Goal: Task Accomplishment & Management: Complete application form

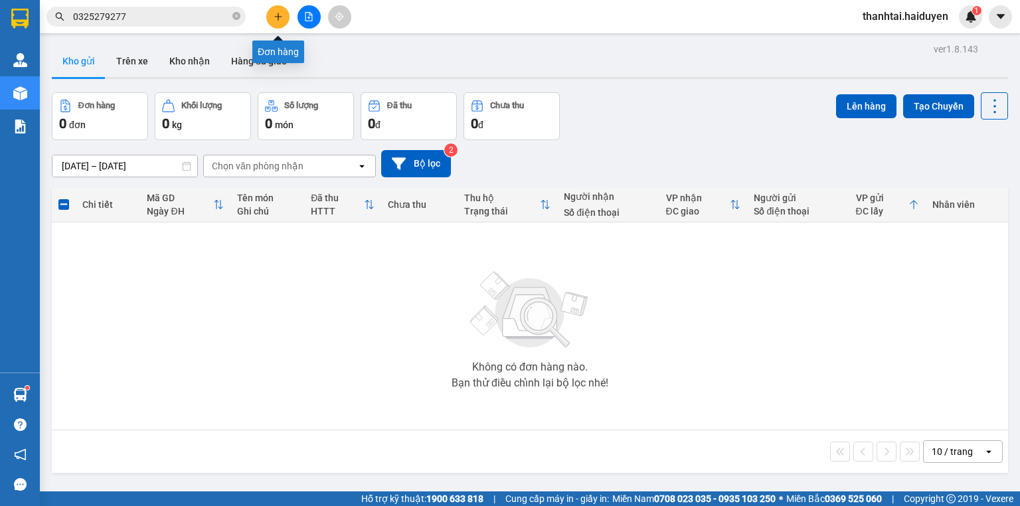
click at [285, 13] on button at bounding box center [277, 16] width 23 height 23
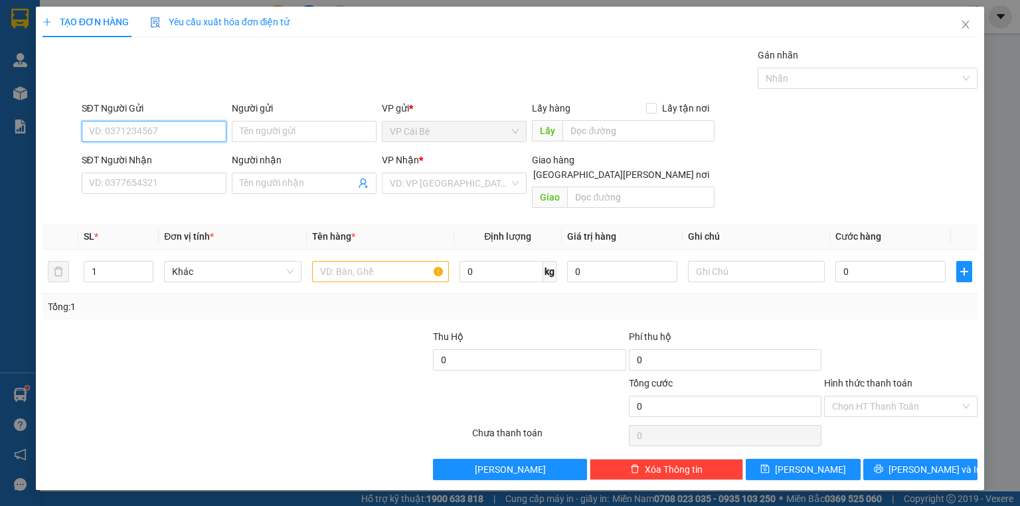
click at [162, 129] on input "SĐT Người Gửi" at bounding box center [154, 131] width 145 height 21
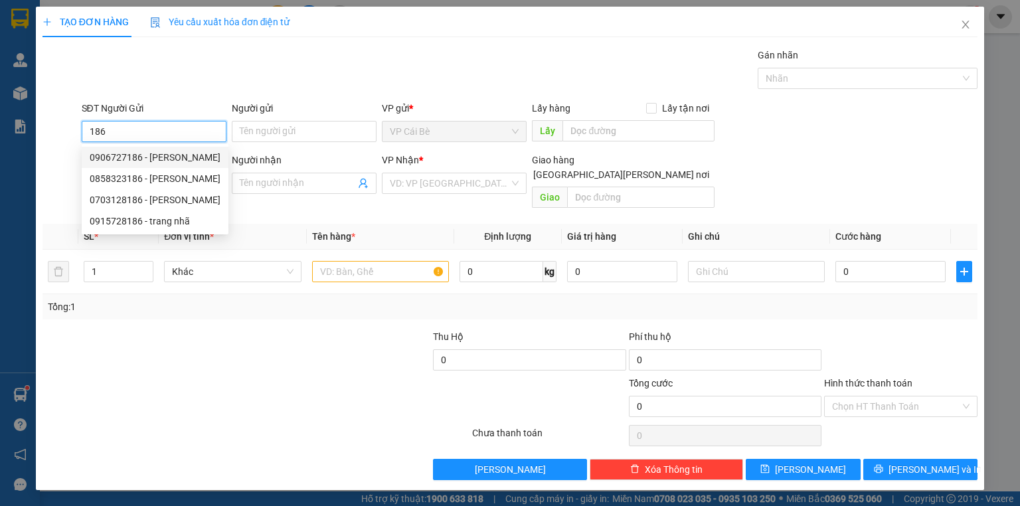
click at [102, 153] on div "0906727186 - NHÂN" at bounding box center [155, 157] width 131 height 15
type input "0906727186"
type input "NHÂN"
type input "0906727186"
type input "NHÂN"
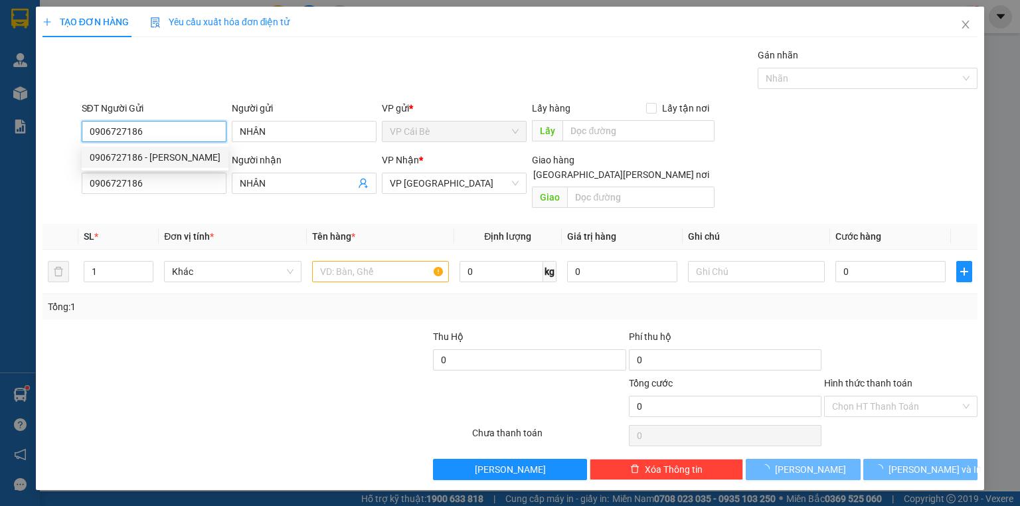
type input "40.000"
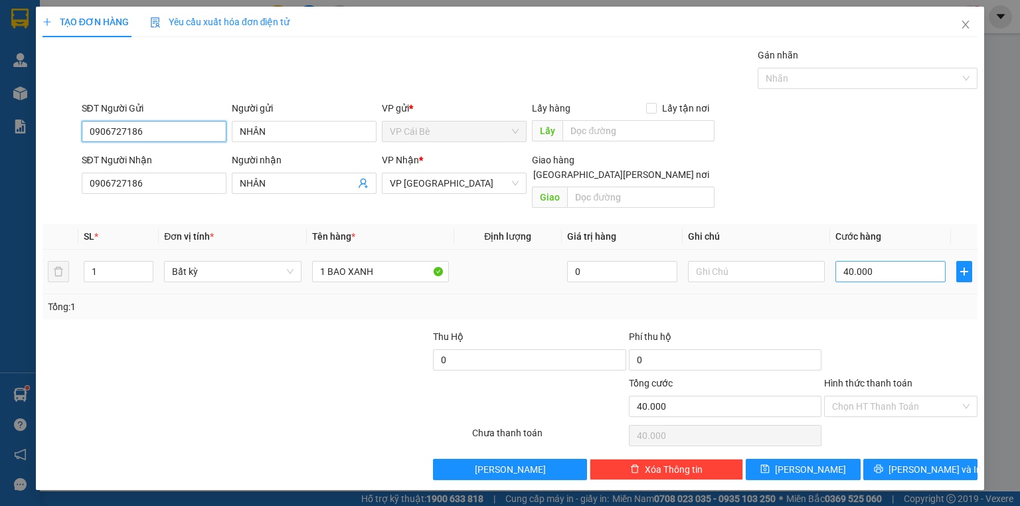
type input "0906727186"
click at [882, 261] on input "40.000" at bounding box center [890, 271] width 110 height 21
type input "3"
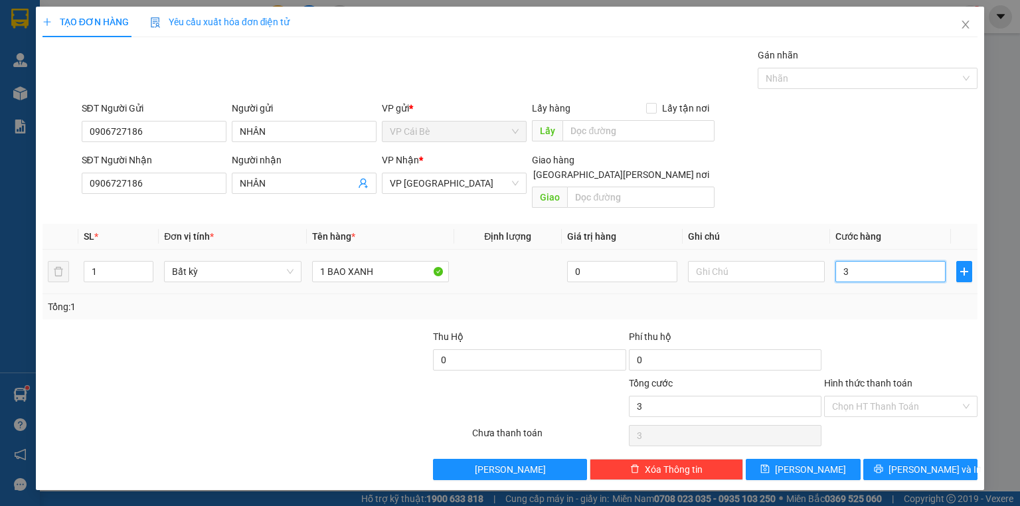
type input "30"
type input "30.000"
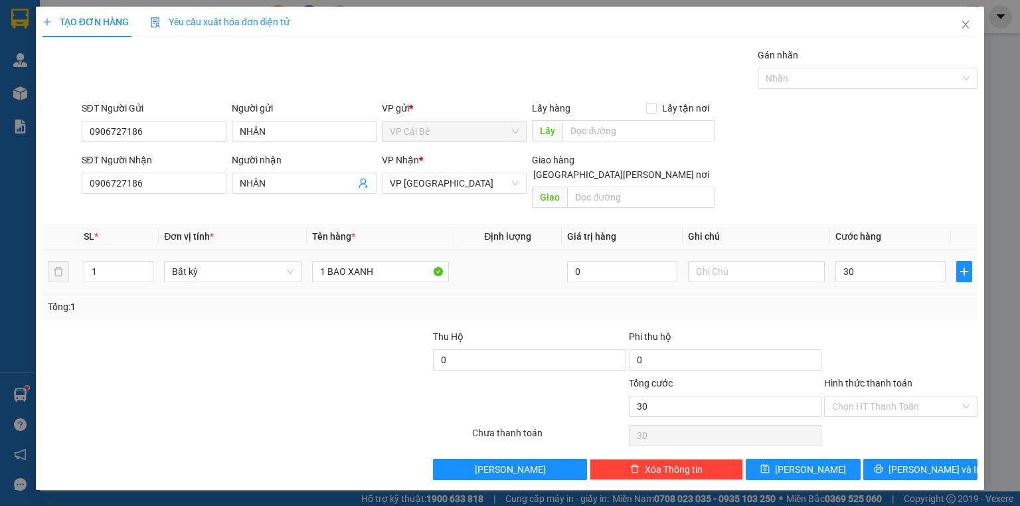
type input "30.000"
drag, startPoint x: 892, startPoint y: 301, endPoint x: 875, endPoint y: 446, distance: 145.7
click at [892, 301] on div "Tổng: 1" at bounding box center [509, 306] width 935 height 25
click at [901, 401] on div "Chọn HT Thanh Toán" at bounding box center [900, 406] width 153 height 21
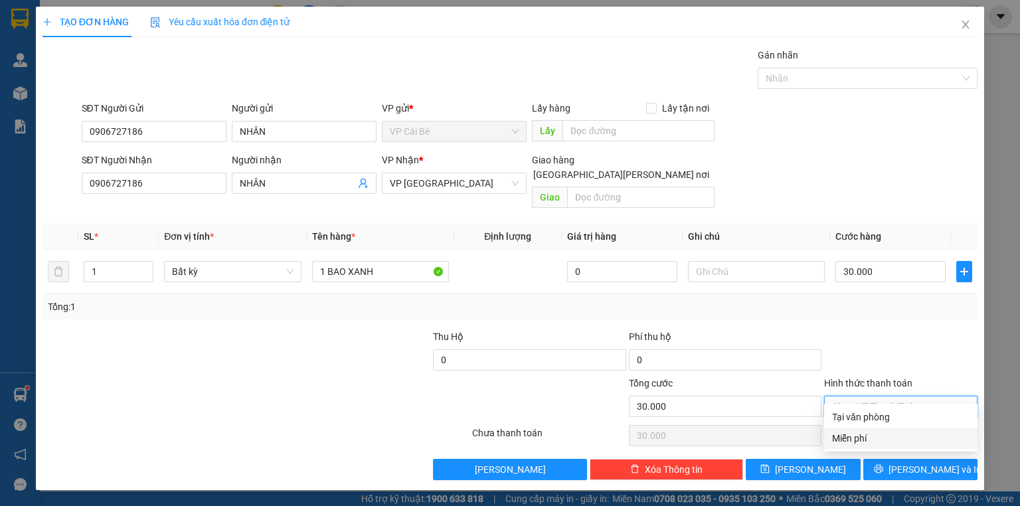
click at [901, 429] on div "Miễn phí" at bounding box center [900, 438] width 153 height 21
type input "0"
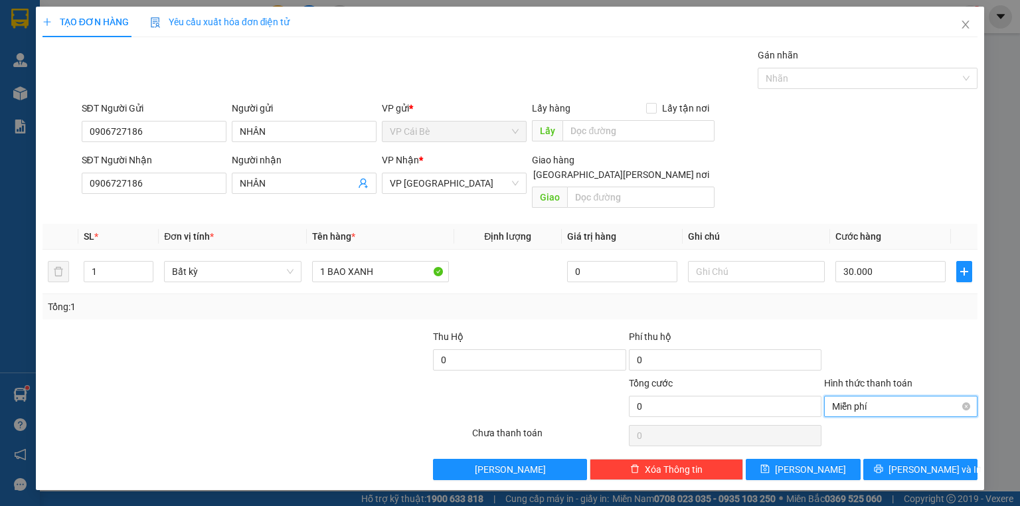
click at [906, 396] on span "Miễn phí" at bounding box center [900, 406] width 137 height 20
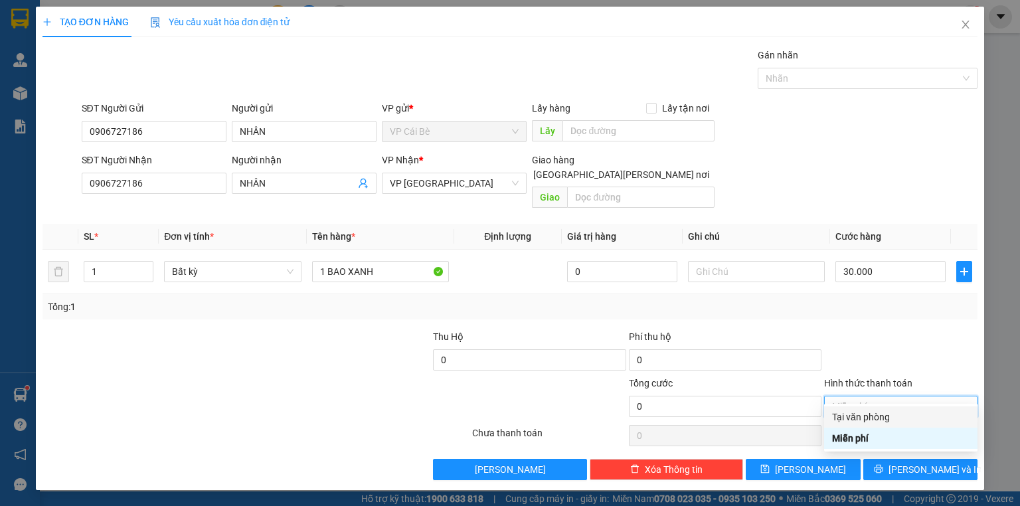
click at [898, 412] on div "Tại văn phòng" at bounding box center [900, 417] width 137 height 15
type input "30.000"
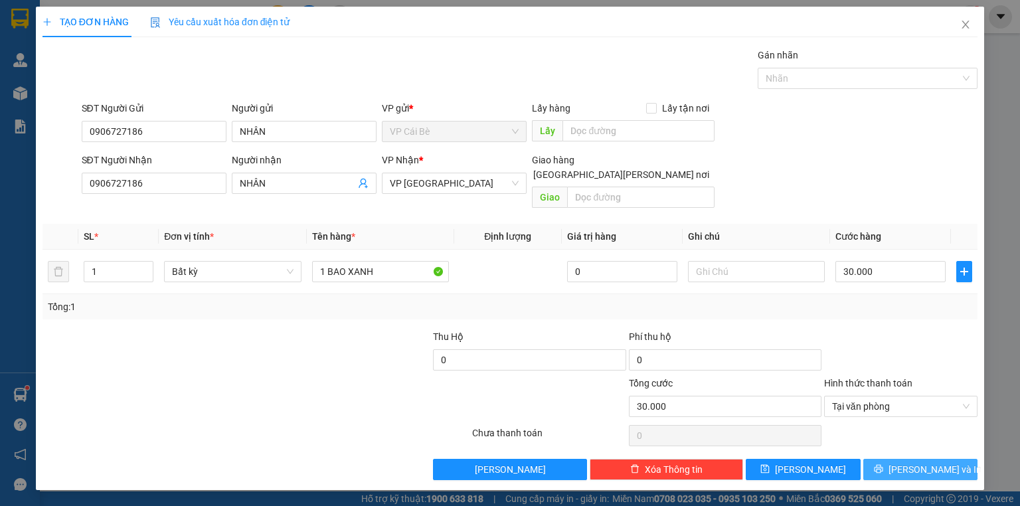
click at [919, 462] on span "[PERSON_NAME] và In" at bounding box center [934, 469] width 93 height 15
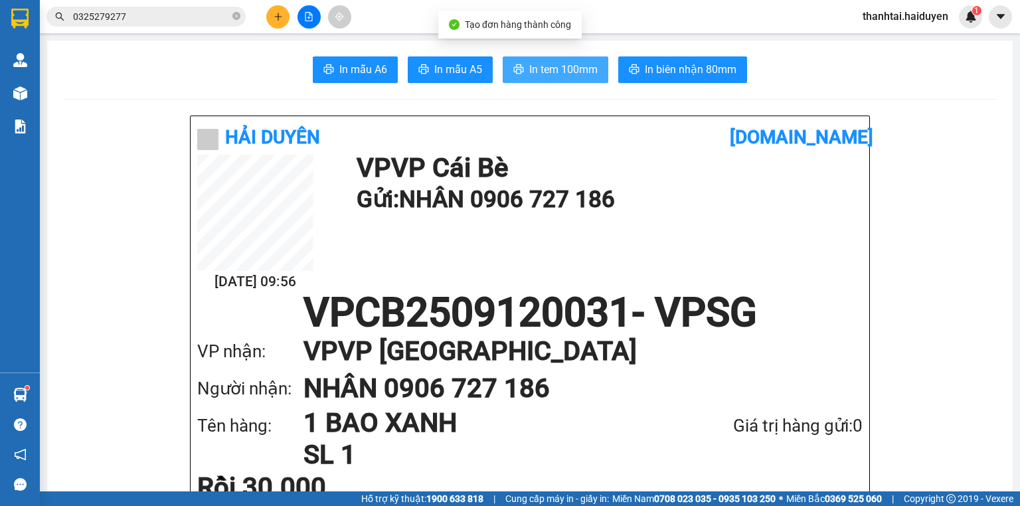
click at [550, 66] on span "In tem 100mm" at bounding box center [563, 69] width 68 height 17
click at [239, 19] on icon "close-circle" at bounding box center [236, 16] width 8 height 8
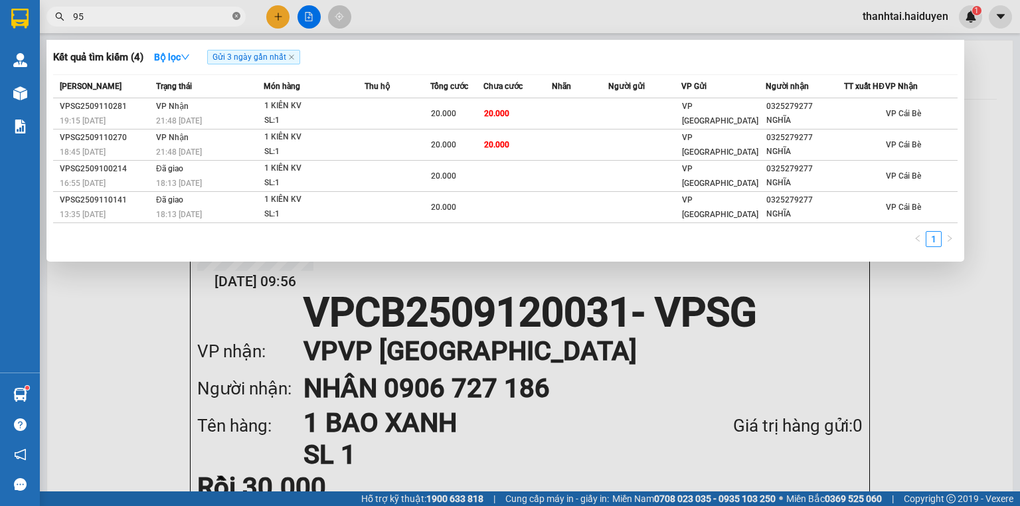
type input "954"
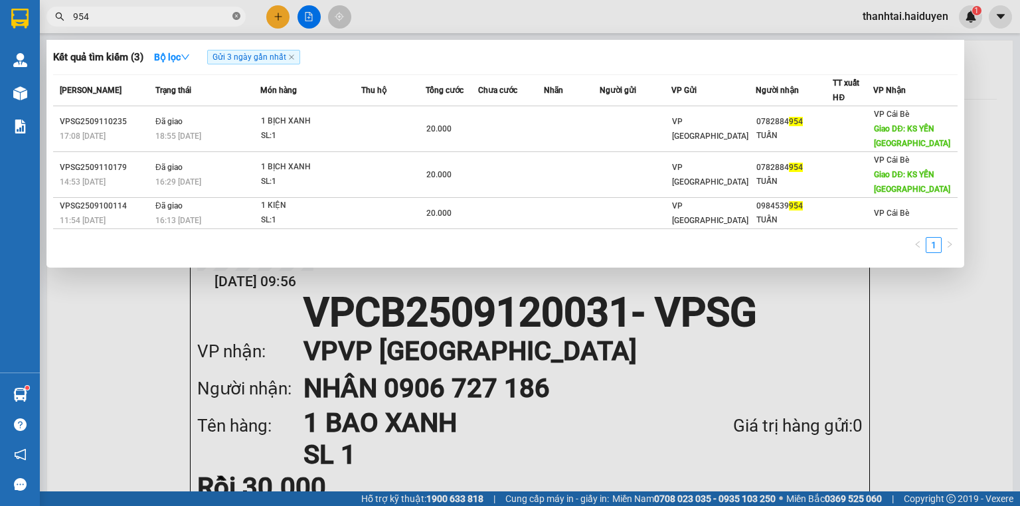
click at [235, 19] on icon "close-circle" at bounding box center [236, 16] width 8 height 8
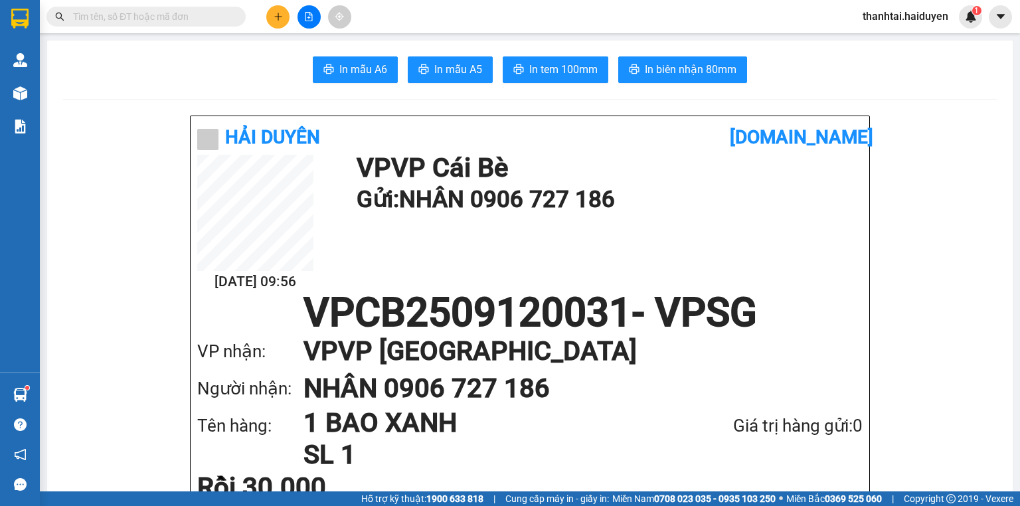
click at [199, 15] on input "text" at bounding box center [151, 16] width 157 height 15
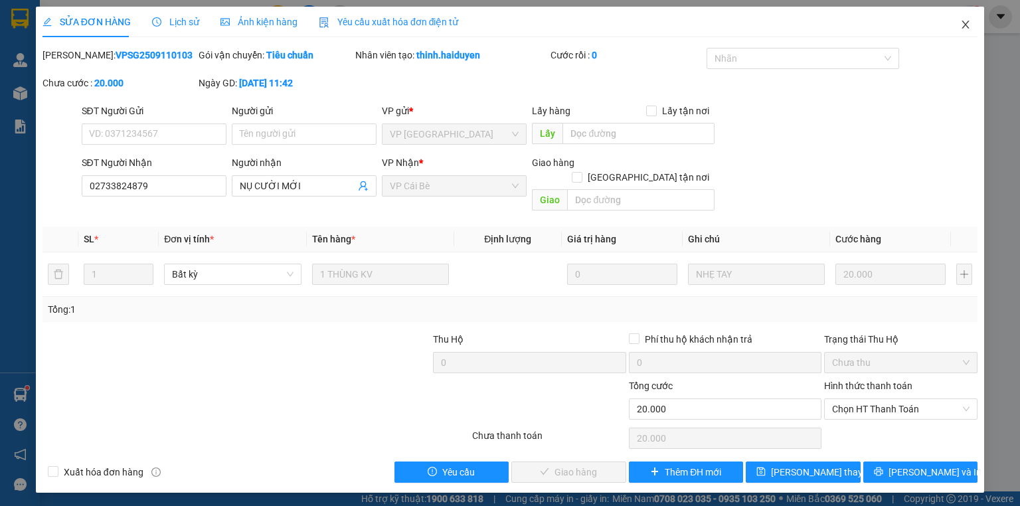
click at [959, 23] on span "Close" at bounding box center [965, 25] width 37 height 37
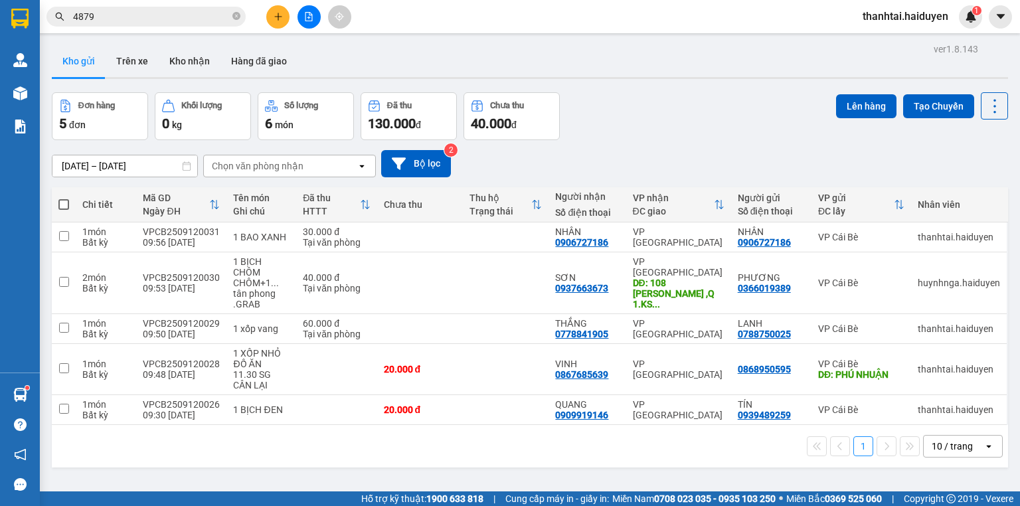
click at [193, 0] on div "Kết quả tìm kiếm ( 3 ) Bộ lọc Gửi 3 ngày gần nhất Mã ĐH Trạng thái Món hàng Thu…" at bounding box center [510, 16] width 1020 height 33
click at [195, 18] on input "4879" at bounding box center [151, 16] width 157 height 15
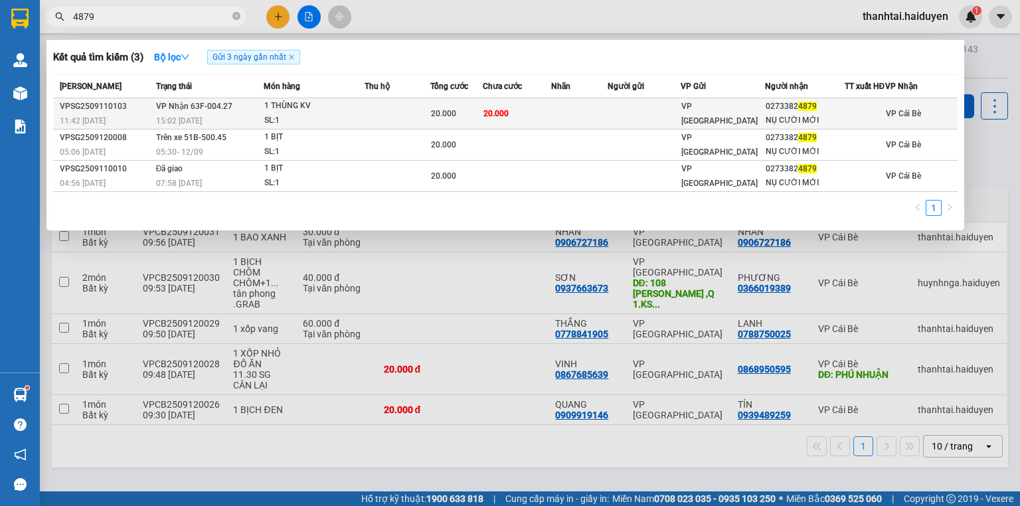
click at [362, 106] on div "1 THÙNG KV" at bounding box center [314, 106] width 100 height 15
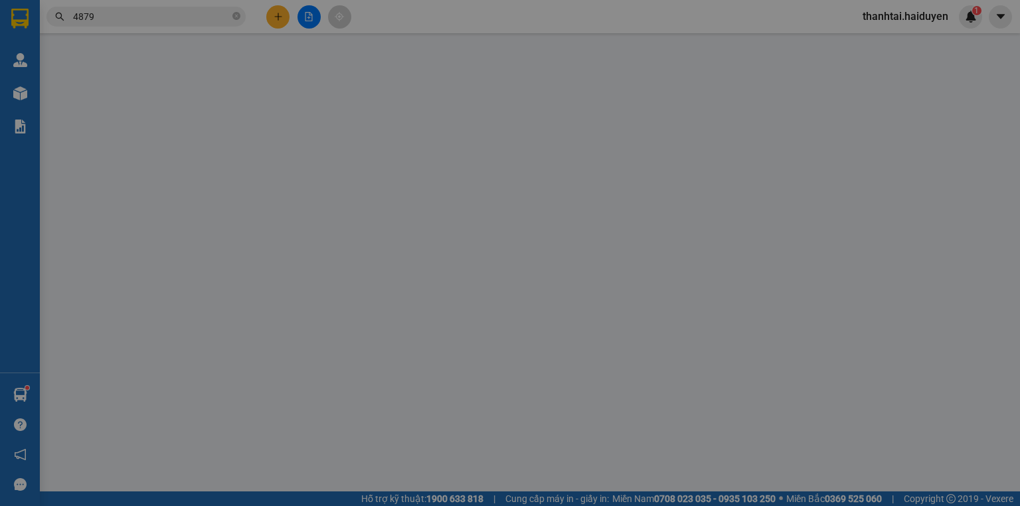
type input "02733824879"
type input "NỤ CƯỜI MỚI"
type input "20.000"
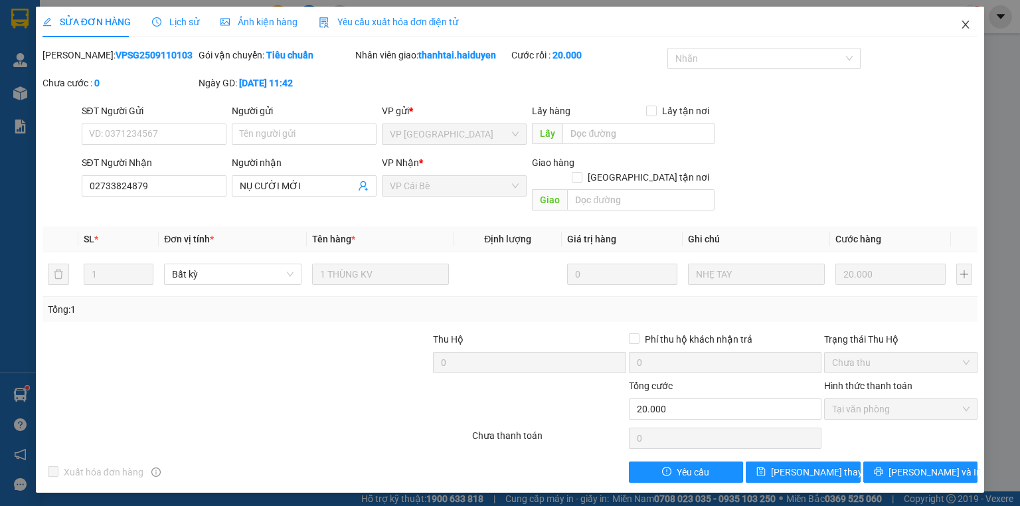
click at [964, 22] on icon "close" at bounding box center [965, 24] width 11 height 11
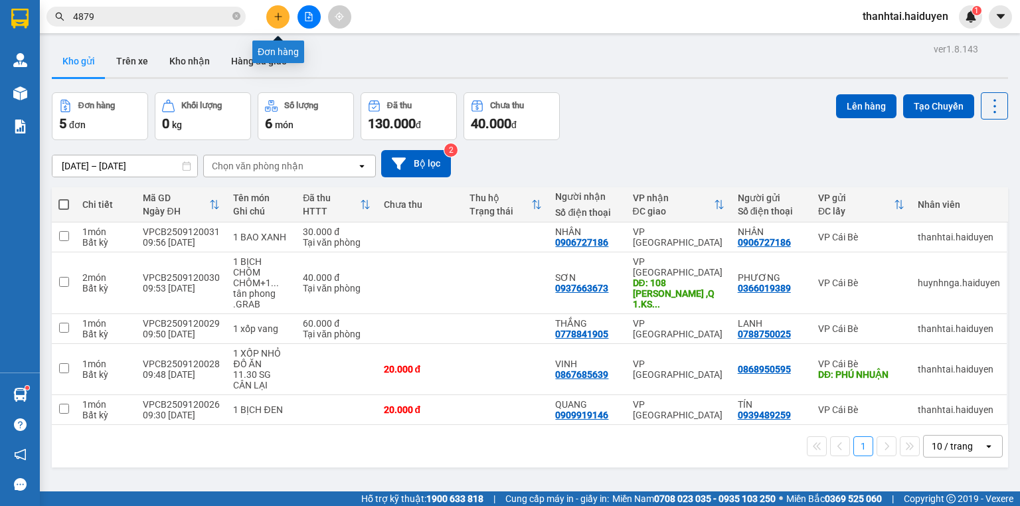
click at [273, 15] on button at bounding box center [277, 16] width 23 height 23
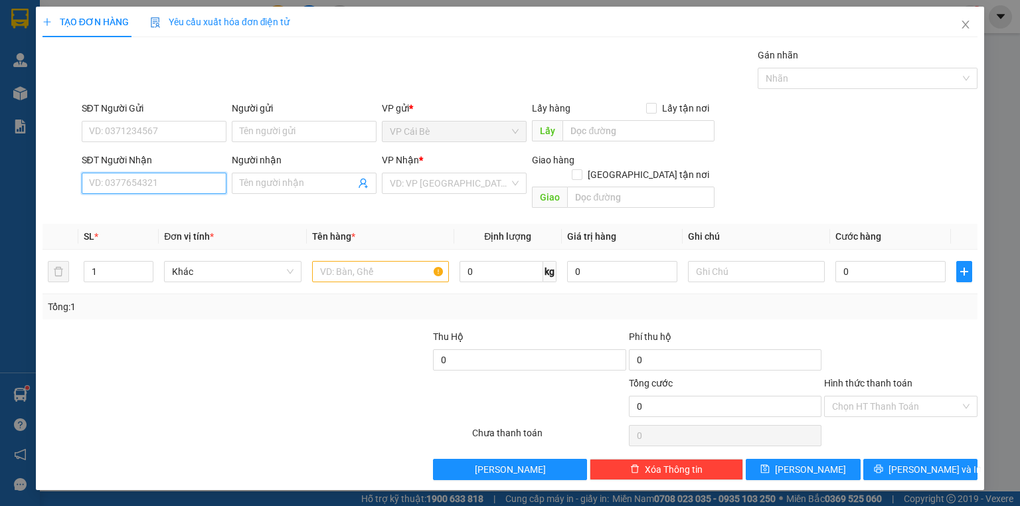
click at [194, 173] on input "SĐT Người Nhận" at bounding box center [154, 183] width 145 height 21
click at [144, 207] on div "0778175203 - 6 THU" at bounding box center [154, 209] width 129 height 15
type input "0778175203"
type input "6 THU"
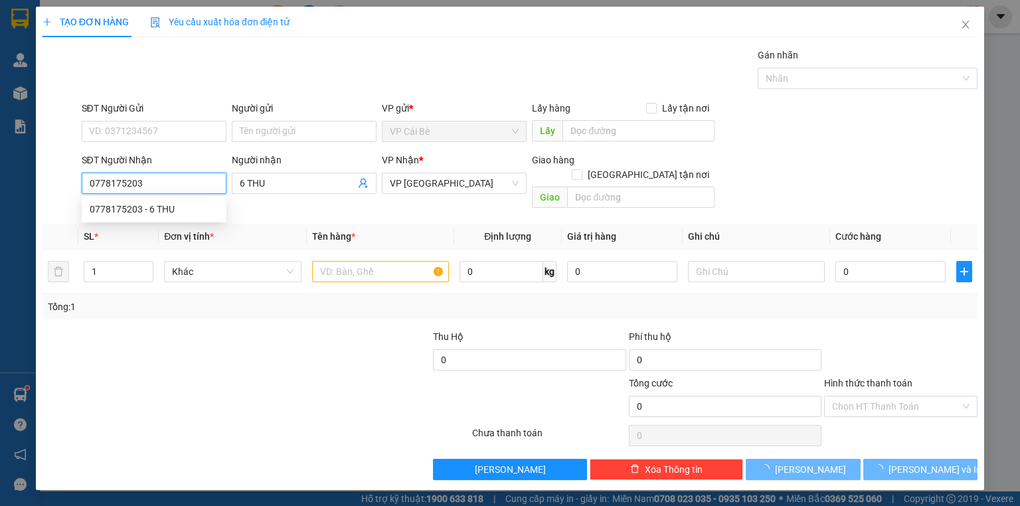
type input "120.000"
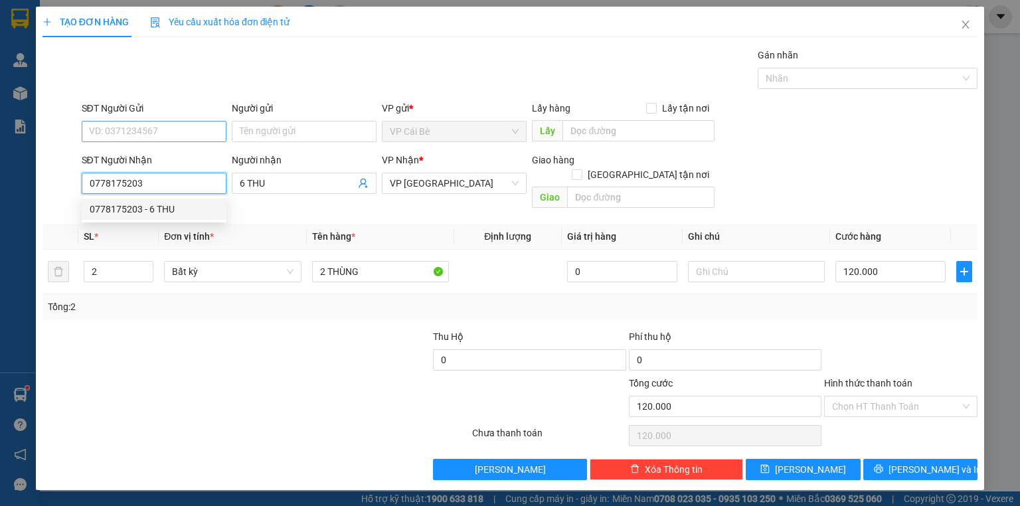
type input "0778175203"
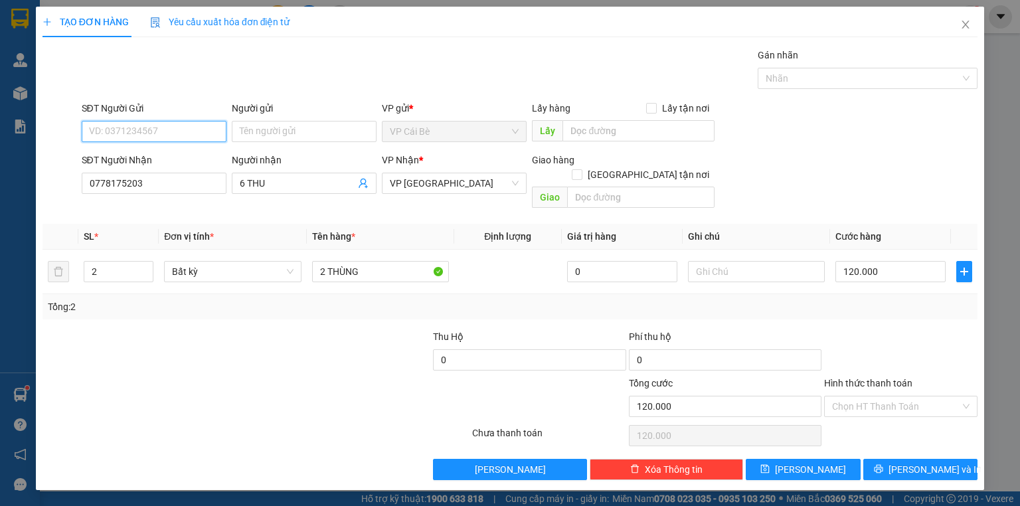
click at [177, 130] on input "SĐT Người Gửi" at bounding box center [154, 131] width 145 height 21
click at [186, 163] on div "0944099679 - 9 THÌN" at bounding box center [154, 157] width 129 height 15
type input "0944099679"
type input "9 THÌN"
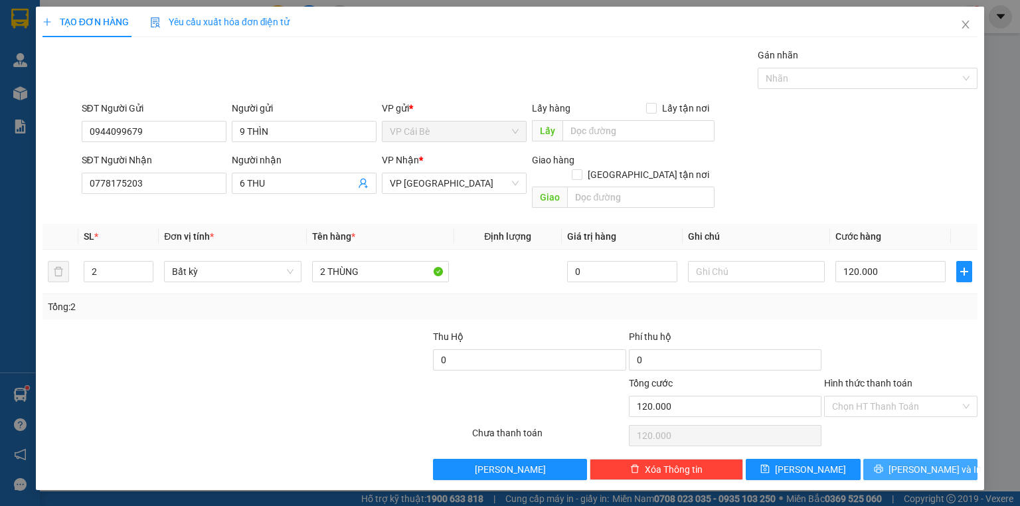
click at [916, 463] on button "[PERSON_NAME] và In" at bounding box center [920, 469] width 115 height 21
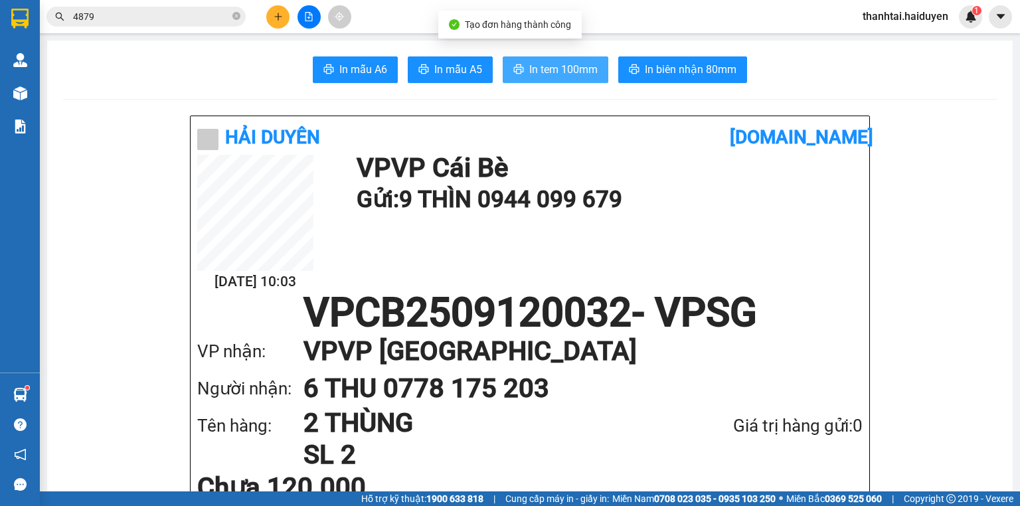
click at [579, 73] on span "In tem 100mm" at bounding box center [563, 69] width 68 height 17
drag, startPoint x: 520, startPoint y: 69, endPoint x: 549, endPoint y: 82, distance: 32.1
click at [521, 69] on button "In tem 100mm" at bounding box center [556, 69] width 106 height 27
click at [236, 13] on icon "close-circle" at bounding box center [236, 16] width 8 height 8
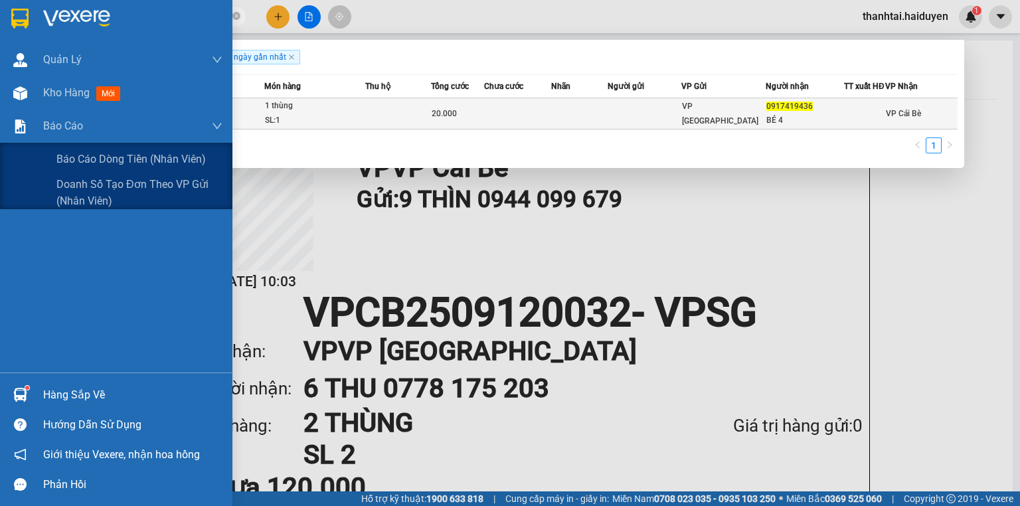
type input "0917419436"
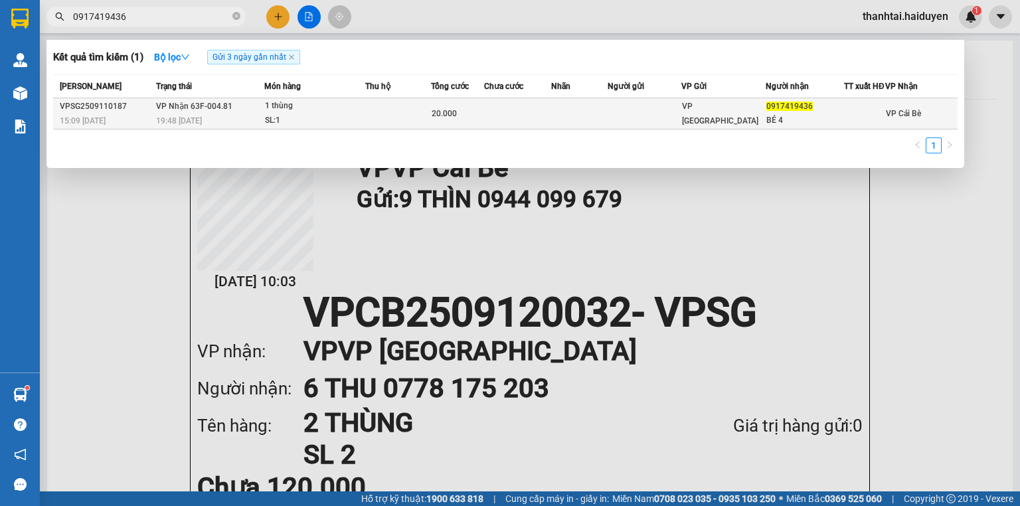
click at [254, 118] on td "VP Nhận 63F-004.81 19:48 - 11/09" at bounding box center [209, 113] width 112 height 31
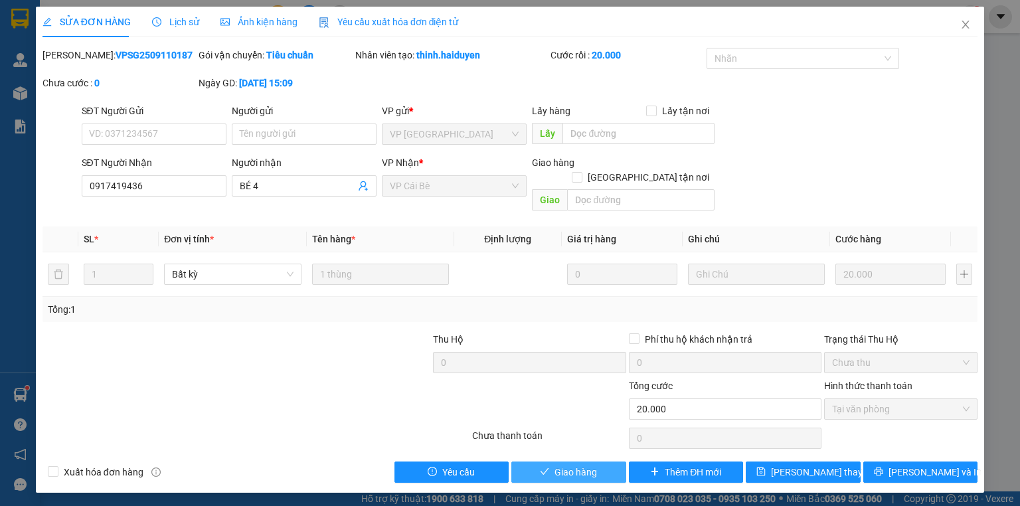
drag, startPoint x: 566, startPoint y: 454, endPoint x: 662, endPoint y: 406, distance: 106.6
click at [567, 465] on span "Giao hàng" at bounding box center [575, 472] width 42 height 15
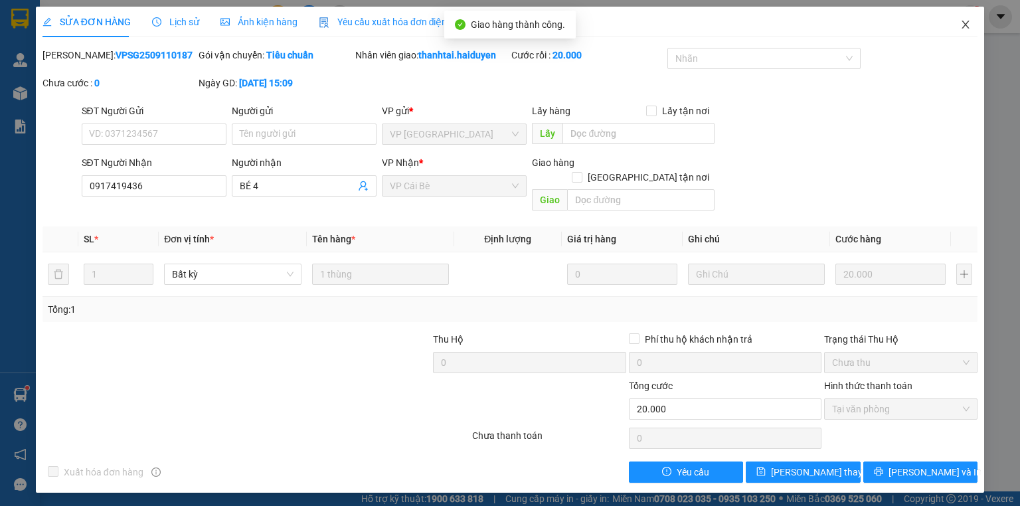
click at [967, 23] on icon "close" at bounding box center [965, 25] width 7 height 8
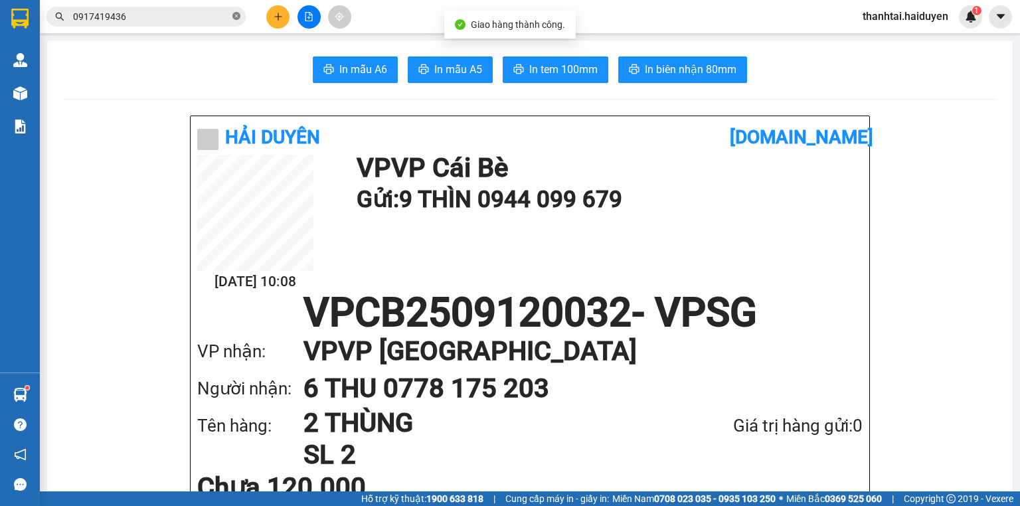
drag, startPoint x: 226, startPoint y: 14, endPoint x: 234, endPoint y: 14, distance: 8.0
click at [227, 14] on input "0917419436" at bounding box center [151, 16] width 157 height 15
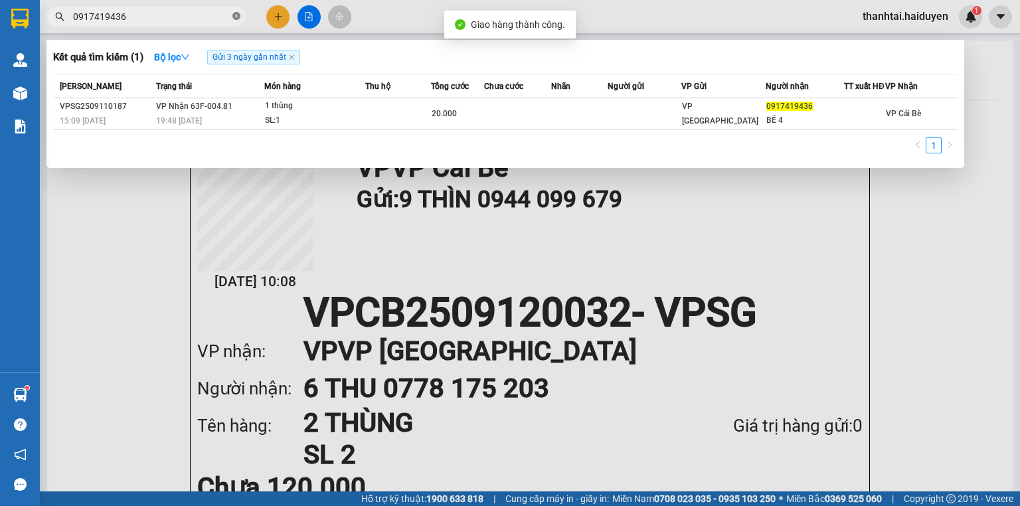
click at [238, 16] on span "0917419436" at bounding box center [145, 17] width 199 height 20
click at [237, 16] on icon "close-circle" at bounding box center [236, 16] width 8 height 8
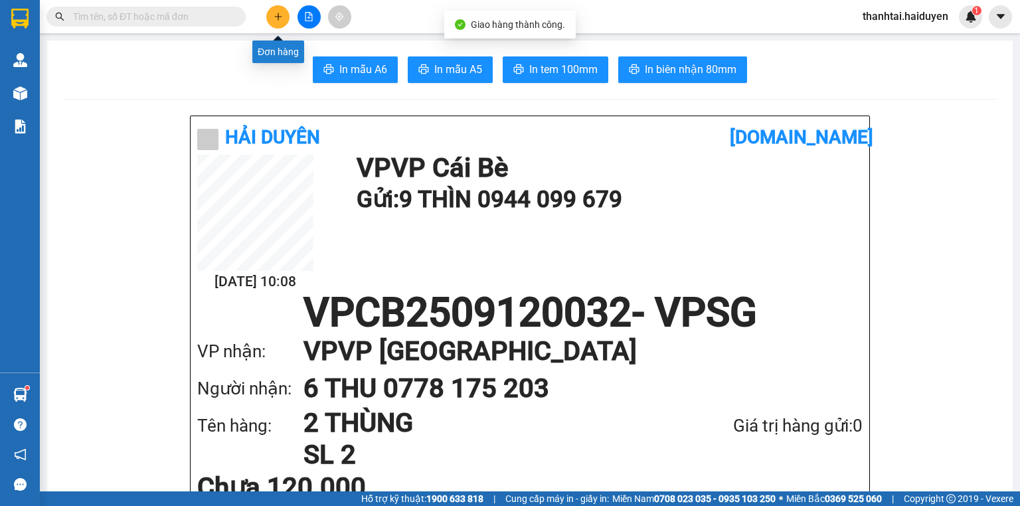
click at [271, 15] on button at bounding box center [277, 16] width 23 height 23
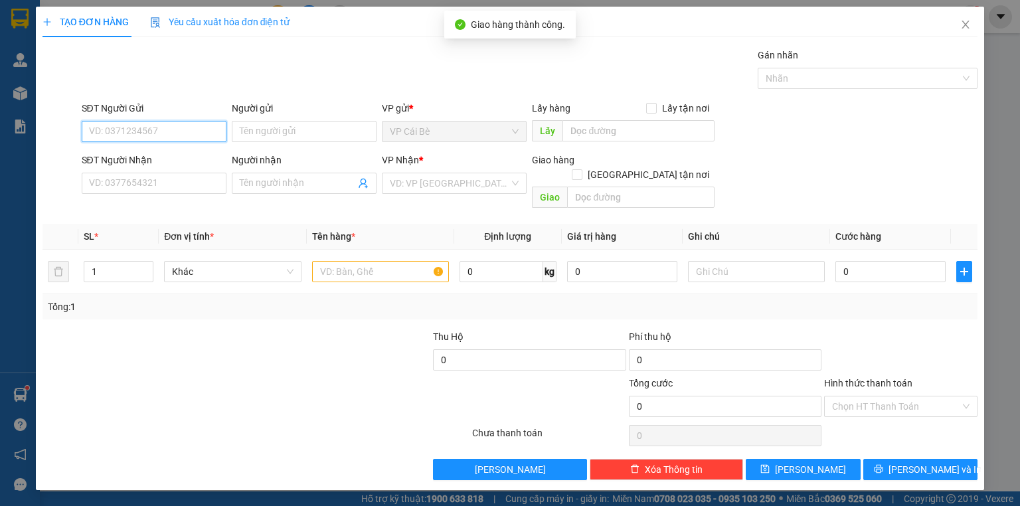
click at [169, 131] on input "SĐT Người Gửi" at bounding box center [154, 131] width 145 height 21
click at [177, 159] on div "0354491921 - ĐẠT" at bounding box center [154, 157] width 129 height 15
type input "0354491921"
type input "ĐẠT"
type input "0904717626"
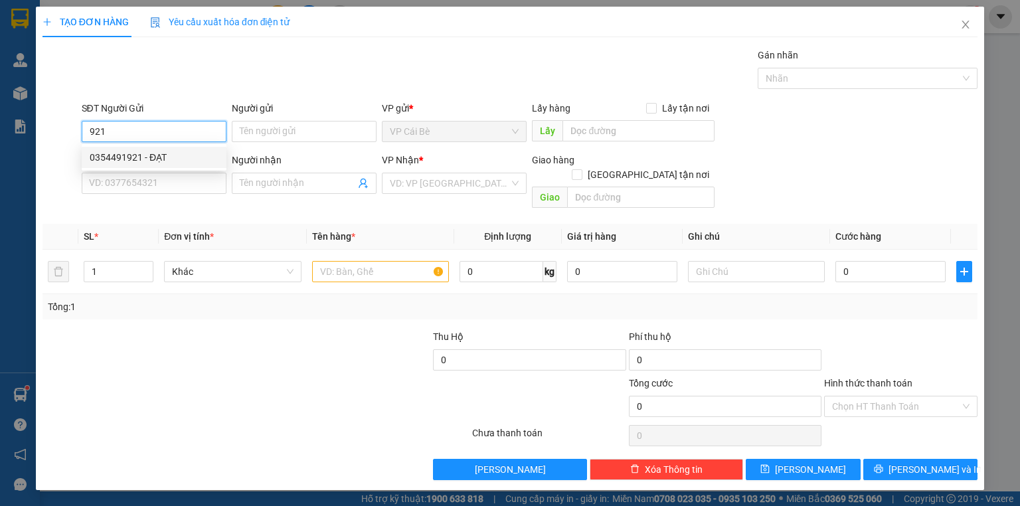
type input "HOA 1.2/KG"
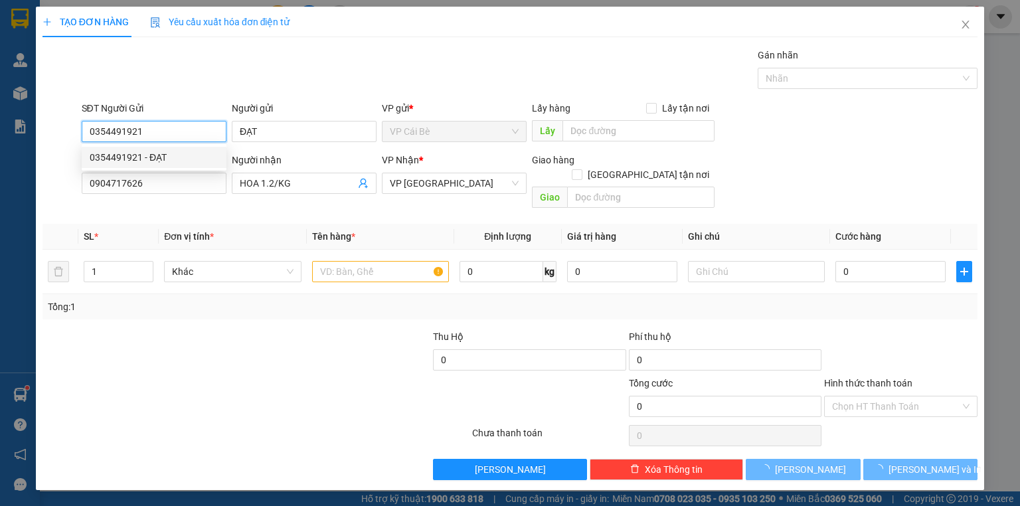
type input "90.000"
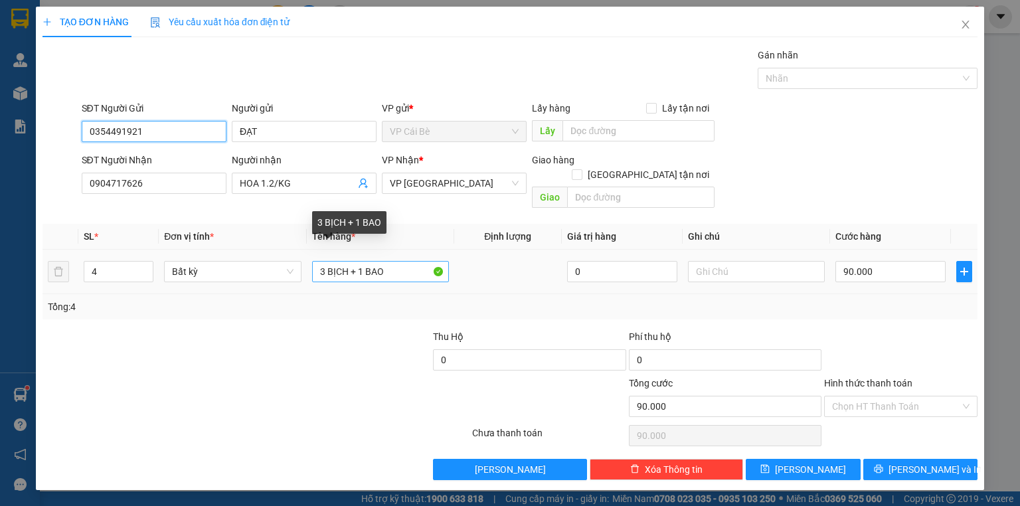
type input "0354491921"
drag, startPoint x: 328, startPoint y: 260, endPoint x: 282, endPoint y: 269, distance: 46.6
click at [282, 269] on tr "4 Bất kỳ 3 BỊCH + 1 BAO 0 90.000" at bounding box center [509, 272] width 935 height 44
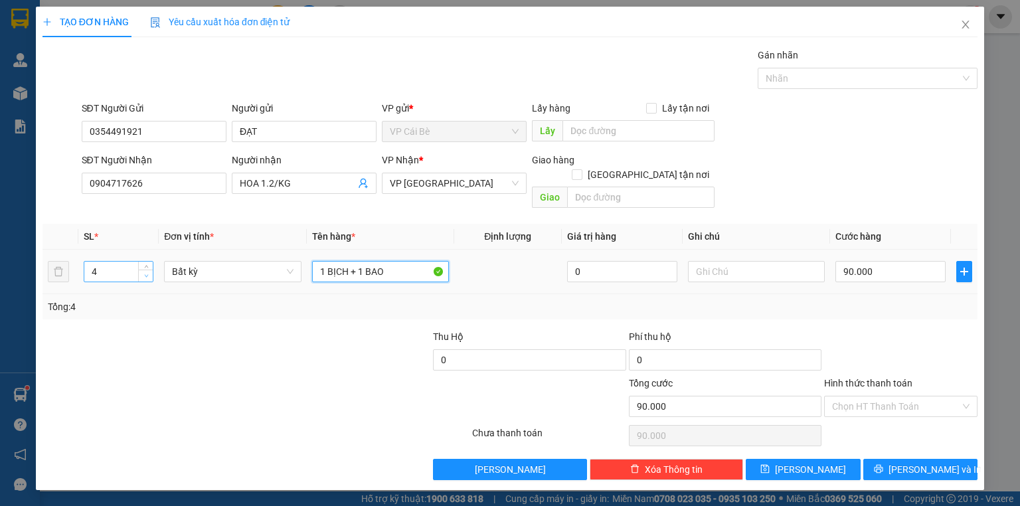
type input "1 BỊCH + 1 BAO"
click at [149, 270] on span "Decrease Value" at bounding box center [145, 276] width 15 height 12
type input "2"
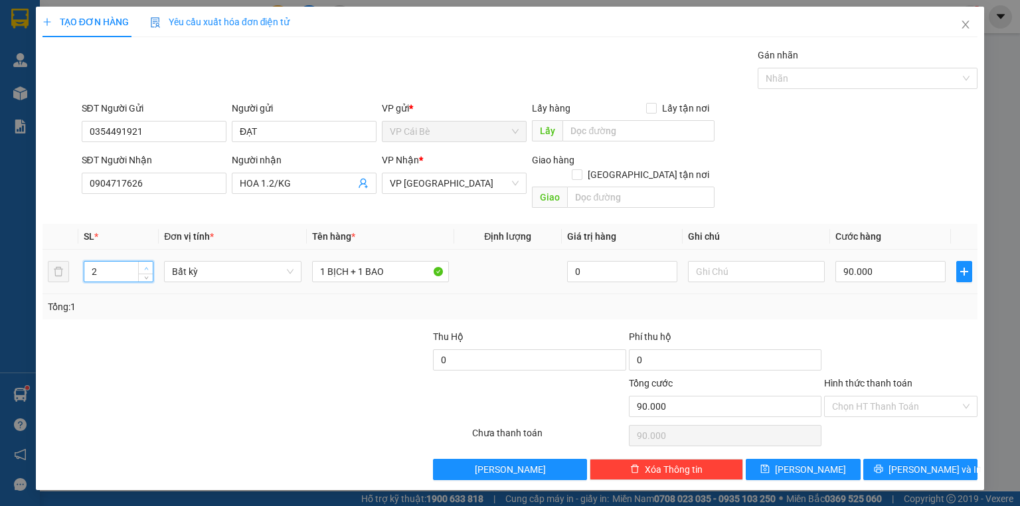
click at [148, 266] on icon "up" at bounding box center [146, 268] width 5 height 5
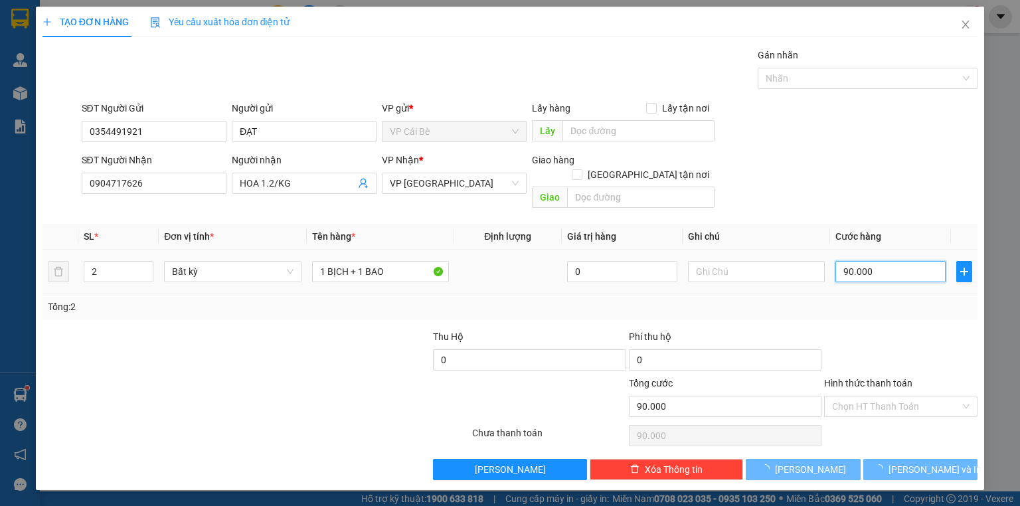
click at [900, 261] on input "90.000" at bounding box center [890, 271] width 110 height 21
type input "0"
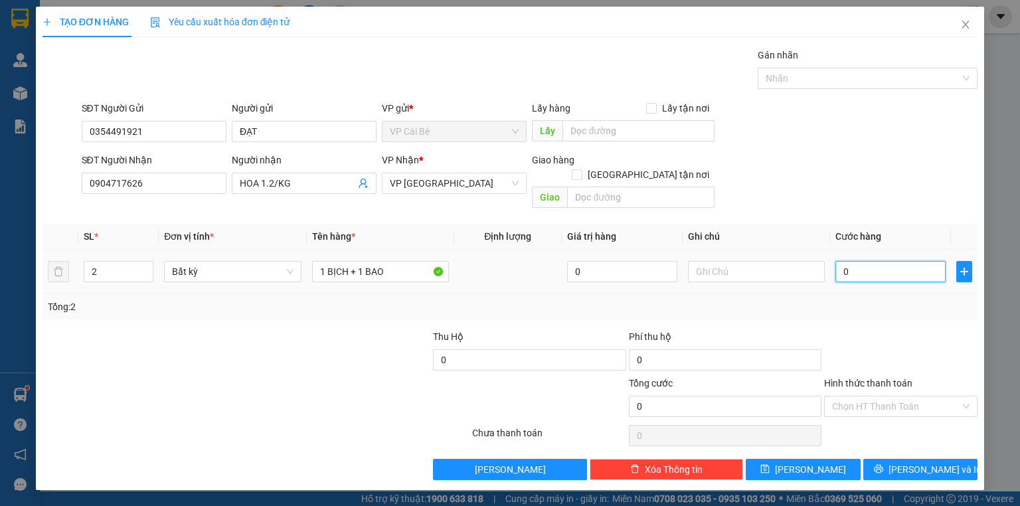
type input "6"
type input "06"
type input "60"
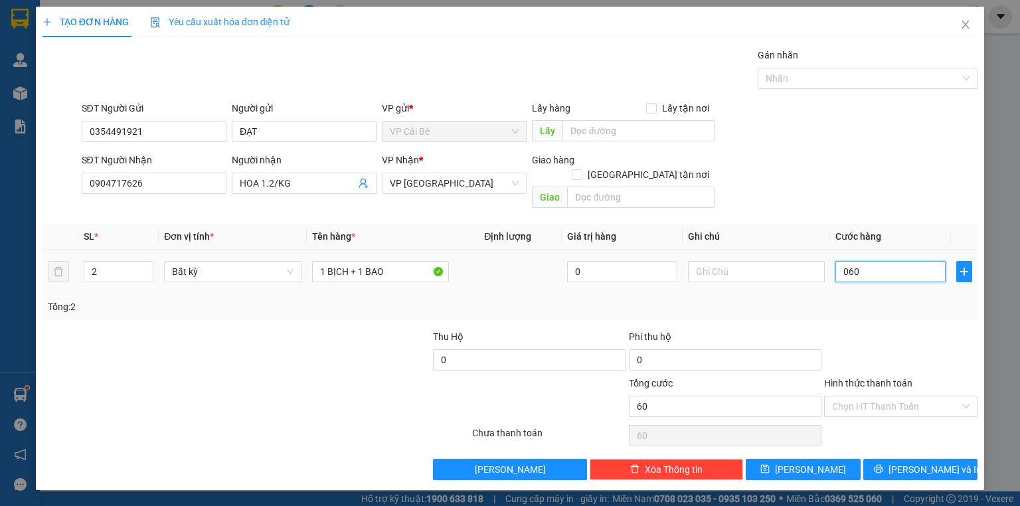
type input "060"
type input "60.000"
drag, startPoint x: 892, startPoint y: 322, endPoint x: 882, endPoint y: 377, distance: 56.1
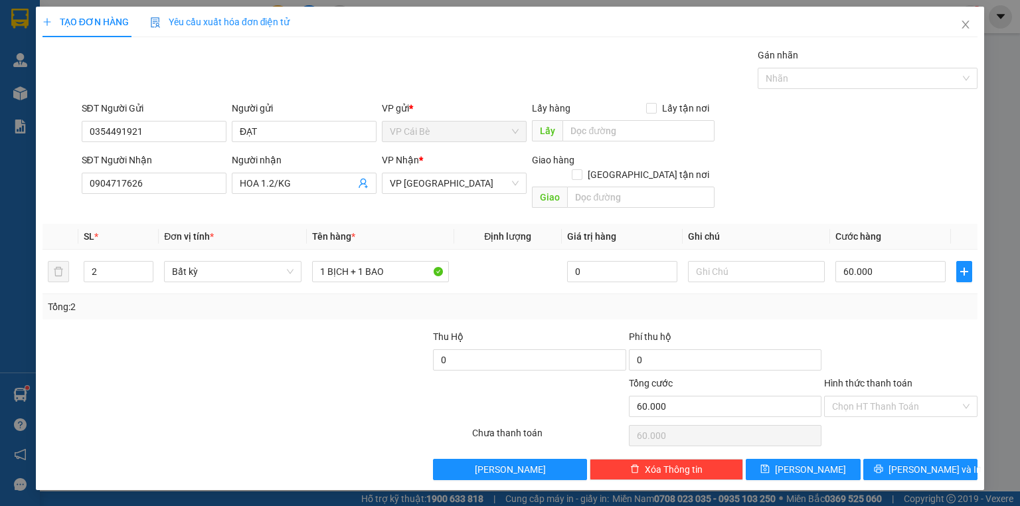
click at [892, 329] on div at bounding box center [901, 352] width 156 height 46
click at [879, 396] on input "Hình thức thanh toán" at bounding box center [896, 406] width 128 height 20
click at [888, 412] on div "Tại văn phòng" at bounding box center [900, 417] width 137 height 15
type input "0"
click at [912, 462] on button "[PERSON_NAME] và In" at bounding box center [920, 469] width 115 height 21
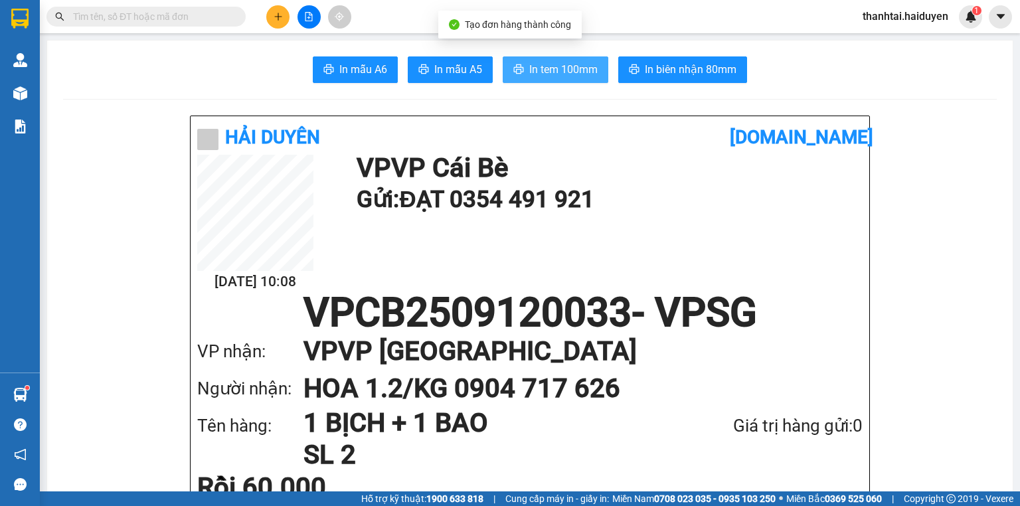
click at [580, 67] on span "In tem 100mm" at bounding box center [563, 69] width 68 height 17
drag, startPoint x: 207, startPoint y: 31, endPoint x: 205, endPoint y: 16, distance: 15.4
click at [205, 26] on div "Kết quả tìm kiếm ( 1 ) Bộ lọc Gửi 3 ngày gần nhất Mã ĐH Trạng thái Món hàng Thu…" at bounding box center [510, 16] width 1020 height 33
click at [204, 16] on input "text" at bounding box center [151, 16] width 157 height 15
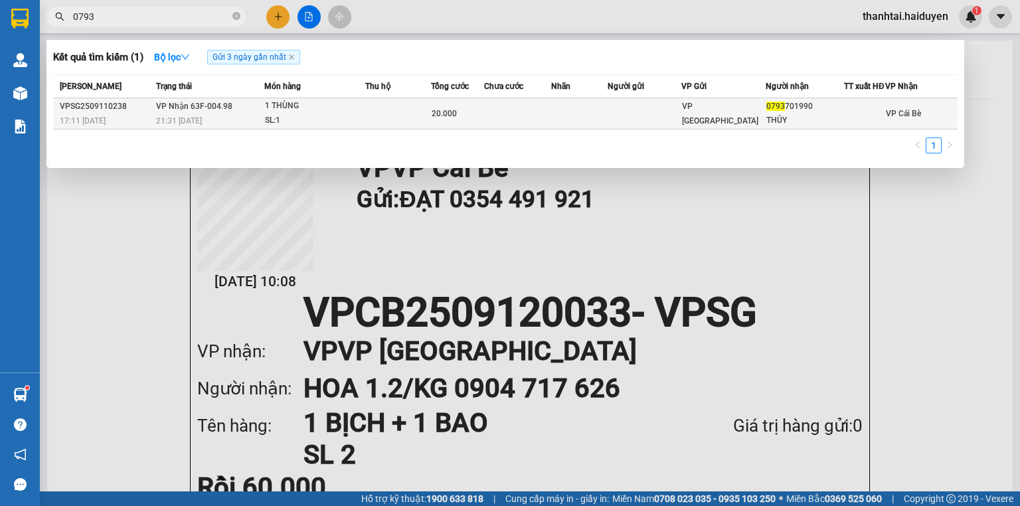
type input "0793"
click at [232, 116] on td "VP Nhận 63F-004.98 21:31 - 11/09" at bounding box center [209, 113] width 112 height 31
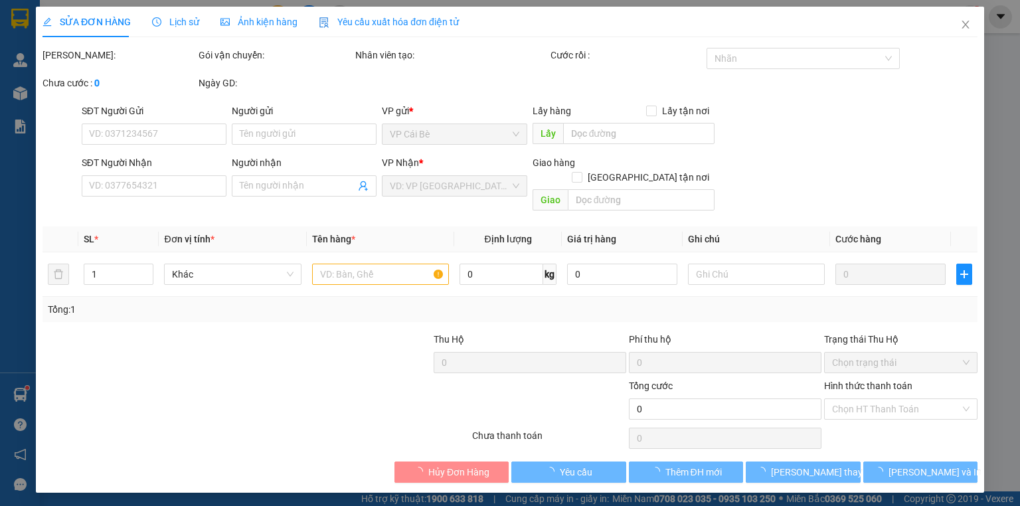
type input "0793701990"
type input "THỦY"
type input "20.000"
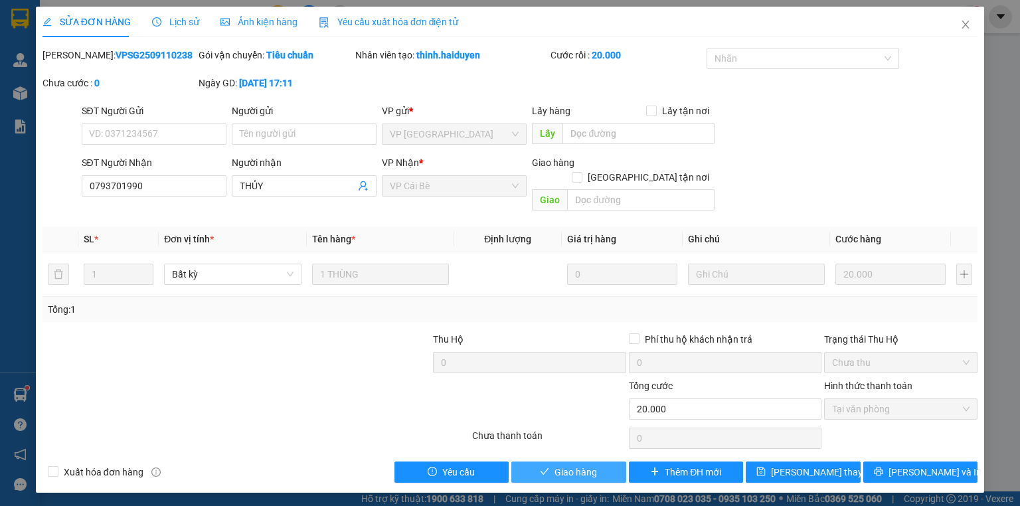
click at [560, 465] on span "Giao hàng" at bounding box center [575, 472] width 42 height 15
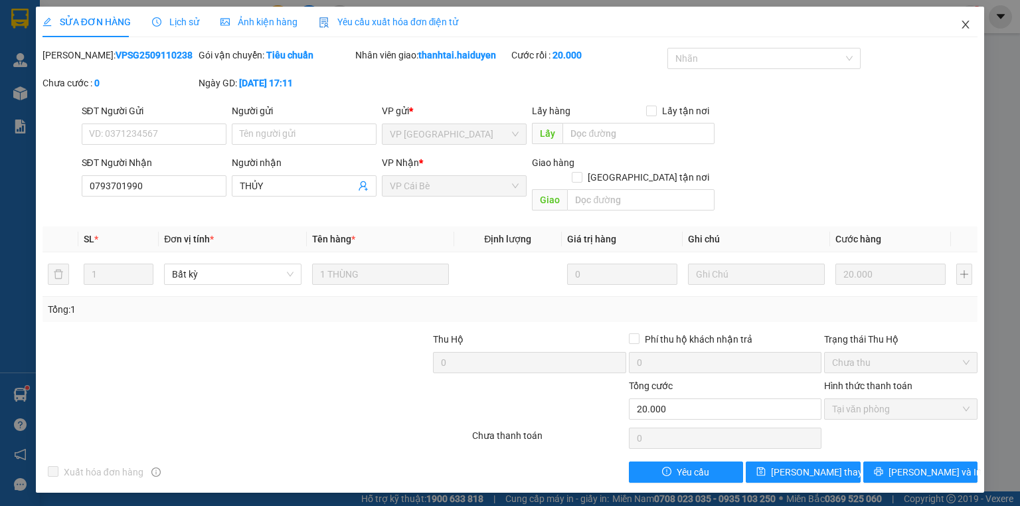
click at [965, 28] on icon "close" at bounding box center [965, 24] width 11 height 11
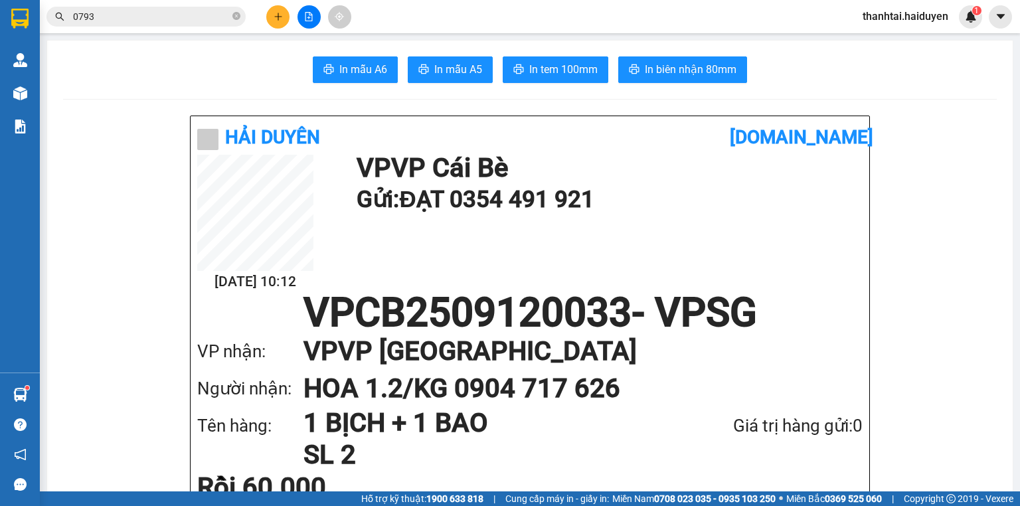
click at [279, 23] on button at bounding box center [277, 16] width 23 height 23
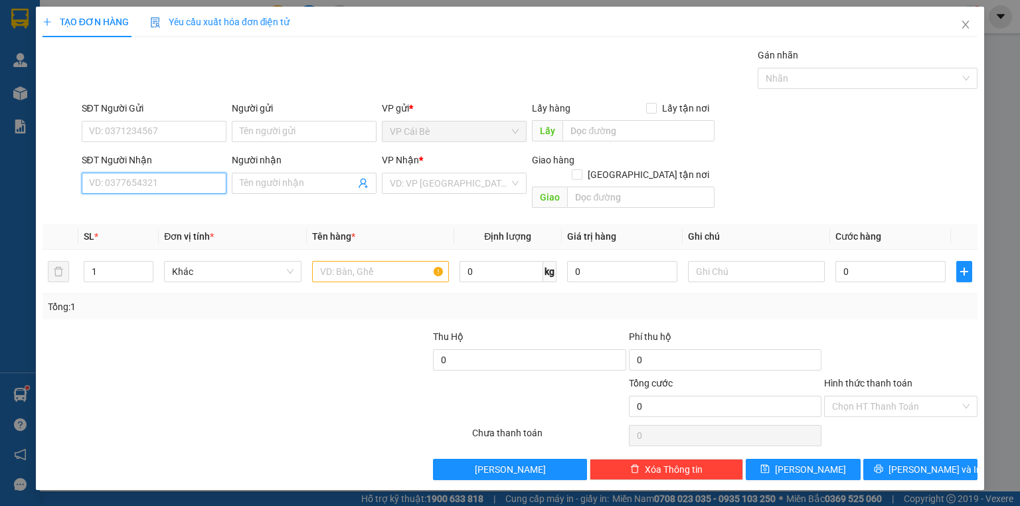
click at [167, 177] on input "SĐT Người Nhận" at bounding box center [154, 183] width 145 height 21
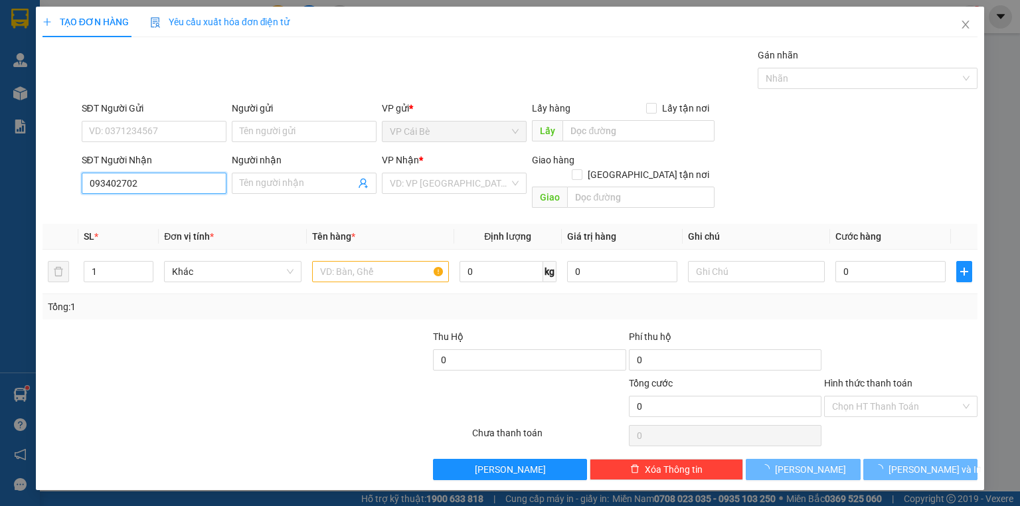
type input "0934027023"
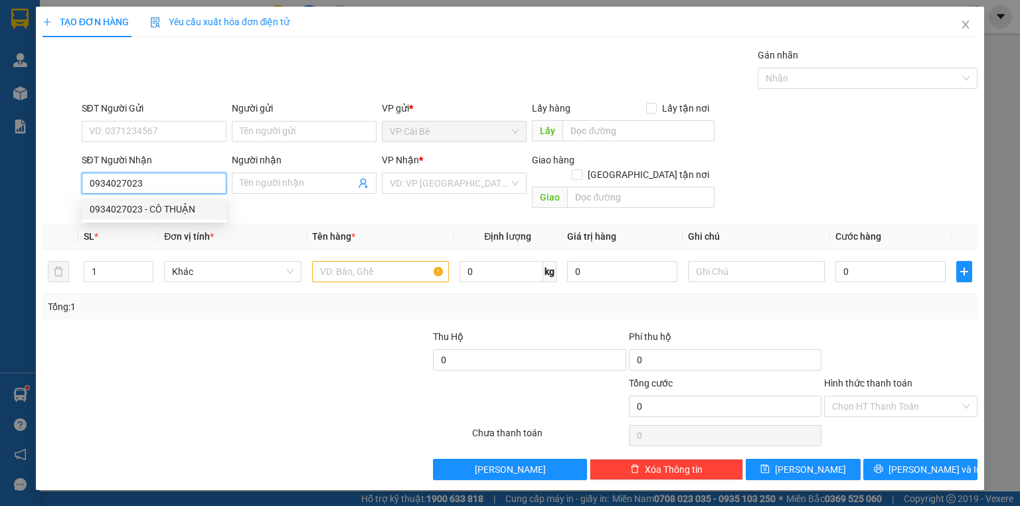
click at [150, 210] on div "0934027023 - CÔ THUẬN" at bounding box center [154, 209] width 129 height 15
type input "CÔ THUẬN"
type input "80.000"
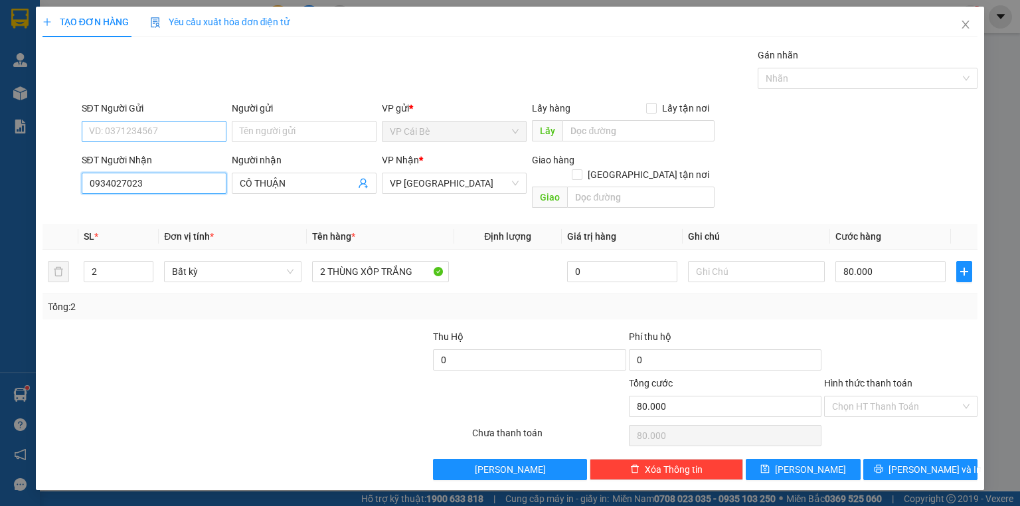
type input "0934027023"
click at [181, 135] on input "SĐT Người Gửi" at bounding box center [154, 131] width 145 height 21
click at [189, 159] on div "0799948850 - NHANH" at bounding box center [154, 157] width 129 height 15
type input "0799948850"
type input "NHANH"
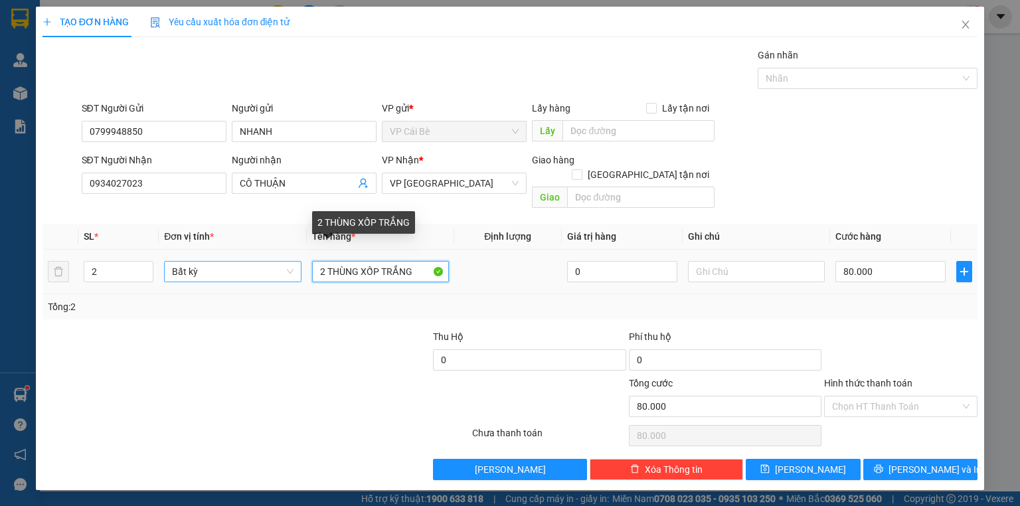
drag, startPoint x: 324, startPoint y: 259, endPoint x: 264, endPoint y: 264, distance: 60.0
click at [293, 260] on tr "2 Bất kỳ 2 THÙNG XỐP TRẮNG 0 80.000" at bounding box center [509, 272] width 935 height 44
type input "1 THÙNG XỐP TRẮNG"
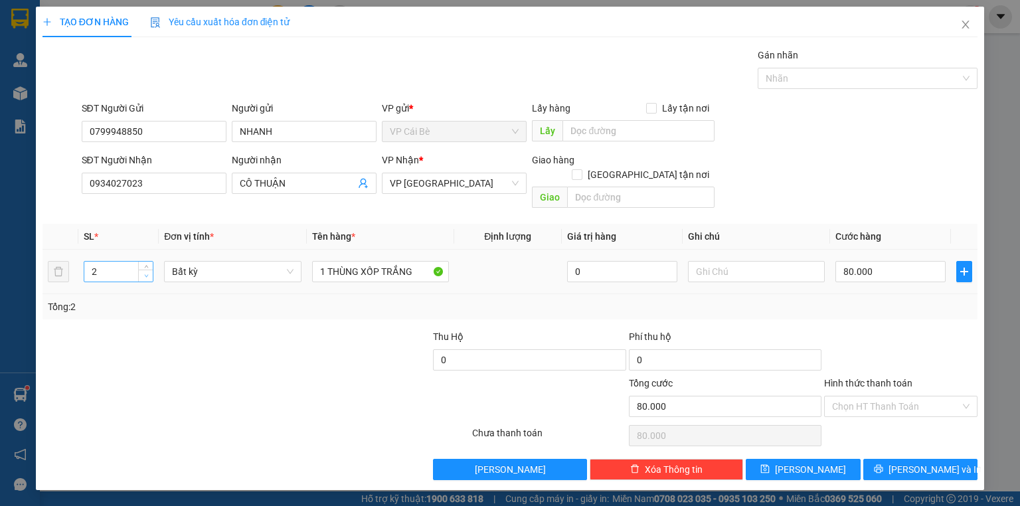
type input "1"
click at [148, 274] on icon "down" at bounding box center [146, 276] width 5 height 5
click at [888, 261] on input "80.000" at bounding box center [890, 271] width 110 height 21
type input "0"
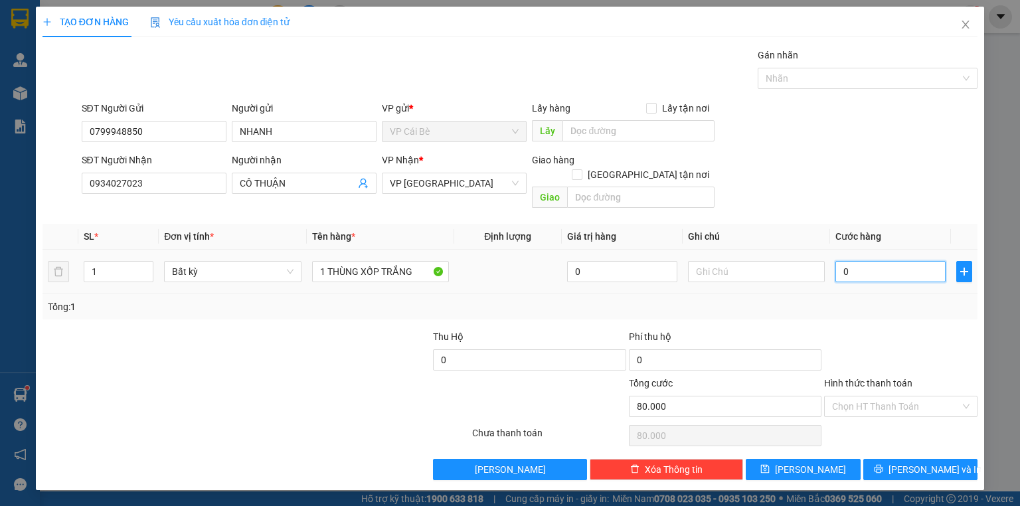
type input "0"
type input "2"
type input "02"
type input "20"
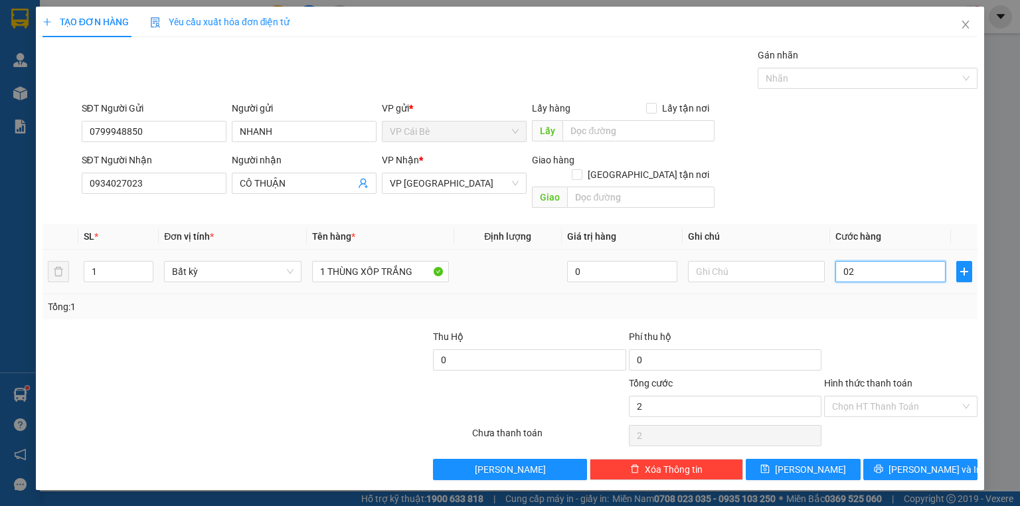
type input "20"
type input "020"
type input "20.000"
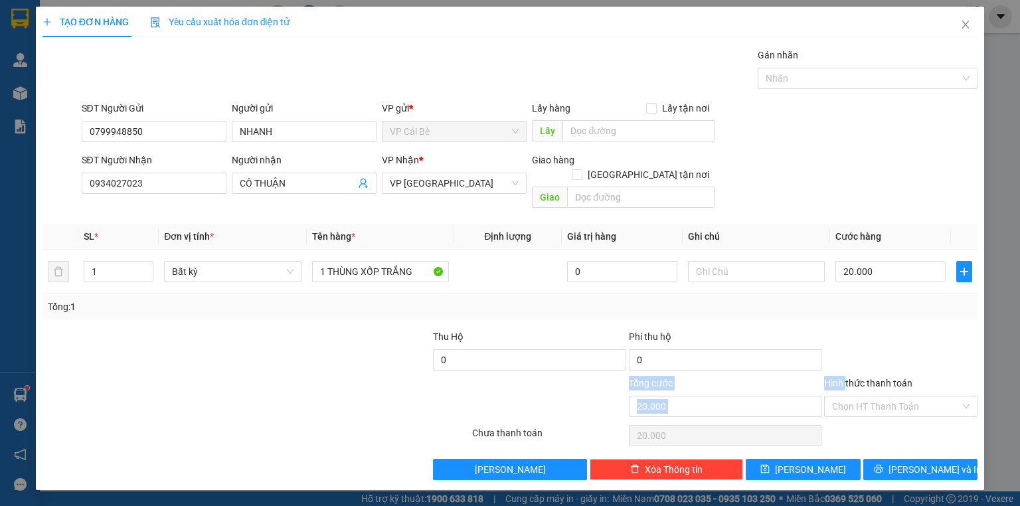
click at [847, 359] on div at bounding box center [901, 352] width 156 height 46
drag, startPoint x: 908, startPoint y: 409, endPoint x: 918, endPoint y: 402, distance: 12.0
click at [910, 422] on div "Chọn HT Thanh Toán" at bounding box center [901, 435] width 156 height 27
click at [918, 402] on div "Hình thức thanh toán Chọn HT Thanh Toán" at bounding box center [900, 399] width 153 height 46
drag, startPoint x: 924, startPoint y: 418, endPoint x: 927, endPoint y: 396, distance: 22.8
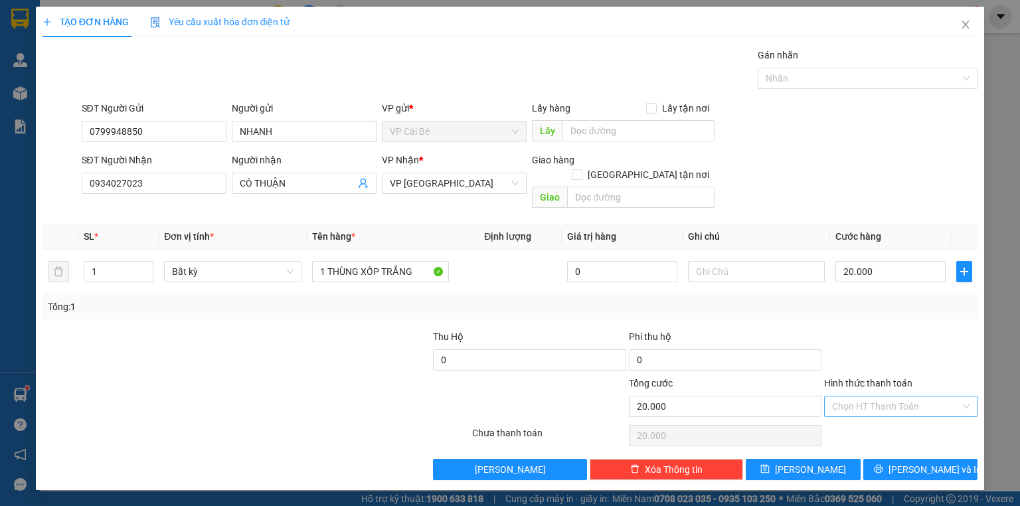
click at [925, 422] on div "Chọn HT Thanh Toán" at bounding box center [901, 435] width 156 height 27
click at [927, 396] on input "Hình thức thanh toán" at bounding box center [896, 406] width 128 height 20
drag, startPoint x: 924, startPoint y: 414, endPoint x: 933, endPoint y: 441, distance: 27.9
click at [924, 414] on div "Tại văn phòng" at bounding box center [900, 417] width 137 height 15
type input "0"
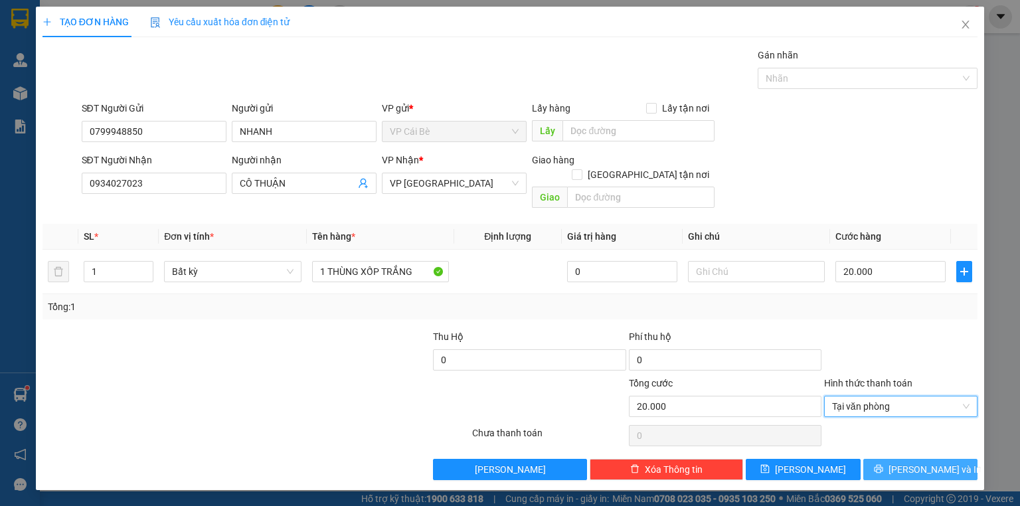
click at [938, 462] on span "[PERSON_NAME] và In" at bounding box center [934, 469] width 93 height 15
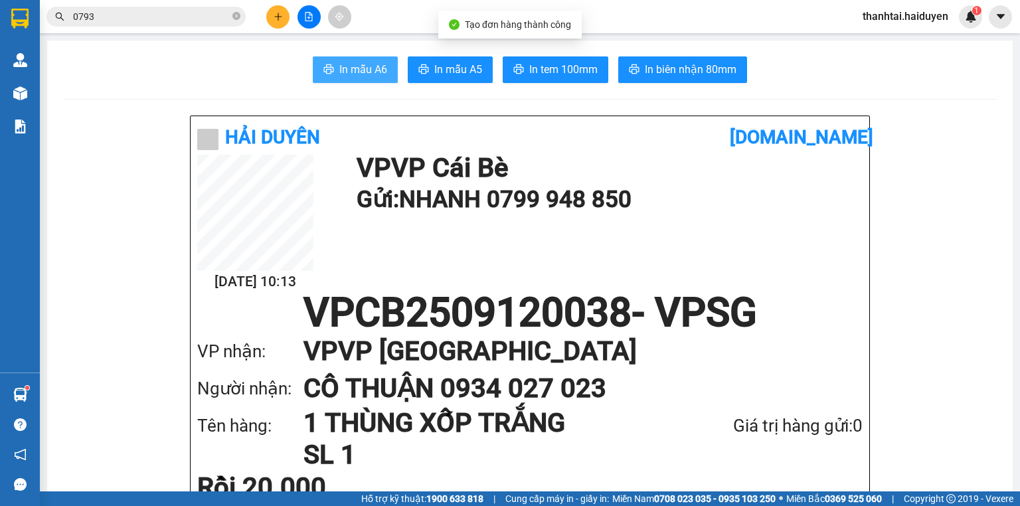
click at [369, 72] on span "In mẫu A6" at bounding box center [363, 69] width 48 height 17
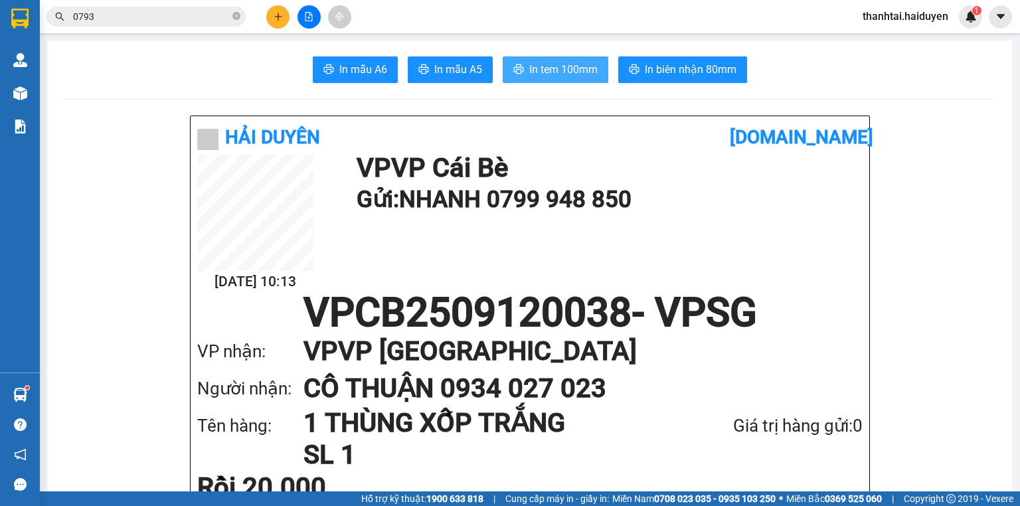
drag, startPoint x: 572, startPoint y: 66, endPoint x: 574, endPoint y: 77, distance: 10.8
click at [572, 66] on span "In tem 100mm" at bounding box center [563, 69] width 68 height 17
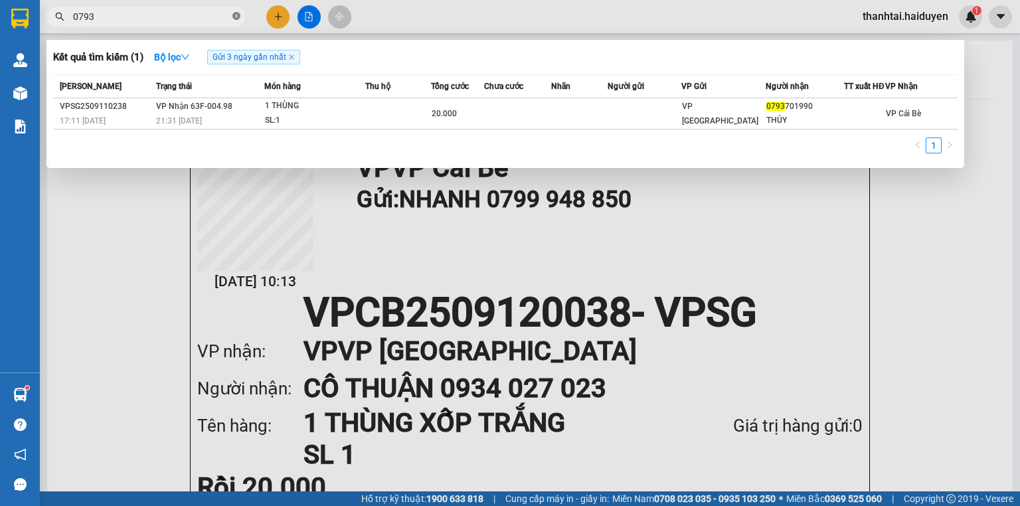
click at [237, 15] on icon "close-circle" at bounding box center [236, 16] width 8 height 8
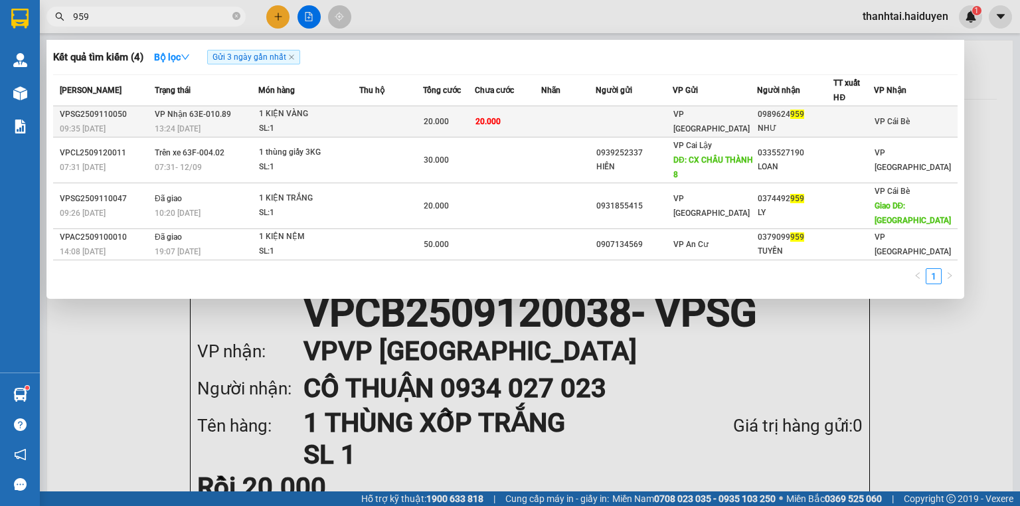
type input "959"
click at [359, 122] on div "SL: 1" at bounding box center [309, 129] width 100 height 15
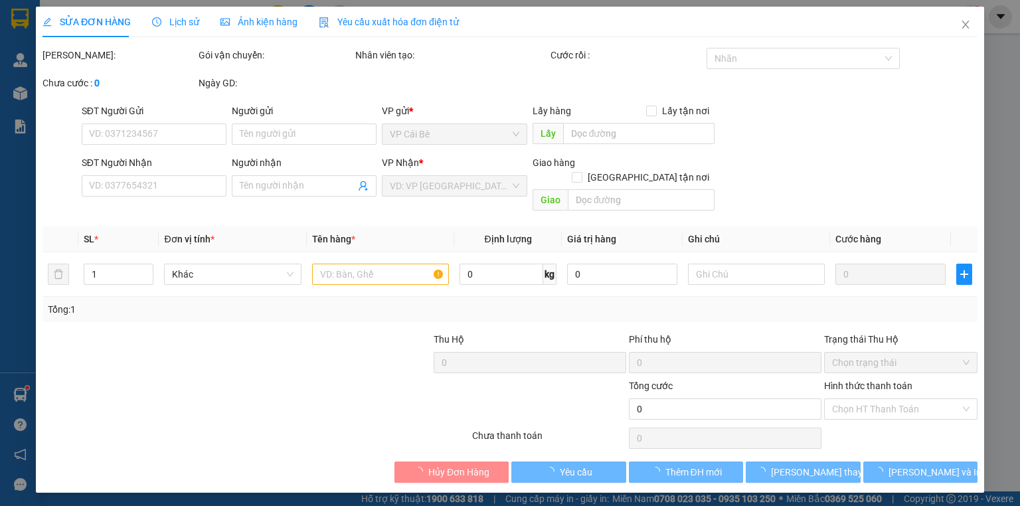
type input "0989624959"
type input "NHƯ"
type input "20.000"
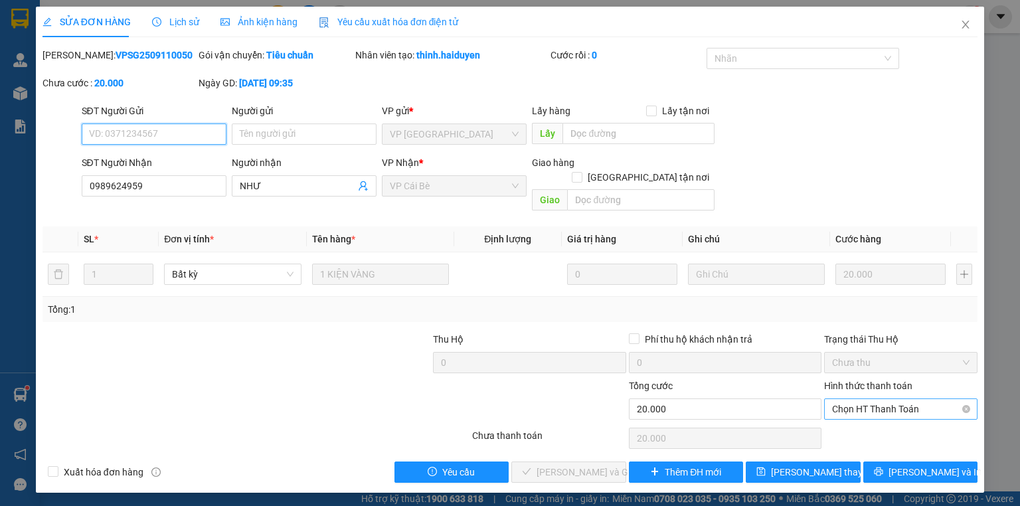
drag, startPoint x: 890, startPoint y: 399, endPoint x: 884, endPoint y: 403, distance: 7.2
click at [888, 401] on span "Chọn HT Thanh Toán" at bounding box center [900, 409] width 137 height 20
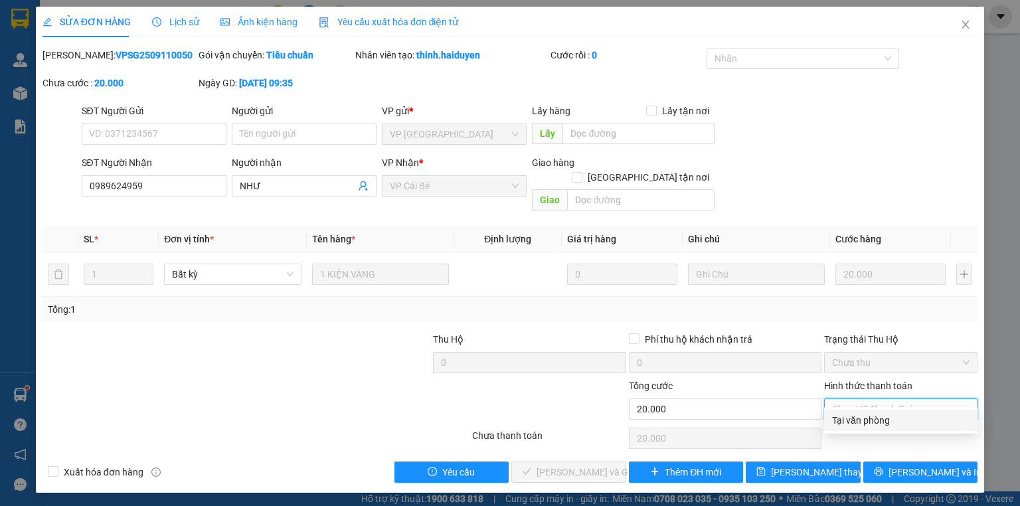
click at [882, 414] on div "Tại văn phòng" at bounding box center [900, 420] width 137 height 15
type input "0"
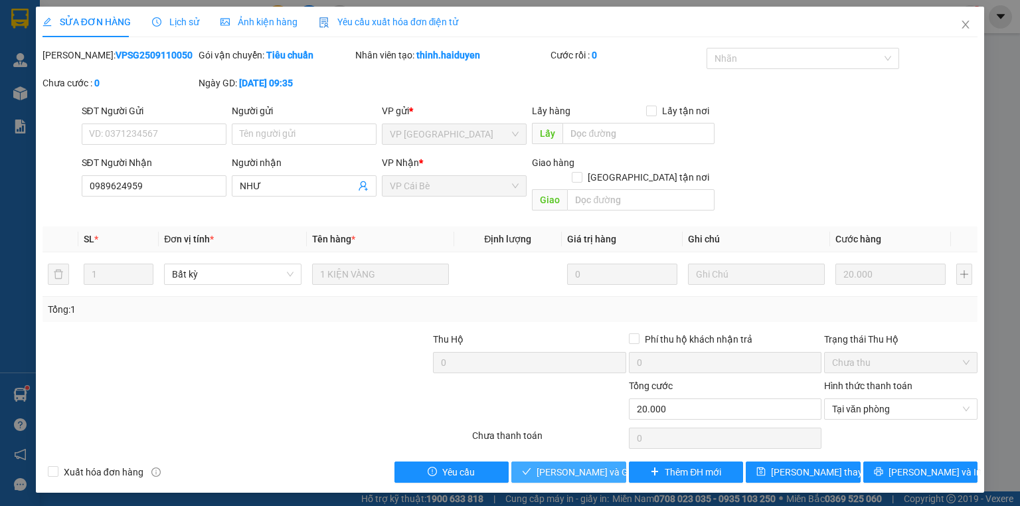
click at [582, 465] on span "[PERSON_NAME] và Giao hàng" at bounding box center [600, 472] width 127 height 15
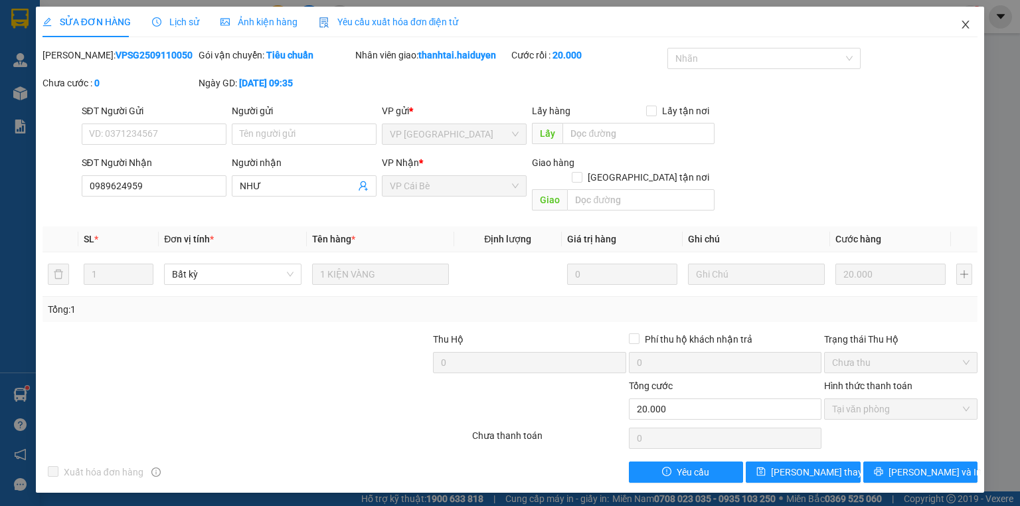
click at [963, 27] on icon "close" at bounding box center [965, 24] width 11 height 11
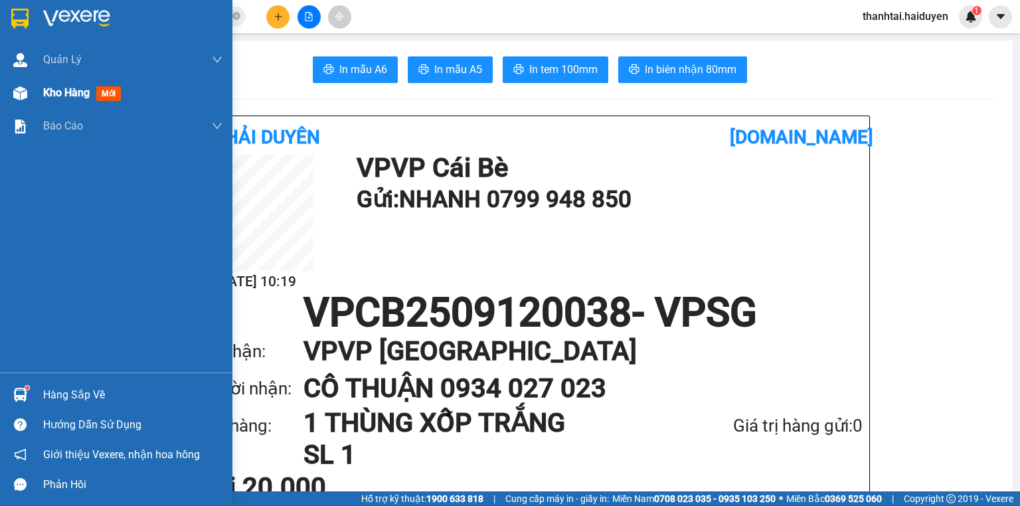
click at [48, 98] on span "Kho hàng" at bounding box center [66, 92] width 46 height 13
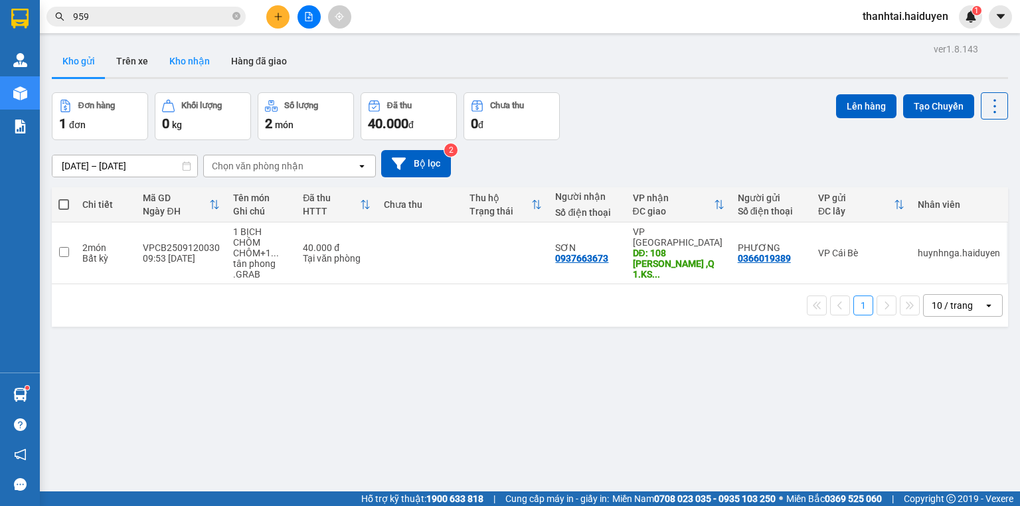
click at [169, 57] on button "Kho nhận" at bounding box center [190, 61] width 62 height 32
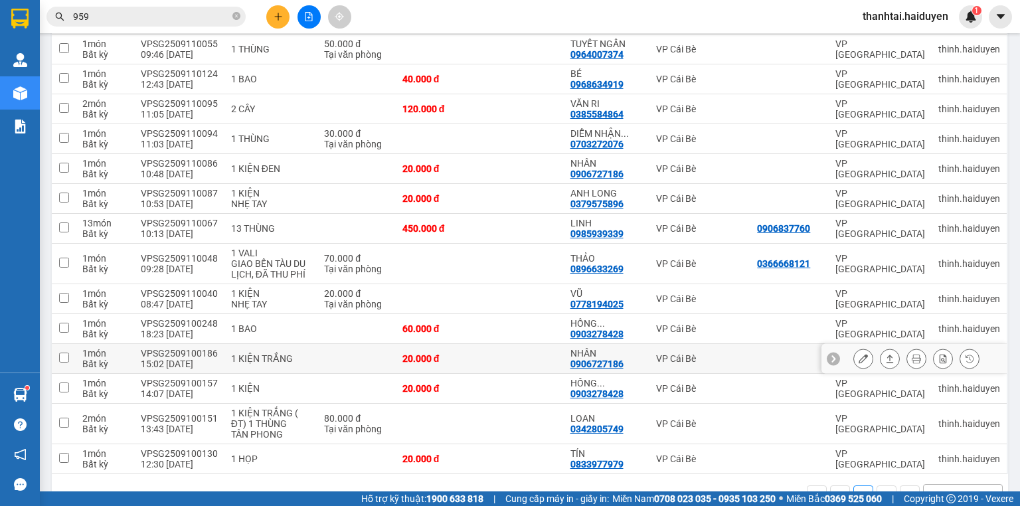
scroll to position [629, 0]
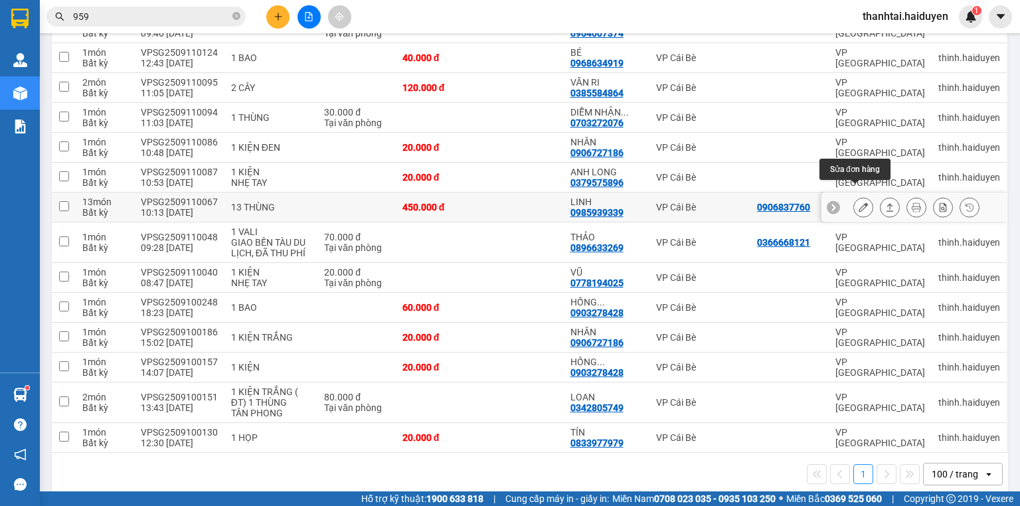
click at [859, 203] on icon at bounding box center [863, 207] width 9 height 9
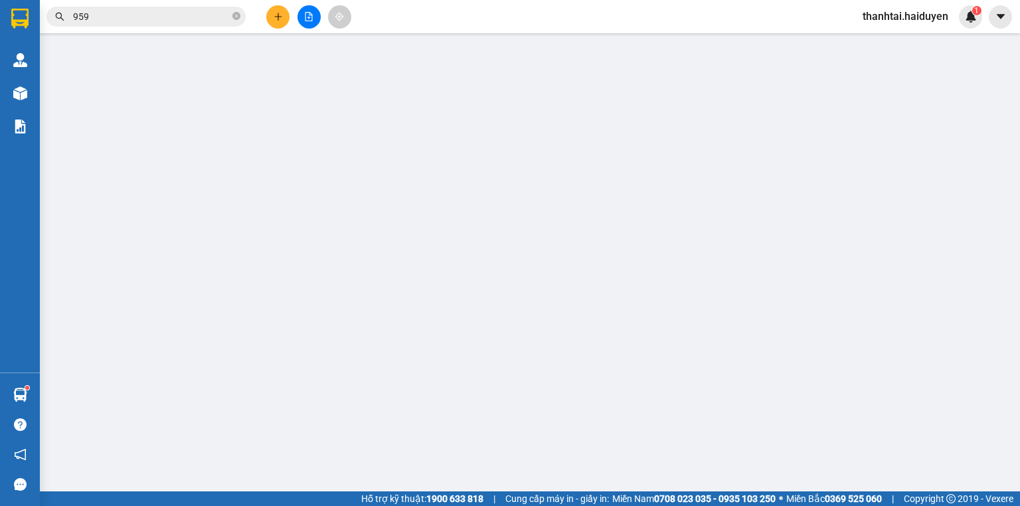
type input "0906837760"
type input "0985939339"
type input "LINH"
type input "450.000"
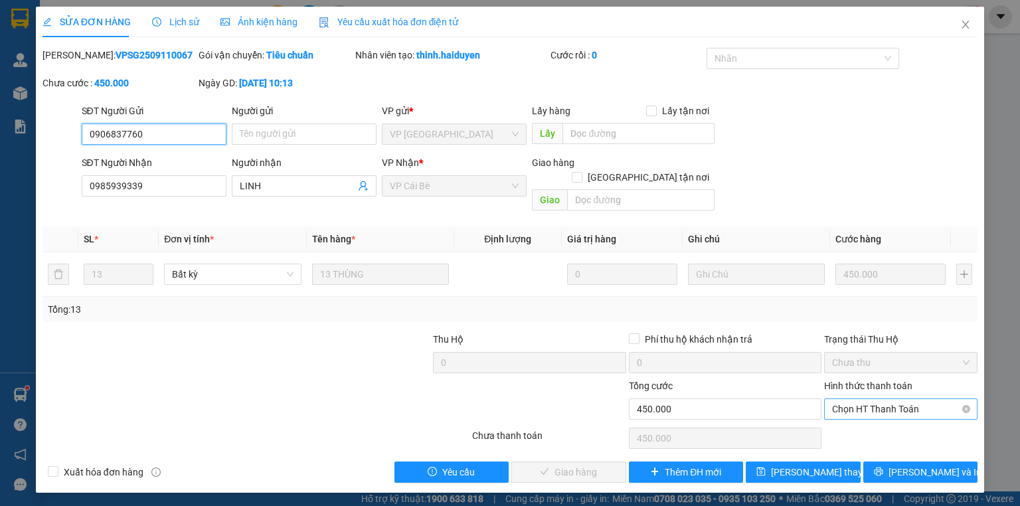
click at [892, 399] on span "Chọn HT Thanh Toán" at bounding box center [900, 409] width 137 height 20
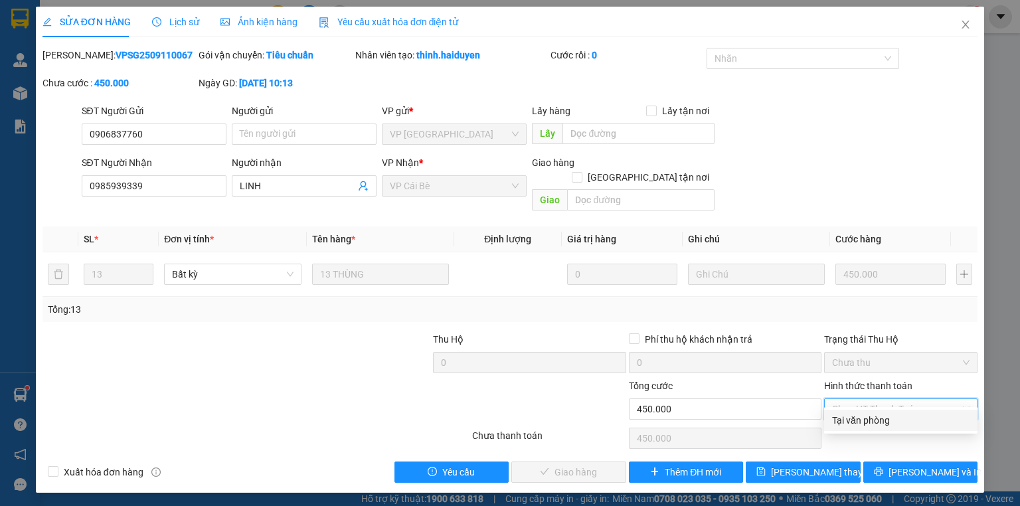
drag, startPoint x: 890, startPoint y: 406, endPoint x: 789, endPoint y: 438, distance: 105.8
click at [887, 422] on div "Tại văn phòng" at bounding box center [900, 420] width 137 height 15
type input "0"
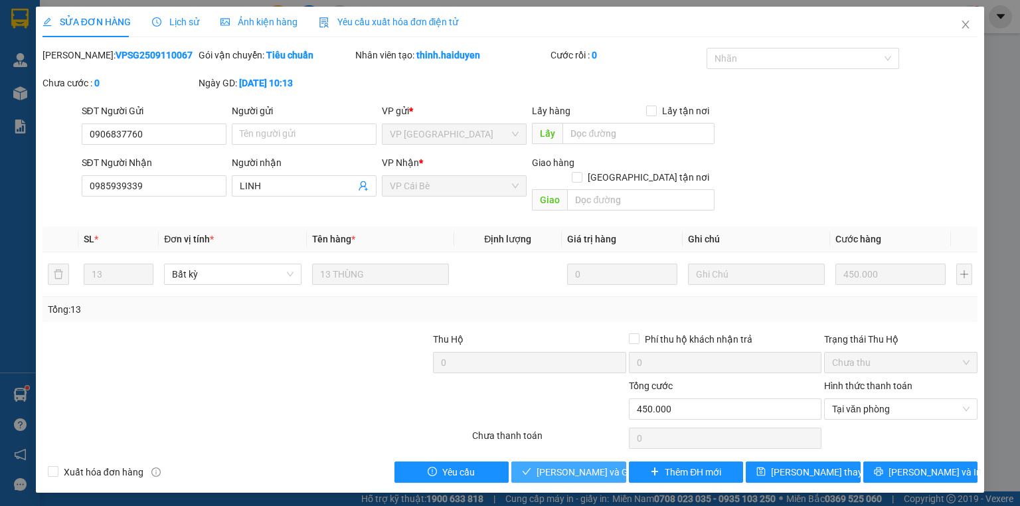
click at [566, 465] on span "[PERSON_NAME] và Giao hàng" at bounding box center [600, 472] width 127 height 15
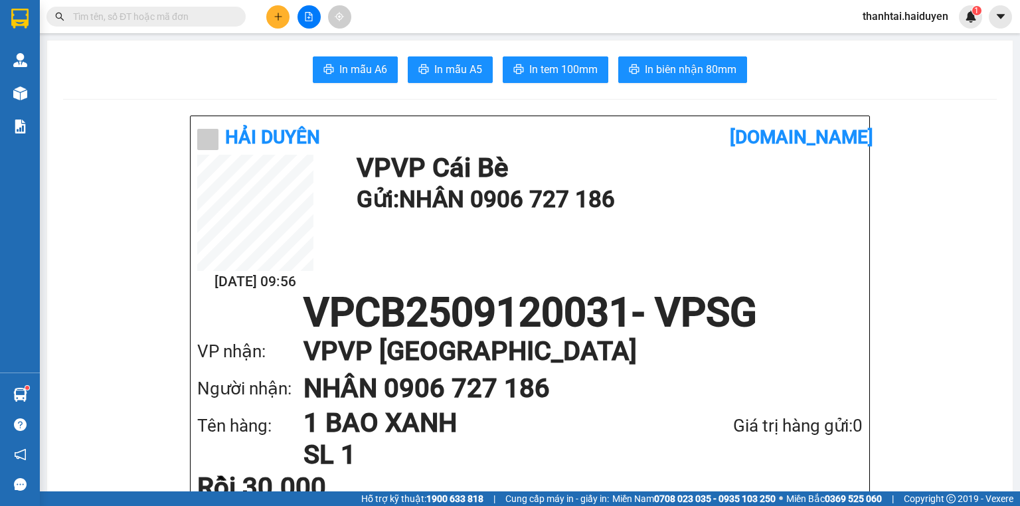
click at [276, 13] on icon "plus" at bounding box center [278, 16] width 9 height 9
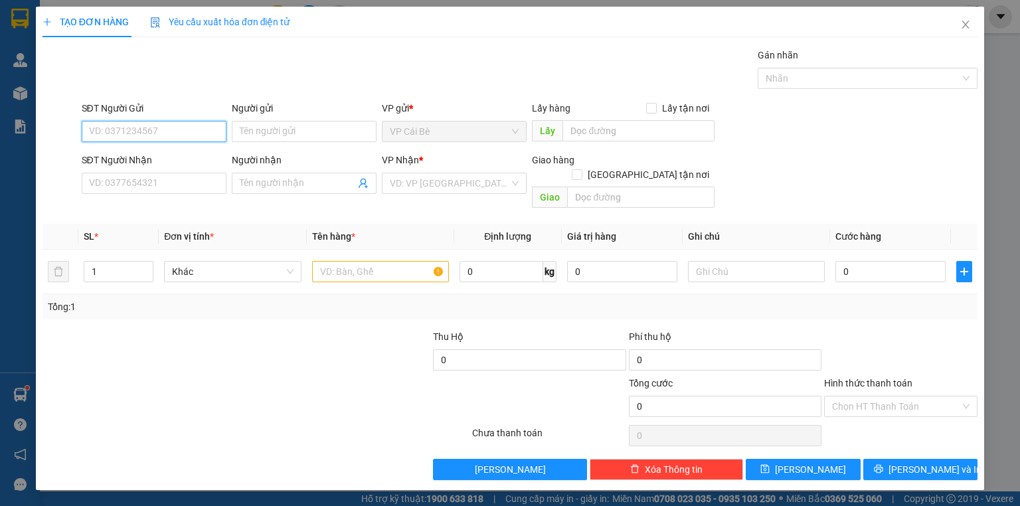
click at [182, 133] on input "SĐT Người Gửi" at bounding box center [154, 131] width 145 height 21
click at [194, 153] on div "0912796165 - TRANG 1/5KG" at bounding box center [154, 157] width 129 height 15
type input "0912796165"
type input "TRANG 1/5KG"
type input "0937332366"
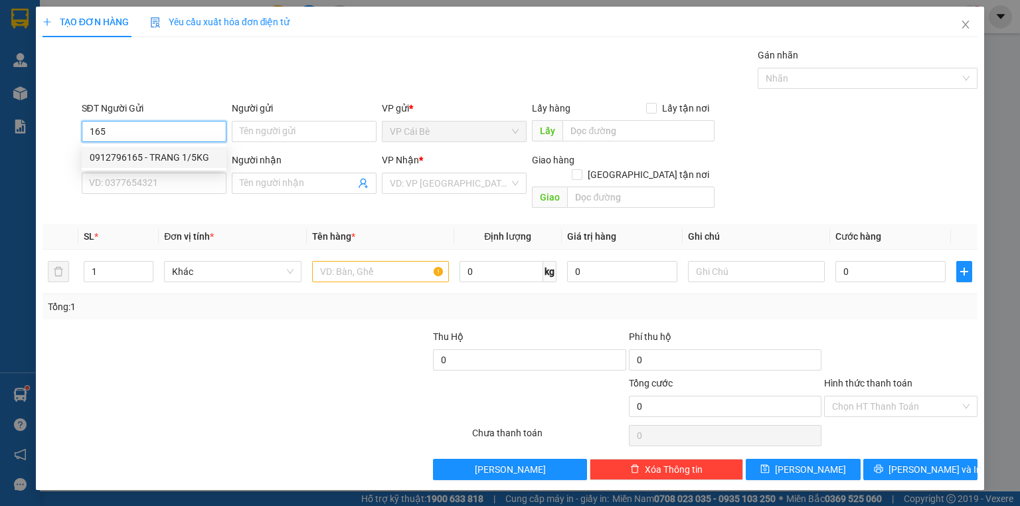
type input "KHƯƠNG"
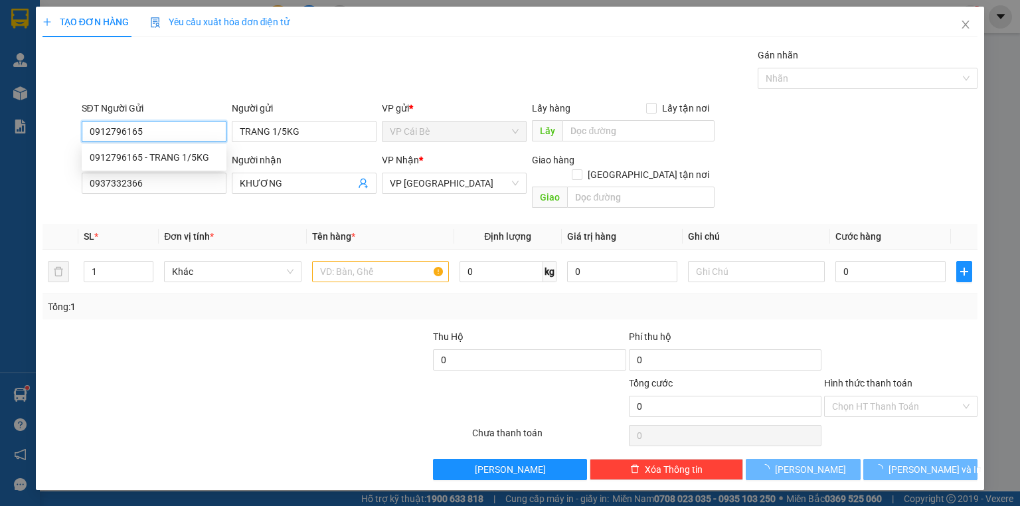
type input "160.000"
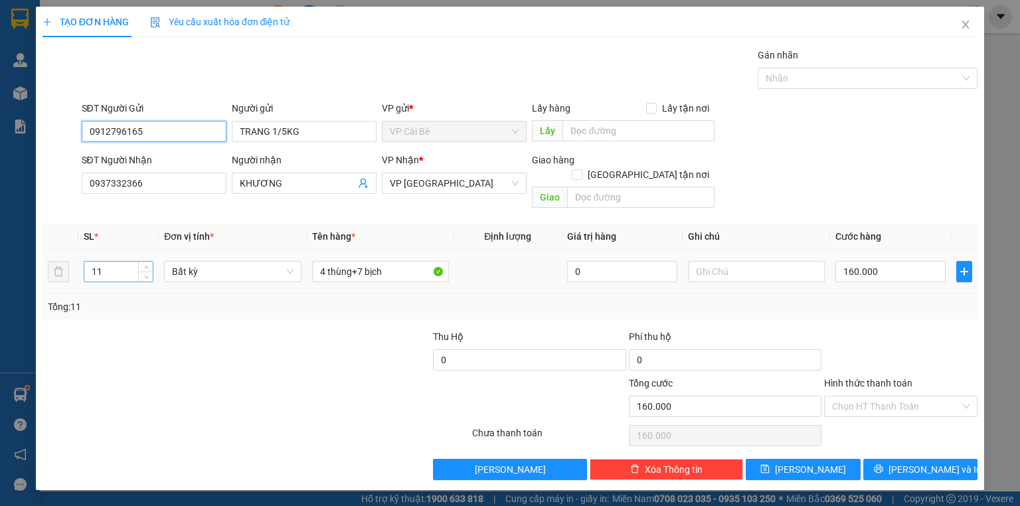
type input "0912796165"
click at [107, 262] on input "11" at bounding box center [118, 272] width 68 height 20
type input "1"
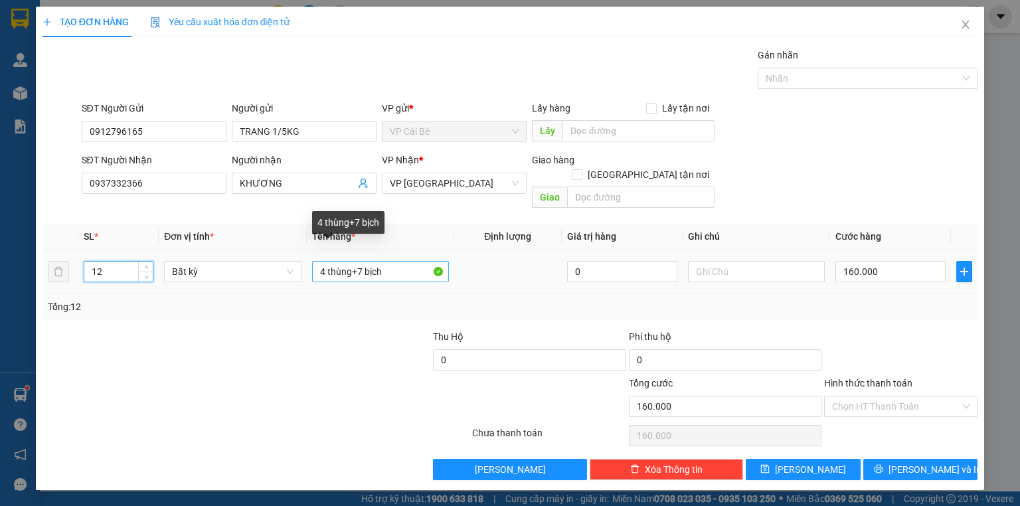
type input "12"
drag, startPoint x: 394, startPoint y: 254, endPoint x: 64, endPoint y: 343, distance: 341.6
click at [64, 343] on div "Transit Pickup Surcharge Ids Transit Deliver Surcharge Ids Transit Deliver Surc…" at bounding box center [509, 264] width 935 height 432
type input "0"
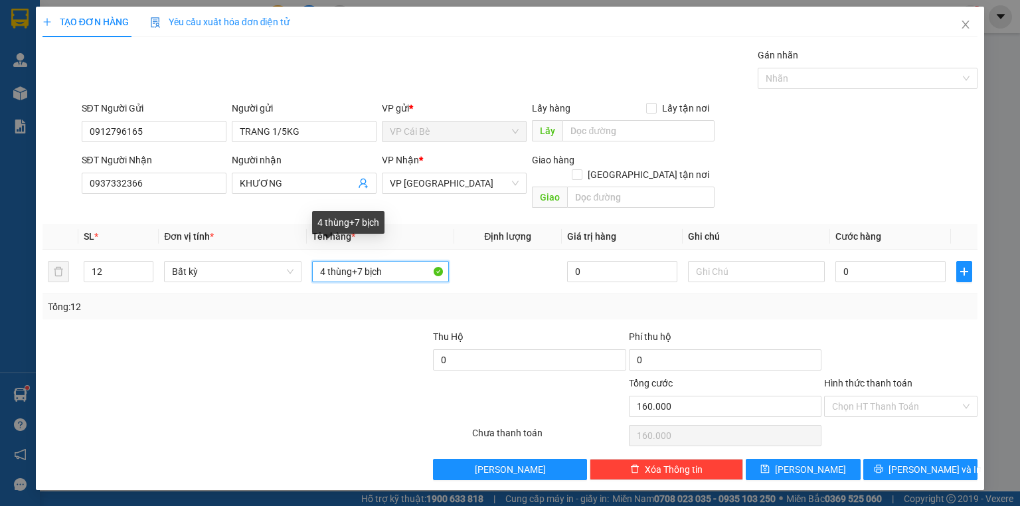
type input "0"
type input "5 THUNG +7 BICH"
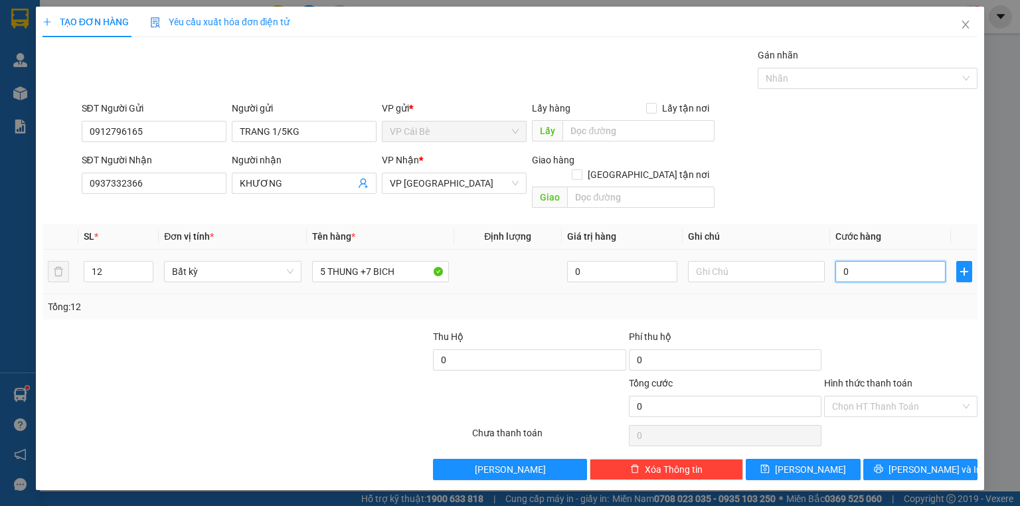
click at [863, 261] on input "0" at bounding box center [890, 271] width 110 height 21
type input "0"
type input "1"
type input "01"
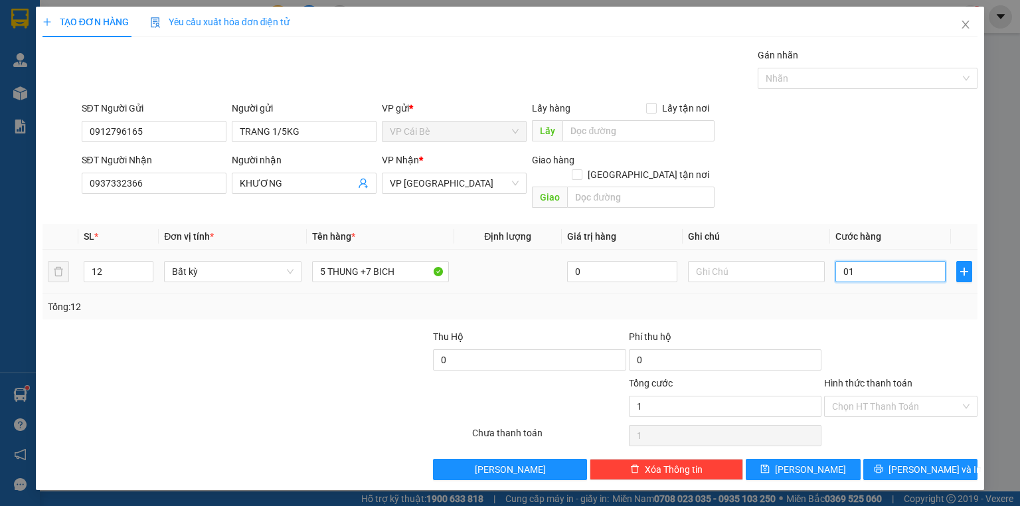
type input "19"
type input "019"
type input "190"
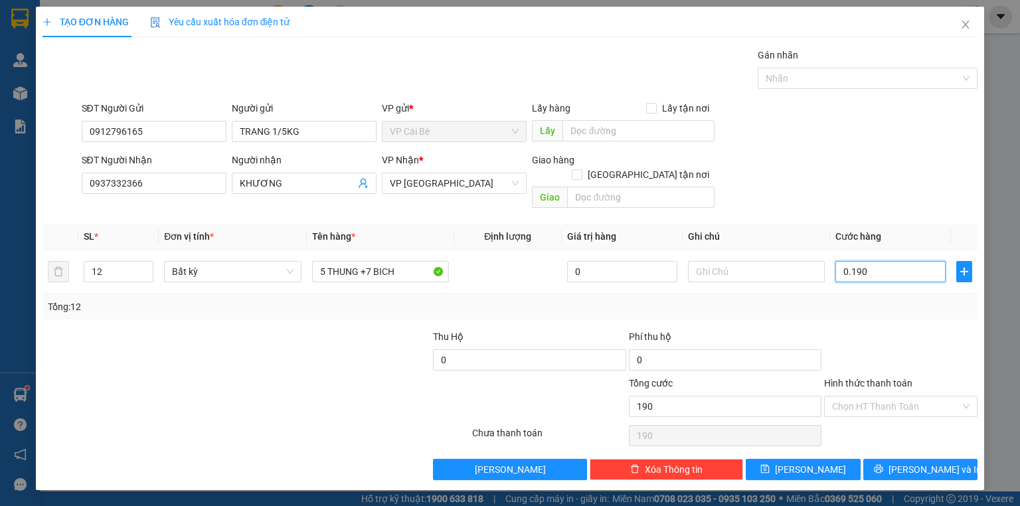
type input "0.190"
type input "190.000"
drag, startPoint x: 764, startPoint y: 167, endPoint x: 771, endPoint y: 167, distance: 7.3
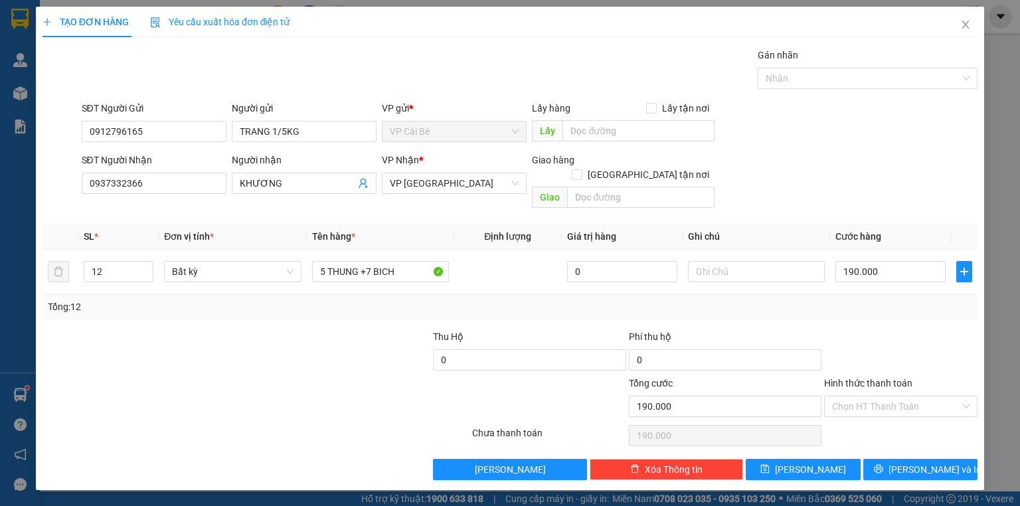
click at [764, 167] on div "SĐT Người Nhận 0937332366 Người nhận KHƯƠNG VP Nhận * VP Sài Gòn Giao hàng Giao…" at bounding box center [530, 183] width 902 height 61
click at [889, 261] on input "190.000" at bounding box center [890, 271] width 110 height 21
type input "0"
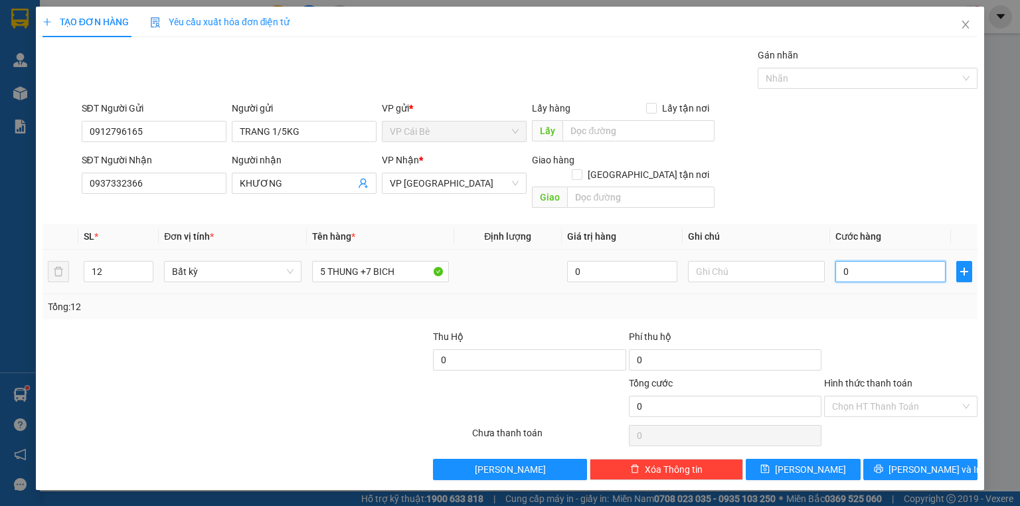
type input "2"
type input "02"
type input "20"
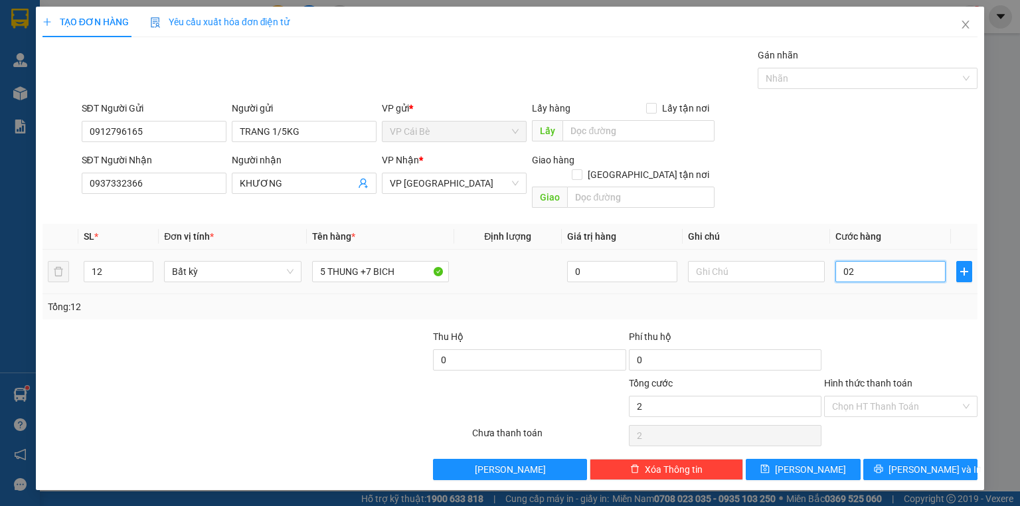
type input "020"
type input "200"
type input "0.200"
type input "200.000"
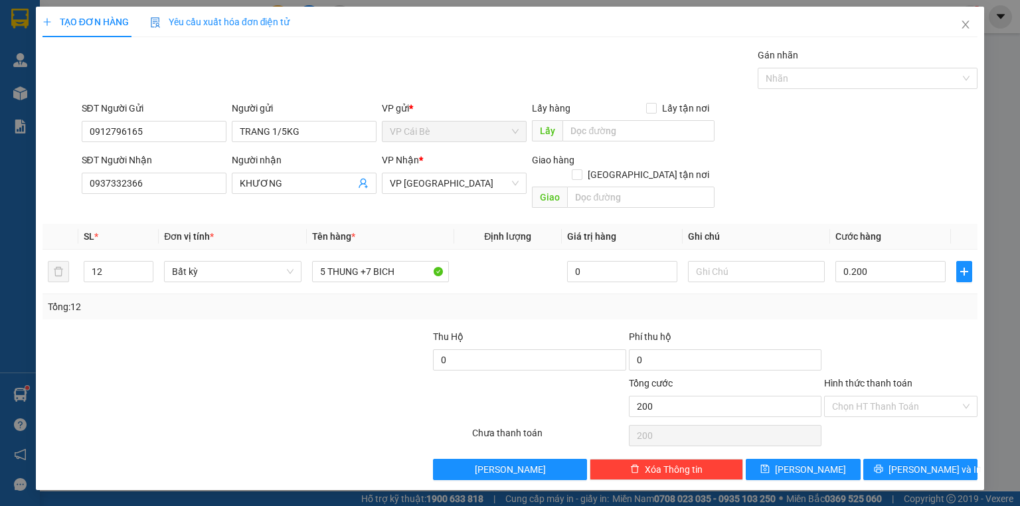
type input "200.000"
click at [822, 160] on div "SĐT Người Nhận 0937332366 Người nhận KHƯƠNG VP Nhận * VP Sài Gòn Giao hàng Giao…" at bounding box center [530, 183] width 902 height 61
drag, startPoint x: 883, startPoint y: 386, endPoint x: 879, endPoint y: 406, distance: 20.3
click at [884, 396] on input "Hình thức thanh toán" at bounding box center [896, 406] width 128 height 20
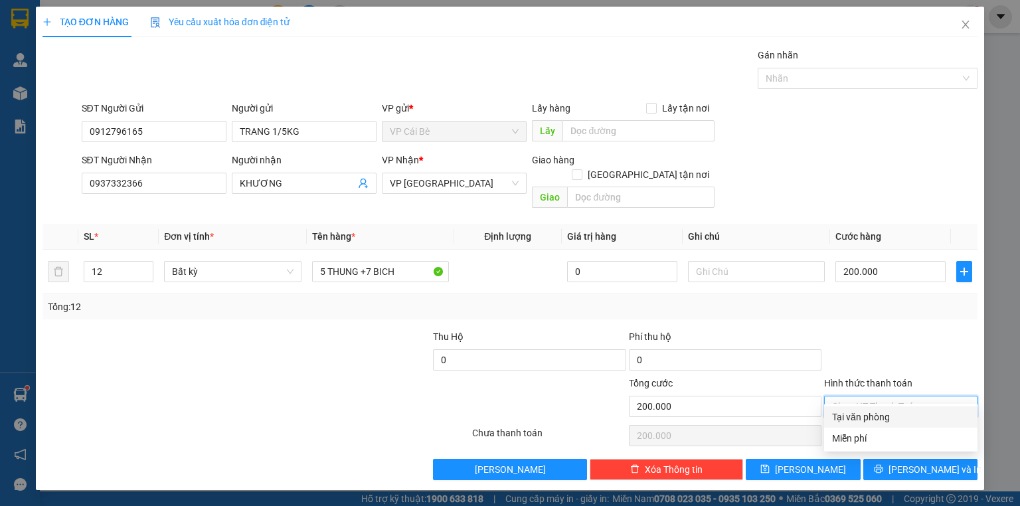
drag, startPoint x: 876, startPoint y: 419, endPoint x: 897, endPoint y: 430, distance: 24.1
click at [876, 420] on div "Tại văn phòng" at bounding box center [900, 417] width 137 height 15
type input "0"
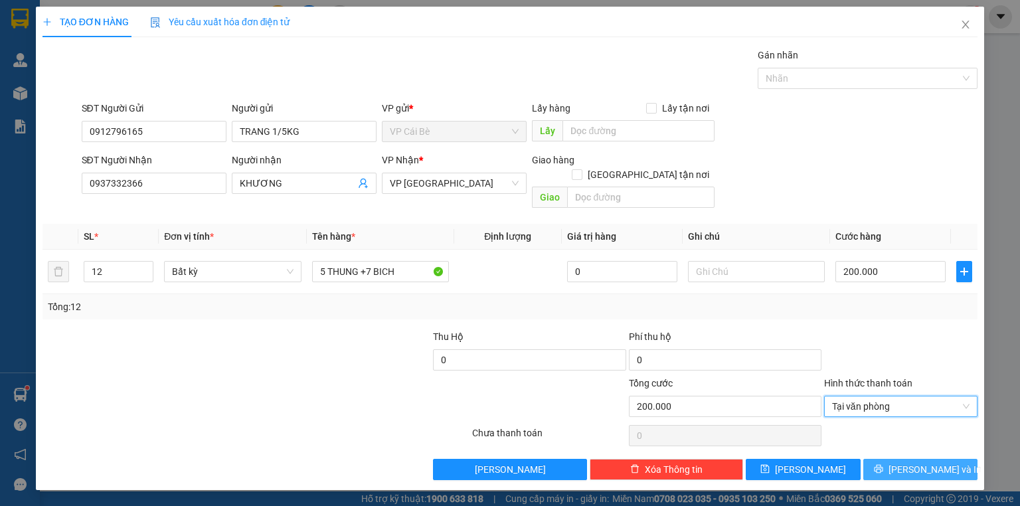
click at [908, 459] on button "[PERSON_NAME] và In" at bounding box center [920, 469] width 115 height 21
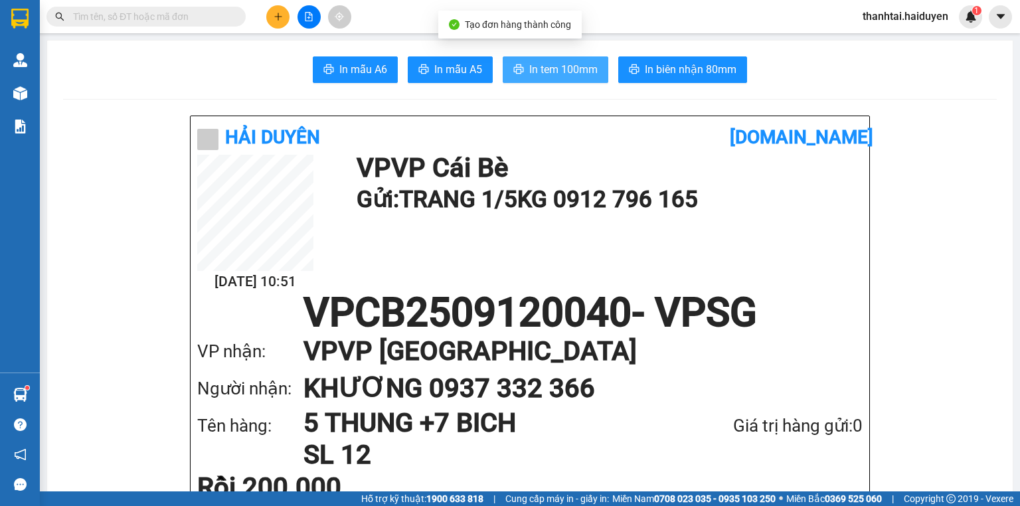
click at [529, 69] on span "In tem 100mm" at bounding box center [563, 69] width 68 height 17
click at [281, 9] on button at bounding box center [277, 16] width 23 height 23
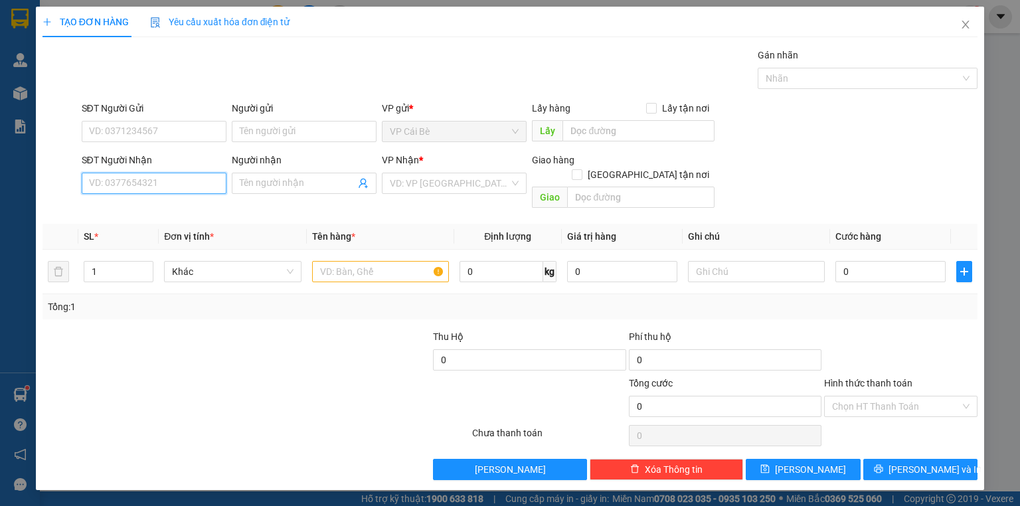
click at [160, 179] on input "SĐT Người Nhận" at bounding box center [154, 183] width 145 height 21
type input "0903965408"
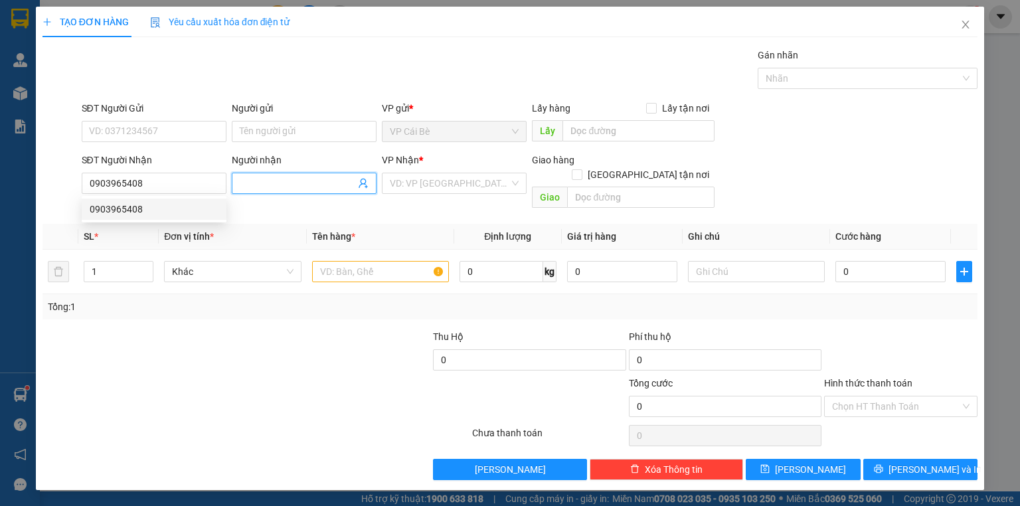
click at [265, 188] on input "Người nhận" at bounding box center [298, 183] width 116 height 15
click at [157, 187] on input "0903965408" at bounding box center [154, 183] width 145 height 21
click at [163, 215] on div "0903965408" at bounding box center [154, 209] width 129 height 15
type input "180.000"
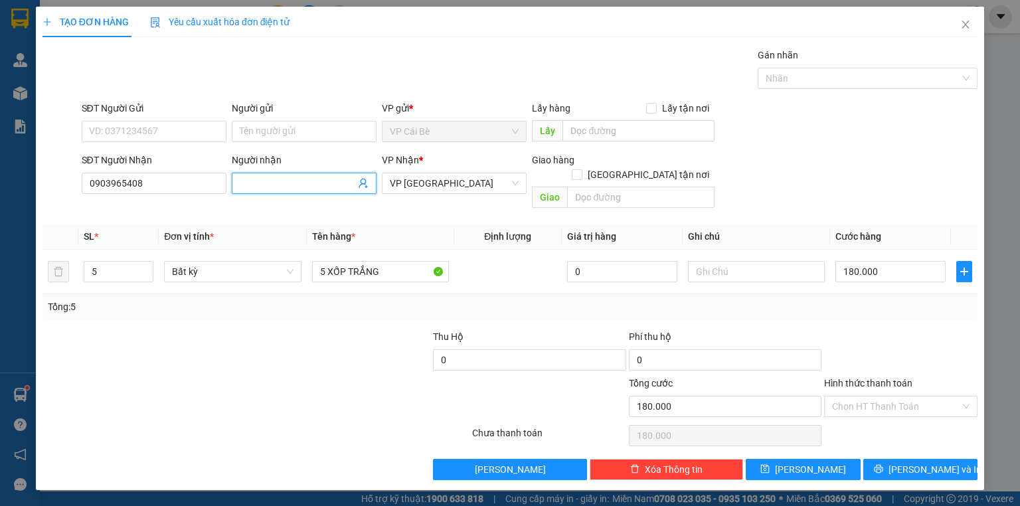
click at [258, 189] on input "Người nhận" at bounding box center [298, 183] width 116 height 15
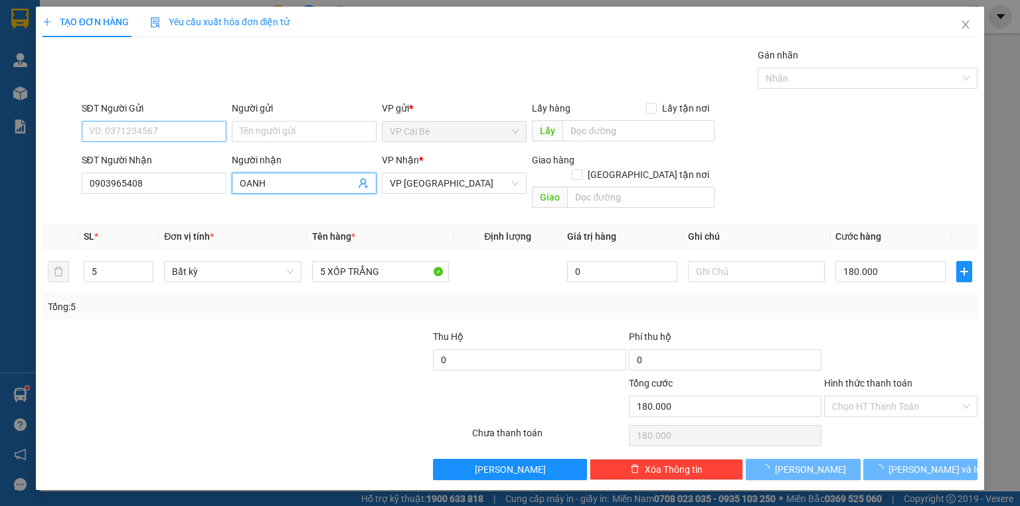
type input "OANH"
click at [141, 128] on input "SĐT Người Gửi" at bounding box center [154, 131] width 145 height 21
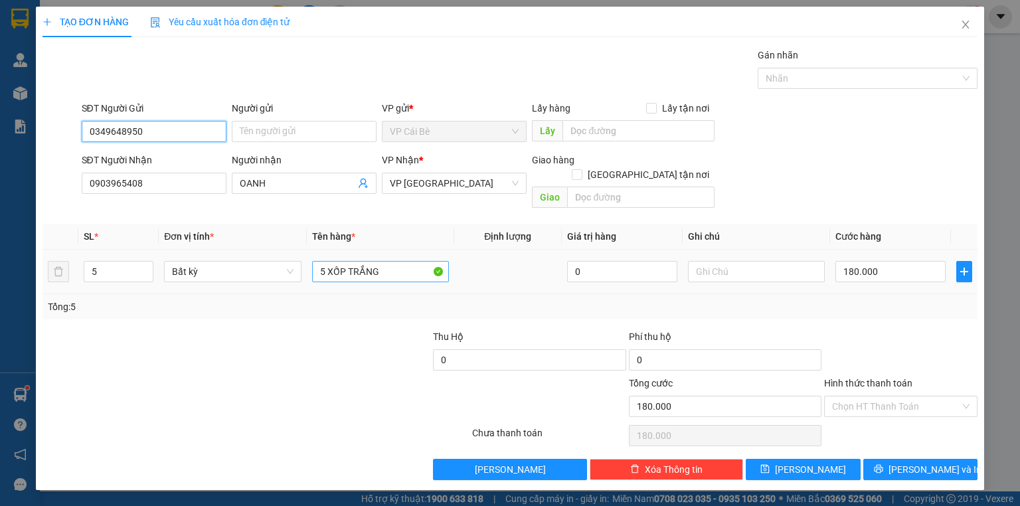
type input "0349648950"
drag, startPoint x: 391, startPoint y: 254, endPoint x: 304, endPoint y: 271, distance: 88.6
click at [304, 271] on tr "5 Bất kỳ 5 XỐP TRẮNG 0 180.000" at bounding box center [509, 272] width 935 height 44
click at [326, 329] on div at bounding box center [333, 352] width 195 height 46
drag, startPoint x: 325, startPoint y: 261, endPoint x: 314, endPoint y: 264, distance: 11.1
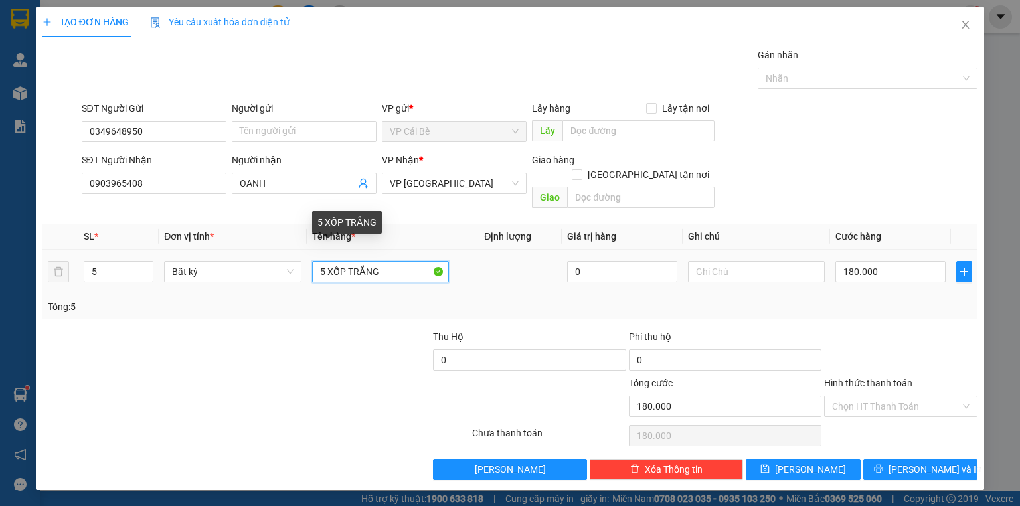
click at [314, 264] on input "5 XỐP TRẮNG" at bounding box center [380, 271] width 137 height 21
type input "2 XỐP TRẮNG"
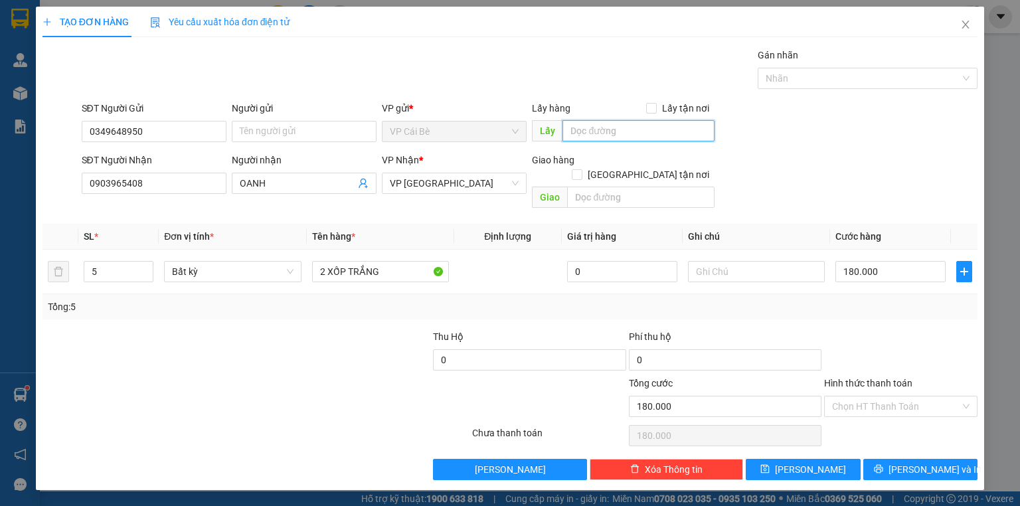
click at [600, 137] on input "text" at bounding box center [638, 130] width 152 height 21
type input "CF NHÀ XUYẾN"
drag, startPoint x: 861, startPoint y: 151, endPoint x: 834, endPoint y: 145, distance: 28.0
click at [862, 151] on form "SĐT Người Gửi 0349648950 Người gửi Tên người gửi VP gửi * VP Cái Bè Lấy hàng Lấ…" at bounding box center [509, 157] width 935 height 113
drag, startPoint x: 125, startPoint y: 256, endPoint x: 96, endPoint y: 262, distance: 30.5
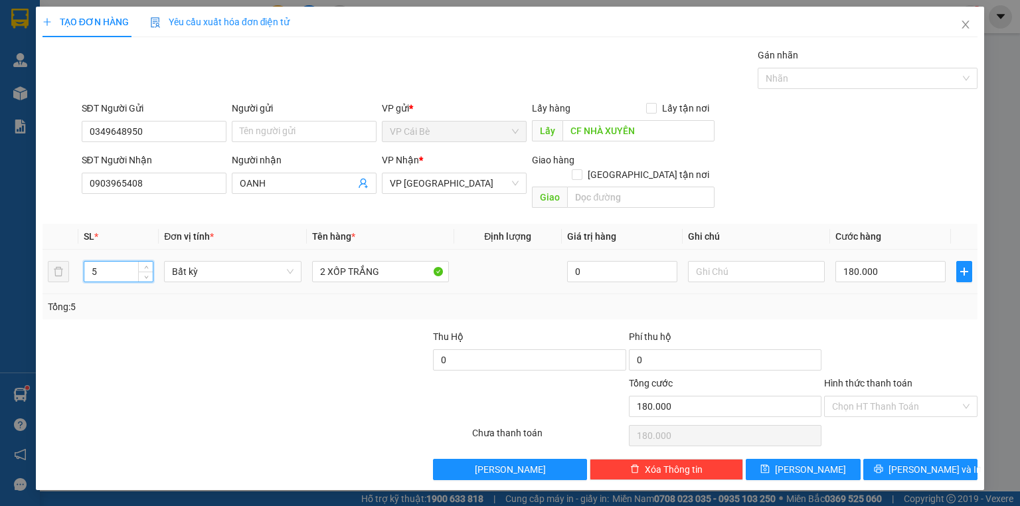
click at [96, 262] on input "5" at bounding box center [118, 272] width 68 height 20
type input "2"
drag, startPoint x: 212, startPoint y: 400, endPoint x: 733, endPoint y: 232, distance: 547.6
click at [212, 399] on div at bounding box center [178, 399] width 274 height 46
type input "0"
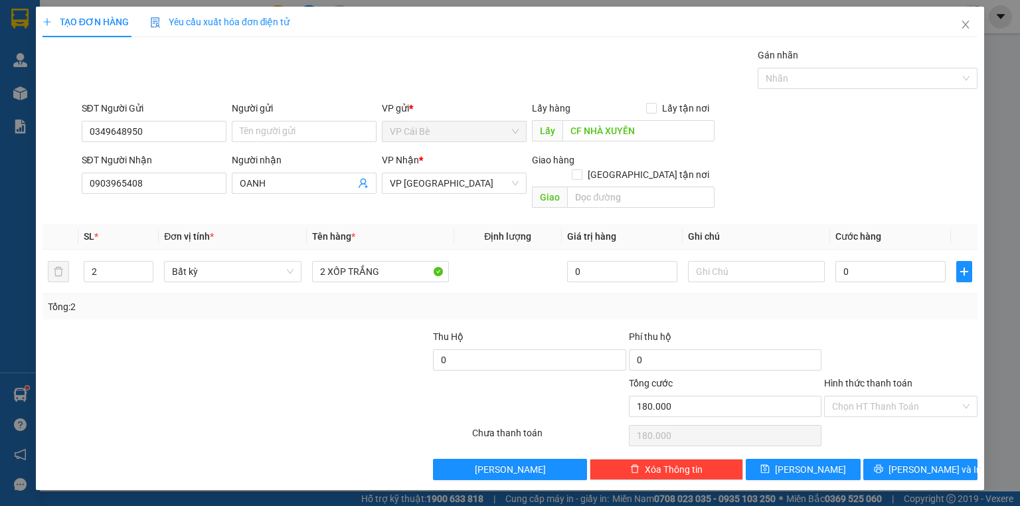
type input "0"
click at [871, 264] on input "0" at bounding box center [890, 271] width 110 height 21
type input "8"
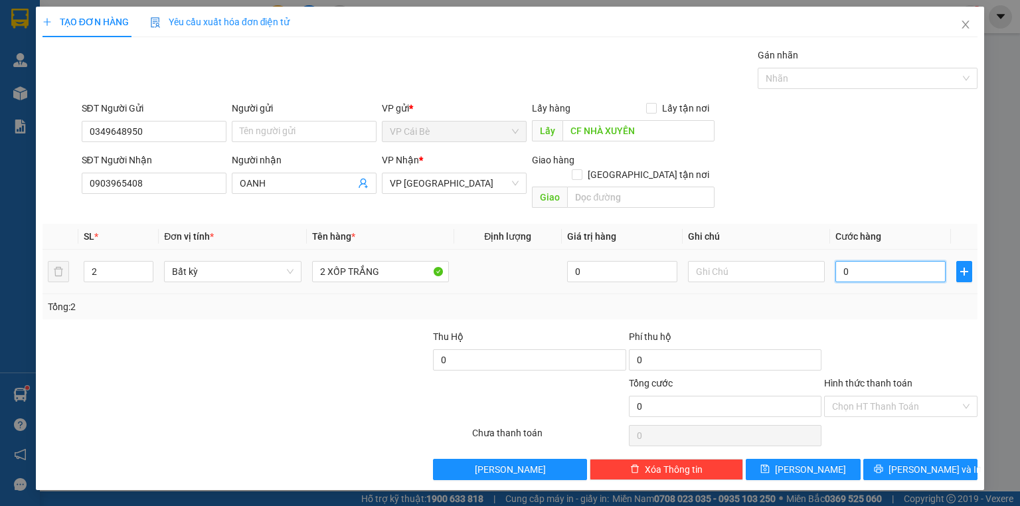
type input "8"
type input "0"
type input "6"
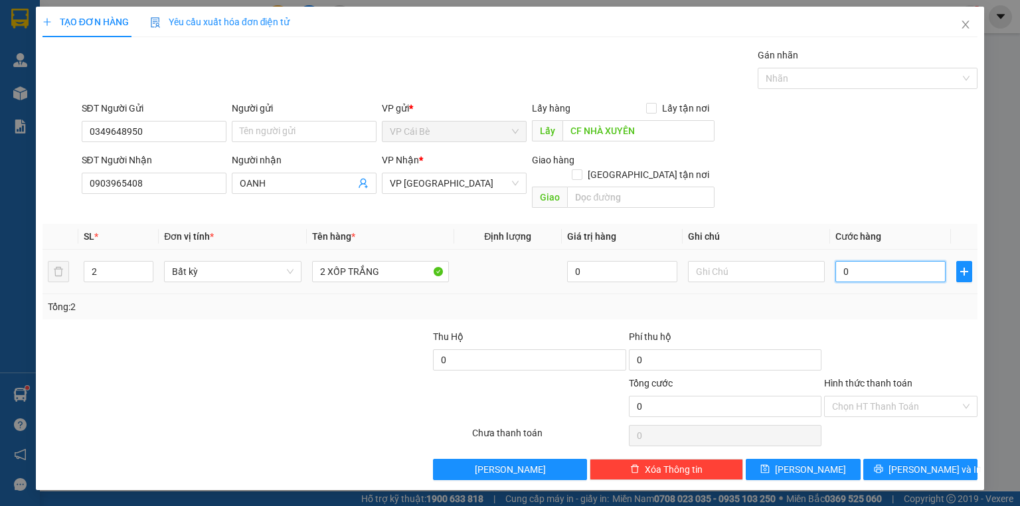
type input "6"
type input "06"
type input "60"
type input "060"
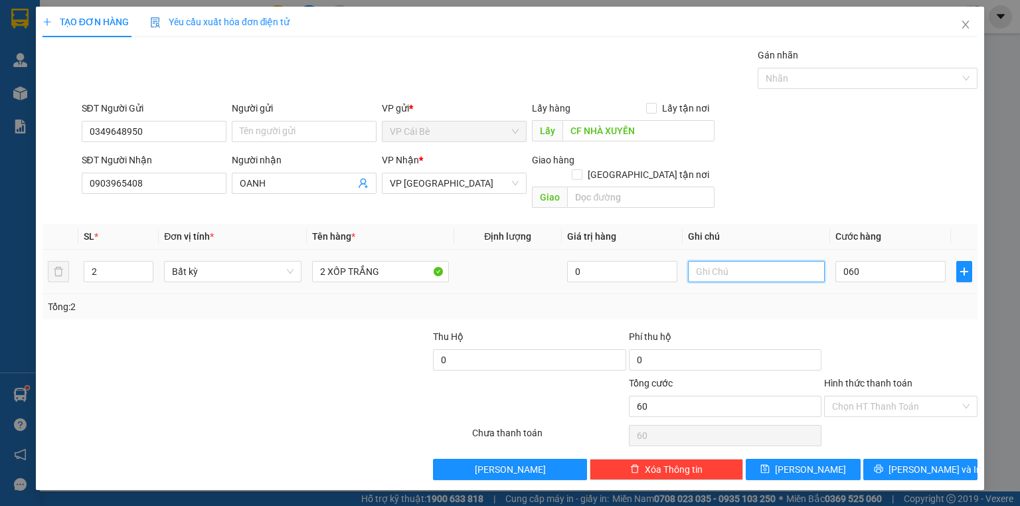
type input "60.000"
click at [752, 262] on input "text" at bounding box center [756, 271] width 137 height 21
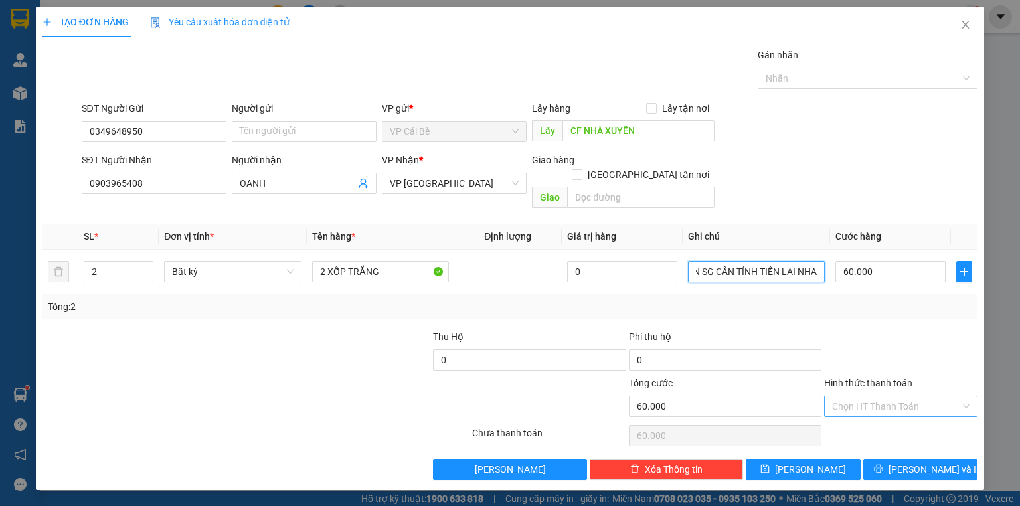
type input "LÊN SG CÂN TÍNH TIỀN LẠI NHA"
click at [887, 396] on input "Hình thức thanh toán" at bounding box center [896, 406] width 128 height 20
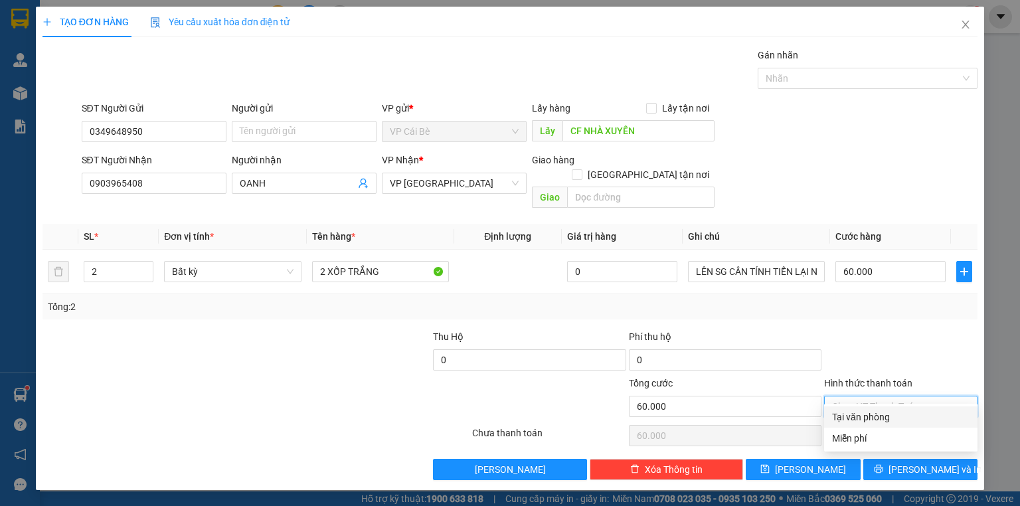
click at [911, 329] on div at bounding box center [901, 352] width 156 height 46
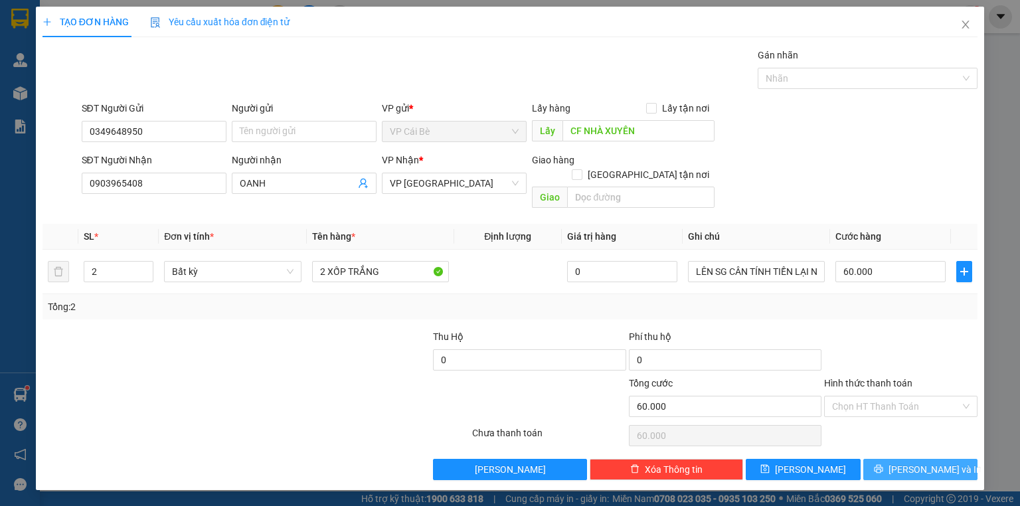
click at [883, 464] on icon "printer" at bounding box center [878, 468] width 9 height 9
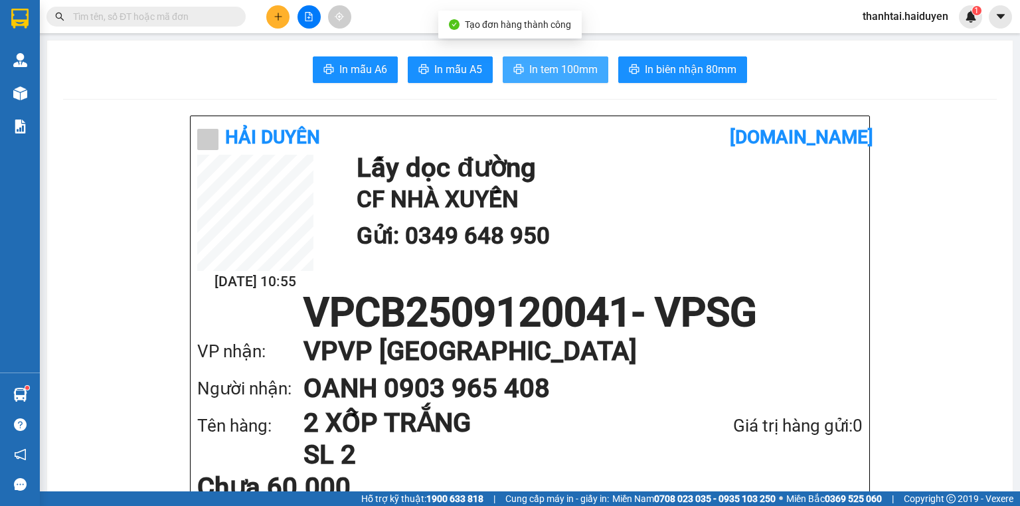
click at [571, 72] on span "In tem 100mm" at bounding box center [563, 69] width 68 height 17
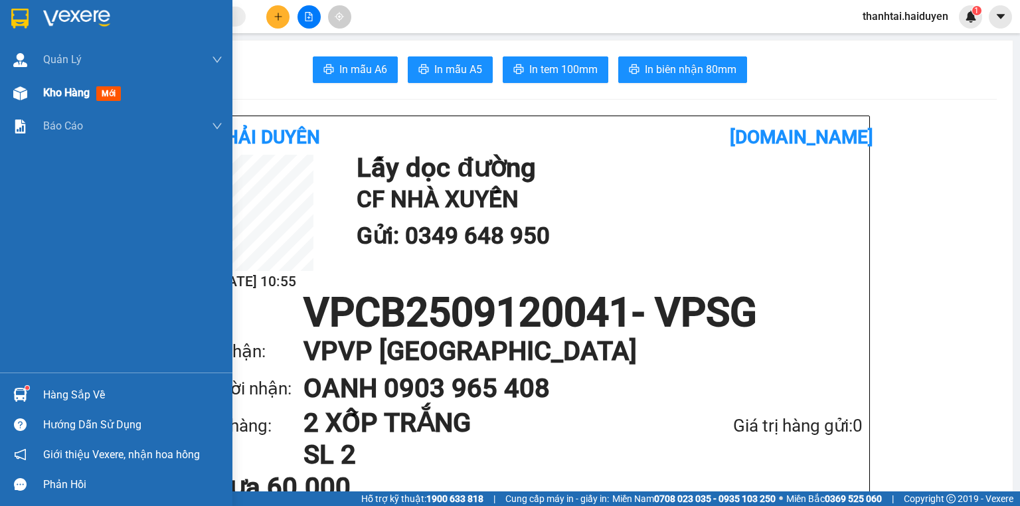
click at [57, 96] on span "Kho hàng" at bounding box center [66, 92] width 46 height 13
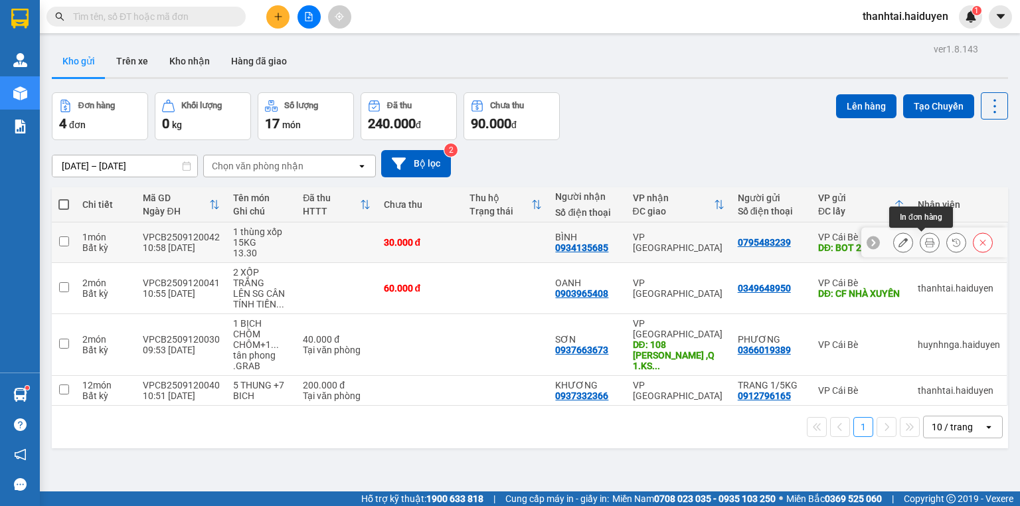
click at [925, 243] on icon at bounding box center [929, 242] width 9 height 9
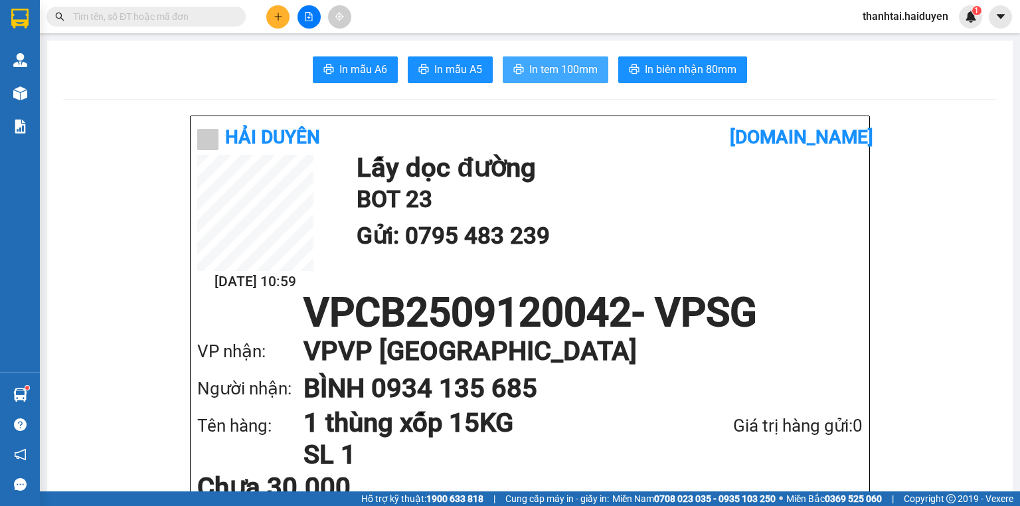
click at [562, 59] on button "In tem 100mm" at bounding box center [556, 69] width 106 height 27
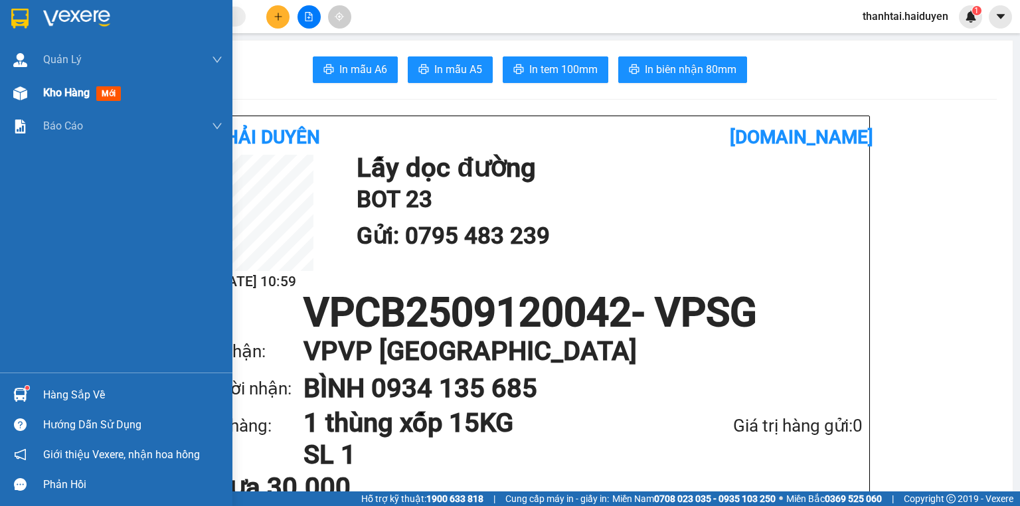
click at [38, 94] on div "Kho hàng mới" at bounding box center [116, 92] width 232 height 33
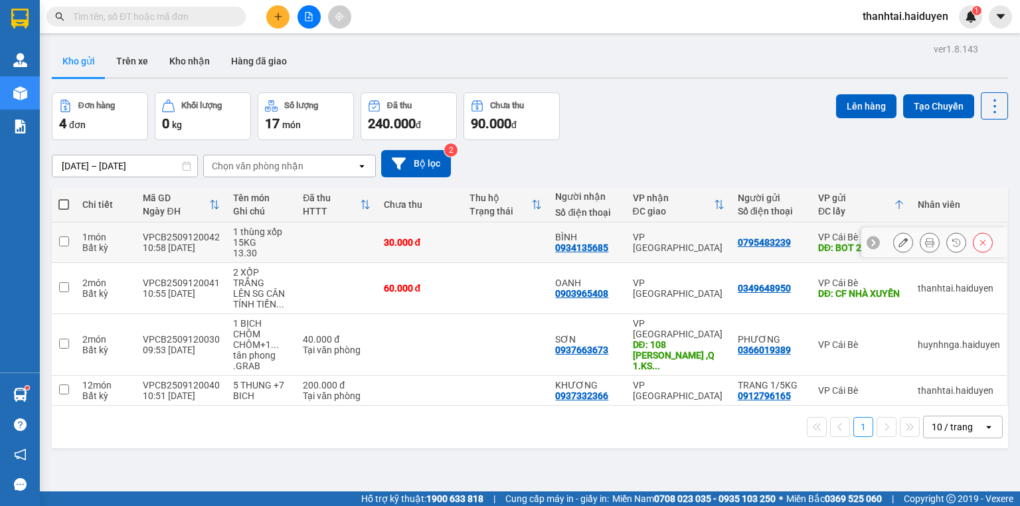
click at [706, 246] on div "VP [GEOGRAPHIC_DATA]" at bounding box center [679, 242] width 92 height 21
checkbox input "true"
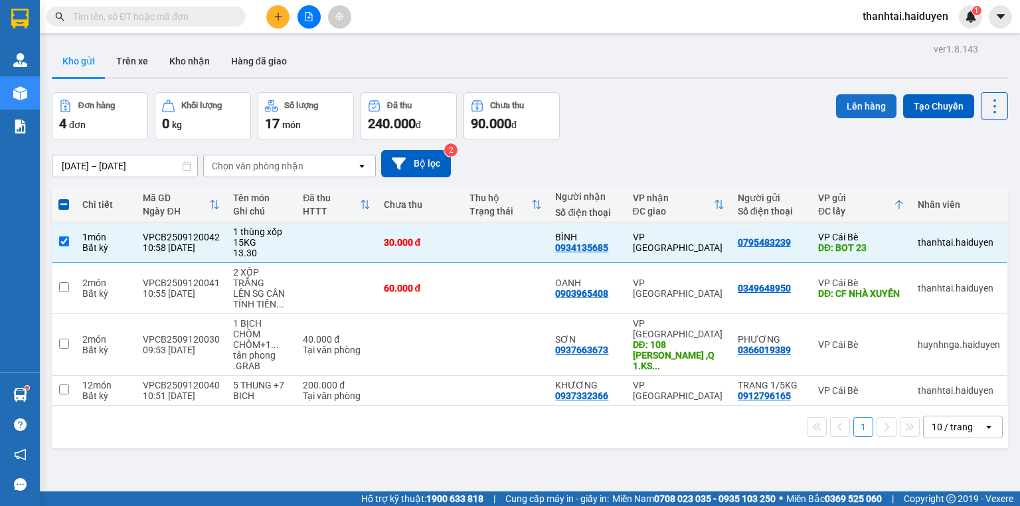
click at [851, 109] on button "Lên hàng" at bounding box center [866, 106] width 60 height 24
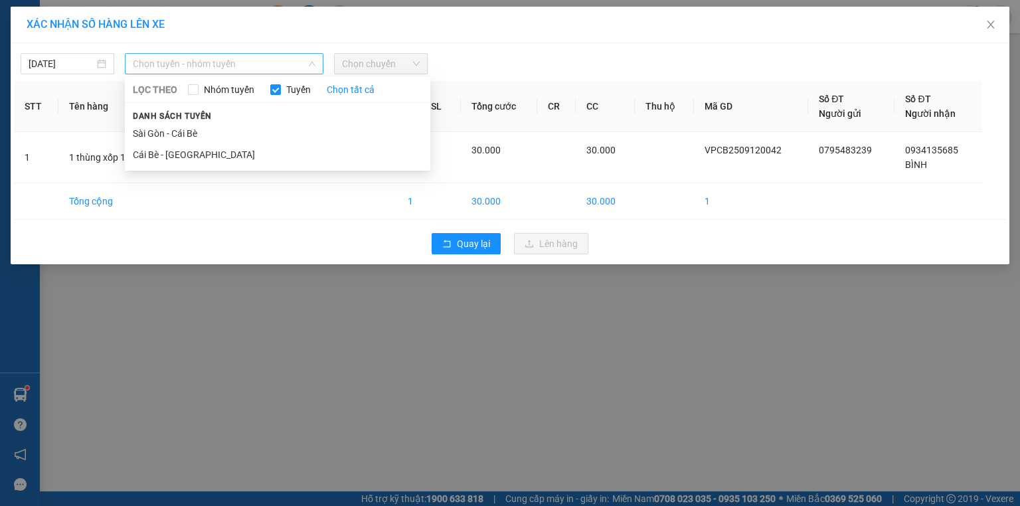
click at [183, 69] on span "Chọn tuyến - nhóm tuyến" at bounding box center [224, 64] width 183 height 20
click at [154, 146] on li "Cái Bè - Sài Gòn" at bounding box center [277, 154] width 305 height 21
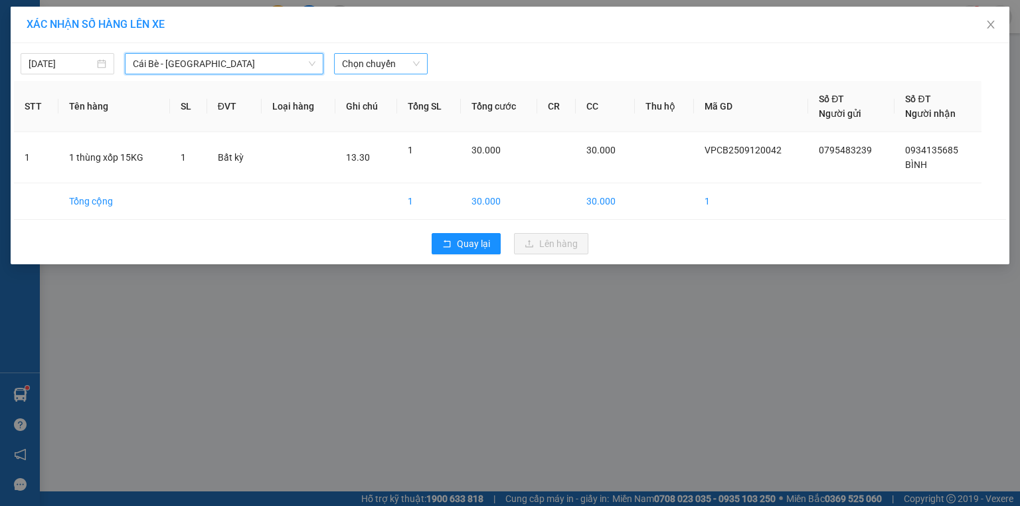
click at [403, 59] on span "Chọn chuyến" at bounding box center [381, 64] width 78 height 20
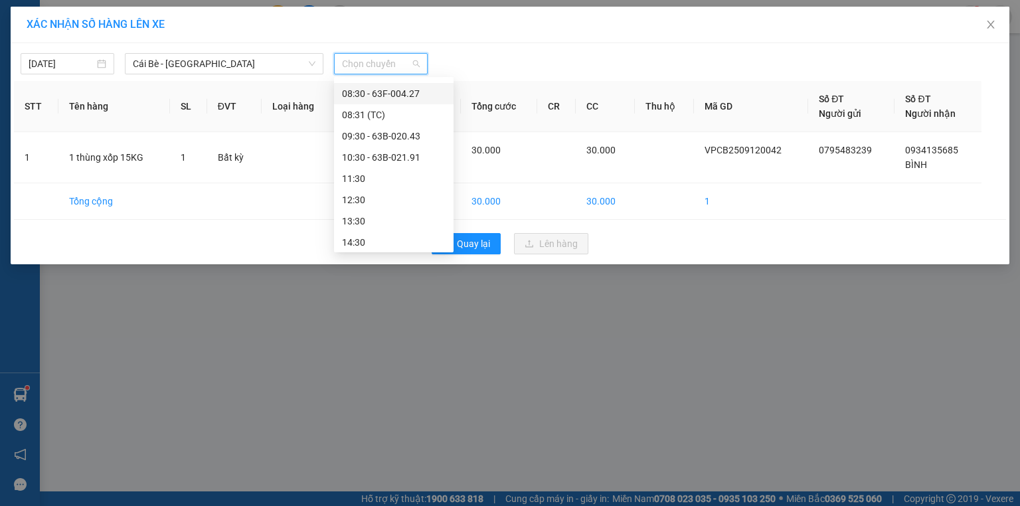
scroll to position [266, 0]
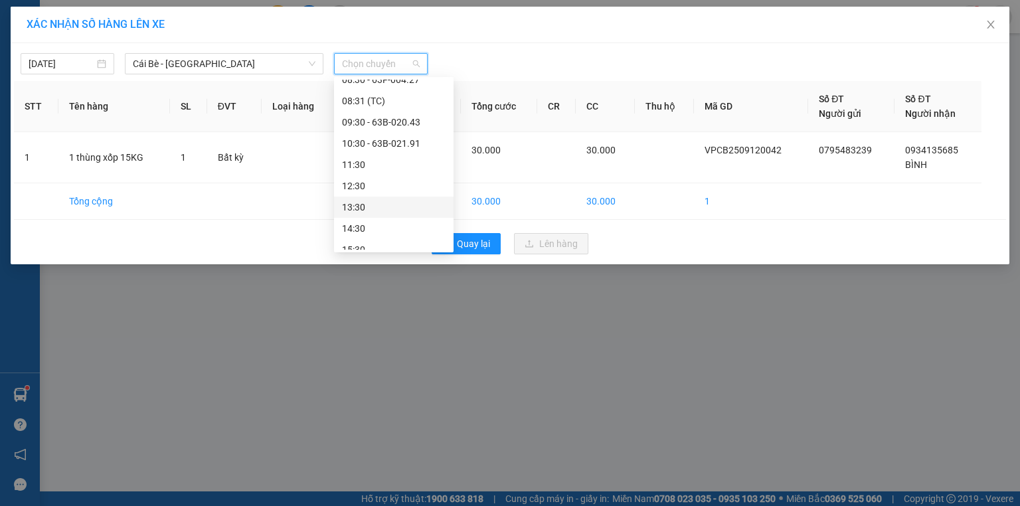
click at [387, 210] on div "13:30" at bounding box center [394, 207] width 104 height 15
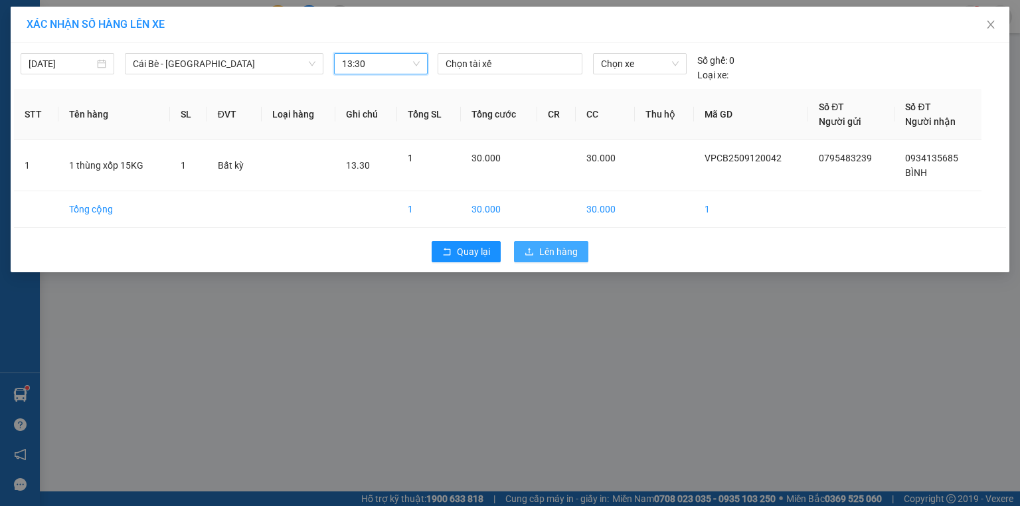
click at [550, 255] on span "Lên hàng" at bounding box center [558, 251] width 39 height 15
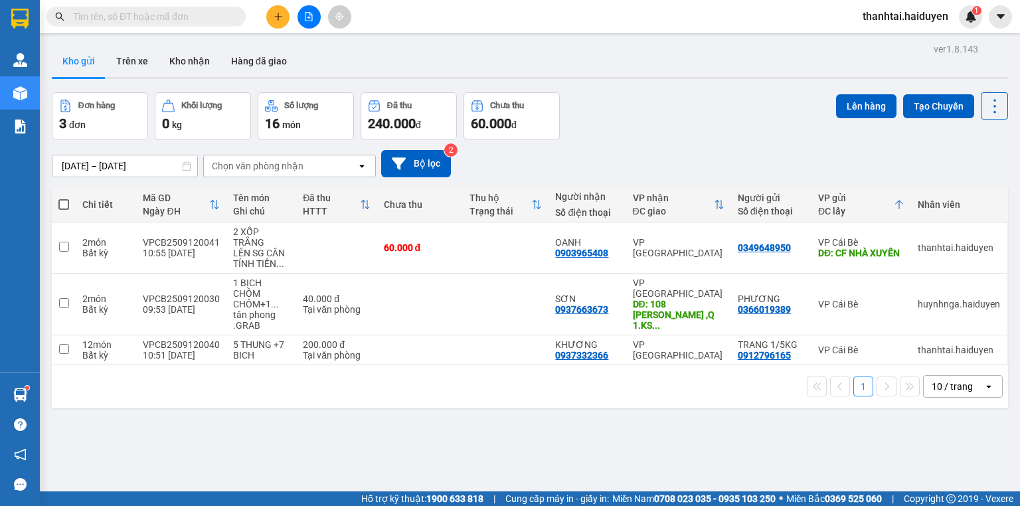
click at [279, 16] on icon "plus" at bounding box center [277, 16] width 7 height 1
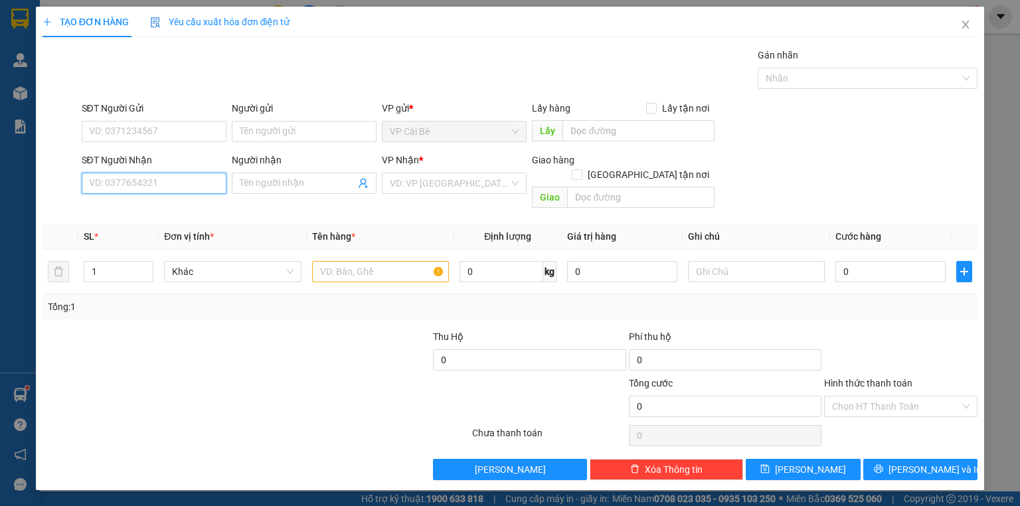
click at [147, 187] on input "SĐT Người Nhận" at bounding box center [154, 183] width 145 height 21
click at [116, 210] on div "0934110405 - PHUONG" at bounding box center [164, 209] width 149 height 15
type input "0934110405"
type input "PHUONG"
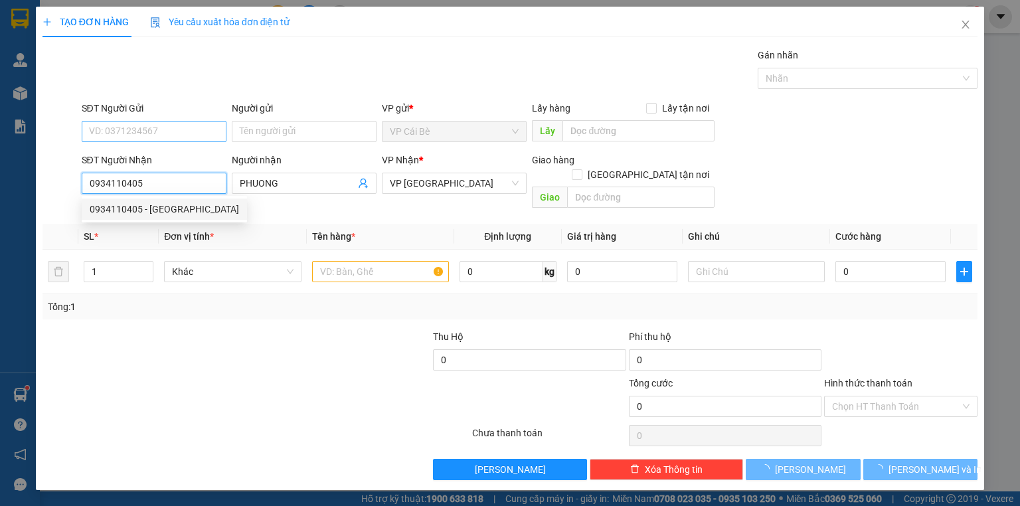
type input "20.000"
type input "0934110405"
click at [128, 130] on input "SĐT Người Gửi" at bounding box center [154, 131] width 145 height 21
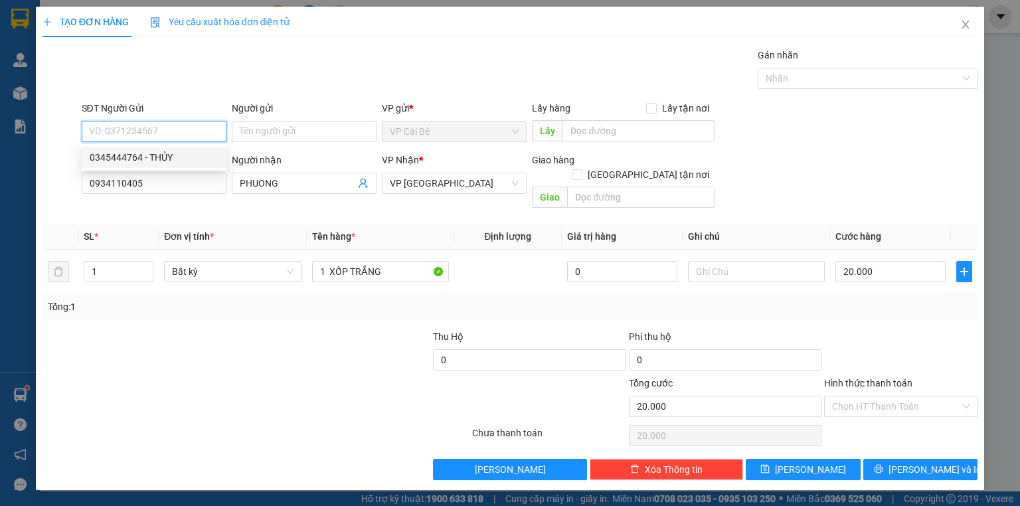
click at [145, 157] on div "0345444764 - THỦY" at bounding box center [154, 157] width 129 height 15
type input "0345444764"
type input "THỦY"
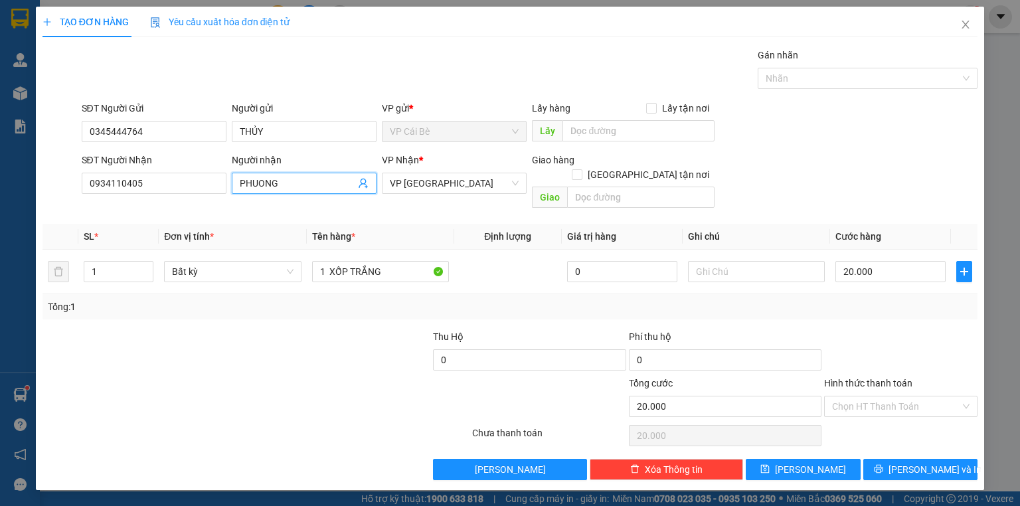
drag, startPoint x: 321, startPoint y: 185, endPoint x: 47, endPoint y: 191, distance: 274.3
click at [47, 191] on div "SĐT Người Nhận 0934110405 Người nhận PHUONG PHUONG VP Nhận * VP Sài Gòn Giao hà…" at bounding box center [510, 183] width 938 height 61
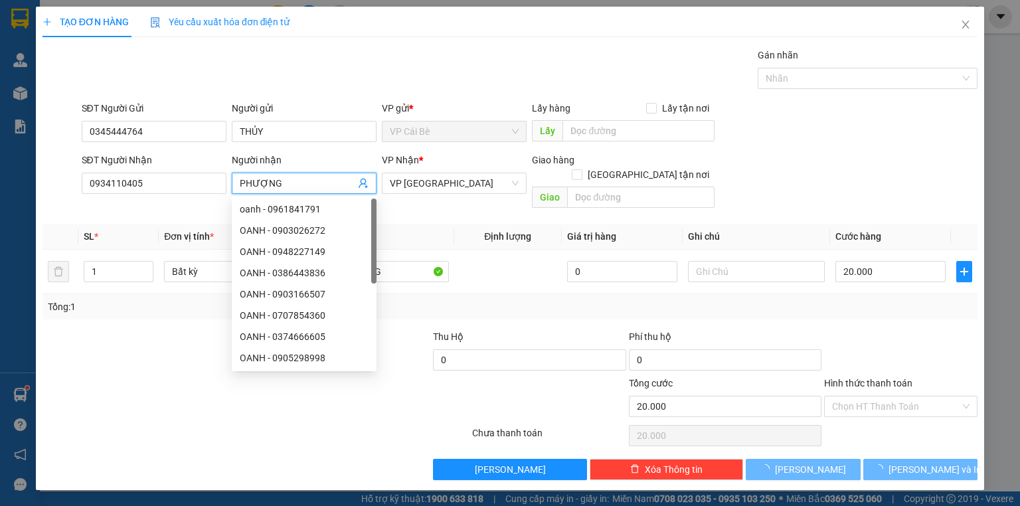
type input "PHƯỢNG"
drag, startPoint x: 314, startPoint y: 48, endPoint x: 317, endPoint y: 64, distance: 16.8
click at [315, 48] on div "Gói vận chuyển * Tiêu chuẩn Gán nhãn Nhãn" at bounding box center [530, 71] width 902 height 46
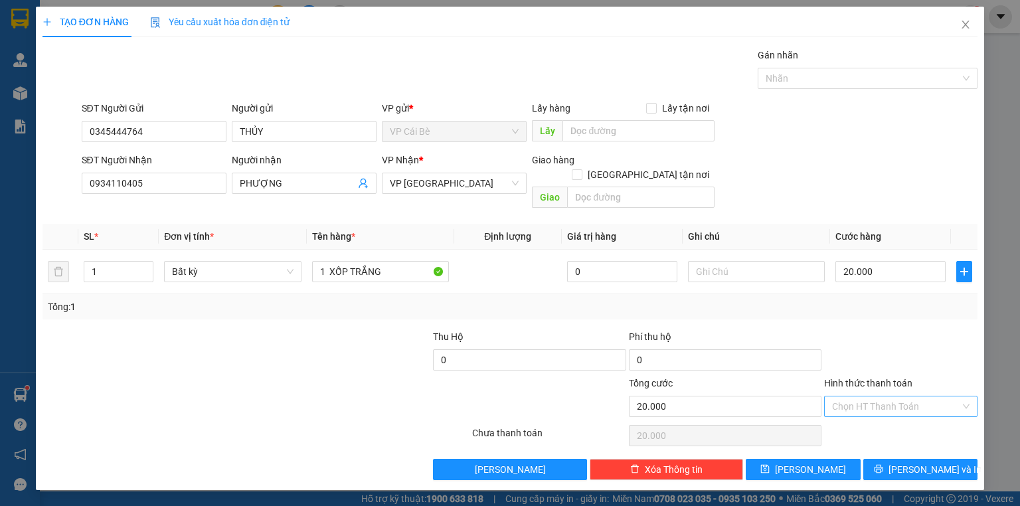
click at [916, 398] on input "Hình thức thanh toán" at bounding box center [896, 406] width 128 height 20
click at [916, 350] on div at bounding box center [901, 352] width 156 height 46
drag, startPoint x: 913, startPoint y: 393, endPoint x: 900, endPoint y: 412, distance: 22.5
click at [911, 396] on input "Hình thức thanh toán" at bounding box center [896, 406] width 128 height 20
click at [898, 413] on div "Tại văn phòng" at bounding box center [900, 417] width 137 height 15
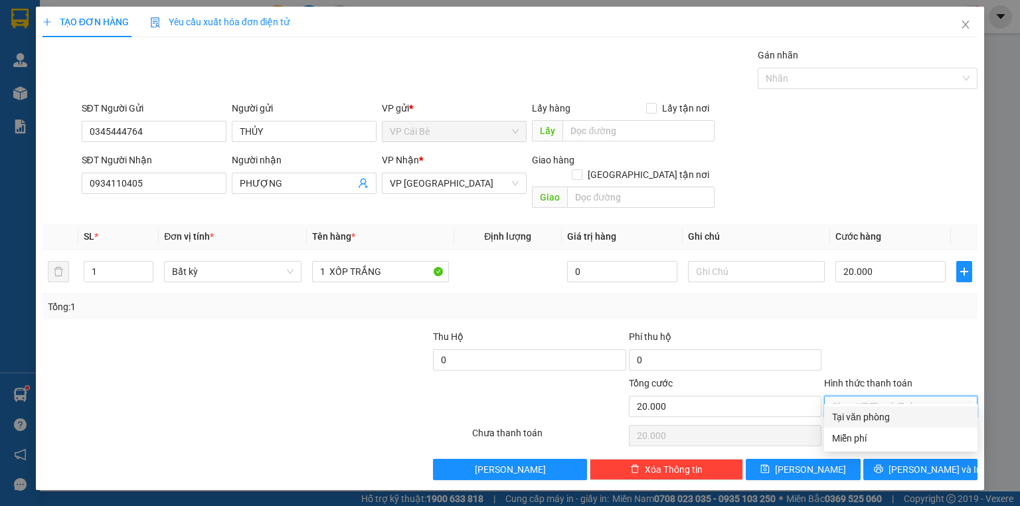
type input "0"
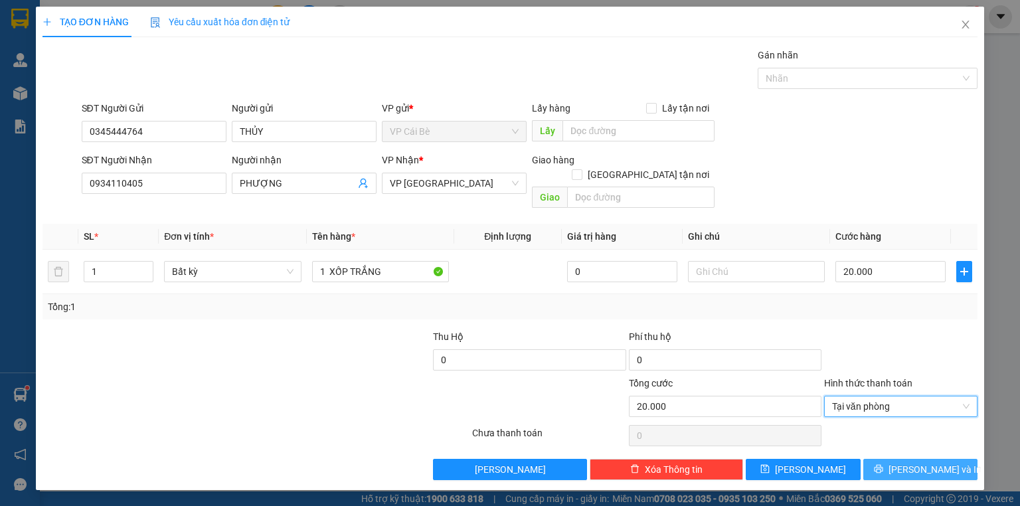
drag, startPoint x: 910, startPoint y: 452, endPoint x: 901, endPoint y: 449, distance: 9.0
click at [910, 462] on span "[PERSON_NAME] và In" at bounding box center [934, 469] width 93 height 15
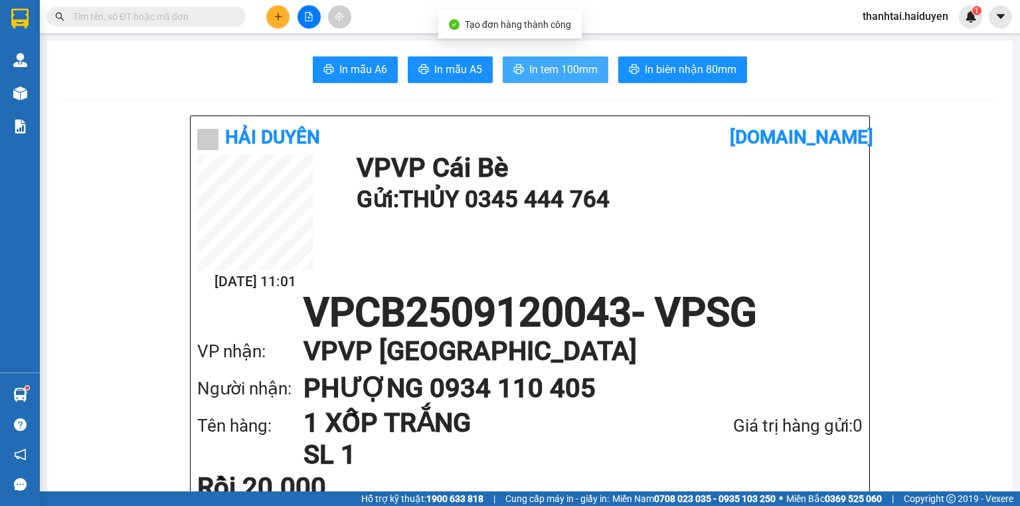
click at [556, 68] on span "In tem 100mm" at bounding box center [563, 69] width 68 height 17
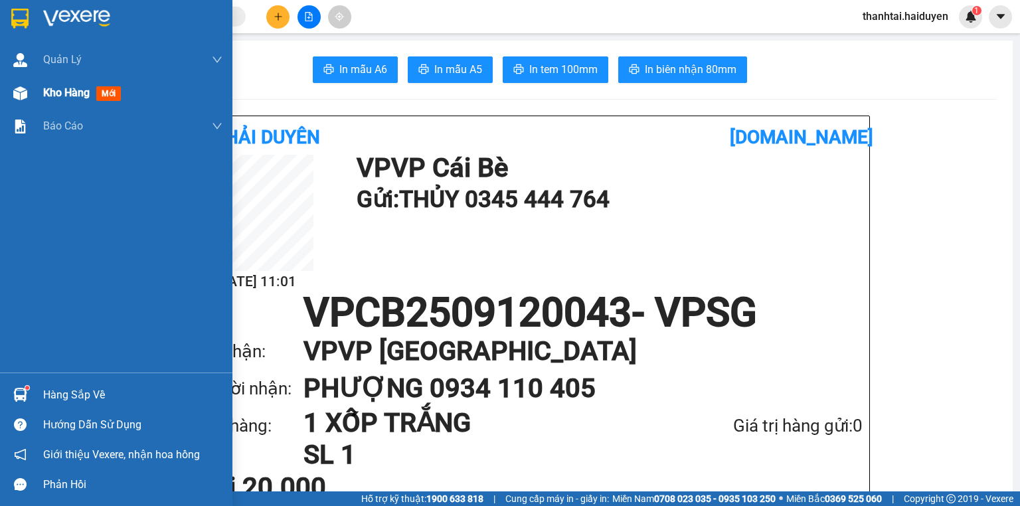
click at [60, 100] on div "Kho hàng mới" at bounding box center [84, 92] width 83 height 17
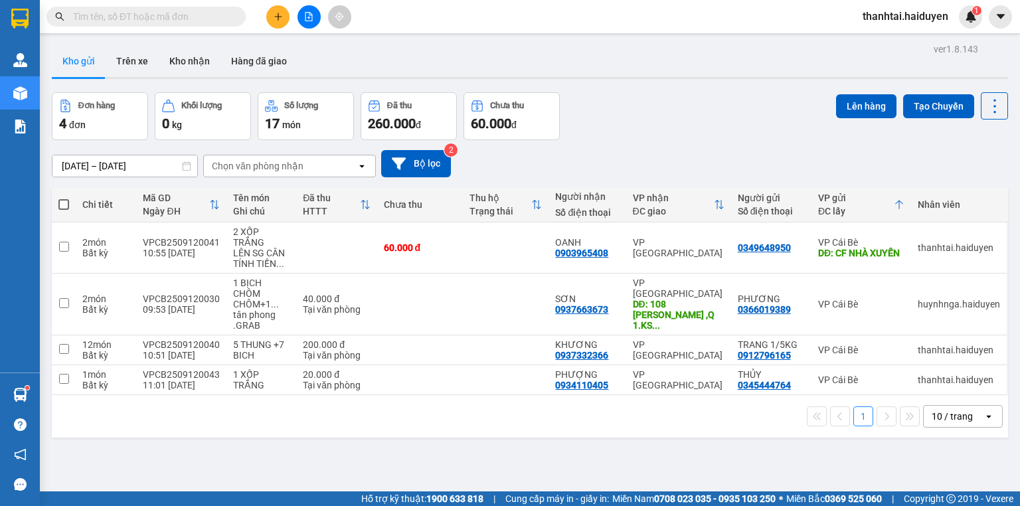
click at [196, 13] on input "text" at bounding box center [151, 16] width 157 height 15
click at [170, 18] on input "text" at bounding box center [151, 16] width 157 height 15
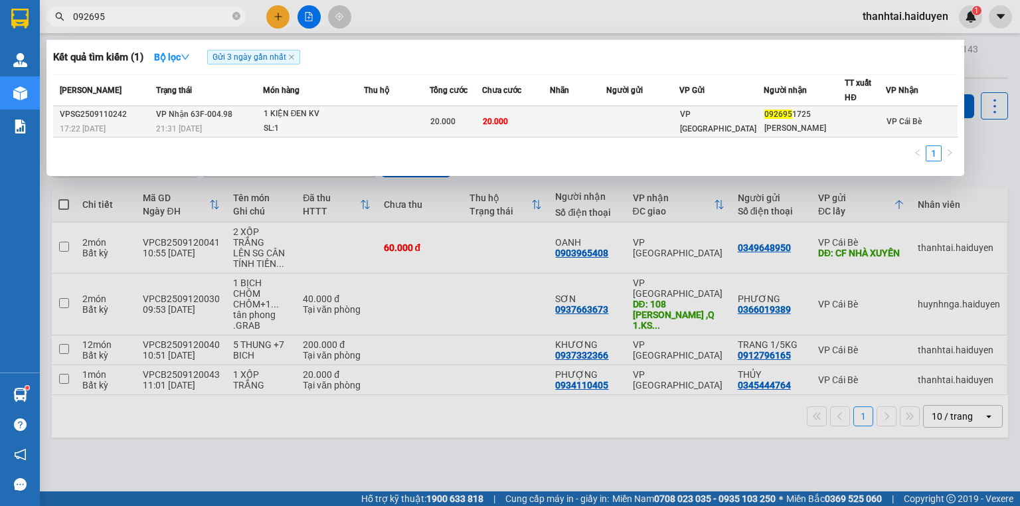
type input "092695"
click at [289, 129] on div "SL: 1" at bounding box center [314, 129] width 100 height 15
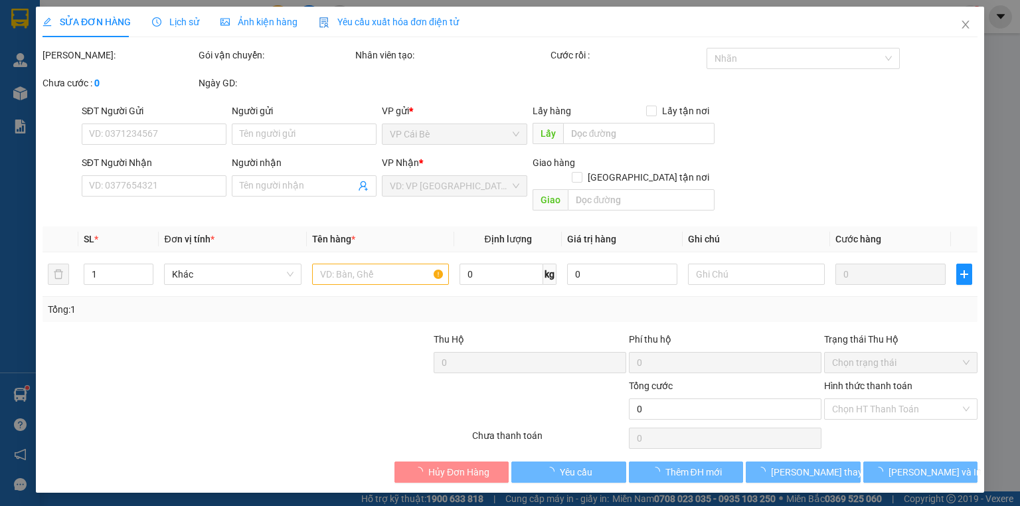
type input "0926951725"
type input "ngọc tuyền"
type input "20.000"
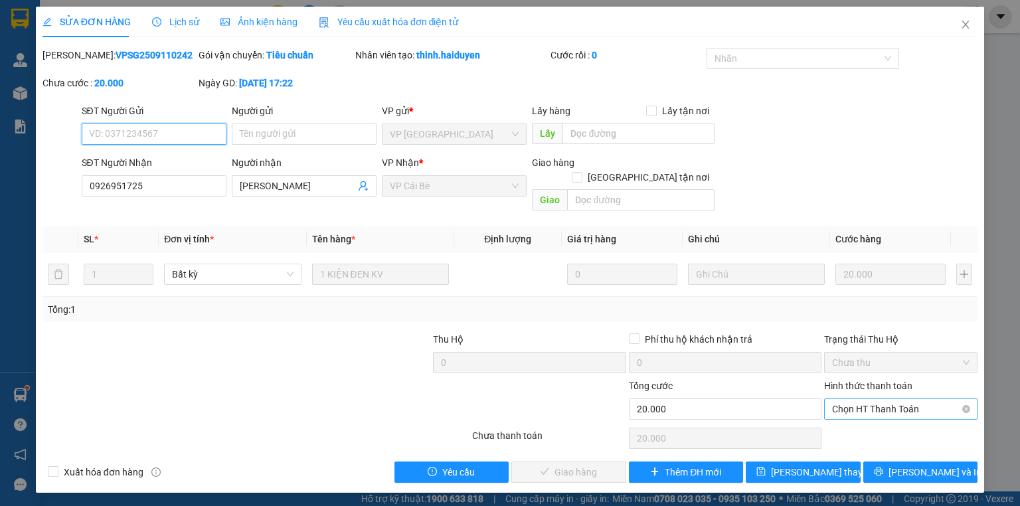
click at [879, 399] on span "Chọn HT Thanh Toán" at bounding box center [900, 409] width 137 height 20
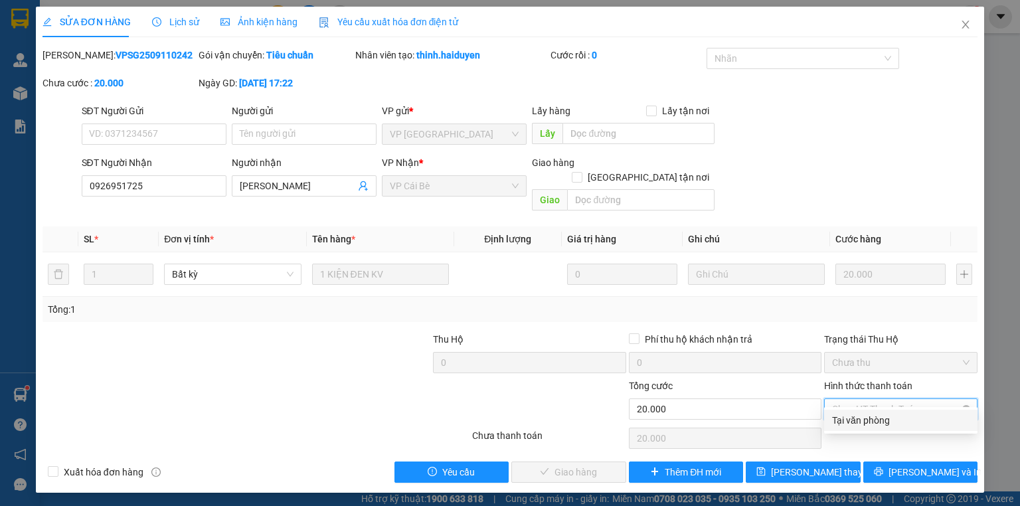
click at [867, 419] on div "Tại văn phòng" at bounding box center [900, 420] width 137 height 15
type input "0"
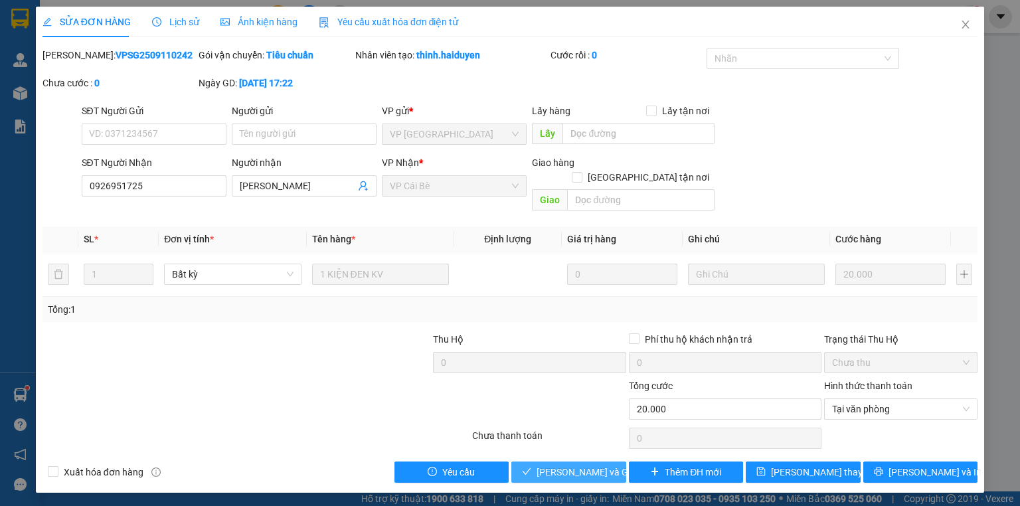
click at [545, 465] on span "[PERSON_NAME] và Giao hàng" at bounding box center [600, 472] width 127 height 15
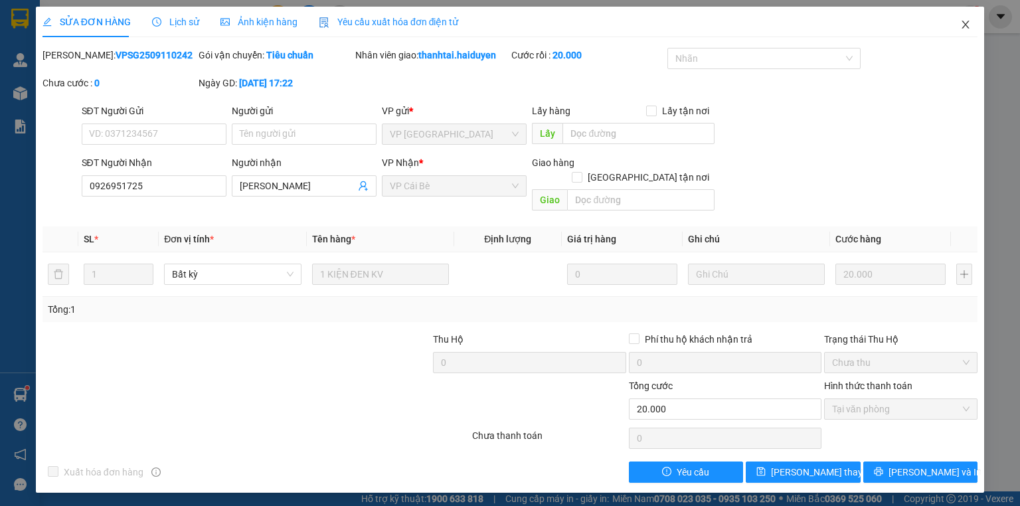
click at [965, 26] on icon "close" at bounding box center [965, 25] width 7 height 8
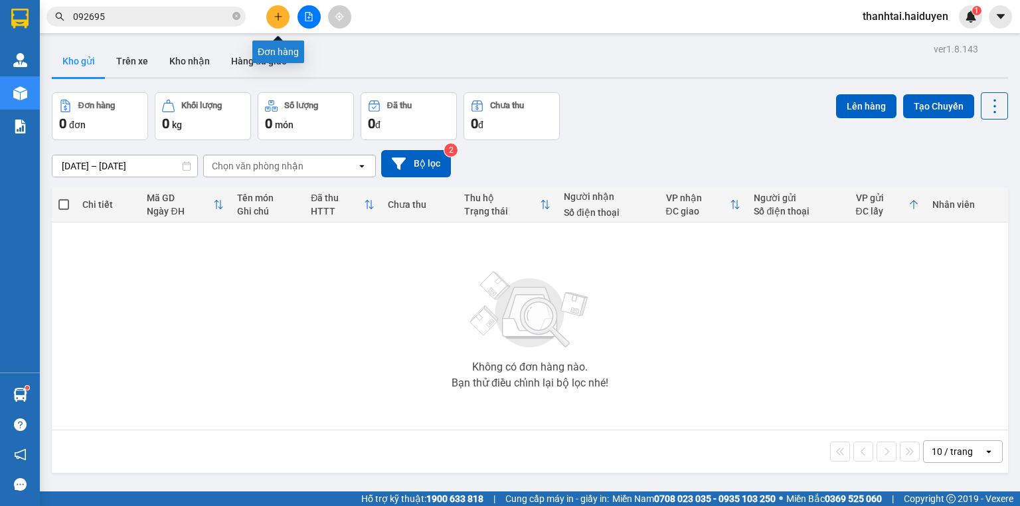
click at [284, 17] on button at bounding box center [277, 16] width 23 height 23
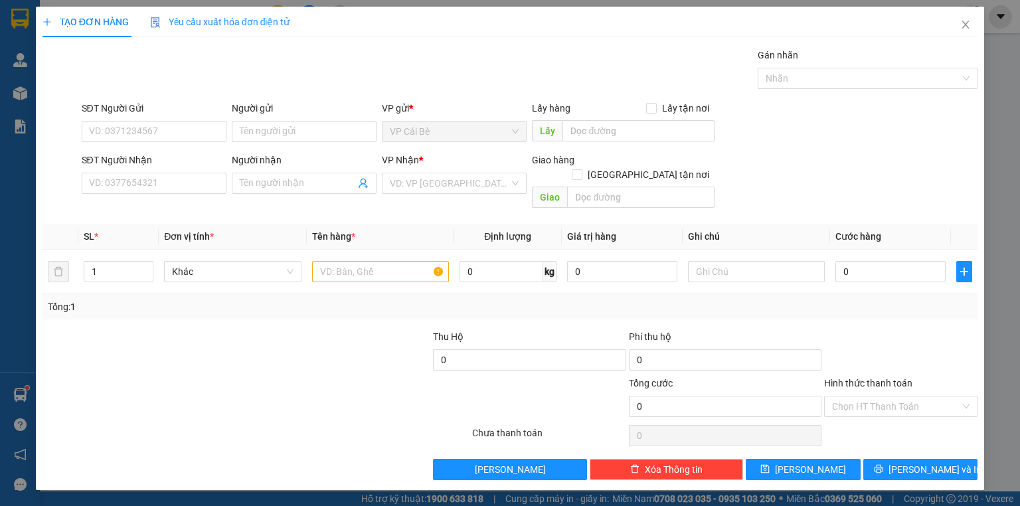
click at [159, 169] on div "SĐT Người Nhận" at bounding box center [154, 163] width 145 height 20
click at [157, 185] on input "SĐT Người Nhận" at bounding box center [154, 183] width 145 height 21
click at [279, 187] on input "Người nhận" at bounding box center [298, 183] width 116 height 15
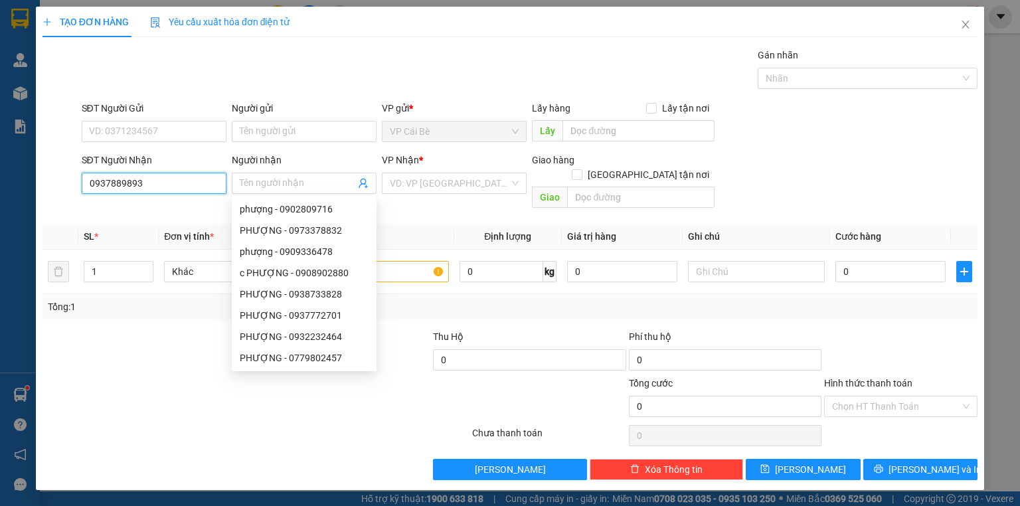
drag, startPoint x: 170, startPoint y: 181, endPoint x: 53, endPoint y: 179, distance: 116.9
click at [53, 179] on div "SĐT Người Nhận 0937889893 0937889893 Người nhận Tên người nhận VP Nhận * VD: VP…" at bounding box center [510, 183] width 938 height 61
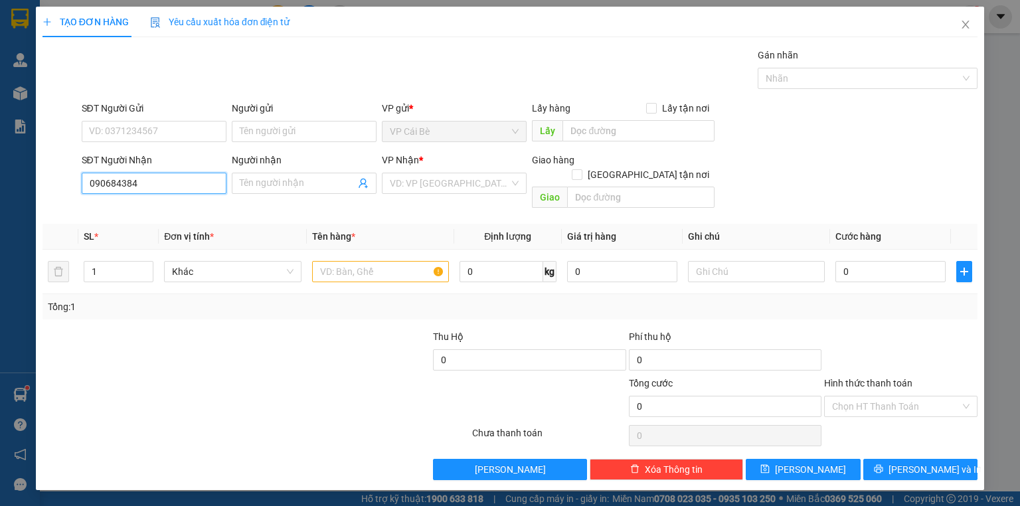
type input "0906843849"
click at [120, 211] on div "0906843849 - C NGÂN" at bounding box center [154, 209] width 129 height 15
type input "C NGÂN"
type input "40.000"
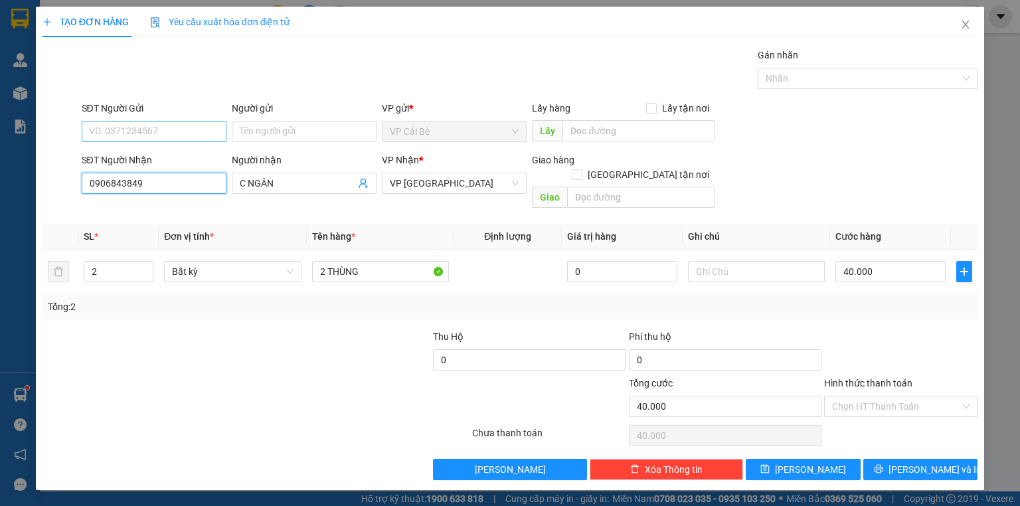
type input "0906843849"
click at [185, 127] on input "SĐT Người Gửi" at bounding box center [154, 131] width 145 height 21
click at [177, 157] on div "0903898357 - C.GIÀU" at bounding box center [154, 157] width 129 height 15
type input "0903898357"
type input "C.GIÀU"
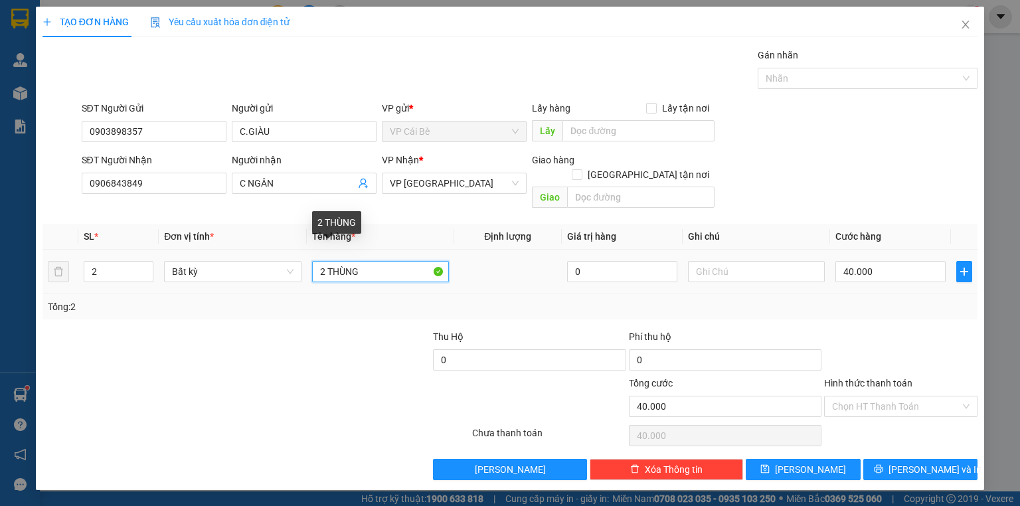
drag, startPoint x: 324, startPoint y: 258, endPoint x: 317, endPoint y: 260, distance: 7.6
click at [317, 261] on input "2 THÙNG" at bounding box center [380, 271] width 137 height 21
type input "1 THÙNG"
type input "1"
click at [147, 274] on icon "down" at bounding box center [146, 276] width 5 height 5
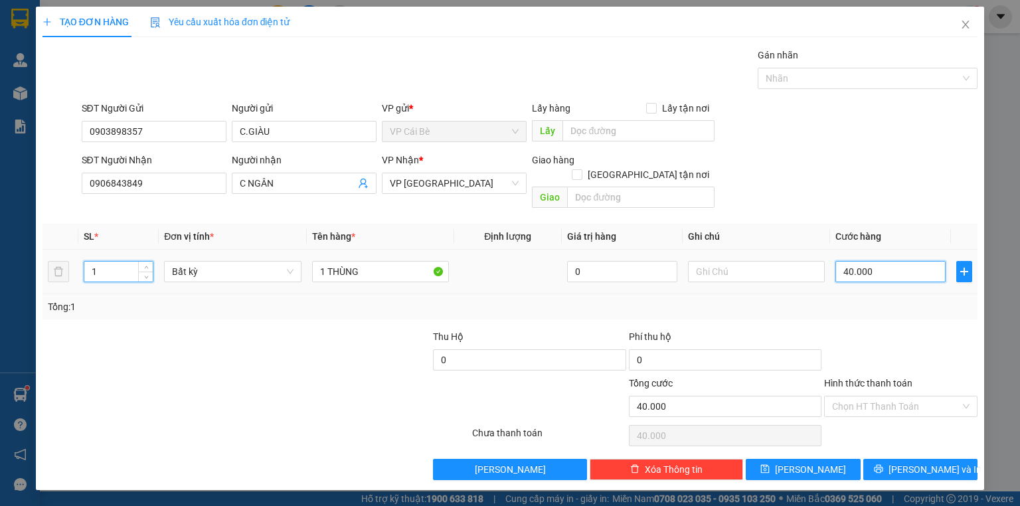
click at [874, 261] on input "40.000" at bounding box center [890, 271] width 110 height 21
type input "0"
type input "2"
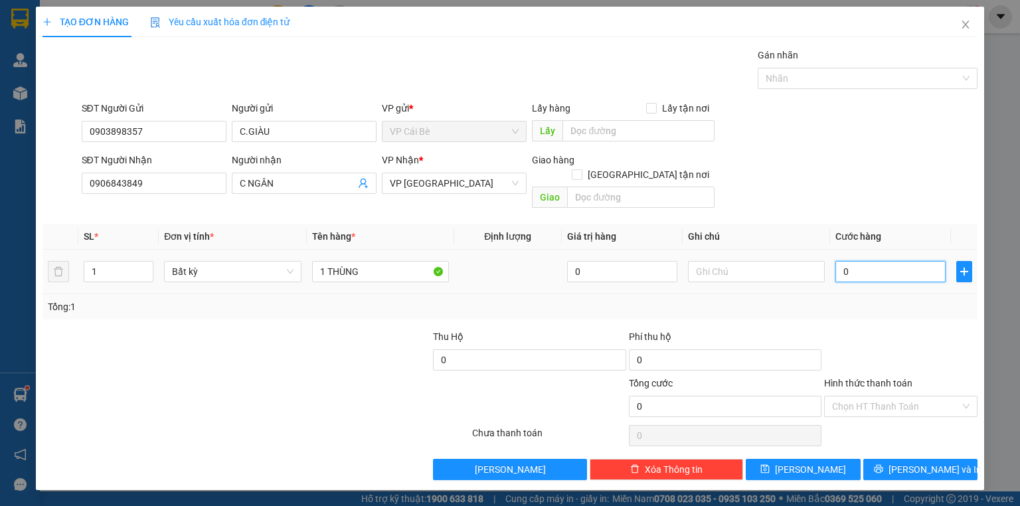
type input "2"
type input "02"
type input "20"
type input "020"
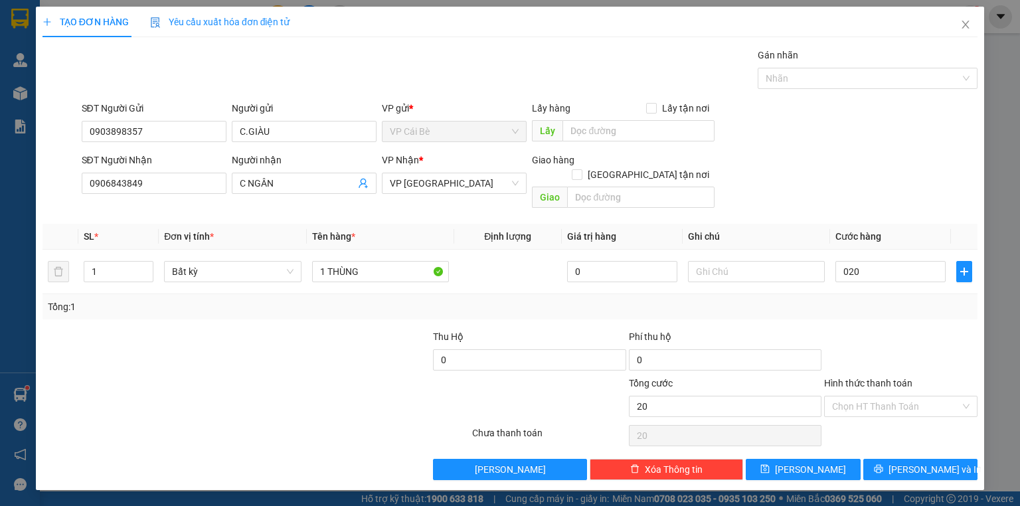
type input "20.000"
click at [813, 299] on div "Tổng: 1" at bounding box center [510, 306] width 924 height 15
click at [942, 400] on input "Hình thức thanh toán" at bounding box center [896, 406] width 128 height 20
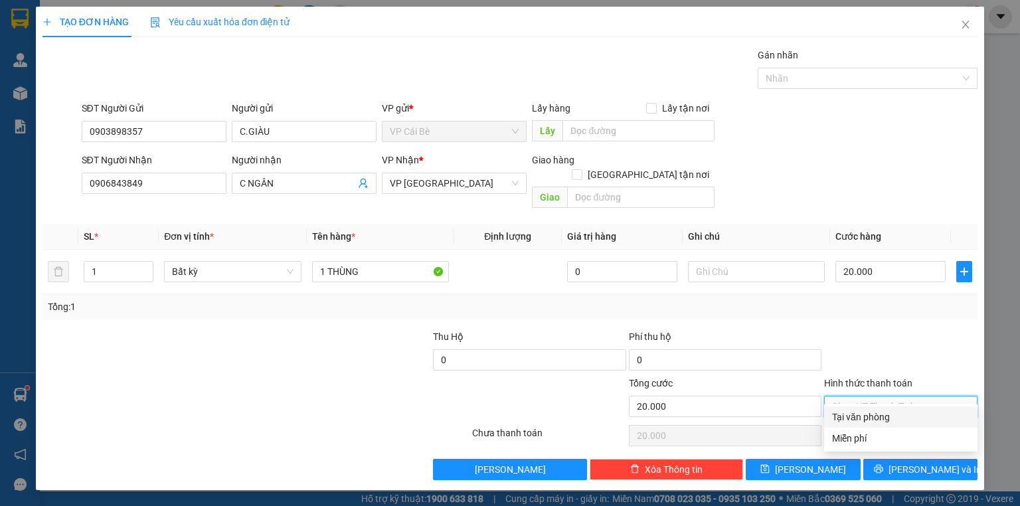
click at [939, 408] on div "Tại văn phòng" at bounding box center [900, 416] width 153 height 21
type input "0"
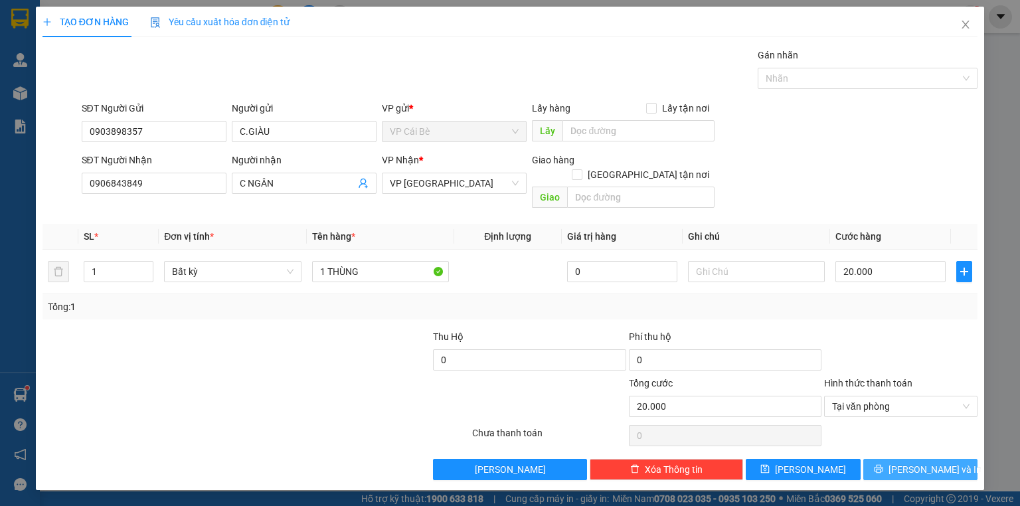
drag, startPoint x: 942, startPoint y: 454, endPoint x: 941, endPoint y: 424, distance: 29.9
click at [942, 462] on span "[PERSON_NAME] và In" at bounding box center [934, 469] width 93 height 15
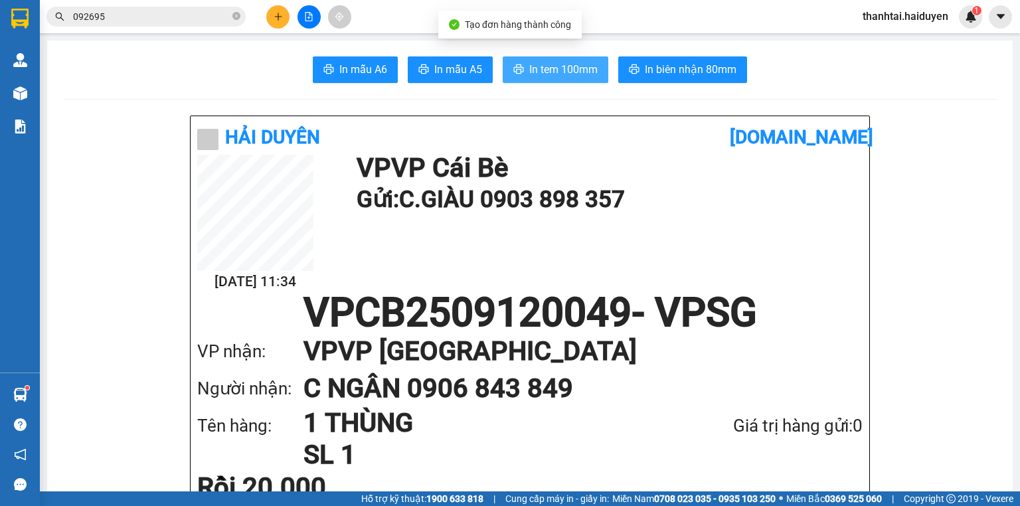
click at [563, 76] on span "In tem 100mm" at bounding box center [563, 69] width 68 height 17
click at [275, 21] on button at bounding box center [277, 16] width 23 height 23
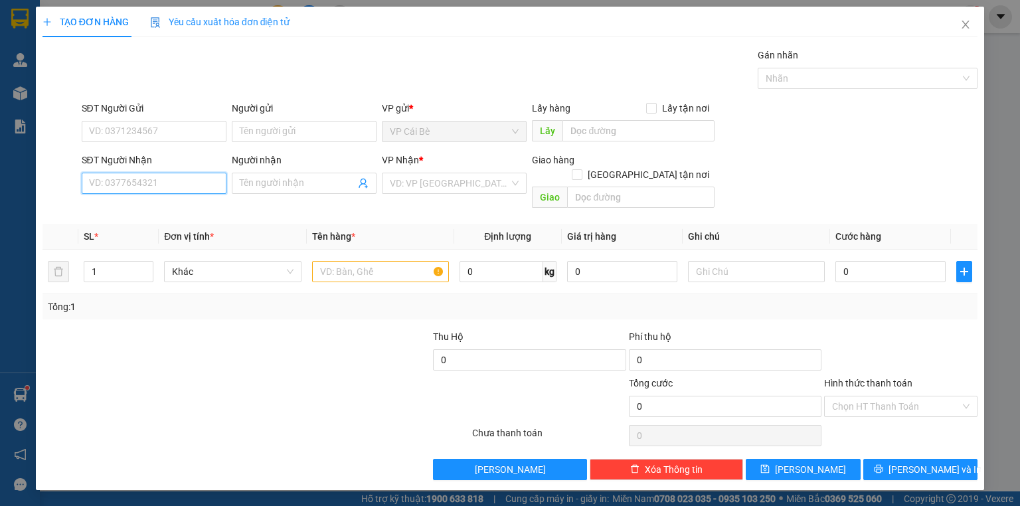
click at [182, 191] on input "SĐT Người Nhận" at bounding box center [154, 183] width 145 height 21
click at [130, 187] on input "SĐT Người Nhận" at bounding box center [154, 183] width 145 height 21
type input "0932956676"
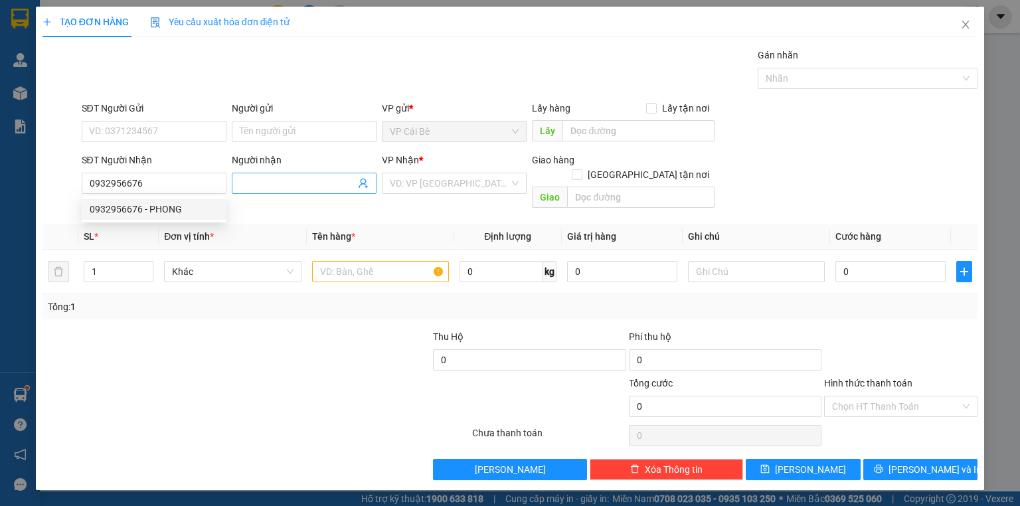
click at [254, 181] on input "Người nhận" at bounding box center [298, 183] width 116 height 15
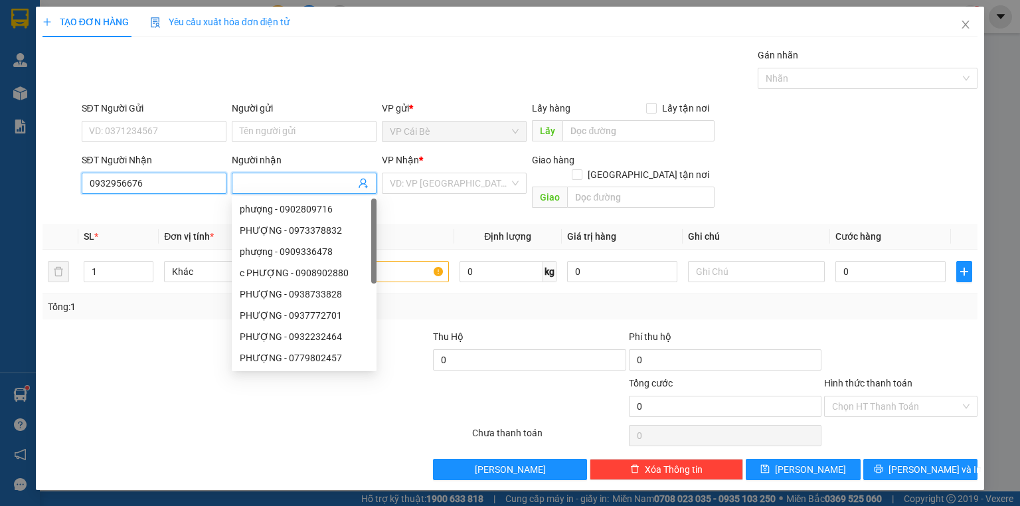
click at [181, 180] on input "0932956676" at bounding box center [154, 183] width 145 height 21
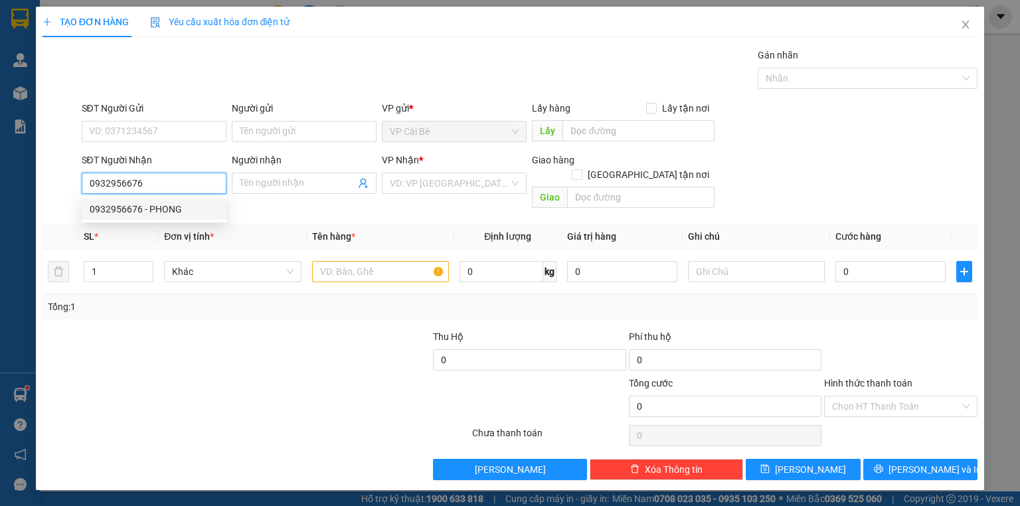
click at [182, 204] on div "0932956676 - PHONG" at bounding box center [154, 209] width 129 height 15
type input "PHONG"
type input "20.000"
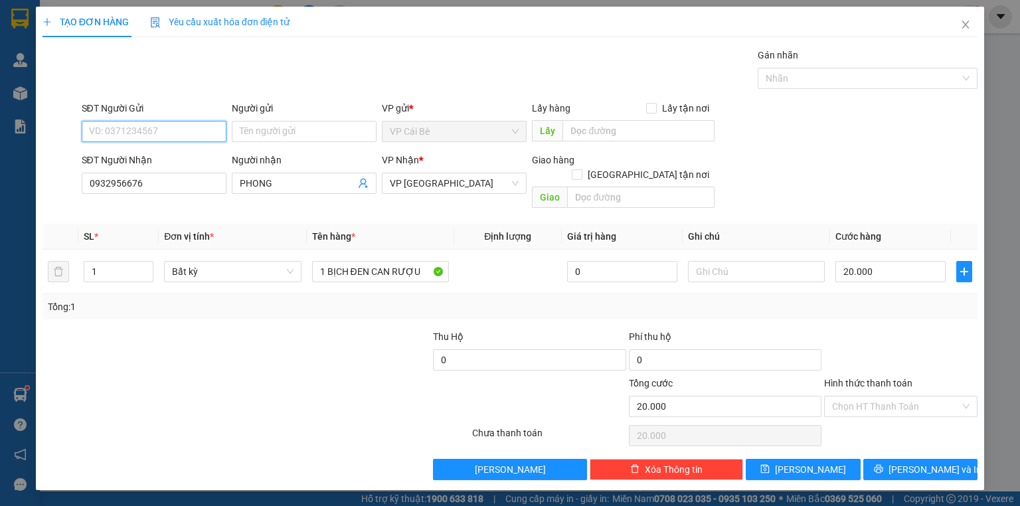
click at [187, 135] on input "SĐT Người Gửi" at bounding box center [154, 131] width 145 height 21
click at [187, 158] on div "0907983865 - TRÚC" at bounding box center [154, 157] width 129 height 15
type input "0907983865"
type input "TRÚC"
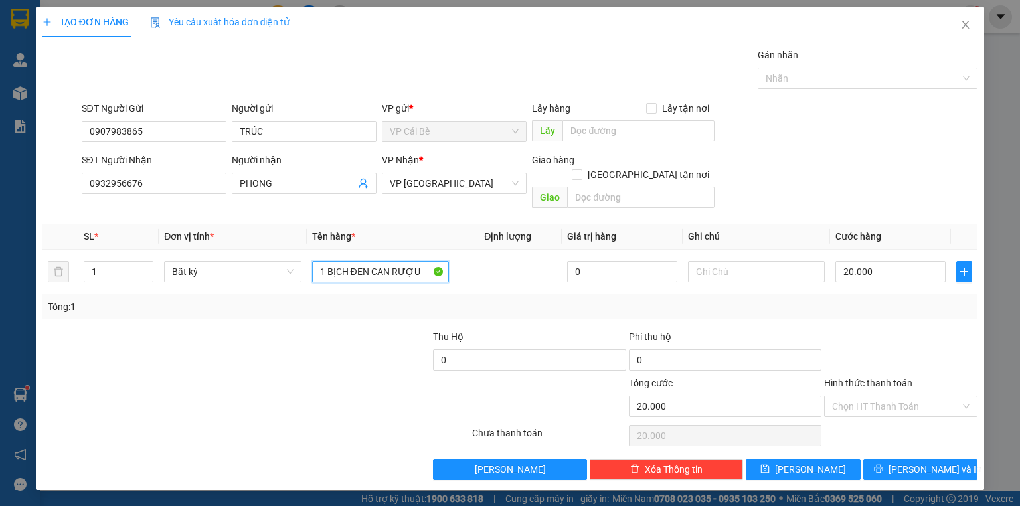
drag, startPoint x: 369, startPoint y: 264, endPoint x: 351, endPoint y: 286, distance: 27.8
click at [351, 286] on div "SL * Đơn vị tính * Tên hàng * Định lượng Giá trị hàng Ghi chú Cước hàng 1 Bất k…" at bounding box center [509, 272] width 935 height 96
type input "1 BỊCH XANH CAN RƯỢU"
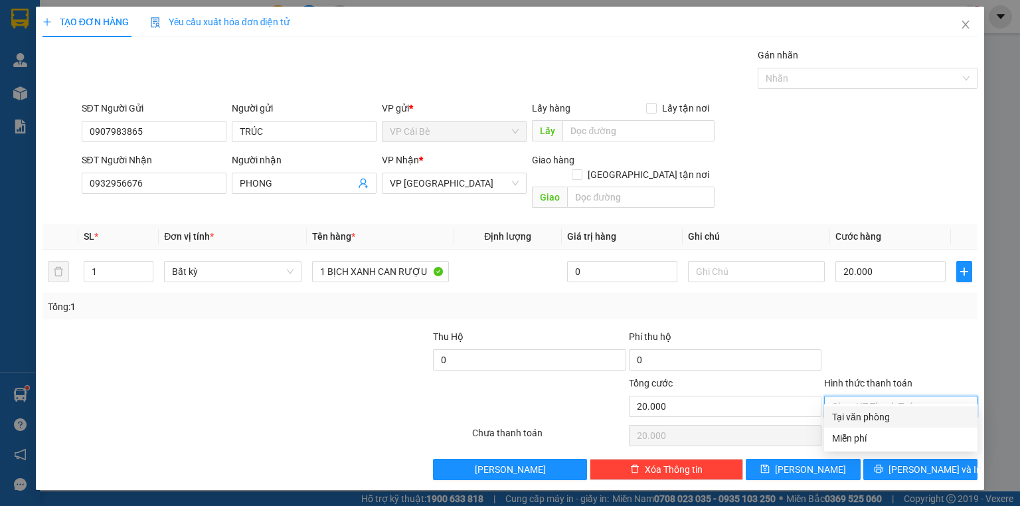
click at [876, 396] on input "Hình thức thanh toán" at bounding box center [896, 406] width 128 height 20
click at [876, 417] on div "Tại văn phòng" at bounding box center [900, 417] width 137 height 15
type input "0"
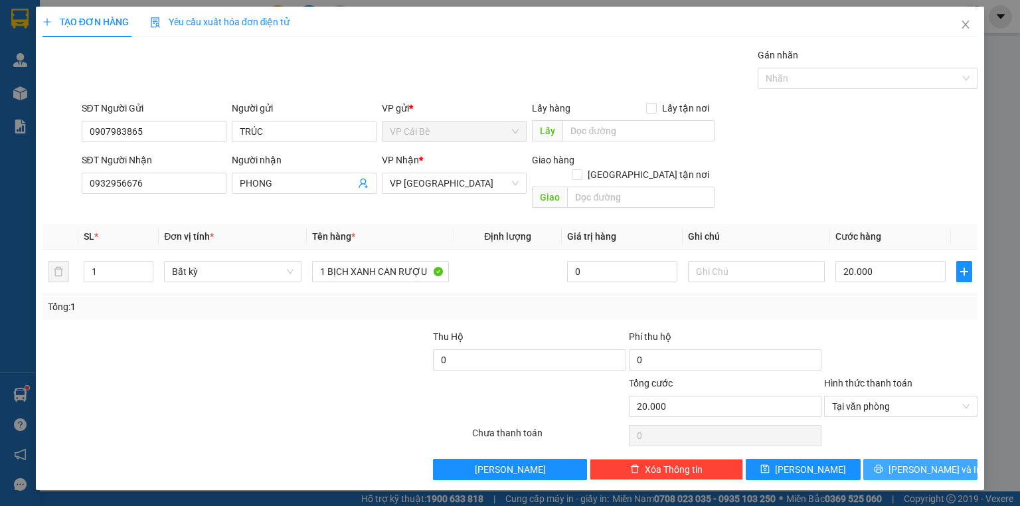
click at [886, 459] on button "[PERSON_NAME] và In" at bounding box center [920, 469] width 115 height 21
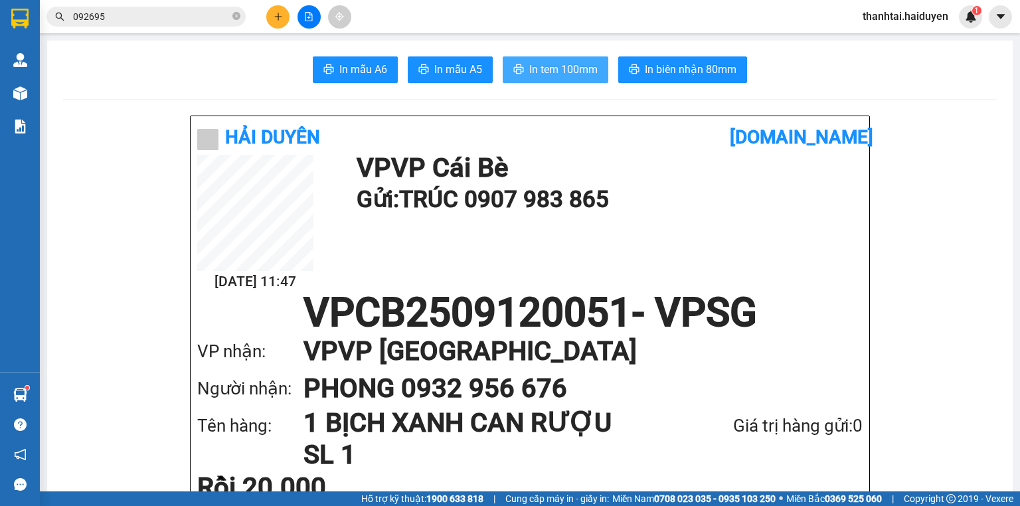
click at [593, 58] on button "In tem 100mm" at bounding box center [556, 69] width 106 height 27
click at [263, 13] on div "Kết quả tìm kiếm ( 1 ) Bộ lọc Gửi 3 ngày gần nhất Mã ĐH Trạng thái Món hàng Thu…" at bounding box center [179, 16] width 359 height 23
click at [269, 13] on button at bounding box center [277, 16] width 23 height 23
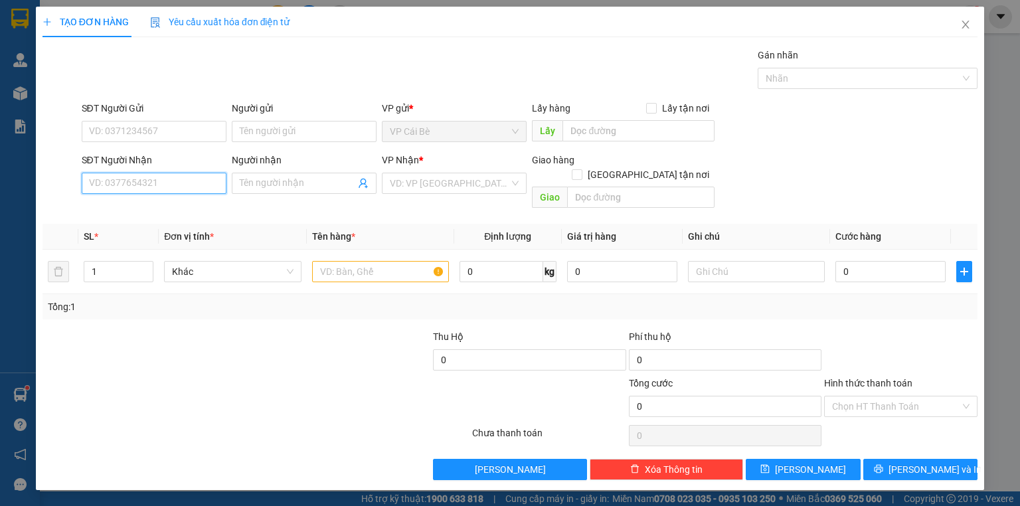
click at [143, 183] on input "SĐT Người Nhận" at bounding box center [154, 183] width 145 height 21
type input "0349939786"
click at [238, 186] on span at bounding box center [304, 183] width 145 height 21
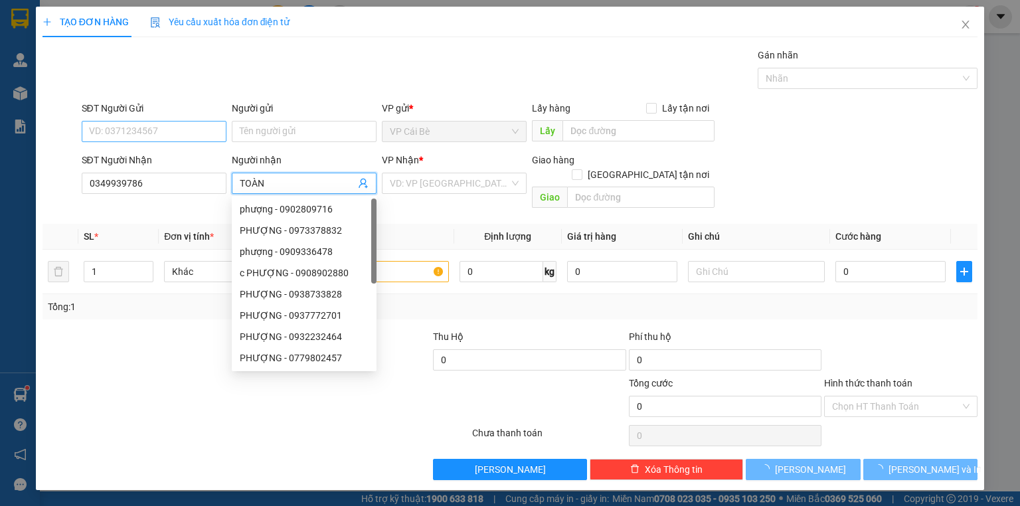
type input "TOÀN"
click at [174, 133] on input "SĐT Người Gửi" at bounding box center [154, 131] width 145 height 21
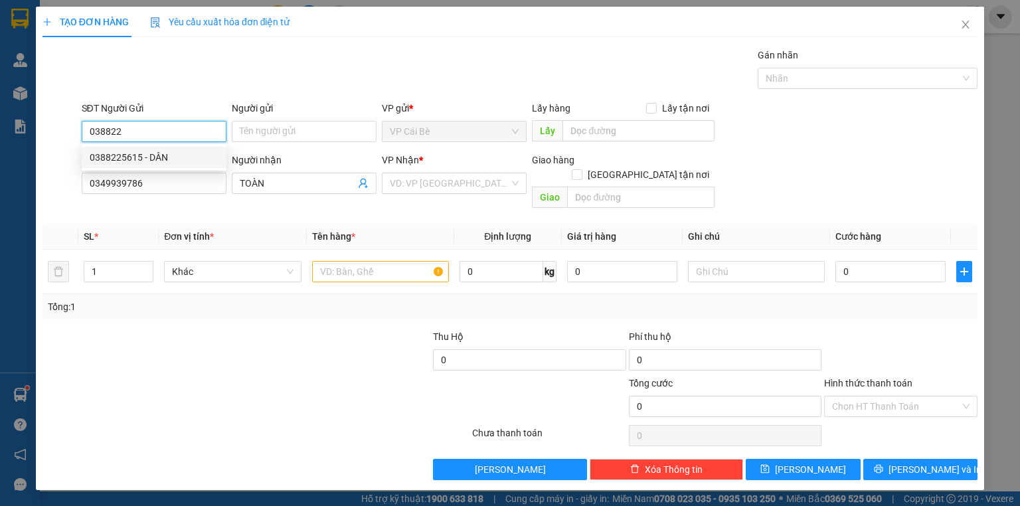
click at [166, 158] on div "0388225615 - DÂN" at bounding box center [154, 157] width 129 height 15
type input "0388225615"
type input "DÂN"
type input "20.000"
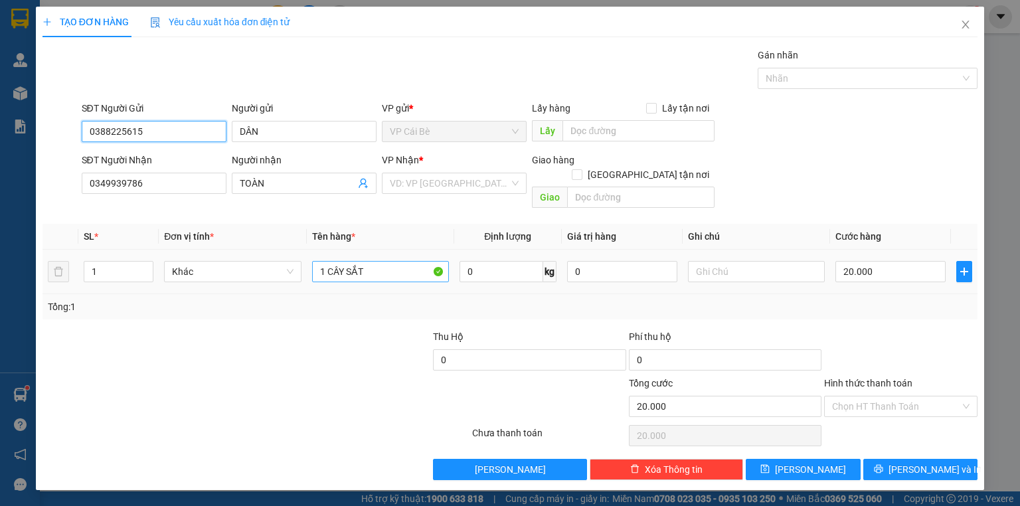
type input "0388225615"
drag, startPoint x: 388, startPoint y: 257, endPoint x: 327, endPoint y: 260, distance: 61.8
click at [327, 261] on input "1 CÂY SẮT" at bounding box center [380, 271] width 137 height 21
type input "1 BAO TRẮNG SẮT"
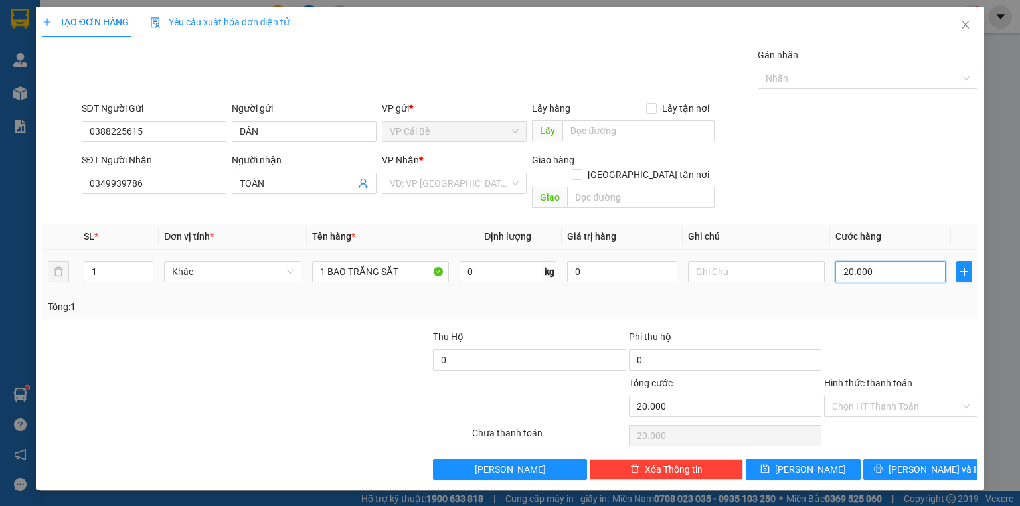
click at [883, 261] on input "20.000" at bounding box center [890, 271] width 110 height 21
type input "0"
type input "2"
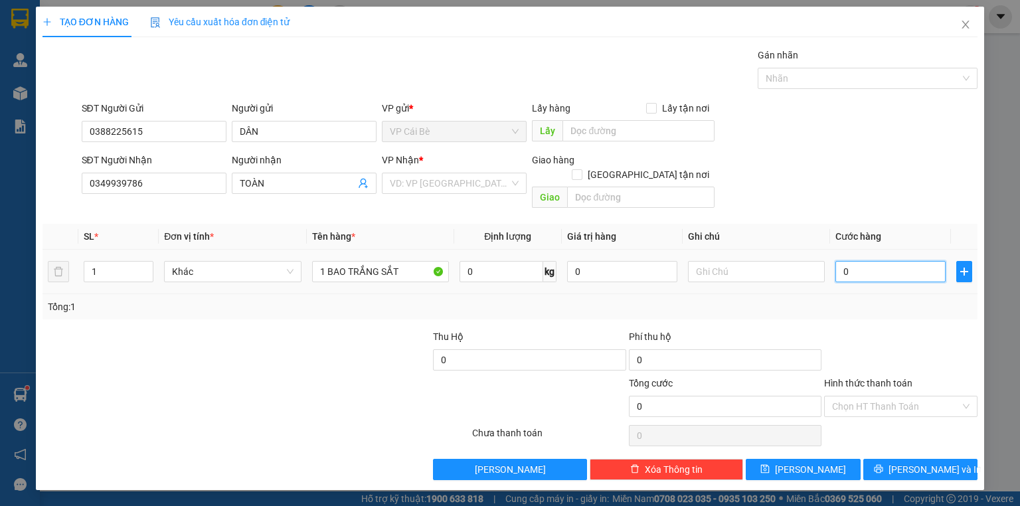
type input "2"
type input "02"
type input "20"
type input "020"
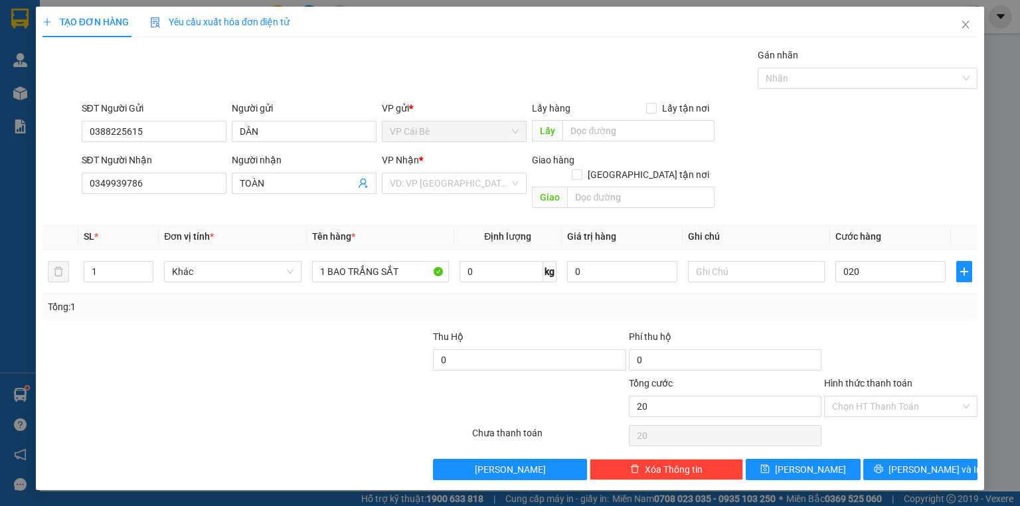
type input "20.000"
drag, startPoint x: 924, startPoint y: 359, endPoint x: 927, endPoint y: 367, distance: 7.8
click at [927, 376] on div "Hình thức thanh toán" at bounding box center [900, 386] width 153 height 20
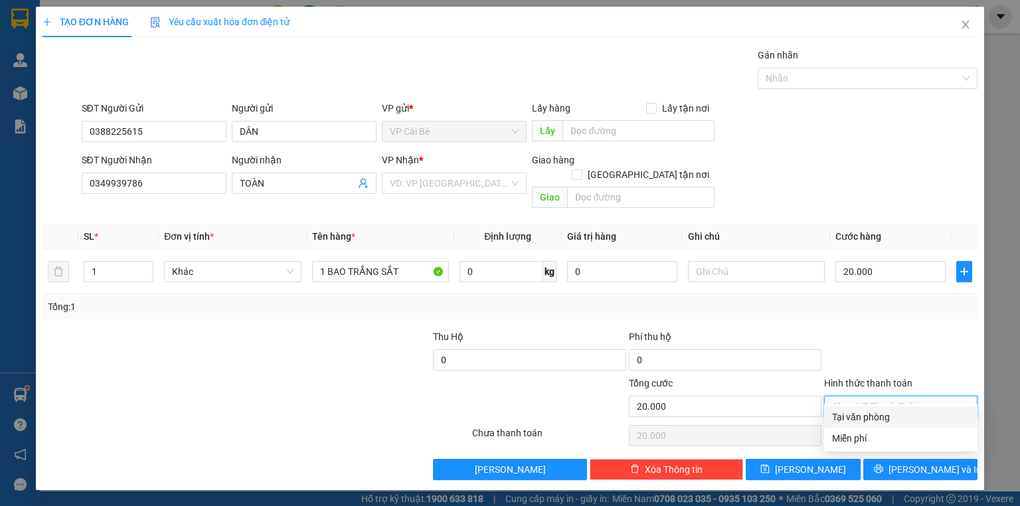
drag, startPoint x: 918, startPoint y: 390, endPoint x: 902, endPoint y: 412, distance: 27.3
click at [917, 396] on input "Hình thức thanh toán" at bounding box center [896, 406] width 128 height 20
click at [901, 413] on div "Tại văn phòng" at bounding box center [900, 417] width 137 height 15
type input "0"
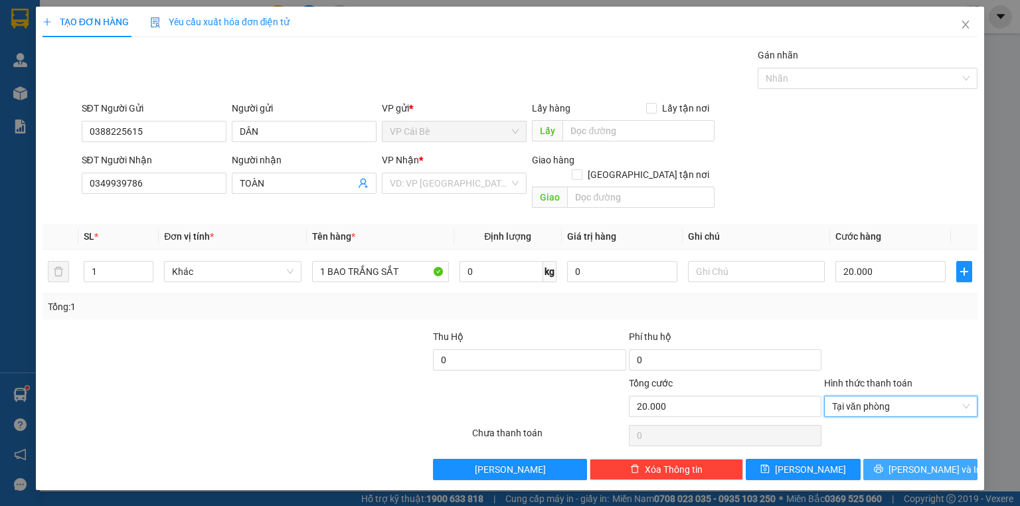
click at [932, 462] on span "[PERSON_NAME] và In" at bounding box center [934, 469] width 93 height 15
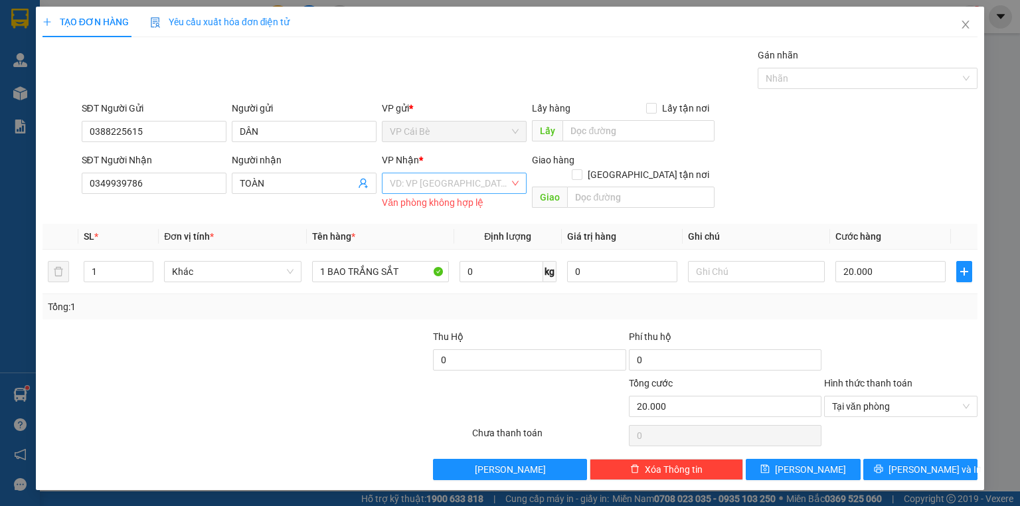
click at [459, 185] on input "search" at bounding box center [450, 183] width 120 height 20
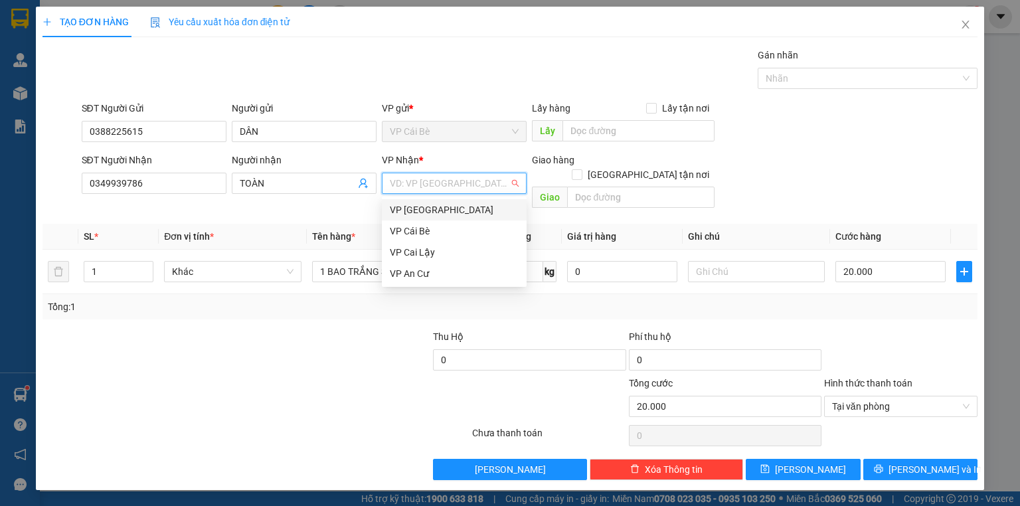
click at [441, 212] on div "VP [GEOGRAPHIC_DATA]" at bounding box center [454, 210] width 129 height 15
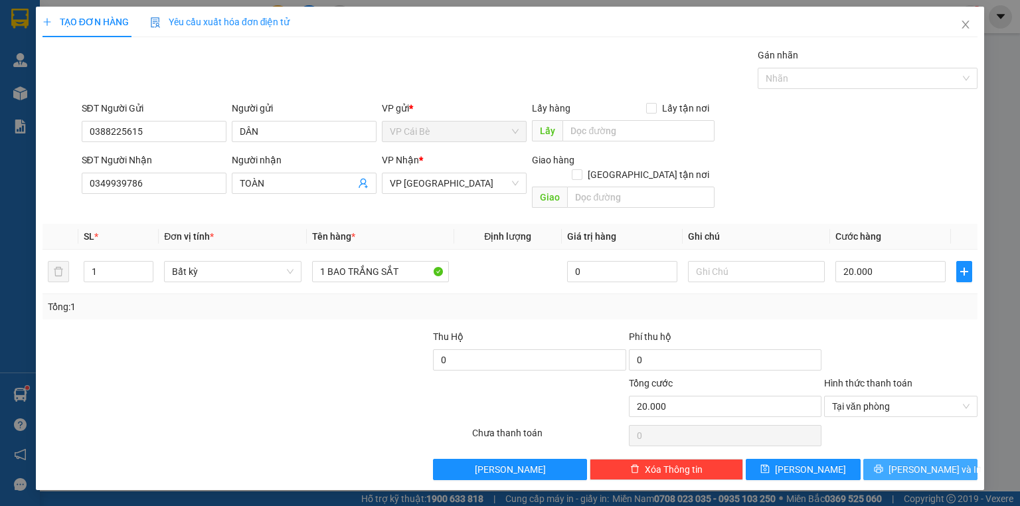
drag, startPoint x: 898, startPoint y: 456, endPoint x: 882, endPoint y: 457, distance: 15.3
click at [883, 464] on icon "printer" at bounding box center [878, 468] width 9 height 9
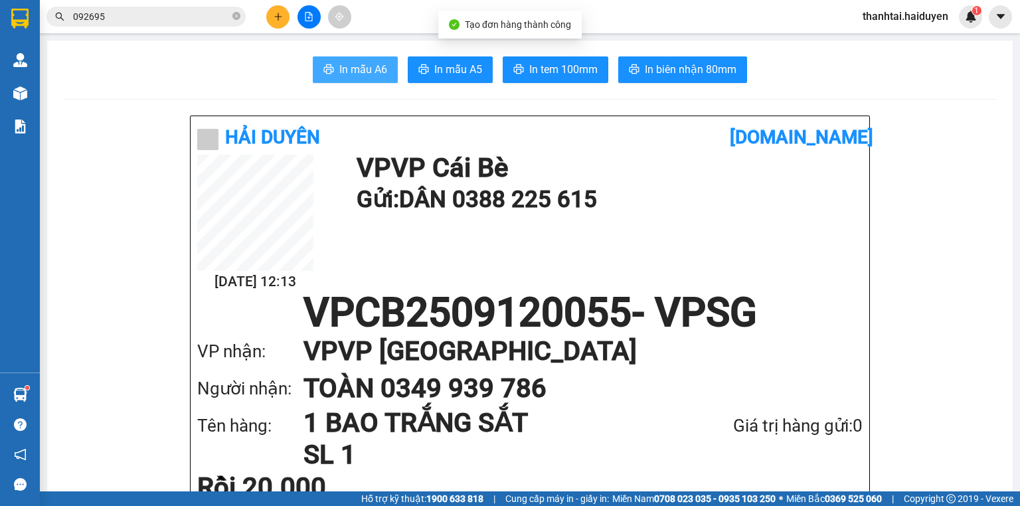
click at [339, 77] on span "In mẫu A6" at bounding box center [363, 69] width 48 height 17
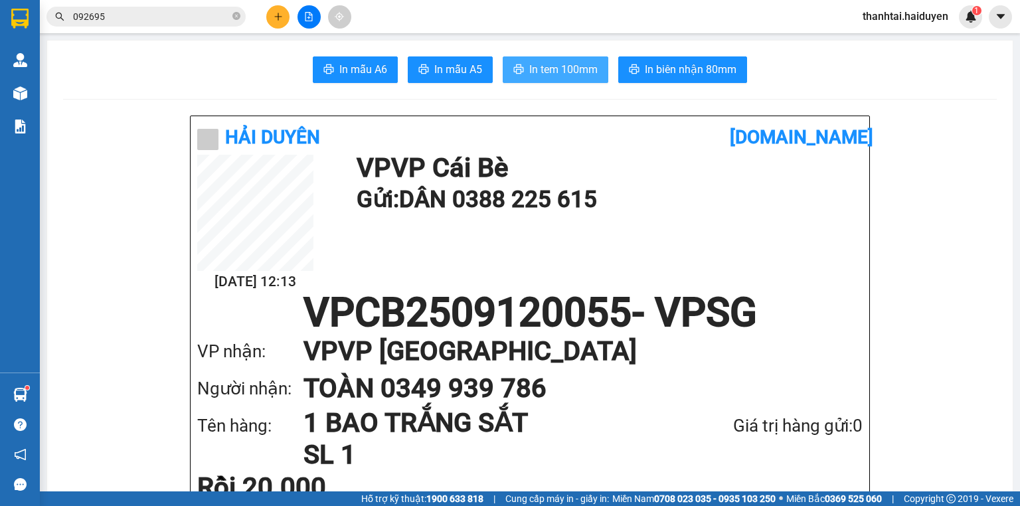
click at [534, 67] on span "In tem 100mm" at bounding box center [563, 69] width 68 height 17
click at [547, 66] on span "In tem 100mm" at bounding box center [563, 69] width 68 height 17
click at [274, 15] on icon "plus" at bounding box center [278, 16] width 9 height 9
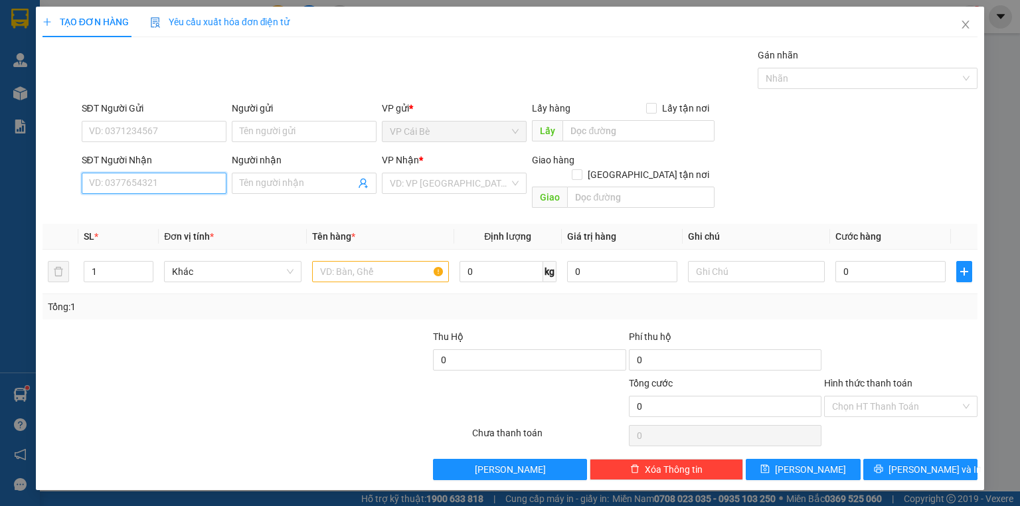
click at [137, 186] on input "SĐT Người Nhận" at bounding box center [154, 183] width 145 height 21
type input "0932282120"
click at [149, 206] on div "0932282120 - MINH LÝ" at bounding box center [155, 209] width 131 height 15
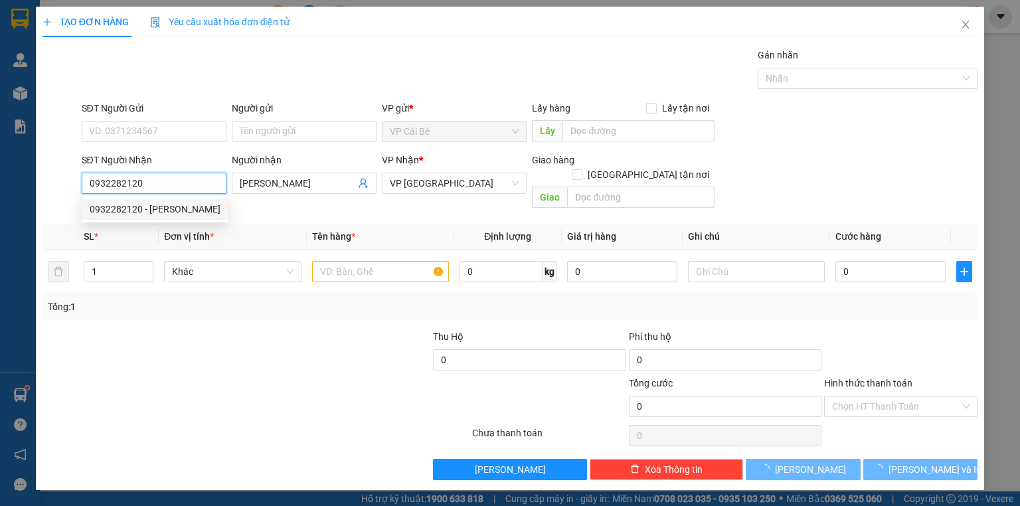
type input "MINH LÝ"
type input "20.000"
type input "0932282120"
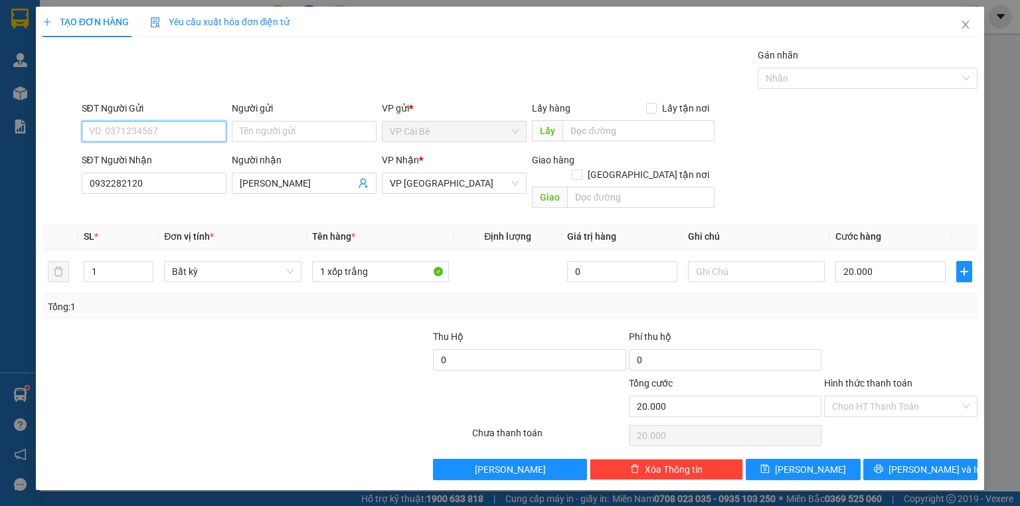
click at [172, 123] on input "SĐT Người Gửi" at bounding box center [154, 131] width 145 height 21
click at [179, 154] on div "0901807170 - XUÂN LÝ" at bounding box center [155, 157] width 131 height 15
type input "0901807170"
type input "XUÂN LÝ"
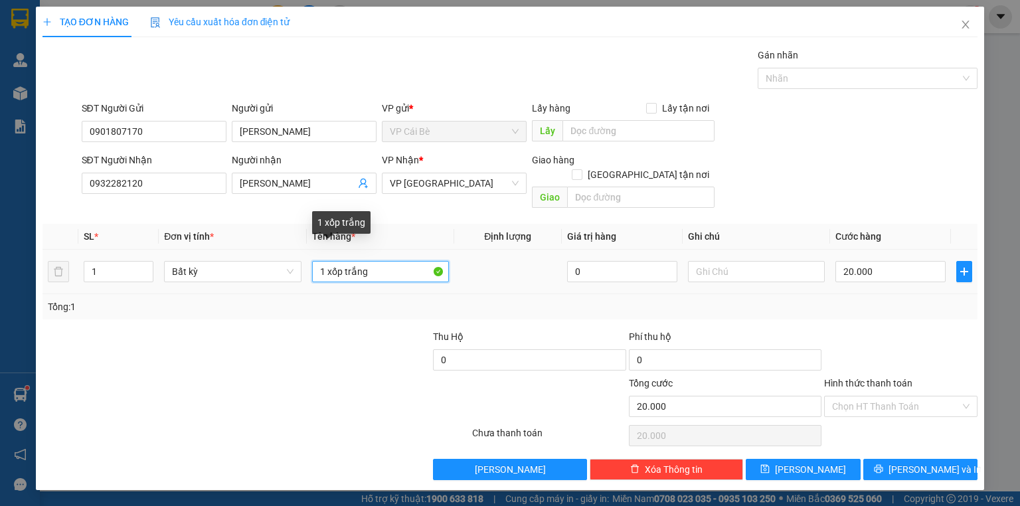
click at [379, 261] on input "1 xốp trắng" at bounding box center [380, 271] width 137 height 21
drag, startPoint x: 327, startPoint y: 260, endPoint x: 370, endPoint y: 268, distance: 43.8
click at [369, 267] on div "1 xốp trắng" at bounding box center [380, 271] width 137 height 27
type input "1 THÙNG"
click at [888, 422] on div "Chọn HT Thanh Toán" at bounding box center [901, 435] width 156 height 27
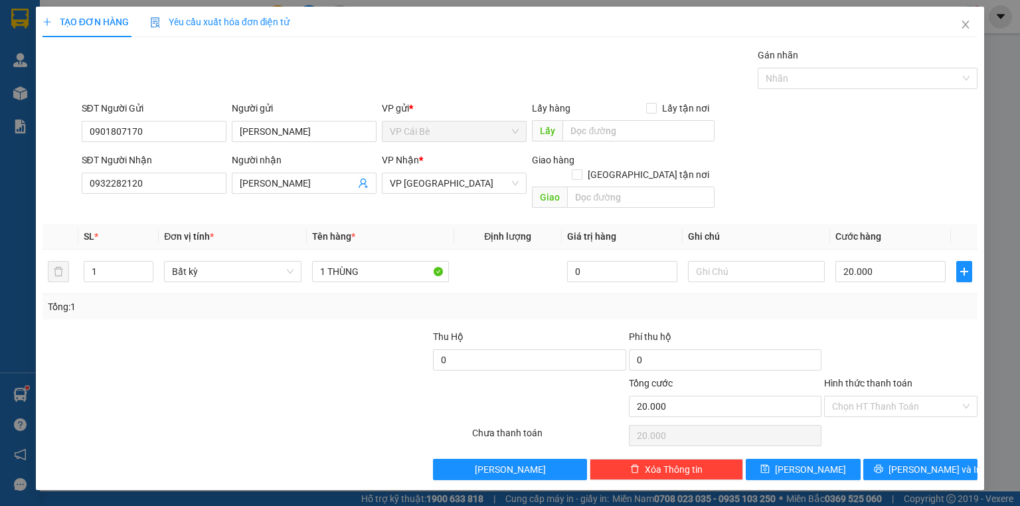
drag, startPoint x: 897, startPoint y: 388, endPoint x: 897, endPoint y: 401, distance: 13.3
click at [897, 396] on input "Hình thức thanh toán" at bounding box center [896, 406] width 128 height 20
click at [897, 420] on div "Tại văn phòng" at bounding box center [900, 417] width 137 height 15
type input "0"
click at [911, 462] on span "[PERSON_NAME] và In" at bounding box center [934, 469] width 93 height 15
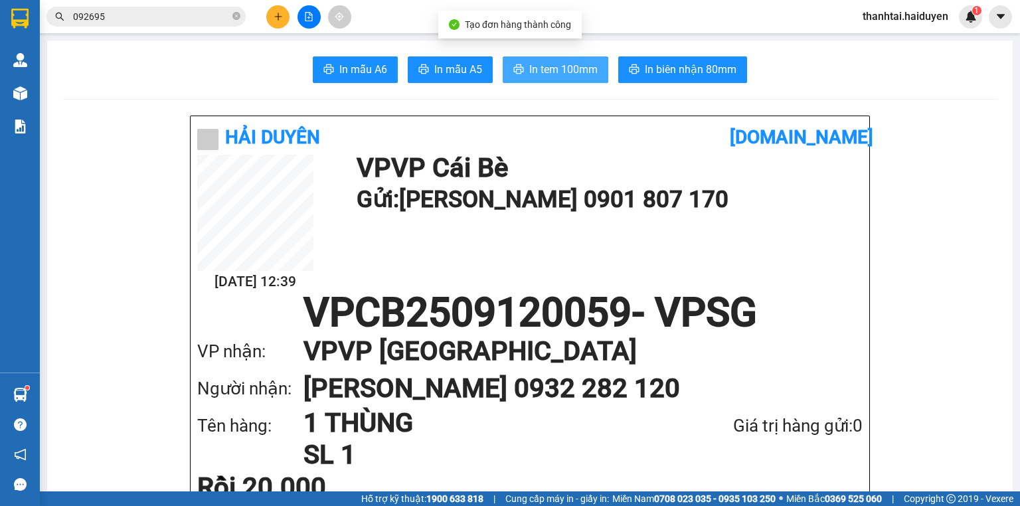
click at [550, 66] on span "In tem 100mm" at bounding box center [563, 69] width 68 height 17
click at [270, 12] on button at bounding box center [277, 16] width 23 height 23
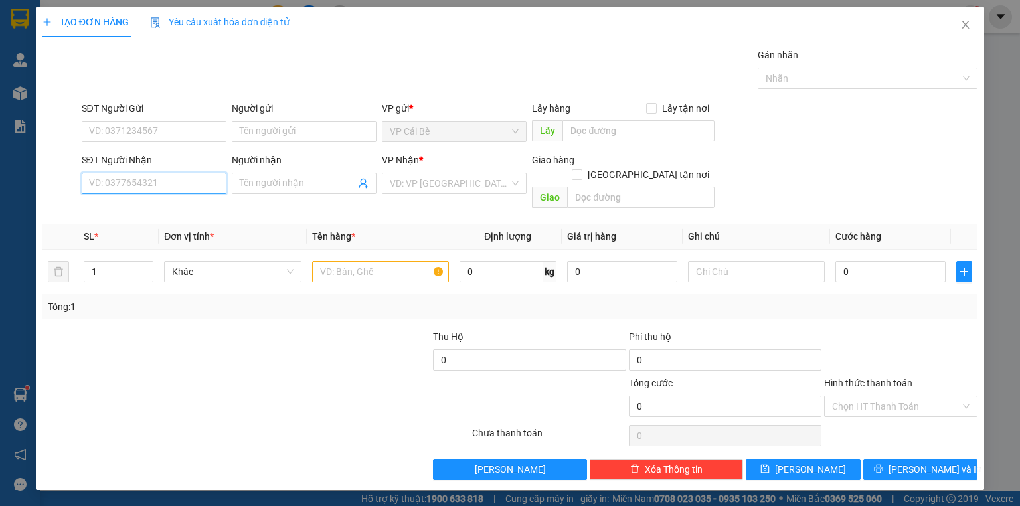
click at [198, 187] on input "SĐT Người Nhận" at bounding box center [154, 183] width 145 height 21
type input "0794666090"
click at [189, 210] on div "0794666090 - AN" at bounding box center [154, 209] width 129 height 15
type input "AN"
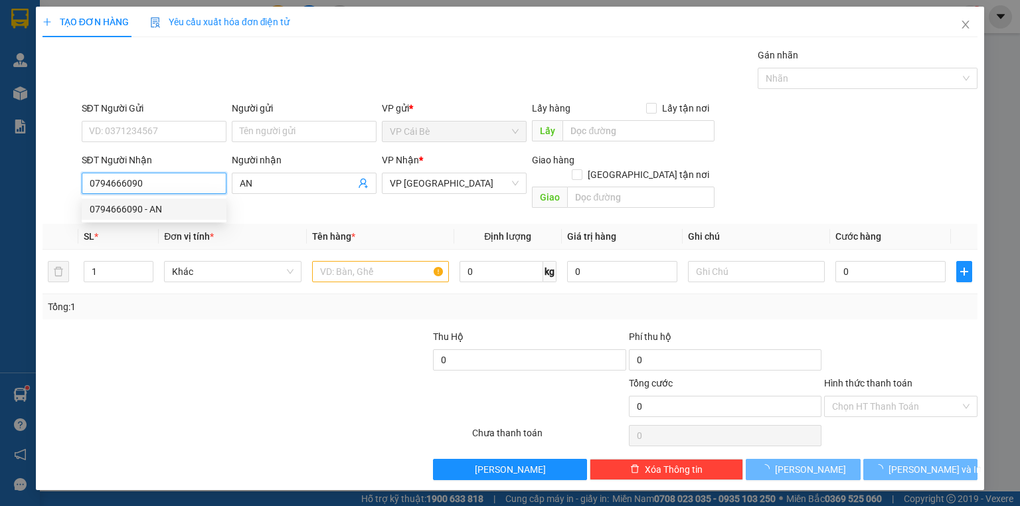
type input "30.000"
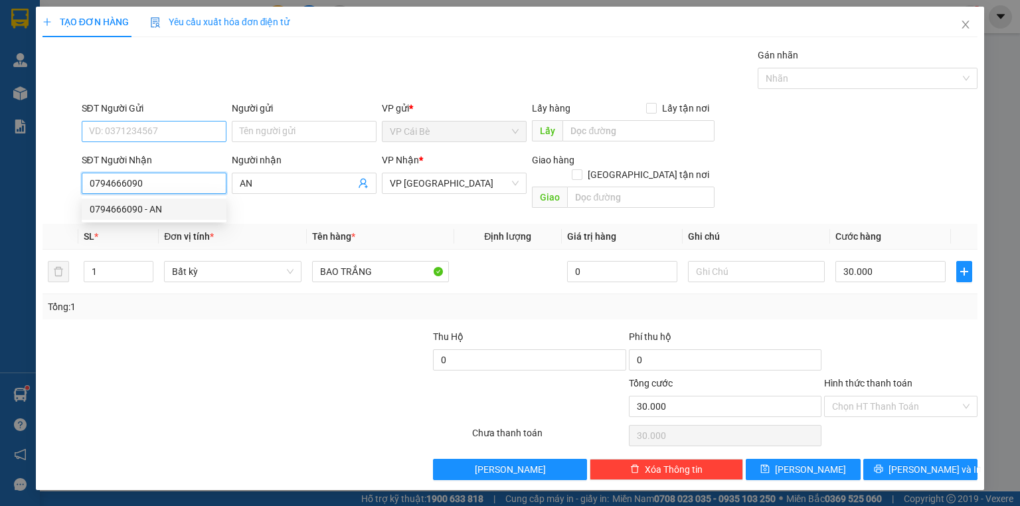
type input "0794666090"
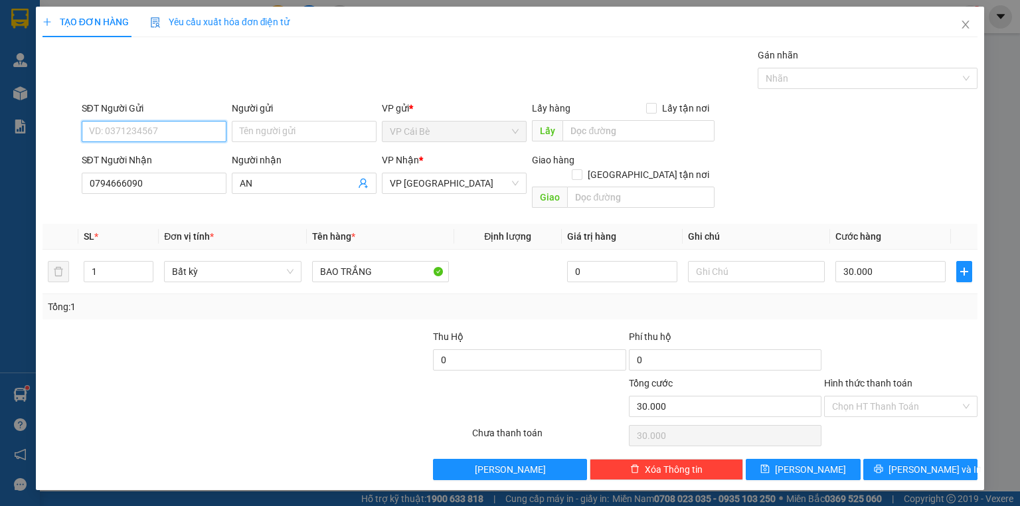
click at [197, 125] on input "SĐT Người Gửi" at bounding box center [154, 131] width 145 height 21
click at [189, 171] on div "SĐT Người Nhận" at bounding box center [154, 163] width 145 height 20
click at [193, 155] on div "SĐT Người Nhận" at bounding box center [154, 160] width 145 height 15
click at [193, 173] on input "0794666090" at bounding box center [154, 183] width 145 height 21
click at [202, 133] on input "SĐT Người Gửi" at bounding box center [154, 131] width 145 height 21
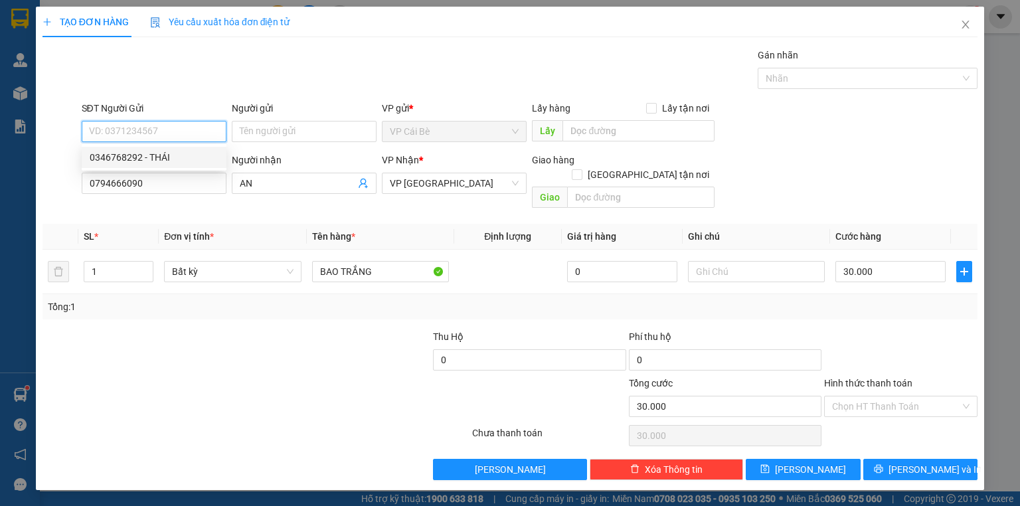
click at [202, 158] on div "0346768292 - THÁI" at bounding box center [154, 157] width 129 height 15
type input "0346768292"
type input "THÁI"
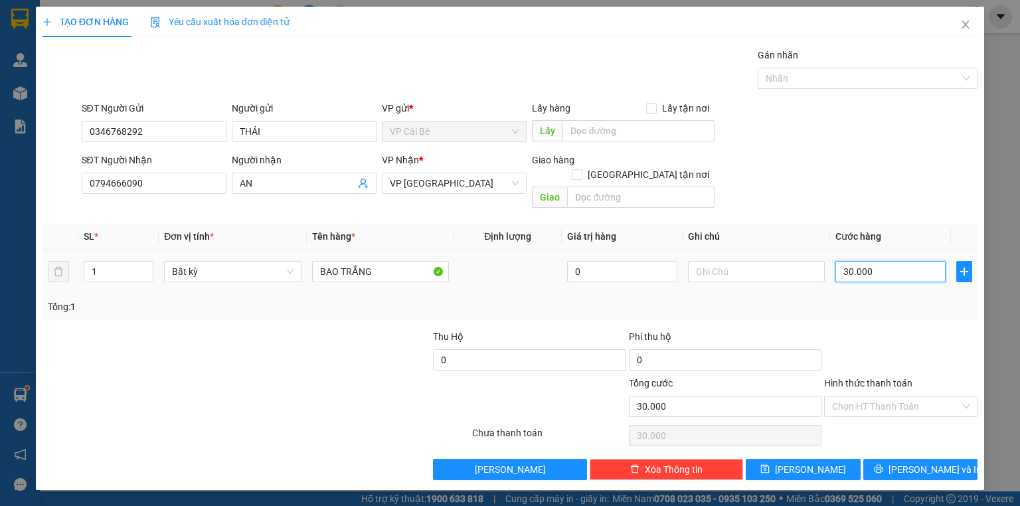
click at [896, 262] on input "30.000" at bounding box center [890, 271] width 110 height 21
click at [867, 299] on div "Tổng: 1" at bounding box center [509, 306] width 935 height 25
click at [886, 399] on input "Hình thức thanh toán" at bounding box center [896, 406] width 128 height 20
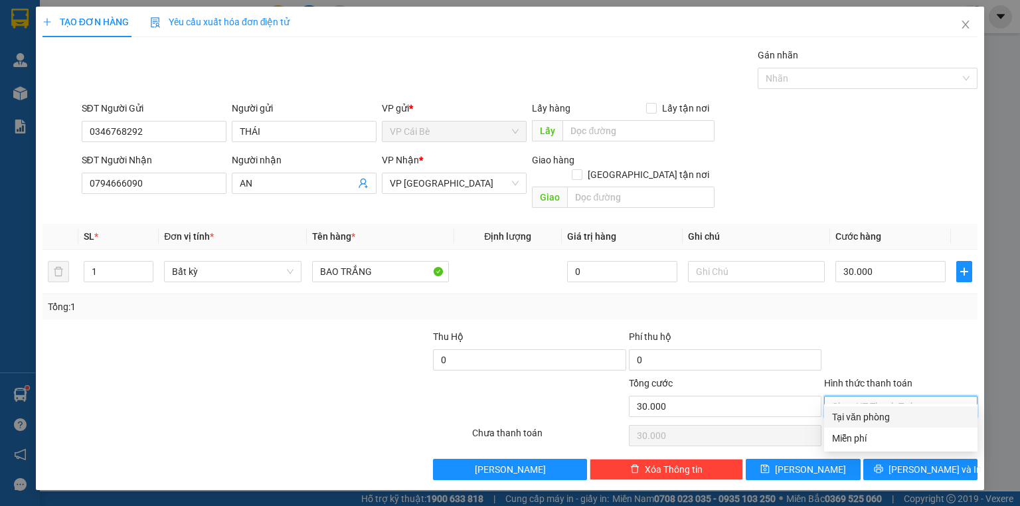
click at [882, 410] on div "Tại văn phòng" at bounding box center [900, 417] width 137 height 15
type input "0"
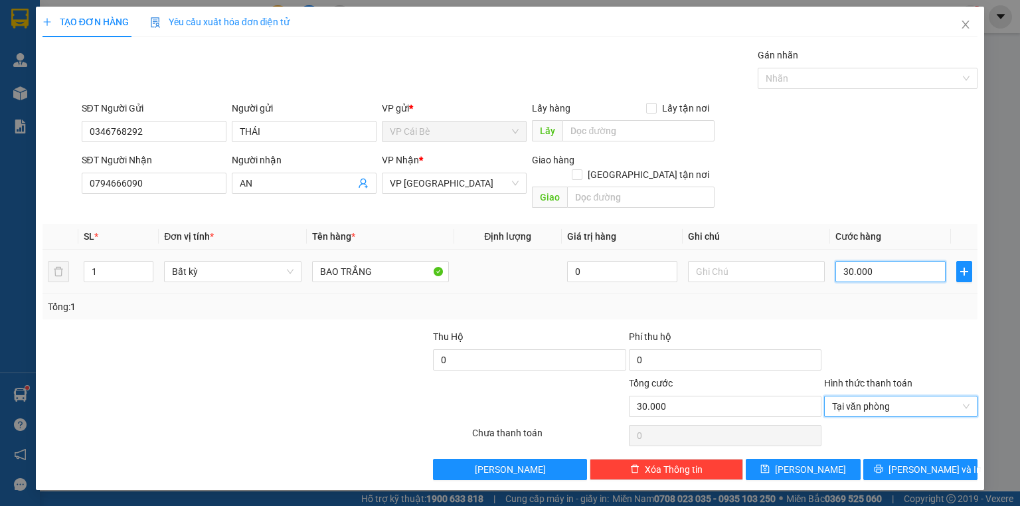
click at [895, 261] on input "30.000" at bounding box center [890, 271] width 110 height 21
type input "2"
type input "20"
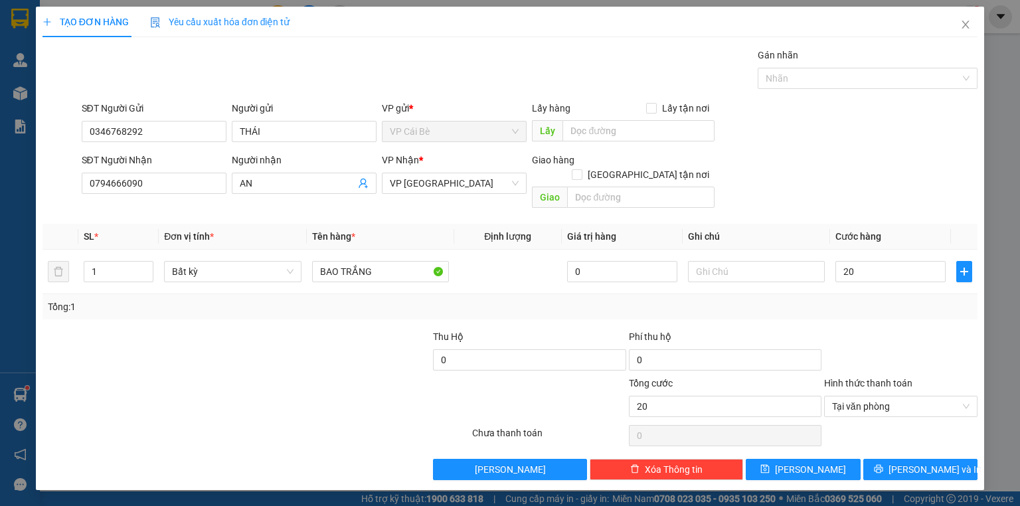
type input "20.000"
click at [943, 337] on div at bounding box center [901, 352] width 156 height 46
click at [924, 462] on span "[PERSON_NAME] và In" at bounding box center [934, 469] width 93 height 15
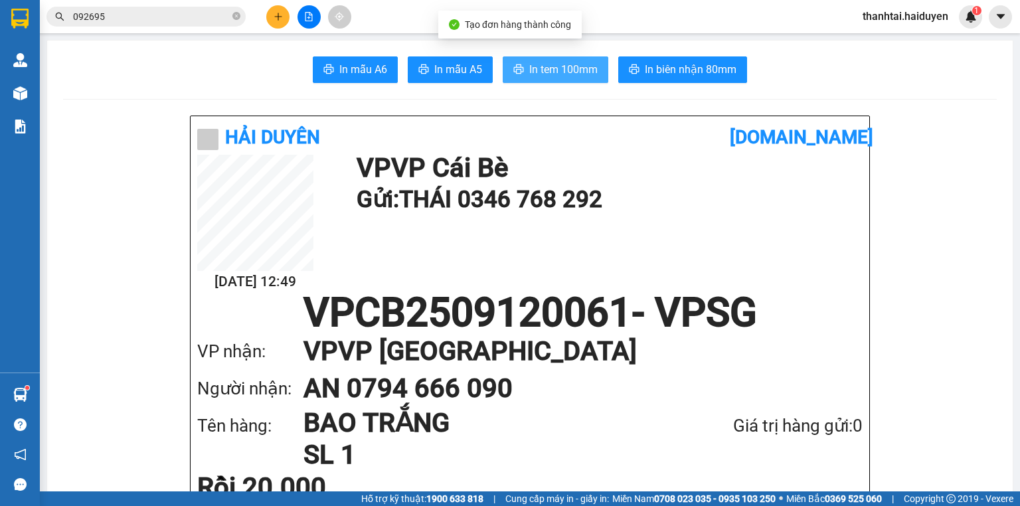
click at [546, 69] on span "In tem 100mm" at bounding box center [563, 69] width 68 height 17
click at [193, 20] on input "092695" at bounding box center [151, 16] width 157 height 15
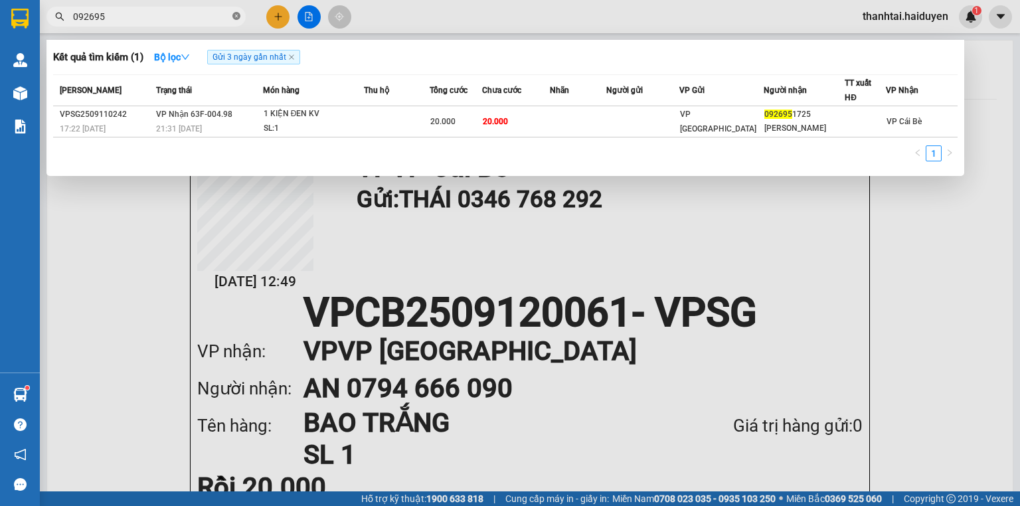
click at [236, 20] on icon "close-circle" at bounding box center [236, 16] width 8 height 8
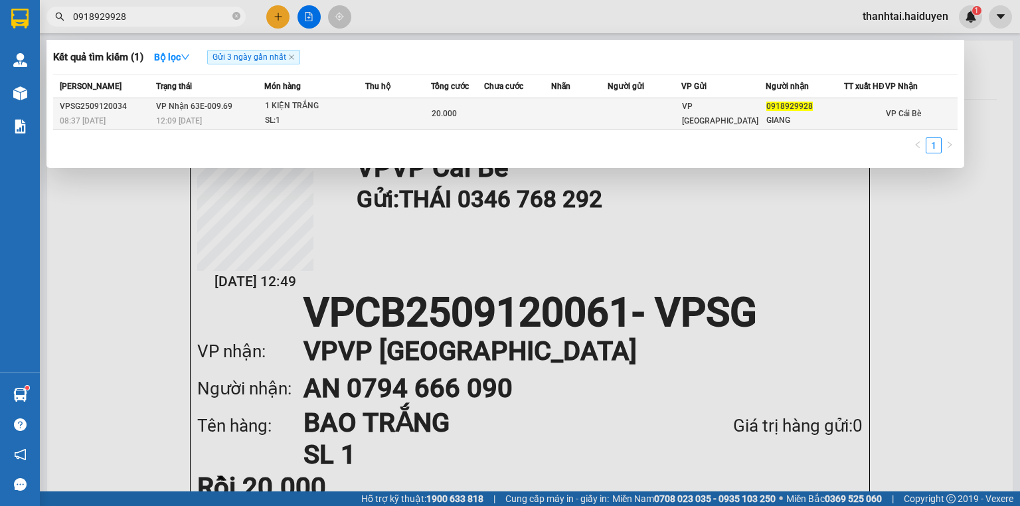
type input "0918929928"
click at [412, 120] on td at bounding box center [398, 113] width 66 height 31
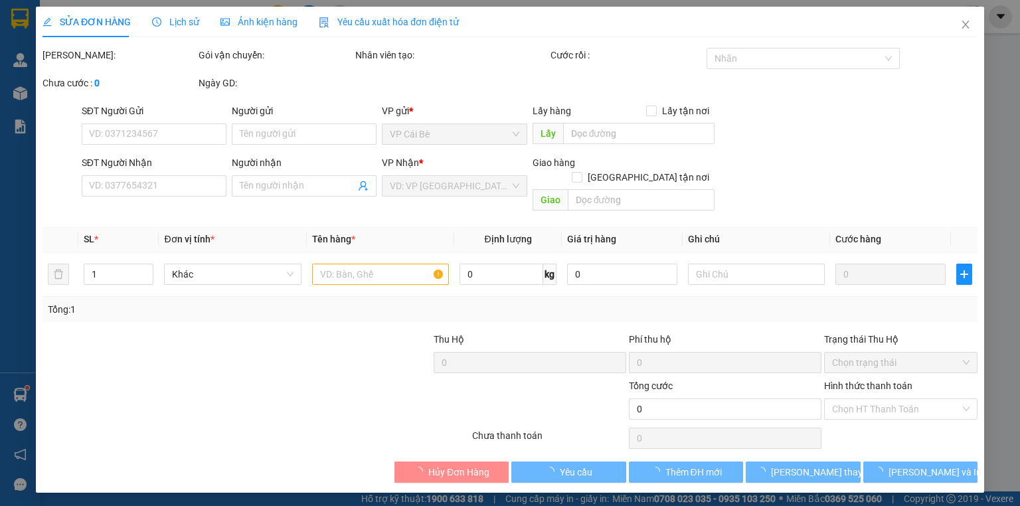
type input "0918929928"
type input "GIANG"
type input "20.000"
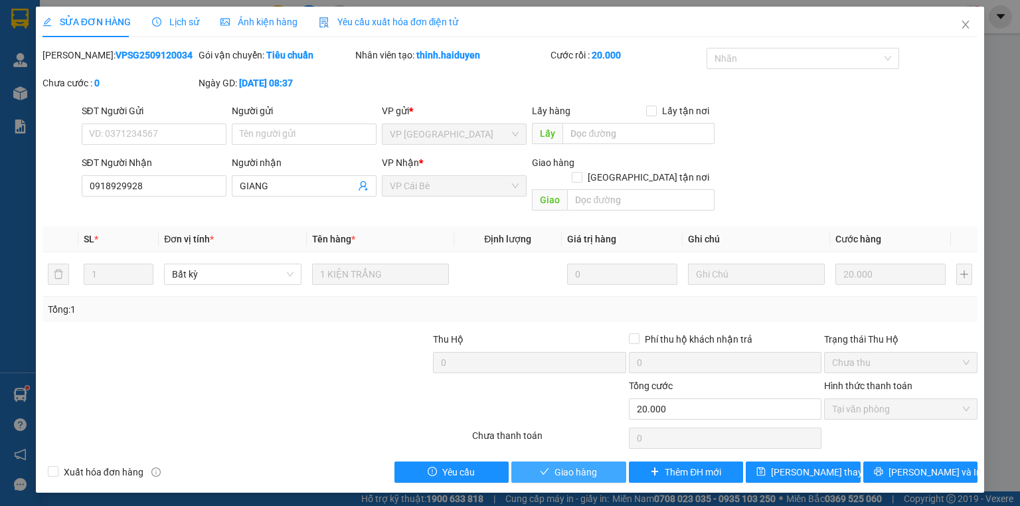
click at [576, 465] on span "Giao hàng" at bounding box center [575, 472] width 42 height 15
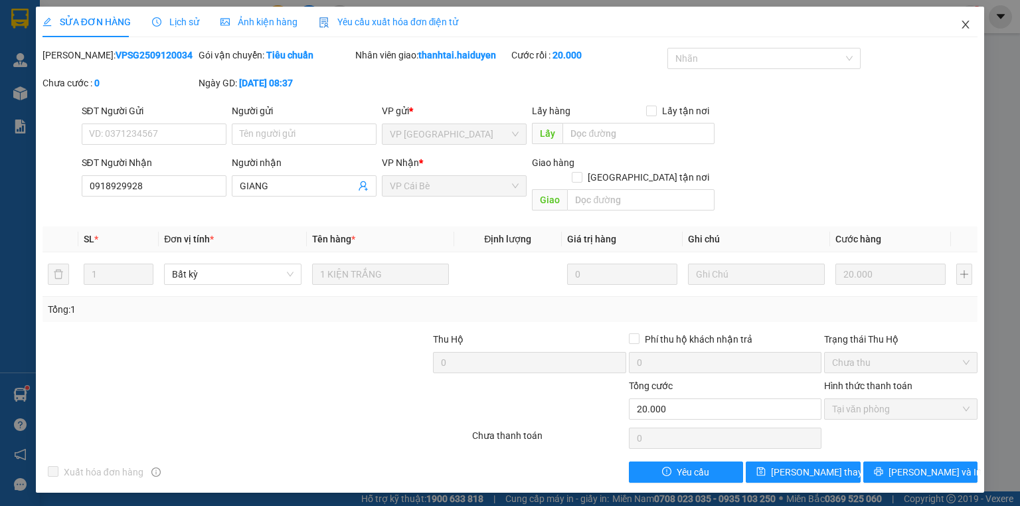
click at [963, 24] on icon "close" at bounding box center [965, 24] width 11 height 11
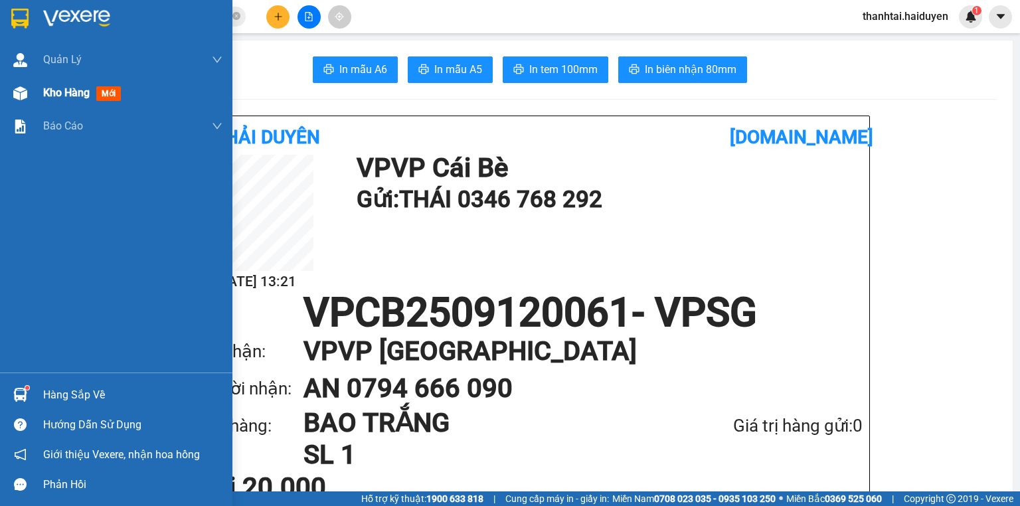
click at [50, 104] on div "Kho hàng mới" at bounding box center [132, 92] width 179 height 33
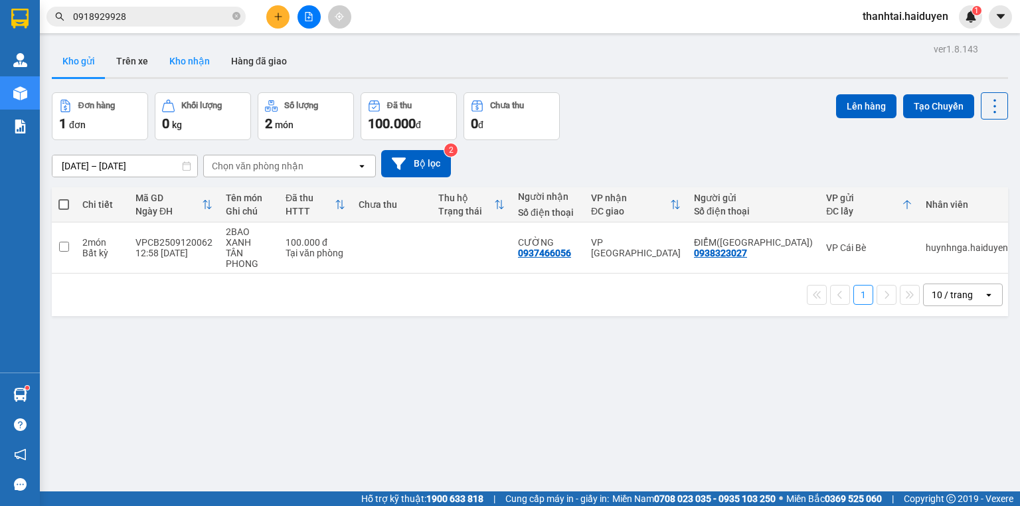
click at [165, 61] on button "Kho nhận" at bounding box center [190, 61] width 62 height 32
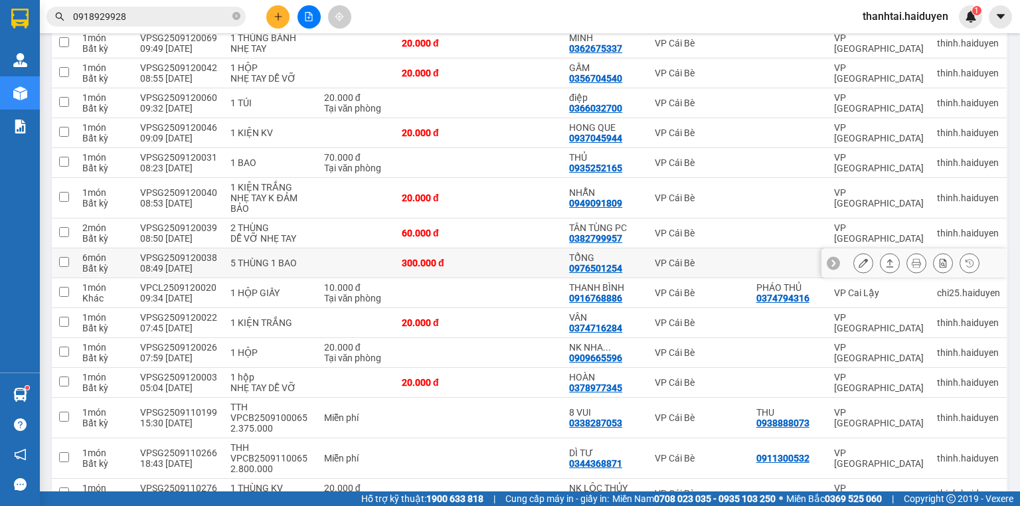
scroll to position [425, 0]
click at [631, 263] on div "TỔNG 0976501254" at bounding box center [605, 262] width 72 height 21
checkbox input "true"
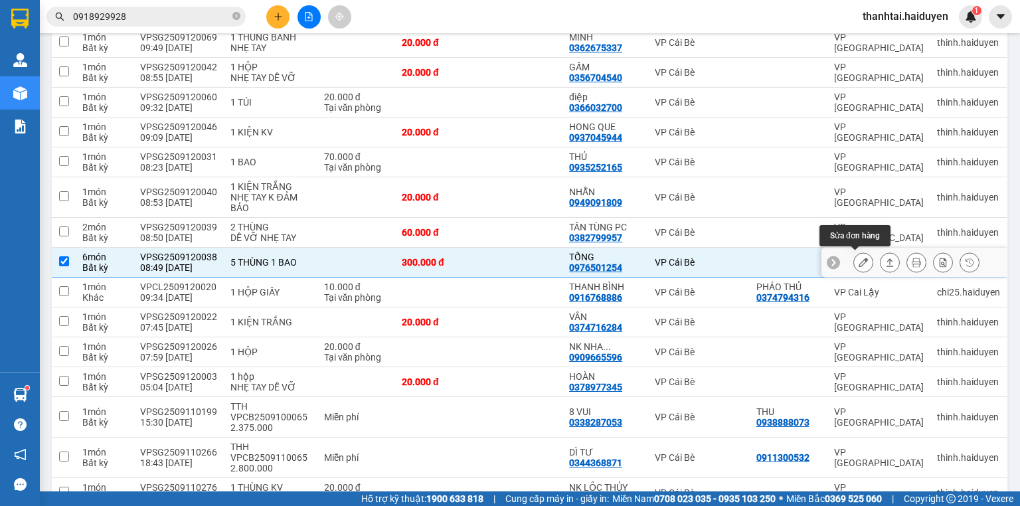
click at [859, 258] on icon at bounding box center [863, 262] width 9 height 9
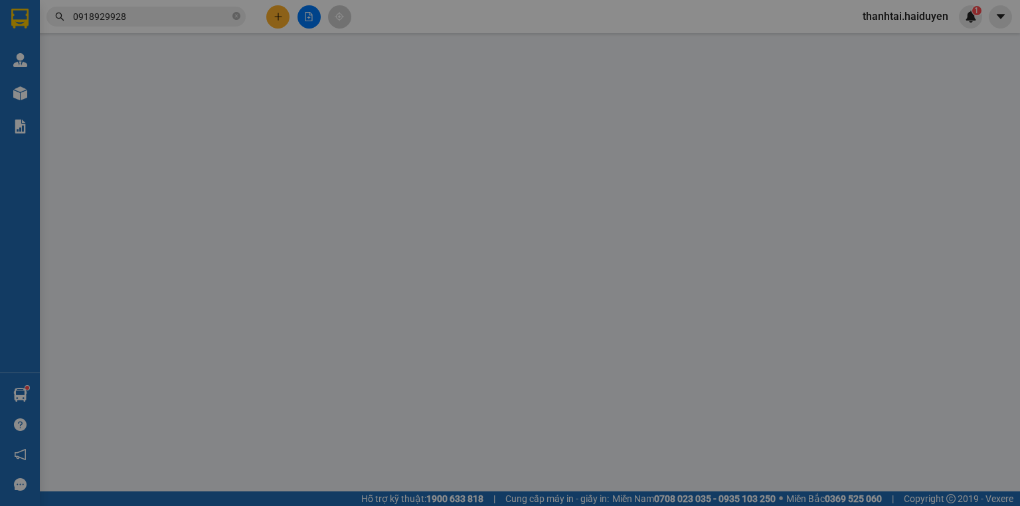
type input "0976501254"
type input "TỔNG"
type input "300.000"
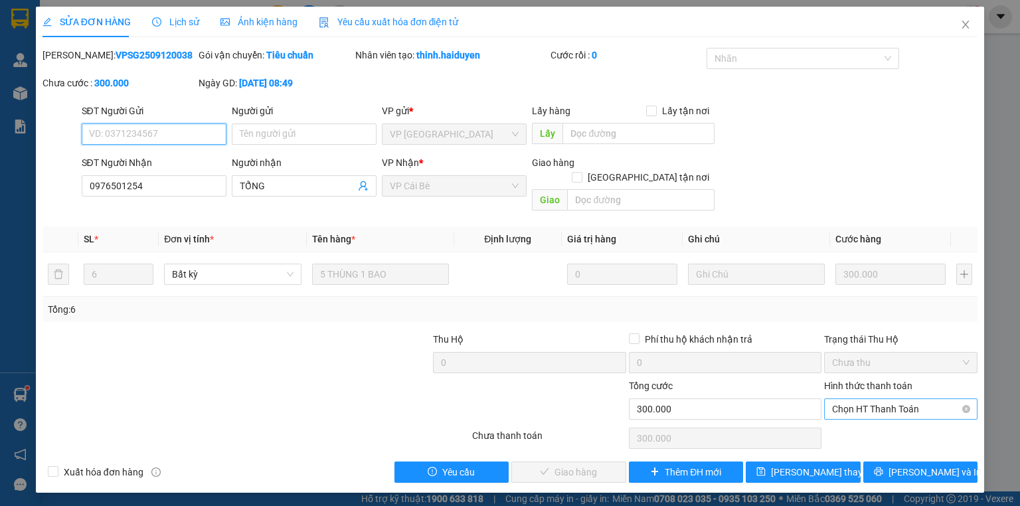
drag, startPoint x: 894, startPoint y: 388, endPoint x: 890, endPoint y: 406, distance: 18.5
click at [894, 399] on span "Chọn HT Thanh Toán" at bounding box center [900, 409] width 137 height 20
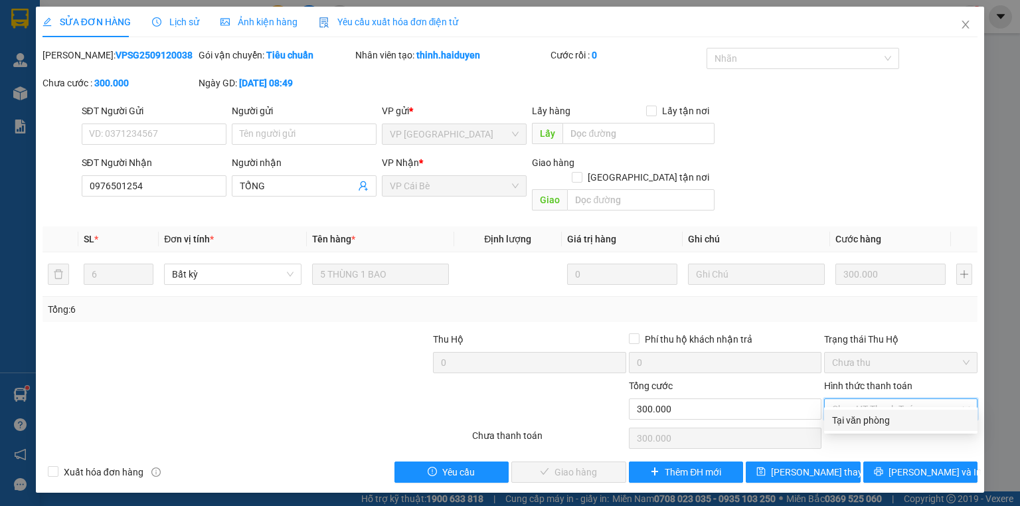
click at [882, 414] on div "Tại văn phòng" at bounding box center [900, 420] width 137 height 15
type input "0"
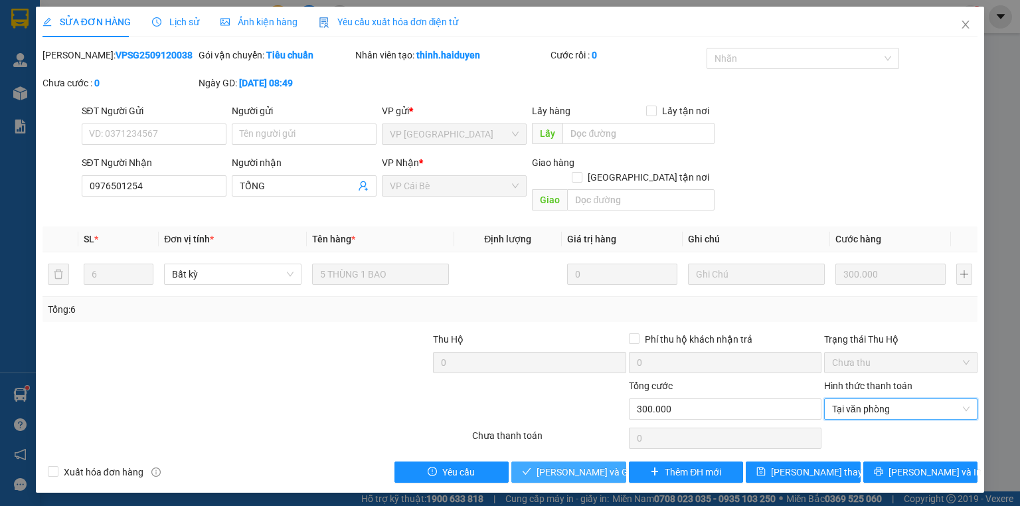
click at [587, 463] on button "[PERSON_NAME] và Giao hàng" at bounding box center [568, 471] width 115 height 21
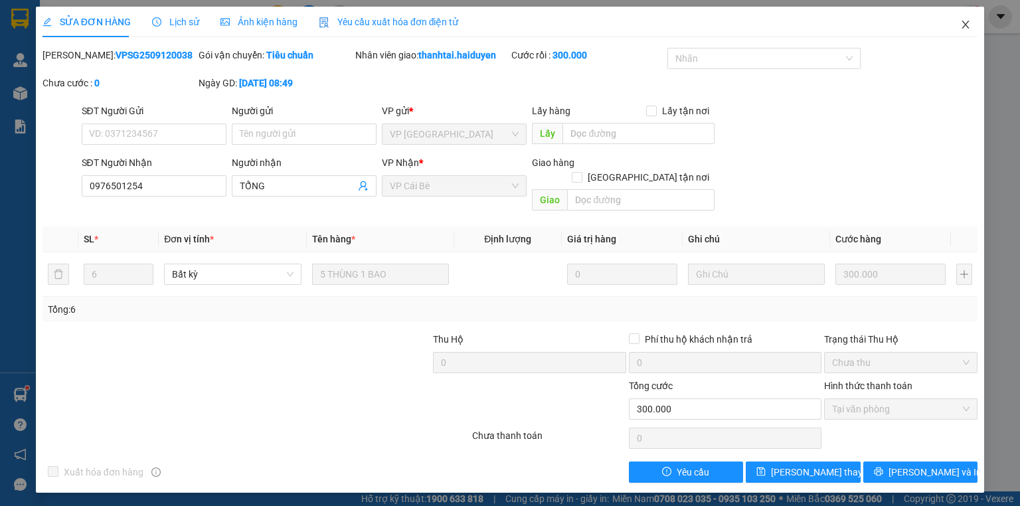
click at [964, 22] on icon "close" at bounding box center [965, 24] width 11 height 11
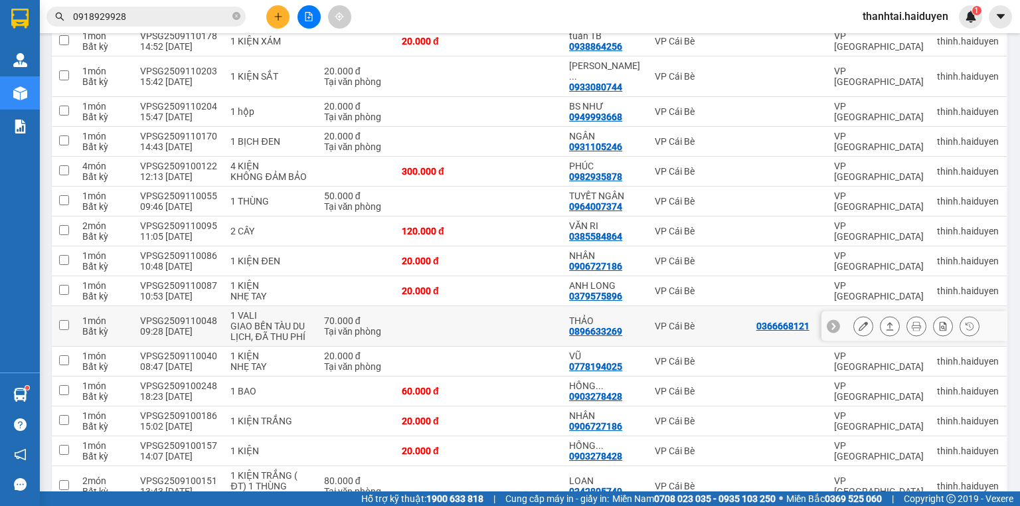
scroll to position [936, 0]
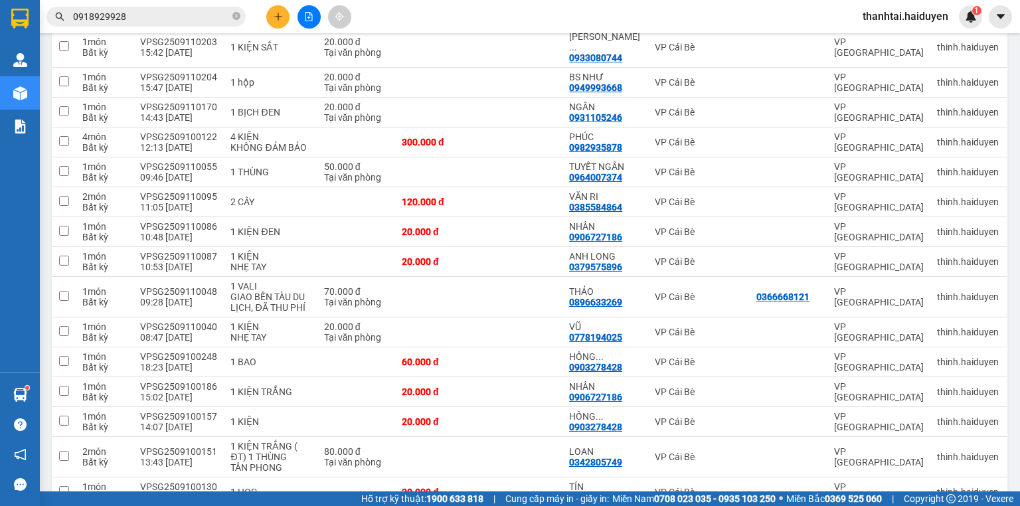
click at [931, 19] on span "thanhtai.haiduyen" at bounding box center [905, 16] width 107 height 17
click at [924, 37] on span "Đăng xuất" at bounding box center [911, 41] width 79 height 15
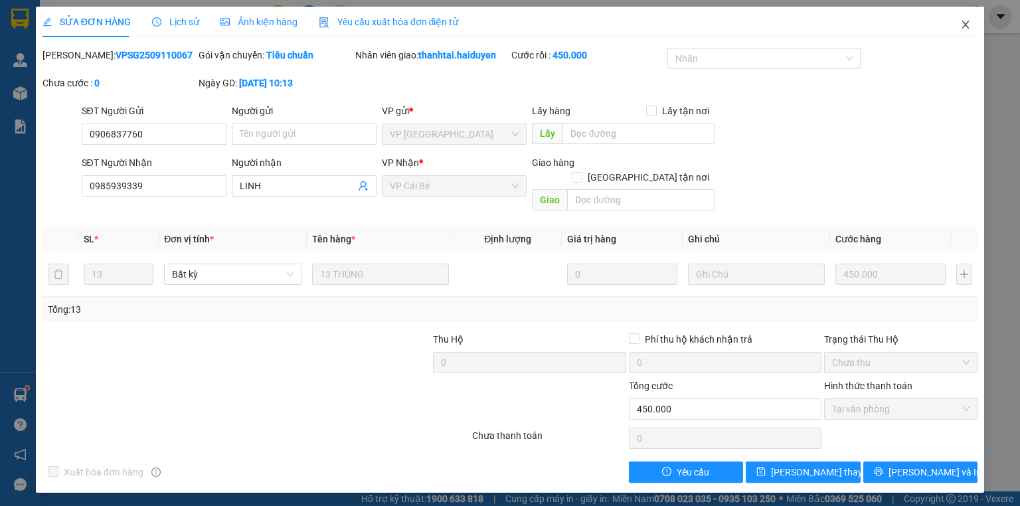
click at [971, 21] on span "Close" at bounding box center [965, 25] width 37 height 37
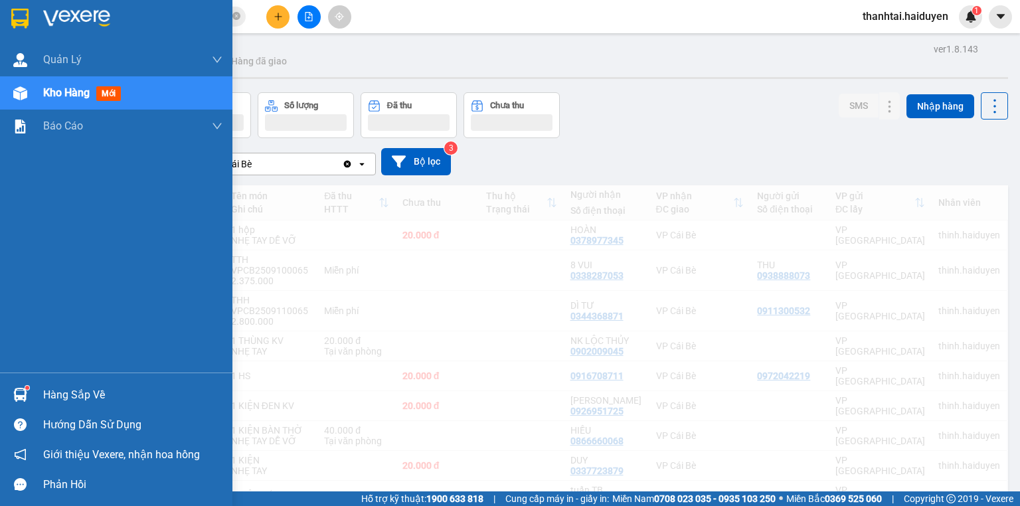
click at [25, 96] on img at bounding box center [20, 93] width 14 height 14
click at [26, 96] on img at bounding box center [20, 93] width 14 height 14
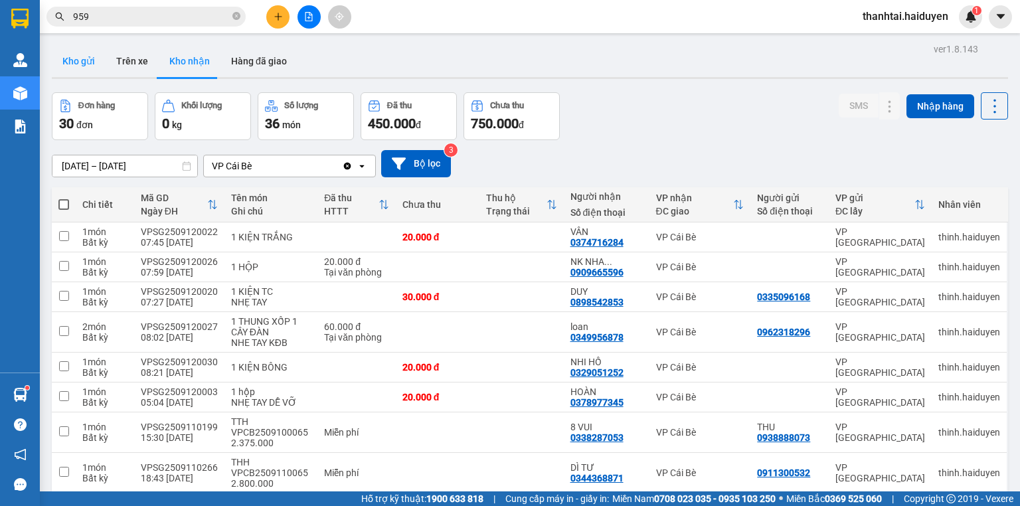
click at [86, 60] on button "Kho gửi" at bounding box center [79, 61] width 54 height 32
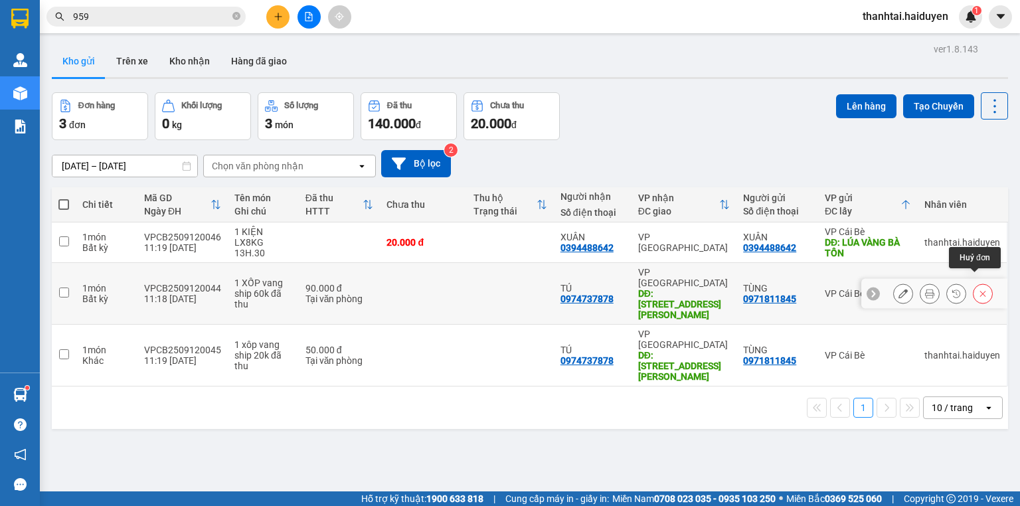
click at [978, 289] on icon at bounding box center [982, 293] width 9 height 9
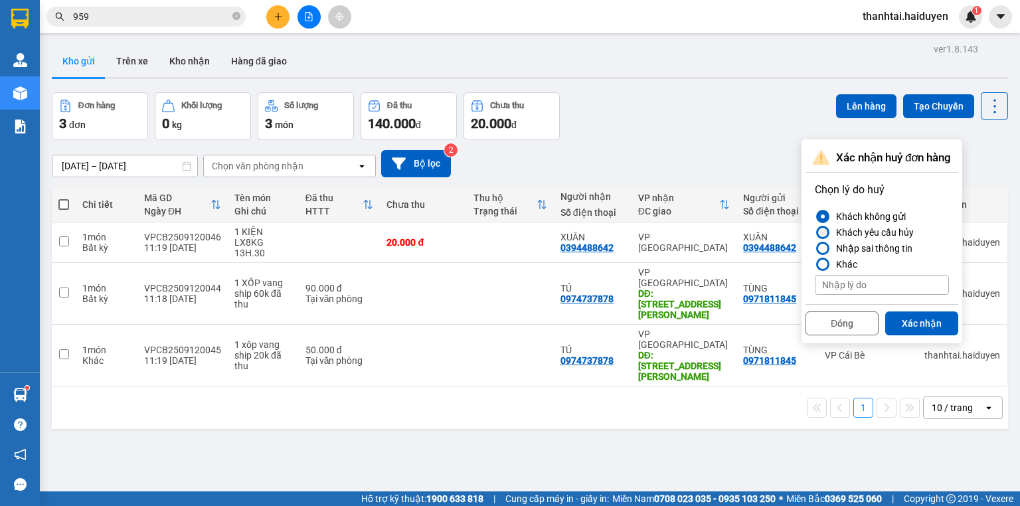
click at [825, 234] on div at bounding box center [822, 232] width 9 height 9
click at [815, 232] on input "Khách yêu cầu hủy" at bounding box center [815, 232] width 0 height 0
click at [821, 247] on div at bounding box center [822, 248] width 9 height 9
click at [815, 248] on input "Nhập sai thông tin" at bounding box center [815, 248] width 0 height 0
click at [925, 326] on button "Xác nhận" at bounding box center [921, 323] width 73 height 24
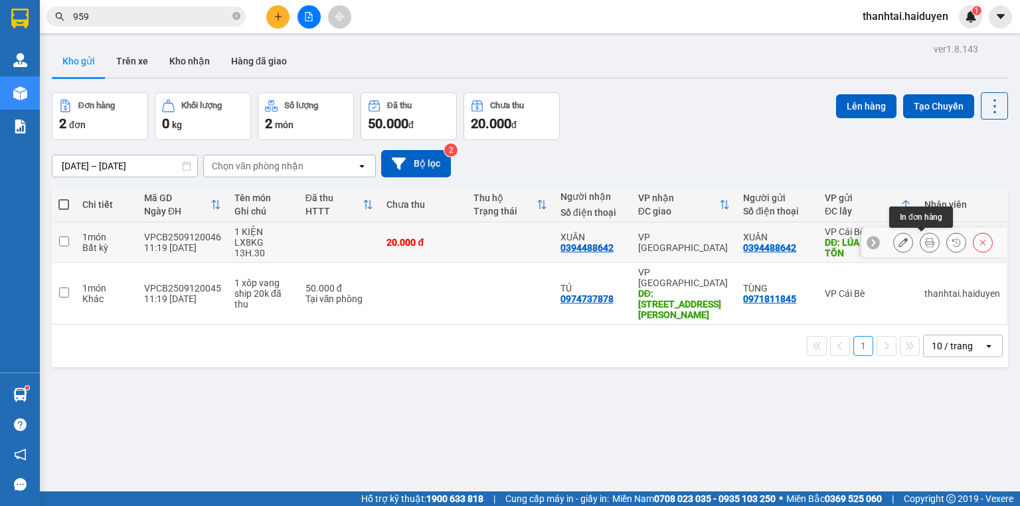
click at [926, 245] on button at bounding box center [929, 242] width 19 height 23
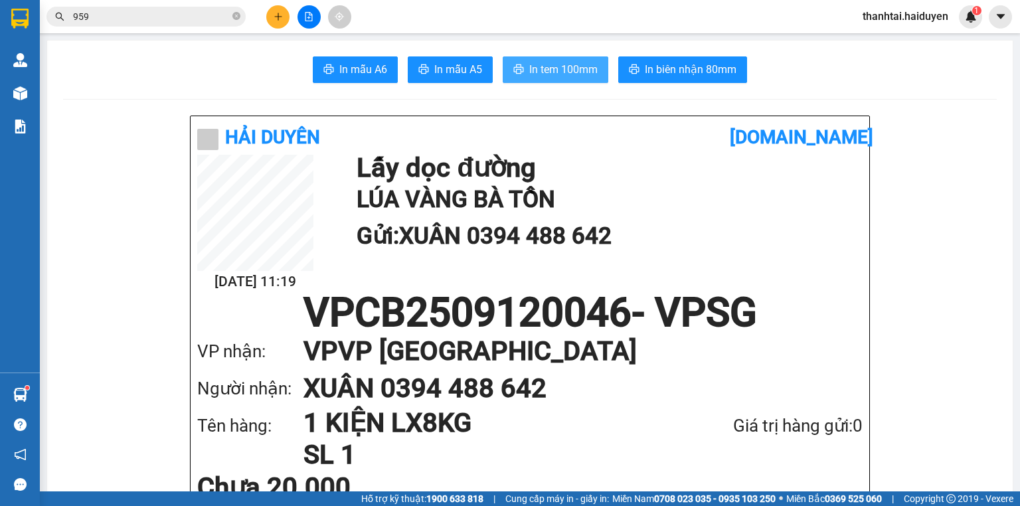
click at [514, 73] on icon "printer" at bounding box center [519, 68] width 10 height 9
click at [278, 26] on button at bounding box center [277, 16] width 23 height 23
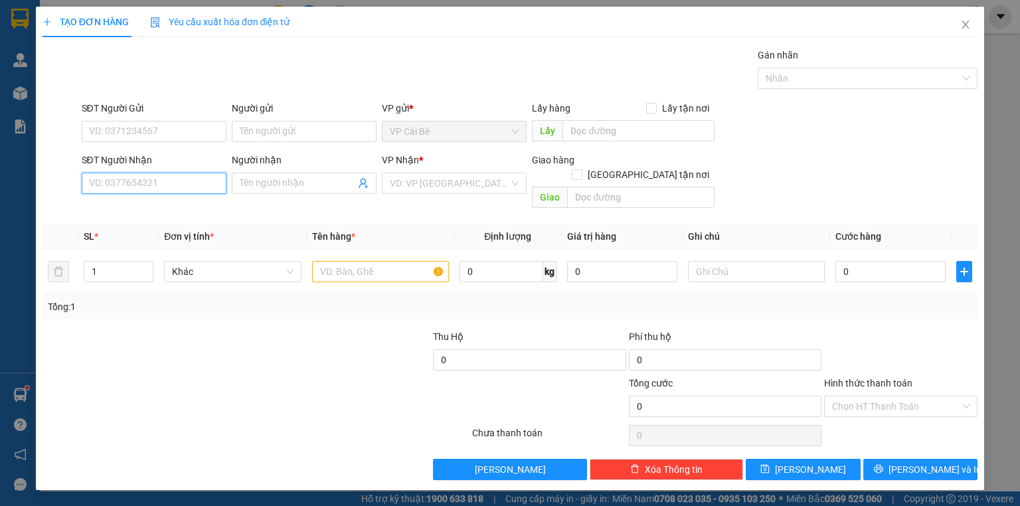
click at [164, 186] on input "SĐT Người Nhận" at bounding box center [154, 183] width 145 height 21
click at [162, 212] on div "0977490090 - LAN" at bounding box center [154, 209] width 129 height 15
type input "0977490090"
type input "LAN"
type input "20.000"
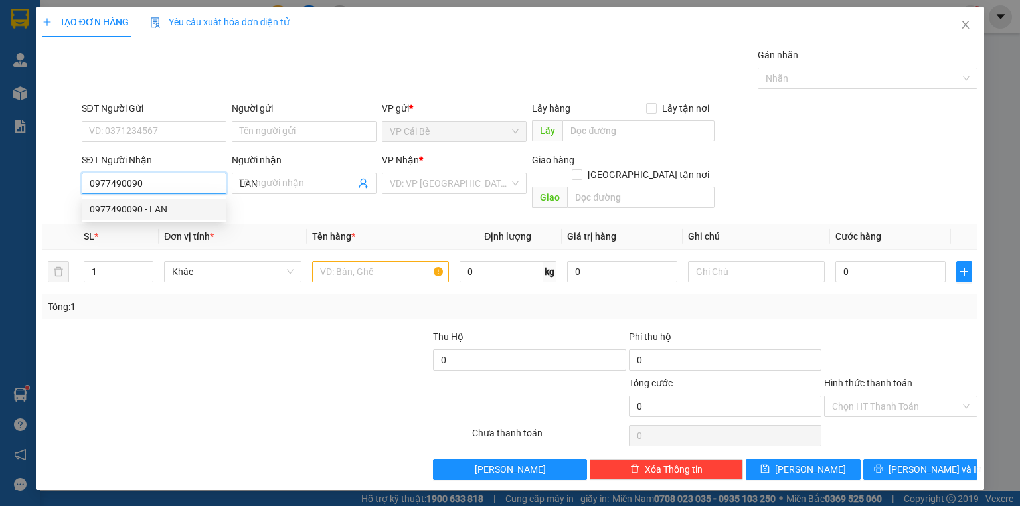
type input "20.000"
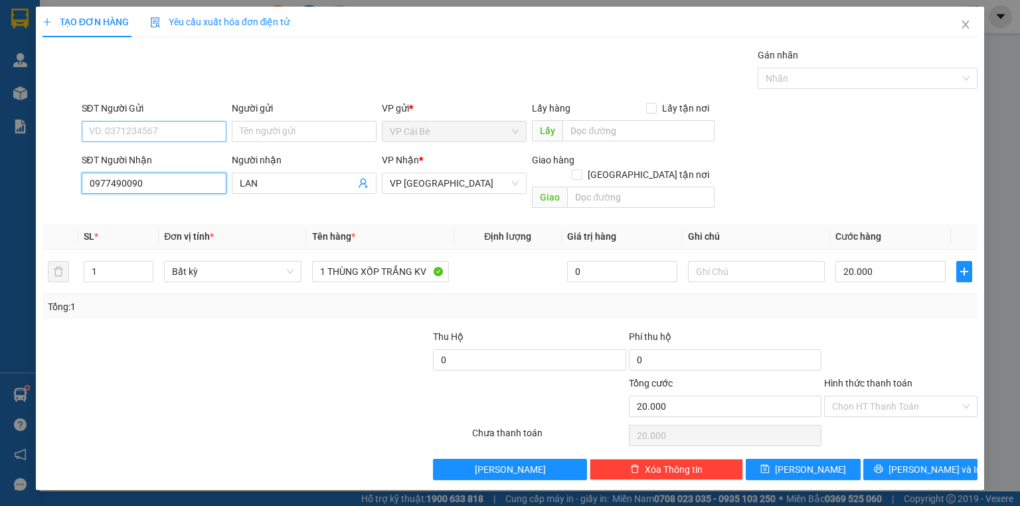
type input "0977490090"
click at [165, 126] on input "SĐT Người Gửi" at bounding box center [154, 131] width 145 height 21
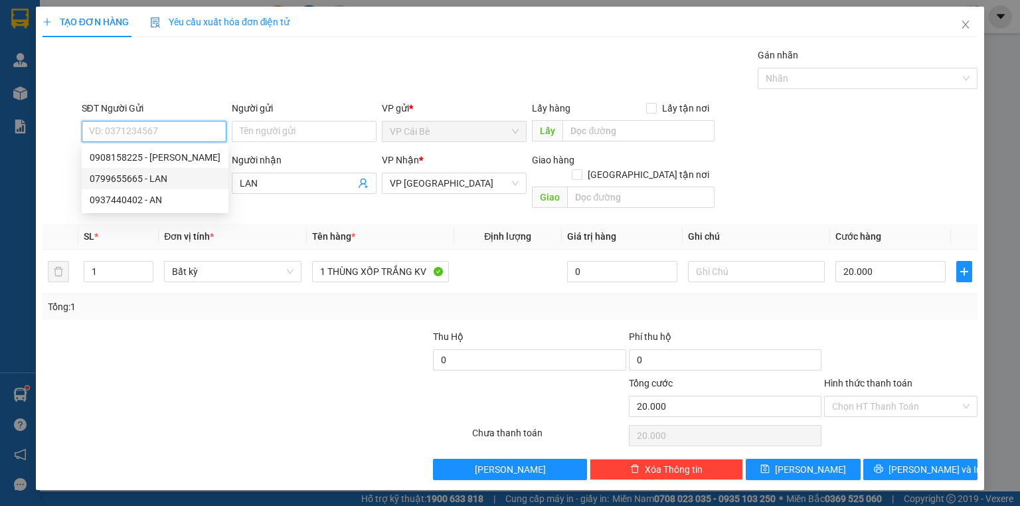
click at [147, 172] on div "0799655665 - LAN" at bounding box center [155, 178] width 131 height 15
type input "0799655665"
type input "LAN"
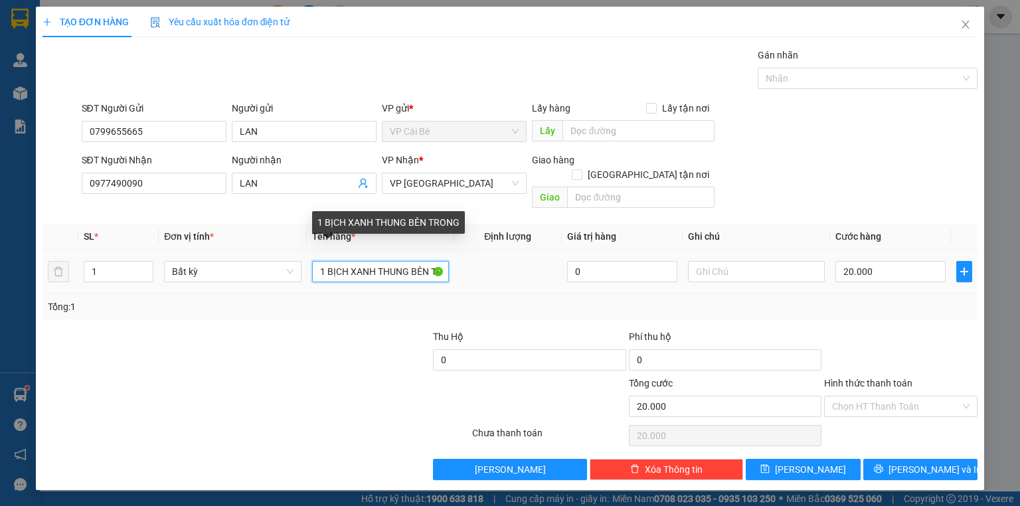
scroll to position [0, 23]
drag, startPoint x: 329, startPoint y: 249, endPoint x: 476, endPoint y: 277, distance: 149.4
click at [476, 277] on tr "1 Bất kỳ 1 BỊCH XANH THUNG BÊN TRONG 0 20.000" at bounding box center [509, 272] width 935 height 44
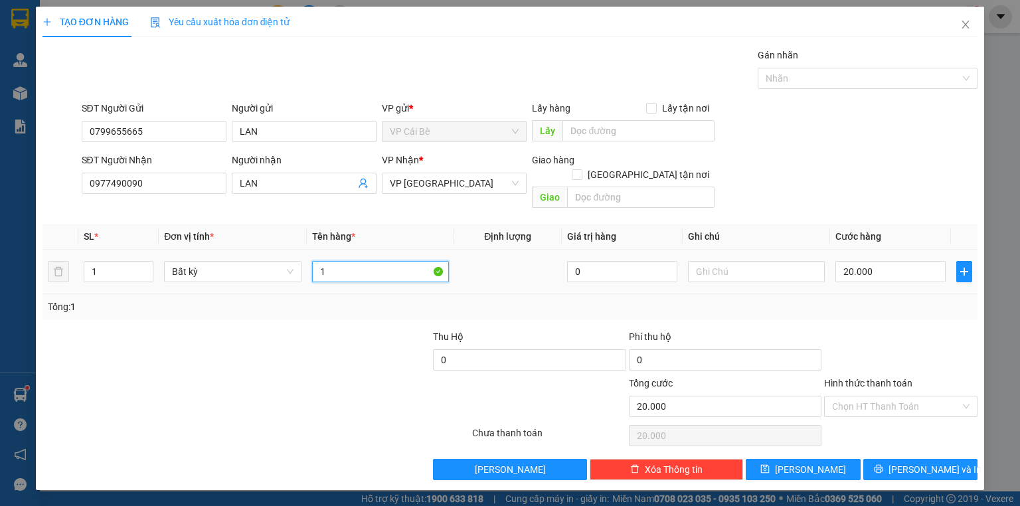
scroll to position [0, 0]
type input "1 THÙNG"
click at [890, 376] on div "Hình thức thanh toán" at bounding box center [900, 386] width 153 height 20
click at [886, 396] on input "Hình thức thanh toán" at bounding box center [896, 406] width 128 height 20
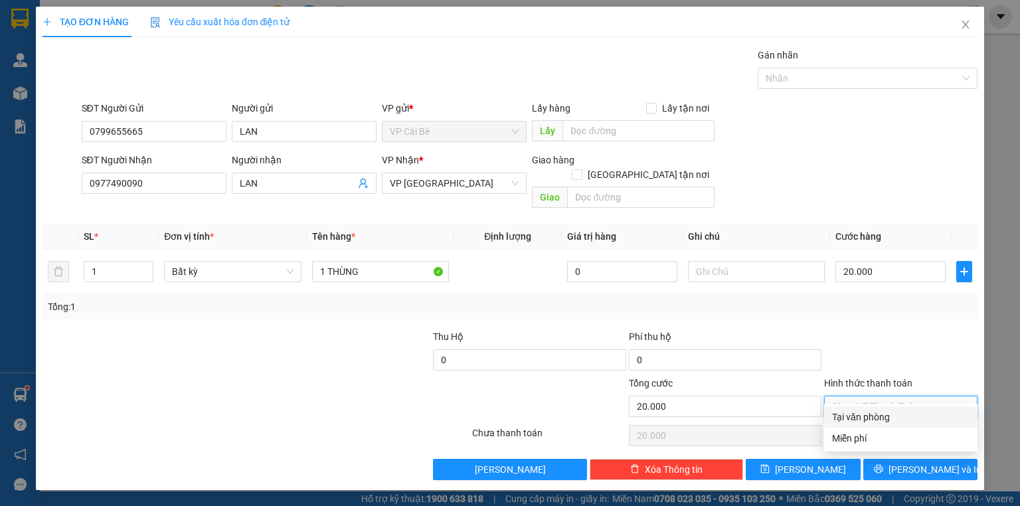
click at [876, 421] on div "Tại văn phòng" at bounding box center [900, 417] width 137 height 15
type input "0"
click at [898, 465] on div "TẠO ĐƠN HÀNG Yêu cầu xuất hóa đơn điện tử Transit Pickup Surcharge Ids Transit …" at bounding box center [510, 248] width 948 height 483
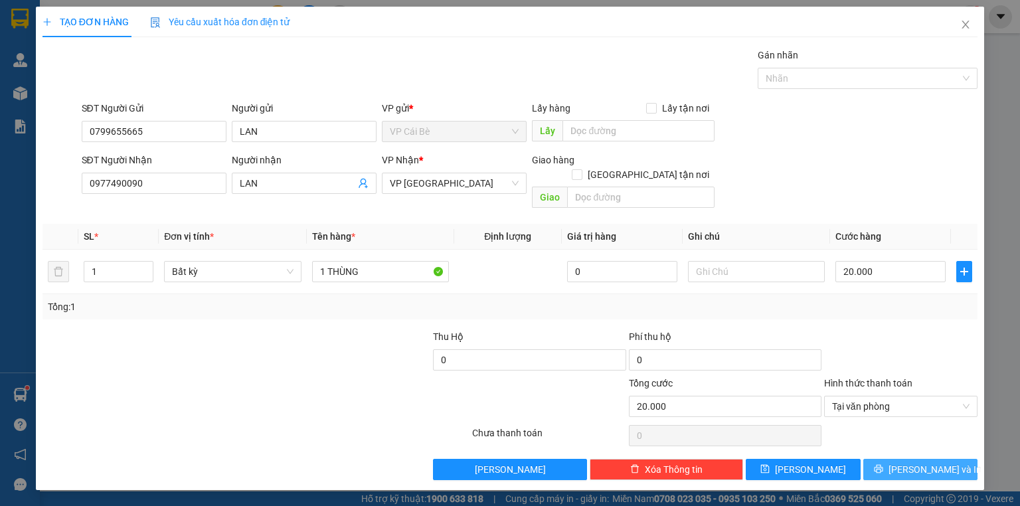
click at [898, 463] on button "[PERSON_NAME] và In" at bounding box center [920, 469] width 115 height 21
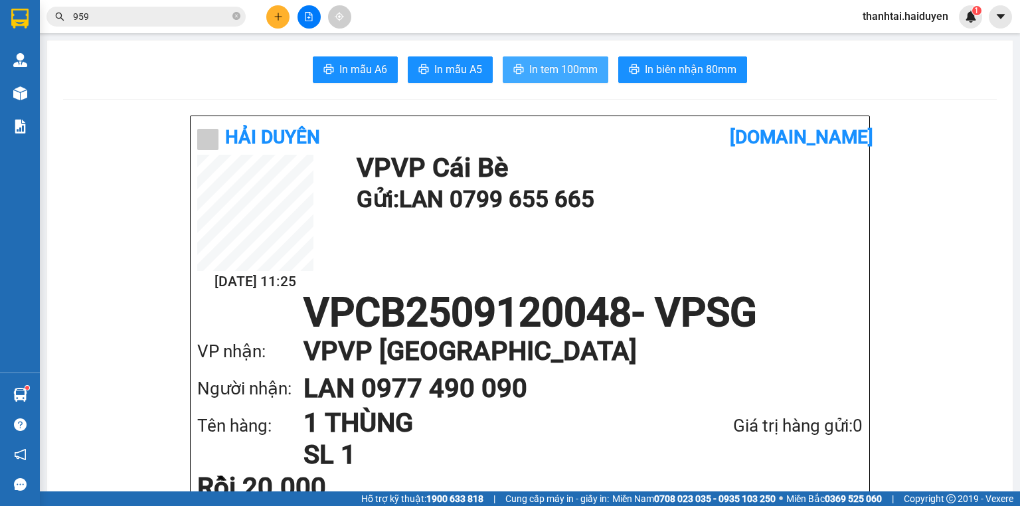
click at [547, 72] on span "In tem 100mm" at bounding box center [563, 69] width 68 height 17
click at [240, 24] on span "959" at bounding box center [145, 17] width 199 height 20
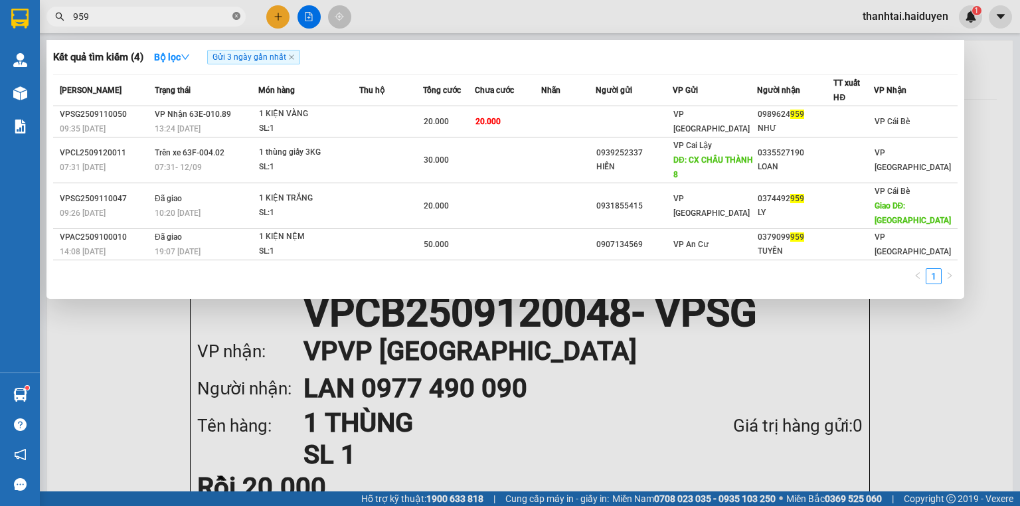
click at [233, 14] on icon "close-circle" at bounding box center [236, 16] width 8 height 8
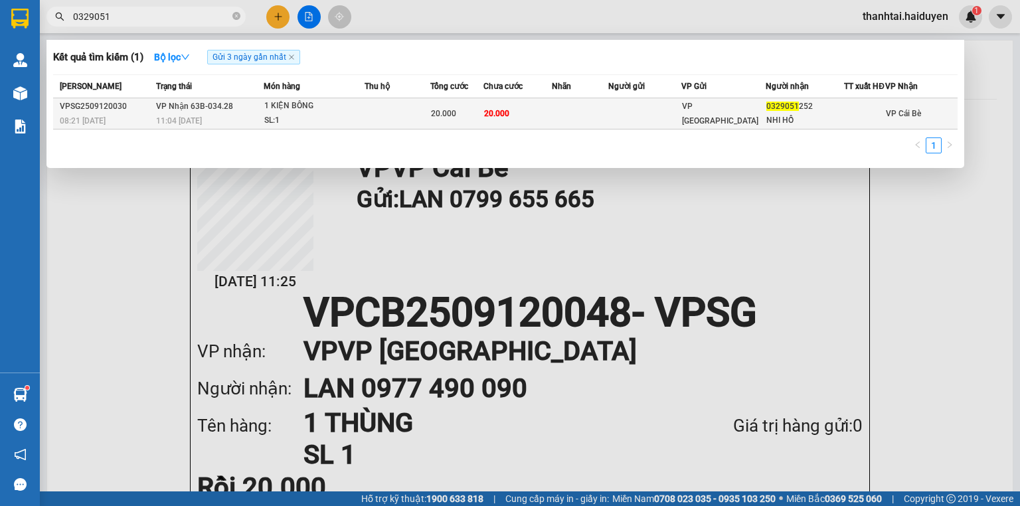
type input "0329051"
click at [386, 112] on td at bounding box center [398, 113] width 66 height 31
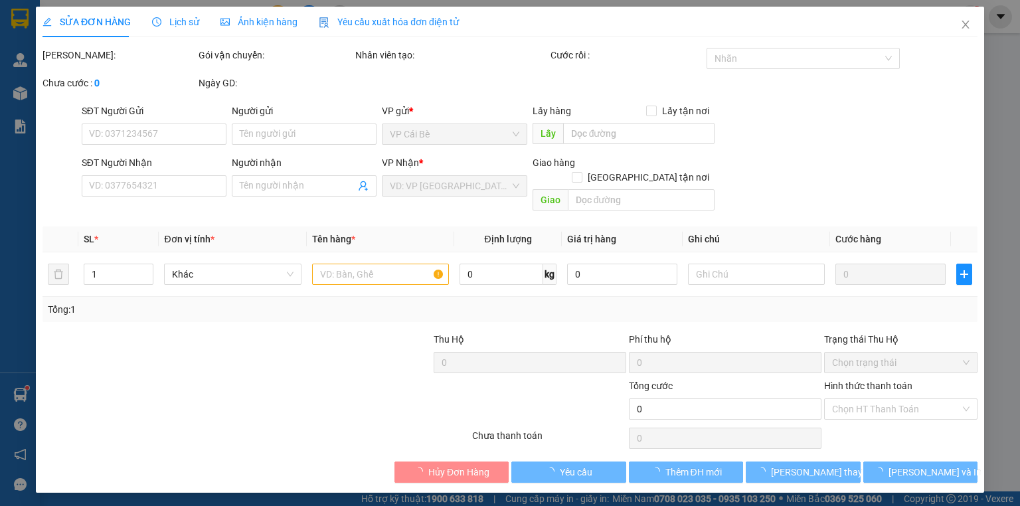
type input "0329051252"
type input "NHI HỒ"
type input "20.000"
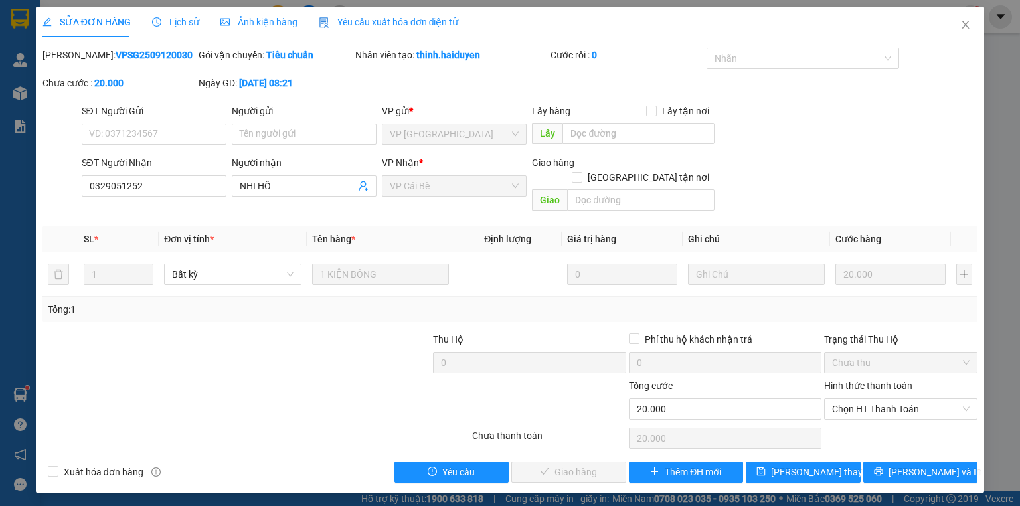
click at [874, 405] on div "Hình thức thanh toán Chọn HT Thanh Toán" at bounding box center [900, 401] width 153 height 46
click at [874, 404] on span "Chọn HT Thanh Toán" at bounding box center [900, 409] width 137 height 20
click at [869, 422] on div "Tại văn phòng" at bounding box center [900, 420] width 137 height 15
type input "0"
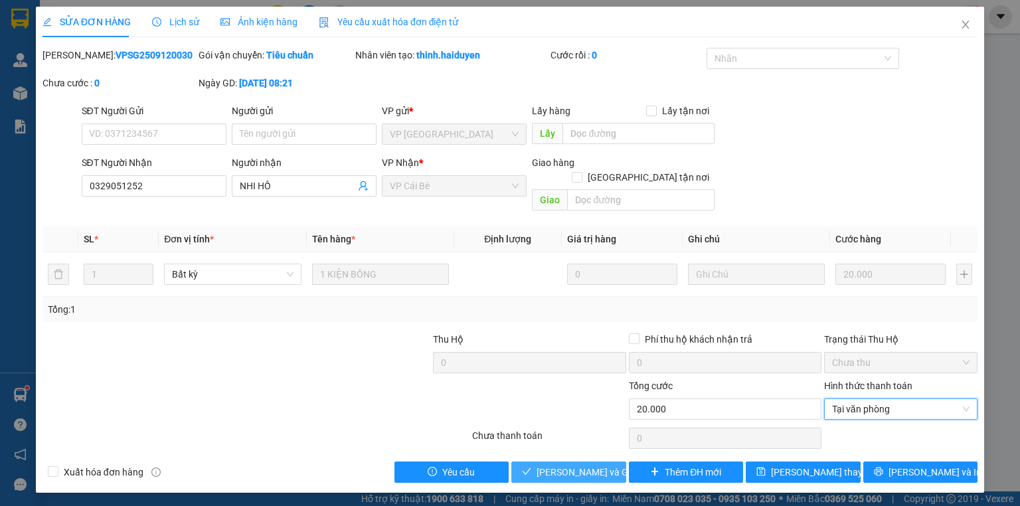
click at [544, 465] on span "Lưu và Giao hàng" at bounding box center [600, 472] width 127 height 15
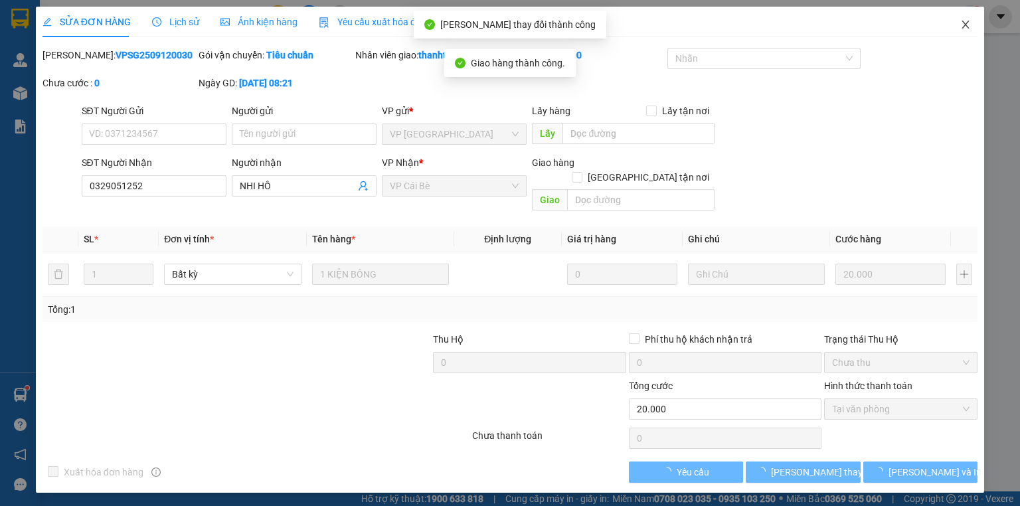
click at [962, 23] on icon "close" at bounding box center [965, 24] width 11 height 11
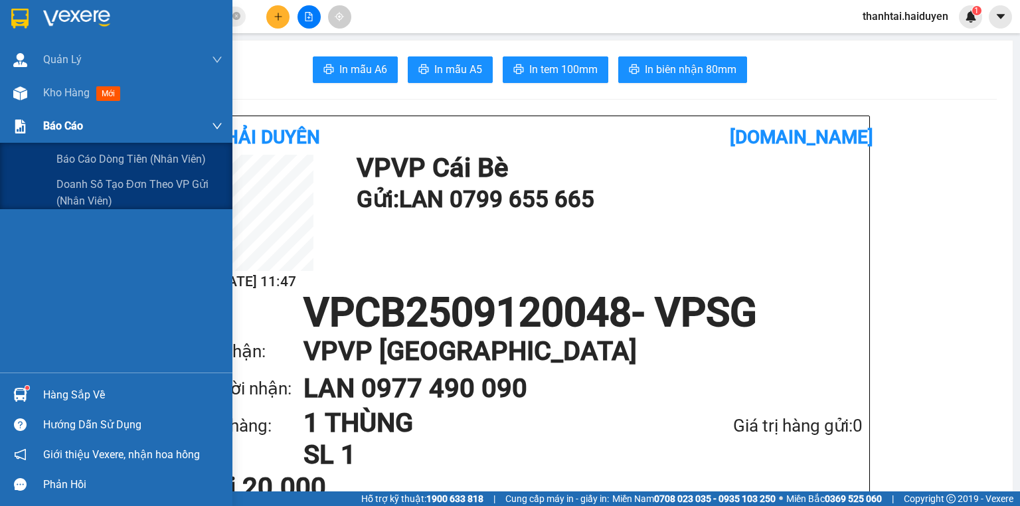
click at [27, 131] on img at bounding box center [20, 127] width 14 height 14
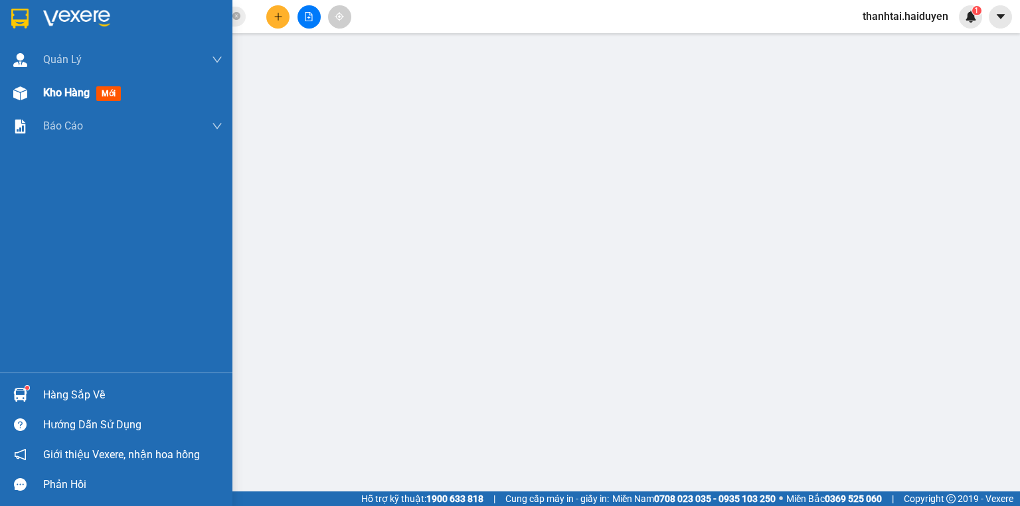
click at [60, 96] on span "Kho hàng" at bounding box center [66, 92] width 46 height 13
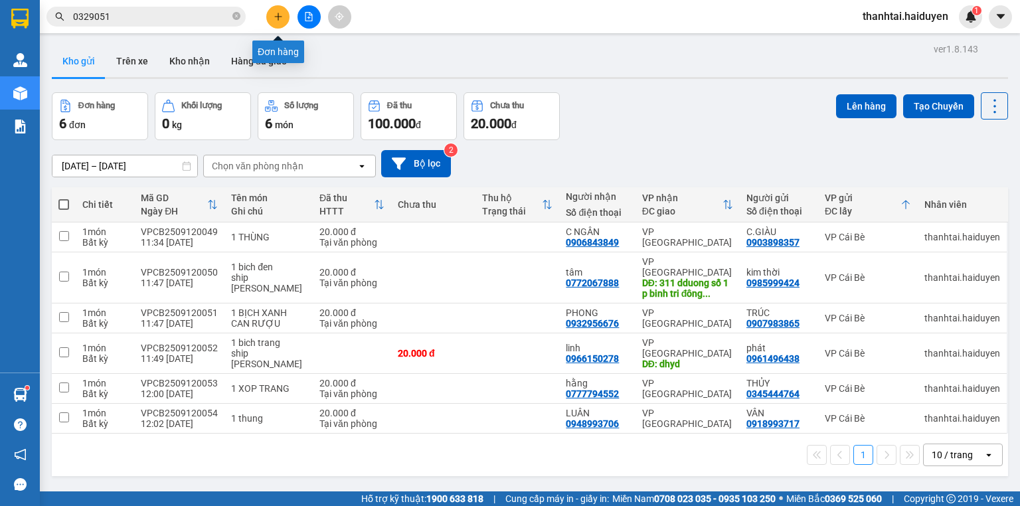
click at [274, 16] on icon "plus" at bounding box center [278, 16] width 9 height 9
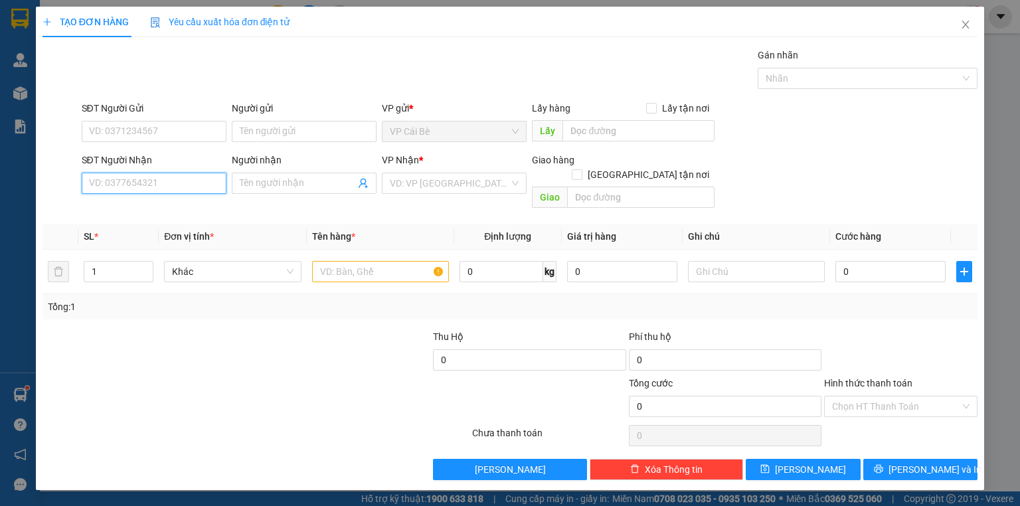
click at [174, 180] on input "SĐT Người Nhận" at bounding box center [154, 183] width 145 height 21
click at [177, 183] on input "SĐT Người Nhận" at bounding box center [154, 183] width 145 height 21
click at [176, 176] on input "SĐT Người Nhận" at bounding box center [154, 183] width 145 height 21
click at [151, 215] on div "0868760677 - THỊNH" at bounding box center [154, 209] width 129 height 15
type input "0868760677"
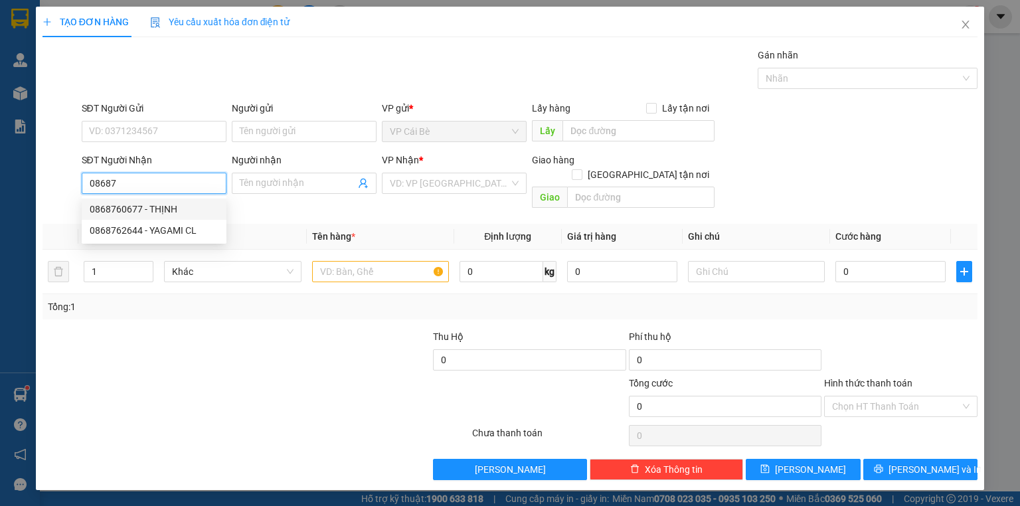
type input "THỊNH"
type input "20.000"
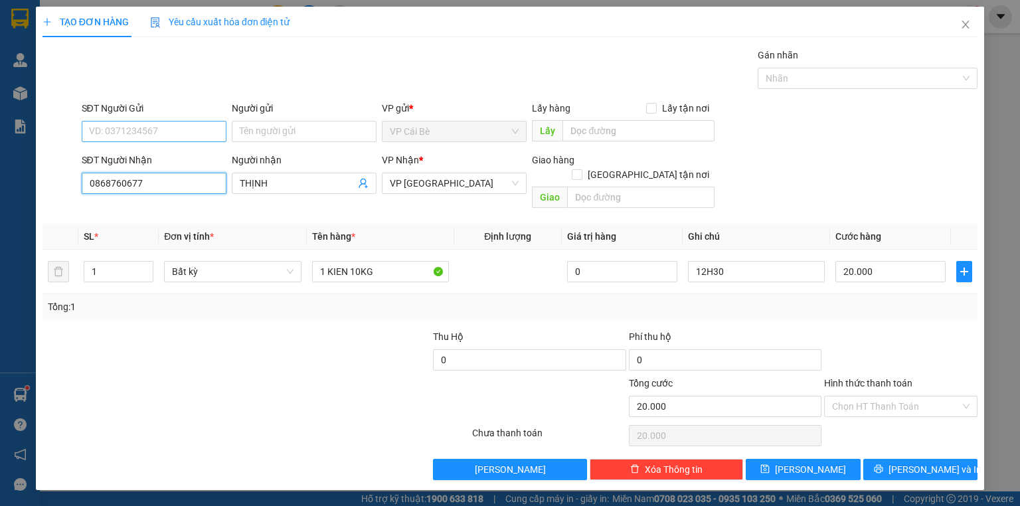
type input "0868760677"
click at [194, 131] on input "SĐT Người Gửi" at bounding box center [154, 131] width 145 height 21
click at [157, 155] on div "0964231099" at bounding box center [165, 157] width 150 height 15
type input "0964231099"
type input "BÀ TỒN"
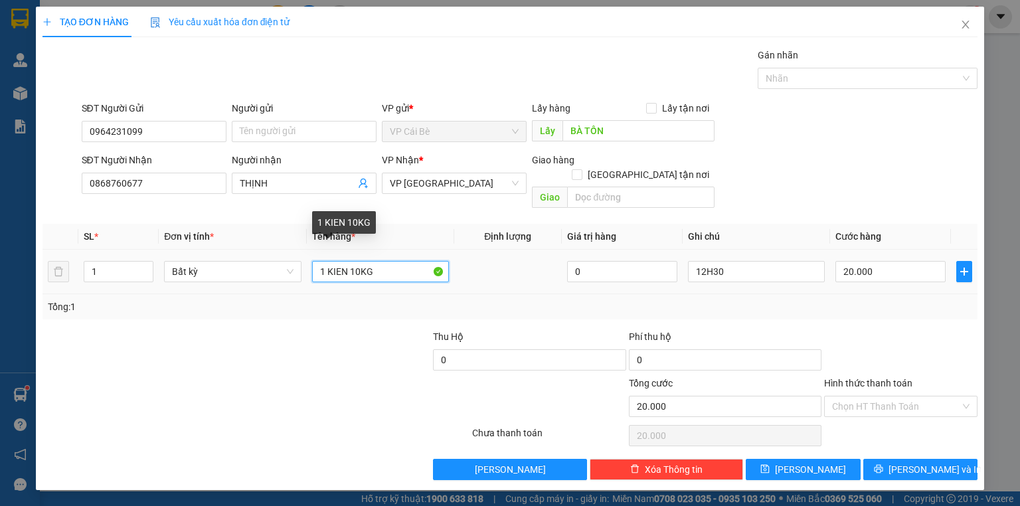
click at [358, 261] on input "1 KIEN 10KG" at bounding box center [380, 271] width 137 height 21
click at [768, 268] on div "12H30" at bounding box center [756, 271] width 137 height 27
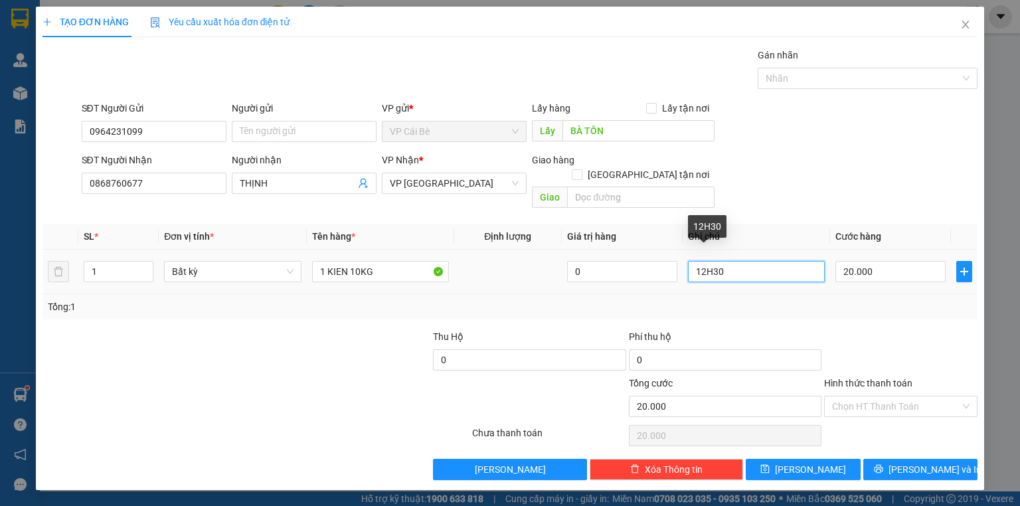
drag, startPoint x: 753, startPoint y: 252, endPoint x: 637, endPoint y: 277, distance: 118.8
click at [637, 277] on tr "1 Bất kỳ 1 KIEN 10KG 0 12H30 20.000" at bounding box center [509, 272] width 935 height 44
type input "14.30"
click at [858, 299] on div "Tổng: 1" at bounding box center [510, 306] width 924 height 15
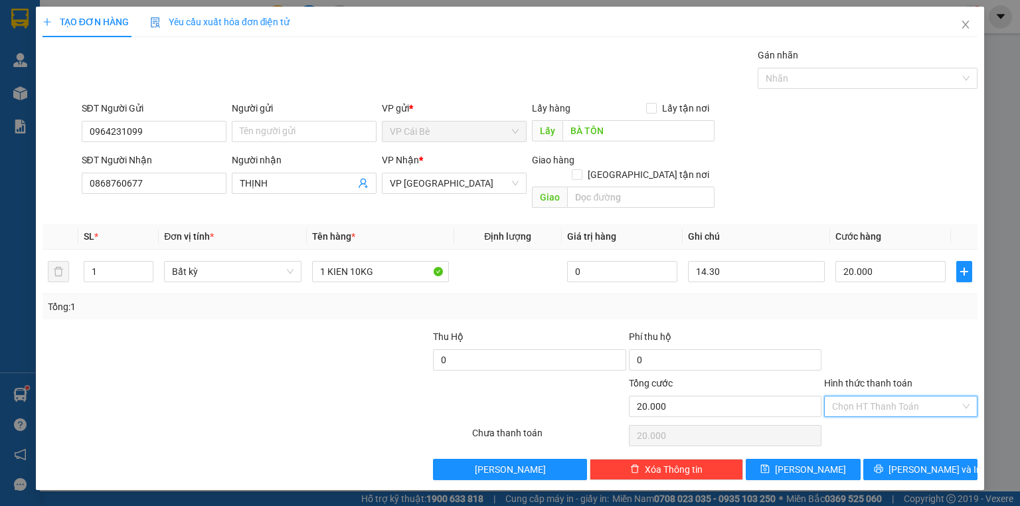
click at [895, 396] on input "Hình thức thanh toán" at bounding box center [896, 406] width 128 height 20
click at [889, 414] on div "Tại văn phòng" at bounding box center [900, 417] width 137 height 15
type input "0"
click at [919, 462] on span "[PERSON_NAME] và In" at bounding box center [934, 469] width 93 height 15
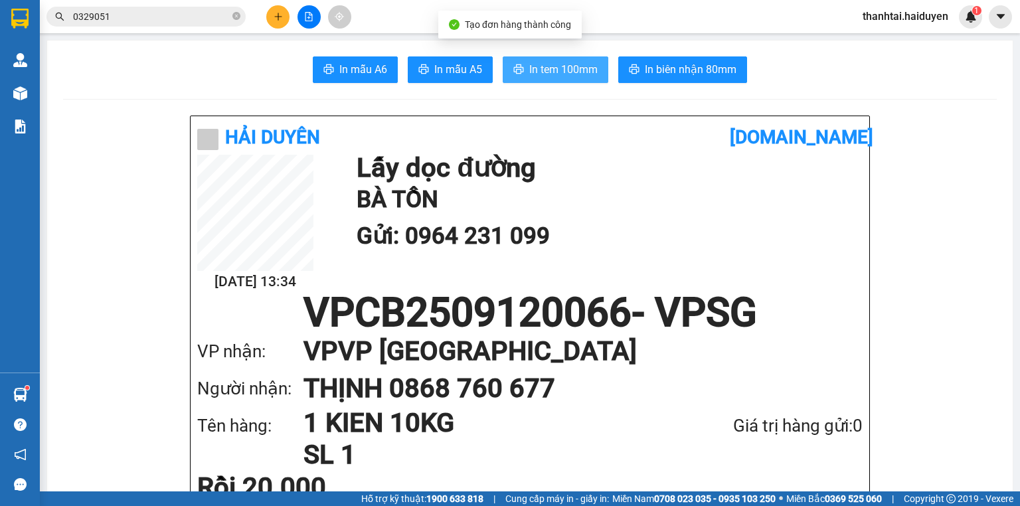
click at [582, 74] on span "In tem 100mm" at bounding box center [563, 69] width 68 height 17
click at [556, 73] on span "In tem 100mm" at bounding box center [563, 69] width 68 height 17
click at [234, 19] on icon "close-circle" at bounding box center [236, 16] width 8 height 8
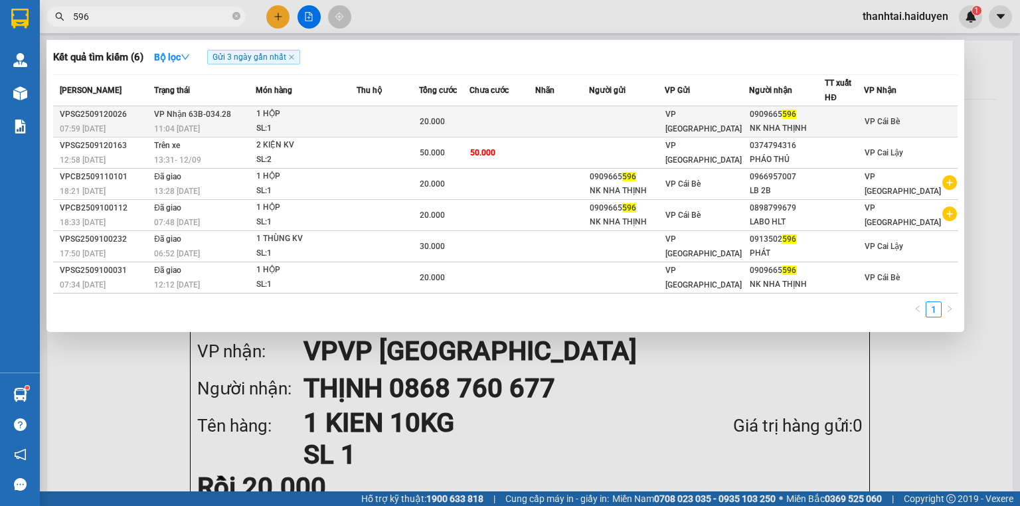
type input "596"
click at [563, 120] on td at bounding box center [562, 121] width 54 height 31
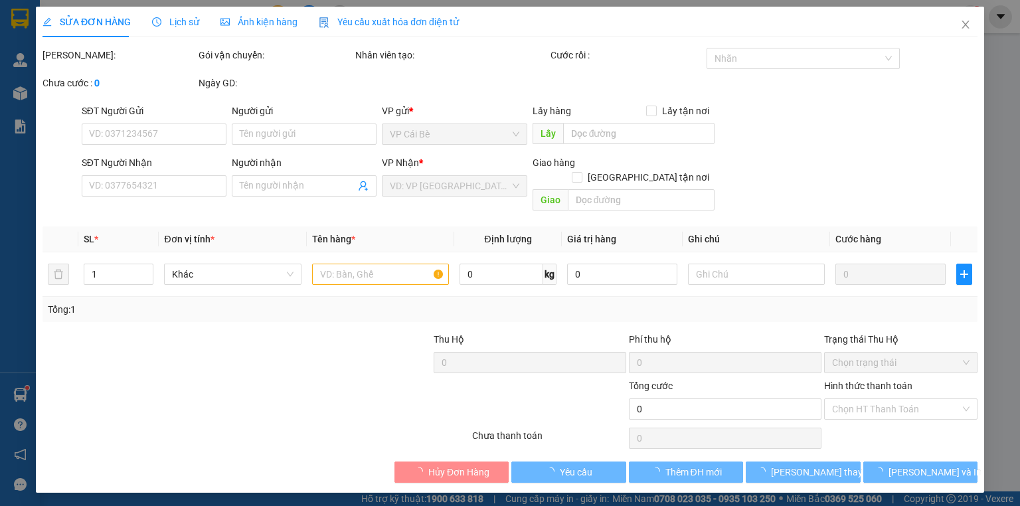
type input "0909665596"
type input "NK NHA THỊNH"
type input "20.000"
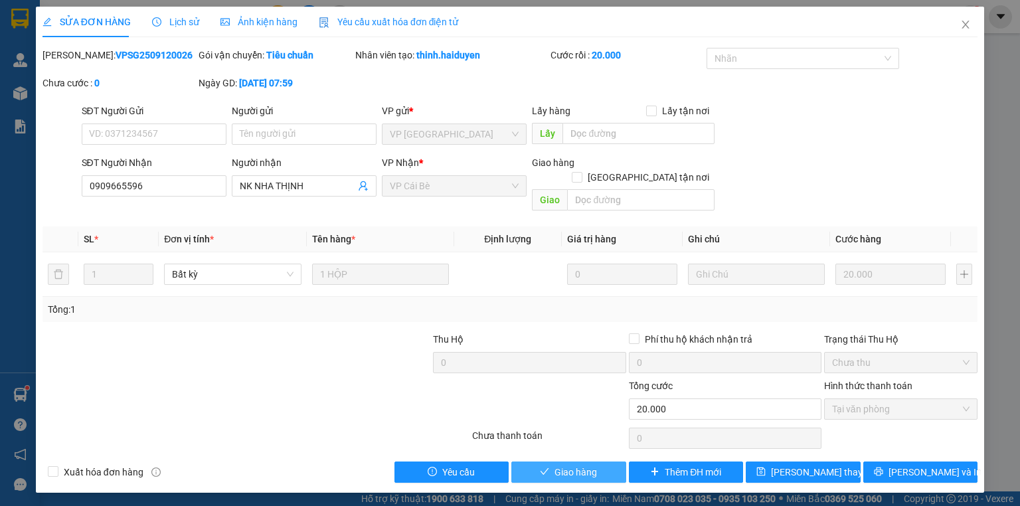
click at [598, 461] on button "Giao hàng" at bounding box center [568, 471] width 115 height 21
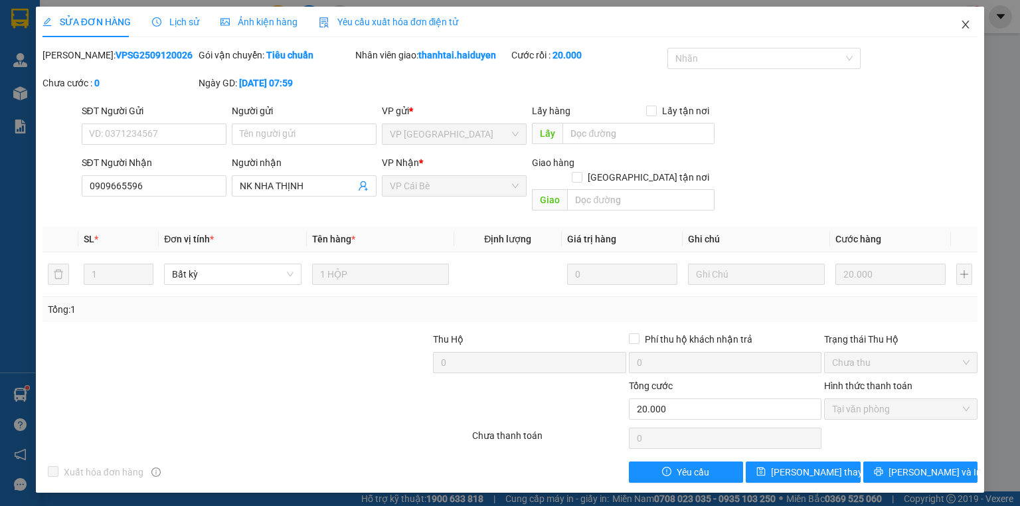
click at [967, 25] on icon "close" at bounding box center [965, 24] width 11 height 11
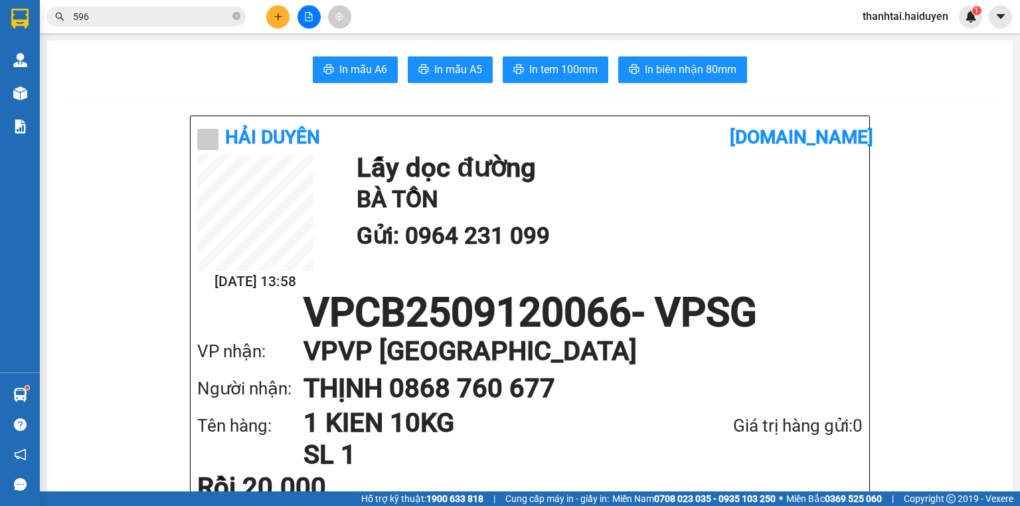
click at [880, 26] on div "thanhtai.haiduyen 1" at bounding box center [917, 16] width 130 height 23
click at [890, 19] on span "thanhtai.haiduyen" at bounding box center [905, 16] width 107 height 17
click at [892, 42] on span "Đăng xuất" at bounding box center [911, 41] width 79 height 15
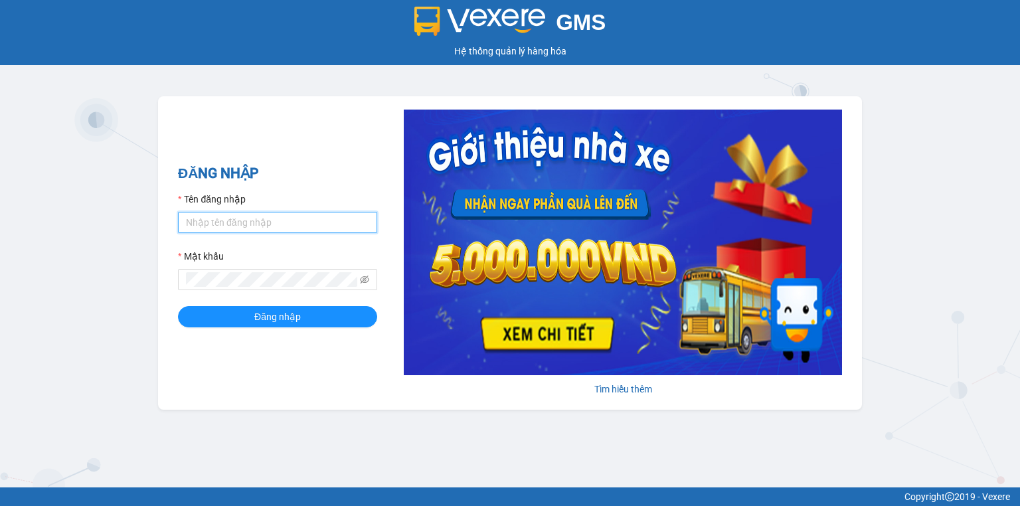
type input "baodat.haiduyen"
drag, startPoint x: 319, startPoint y: 236, endPoint x: 319, endPoint y: 267, distance: 30.5
click at [319, 237] on form "Tên đăng nhập baodat.haiduyen Mật khẩu Đăng nhập" at bounding box center [277, 259] width 199 height 135
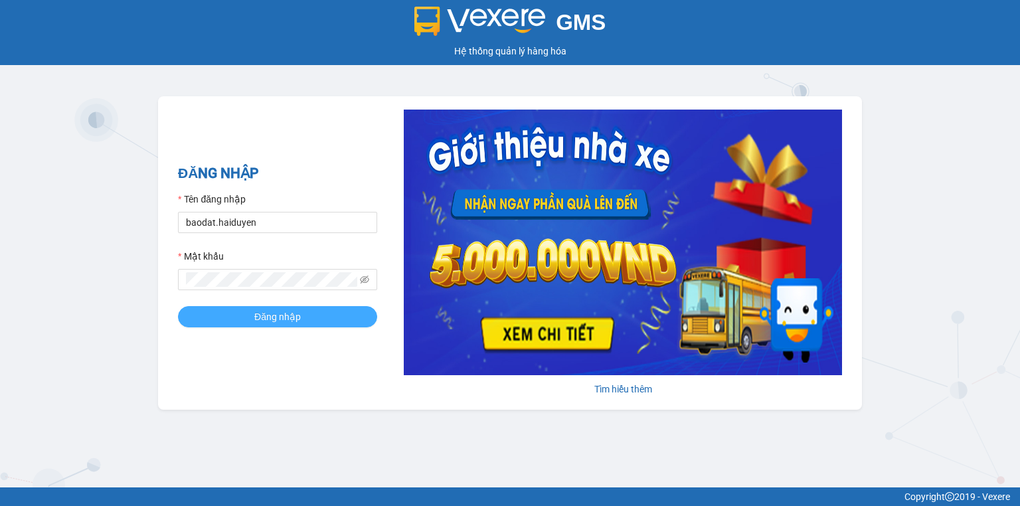
click at [315, 311] on button "Đăng nhập" at bounding box center [277, 316] width 199 height 21
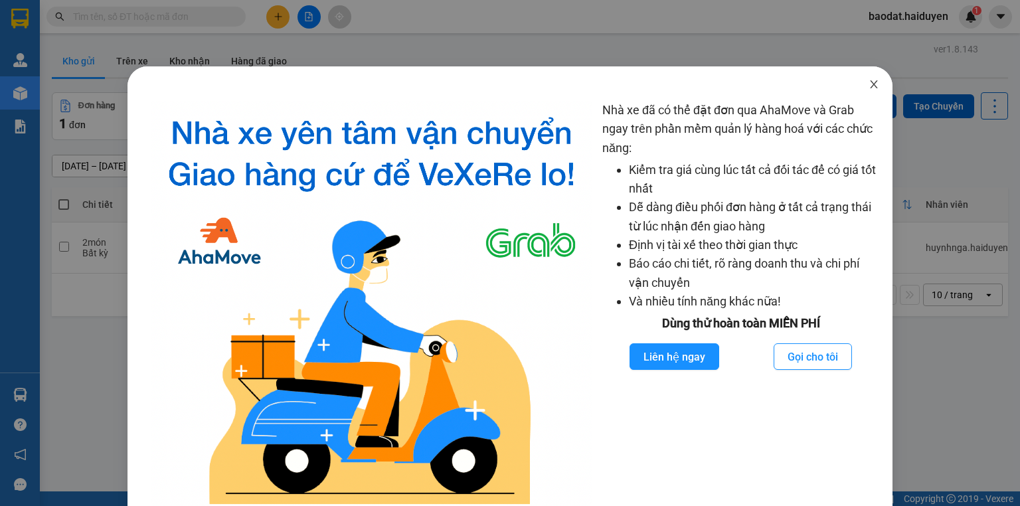
drag, startPoint x: 867, startPoint y: 81, endPoint x: 489, endPoint y: 59, distance: 377.8
click at [868, 80] on icon "close" at bounding box center [873, 84] width 11 height 11
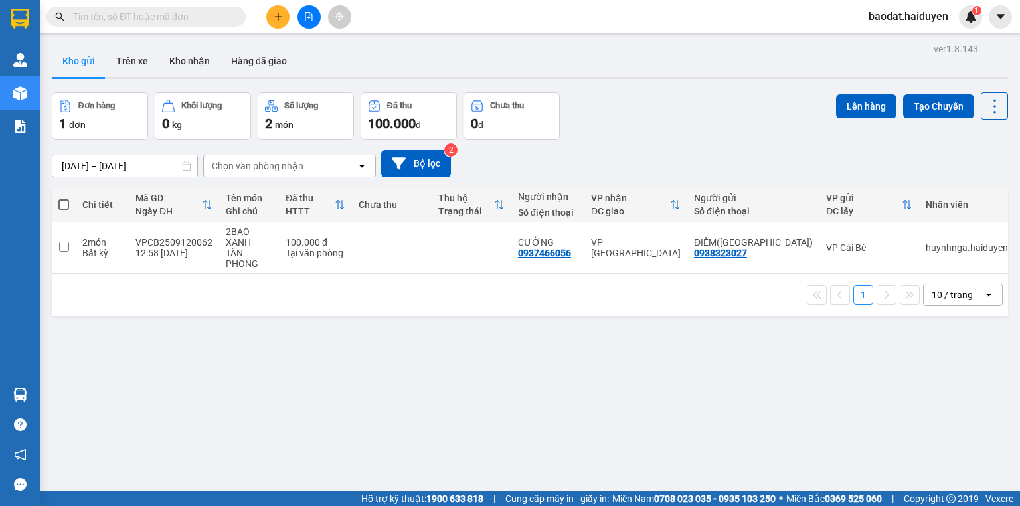
click at [145, 23] on input "text" at bounding box center [151, 16] width 157 height 15
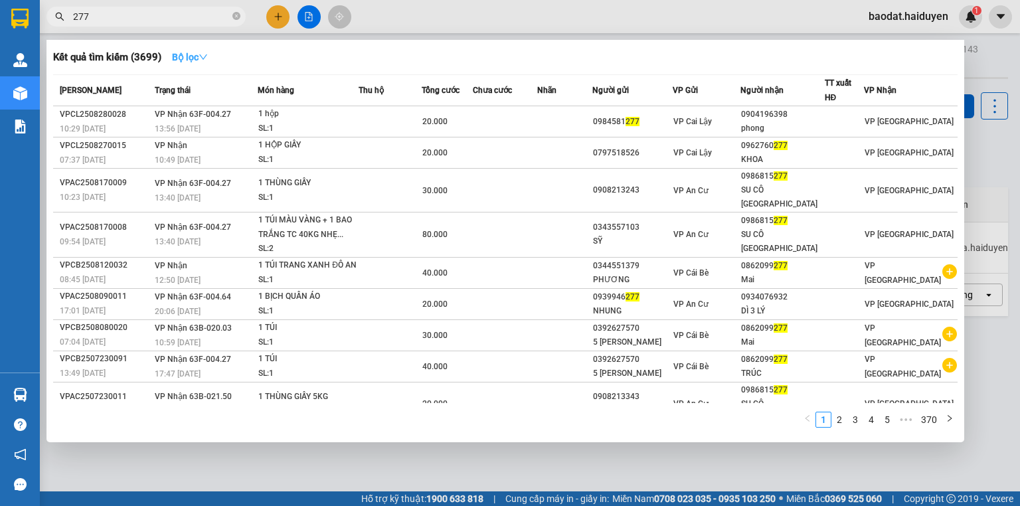
type input "277"
click at [196, 52] on strong "Bộ lọc" at bounding box center [190, 57] width 36 height 11
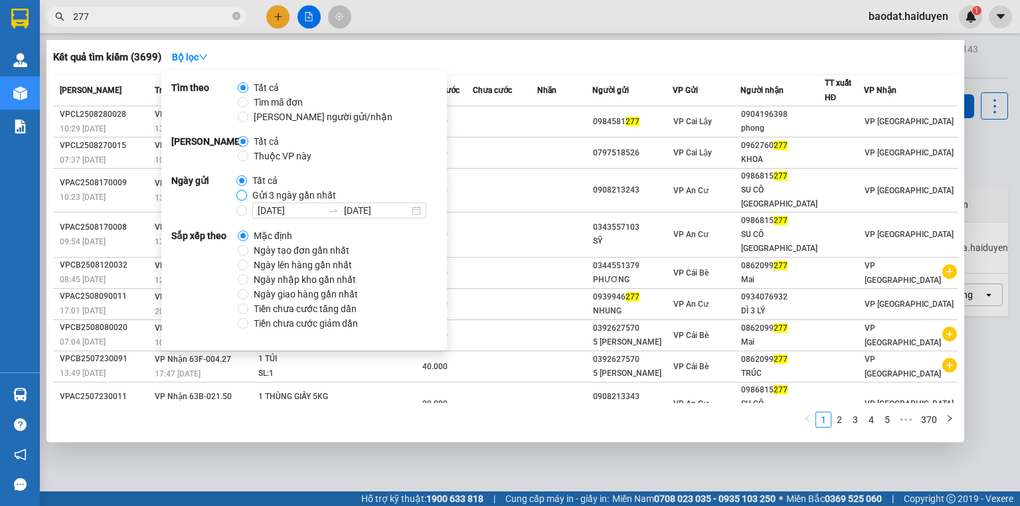
drag, startPoint x: 241, startPoint y: 194, endPoint x: 126, endPoint y: 23, distance: 205.7
click at [239, 193] on input "Gửi 3 ngày gần nhất" at bounding box center [241, 195] width 11 height 11
radio input "true"
radio input "false"
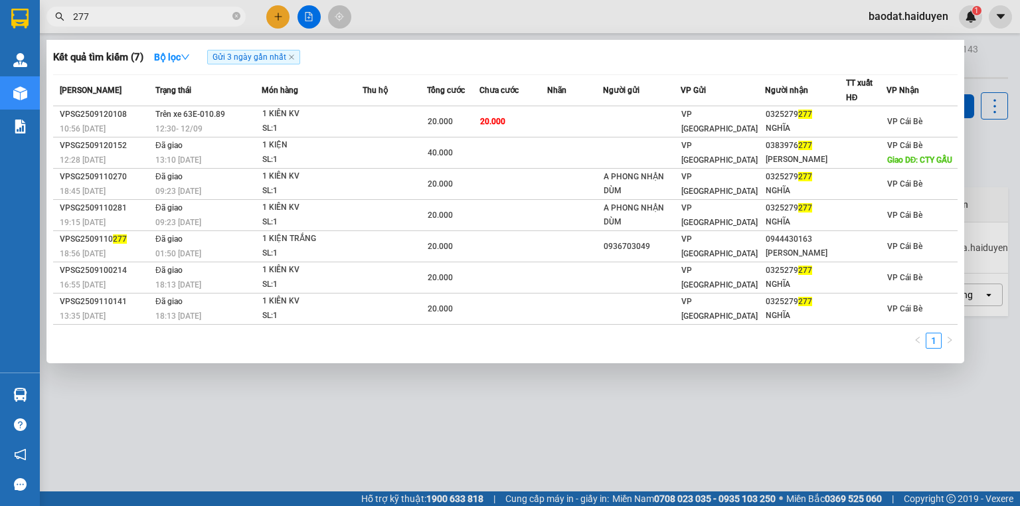
click at [74, 14] on span "277" at bounding box center [145, 17] width 199 height 20
click at [74, 16] on input "277" at bounding box center [151, 16] width 157 height 15
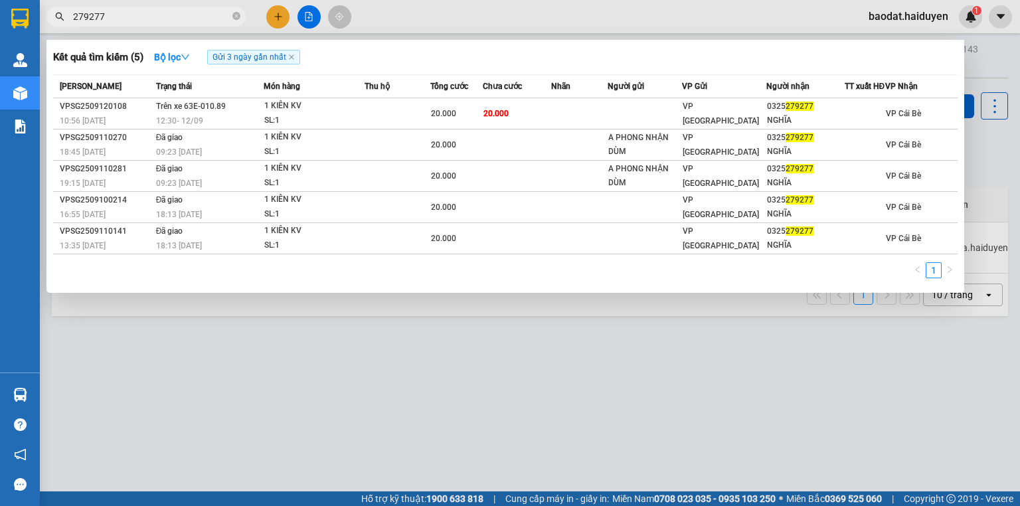
type input "279277"
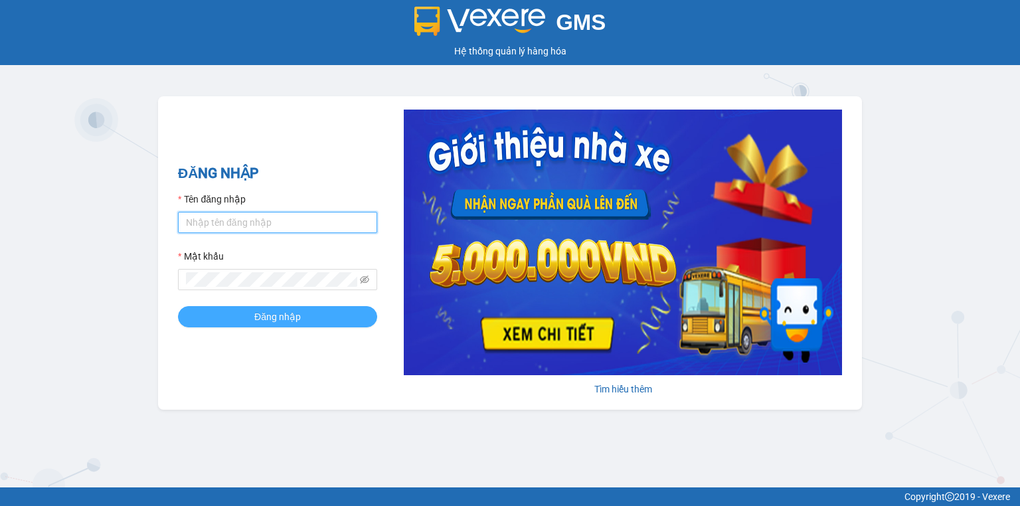
type input "baodat.haiduyen"
click at [341, 319] on button "Đăng nhập" at bounding box center [277, 316] width 199 height 21
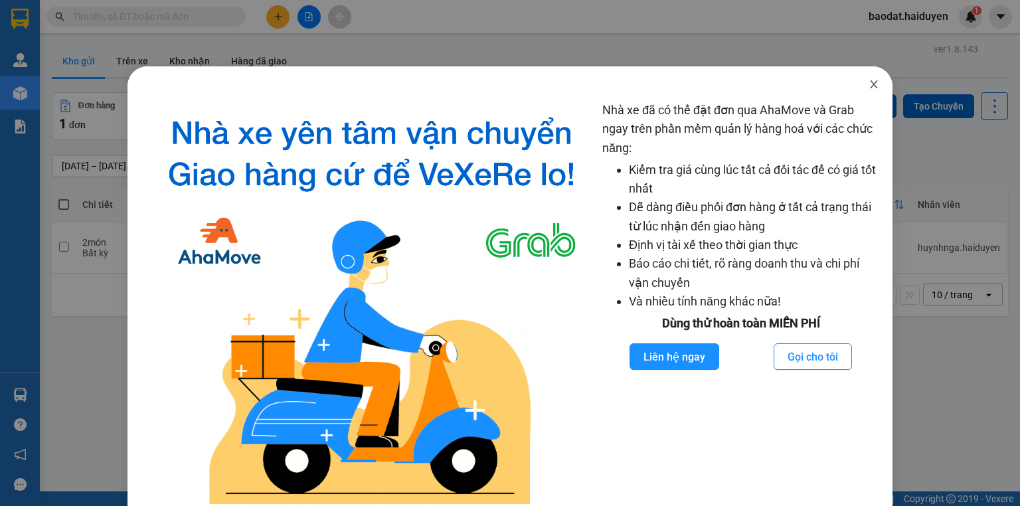
drag, startPoint x: 867, startPoint y: 88, endPoint x: 842, endPoint y: 75, distance: 28.2
click at [868, 88] on icon "close" at bounding box center [873, 84] width 11 height 11
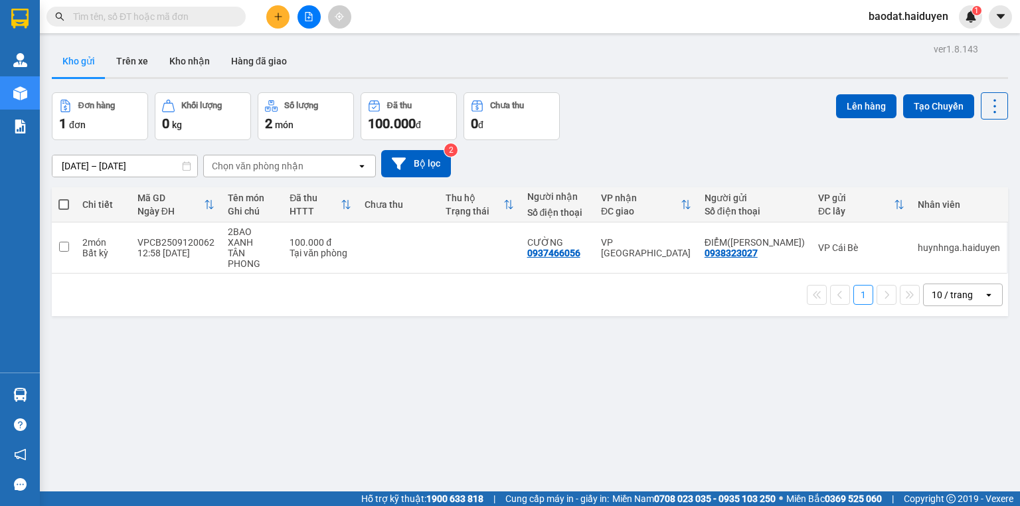
click at [199, 4] on div "Kết quả [PERSON_NAME] ( 0 ) Bộ lọc No Data baodat.haiduyen 1" at bounding box center [510, 16] width 1020 height 33
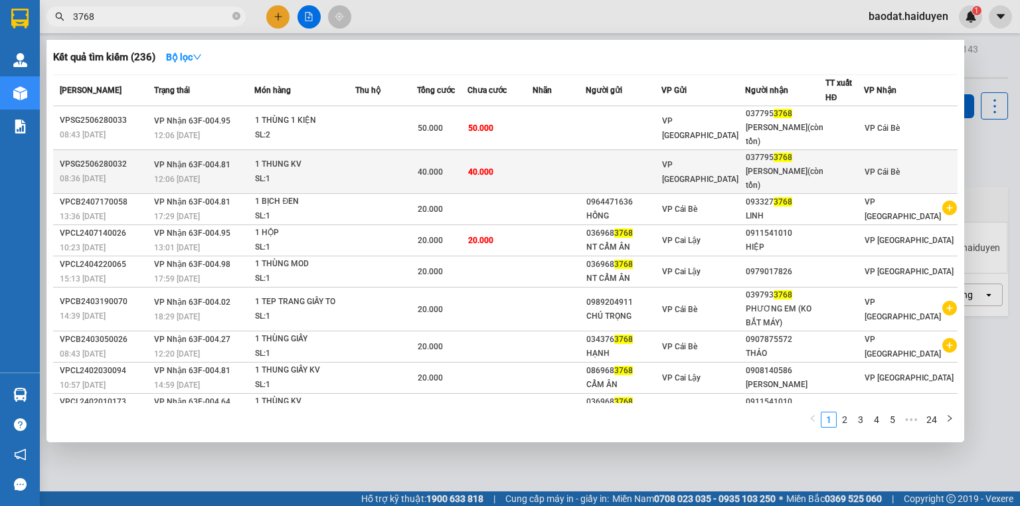
type input "3768"
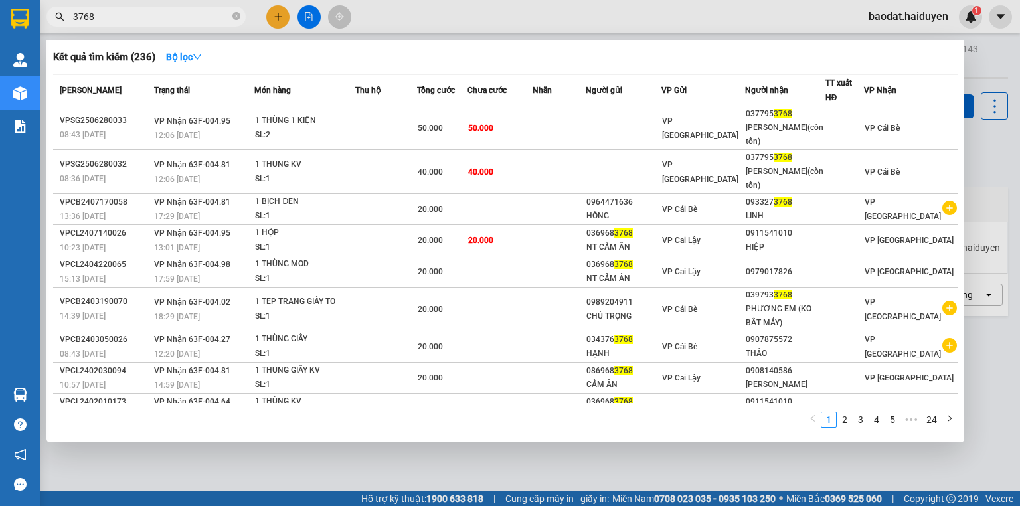
click at [661, 157] on td at bounding box center [624, 172] width 76 height 44
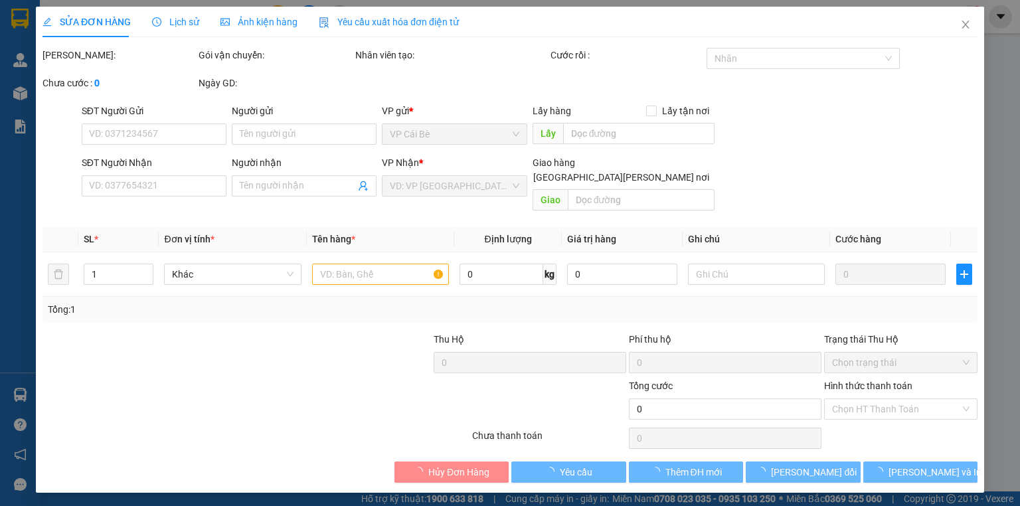
type input "0377953768"
type input "[PERSON_NAME](còn tồn)"
type input "40.000"
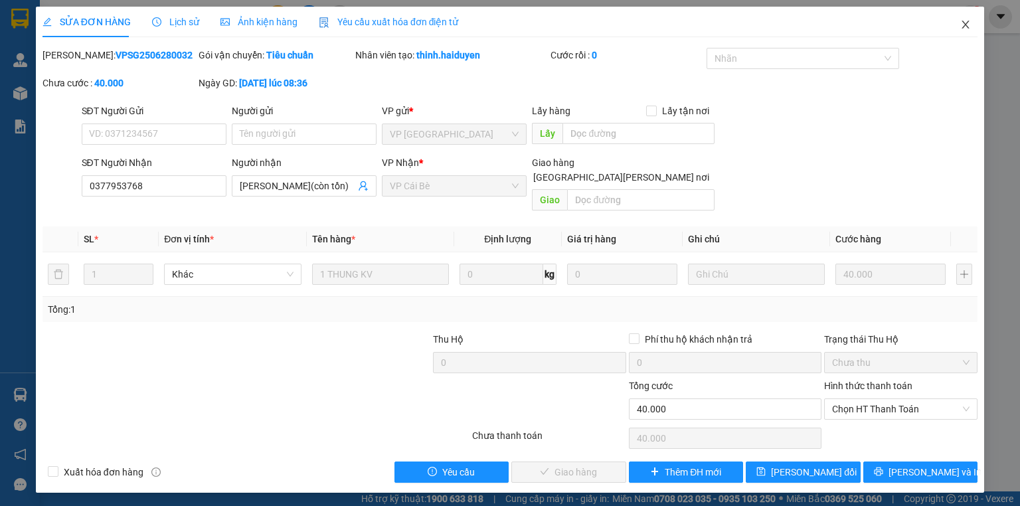
click at [964, 21] on icon "close" at bounding box center [965, 24] width 11 height 11
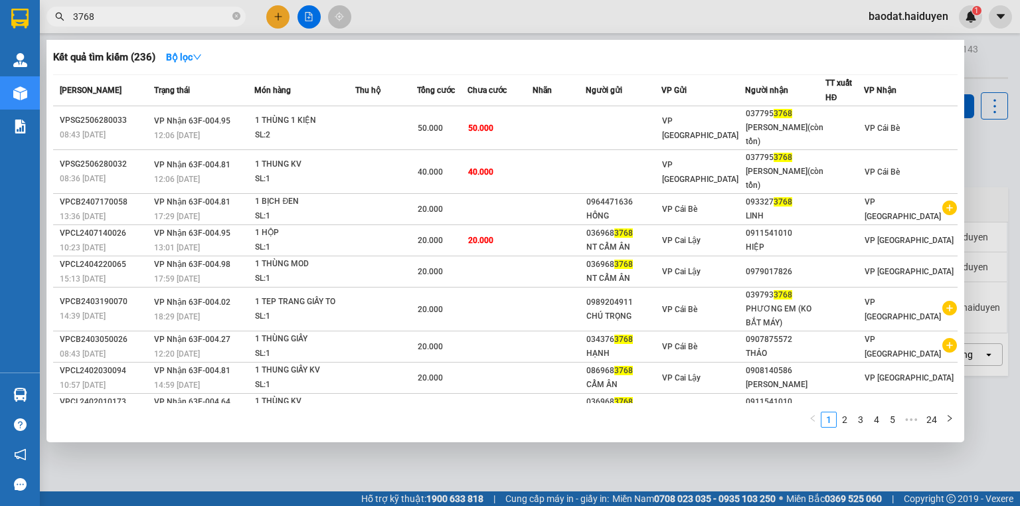
click at [165, 12] on input "3768" at bounding box center [151, 16] width 157 height 15
click at [235, 17] on icon "close-circle" at bounding box center [236, 16] width 8 height 8
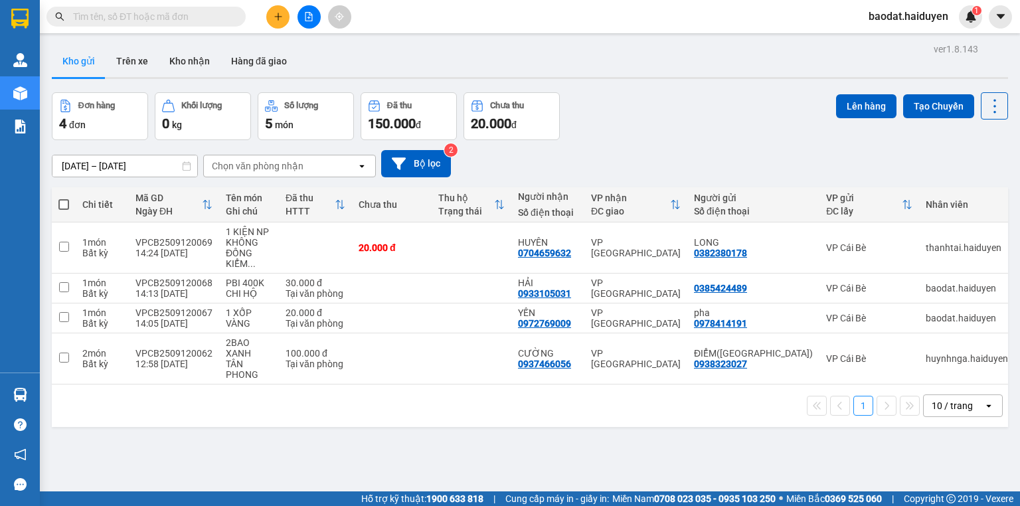
click at [63, 199] on span at bounding box center [63, 204] width 11 height 11
click at [64, 198] on input "checkbox" at bounding box center [64, 198] width 0 height 0
checkbox input "true"
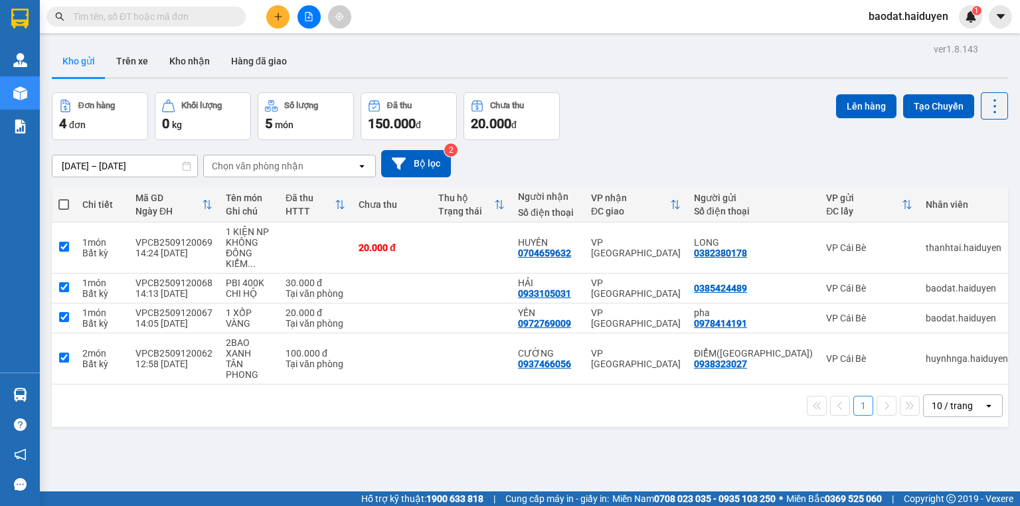
checkbox input "true"
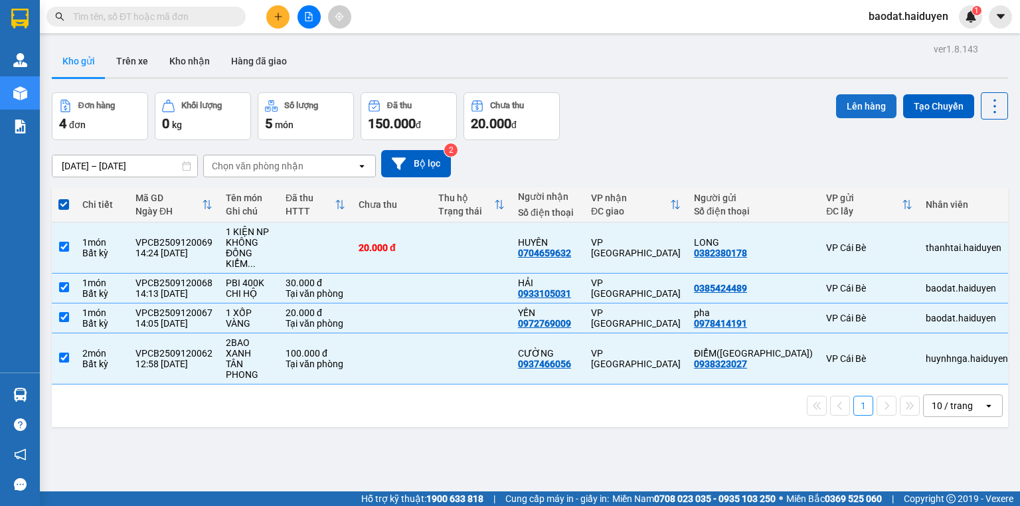
click at [851, 106] on button "Lên hàng" at bounding box center [866, 106] width 60 height 24
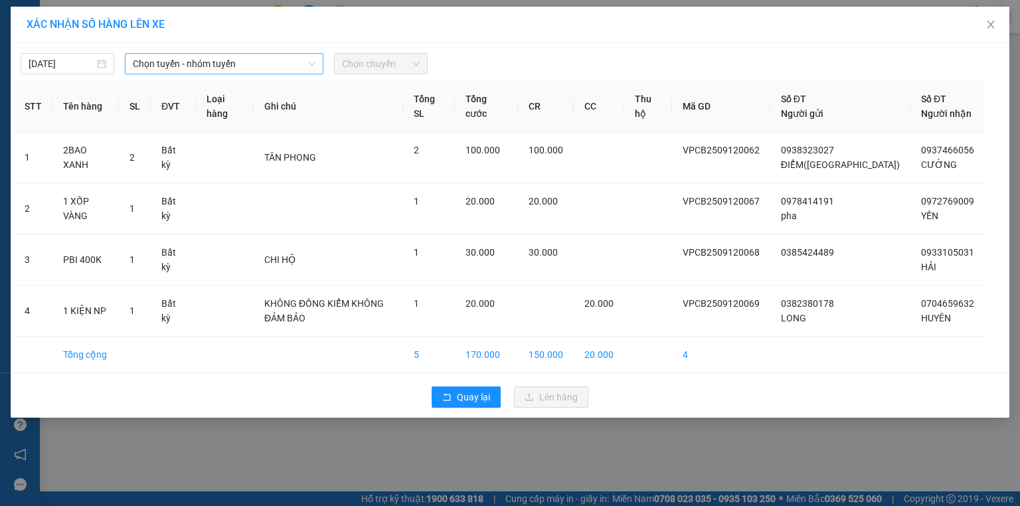
click at [162, 66] on span "Chọn tuyến - nhóm tuyến" at bounding box center [224, 64] width 183 height 20
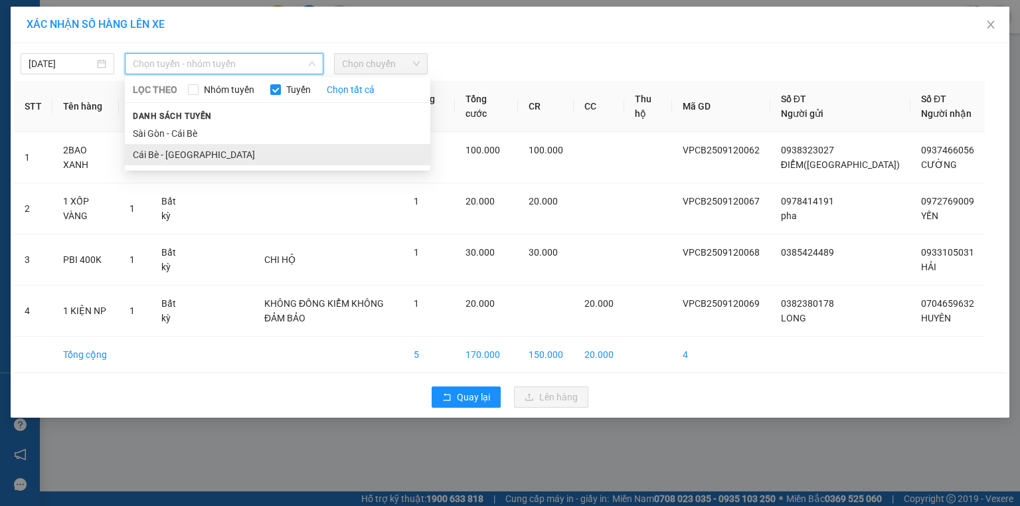
click at [165, 150] on li "Cái Bè - [GEOGRAPHIC_DATA]" at bounding box center [277, 154] width 305 height 21
click at [165, 150] on td "Bất kỳ" at bounding box center [173, 157] width 45 height 51
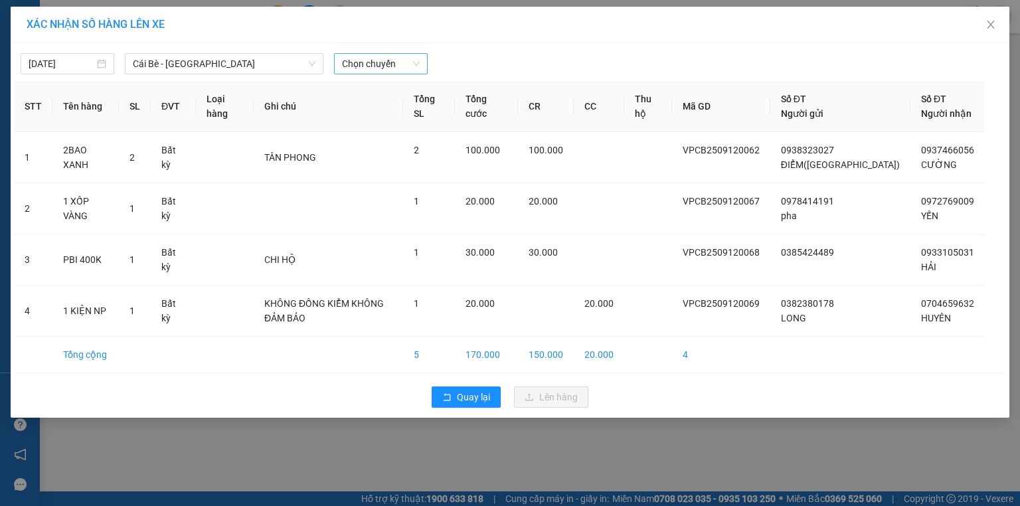
click at [369, 64] on span "Chọn chuyến" at bounding box center [381, 64] width 78 height 20
drag, startPoint x: 369, startPoint y: 64, endPoint x: 377, endPoint y: 72, distance: 11.3
click at [370, 64] on span "Chọn chuyến" at bounding box center [381, 64] width 78 height 20
click at [364, 67] on span "Chọn chuyến" at bounding box center [381, 64] width 78 height 20
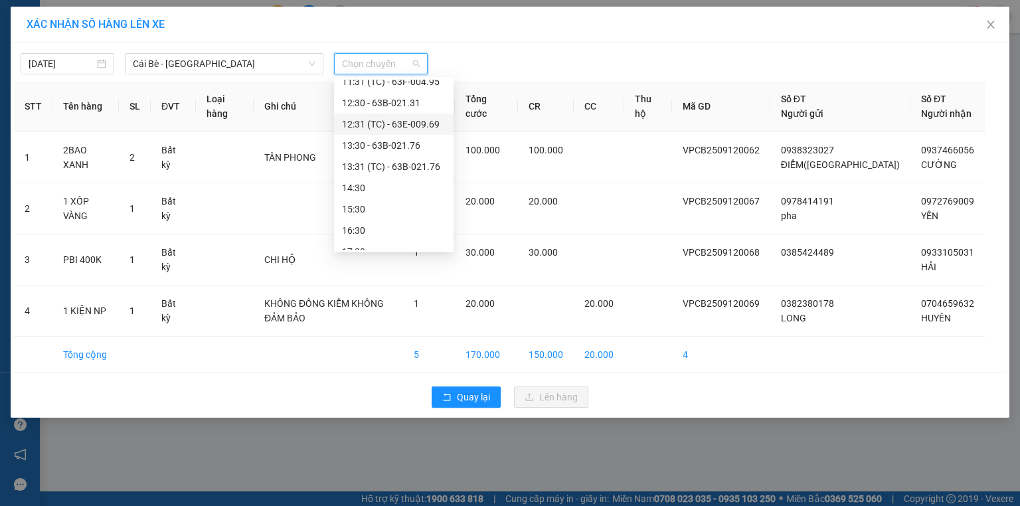
scroll to position [372, 0]
click at [388, 186] on div "14:30" at bounding box center [394, 186] width 104 height 15
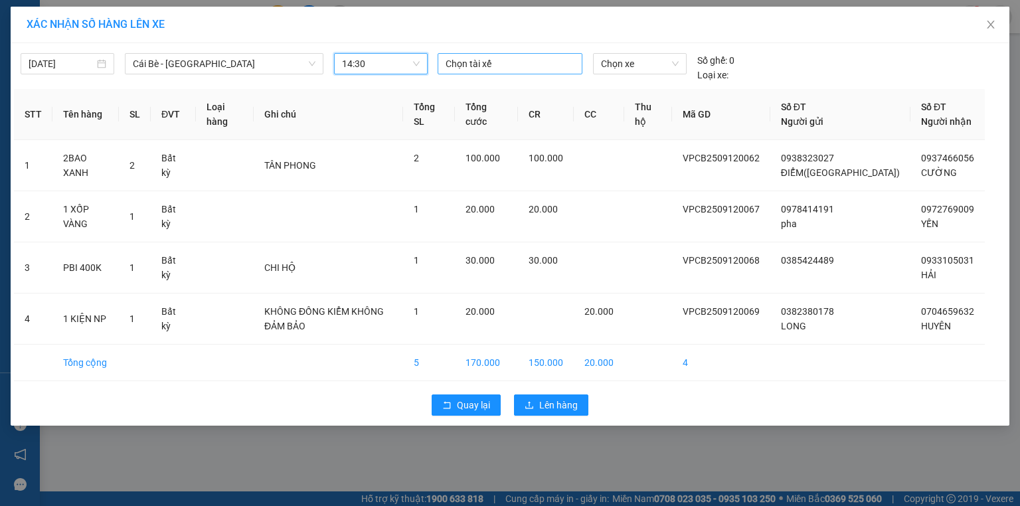
click at [496, 66] on div at bounding box center [510, 64] width 138 height 16
type input "SO"
click at [483, 84] on div "SƠN" at bounding box center [537, 89] width 183 height 15
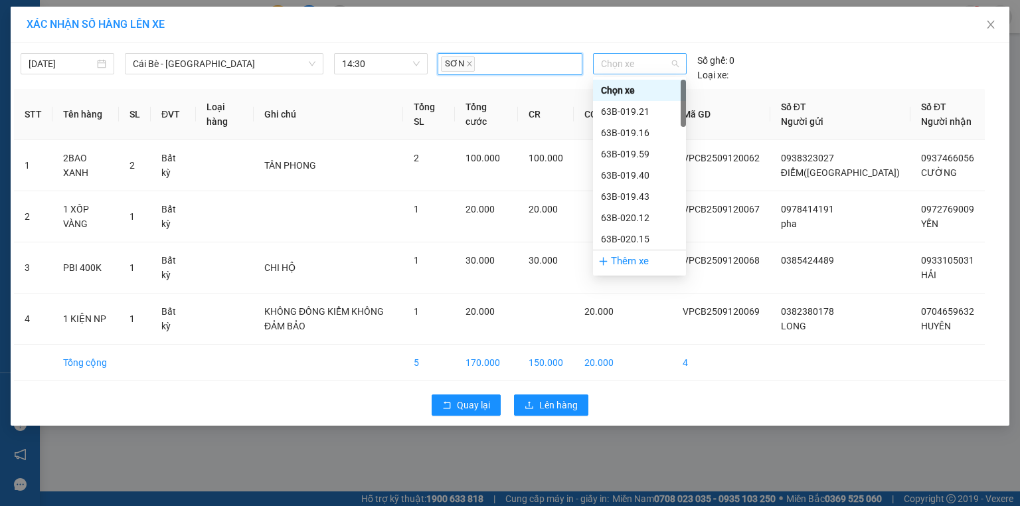
click at [622, 64] on span "Chọn xe" at bounding box center [639, 64] width 77 height 20
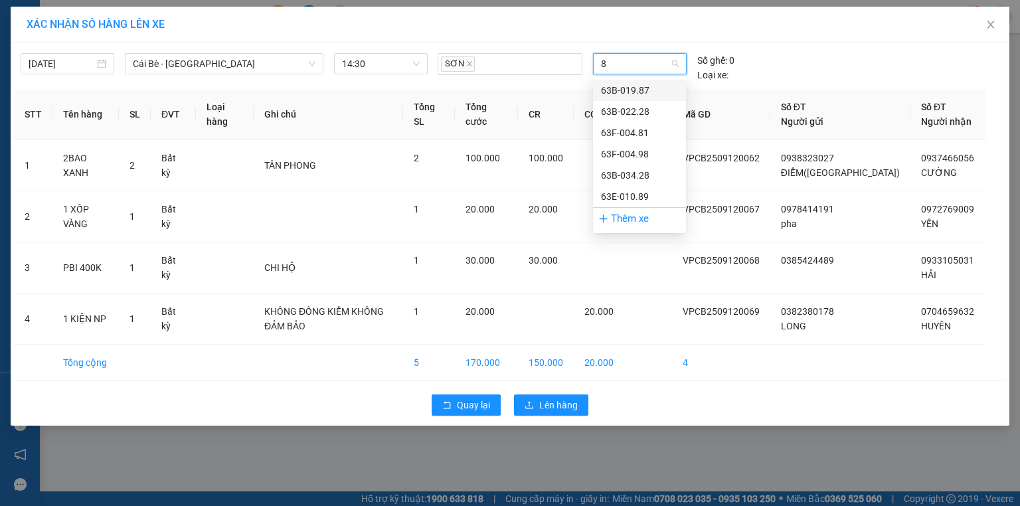
type input "81"
click at [645, 90] on div "63F-004.81" at bounding box center [639, 90] width 77 height 15
click at [624, 90] on th "CC" at bounding box center [599, 114] width 50 height 51
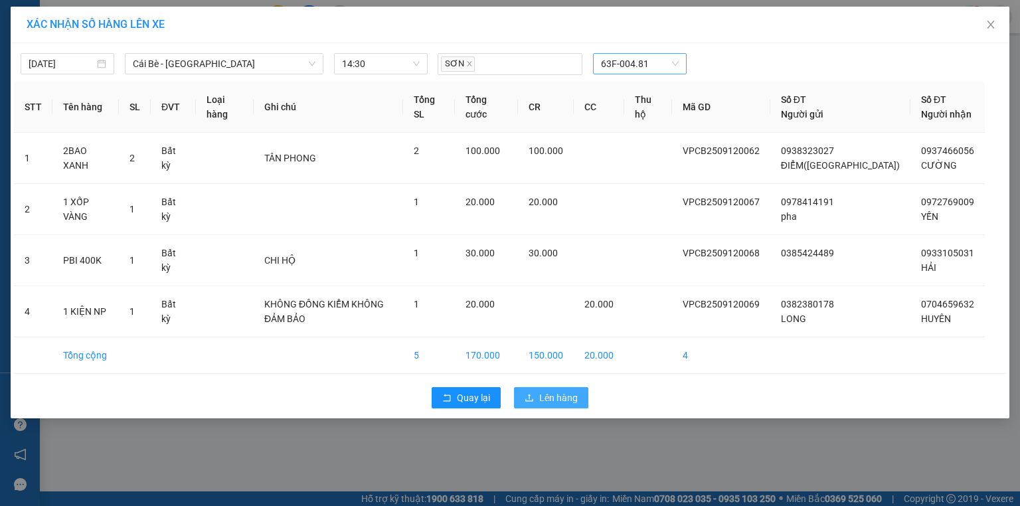
click at [563, 405] on span "Lên hàng" at bounding box center [558, 397] width 39 height 15
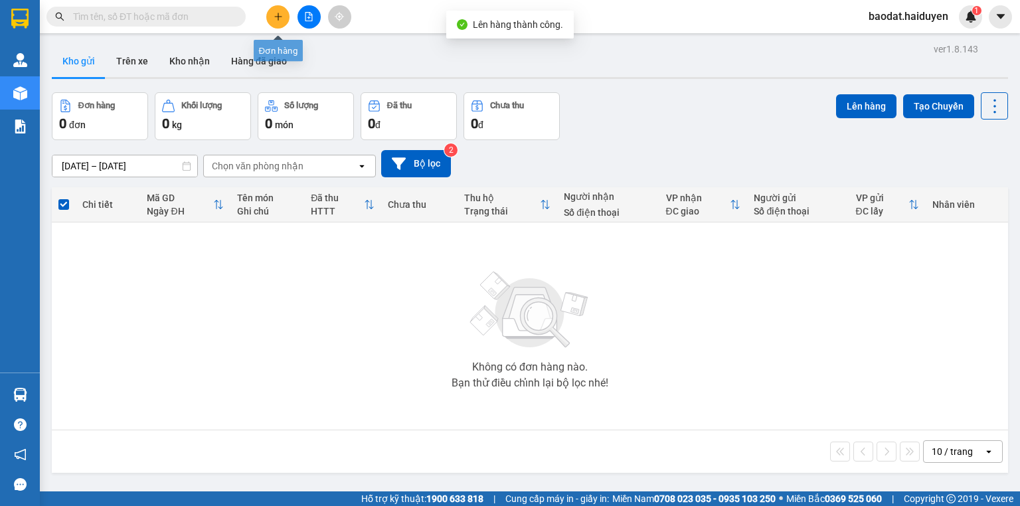
click at [282, 19] on icon "plus" at bounding box center [278, 16] width 9 height 9
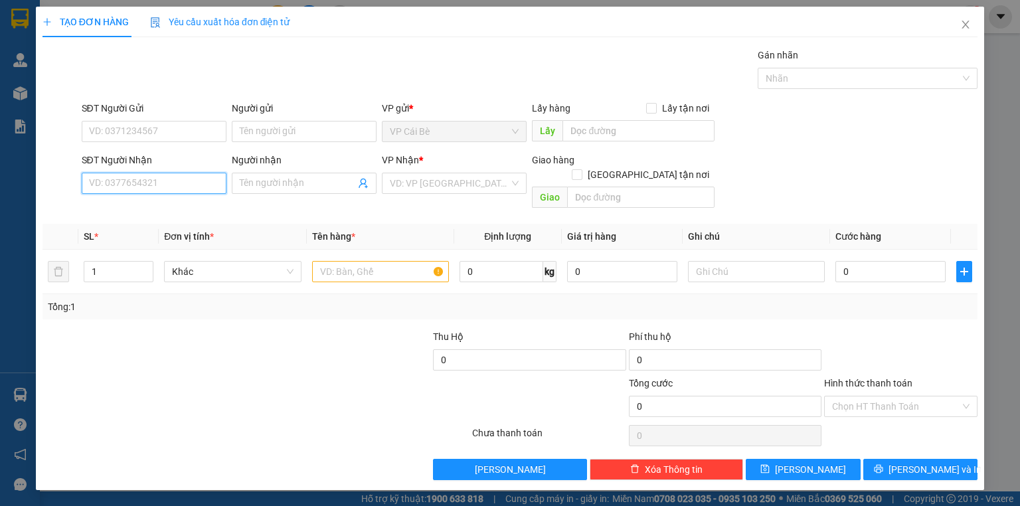
click at [189, 181] on input "SĐT Người Nhận" at bounding box center [154, 183] width 145 height 21
type input "0789566978"
click at [169, 211] on div "0789566978 - PHA" at bounding box center [154, 209] width 129 height 15
type input "PHA"
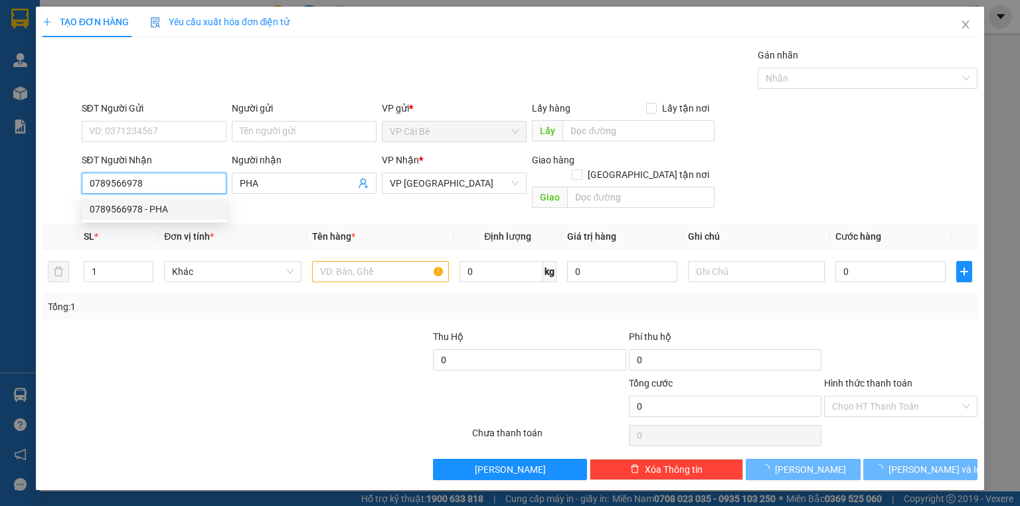
type input "20.000"
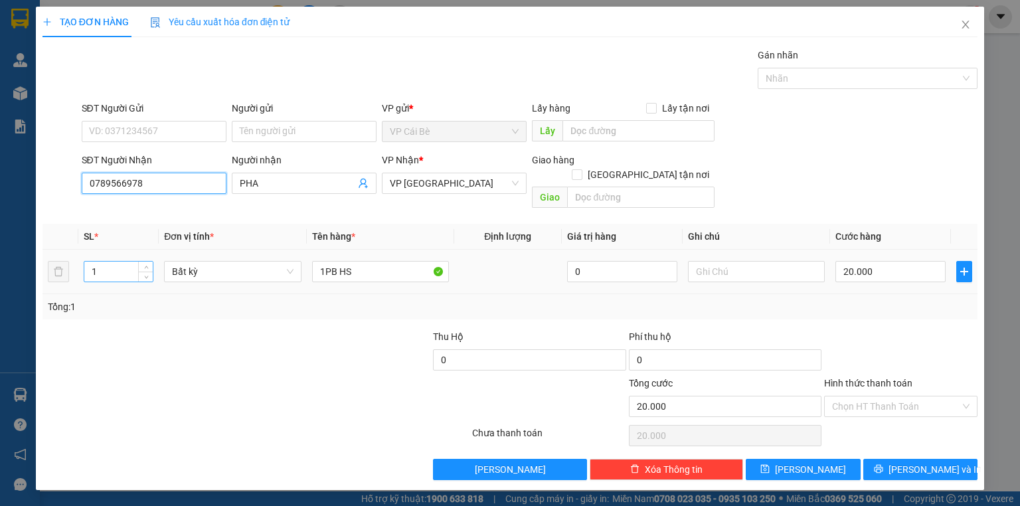
type input "0789566978"
click at [99, 262] on input "1" at bounding box center [118, 272] width 68 height 20
type input "2"
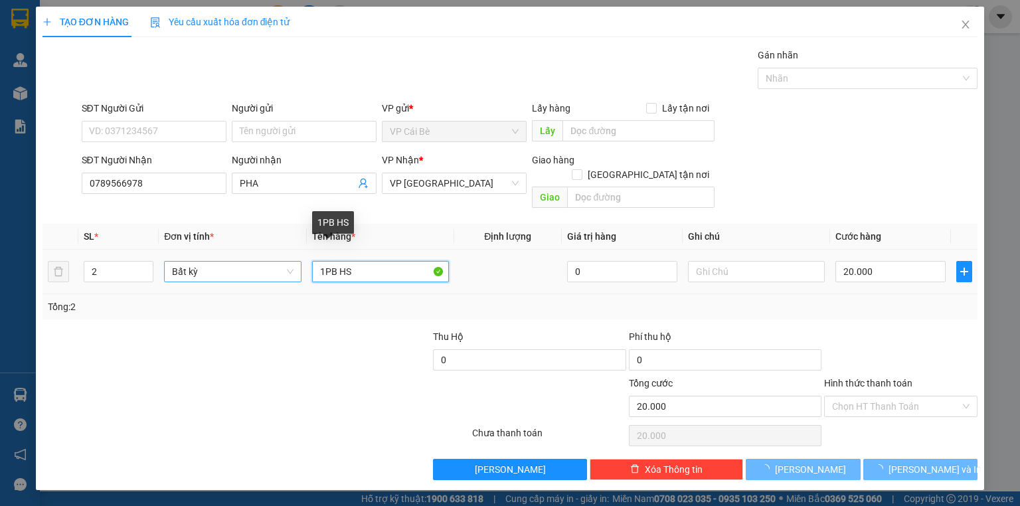
drag, startPoint x: 352, startPoint y: 256, endPoint x: 172, endPoint y: 250, distance: 180.1
click at [178, 250] on tr "2 Bất kỳ 1PB HS 0 20.000" at bounding box center [509, 272] width 935 height 44
type input "0"
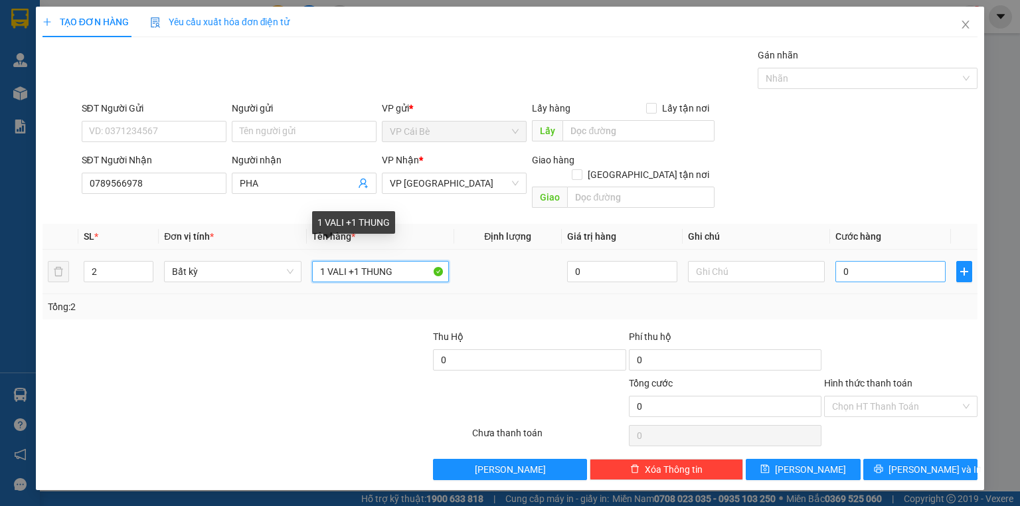
type input "1 VALI +1 THUNG"
click at [863, 261] on input "0" at bounding box center [890, 271] width 110 height 21
type input "0"
type input "8"
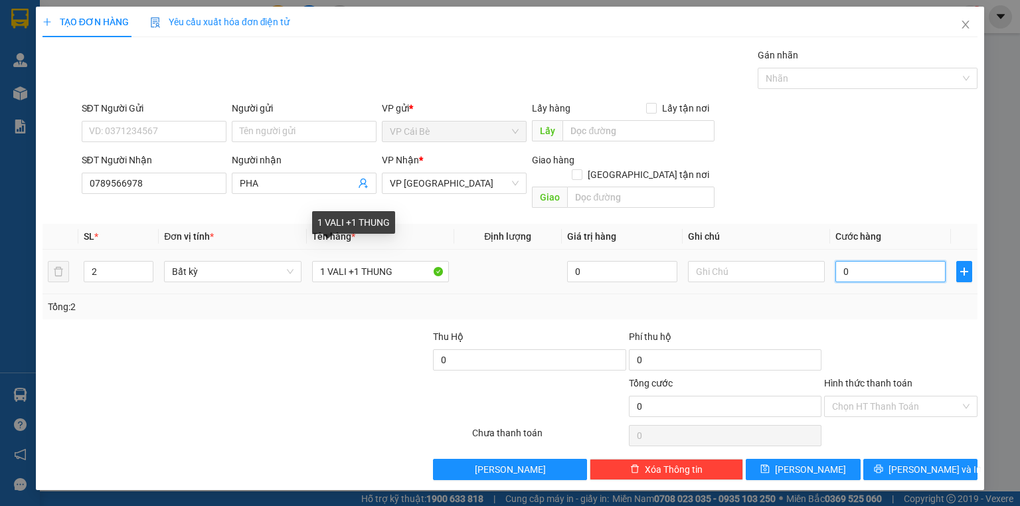
type input "8"
type input "08"
type input "80"
type input "080"
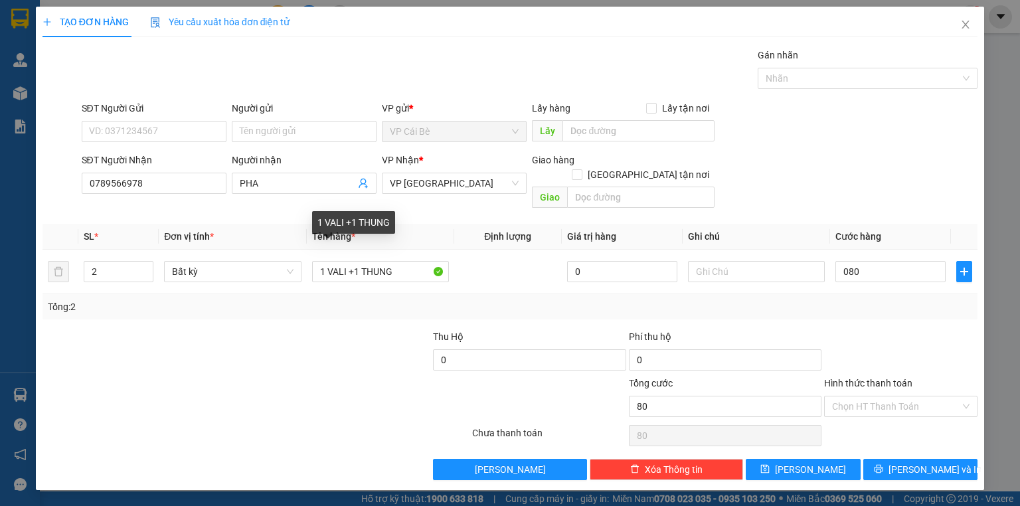
type input "80.000"
drag, startPoint x: 868, startPoint y: 183, endPoint x: 884, endPoint y: 305, distance: 123.9
click at [868, 185] on div "SĐT Người Nhận 0789566978 Người nhận PHA VP Nhận * VP [GEOGRAPHIC_DATA] Giao hà…" at bounding box center [530, 183] width 902 height 61
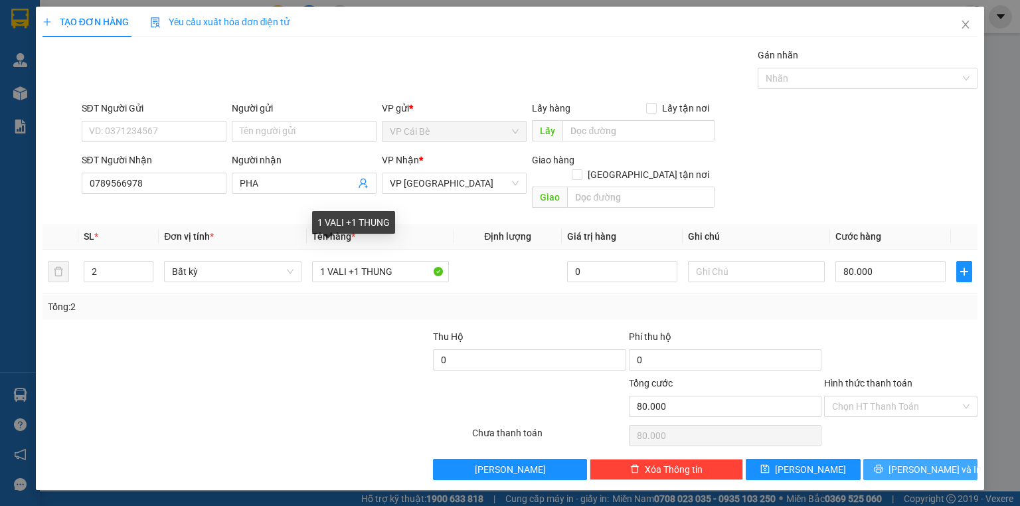
click at [920, 462] on span "[PERSON_NAME] và In" at bounding box center [934, 469] width 93 height 15
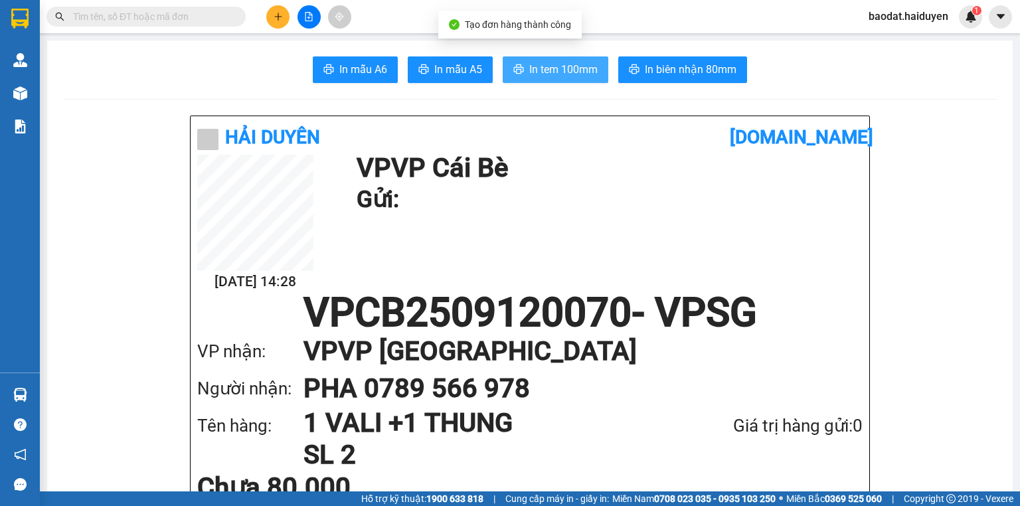
click at [538, 64] on span "In tem 100mm" at bounding box center [563, 69] width 68 height 17
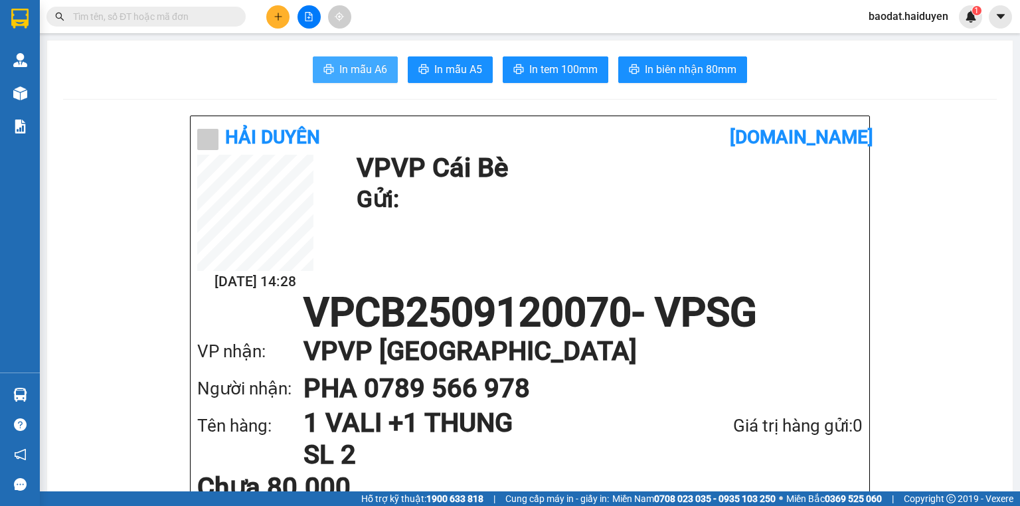
click at [364, 66] on span "In mẫu A6" at bounding box center [363, 69] width 48 height 17
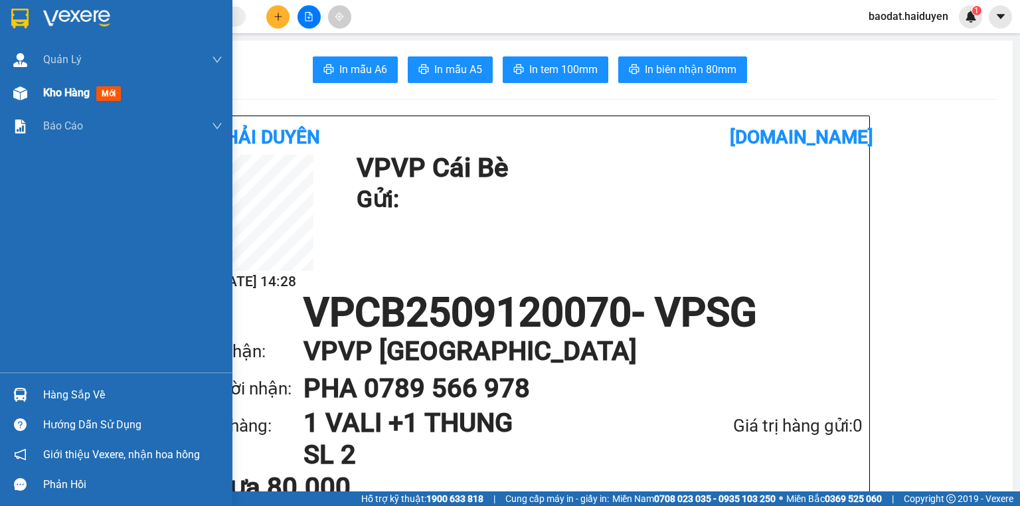
click at [63, 88] on span "Kho hàng" at bounding box center [66, 92] width 46 height 13
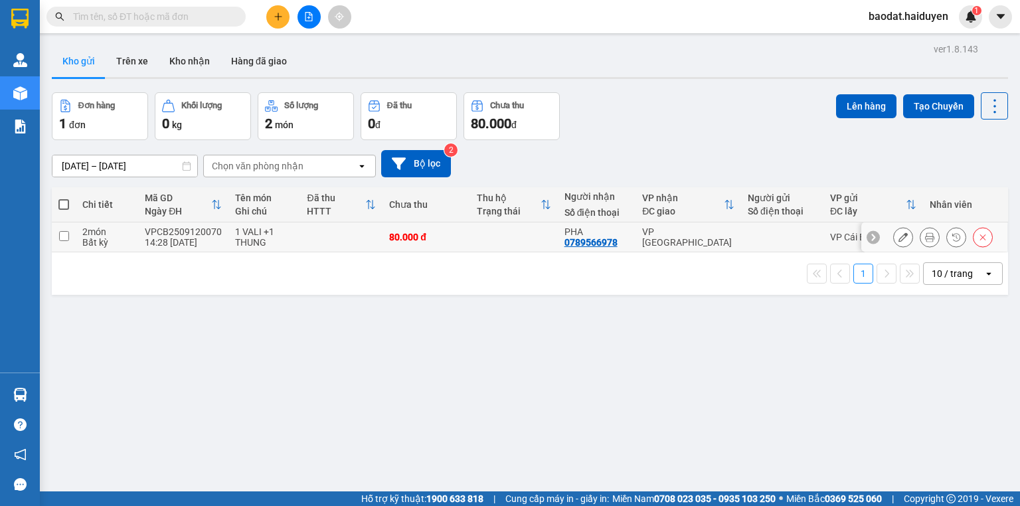
click at [65, 231] on input "checkbox" at bounding box center [64, 236] width 10 height 10
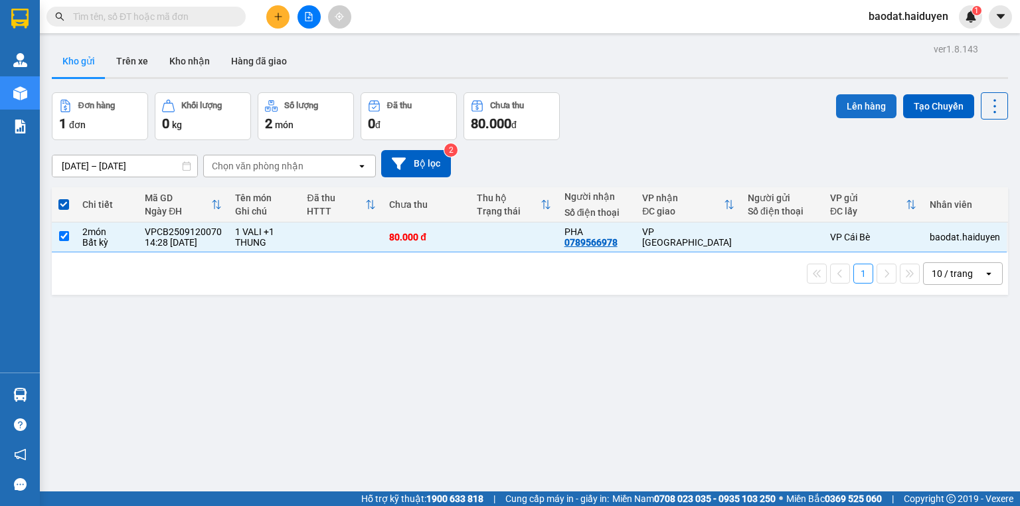
click at [852, 106] on button "Lên hàng" at bounding box center [866, 106] width 60 height 24
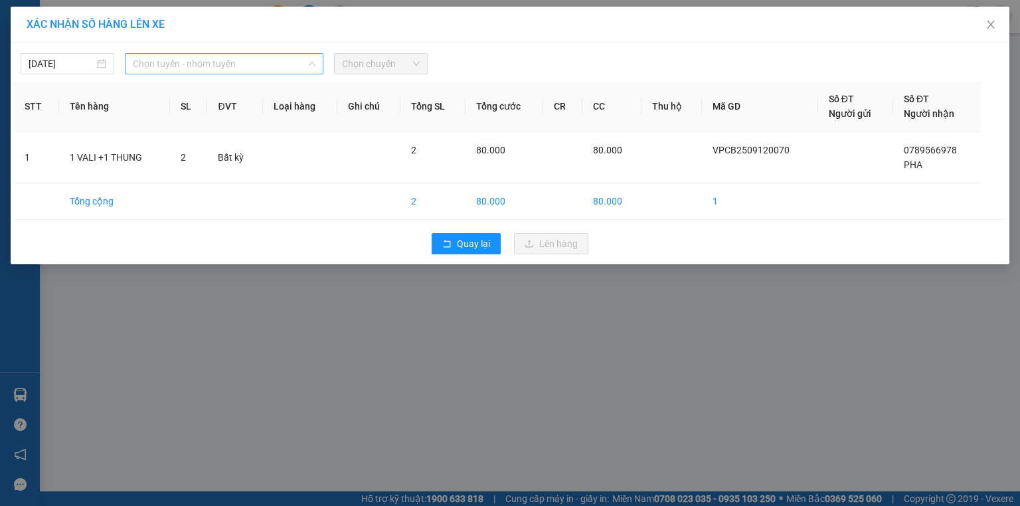
drag, startPoint x: 172, startPoint y: 61, endPoint x: 183, endPoint y: 116, distance: 55.5
click at [175, 68] on span "Chọn tuyến - nhóm tuyến" at bounding box center [224, 64] width 183 height 20
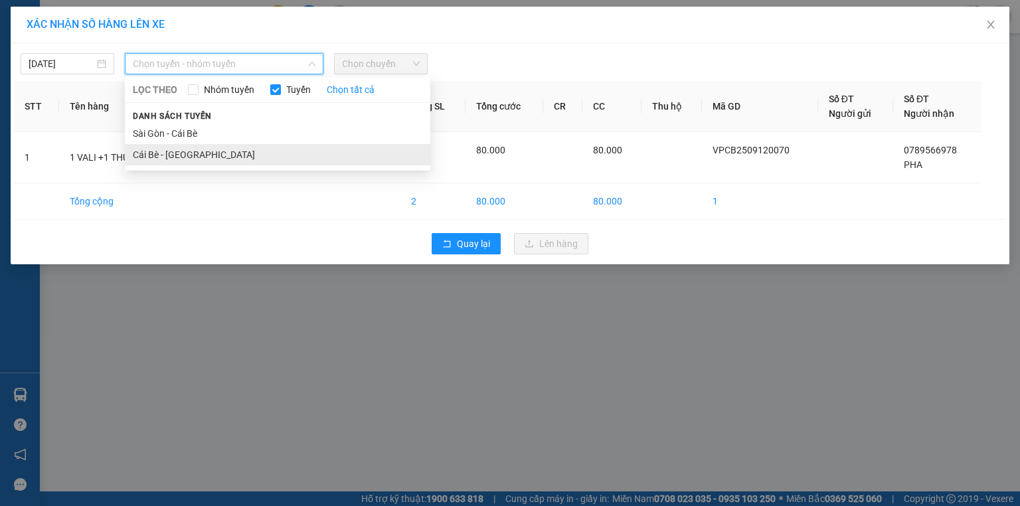
click at [182, 155] on li "Cái Bè - [GEOGRAPHIC_DATA]" at bounding box center [277, 154] width 305 height 21
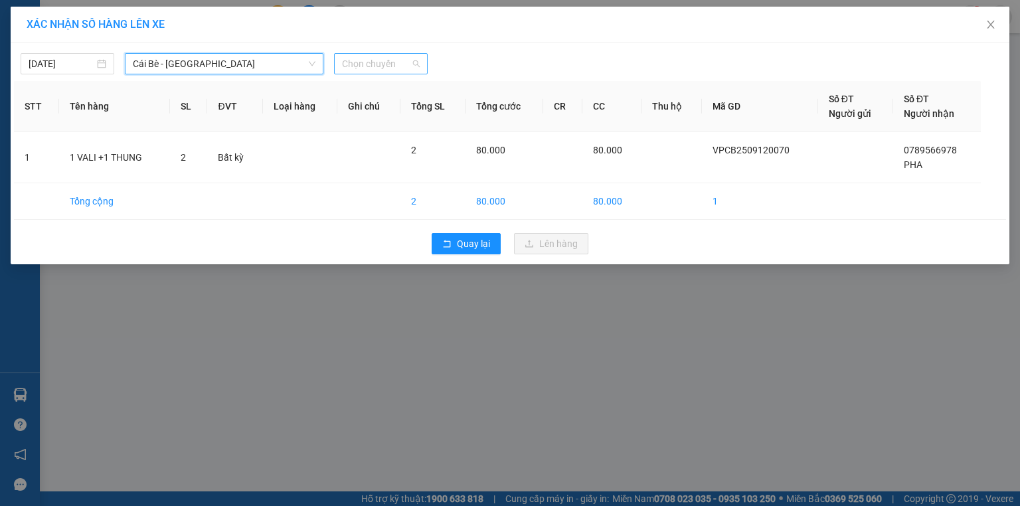
click at [374, 64] on span "Chọn chuyến" at bounding box center [381, 64] width 78 height 20
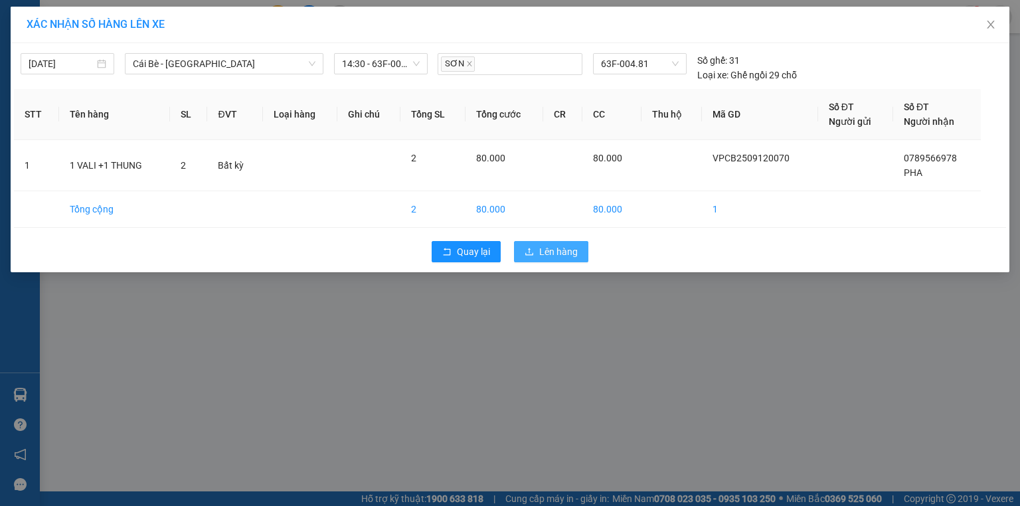
click at [562, 250] on span "Lên hàng" at bounding box center [558, 251] width 39 height 15
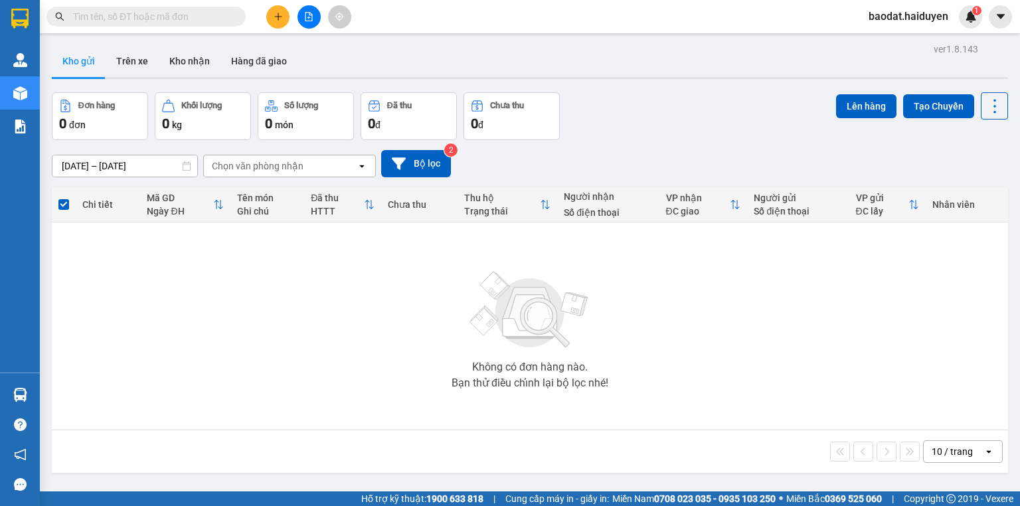
click at [207, 19] on input "text" at bounding box center [151, 16] width 157 height 15
click at [208, 19] on input "text" at bounding box center [151, 16] width 157 height 15
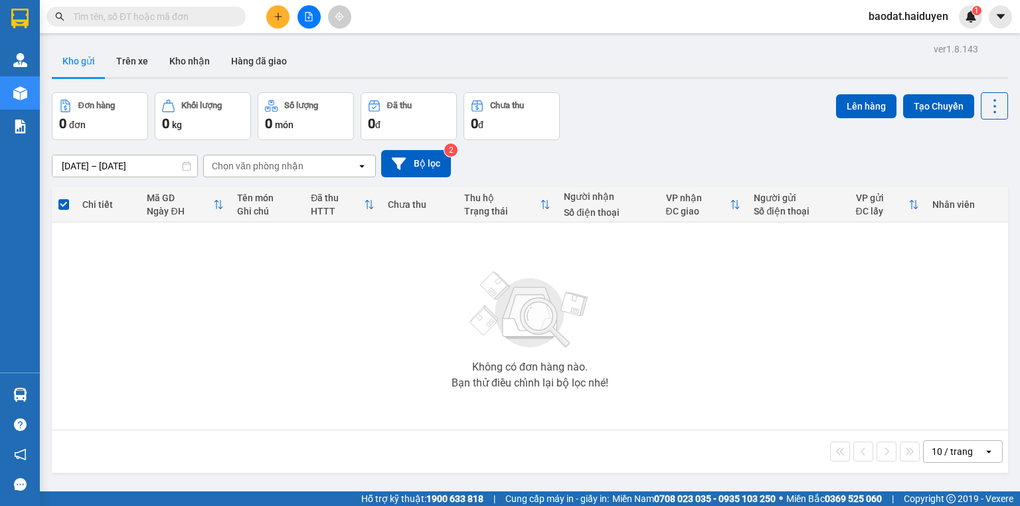
click at [208, 19] on input "text" at bounding box center [151, 16] width 157 height 15
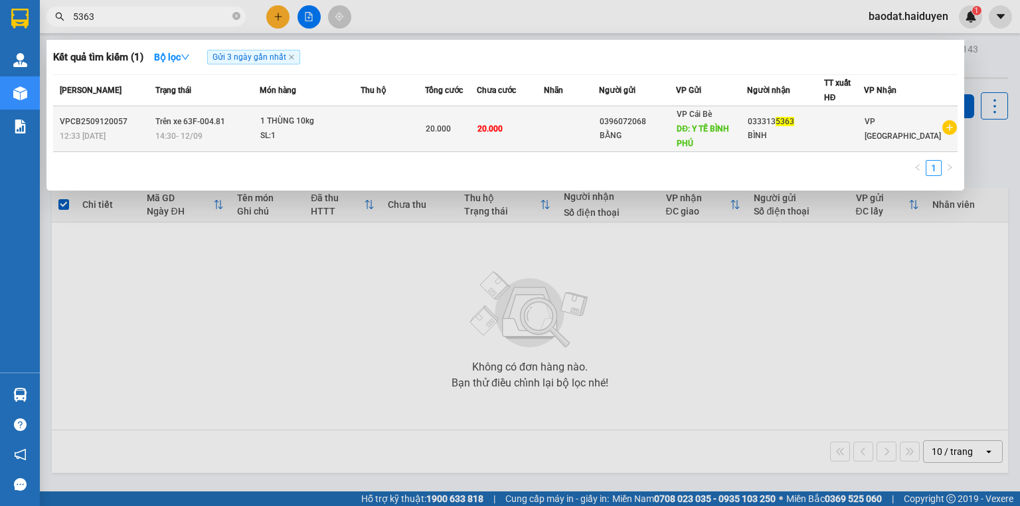
type input "5363"
click at [775, 120] on div "033313 5363" at bounding box center [786, 122] width 76 height 14
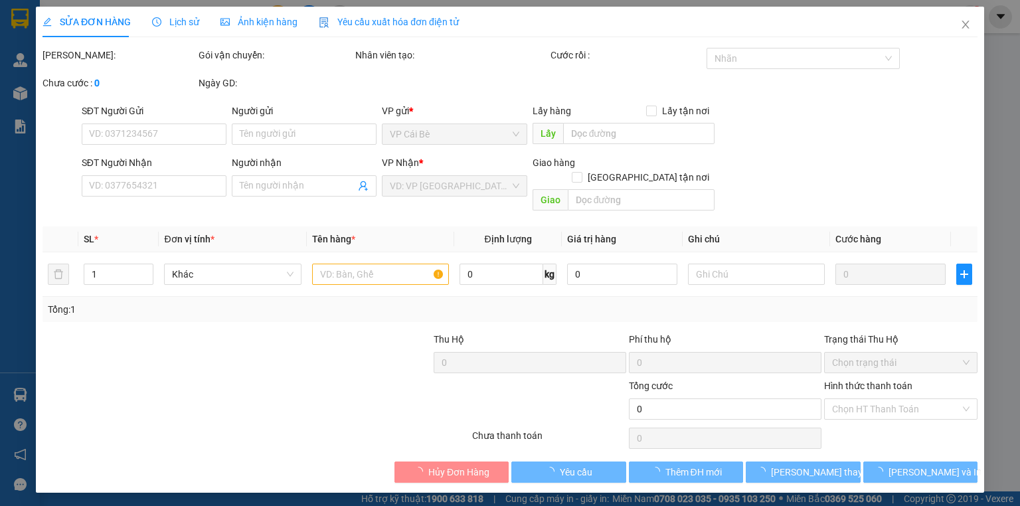
type input "0396072068"
type input "BẰNG"
type input "Y TẾ BÌNH PHÚ"
type input "0333135363"
type input "BÌNH"
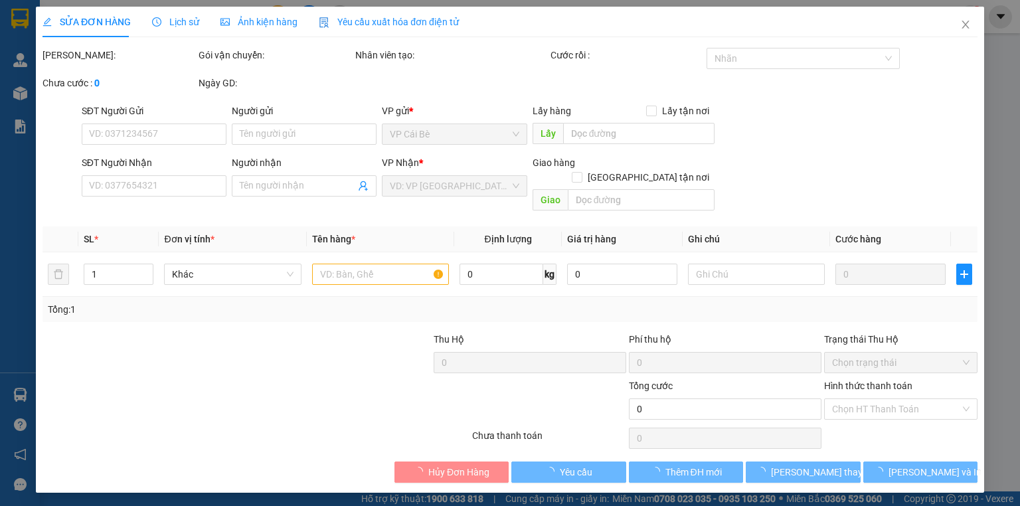
type input "20.000"
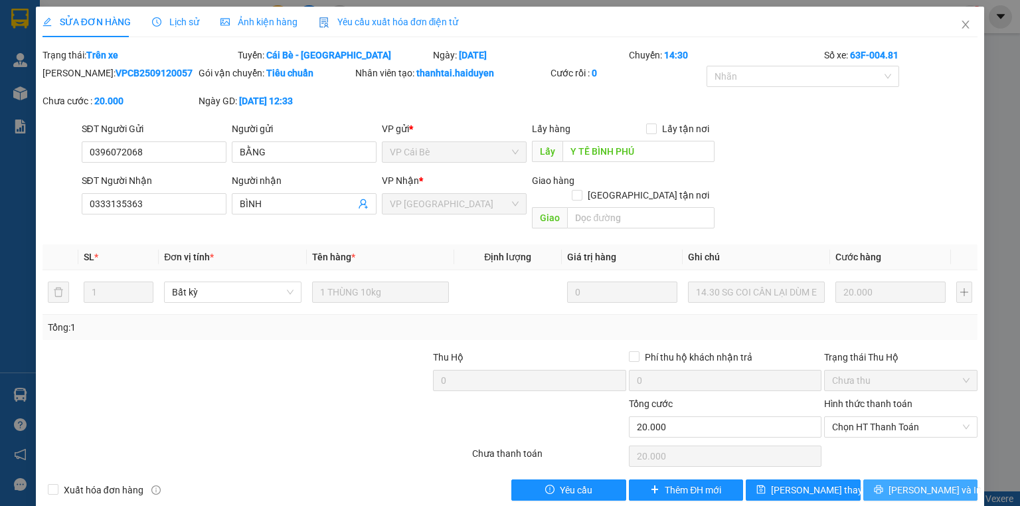
click at [909, 483] on span "[PERSON_NAME] và In" at bounding box center [934, 490] width 93 height 15
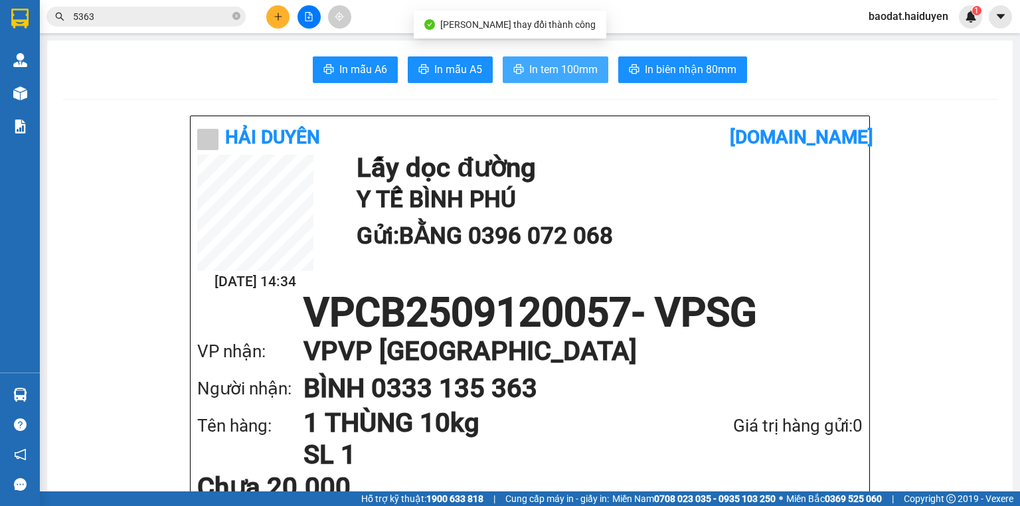
click at [556, 69] on span "In tem 100mm" at bounding box center [563, 69] width 68 height 17
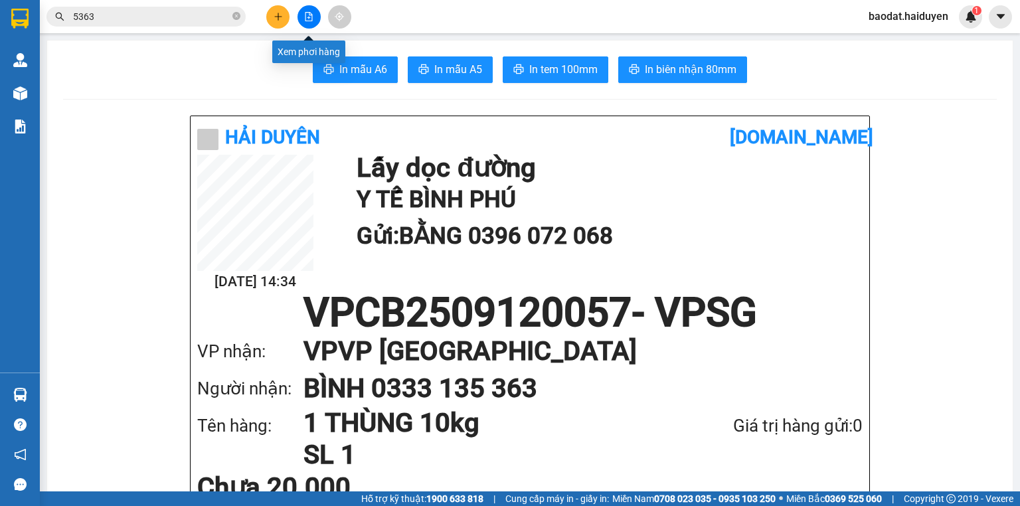
click at [310, 17] on icon "file-add" at bounding box center [308, 16] width 9 height 9
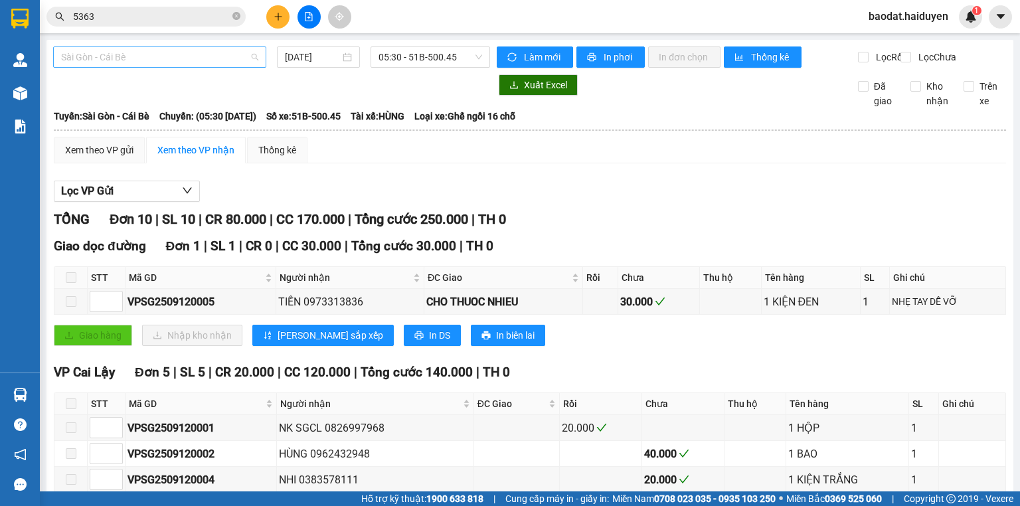
drag, startPoint x: 145, startPoint y: 56, endPoint x: 147, endPoint y: 96, distance: 39.9
click at [147, 58] on span "Sài Gòn - Cái Bè" at bounding box center [159, 57] width 197 height 20
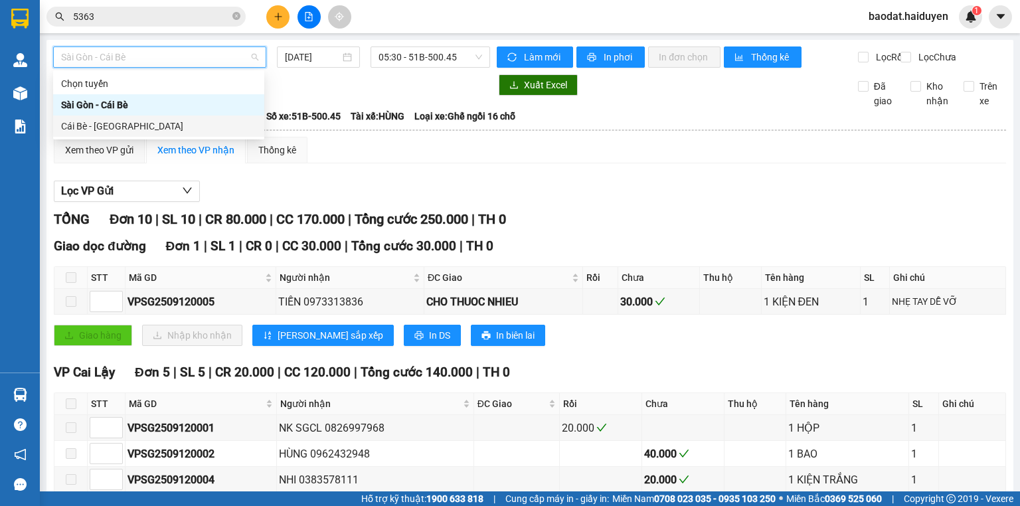
click at [147, 123] on div "Cái Bè - Sài Gòn" at bounding box center [158, 126] width 195 height 15
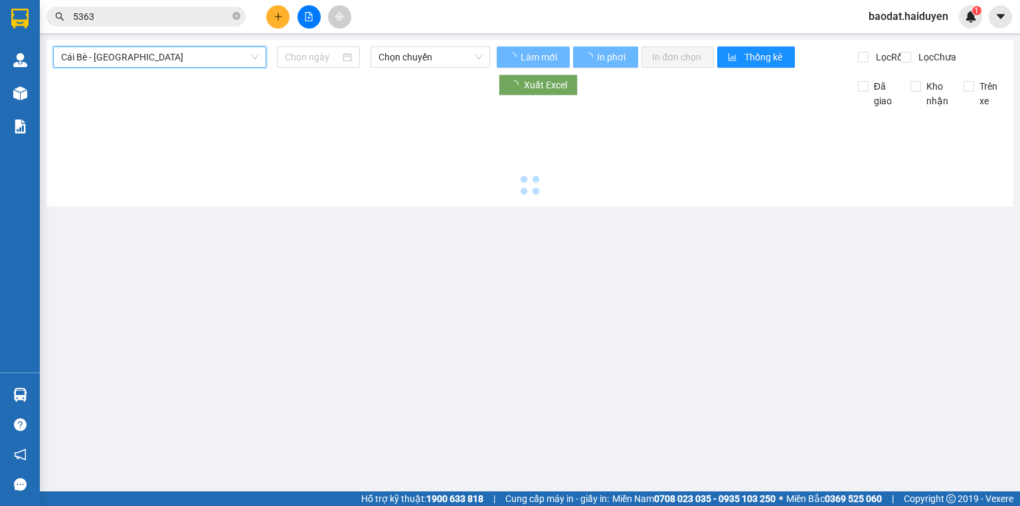
type input "[DATE]"
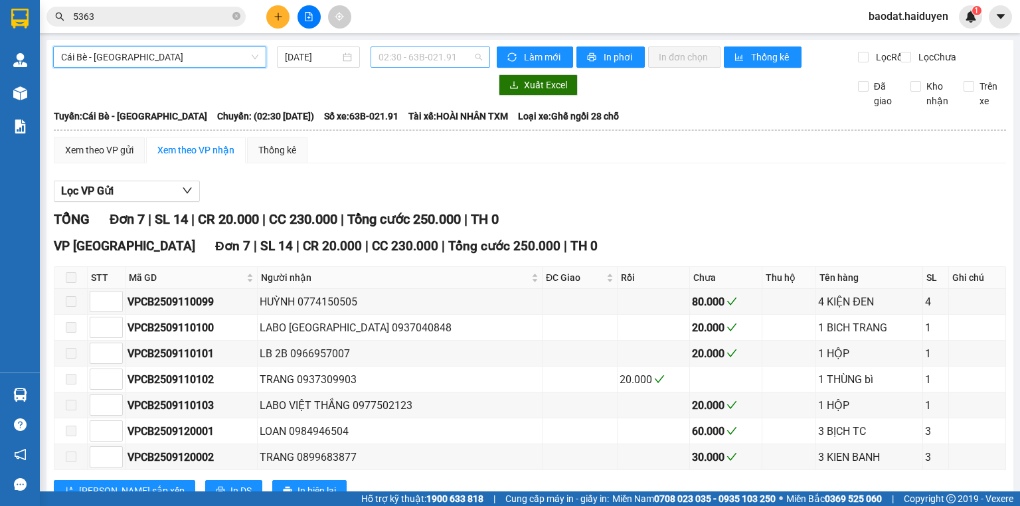
click at [398, 61] on span "02:30 - 63B-021.91" at bounding box center [430, 57] width 104 height 20
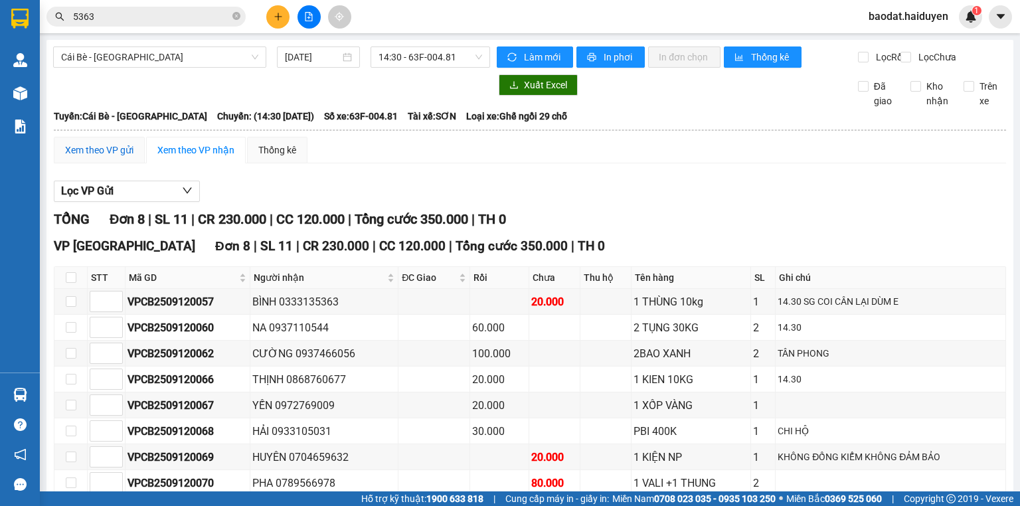
click at [112, 154] on div "Xem theo VP gửi" at bounding box center [99, 150] width 68 height 15
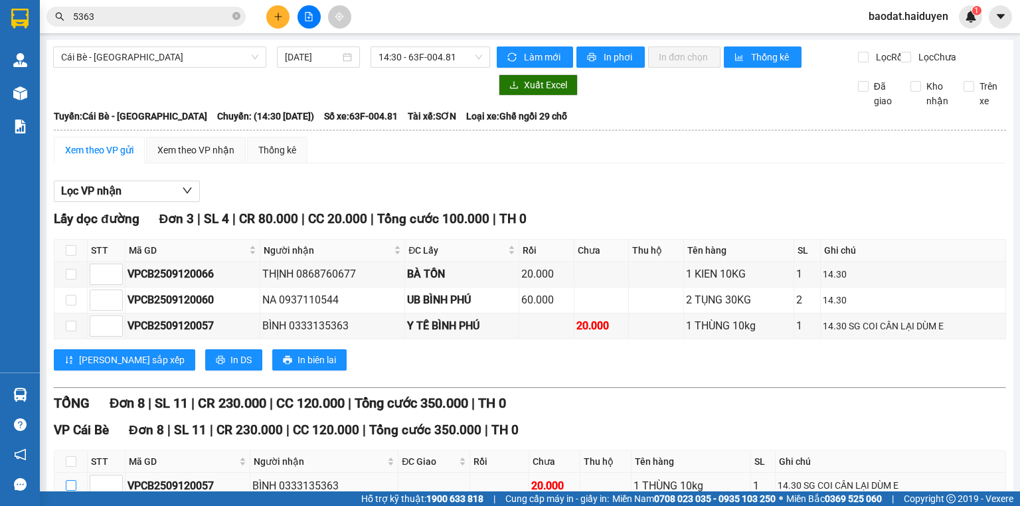
click at [69, 480] on input "checkbox" at bounding box center [71, 485] width 11 height 11
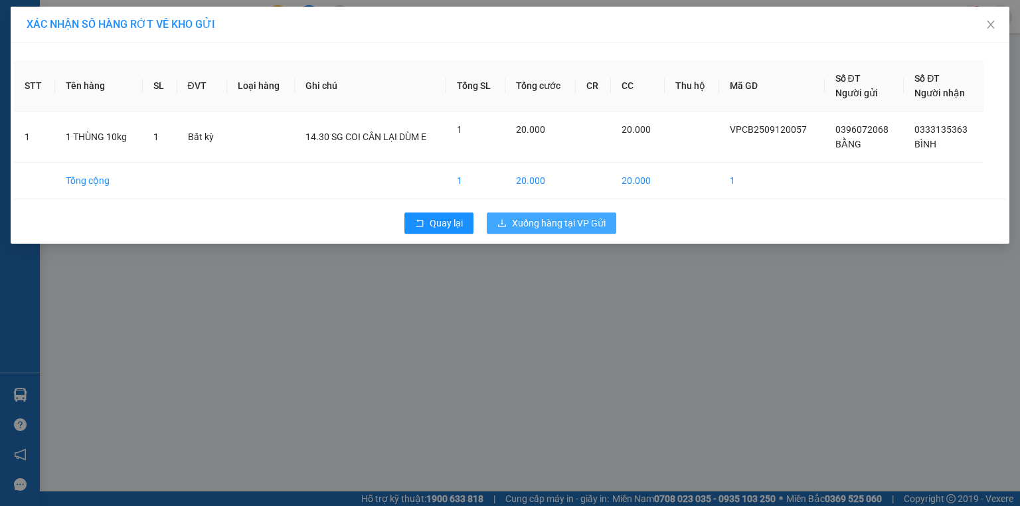
click at [550, 218] on span "Xuống hàng tại VP Gửi" at bounding box center [559, 223] width 94 height 15
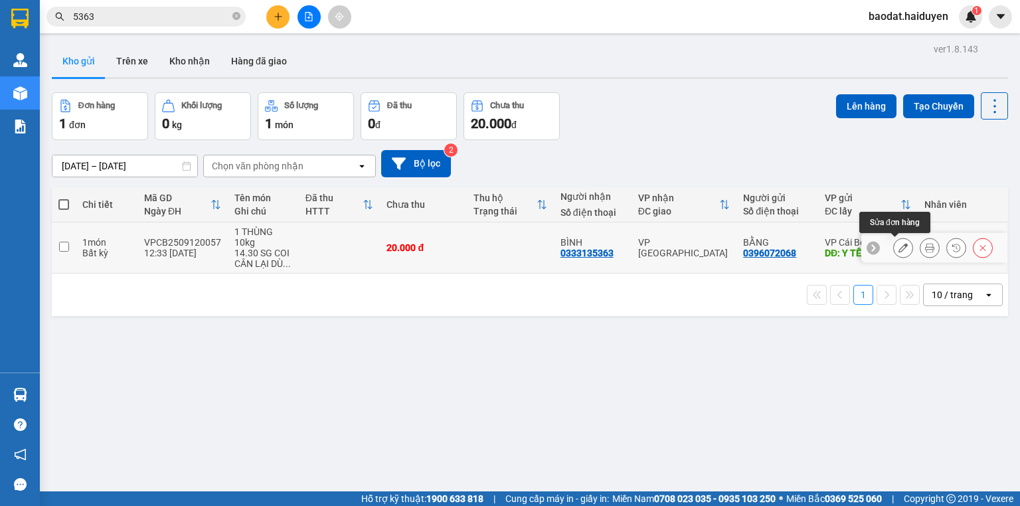
click at [894, 246] on button at bounding box center [903, 247] width 19 height 23
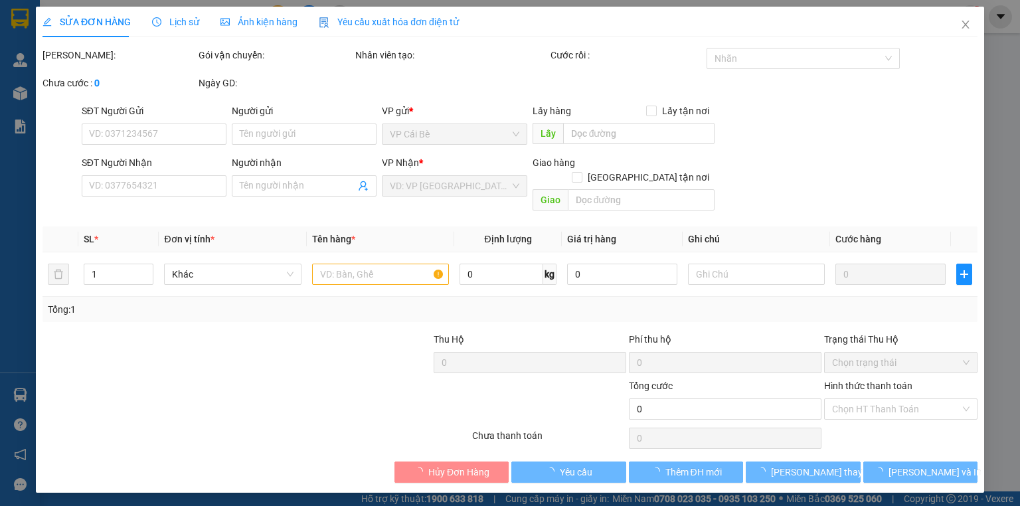
type input "0396072068"
type input "BẰNG"
type input "Y TẾ BÌNH PHÚ"
type input "0333135363"
type input "BÌNH"
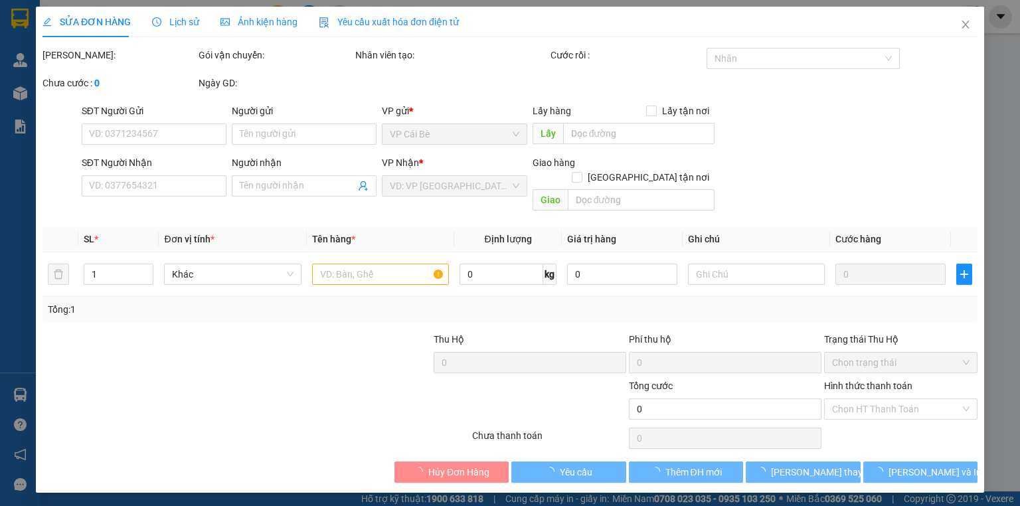
type input "20.000"
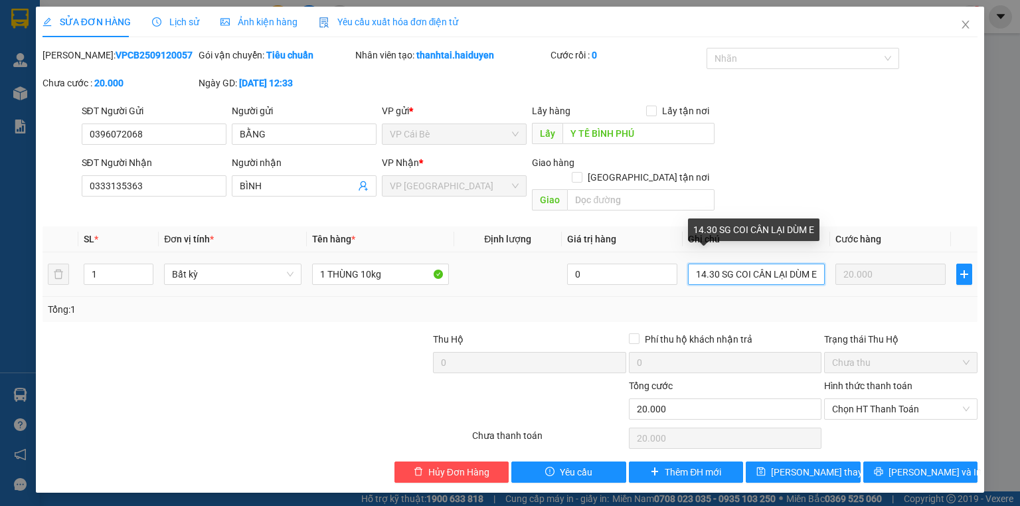
click at [706, 264] on input "14.30 SG COI CÂN LẠI DÙM E" at bounding box center [756, 274] width 137 height 21
type input "1.30 SG COI CÂN LẠI DÙM E"
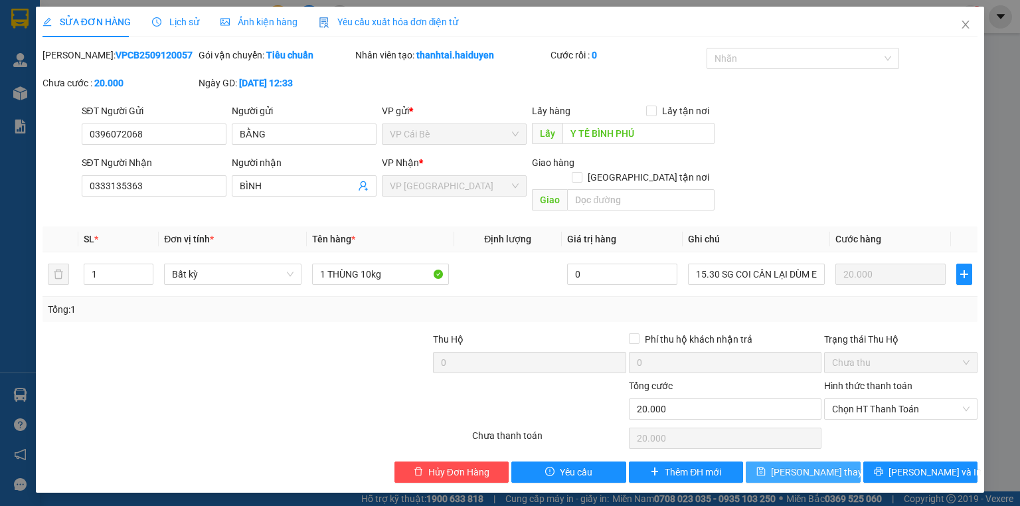
click at [812, 465] on span "[PERSON_NAME] đổi" at bounding box center [824, 472] width 106 height 15
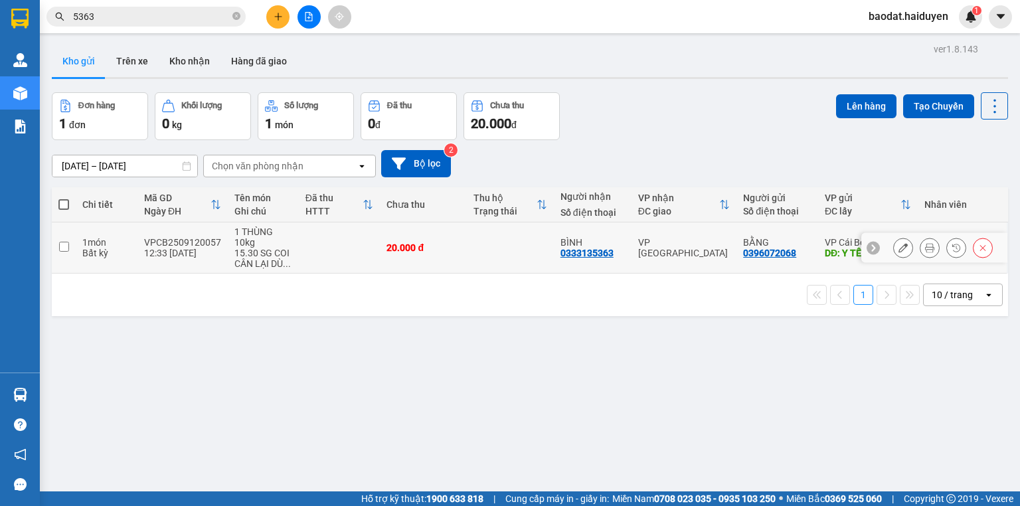
click at [62, 247] on input "checkbox" at bounding box center [64, 247] width 10 height 10
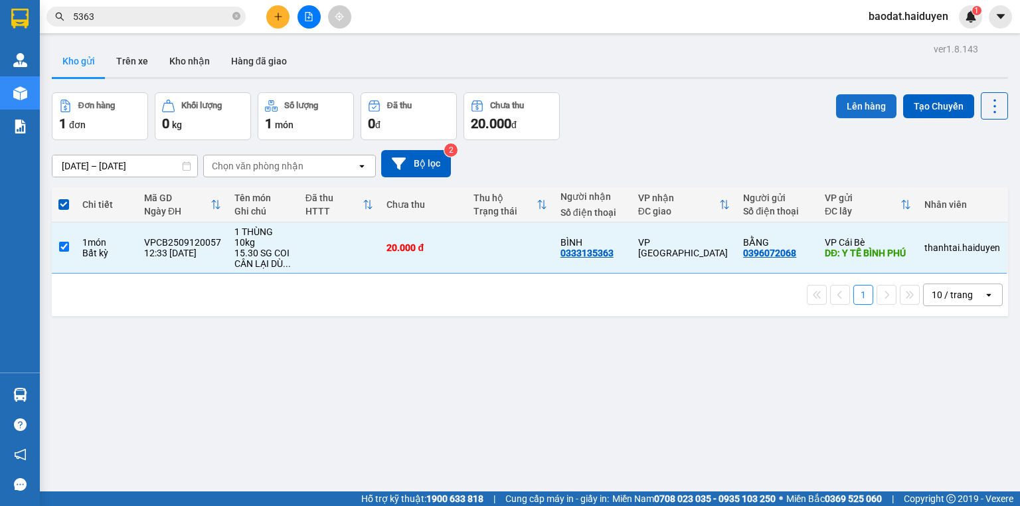
click at [845, 110] on button "Lên hàng" at bounding box center [866, 106] width 60 height 24
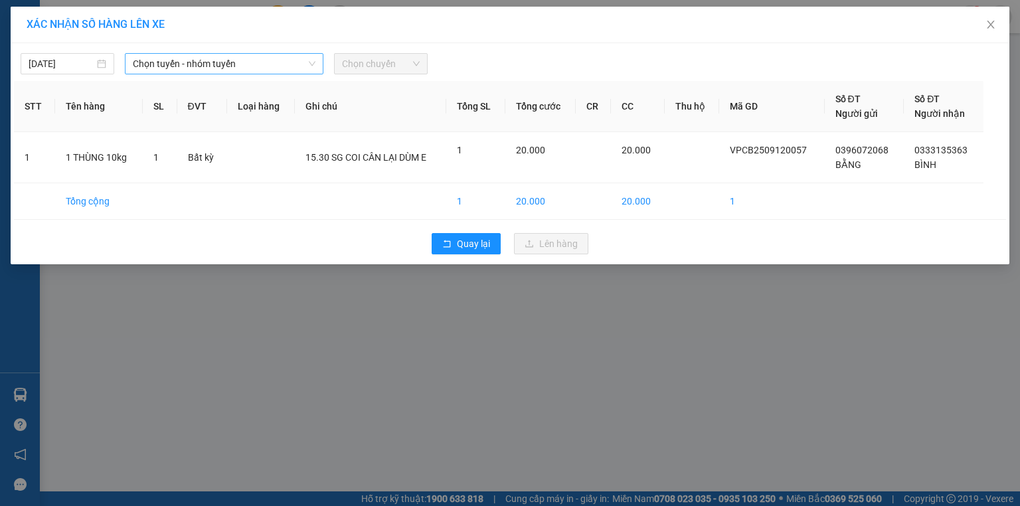
click at [165, 67] on span "Chọn tuyến - nhóm tuyến" at bounding box center [224, 64] width 183 height 20
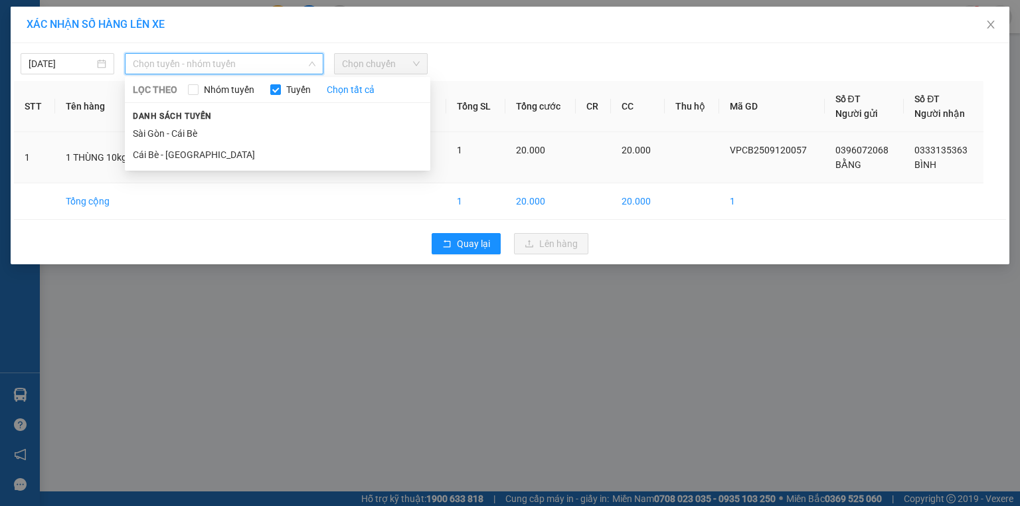
click at [172, 151] on li "Cái Bè - Sài Gòn" at bounding box center [277, 154] width 305 height 21
click at [174, 151] on td "1" at bounding box center [160, 157] width 34 height 51
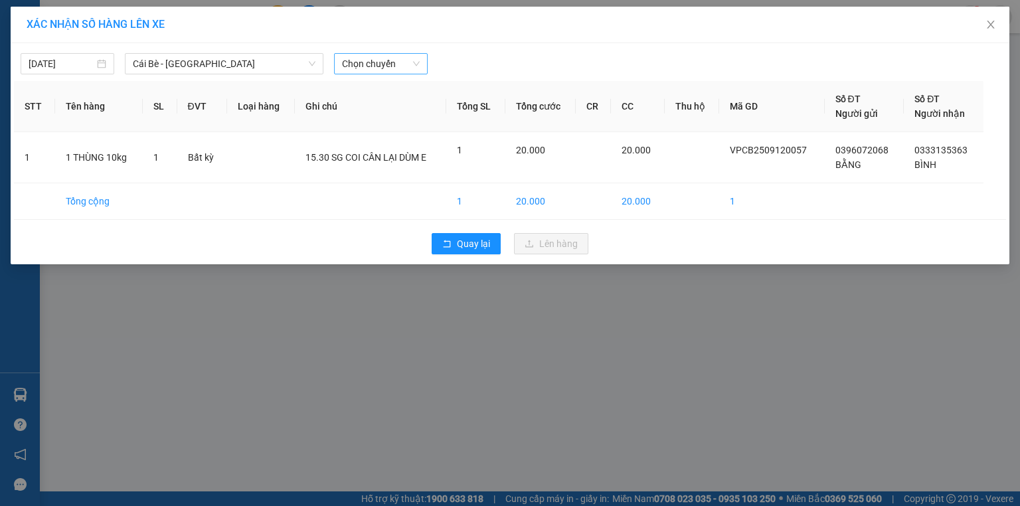
click at [377, 62] on span "Chọn chuyến" at bounding box center [381, 64] width 78 height 20
click at [367, 57] on span "Chọn chuyến" at bounding box center [381, 64] width 78 height 20
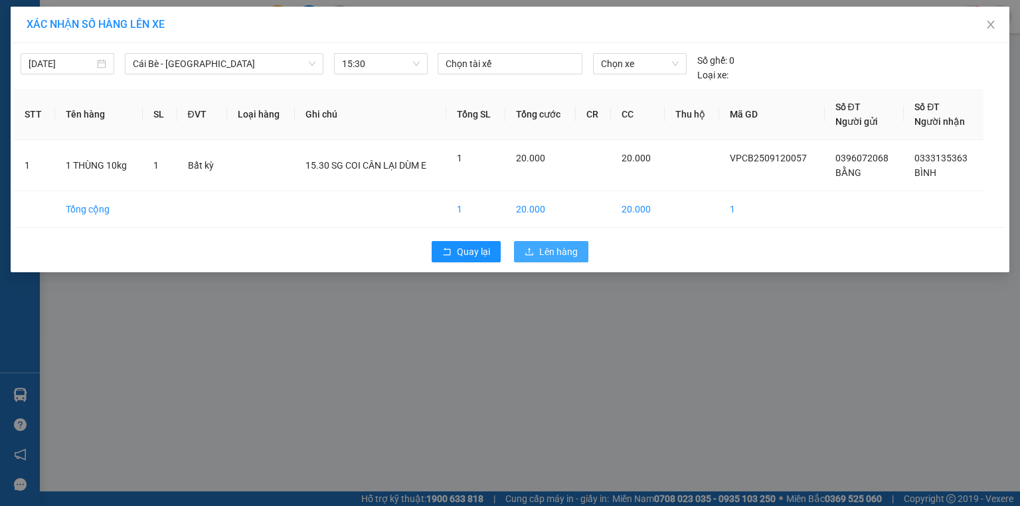
click at [530, 251] on icon "upload" at bounding box center [529, 251] width 9 height 9
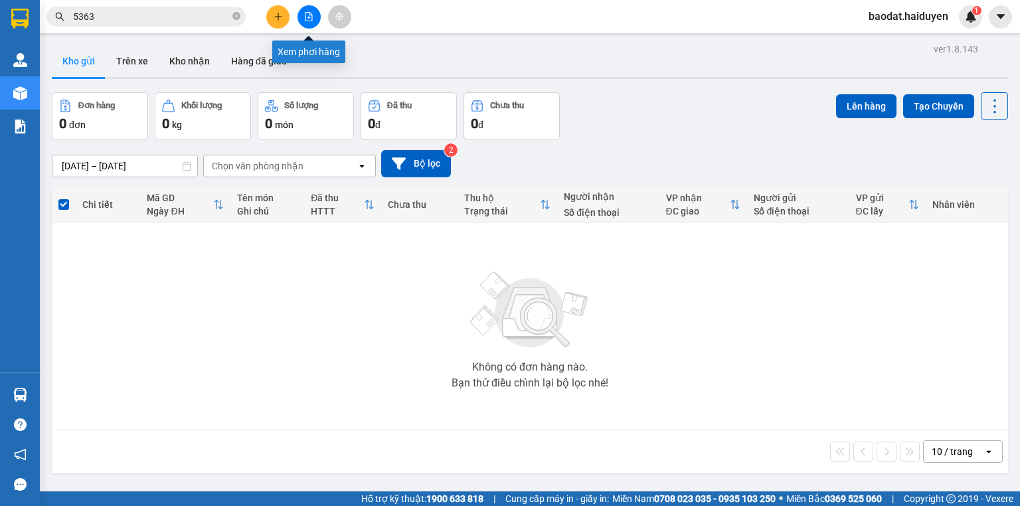
click at [313, 19] on icon "file-add" at bounding box center [308, 16] width 9 height 9
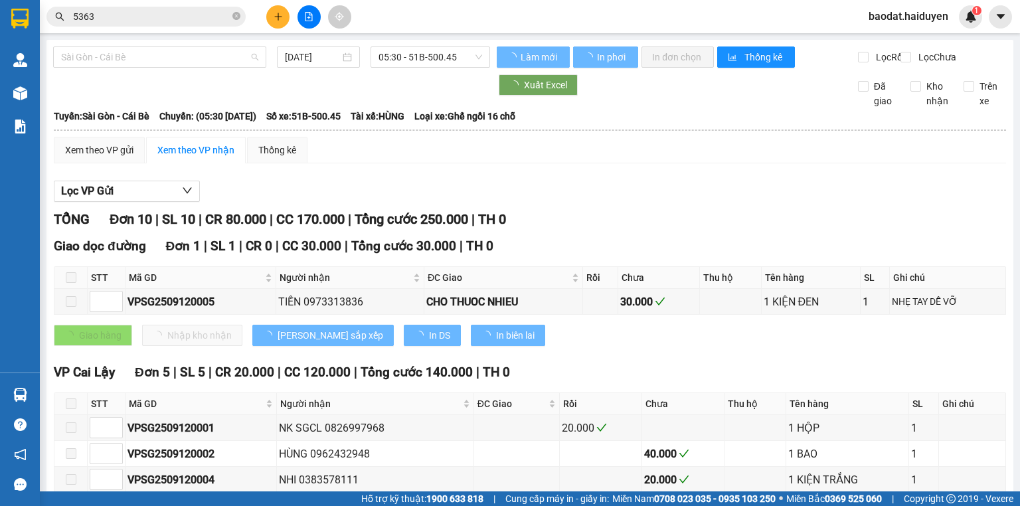
drag, startPoint x: 179, startPoint y: 60, endPoint x: 164, endPoint y: 112, distance: 53.2
click at [178, 61] on span "Sài Gòn - Cái Bè" at bounding box center [159, 57] width 197 height 20
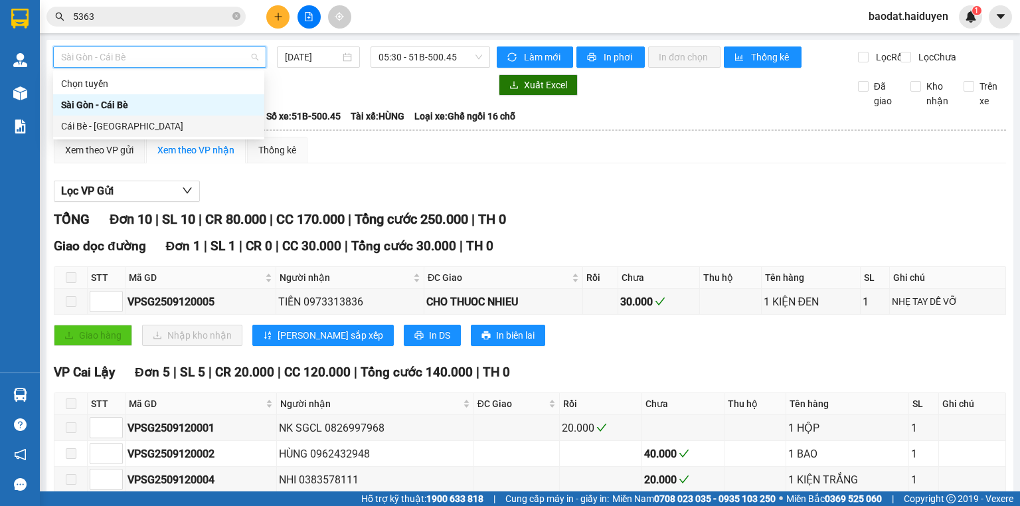
click at [161, 133] on div "Cái Bè - Sài Gòn" at bounding box center [158, 126] width 195 height 15
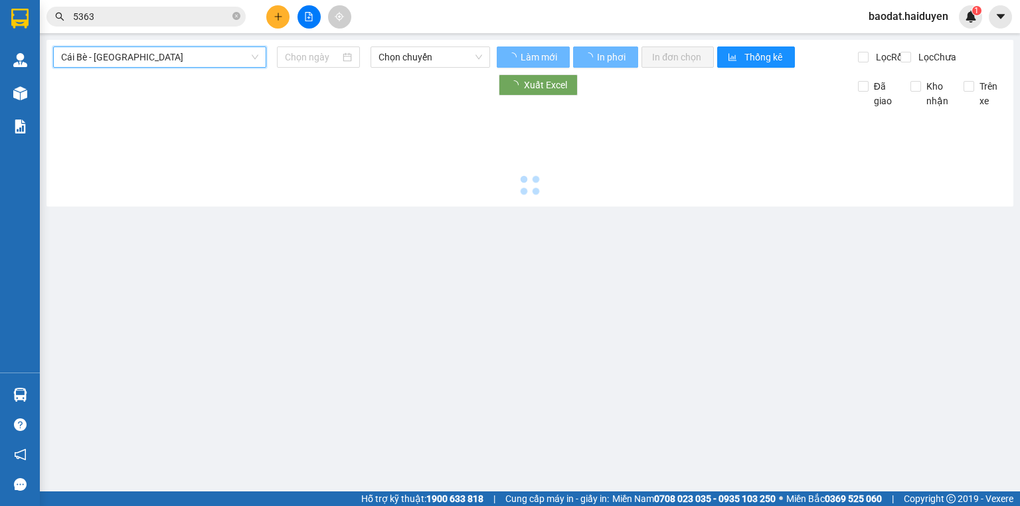
type input "[DATE]"
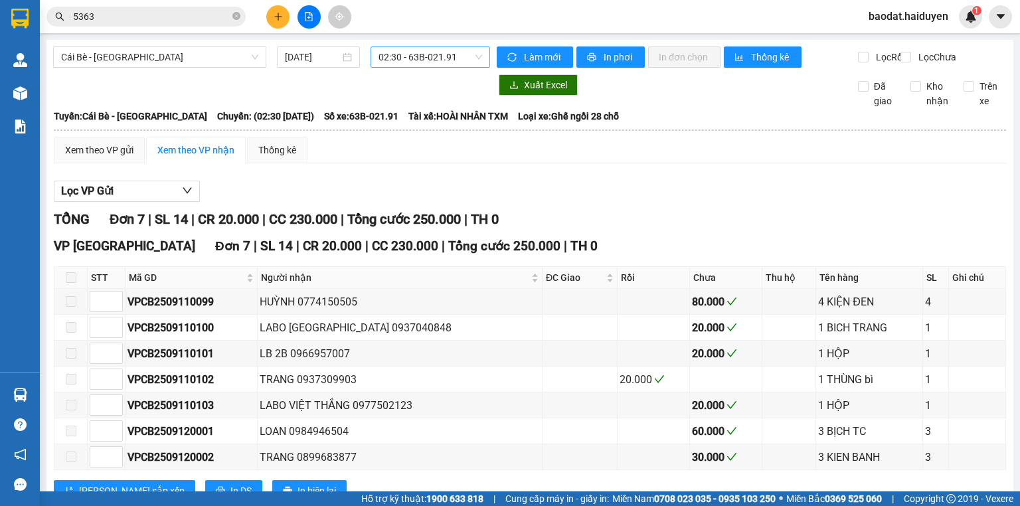
click at [416, 61] on span "02:30 - 63B-021.91" at bounding box center [430, 57] width 104 height 20
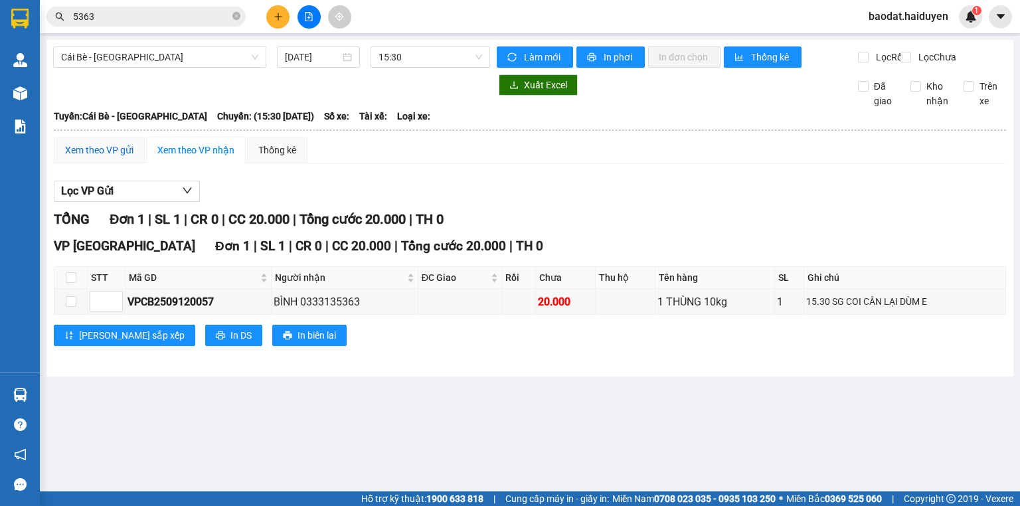
drag, startPoint x: 100, startPoint y: 154, endPoint x: 112, endPoint y: 167, distance: 17.9
click at [100, 155] on div "Xem theo VP gửi" at bounding box center [99, 150] width 68 height 15
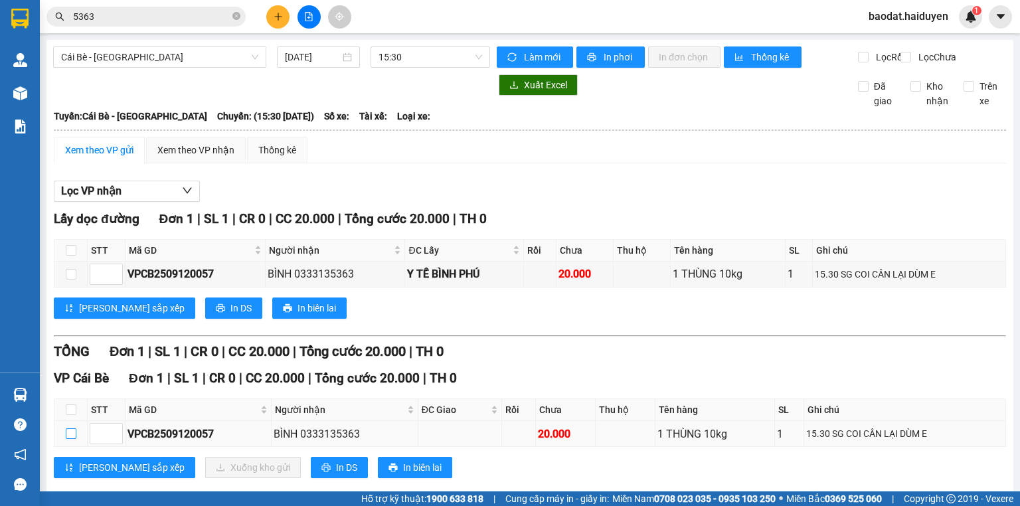
click at [72, 428] on input "checkbox" at bounding box center [71, 433] width 11 height 11
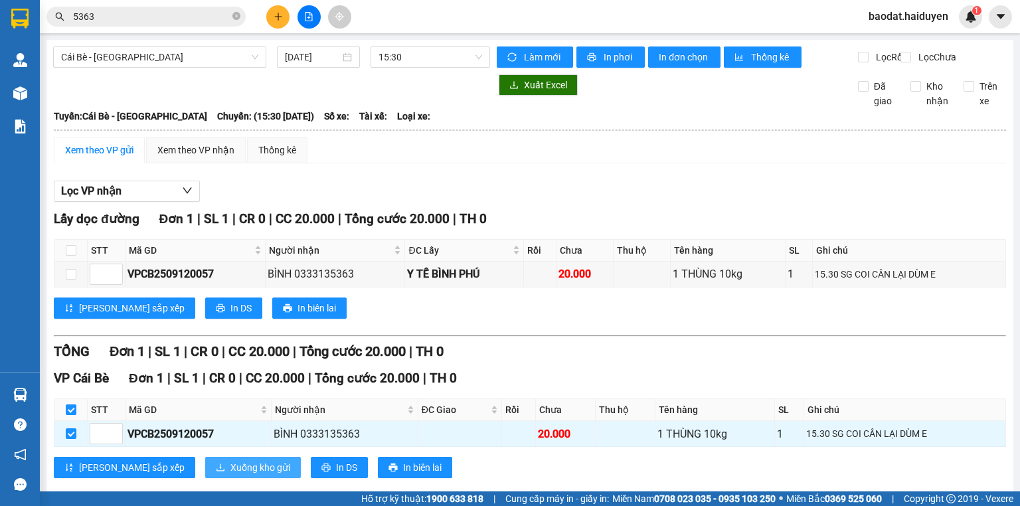
click at [230, 460] on span "Xuống kho gửi" at bounding box center [260, 467] width 60 height 15
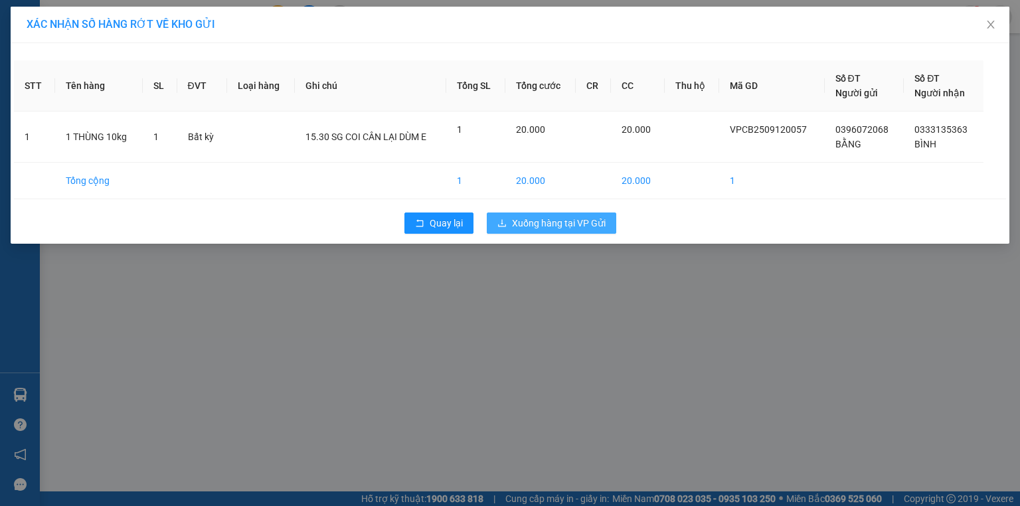
click at [558, 218] on span "Xuống hàng tại VP Gửi" at bounding box center [559, 223] width 94 height 15
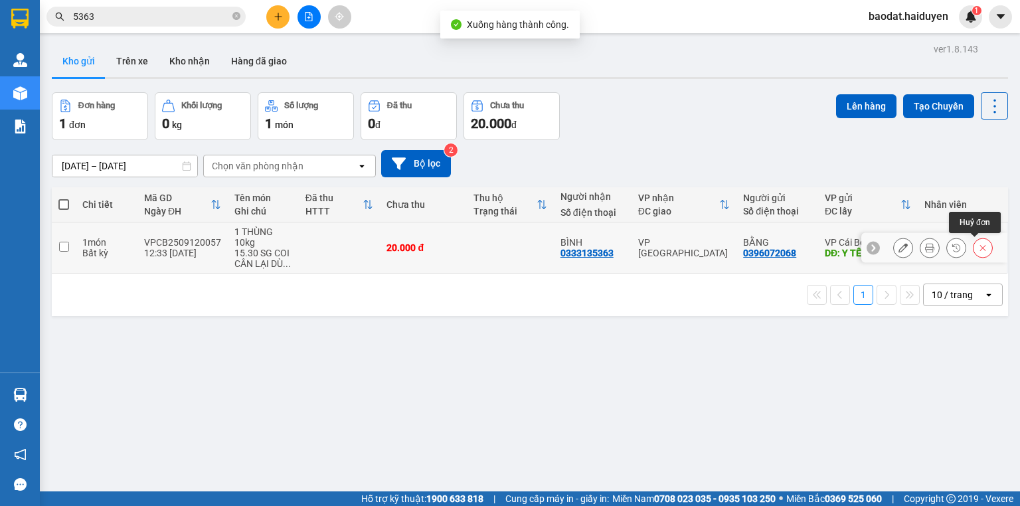
click at [978, 250] on icon at bounding box center [982, 247] width 9 height 9
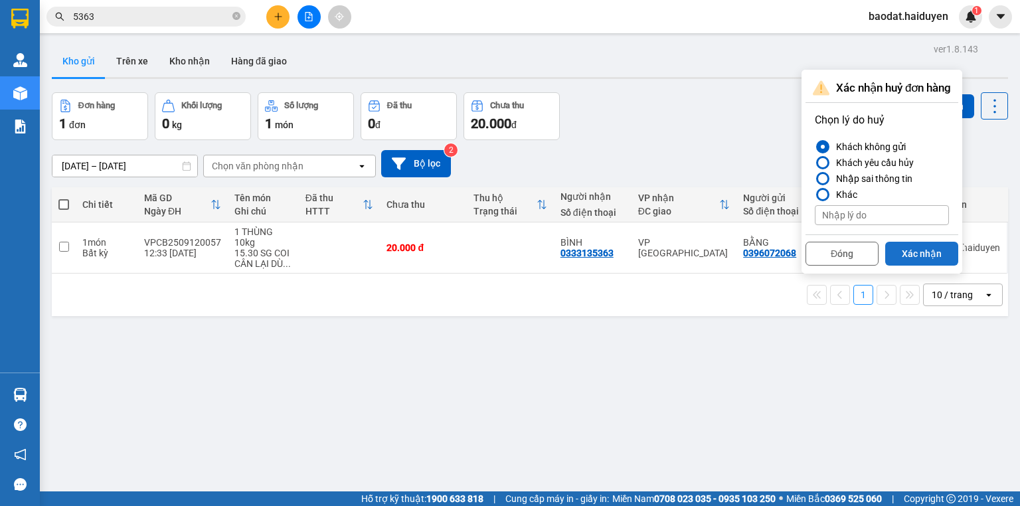
click at [928, 254] on button "Xác nhận" at bounding box center [921, 254] width 73 height 24
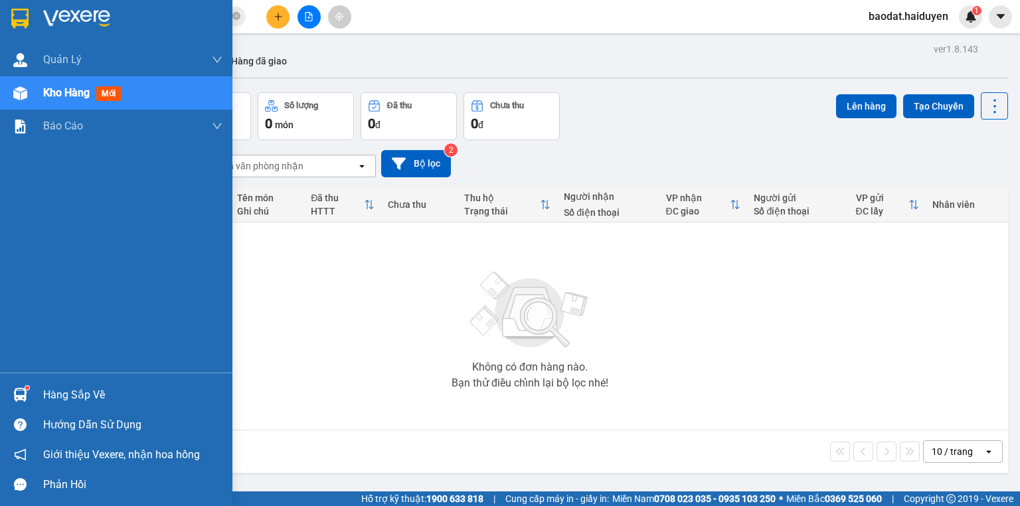
click at [94, 398] on div "Hàng sắp về" at bounding box center [132, 395] width 179 height 20
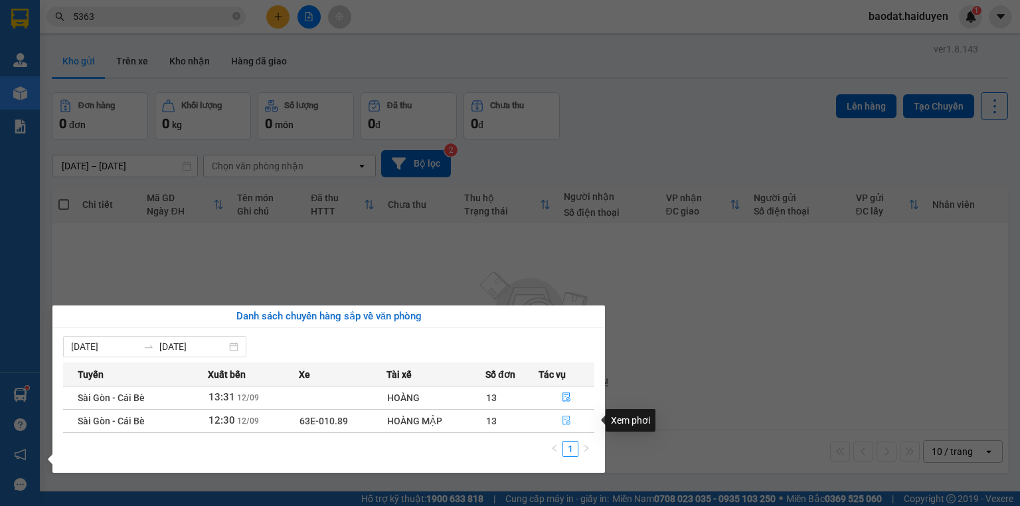
click at [564, 417] on icon "file-done" at bounding box center [566, 420] width 9 height 9
click at [564, 417] on main "ver 1.8.143 Kho gửi Trên xe Kho nhận Hàng đã giao Đơn hàng 0 đơn Khối lượng 0 k…" at bounding box center [510, 245] width 1020 height 491
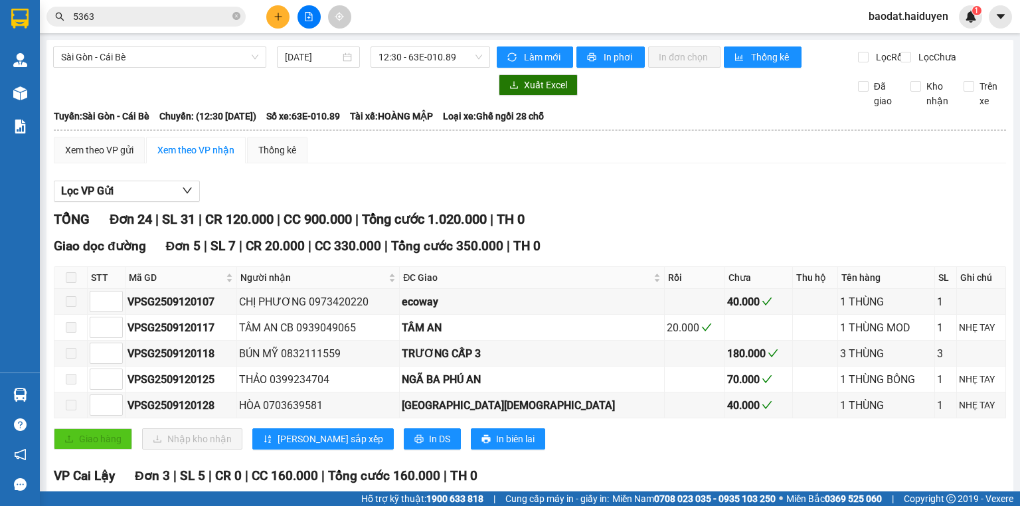
checkbox input "false"
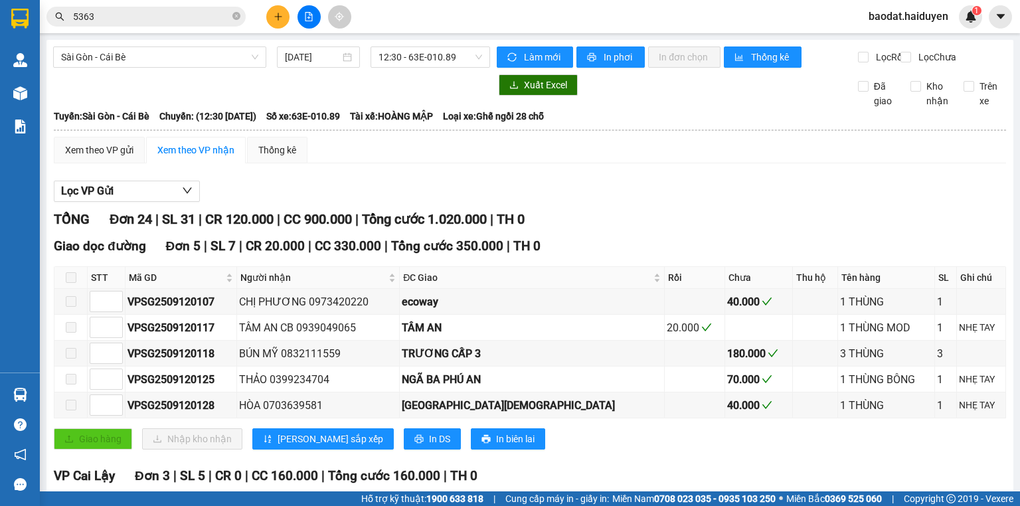
checkbox input "false"
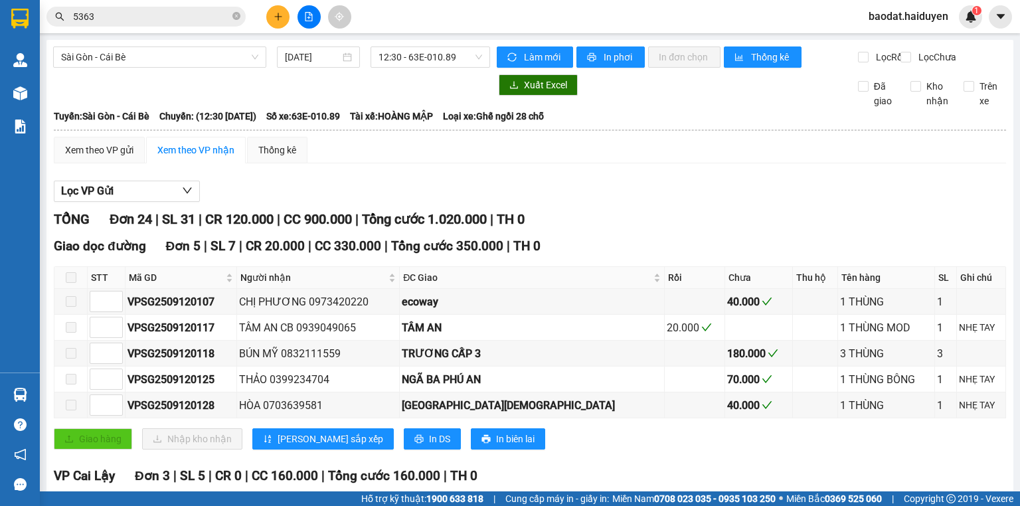
checkbox input "false"
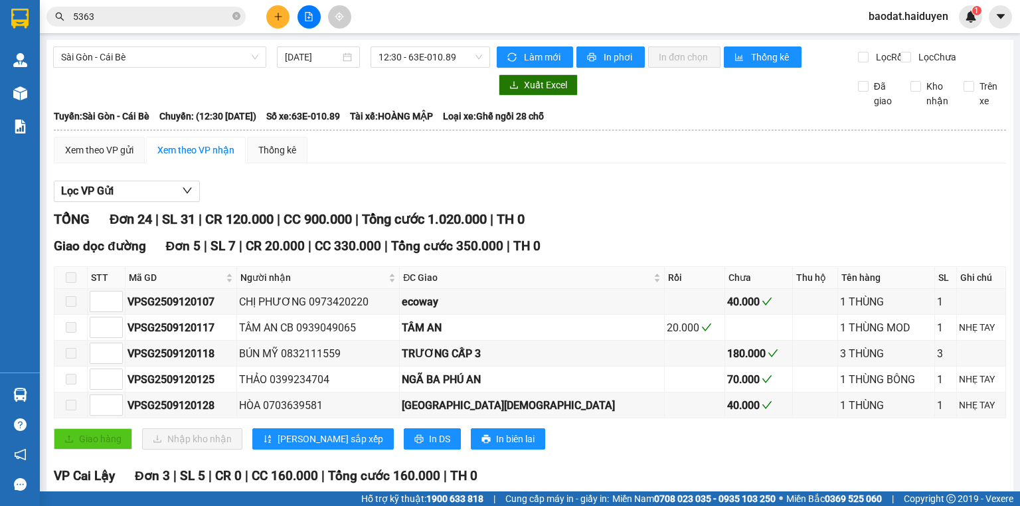
checkbox input "false"
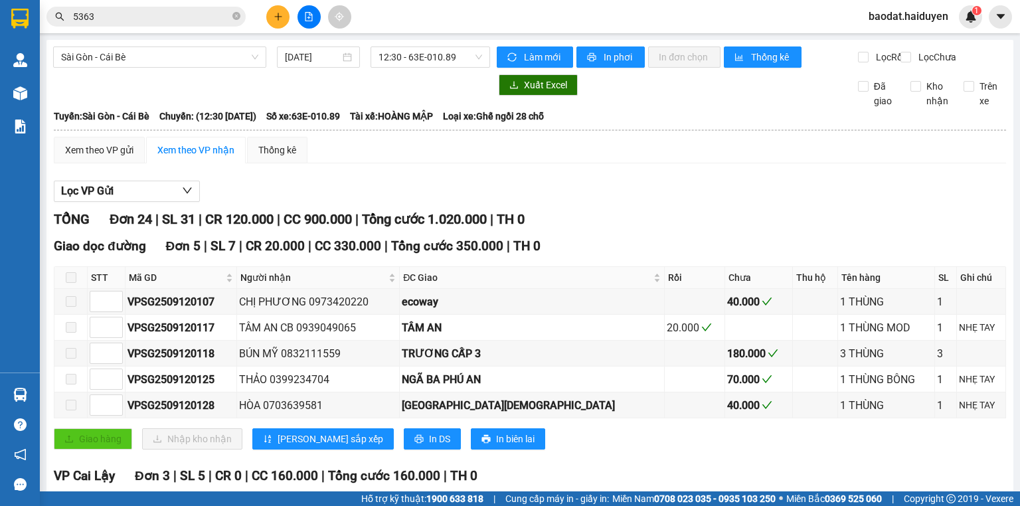
checkbox input "false"
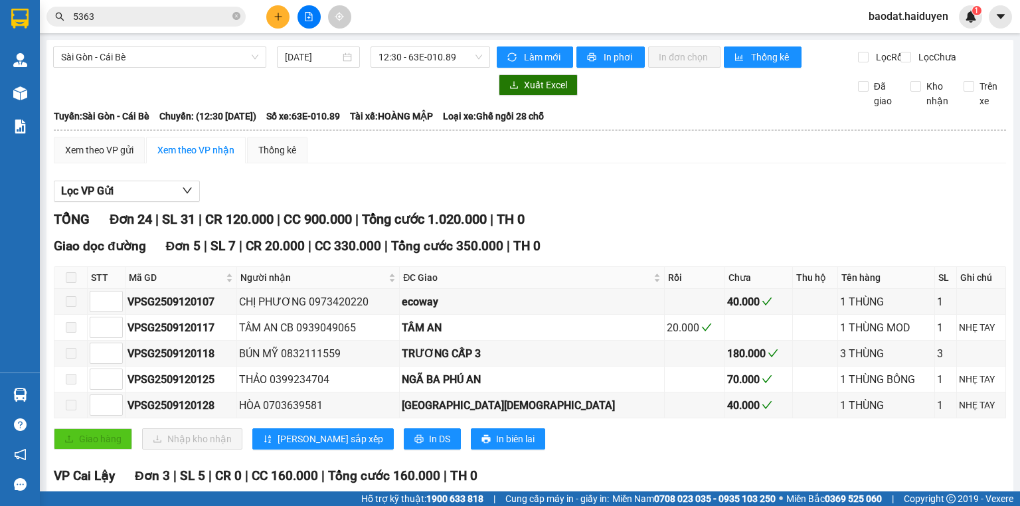
checkbox input "false"
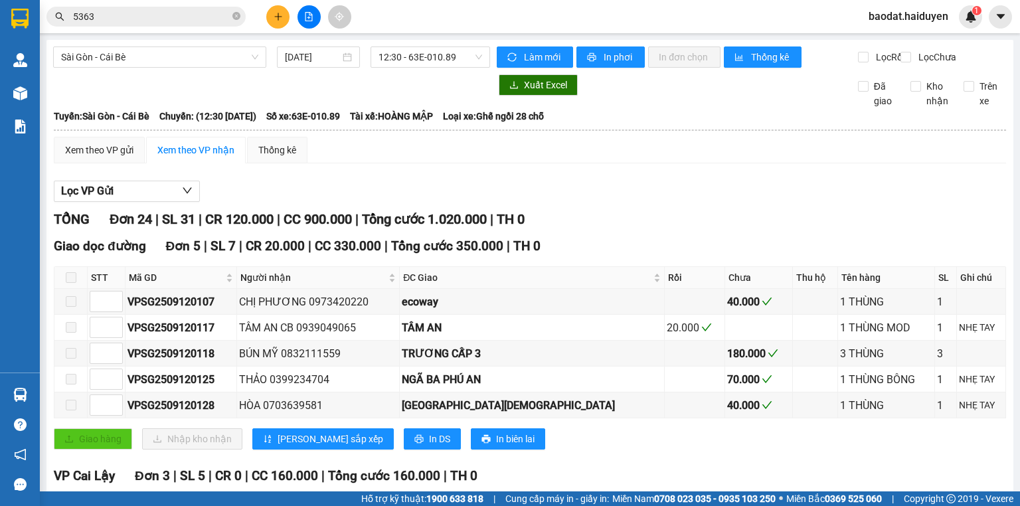
checkbox input "false"
checkbox input "true"
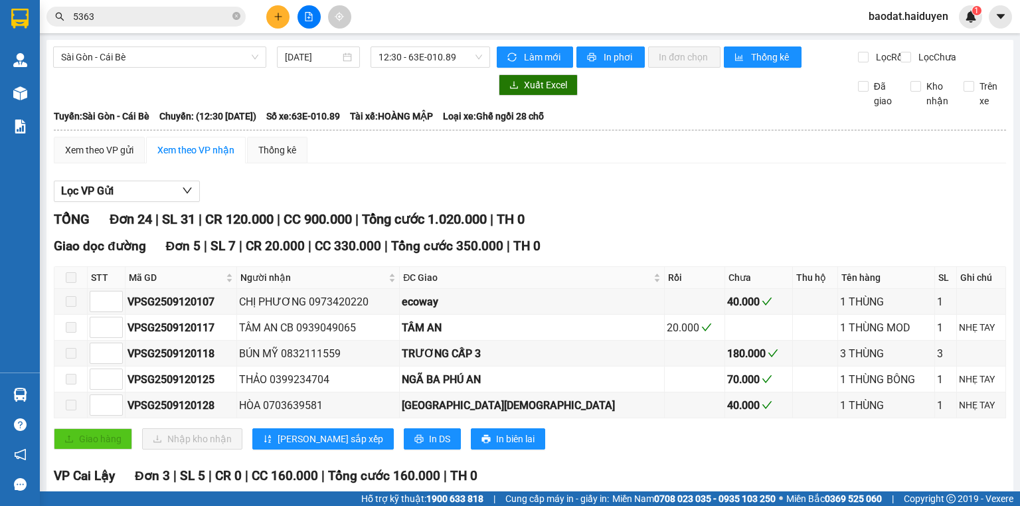
checkbox input "true"
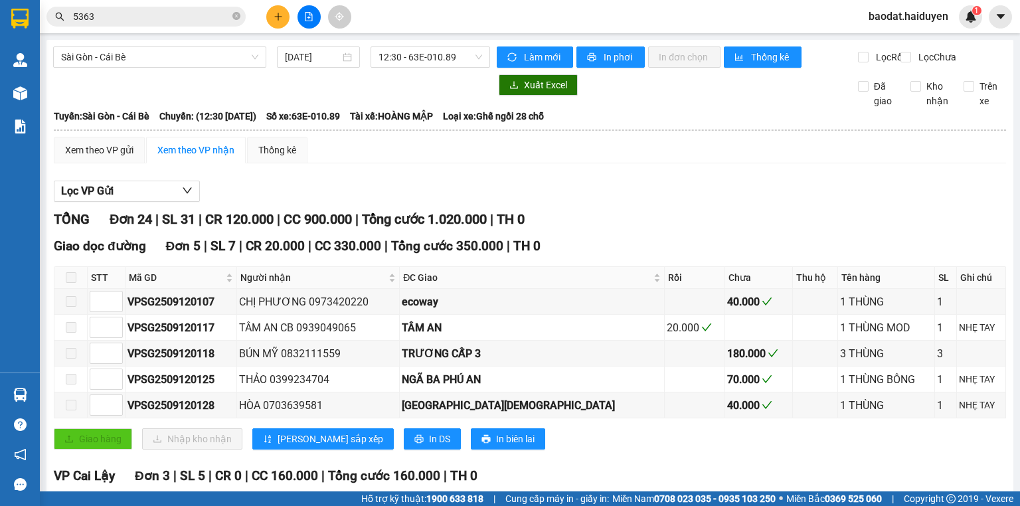
checkbox input "true"
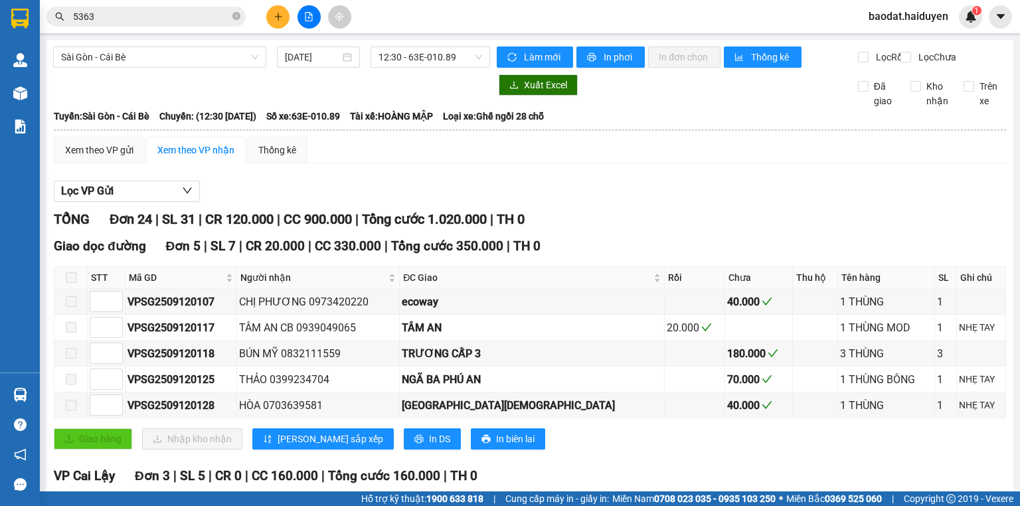
checkbox input "true"
checkbox input "false"
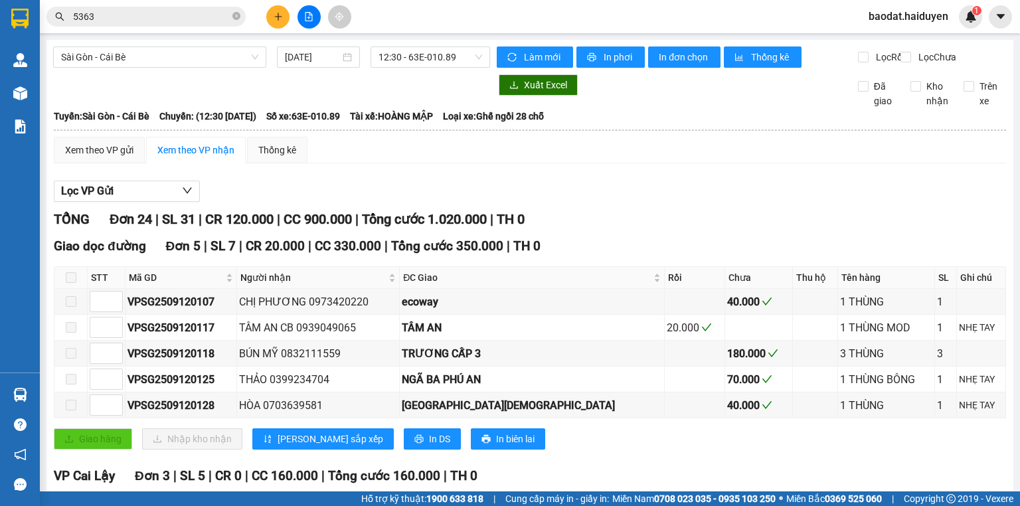
checkbox input "false"
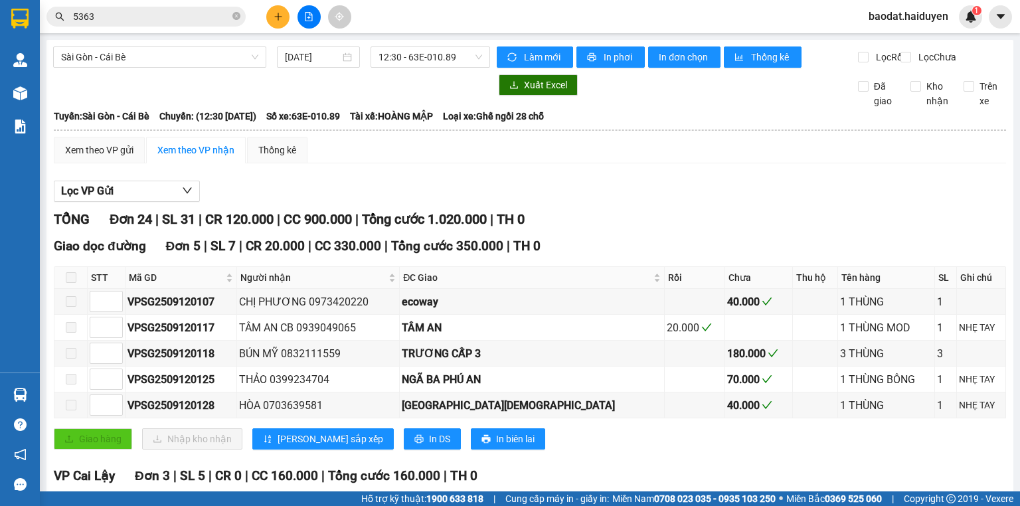
checkbox input "false"
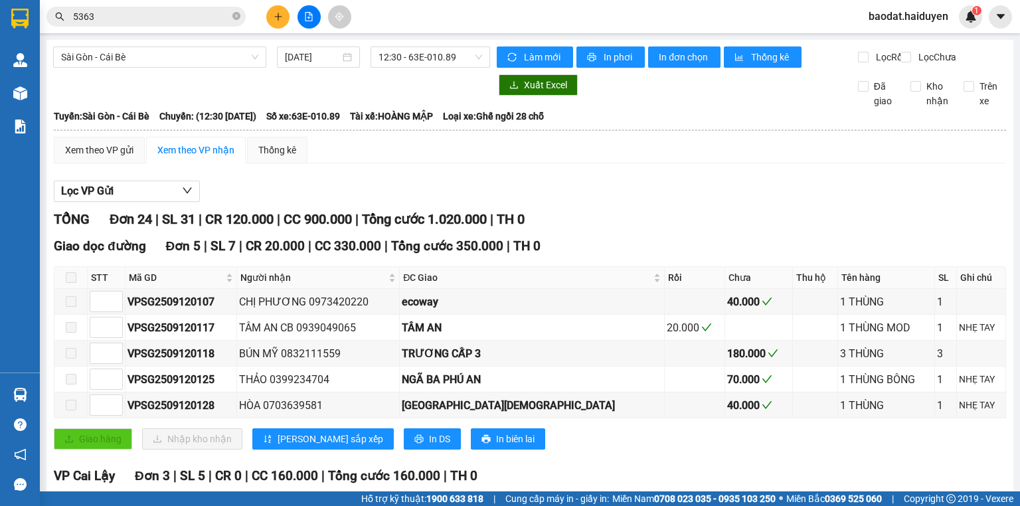
checkbox input "false"
click at [235, 13] on icon "close-circle" at bounding box center [236, 16] width 8 height 8
click at [195, 19] on input "text" at bounding box center [151, 16] width 157 height 15
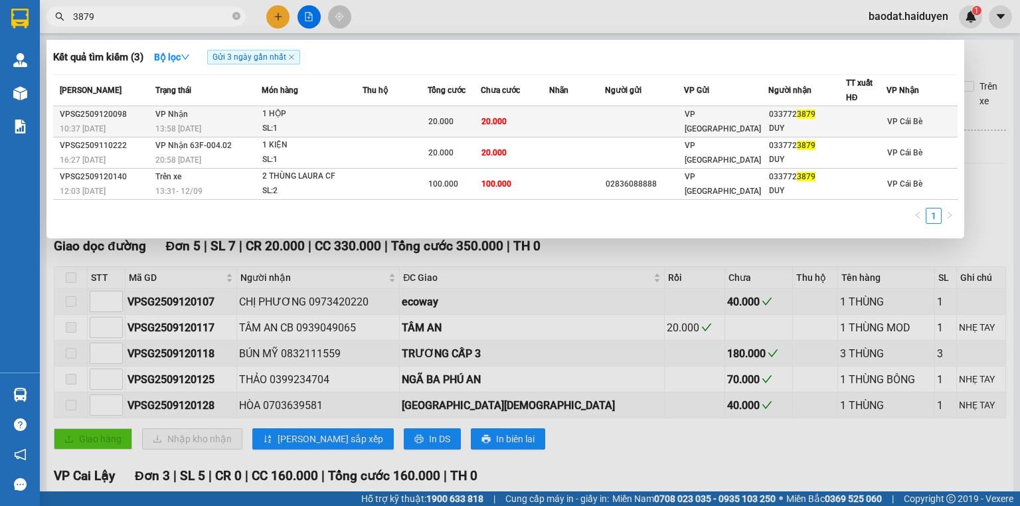
type input "3879"
click at [696, 122] on span "VP [GEOGRAPHIC_DATA]" at bounding box center [723, 122] width 76 height 24
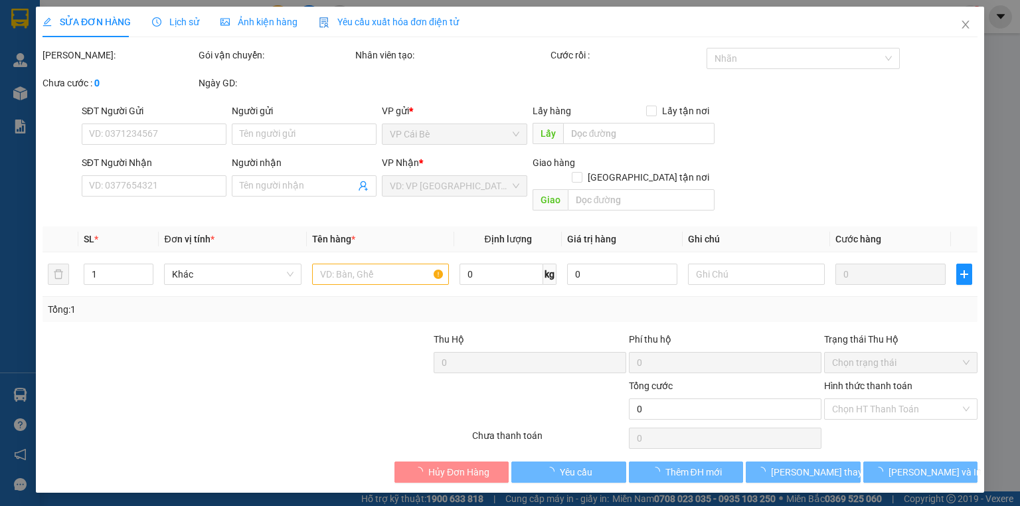
type input "0337723879"
type input "DUY"
type input "20.000"
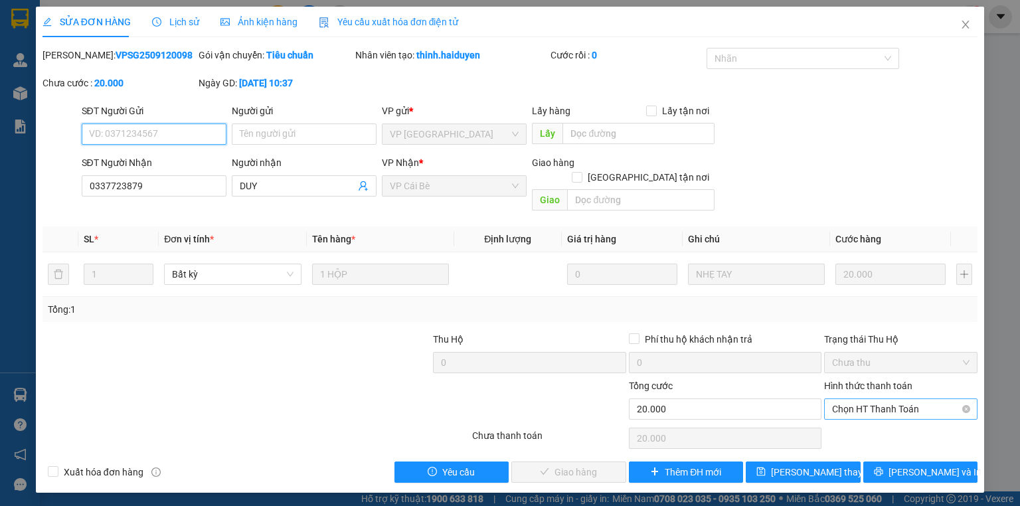
click at [861, 399] on span "Chọn HT Thanh Toán" at bounding box center [900, 409] width 137 height 20
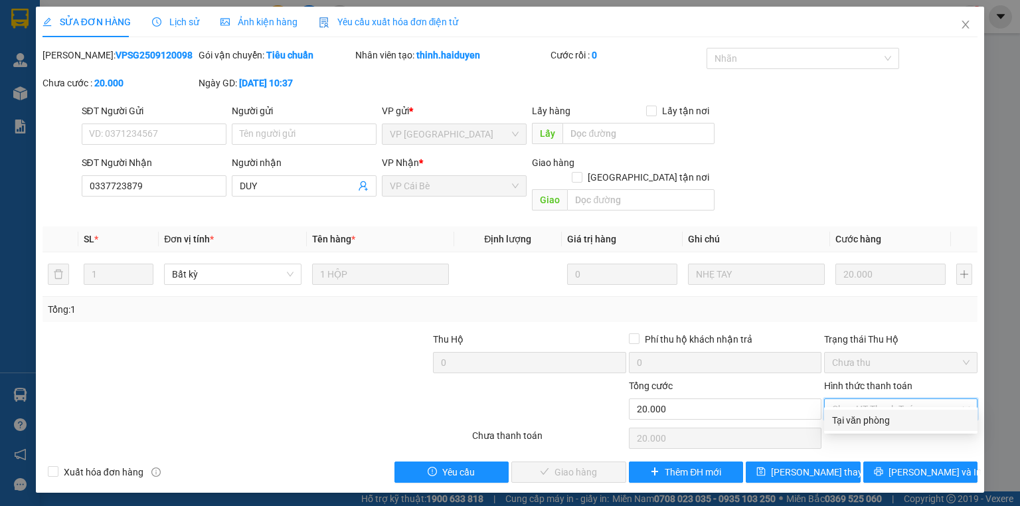
drag, startPoint x: 866, startPoint y: 406, endPoint x: 850, endPoint y: 418, distance: 19.5
click at [865, 417] on div "Tại văn phòng" at bounding box center [900, 420] width 137 height 15
type input "0"
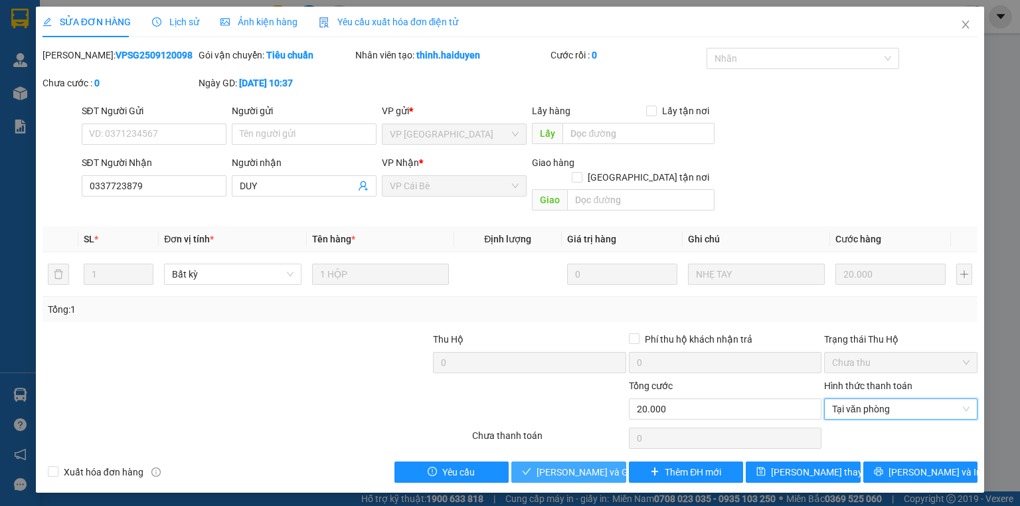
click at [610, 465] on span "[PERSON_NAME] và [PERSON_NAME] hàng" at bounding box center [600, 472] width 127 height 15
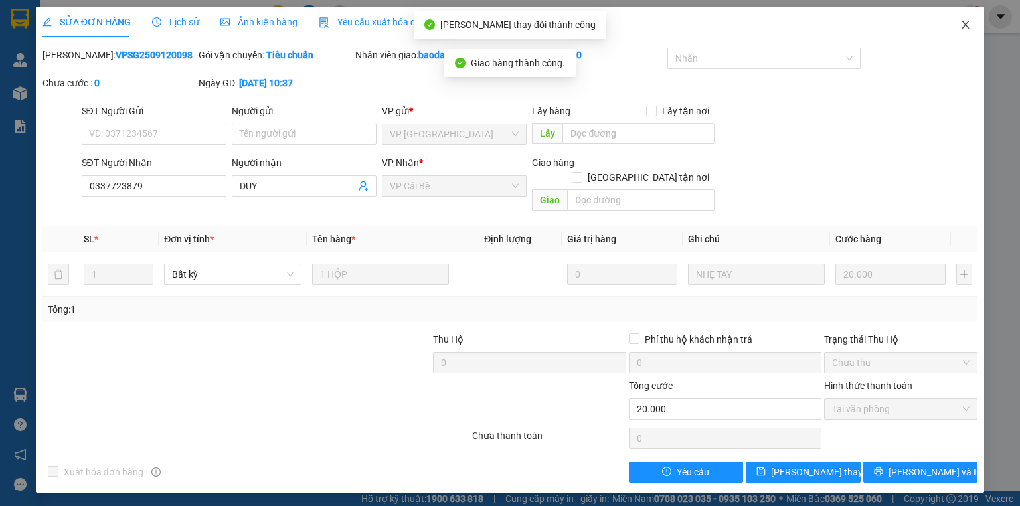
click at [967, 15] on span "Close" at bounding box center [965, 25] width 37 height 37
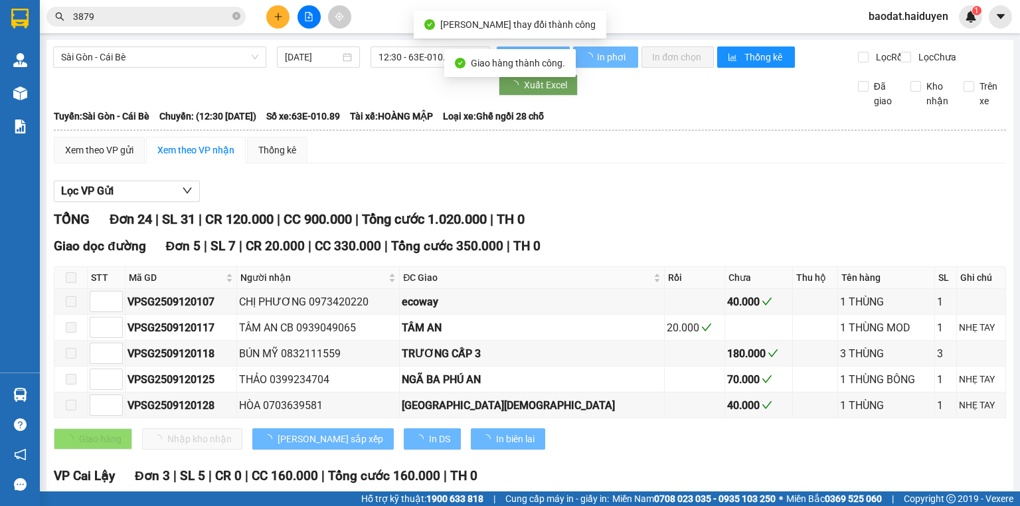
click at [178, 19] on input "3879" at bounding box center [151, 16] width 157 height 15
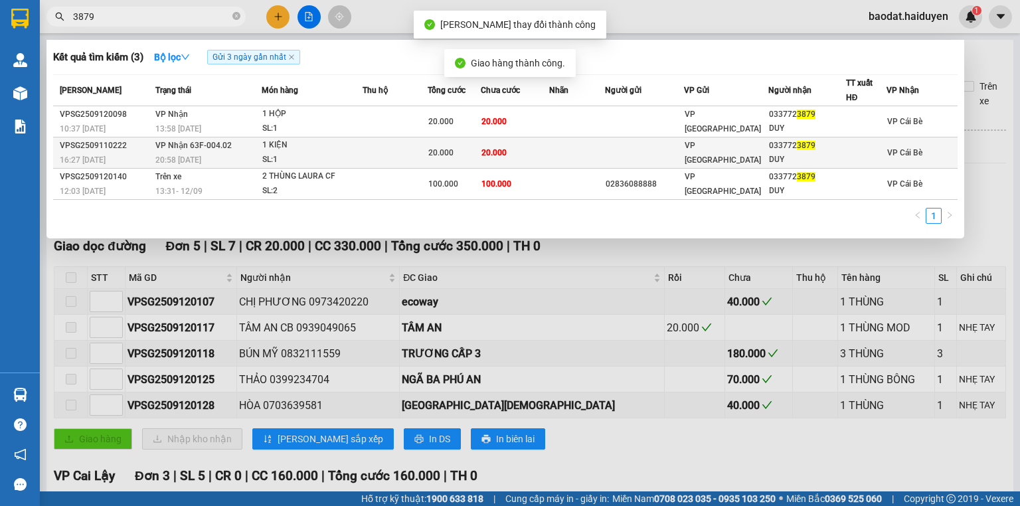
click at [742, 149] on div "VP [GEOGRAPHIC_DATA]" at bounding box center [726, 152] width 83 height 29
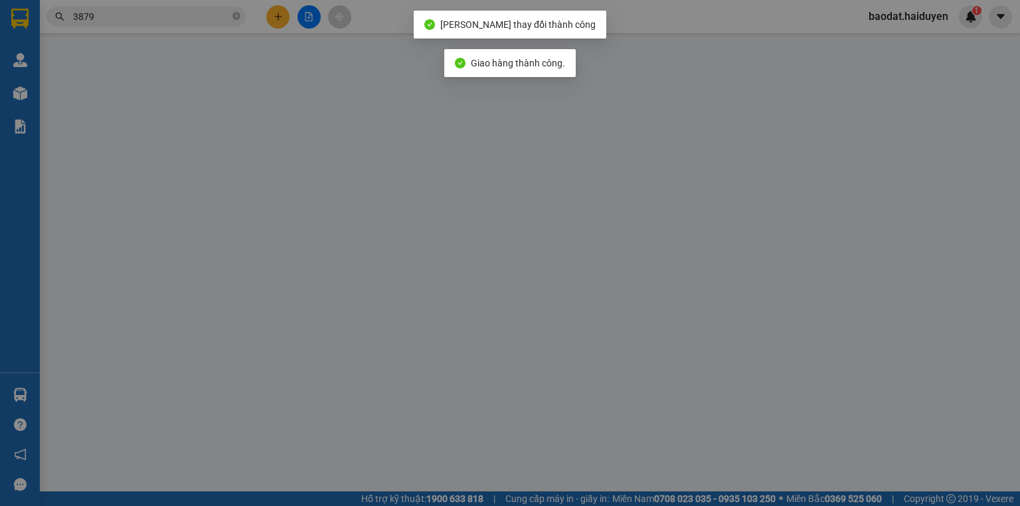
type input "0337723879"
type input "DUY"
type input "20.000"
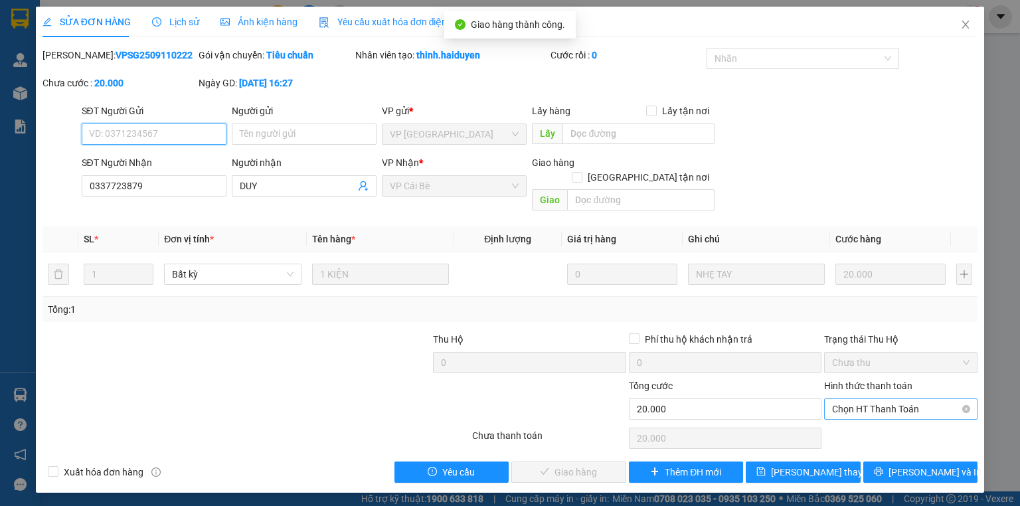
drag, startPoint x: 882, startPoint y: 388, endPoint x: 884, endPoint y: 402, distance: 13.3
click at [882, 399] on span "Chọn HT Thanh Toán" at bounding box center [900, 409] width 137 height 20
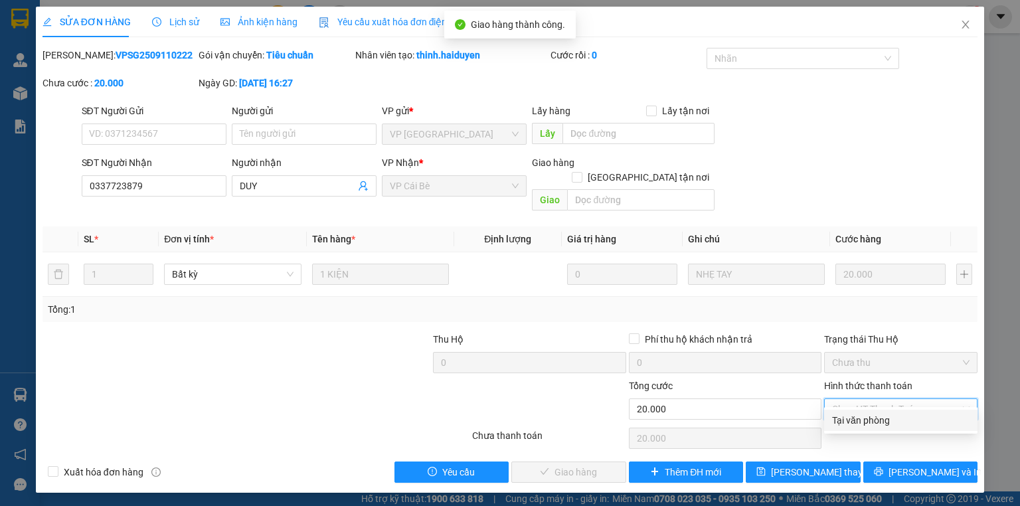
click at [874, 421] on div "Tại văn phòng" at bounding box center [900, 420] width 137 height 15
type input "0"
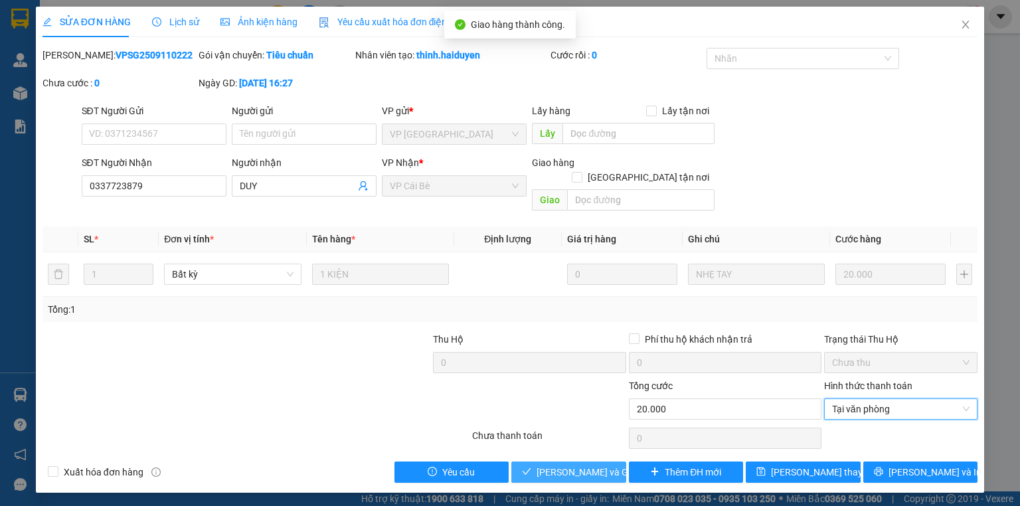
drag, startPoint x: 564, startPoint y: 456, endPoint x: 930, endPoint y: 129, distance: 490.4
click at [566, 465] on span "[PERSON_NAME] và [PERSON_NAME] hàng" at bounding box center [600, 472] width 127 height 15
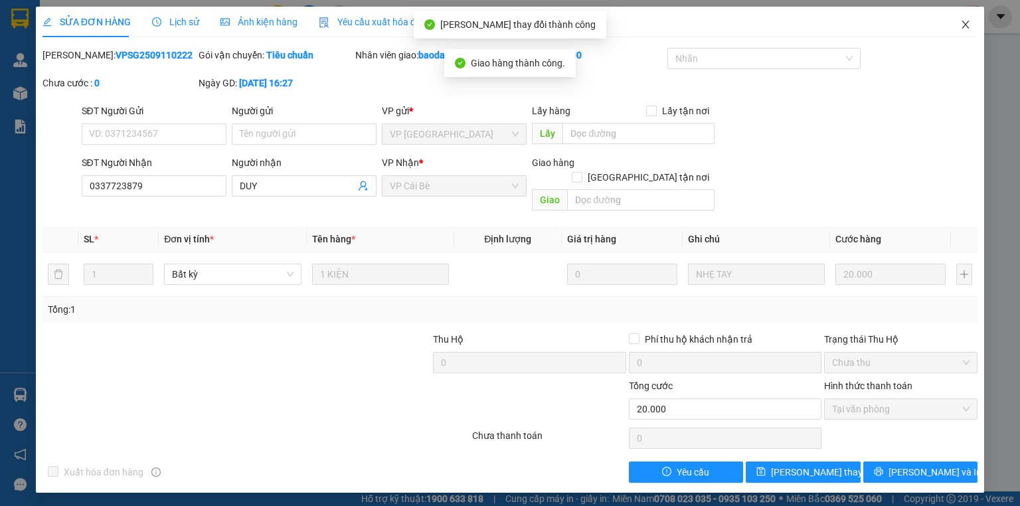
click at [967, 20] on icon "close" at bounding box center [965, 24] width 11 height 11
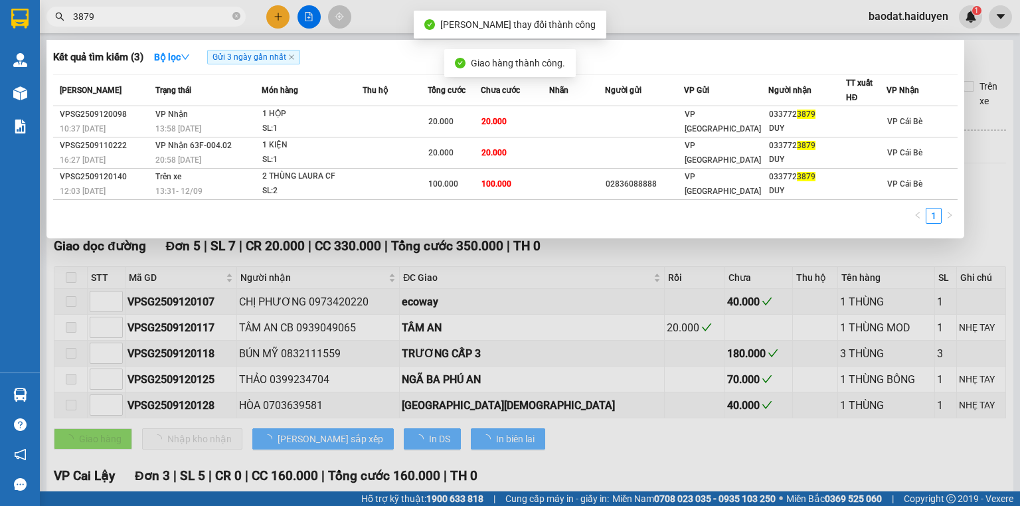
click at [155, 21] on input "3879" at bounding box center [151, 16] width 157 height 15
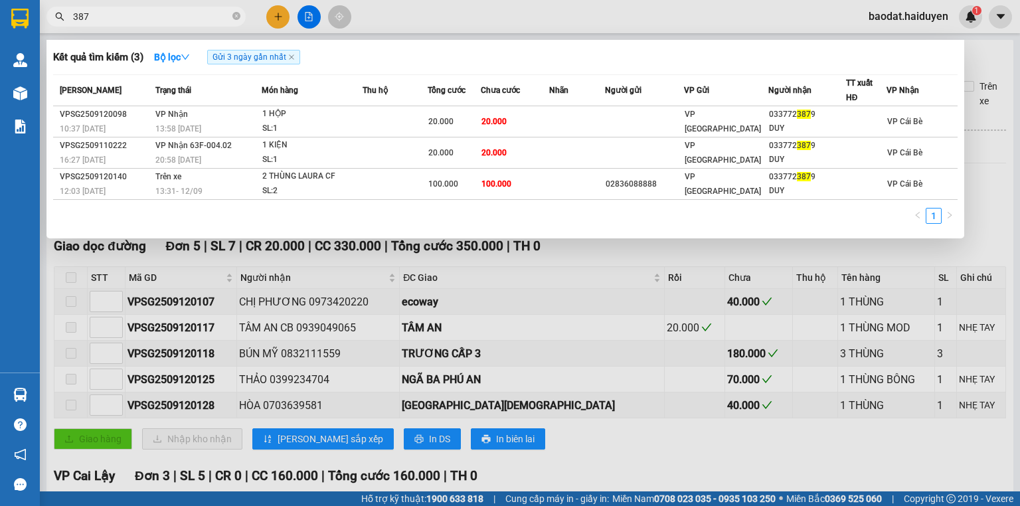
type input "3879"
click at [239, 17] on icon "close-circle" at bounding box center [236, 16] width 8 height 8
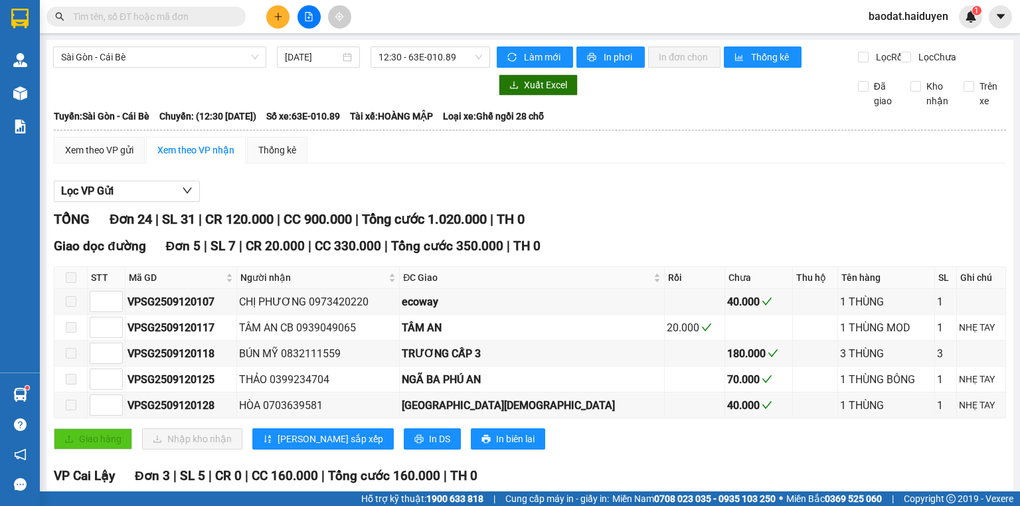
drag, startPoint x: 228, startPoint y: 17, endPoint x: 210, endPoint y: 13, distance: 18.9
click at [228, 16] on input "text" at bounding box center [151, 16] width 157 height 15
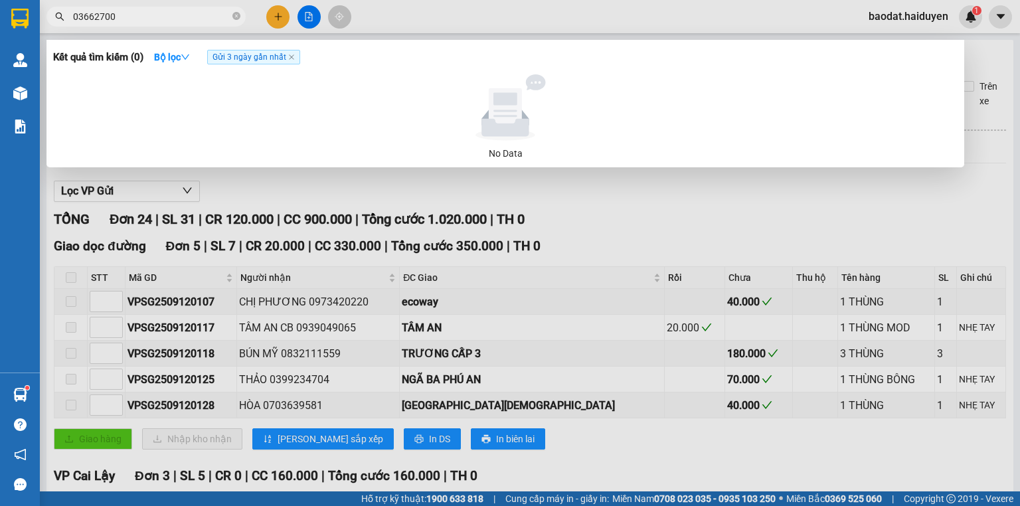
drag, startPoint x: 94, startPoint y: 15, endPoint x: 175, endPoint y: 37, distance: 84.4
click at [165, 29] on div "Kết quả tìm kiếm ( 0 ) Bộ lọc Gửi 3 ngày gần nhất No Data 03662700" at bounding box center [129, 16] width 259 height 23
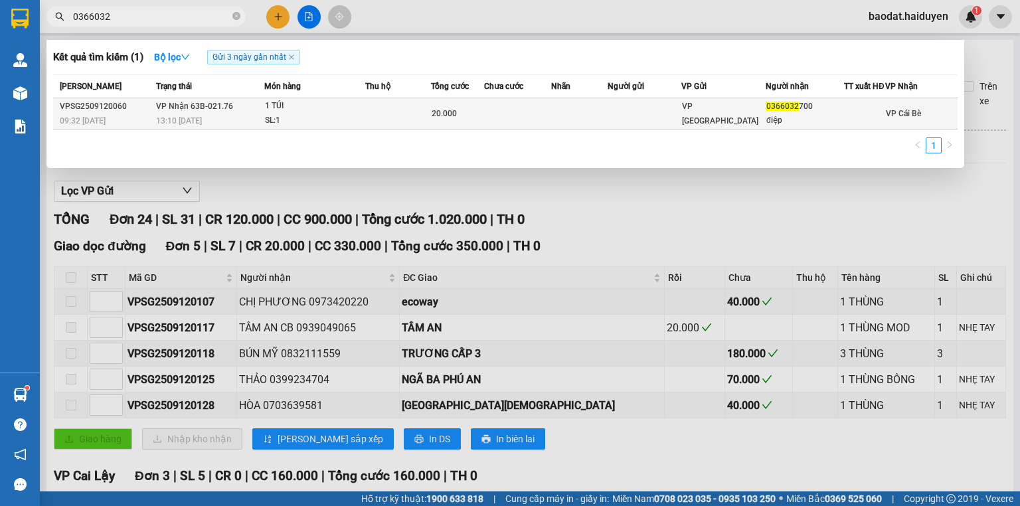
type input "0366032"
click at [370, 123] on td at bounding box center [398, 113] width 66 height 31
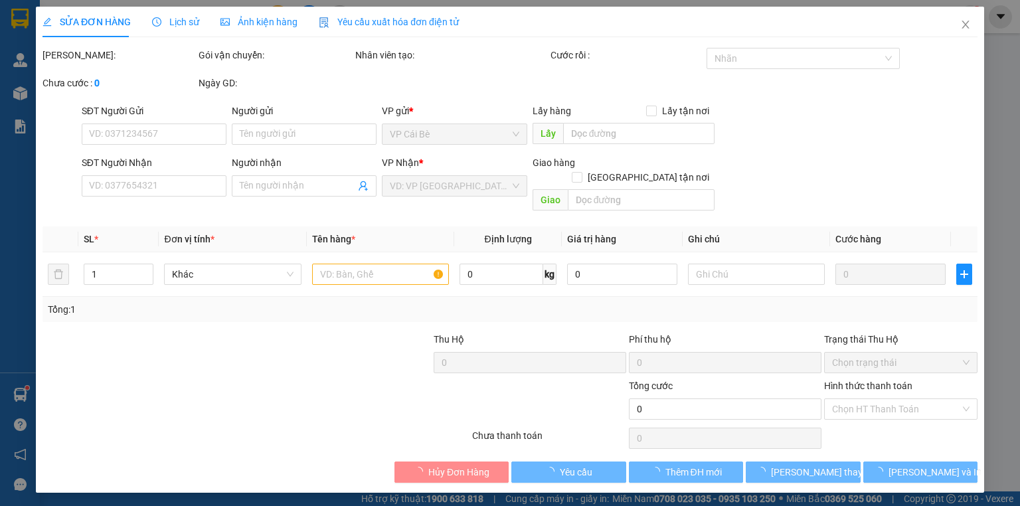
type input "0366032700"
type input "điệp"
type input "20.000"
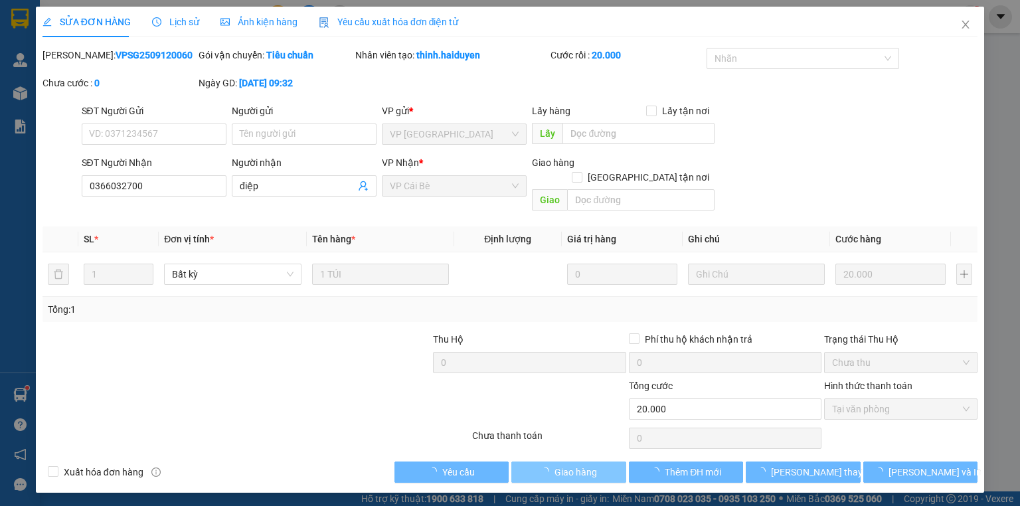
click at [568, 465] on span "Giao hàng" at bounding box center [575, 472] width 42 height 15
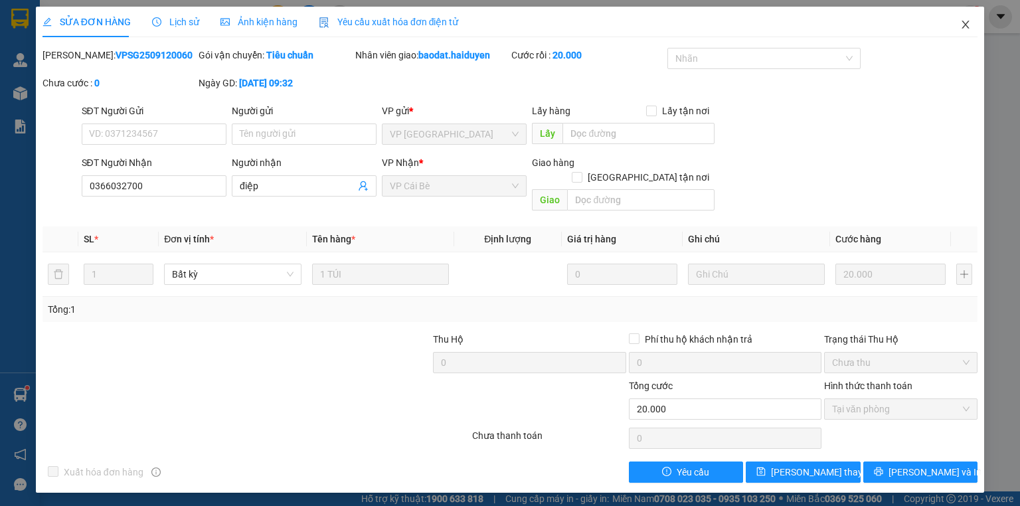
click at [961, 31] on span "Close" at bounding box center [965, 25] width 37 height 37
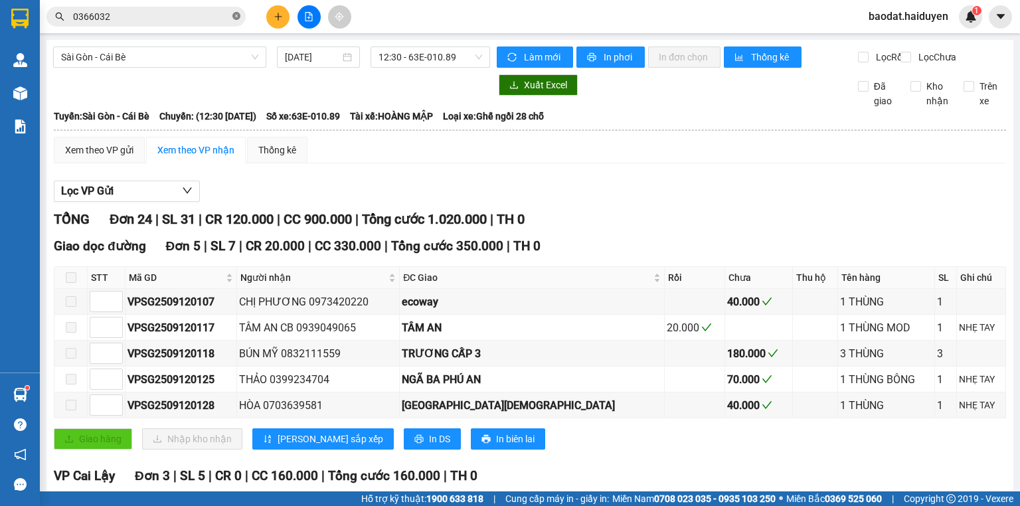
click at [235, 13] on icon "close-circle" at bounding box center [236, 16] width 8 height 8
click at [237, 13] on span at bounding box center [236, 16] width 8 height 15
click at [199, 13] on input "text" at bounding box center [151, 16] width 157 height 15
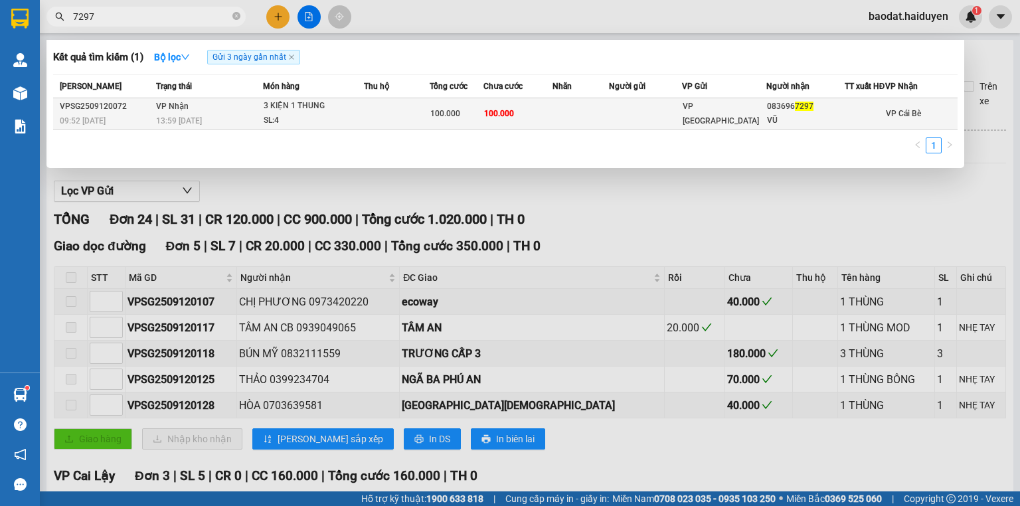
type input "7297"
click at [528, 120] on td "100.000" at bounding box center [517, 113] width 69 height 31
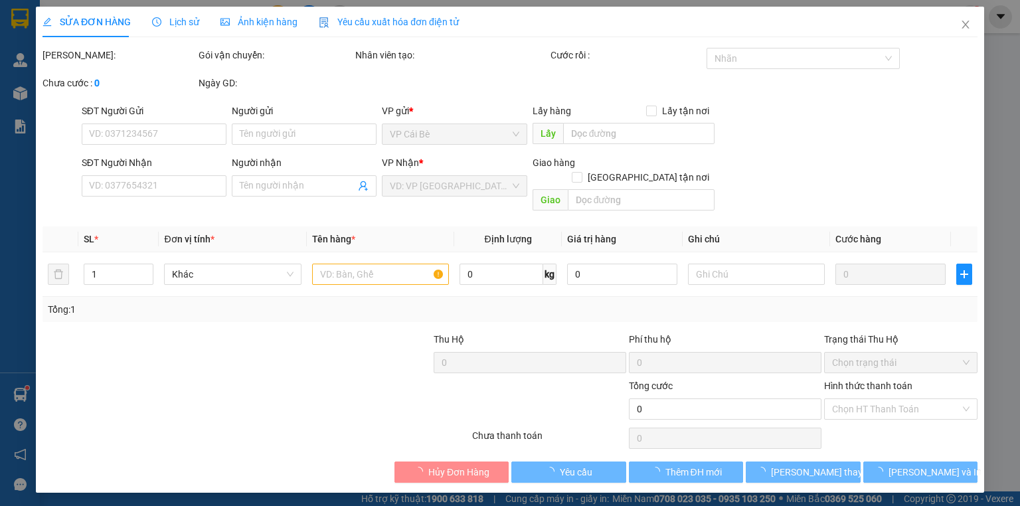
type input "0836967297"
type input "VŨ"
type input "100.000"
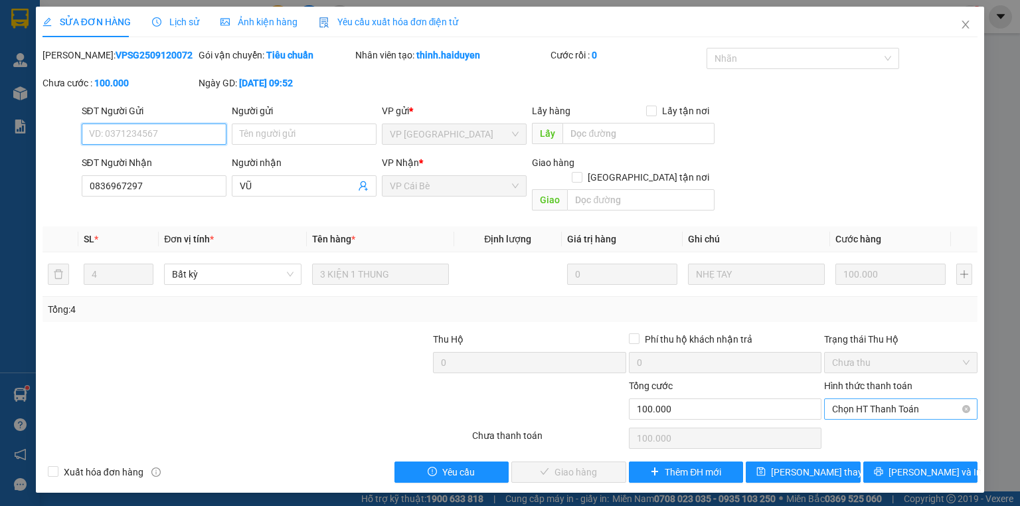
drag, startPoint x: 842, startPoint y: 384, endPoint x: 849, endPoint y: 403, distance: 20.4
click at [843, 399] on span "Chọn HT Thanh Toán" at bounding box center [900, 409] width 137 height 20
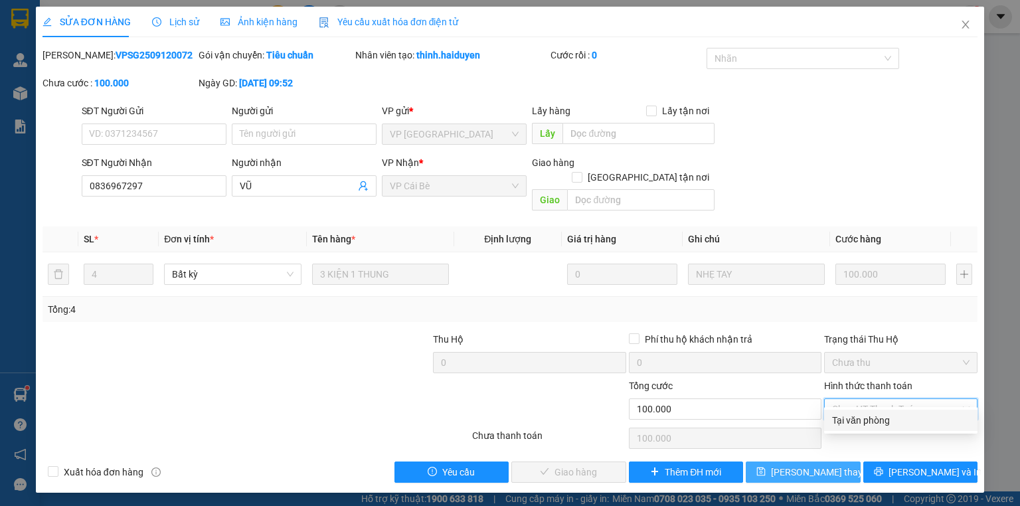
drag, startPoint x: 851, startPoint y: 422, endPoint x: 746, endPoint y: 447, distance: 107.1
click at [845, 426] on div "Tại văn phòng" at bounding box center [900, 420] width 137 height 15
type input "0"
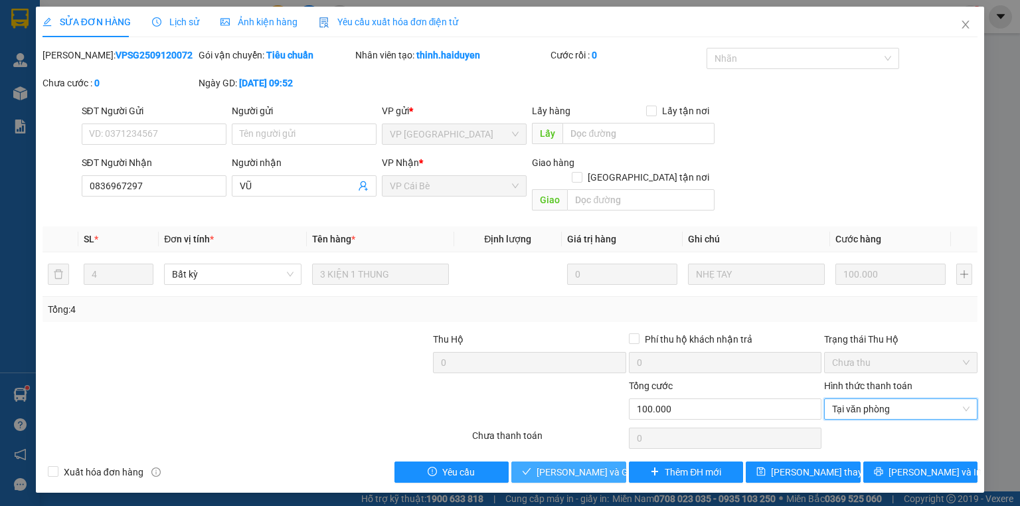
click at [593, 465] on span "[PERSON_NAME] và [PERSON_NAME] hàng" at bounding box center [600, 472] width 127 height 15
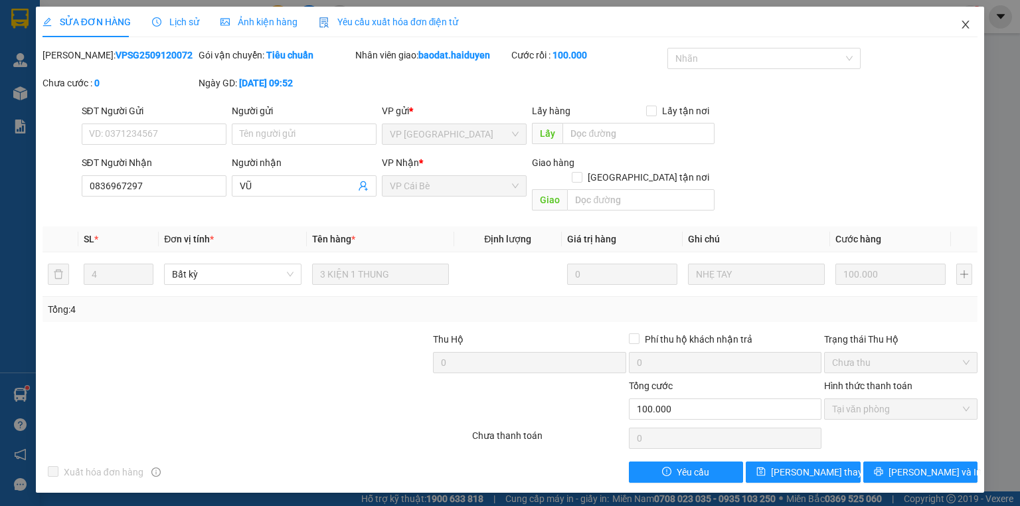
click at [967, 23] on icon "close" at bounding box center [965, 24] width 11 height 11
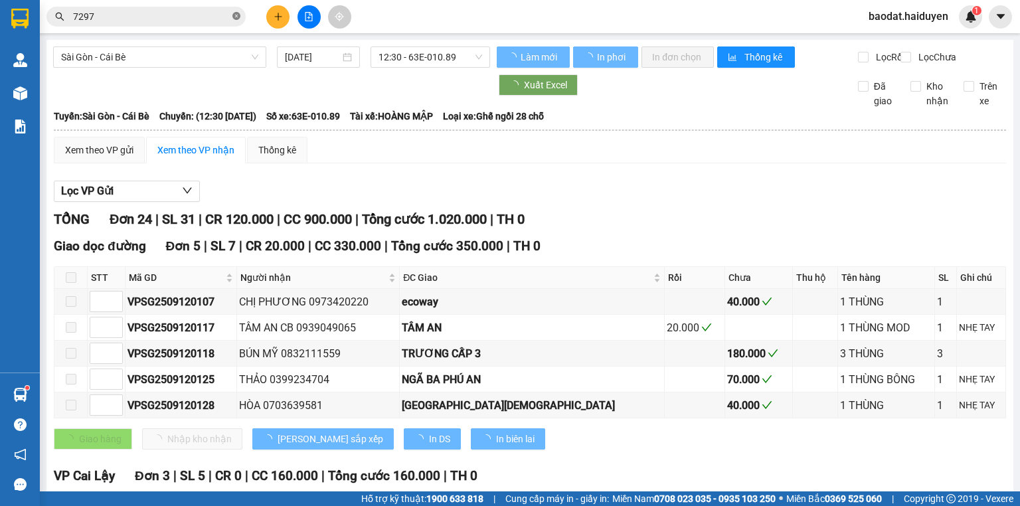
click at [234, 19] on icon "close-circle" at bounding box center [236, 16] width 8 height 8
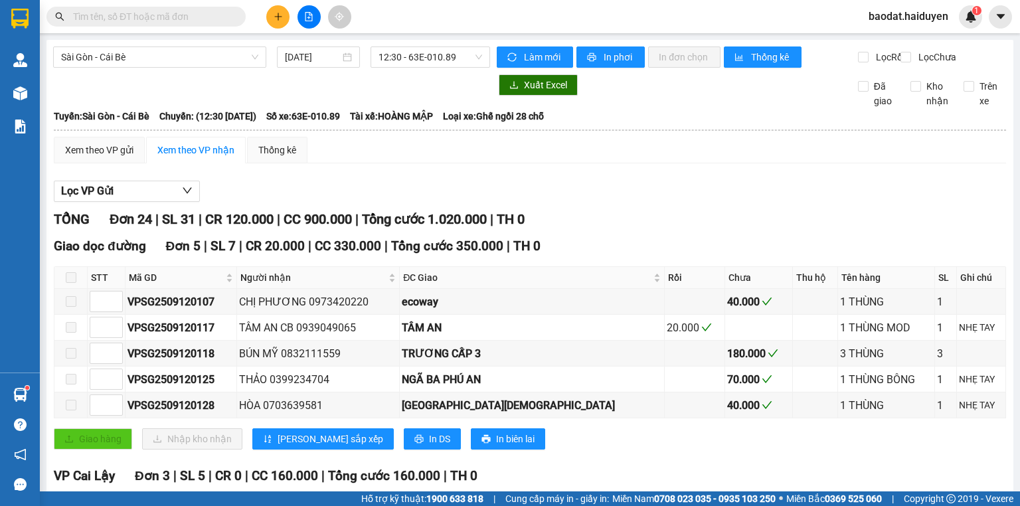
click at [210, 13] on input "text" at bounding box center [151, 16] width 157 height 15
click at [116, 11] on input "text" at bounding box center [151, 16] width 157 height 15
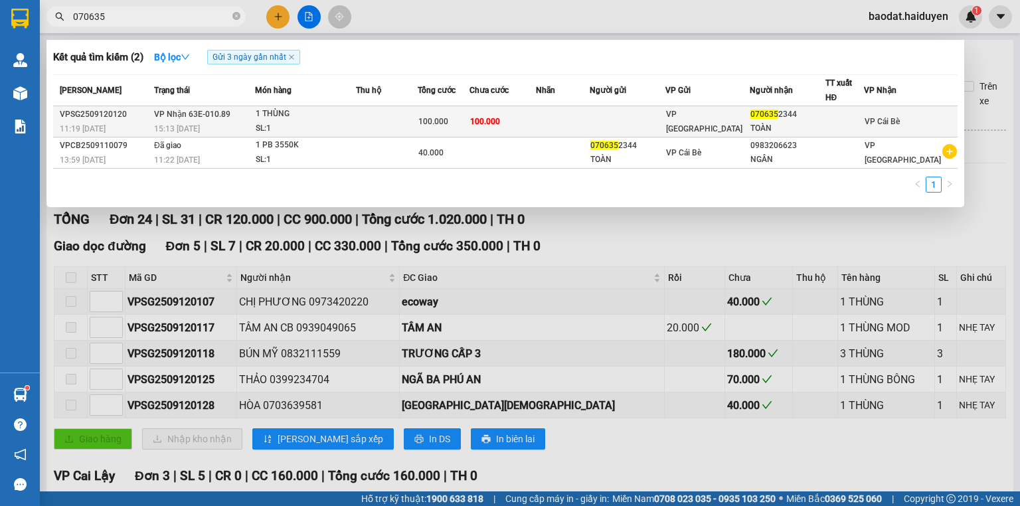
type input "070635"
click at [469, 124] on div "100.000" at bounding box center [443, 121] width 50 height 15
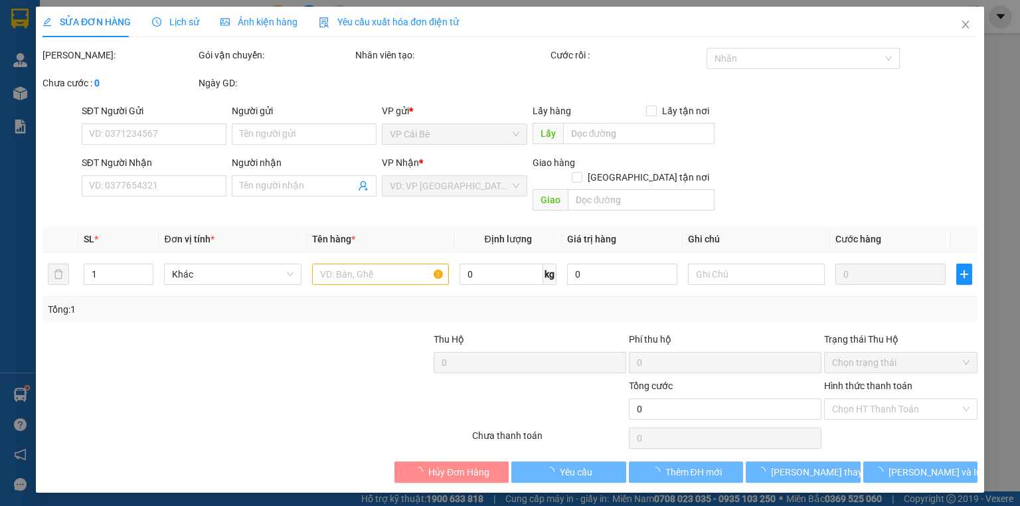
type input "0706352344"
type input "TOÀN"
type input "100.000"
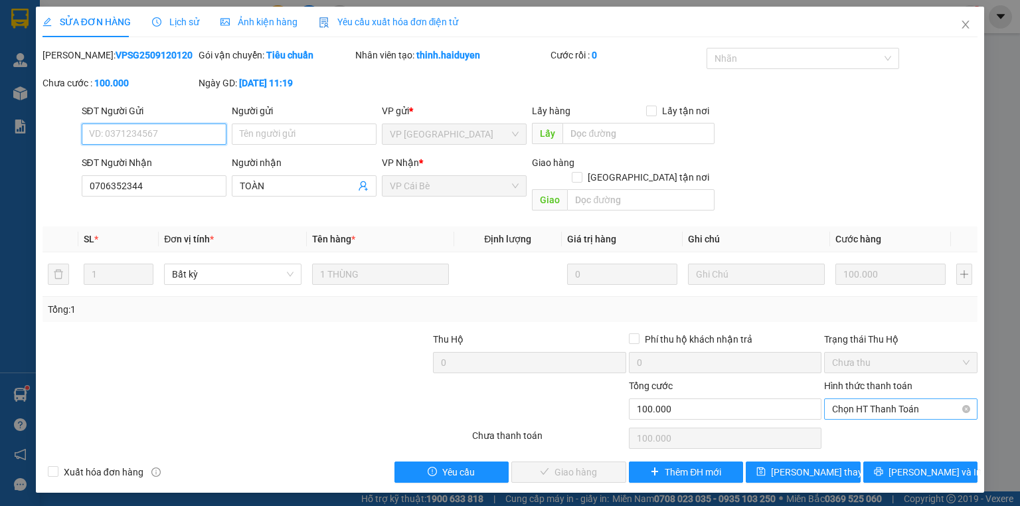
click at [881, 399] on span "Chọn HT Thanh Toán" at bounding box center [900, 409] width 137 height 20
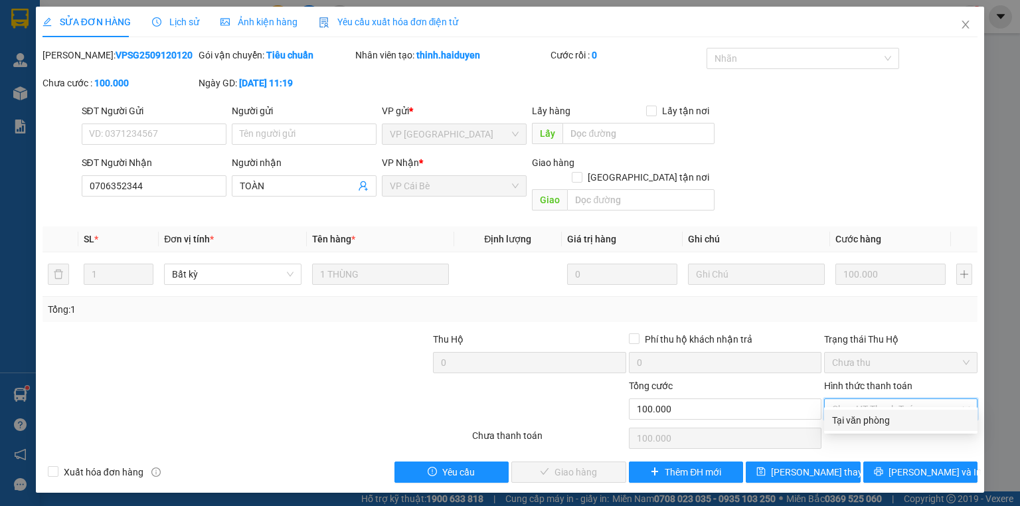
click at [859, 426] on div "Tại văn phòng" at bounding box center [900, 420] width 137 height 15
type input "0"
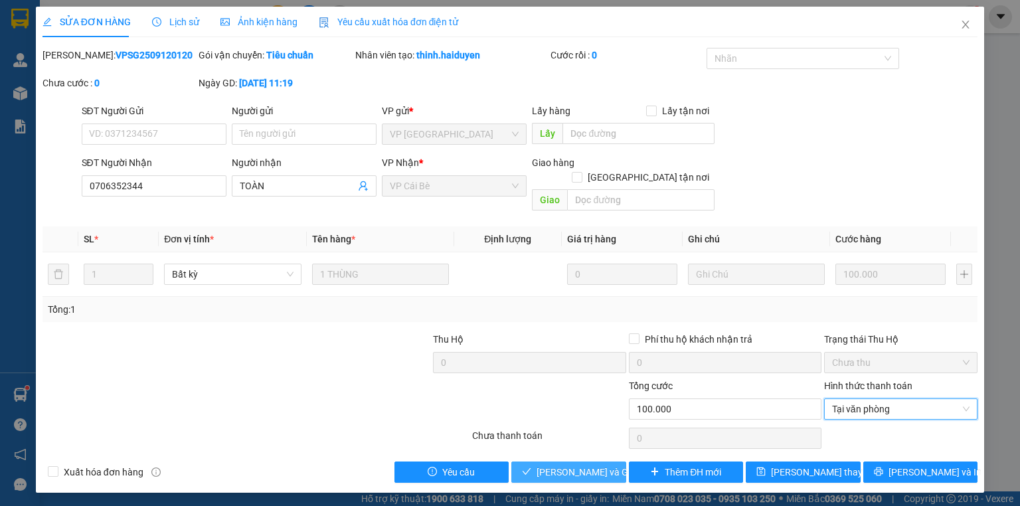
click at [560, 465] on span "[PERSON_NAME] và [PERSON_NAME] hàng" at bounding box center [600, 472] width 127 height 15
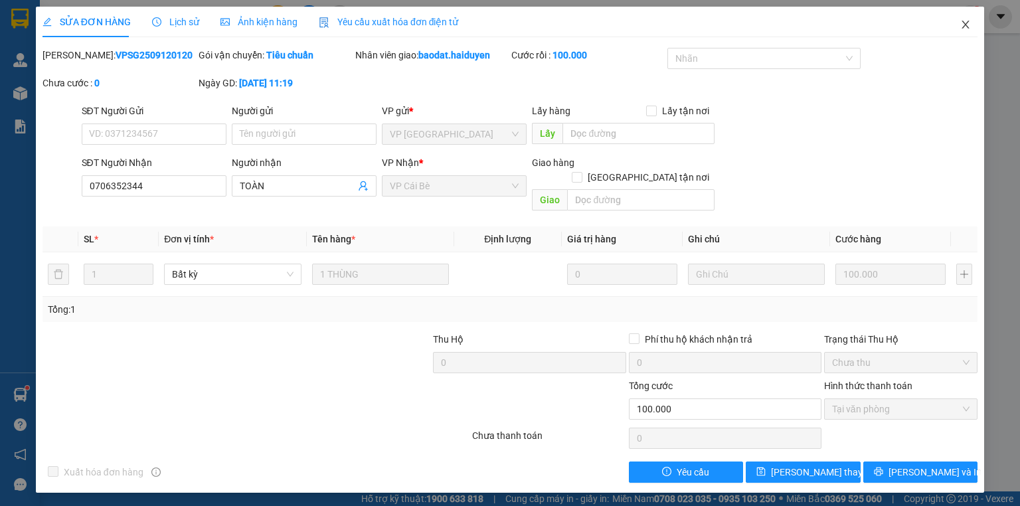
click at [959, 27] on span "Close" at bounding box center [965, 25] width 37 height 37
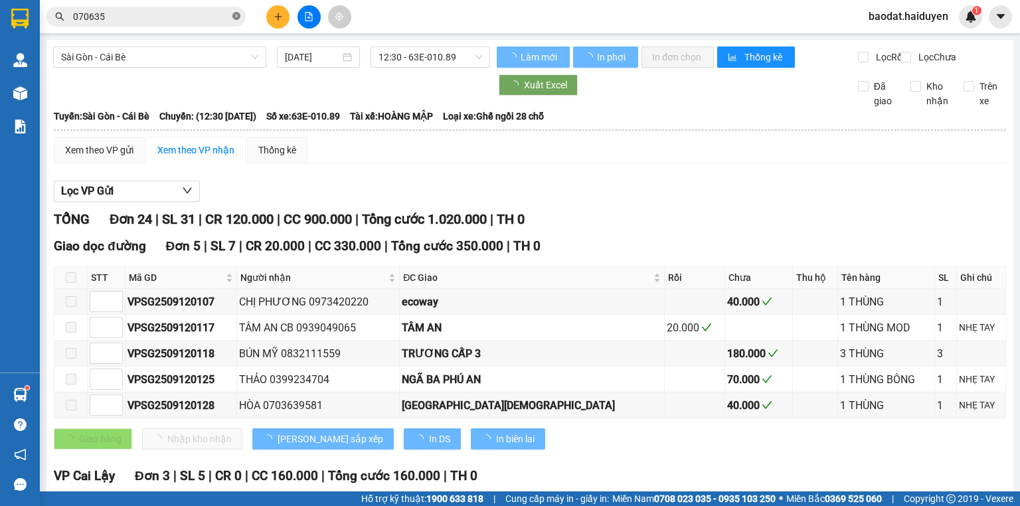
click at [233, 18] on icon "close-circle" at bounding box center [236, 16] width 8 height 8
click at [224, 16] on input "text" at bounding box center [151, 16] width 157 height 15
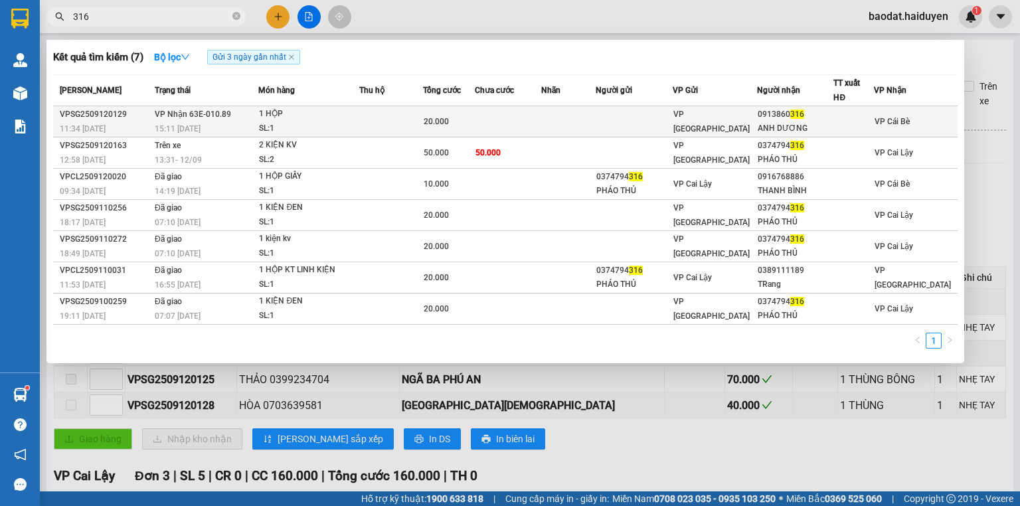
type input "316"
click at [784, 122] on div "ANH DƯƠNG" at bounding box center [796, 129] width 76 height 14
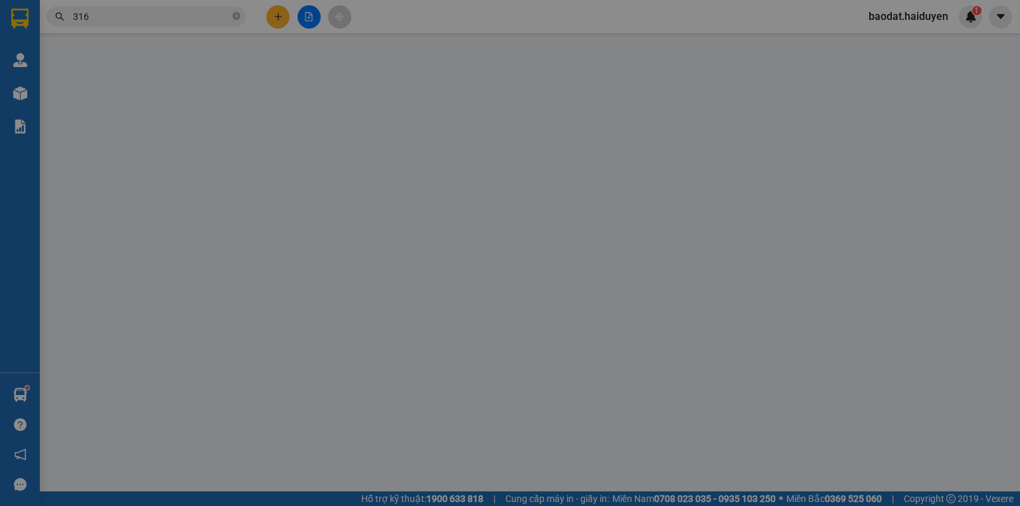
type input "0913860316"
type input "ANH DƯƠNG"
type input "20.000"
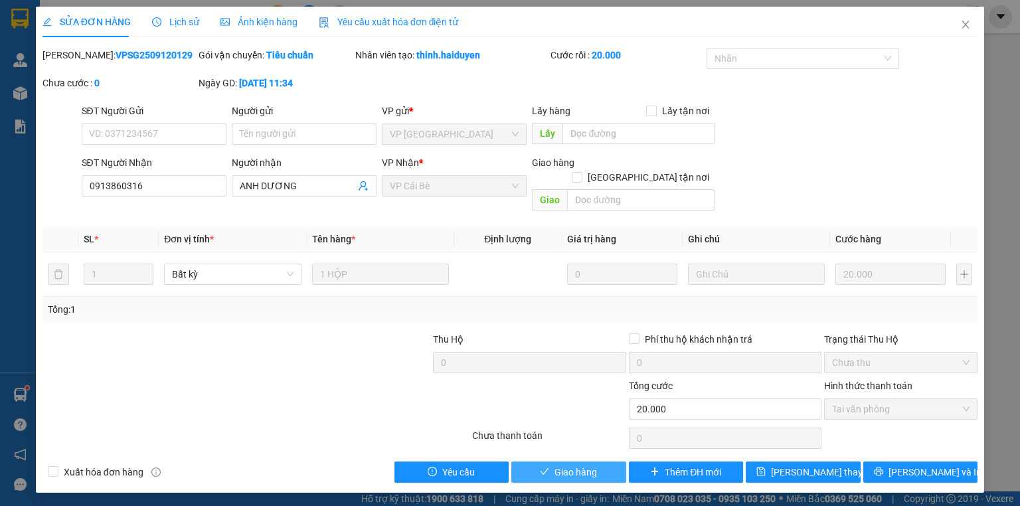
click at [560, 465] on span "Giao hàng" at bounding box center [575, 472] width 42 height 15
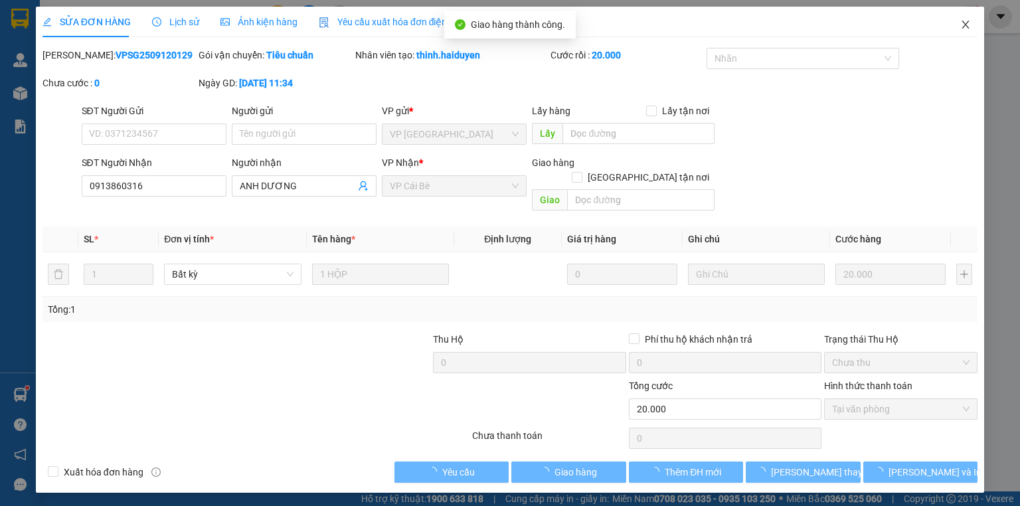
click at [967, 18] on span "Close" at bounding box center [965, 25] width 37 height 37
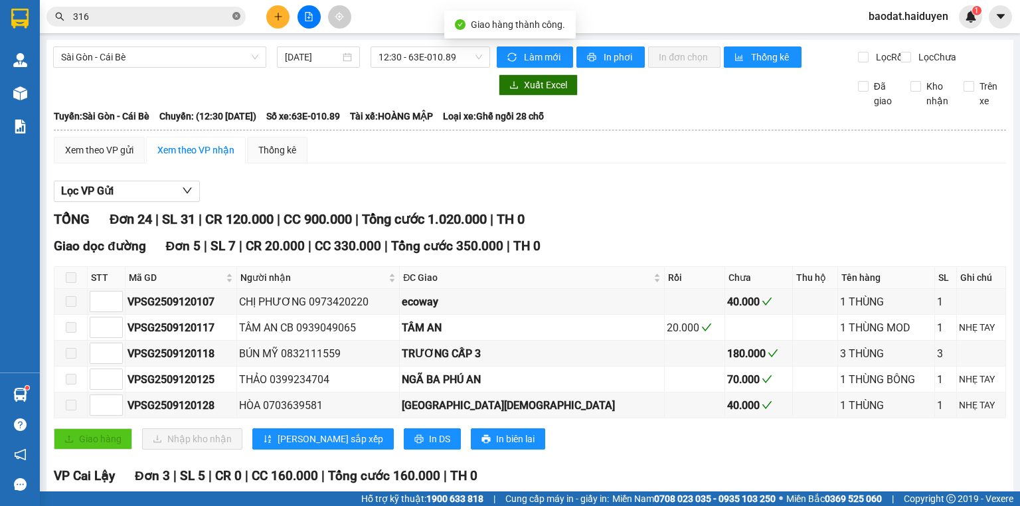
click at [239, 16] on icon "close-circle" at bounding box center [236, 16] width 8 height 8
click at [238, 16] on span at bounding box center [236, 16] width 8 height 15
click at [207, 22] on input "text" at bounding box center [151, 16] width 157 height 15
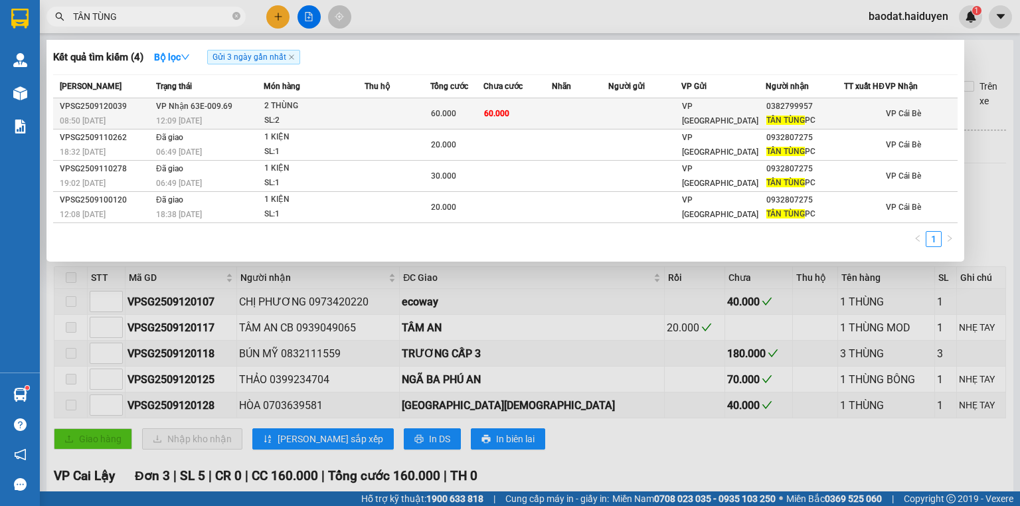
type input "TÂN TÙNG"
click at [220, 111] on span "VP Nhận 63E-009.69" at bounding box center [194, 106] width 76 height 9
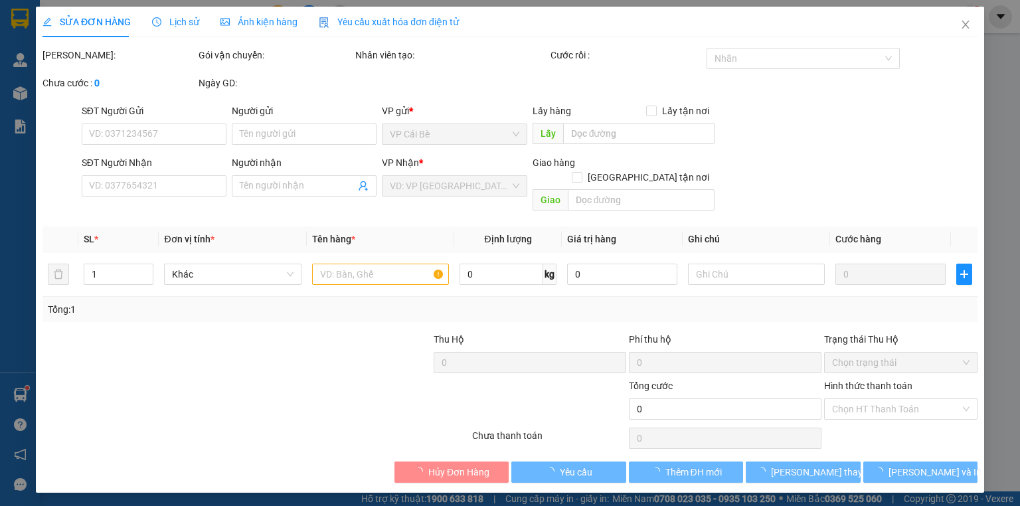
type input "0382799957"
type input "TÂN TÙNG PC"
type input "60.000"
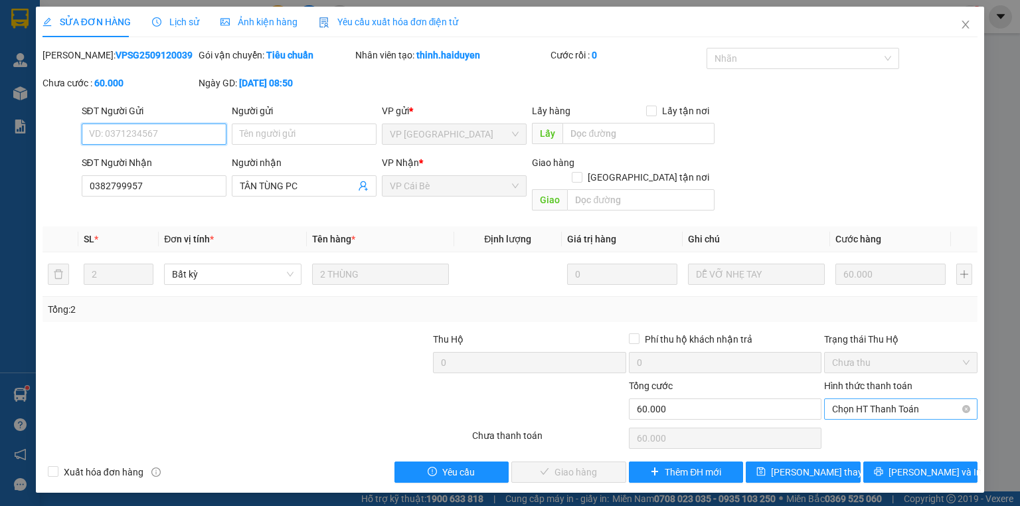
drag, startPoint x: 930, startPoint y: 395, endPoint x: 918, endPoint y: 404, distance: 14.7
click at [930, 399] on span "Chọn HT Thanh Toán" at bounding box center [900, 409] width 137 height 20
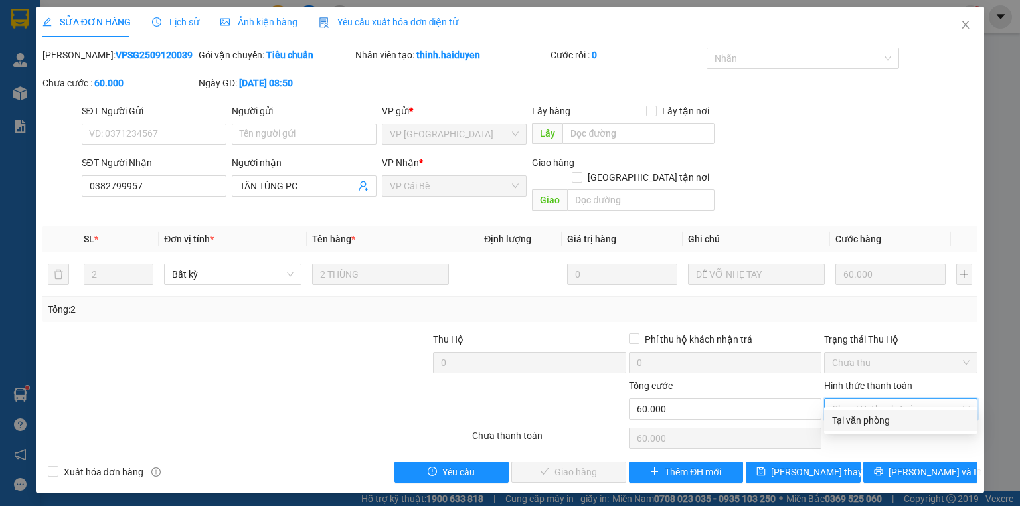
click at [893, 425] on div "Tại văn phòng" at bounding box center [900, 420] width 137 height 15
type input "0"
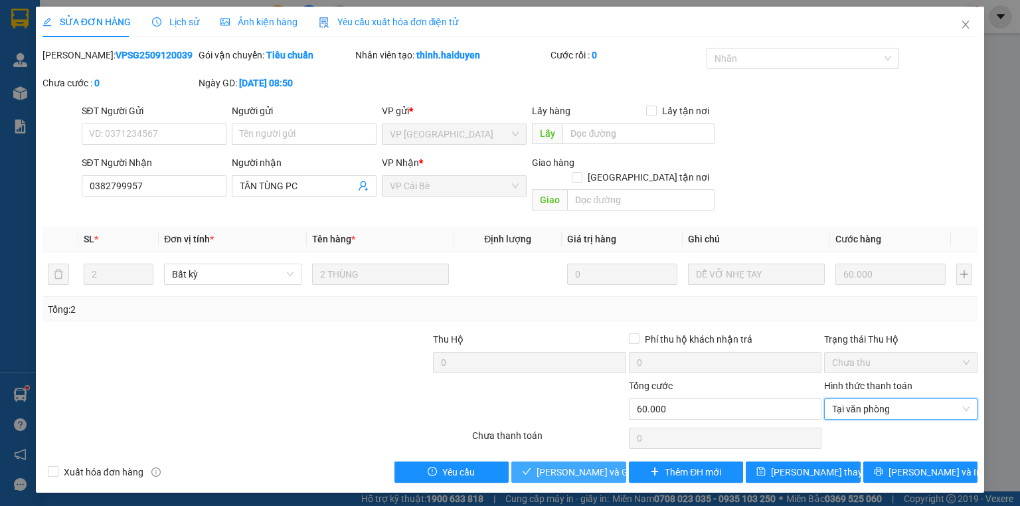
click at [594, 465] on span "[PERSON_NAME] và [PERSON_NAME] hàng" at bounding box center [600, 472] width 127 height 15
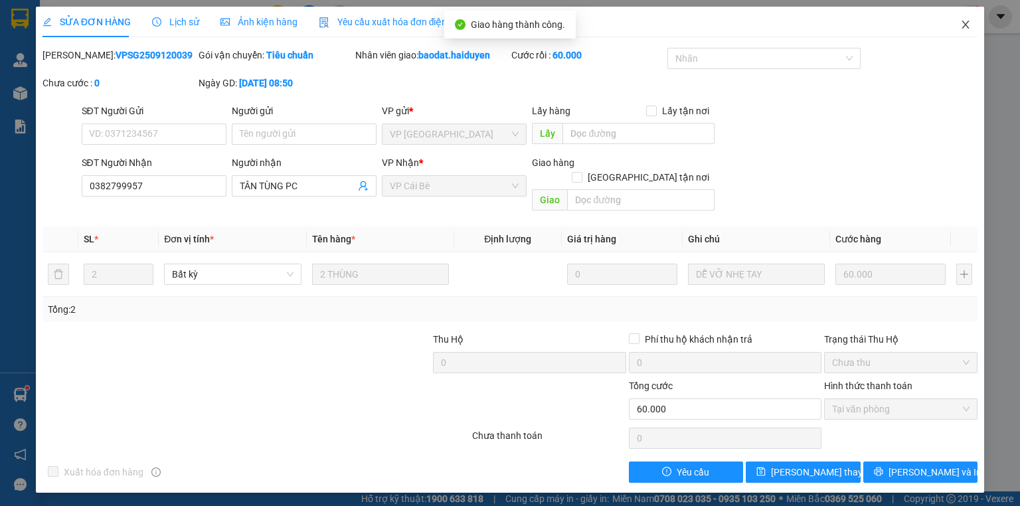
click at [964, 21] on icon "close" at bounding box center [965, 24] width 11 height 11
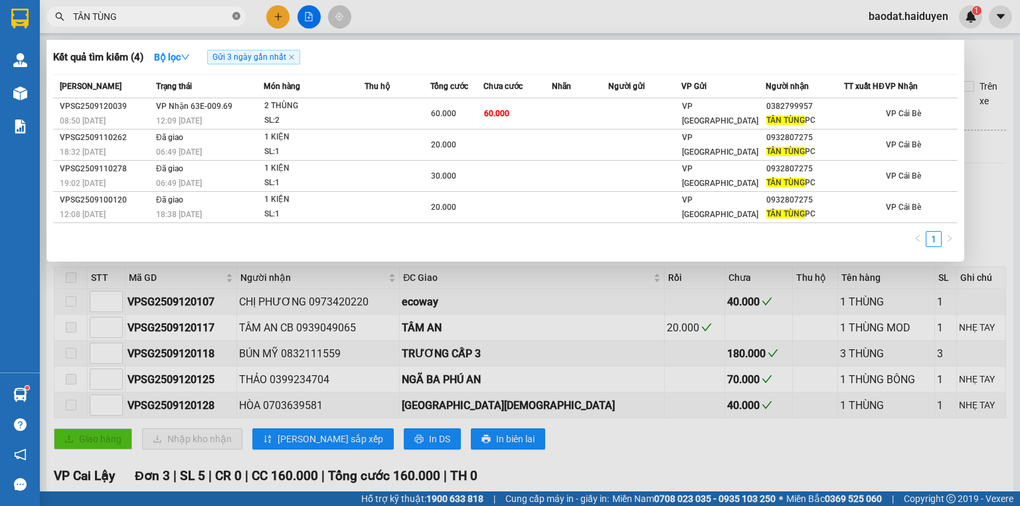
click at [236, 19] on icon "close-circle" at bounding box center [236, 16] width 8 height 8
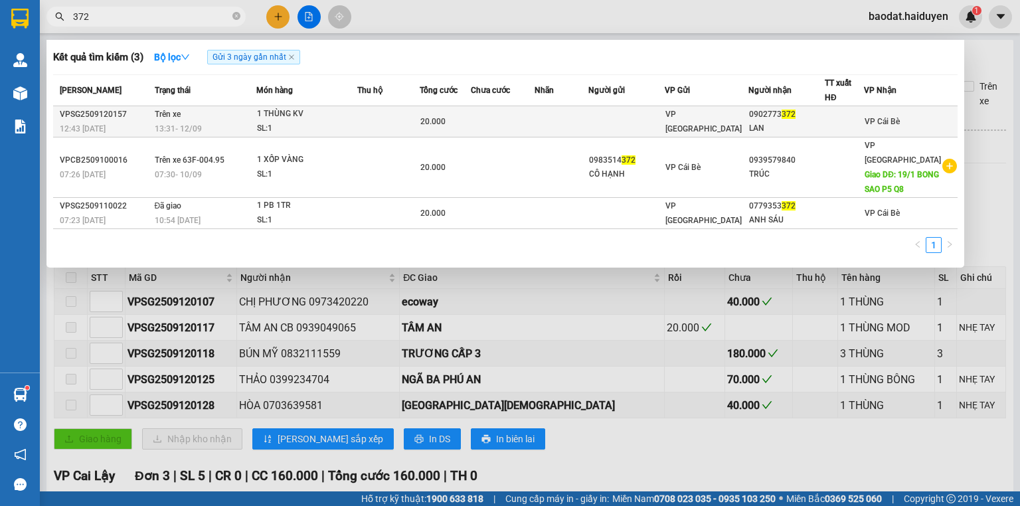
type input "372"
click at [535, 124] on td at bounding box center [503, 121] width 64 height 31
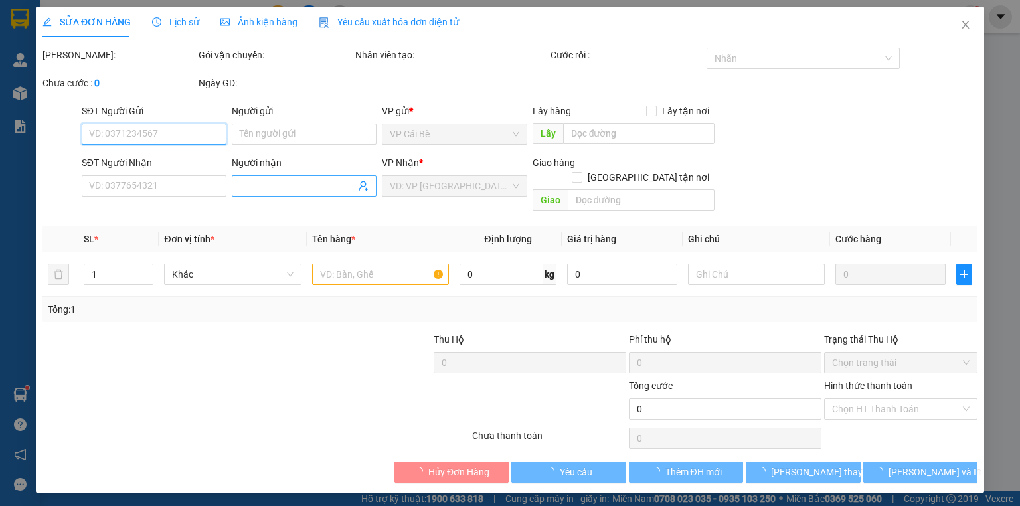
type input "0902773372"
type input "LAN"
type input "20.000"
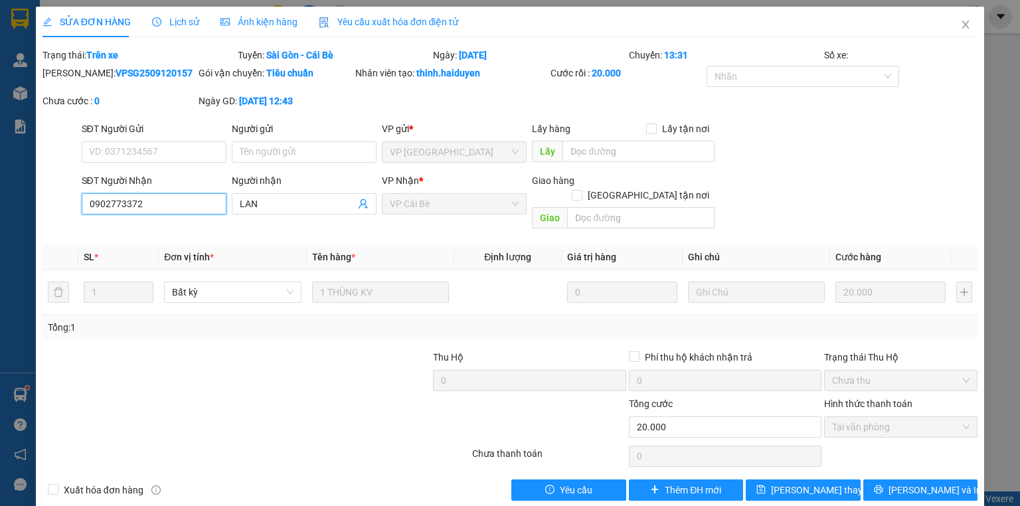
drag, startPoint x: 158, startPoint y: 204, endPoint x: 0, endPoint y: 203, distance: 158.0
click at [0, 203] on div "SỬA ĐƠN HÀNG Lịch sử Ảnh kiện hàng Yêu cầu xuất hóa đơn điện tử Total Paid Fee …" at bounding box center [510, 253] width 1020 height 506
type input "0987277372"
click at [825, 483] on span "[PERSON_NAME] đổi" at bounding box center [824, 490] width 106 height 15
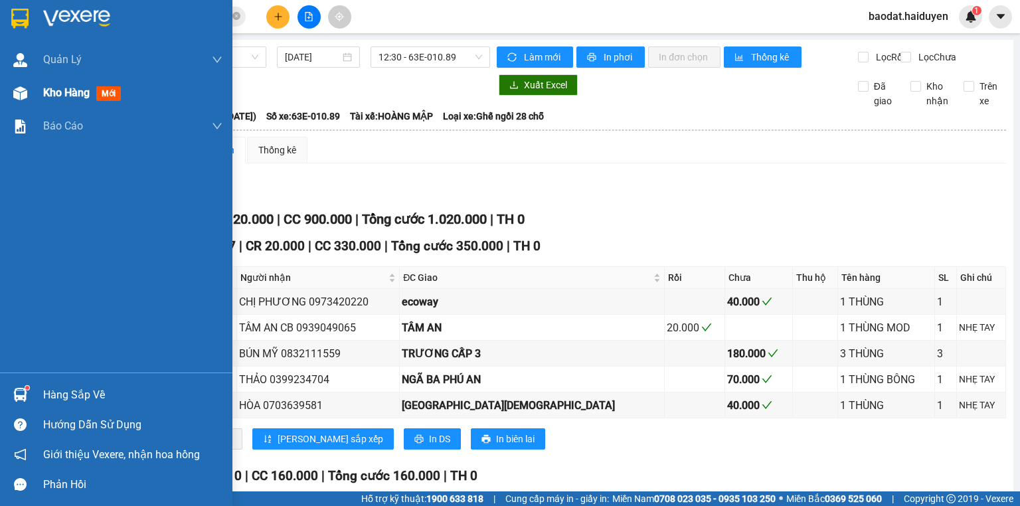
click at [37, 83] on div "Kho hàng mới" at bounding box center [116, 92] width 232 height 33
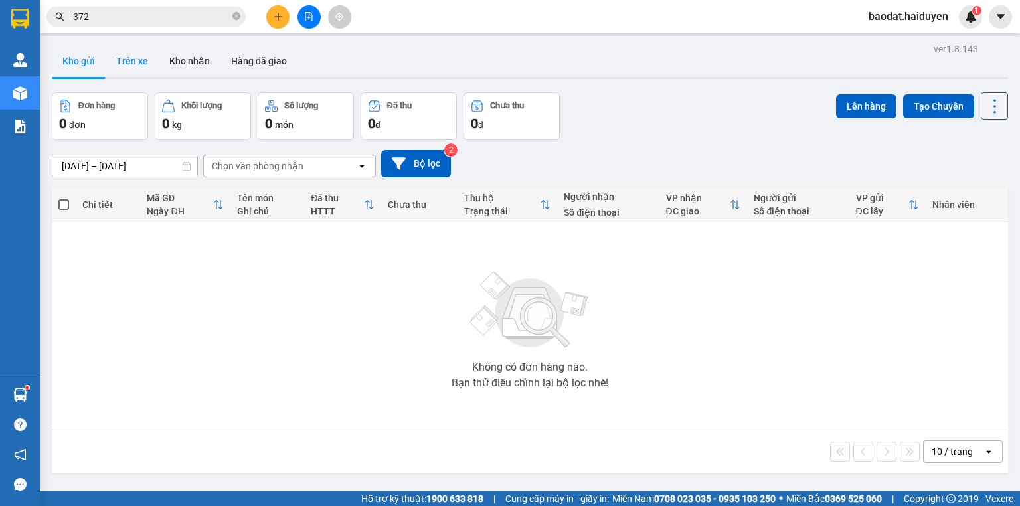
click at [123, 64] on button "Trên xe" at bounding box center [132, 61] width 53 height 32
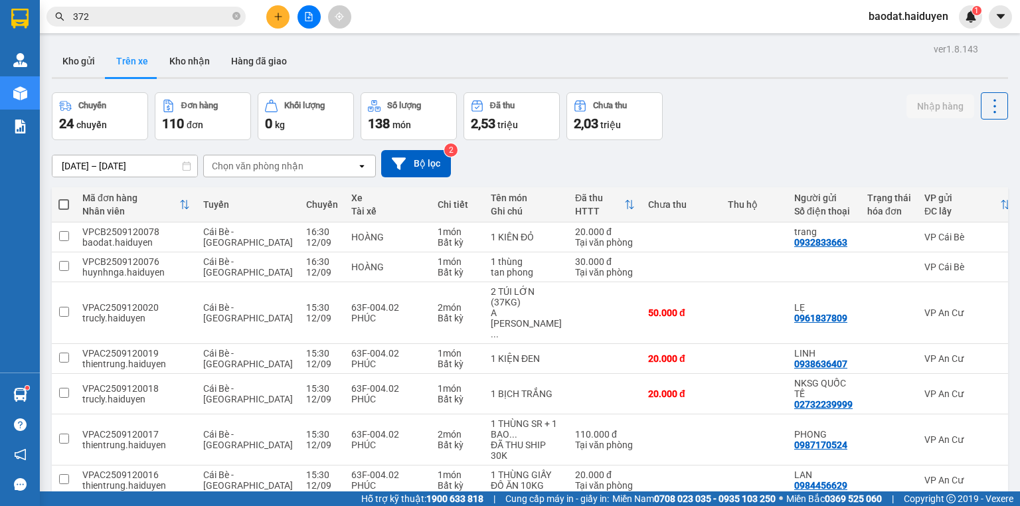
click at [234, 165] on div "Chọn văn phòng nhận" at bounding box center [258, 165] width 92 height 13
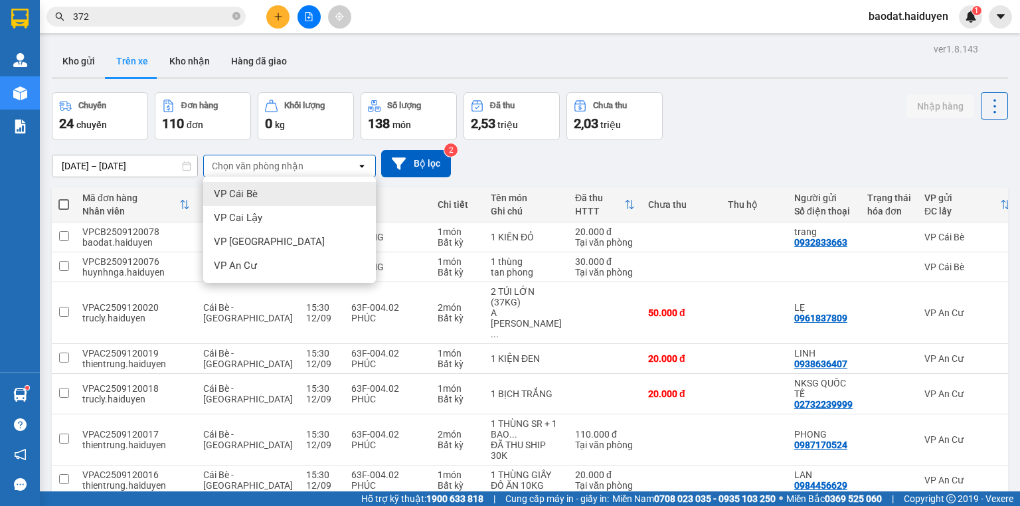
click at [266, 197] on div "VP Cái Bè" at bounding box center [289, 194] width 173 height 24
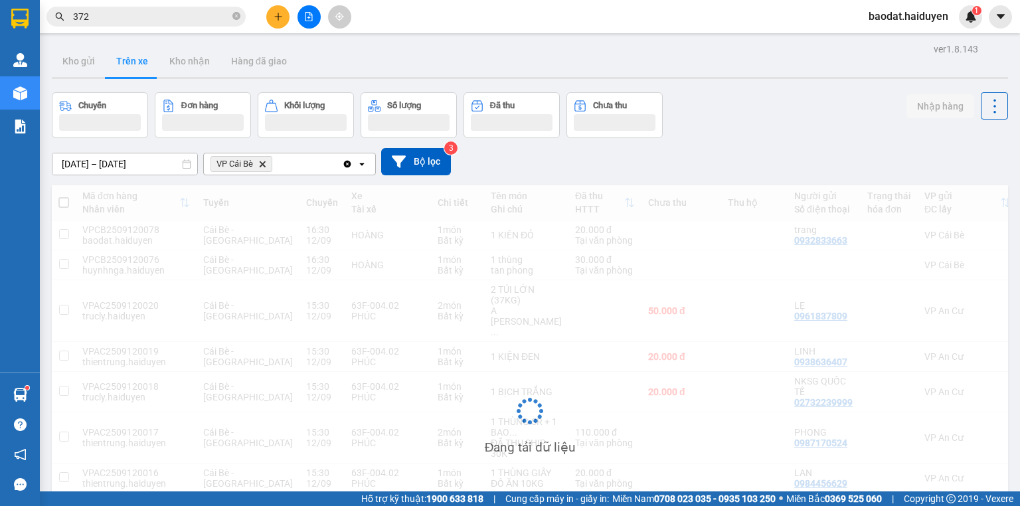
click at [953, 465] on div "Đang tải dữ liệu" at bounding box center [530, 421] width 956 height 472
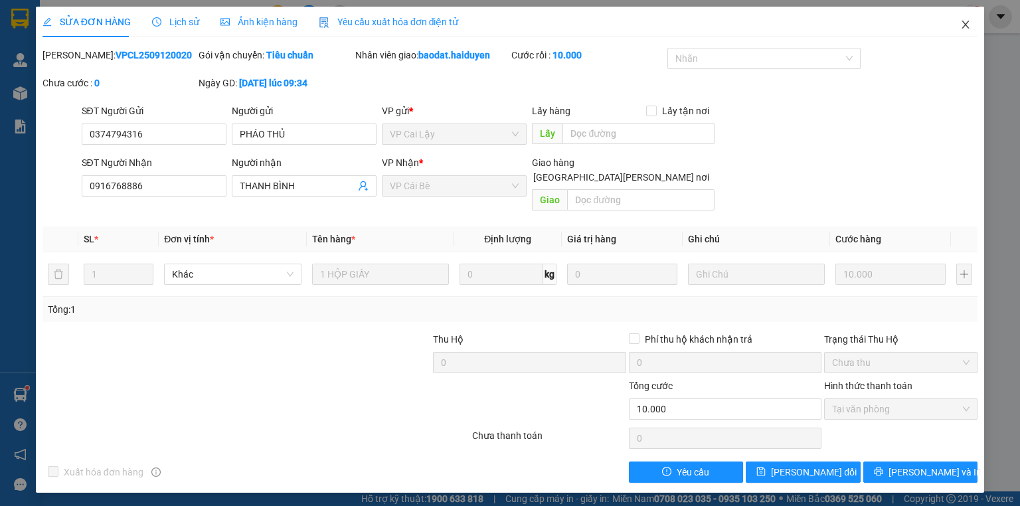
click at [961, 25] on icon "close" at bounding box center [965, 24] width 11 height 11
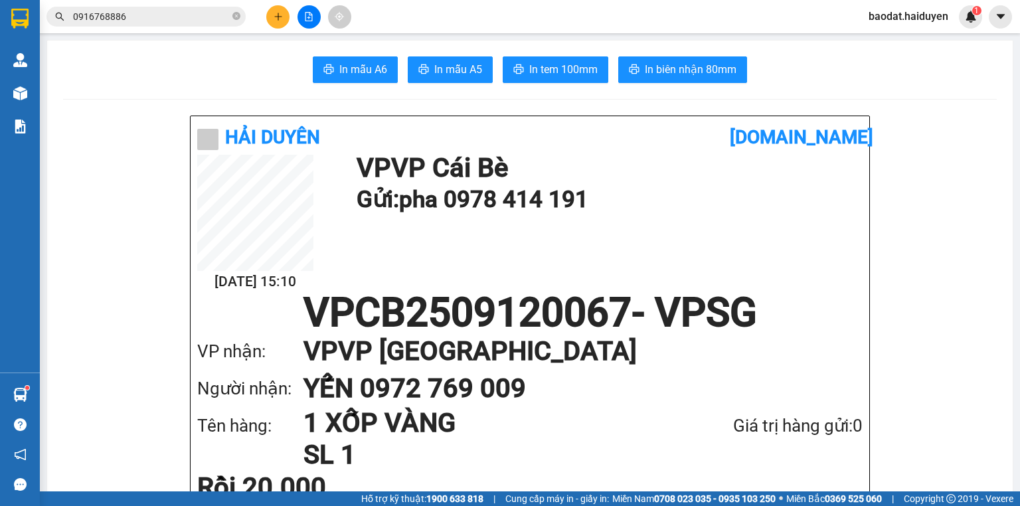
click at [154, 17] on input "0916768886" at bounding box center [151, 16] width 157 height 15
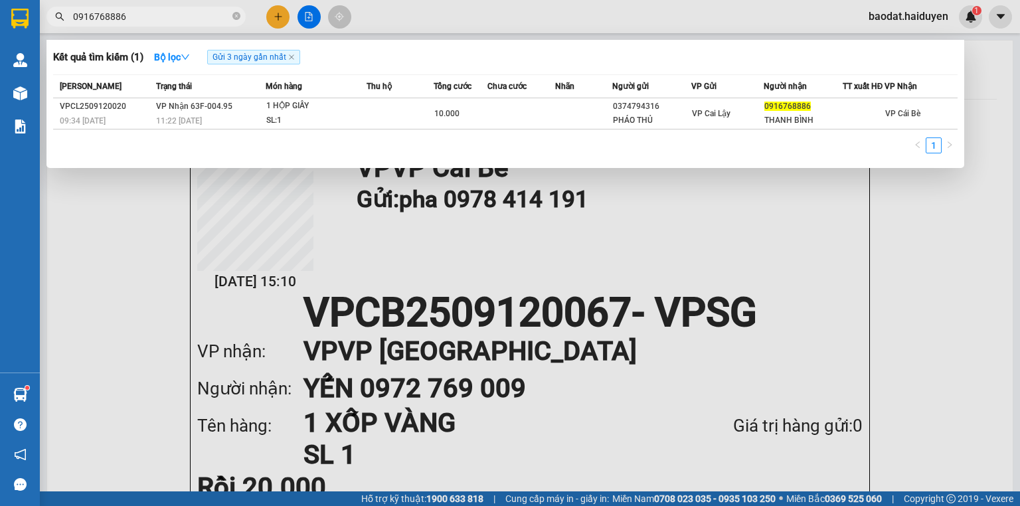
click at [154, 17] on input "0916768886" at bounding box center [151, 16] width 157 height 15
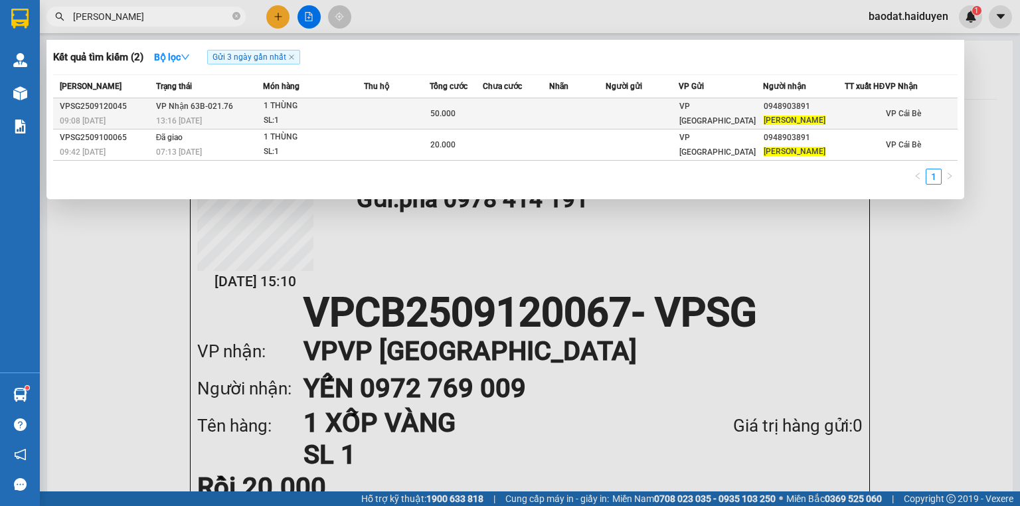
type input "[PERSON_NAME]"
click at [481, 116] on div "50.000" at bounding box center [455, 113] width 51 height 15
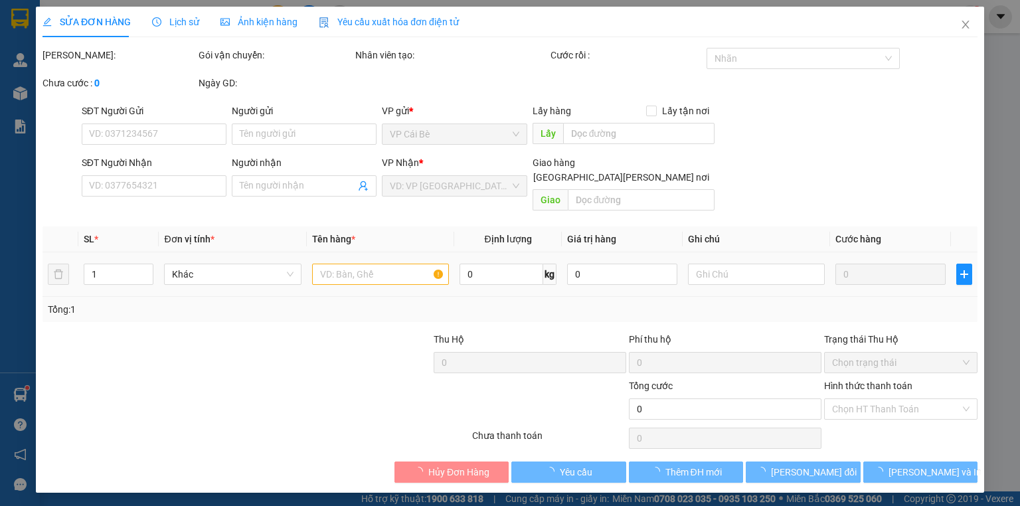
type input "0948903891"
type input "[PERSON_NAME]"
type input "50.000"
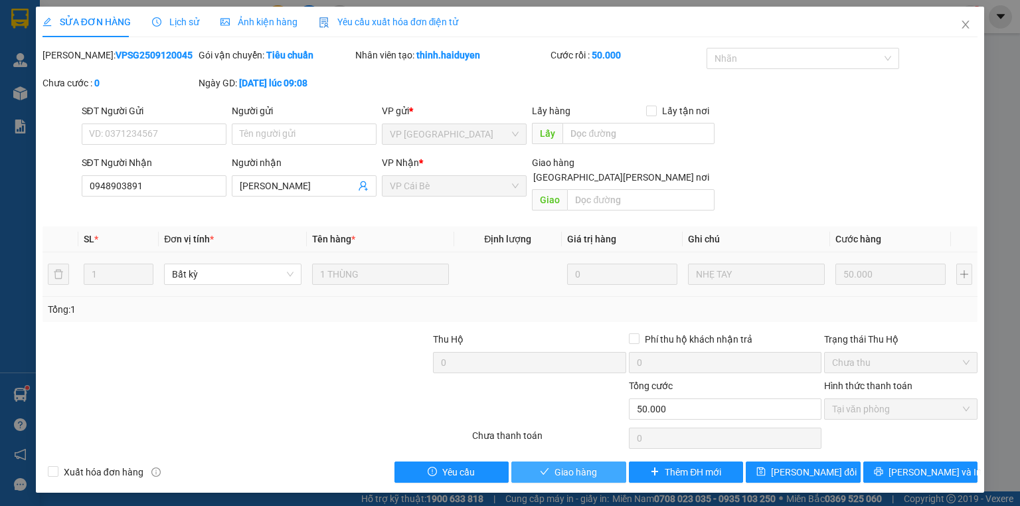
click at [566, 465] on span "Giao hàng" at bounding box center [575, 472] width 42 height 15
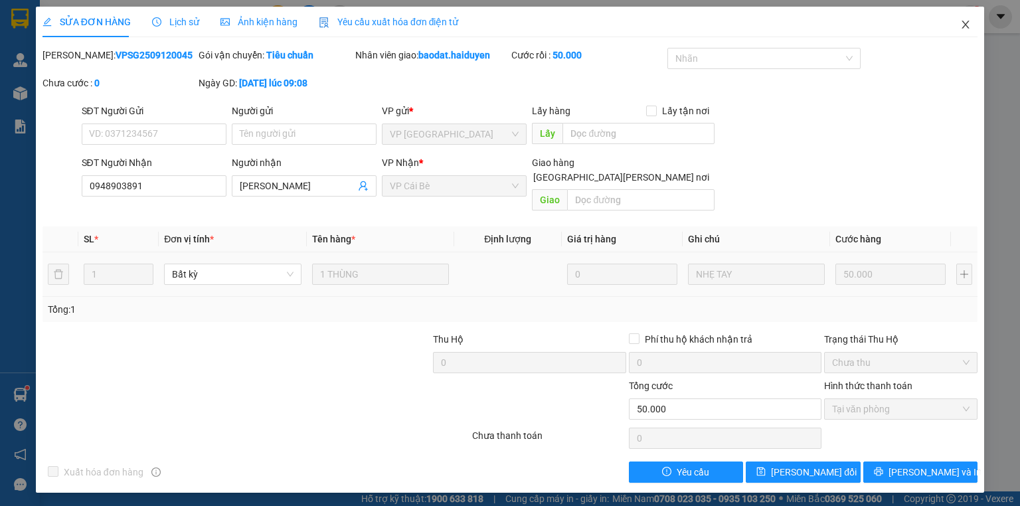
click at [967, 24] on icon "close" at bounding box center [965, 24] width 11 height 11
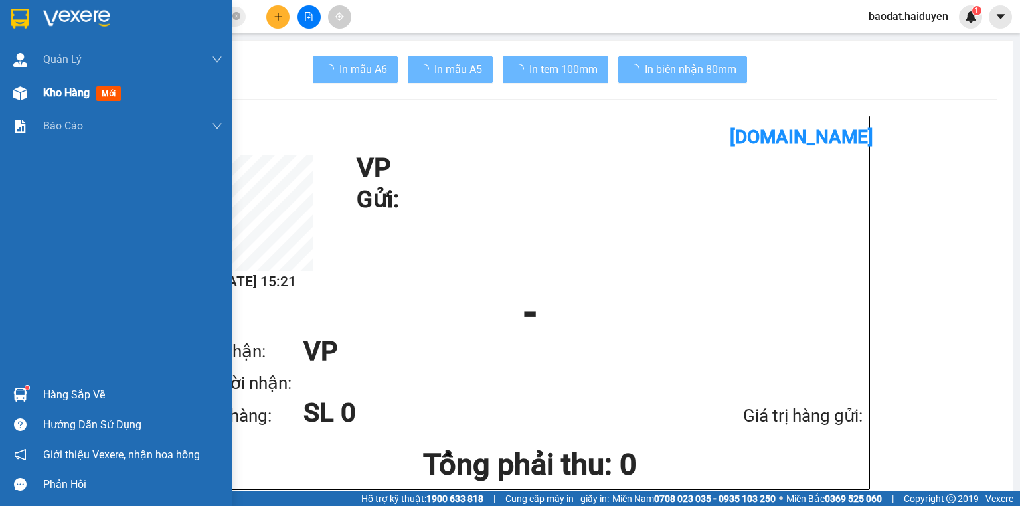
click at [26, 79] on div "Kho hàng mới" at bounding box center [116, 92] width 232 height 33
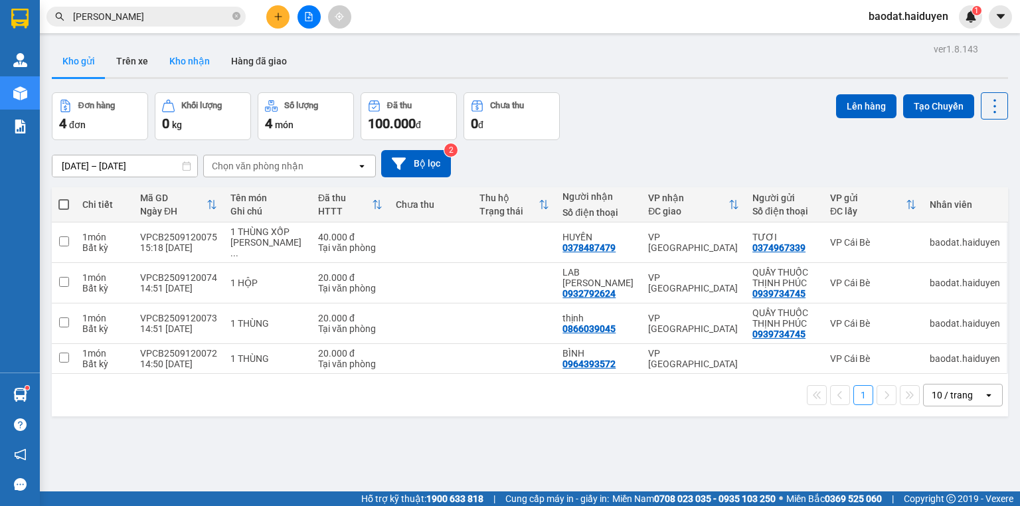
click at [185, 64] on button "Kho nhận" at bounding box center [190, 61] width 62 height 32
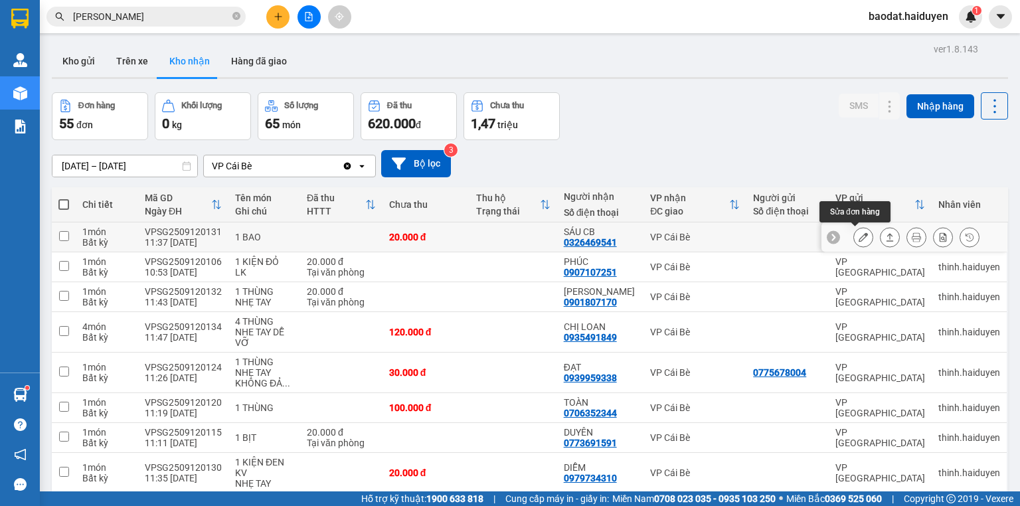
click at [859, 232] on icon at bounding box center [863, 236] width 9 height 9
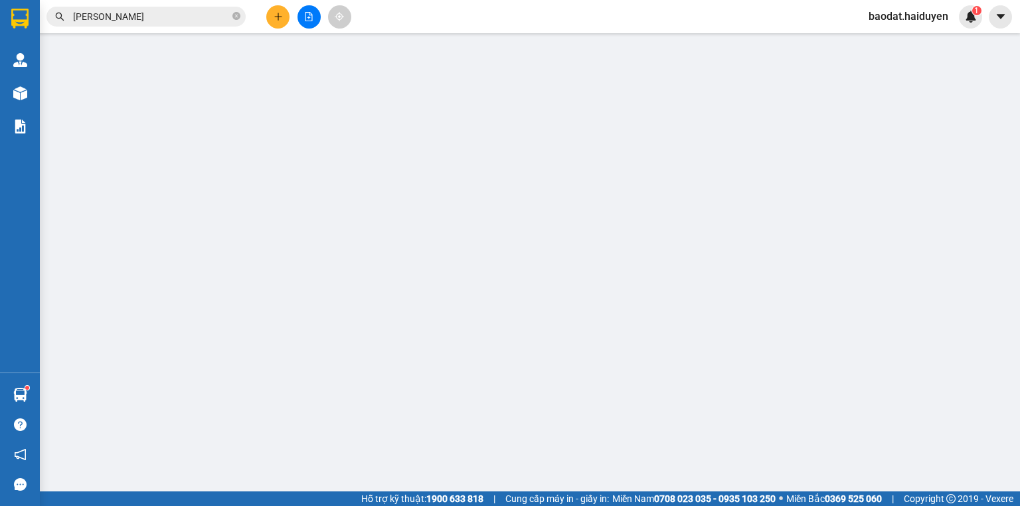
type input "0326469541"
type input "SÁU CB"
type input "20.000"
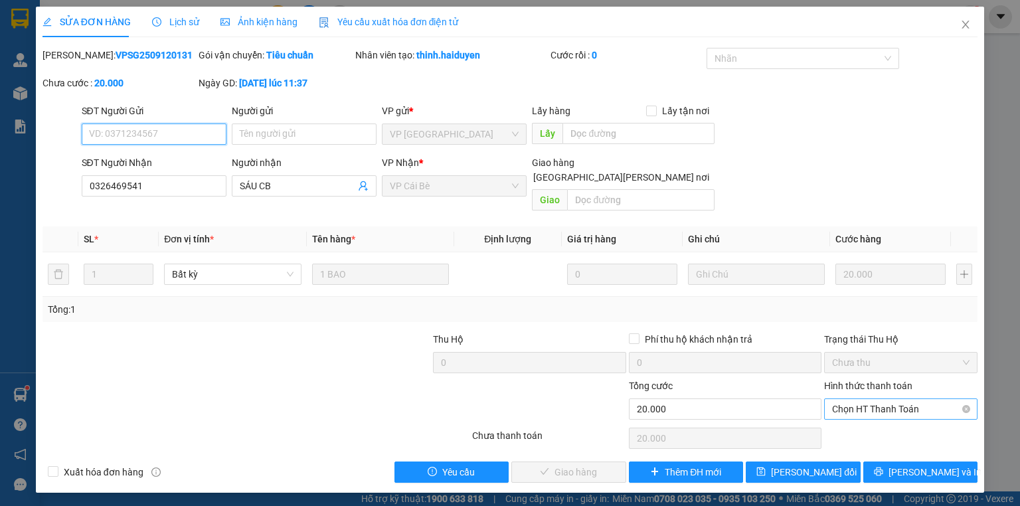
click at [859, 399] on span "Chọn HT Thanh Toán" at bounding box center [900, 409] width 137 height 20
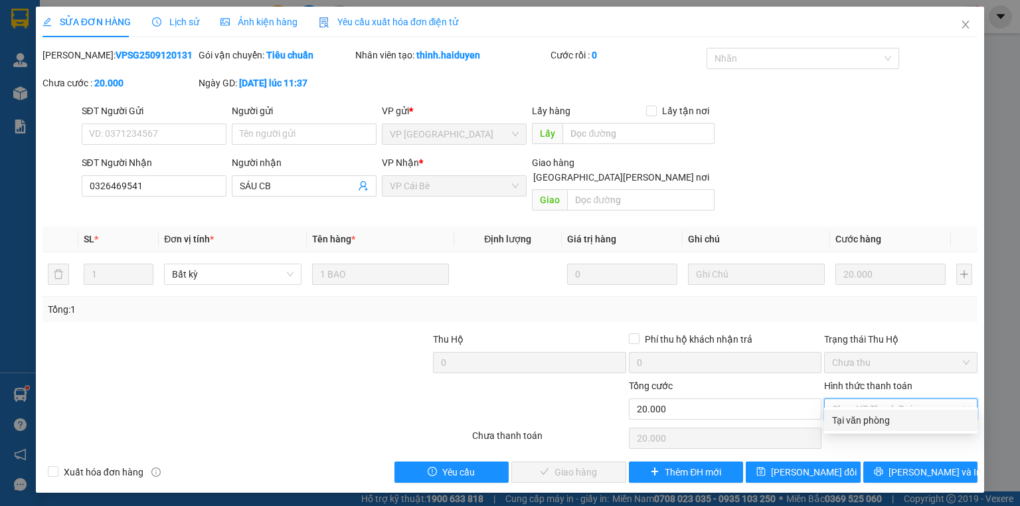
click at [853, 422] on div "Tại văn phòng" at bounding box center [900, 420] width 137 height 15
type input "0"
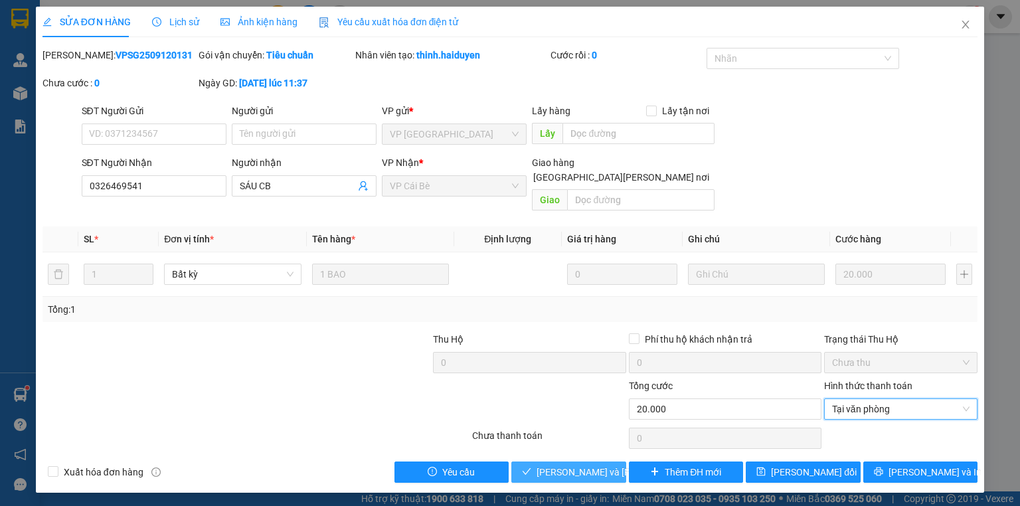
click at [592, 465] on span "[PERSON_NAME] và [PERSON_NAME] hàng" at bounding box center [626, 472] width 179 height 15
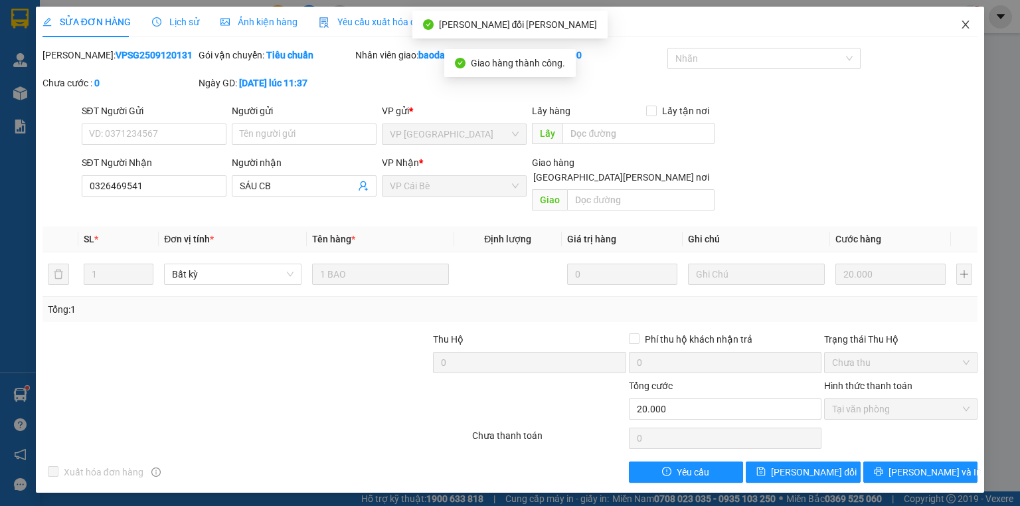
click at [969, 21] on icon "close" at bounding box center [965, 24] width 11 height 11
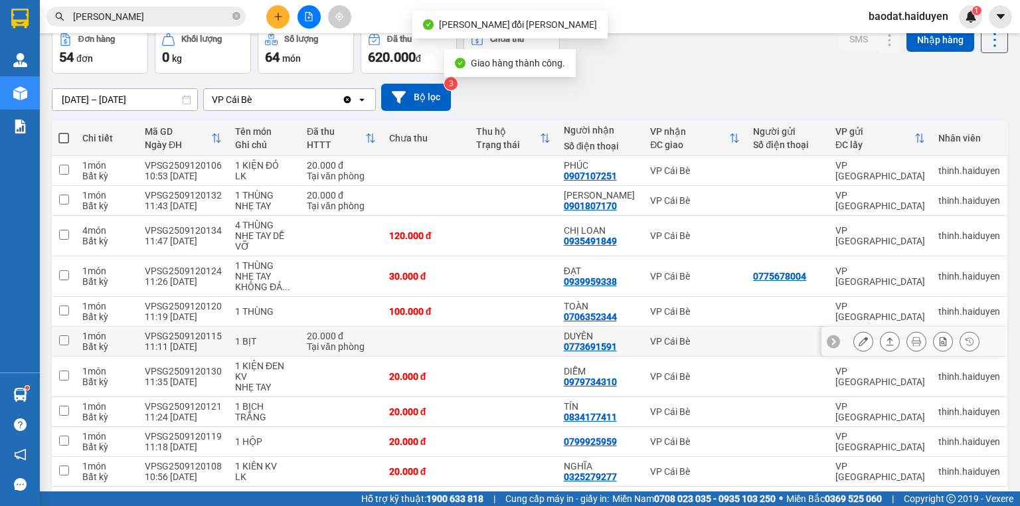
scroll to position [114, 0]
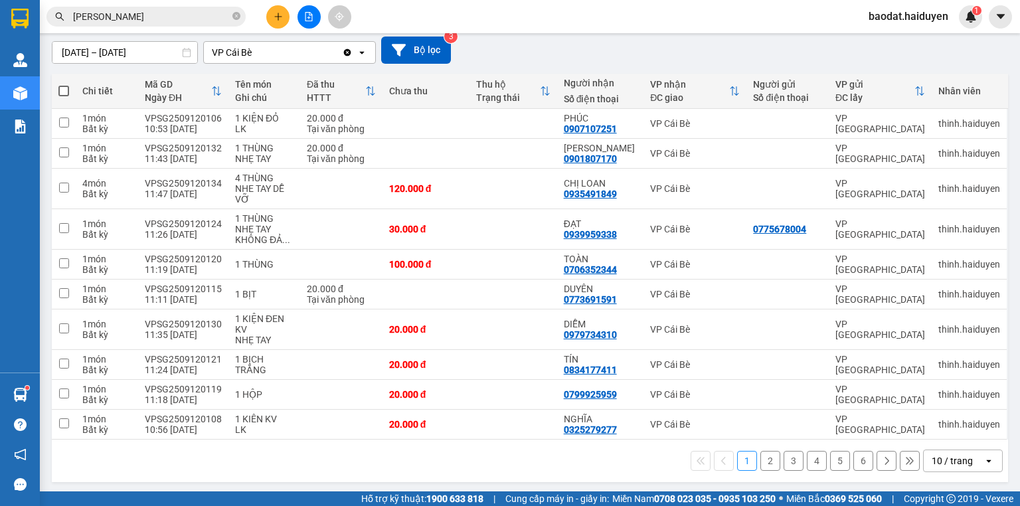
click at [940, 465] on div "10 / trang" at bounding box center [952, 460] width 41 height 13
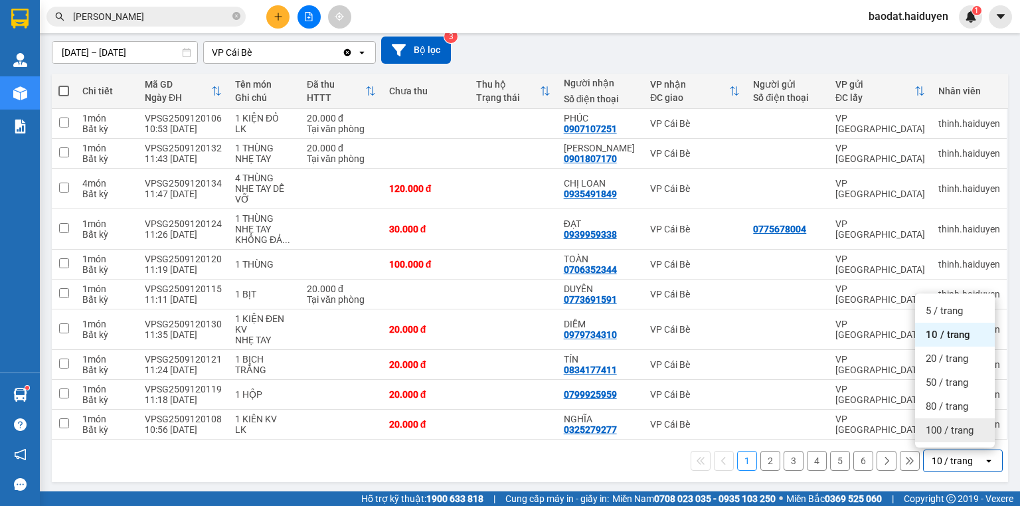
click at [933, 434] on span "100 / trang" at bounding box center [950, 430] width 48 height 13
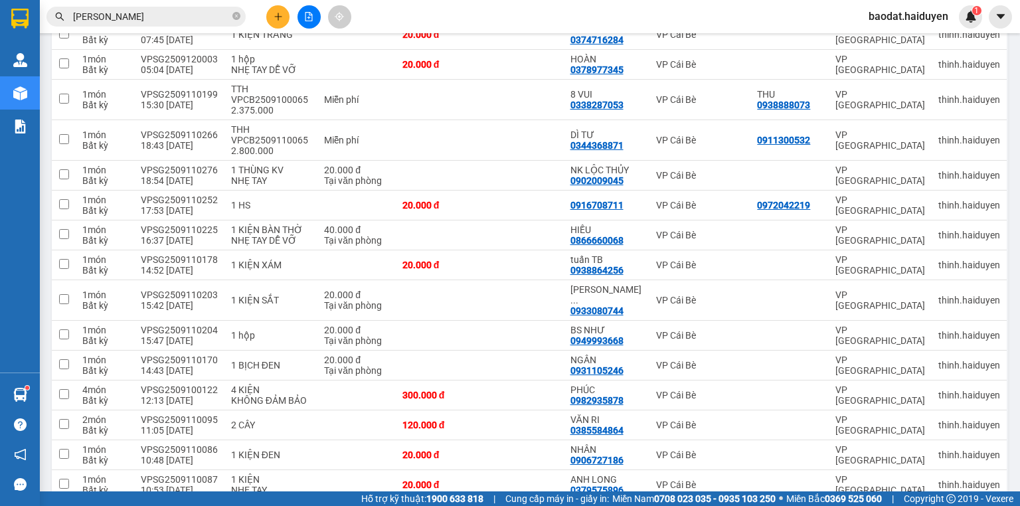
scroll to position [1229, 0]
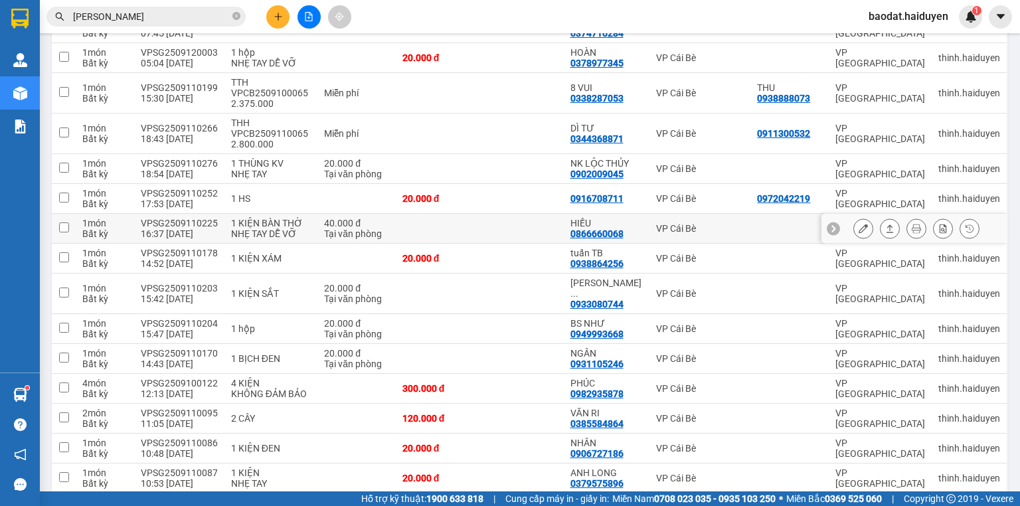
click at [859, 224] on icon at bounding box center [863, 228] width 9 height 9
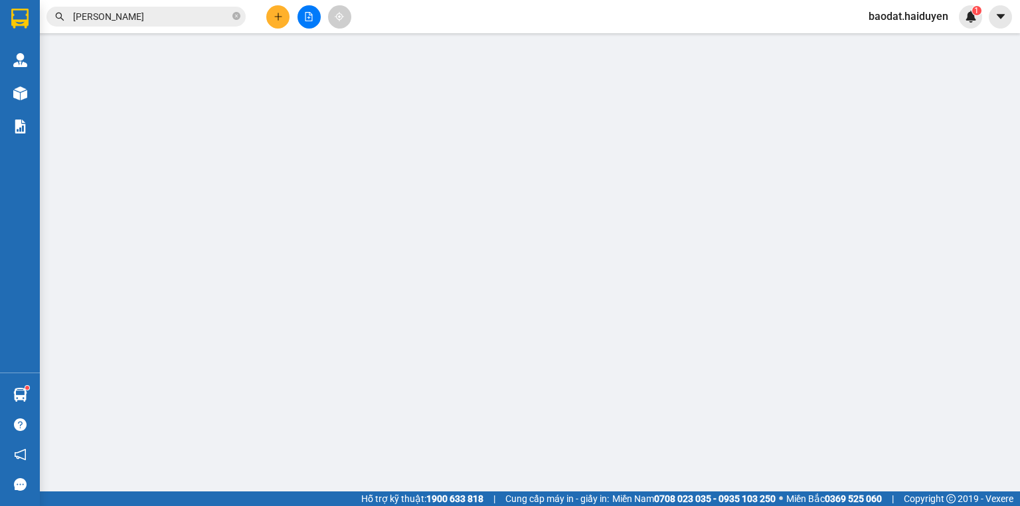
type input "0866660068"
type input "HIẾU"
type input "40.000"
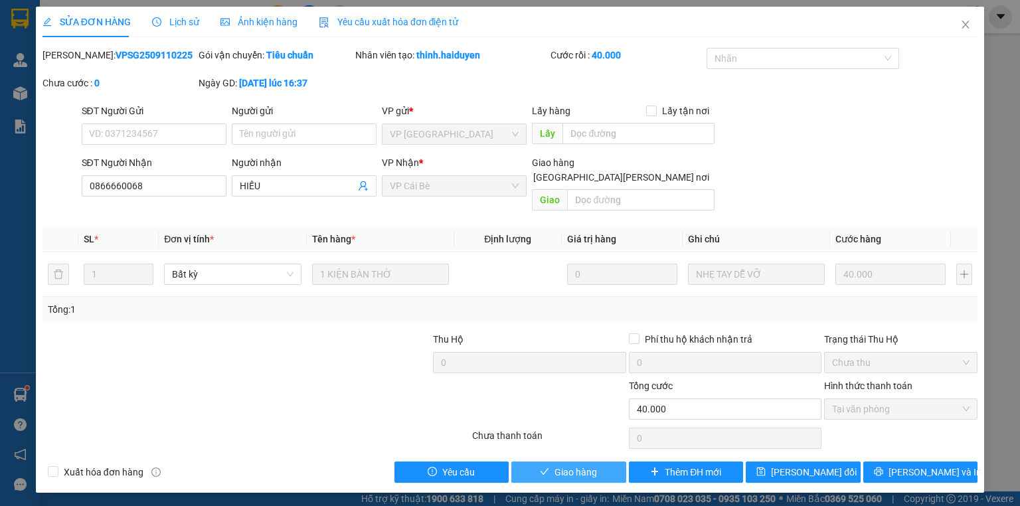
click at [601, 461] on button "Giao hàng" at bounding box center [568, 471] width 115 height 21
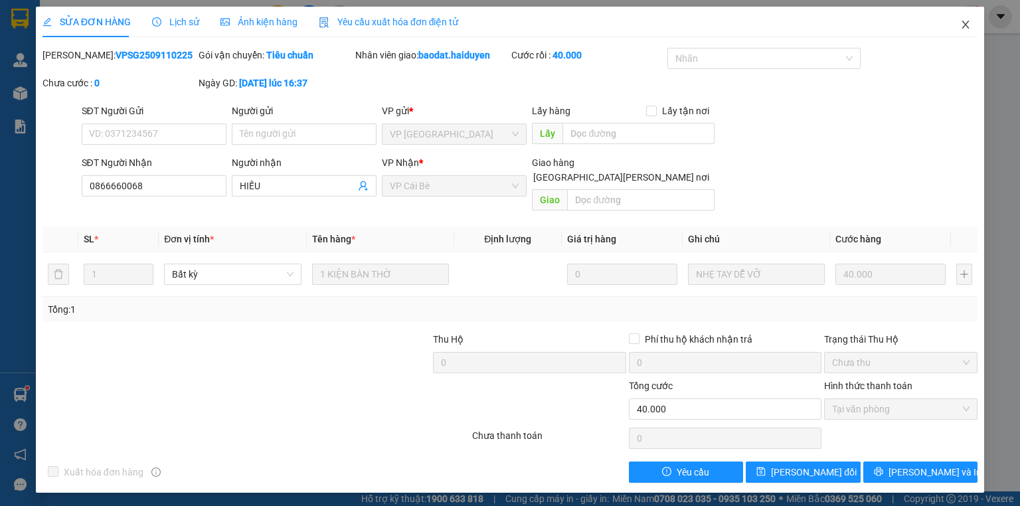
click at [964, 24] on icon "close" at bounding box center [965, 25] width 7 height 8
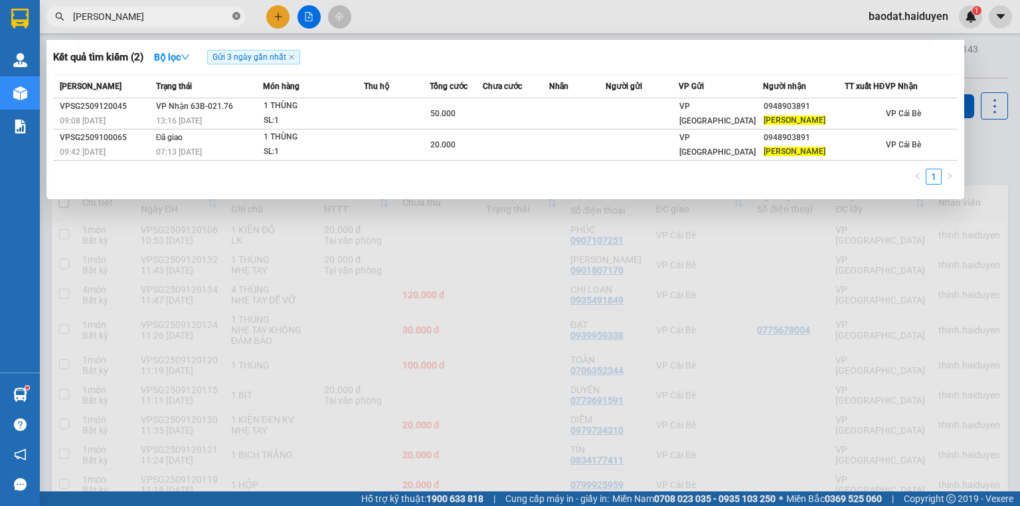
click at [236, 21] on span at bounding box center [236, 17] width 8 height 13
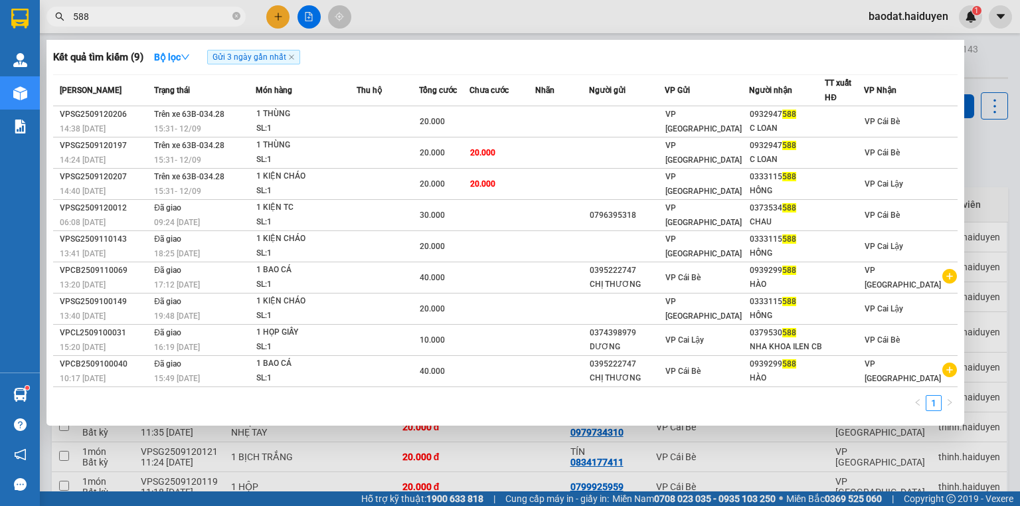
type input "588"
click at [237, 13] on icon "close-circle" at bounding box center [236, 16] width 8 height 8
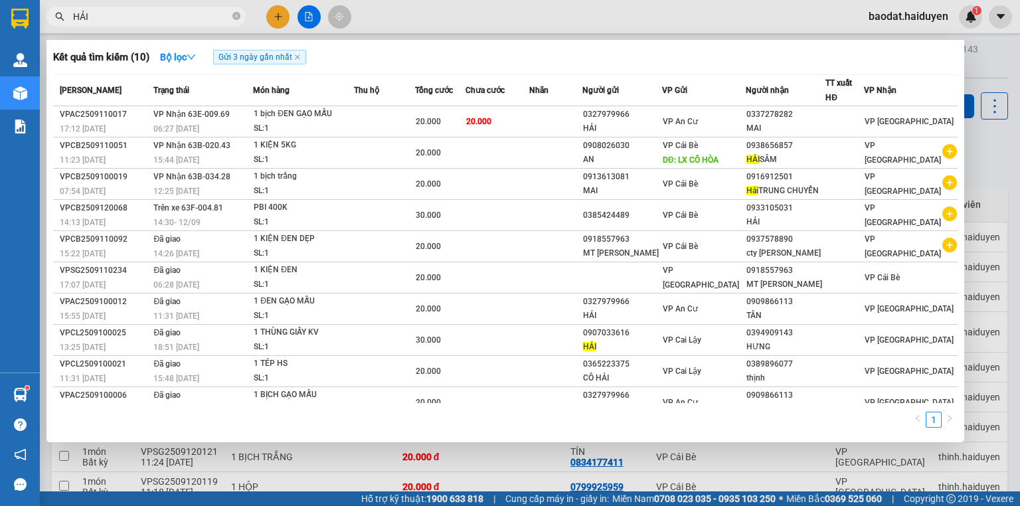
type input "HẢI"
click at [390, 13] on div at bounding box center [510, 253] width 1020 height 506
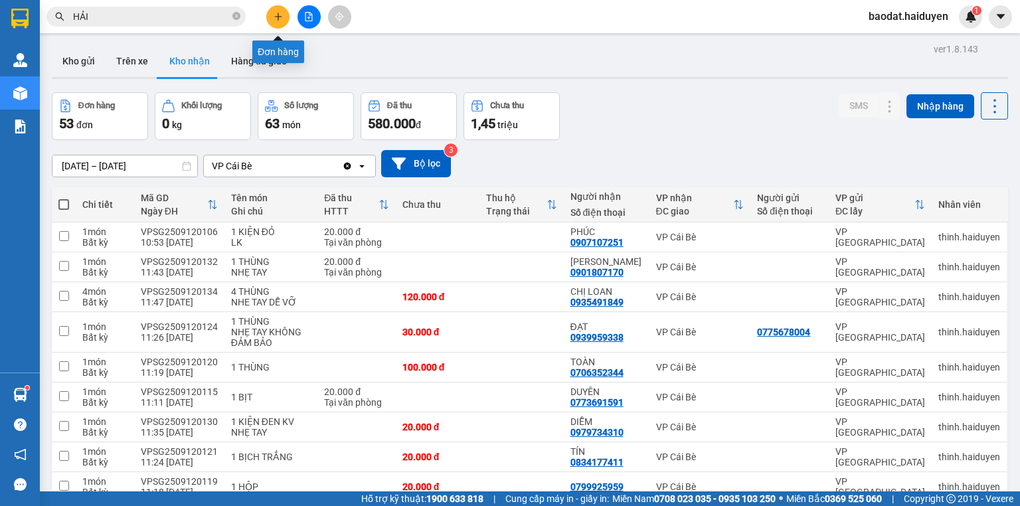
click at [278, 12] on icon "plus" at bounding box center [278, 16] width 9 height 9
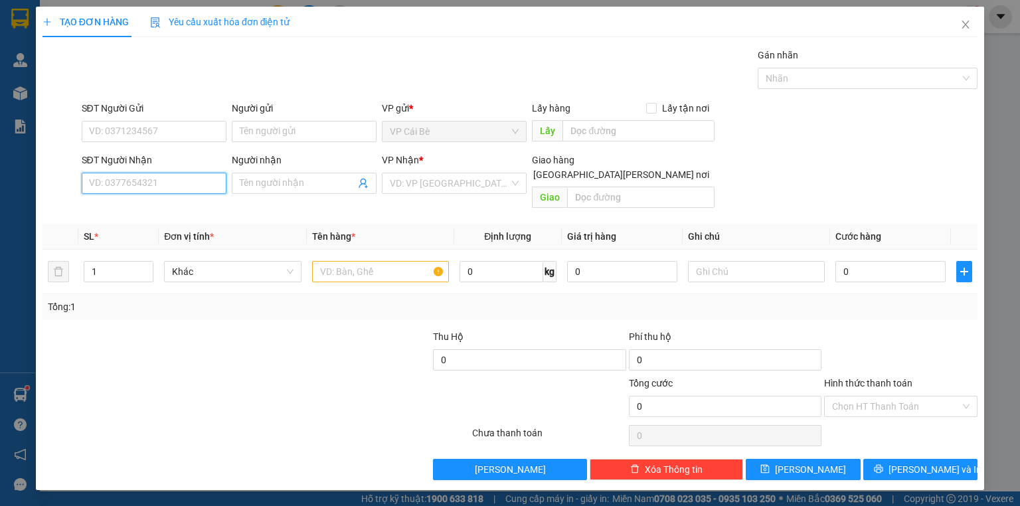
click at [165, 181] on input "SĐT Người Nhận" at bounding box center [154, 183] width 145 height 21
click at [170, 135] on input "SĐT Người Gửi" at bounding box center [154, 131] width 145 height 21
click at [170, 187] on input "SĐT Người Nhận" at bounding box center [154, 183] width 145 height 21
drag, startPoint x: 176, startPoint y: 180, endPoint x: 84, endPoint y: 181, distance: 91.6
click at [84, 181] on input "0337723879" at bounding box center [154, 183] width 145 height 21
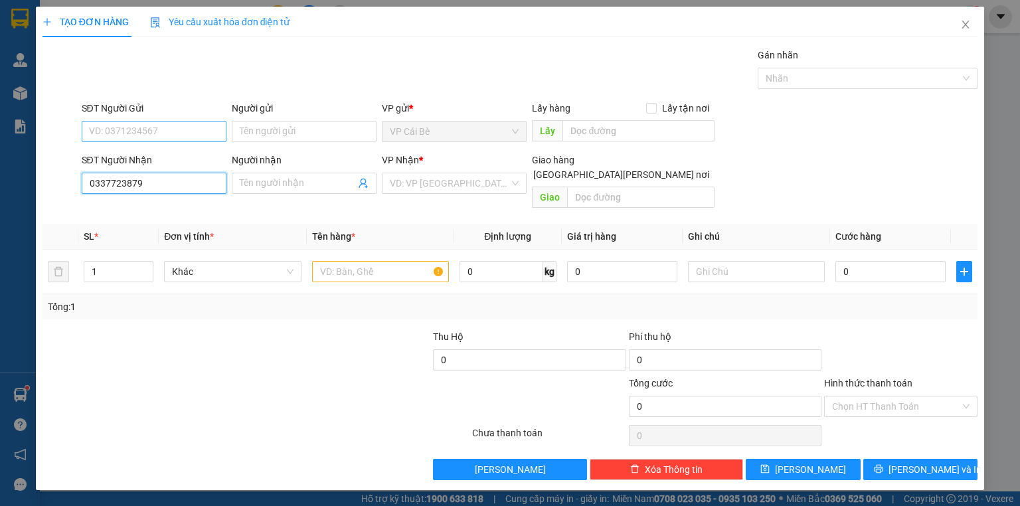
type input "0337723879"
click at [131, 129] on input "SĐT Người Gửi" at bounding box center [154, 131] width 145 height 21
paste input "0337723879"
type input "0337723879"
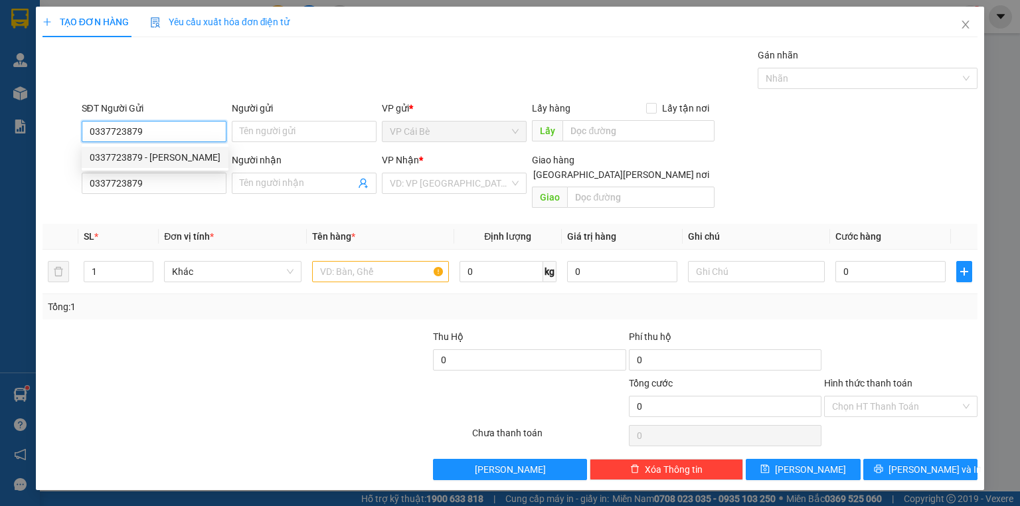
click at [154, 153] on div "0337723879 - DUY" at bounding box center [155, 157] width 131 height 15
type input "DUY"
type input "20.000"
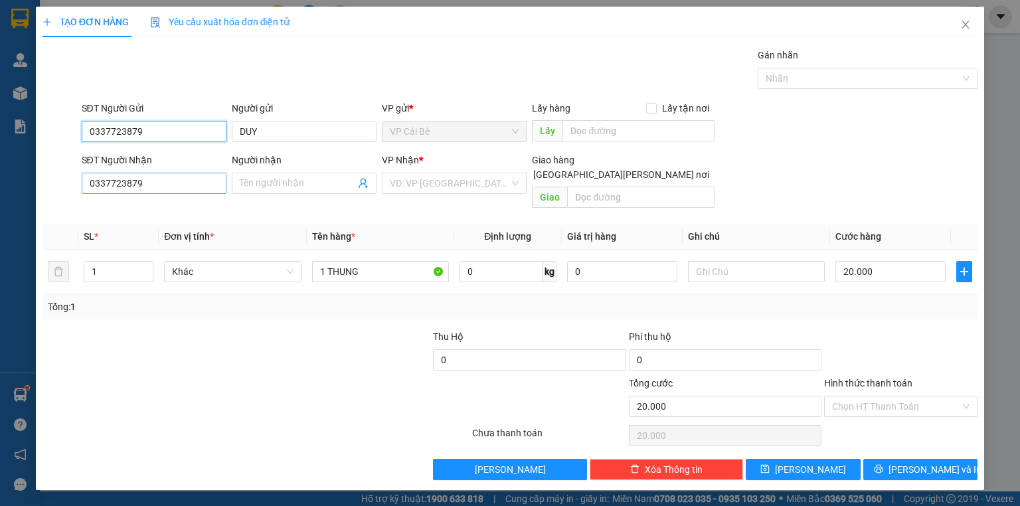
type input "0337723879"
click at [191, 179] on input "0337723879" at bounding box center [154, 183] width 145 height 21
click at [270, 183] on input "Người nhận" at bounding box center [298, 183] width 116 height 15
click at [175, 183] on input "0337723879" at bounding box center [154, 183] width 145 height 21
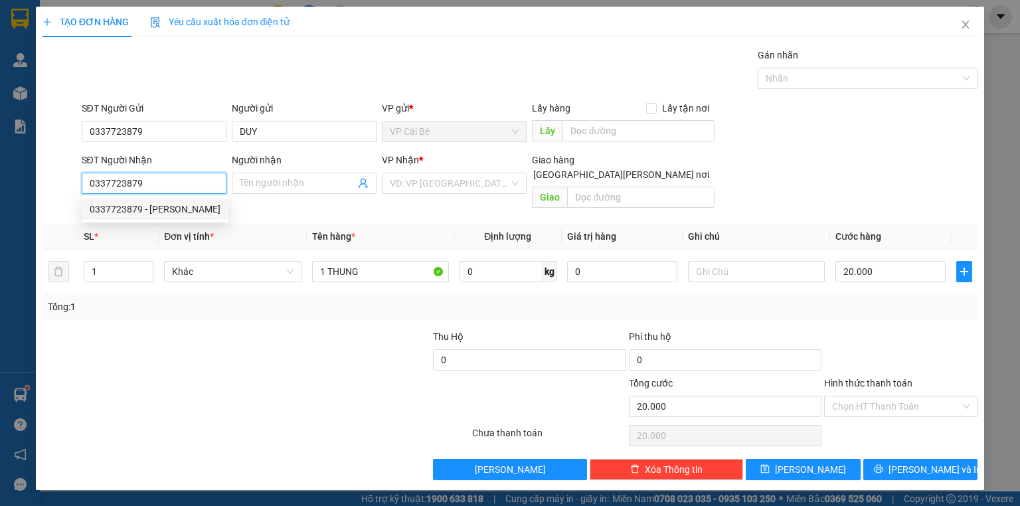
click at [161, 204] on div "0337723879 - DUY" at bounding box center [155, 209] width 131 height 15
type input "DUY"
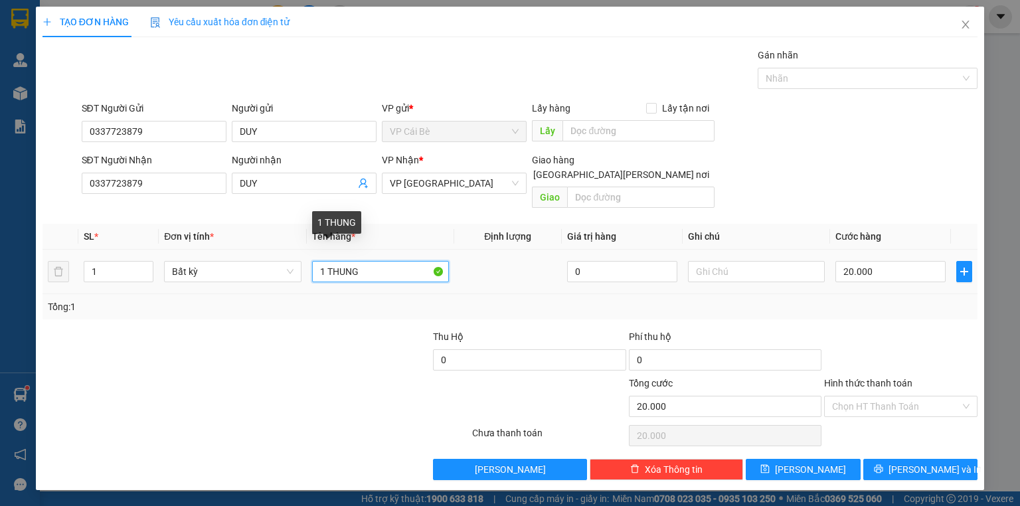
click at [380, 261] on input "1 THUNG" at bounding box center [380, 271] width 137 height 21
type input "1 HỘP KV"
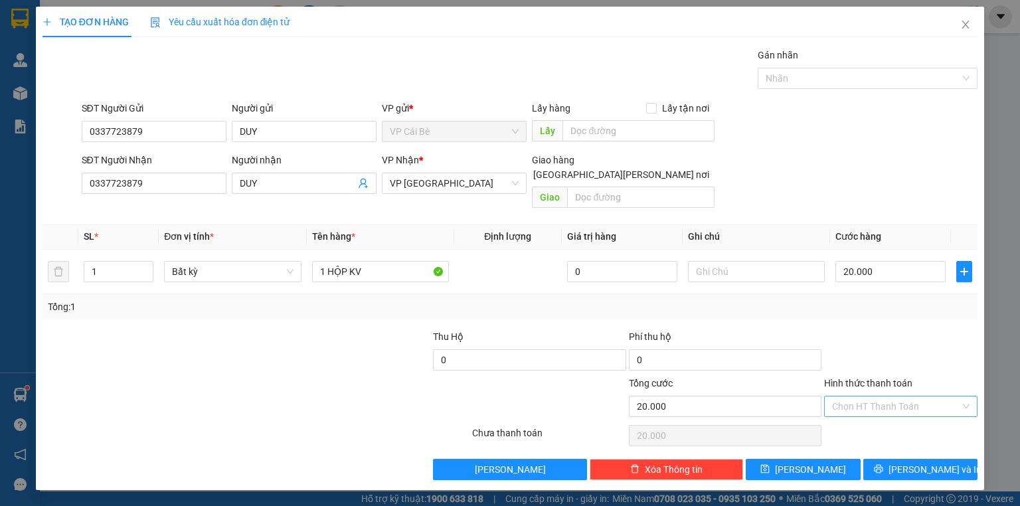
click at [908, 398] on input "Hình thức thanh toán" at bounding box center [896, 406] width 128 height 20
click at [899, 419] on div "Tại văn phòng" at bounding box center [900, 417] width 137 height 15
type input "0"
click at [912, 462] on span "[PERSON_NAME] và In" at bounding box center [934, 469] width 93 height 15
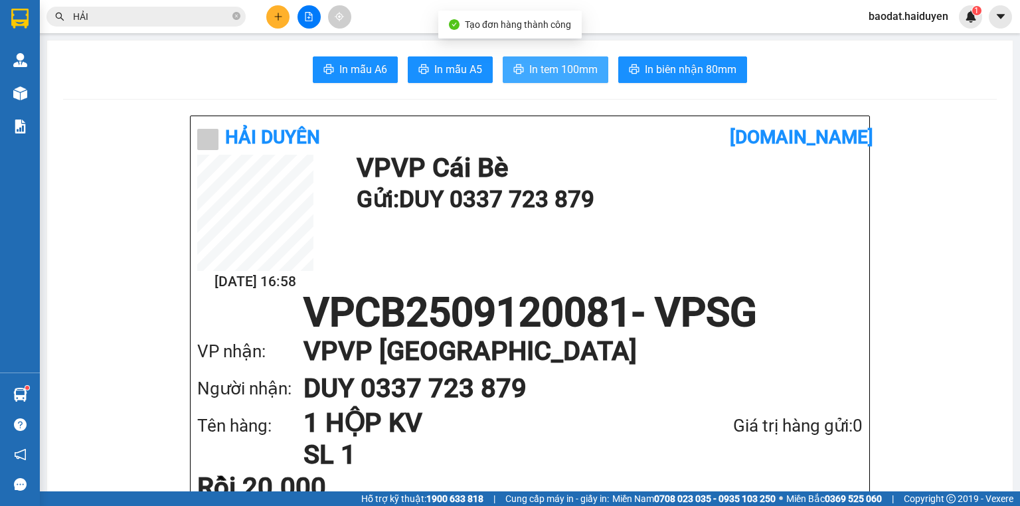
click at [556, 72] on span "In tem 100mm" at bounding box center [563, 69] width 68 height 17
click at [234, 16] on icon "close-circle" at bounding box center [236, 16] width 8 height 8
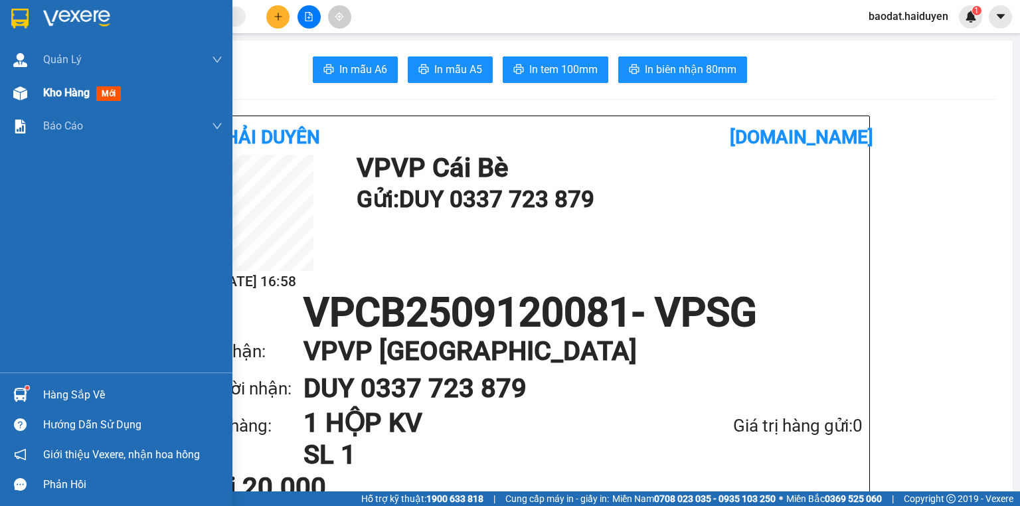
click at [60, 97] on span "Kho hàng" at bounding box center [66, 92] width 46 height 13
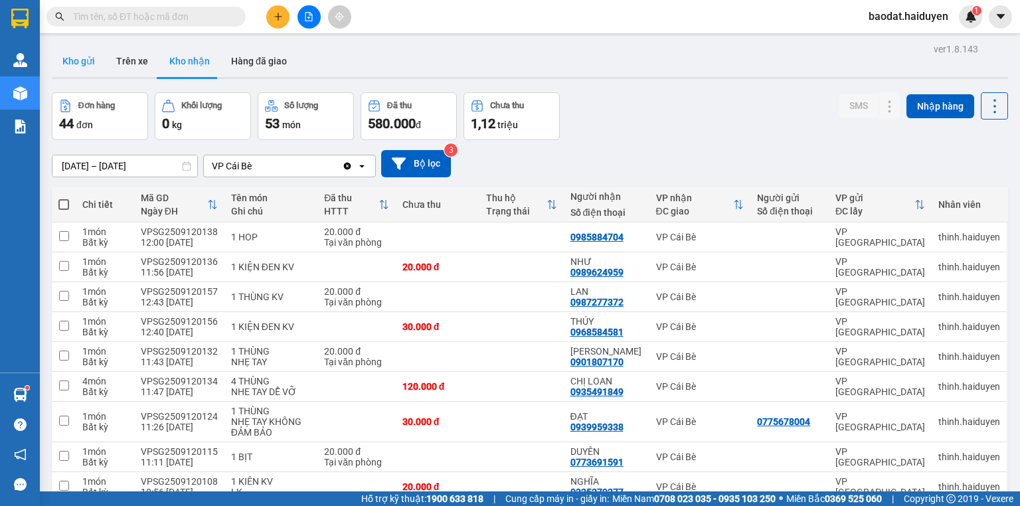
click at [57, 57] on button "Kho gửi" at bounding box center [79, 61] width 54 height 32
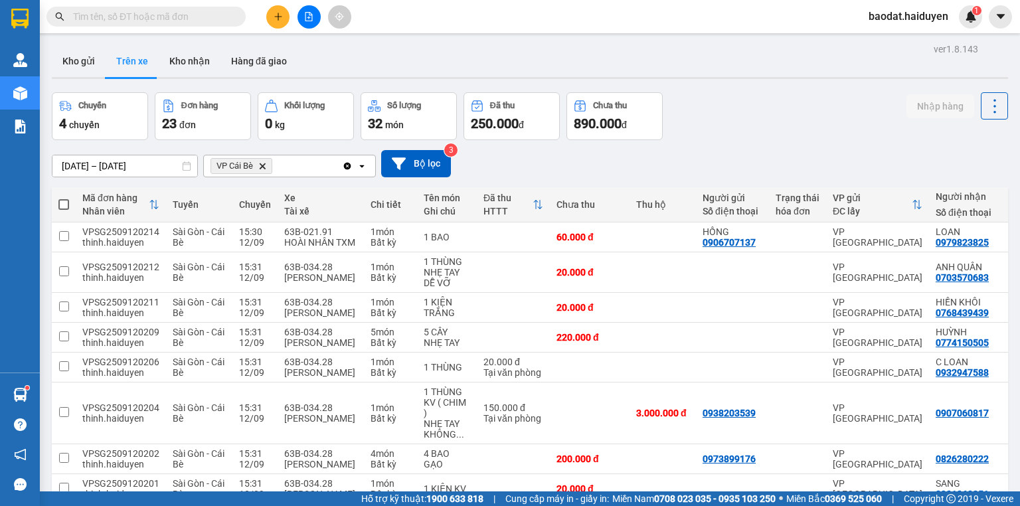
scroll to position [140, 0]
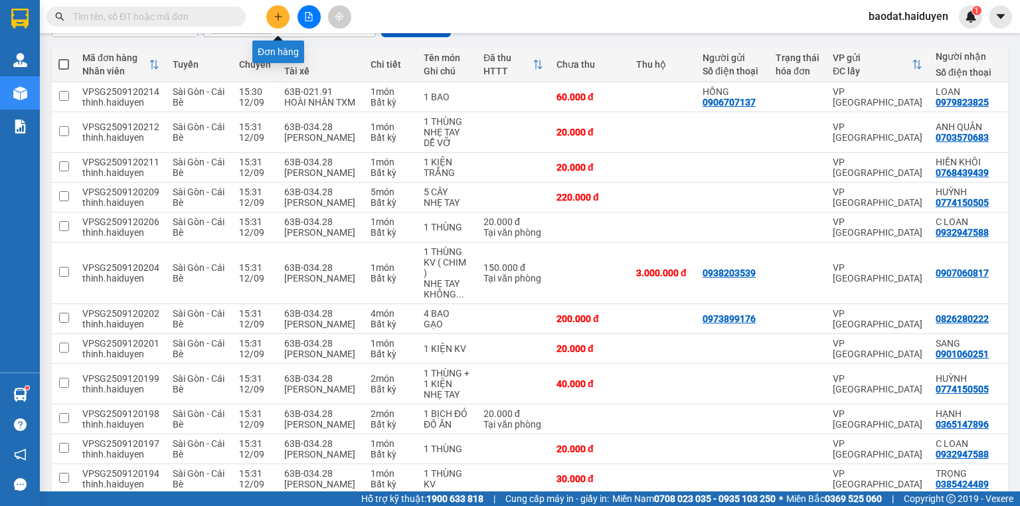
click at [274, 21] on button at bounding box center [277, 16] width 23 height 23
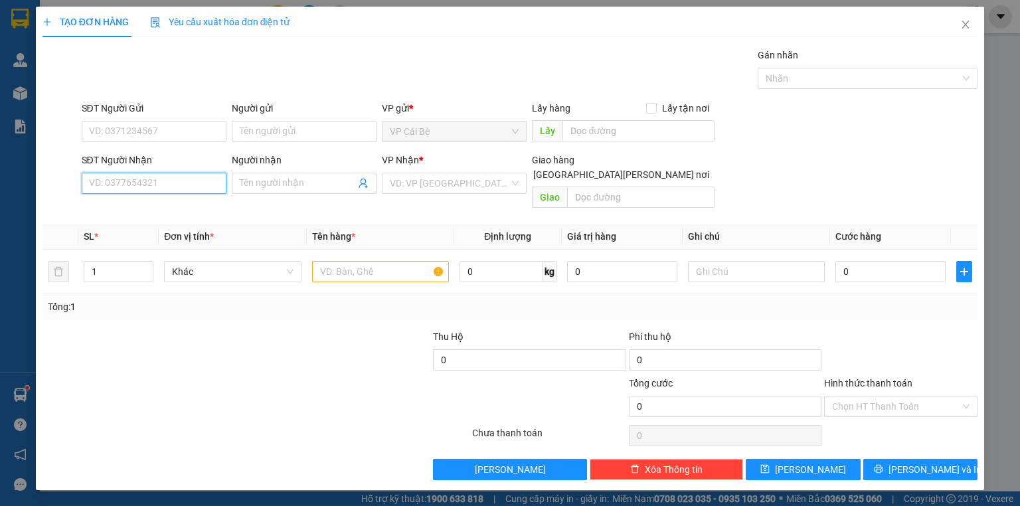
click at [157, 189] on input "SĐT Người Nhận" at bounding box center [154, 183] width 145 height 21
drag, startPoint x: 146, startPoint y: 178, endPoint x: 17, endPoint y: 179, distance: 128.8
click at [17, 179] on div "TẠO ĐƠN HÀNG Yêu cầu xuất hóa đơn điện tử Transit Pickup Surcharge Ids Transit …" at bounding box center [510, 253] width 1020 height 506
click at [210, 212] on div "0774150505 - HUỲNH" at bounding box center [155, 209] width 131 height 15
type input "0774150505"
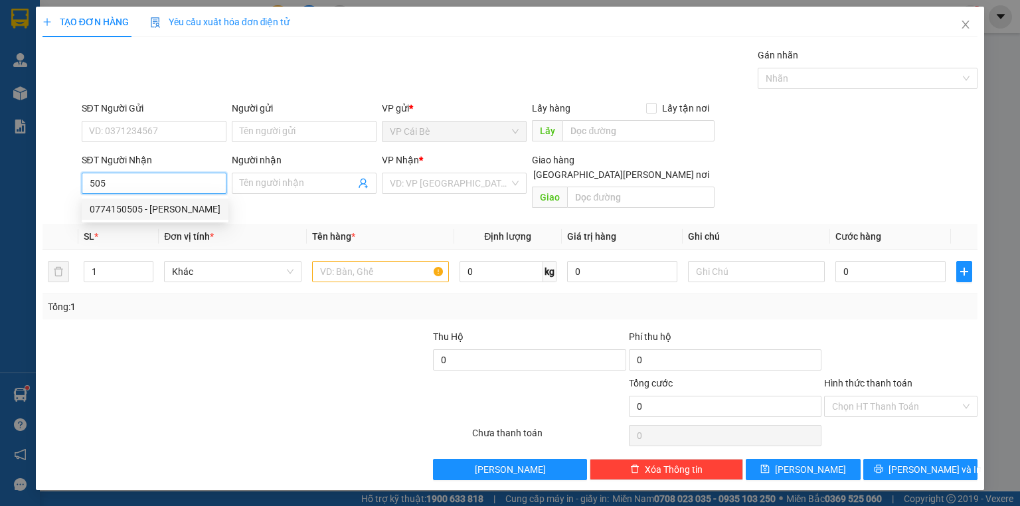
type input "HUỲNH"
type input "80.000"
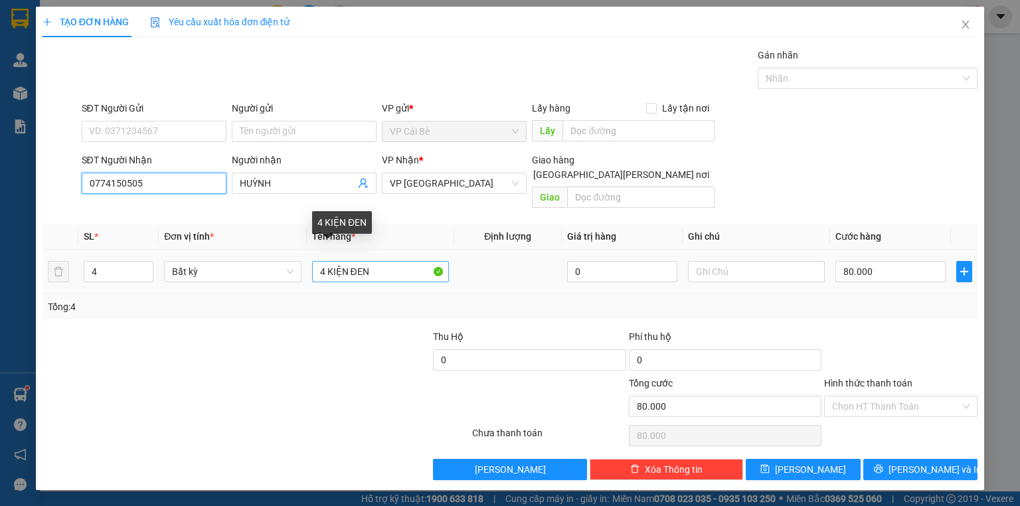
type input "0774150505"
drag, startPoint x: 324, startPoint y: 260, endPoint x: 296, endPoint y: 270, distance: 29.8
click at [297, 270] on tr "4 Bất kỳ 4 KIỆN ĐEN 0 80.000" at bounding box center [509, 272] width 935 height 44
type input "3 KIỆN ĐEN"
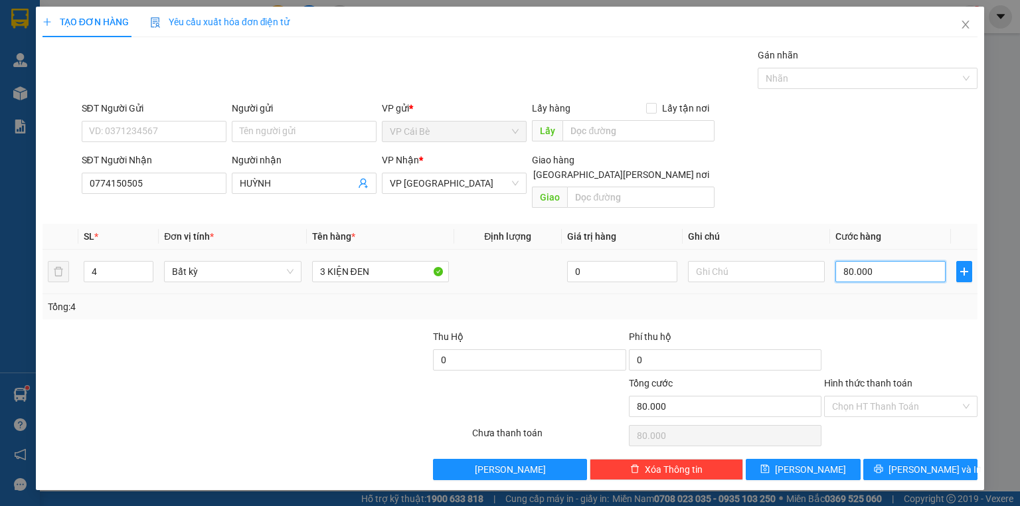
click at [862, 261] on input "80.000" at bounding box center [890, 271] width 110 height 21
type input "6"
type input "60"
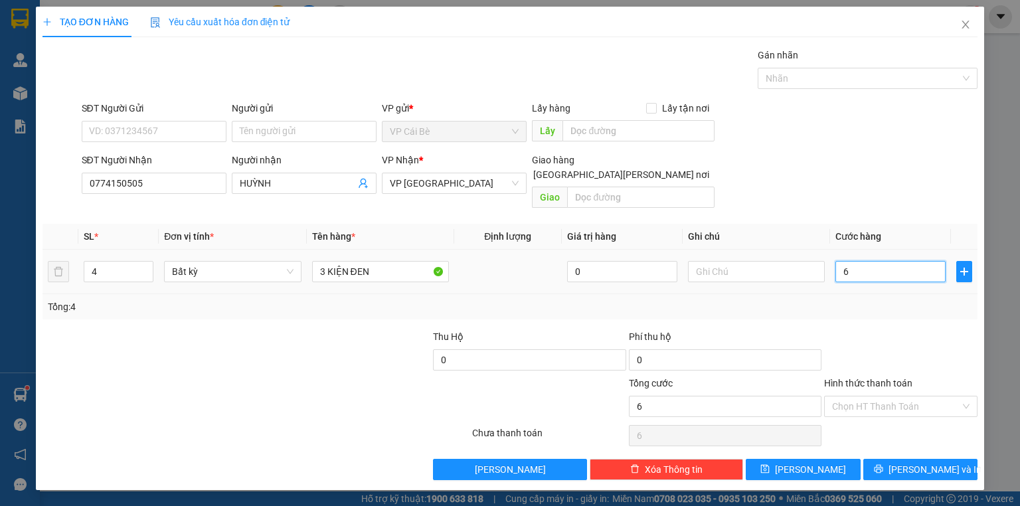
type input "60"
type input "60.000"
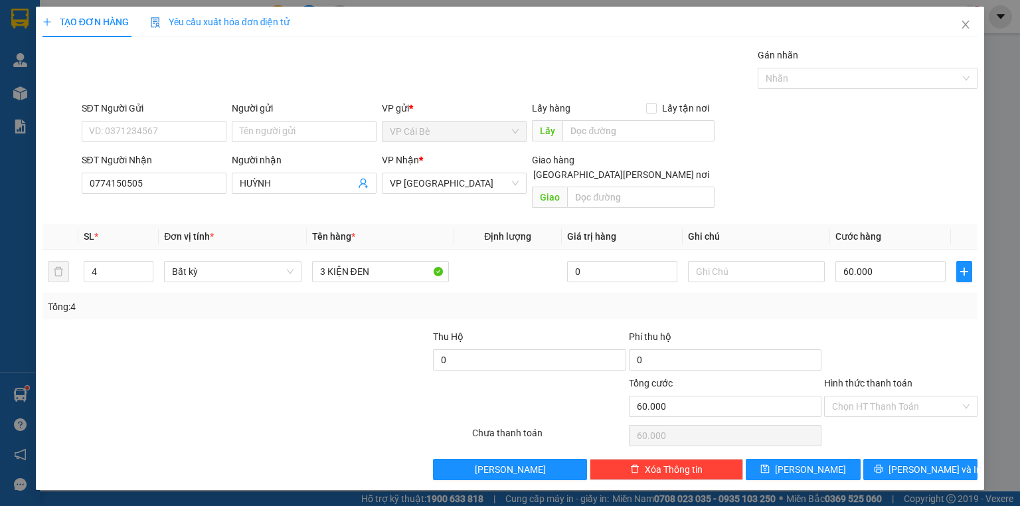
drag, startPoint x: 916, startPoint y: 329, endPoint x: 908, endPoint y: 406, distance: 78.1
click at [914, 331] on div at bounding box center [901, 352] width 156 height 46
click at [912, 444] on div "Transit Pickup Surcharge Ids Transit Deliver Surcharge Ids Transit Deliver Surc…" at bounding box center [509, 264] width 935 height 432
click at [912, 462] on span "[PERSON_NAME] và In" at bounding box center [934, 469] width 93 height 15
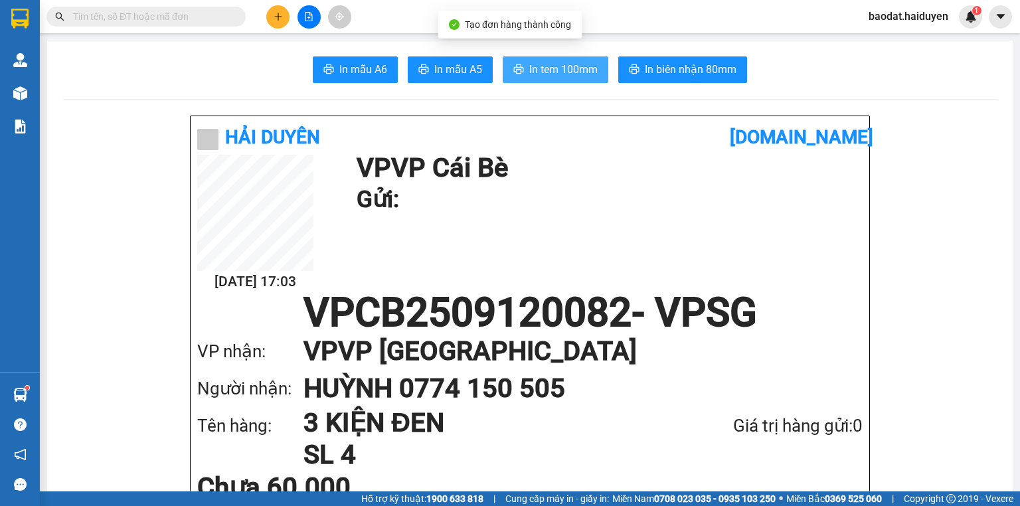
click at [582, 69] on span "In tem 100mm" at bounding box center [563, 69] width 68 height 17
drag, startPoint x: 549, startPoint y: 74, endPoint x: 552, endPoint y: 94, distance: 19.4
click at [548, 74] on span "In tem 100mm" at bounding box center [563, 69] width 68 height 17
click at [283, 15] on button at bounding box center [277, 16] width 23 height 23
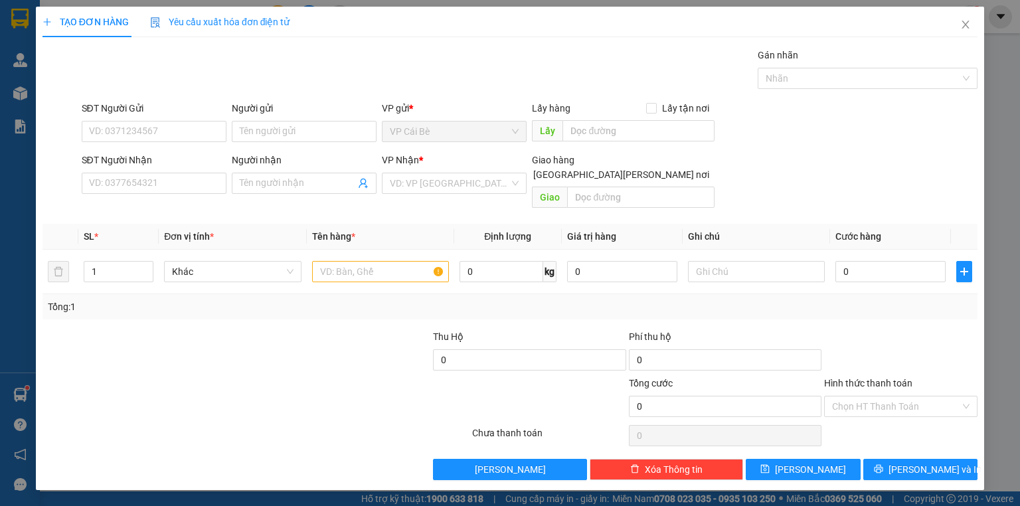
click at [178, 197] on div "SĐT Người Nhận VD: 0377654321" at bounding box center [154, 176] width 145 height 46
click at [179, 190] on input "SĐT Người Nhận" at bounding box center [154, 183] width 145 height 21
type input "0933666473"
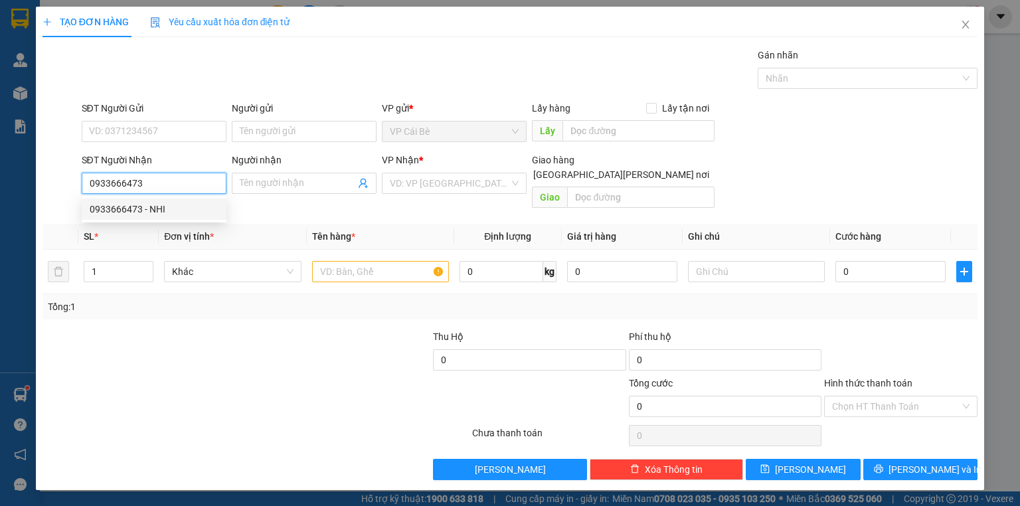
click at [195, 206] on div "0933666473 - NHI" at bounding box center [154, 209] width 129 height 15
type input "NHI"
type input "70.000"
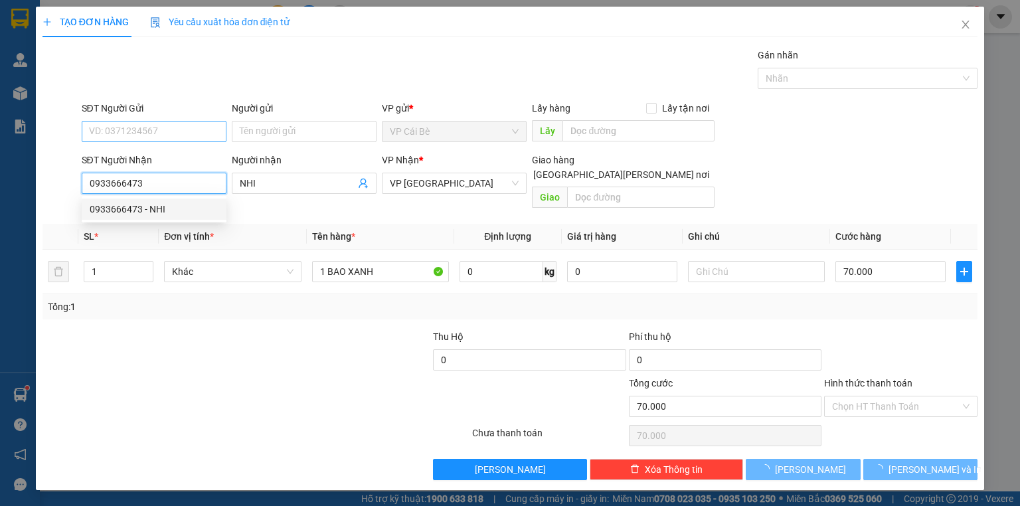
type input "0933666473"
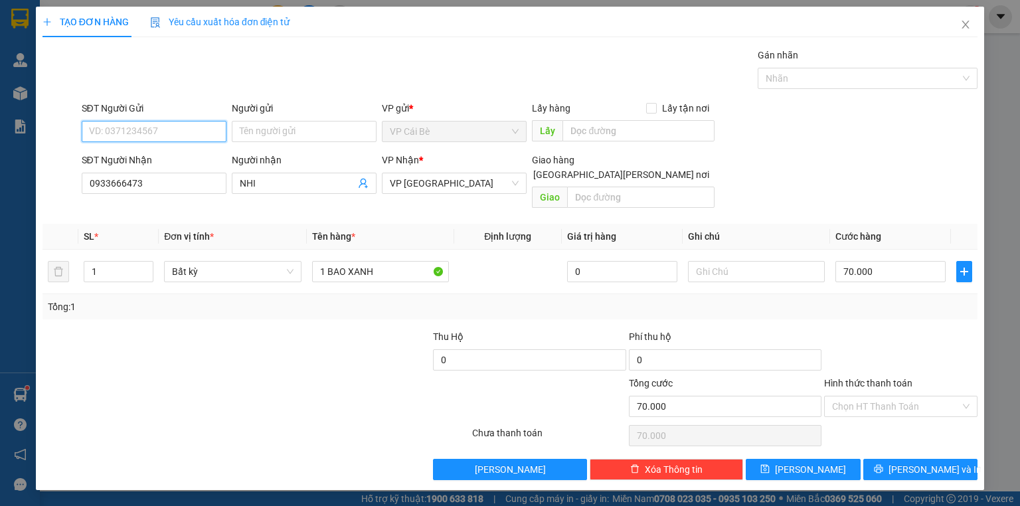
click at [193, 125] on input "SĐT Người Gửi" at bounding box center [154, 131] width 145 height 21
click at [153, 157] on div "0932955043" at bounding box center [155, 157] width 131 height 15
type input "0932955043"
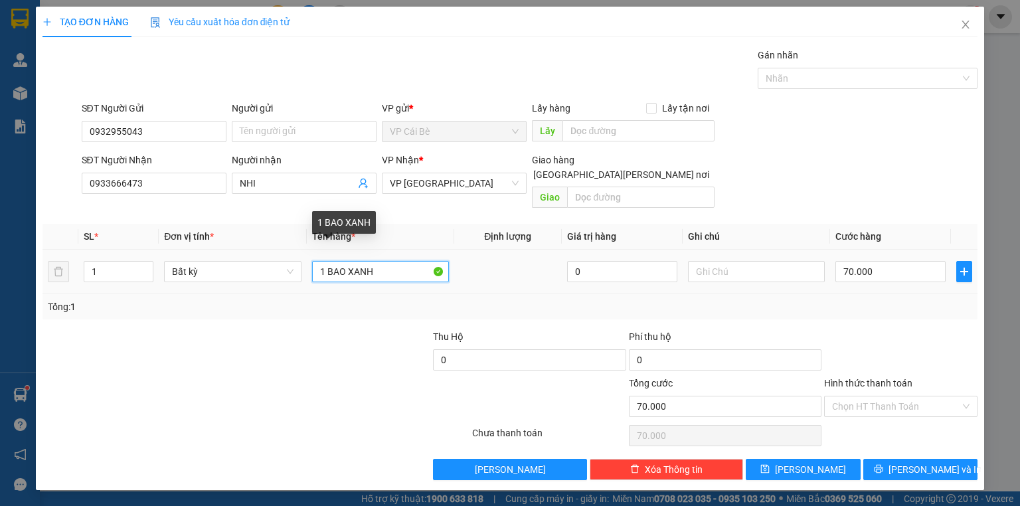
click at [405, 261] on input "1 BAO XANH" at bounding box center [380, 271] width 137 height 21
drag, startPoint x: 329, startPoint y: 258, endPoint x: 305, endPoint y: 261, distance: 23.5
click at [305, 261] on tr "1 Bất kỳ 1 BAO XANH 0 70.000" at bounding box center [509, 272] width 935 height 44
type input "2 BAO XANH"
type input "2"
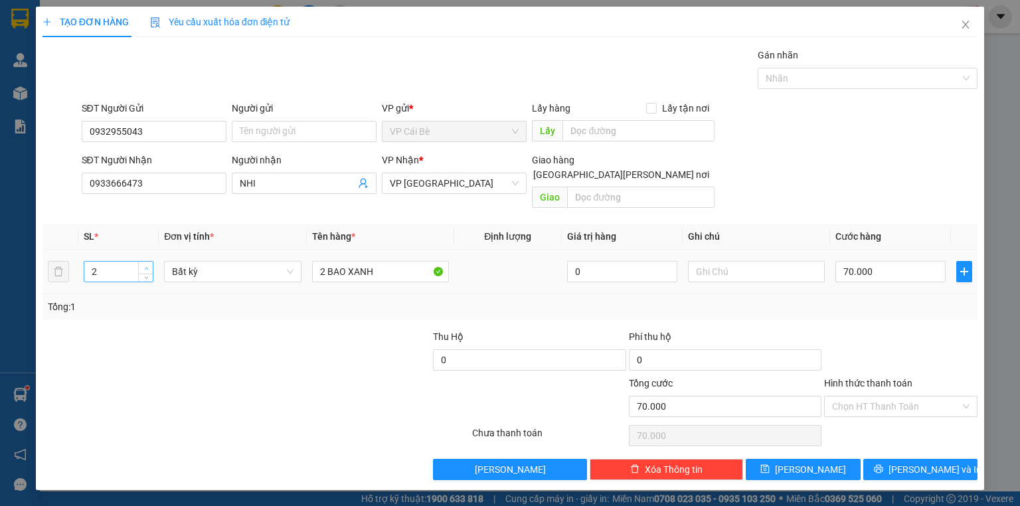
click at [141, 262] on span "Increase Value" at bounding box center [145, 268] width 15 height 12
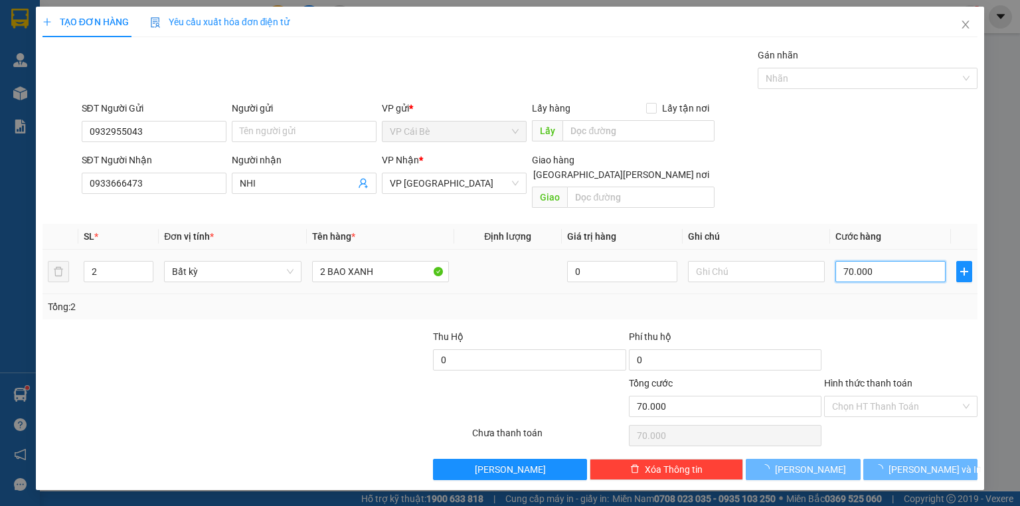
click at [890, 261] on input "70.000" at bounding box center [890, 271] width 110 height 21
type input "0"
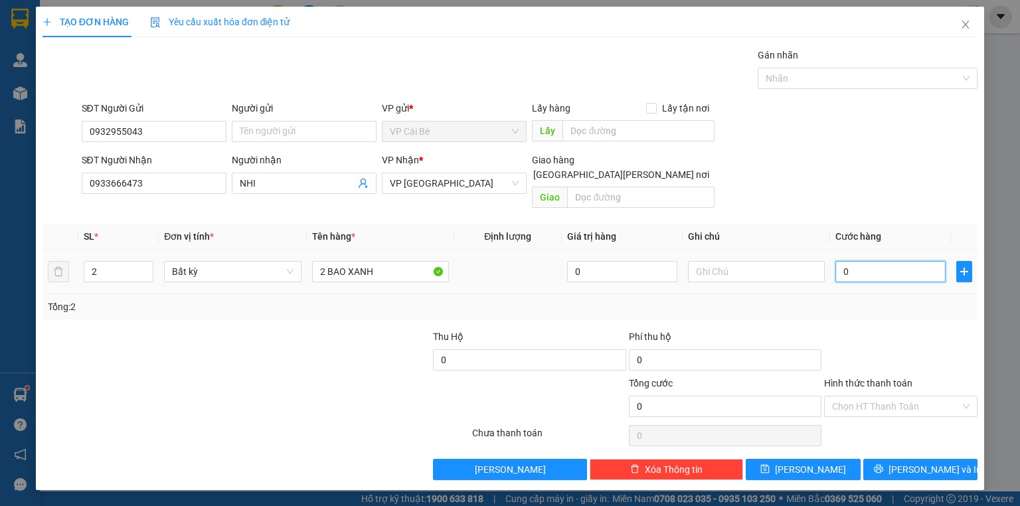
type input "1"
type input "01"
type input "10"
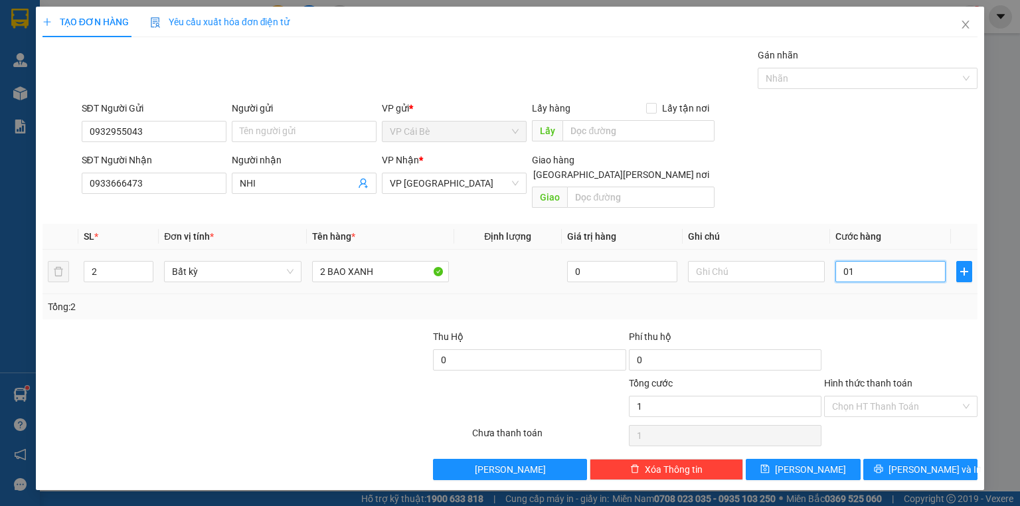
type input "010"
type input "100"
type input "0.100"
type input "100.000"
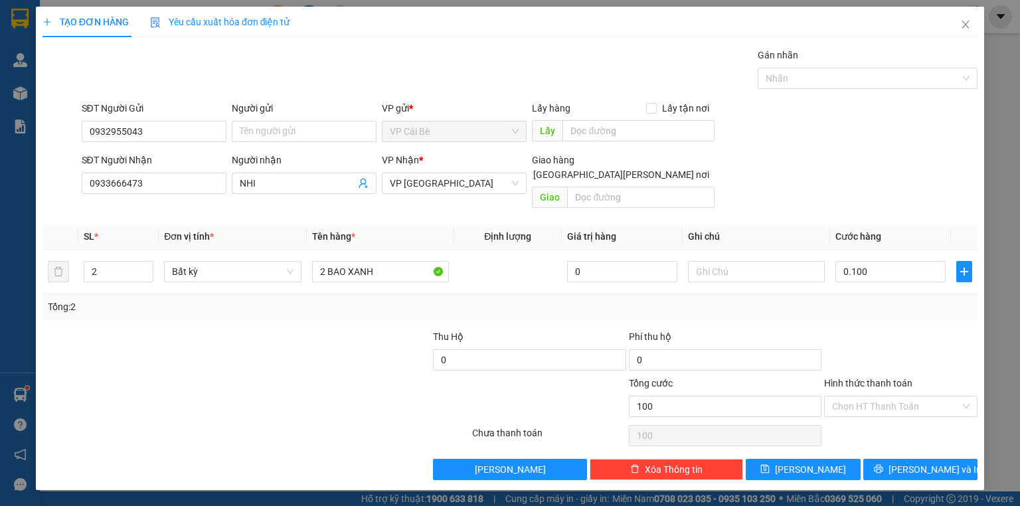
type input "100.000"
drag, startPoint x: 946, startPoint y: 314, endPoint x: 944, endPoint y: 359, distance: 45.2
click at [946, 329] on div at bounding box center [901, 352] width 156 height 46
click at [934, 462] on span "[PERSON_NAME] và In" at bounding box center [934, 469] width 93 height 15
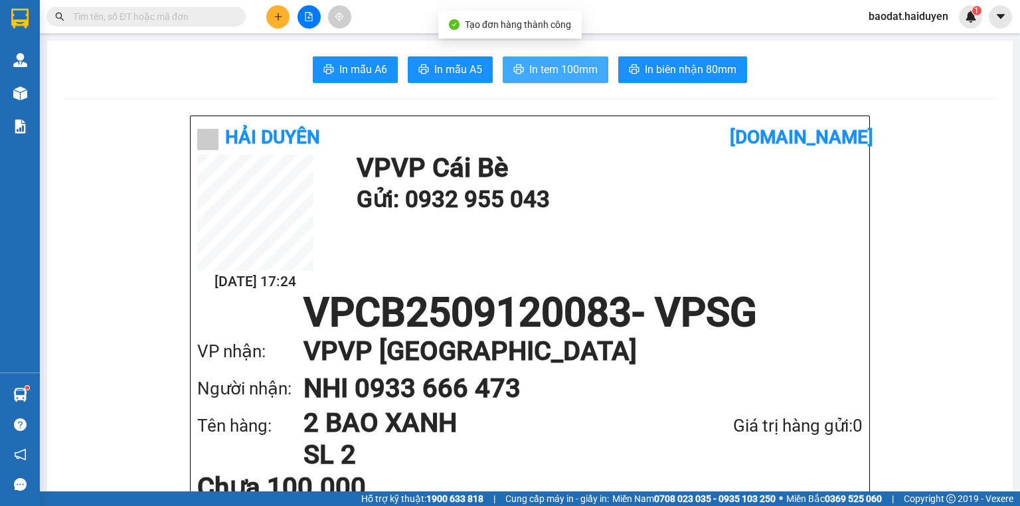
click at [566, 58] on button "In tem 100mm" at bounding box center [556, 69] width 106 height 27
click at [188, 23] on input "text" at bounding box center [151, 16] width 157 height 15
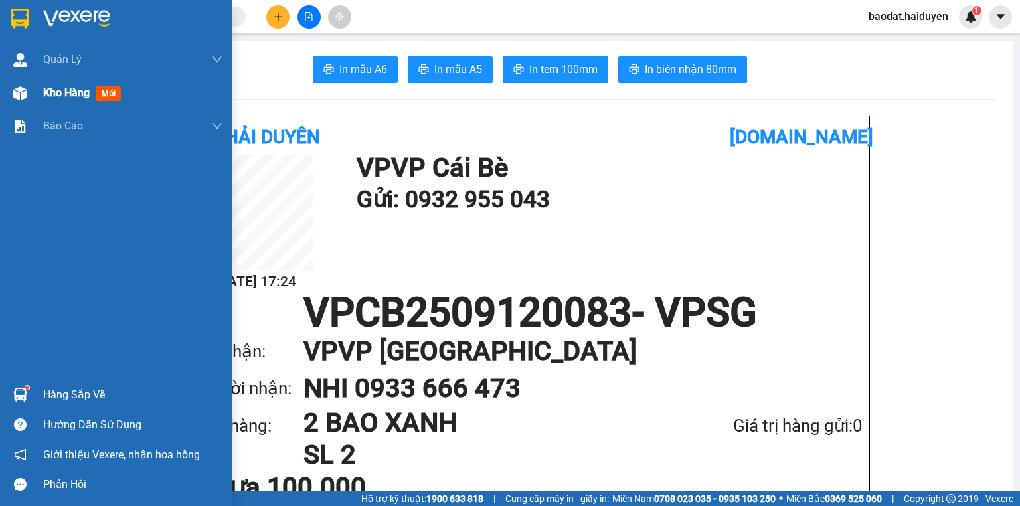
click at [33, 94] on div "Kho hàng mới" at bounding box center [116, 92] width 232 height 33
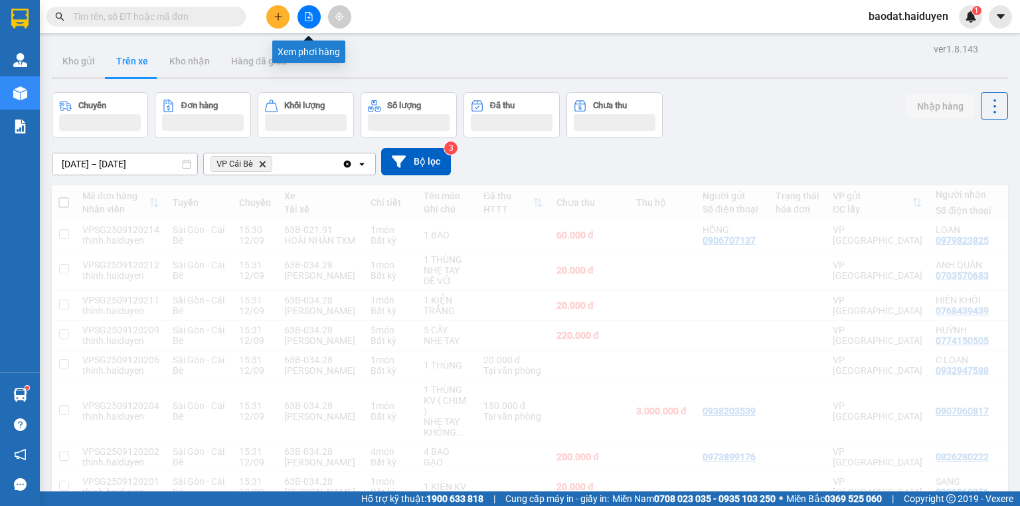
click at [308, 24] on button at bounding box center [308, 16] width 23 height 23
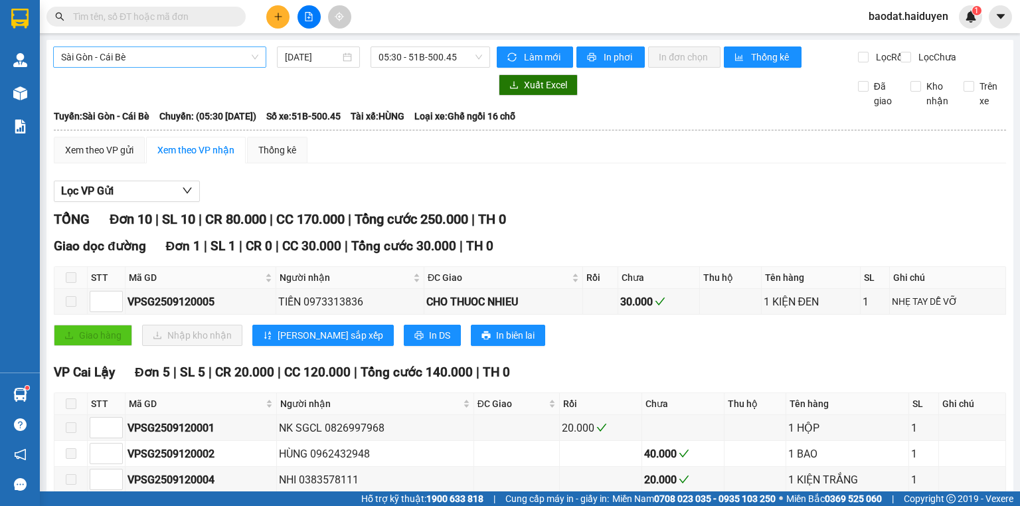
click at [205, 54] on span "Sài Gòn - Cái Bè" at bounding box center [159, 57] width 197 height 20
click at [414, 63] on span "05:30 - 51B-500.45" at bounding box center [430, 57] width 104 height 20
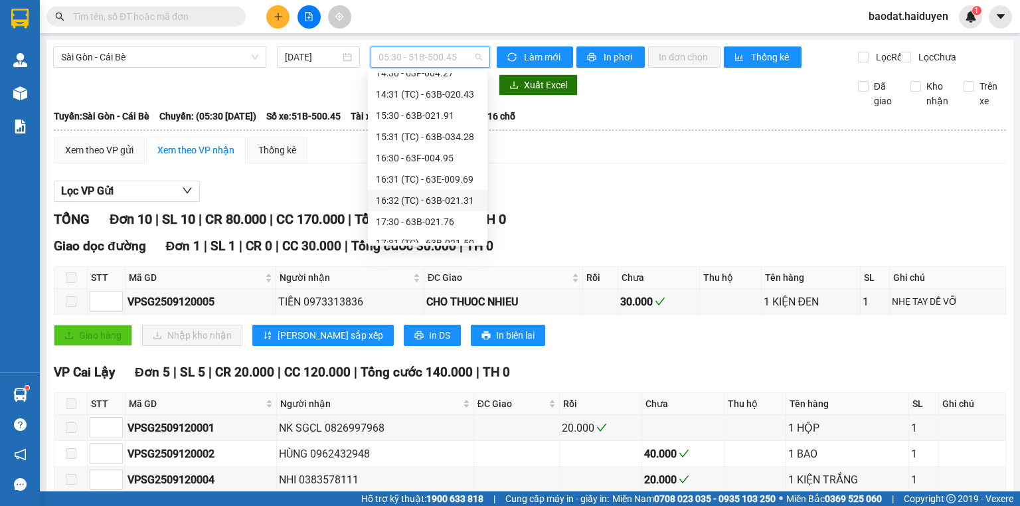
scroll to position [351, 0]
click at [417, 121] on div "15:30 - 63B-021.91" at bounding box center [428, 115] width 104 height 15
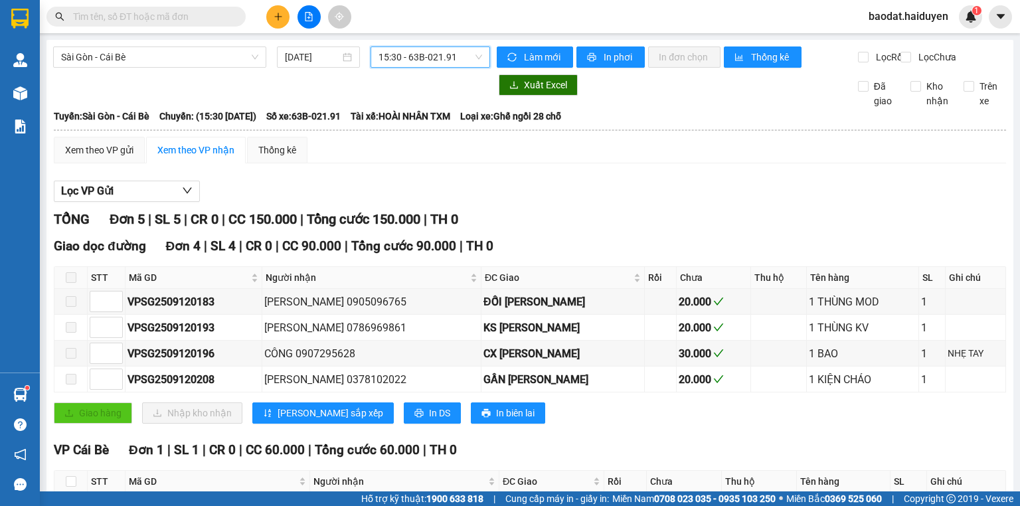
click at [422, 61] on span "15:30 - 63B-021.91" at bounding box center [430, 57] width 104 height 20
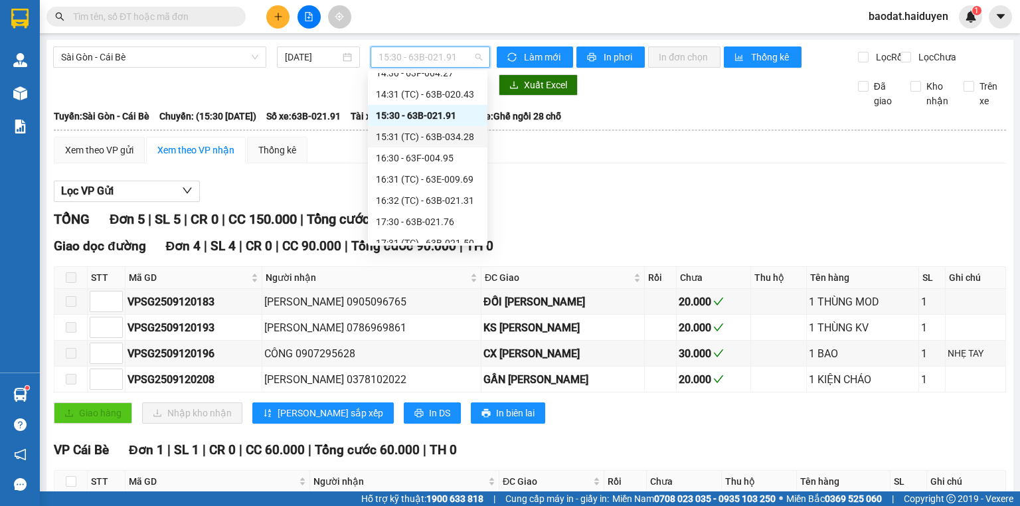
click at [414, 138] on div "15:31 (TC) - 63B-034.28" at bounding box center [428, 136] width 104 height 15
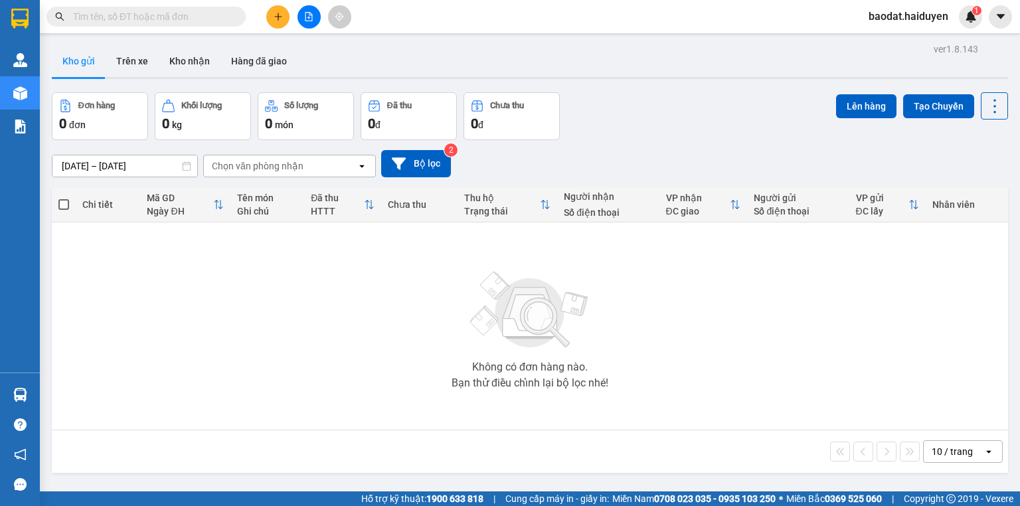
click at [216, 12] on input "text" at bounding box center [151, 16] width 157 height 15
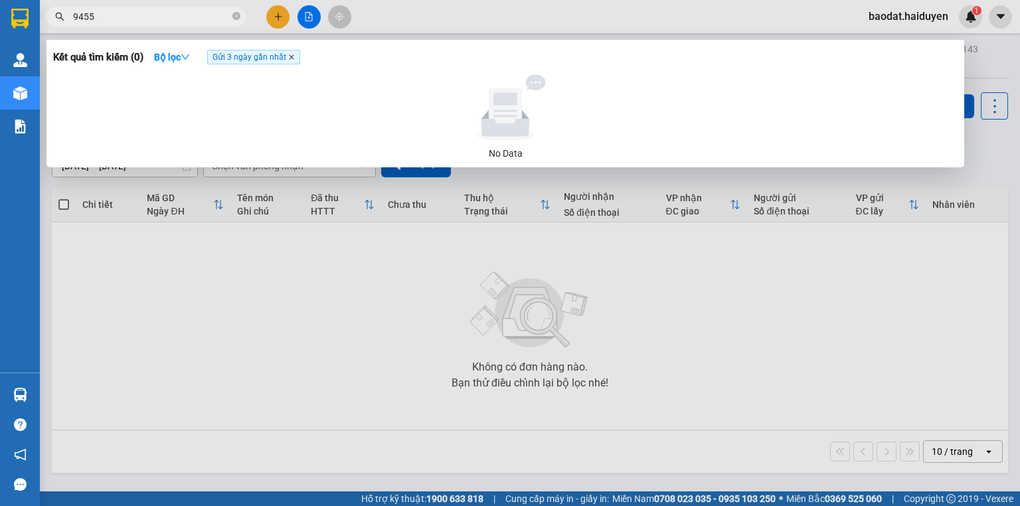
type input "9455"
drag, startPoint x: 295, startPoint y: 59, endPoint x: 286, endPoint y: 57, distance: 8.9
click at [293, 59] on icon "close" at bounding box center [291, 57] width 7 height 7
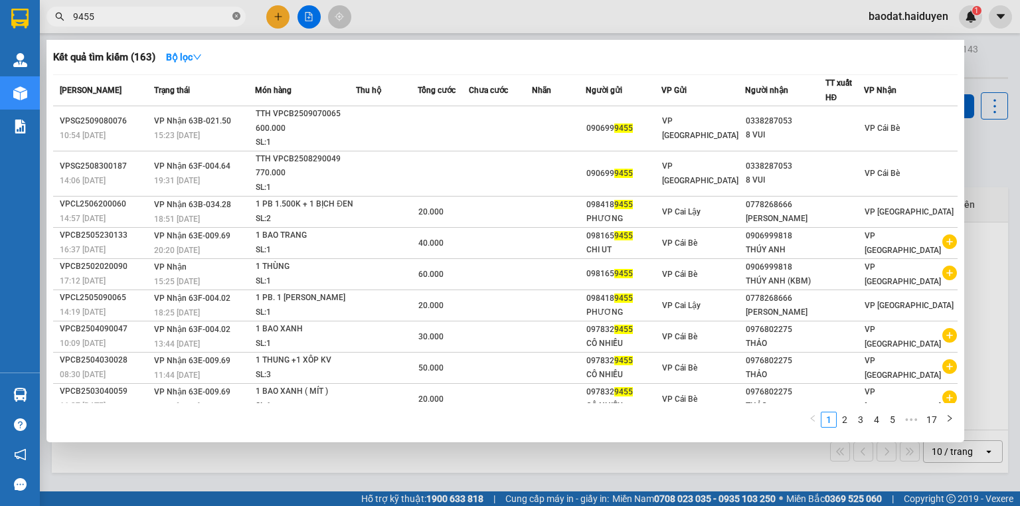
click at [234, 15] on icon "close-circle" at bounding box center [236, 16] width 8 height 8
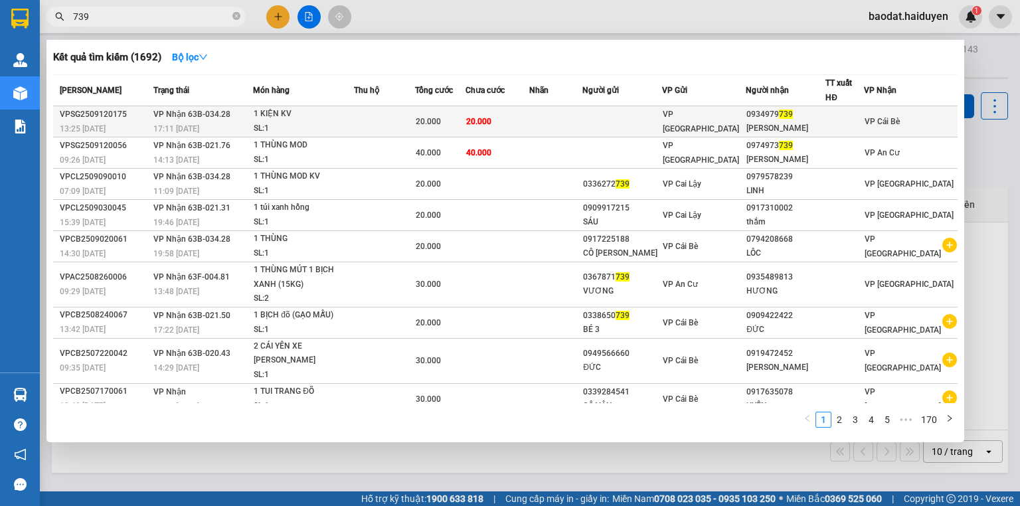
type input "739"
click at [268, 108] on div "1 KIỆN KV" at bounding box center [304, 114] width 100 height 15
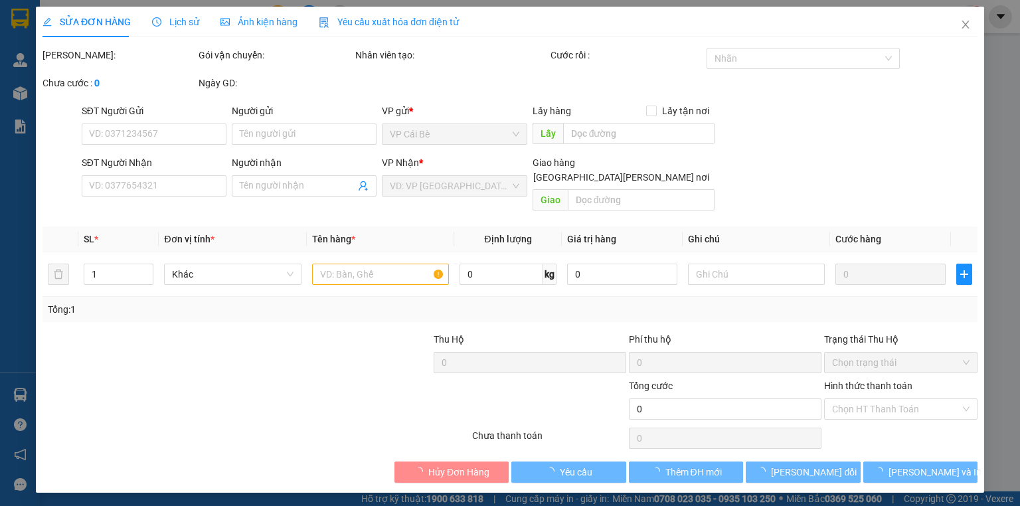
type input "0934979739"
type input "[PERSON_NAME]"
type input "20.000"
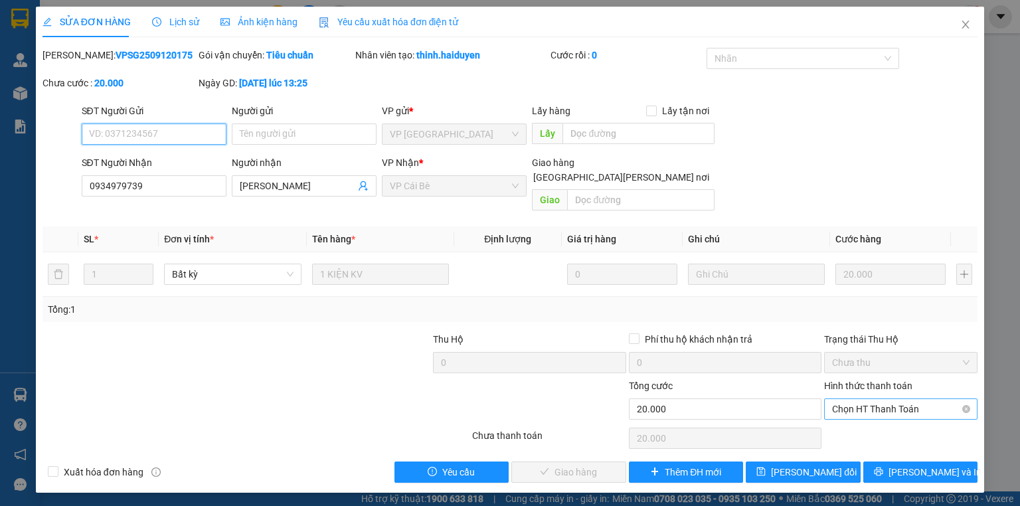
drag, startPoint x: 889, startPoint y: 394, endPoint x: 880, endPoint y: 399, distance: 10.7
click at [886, 399] on span "Chọn HT Thanh Toán" at bounding box center [900, 409] width 137 height 20
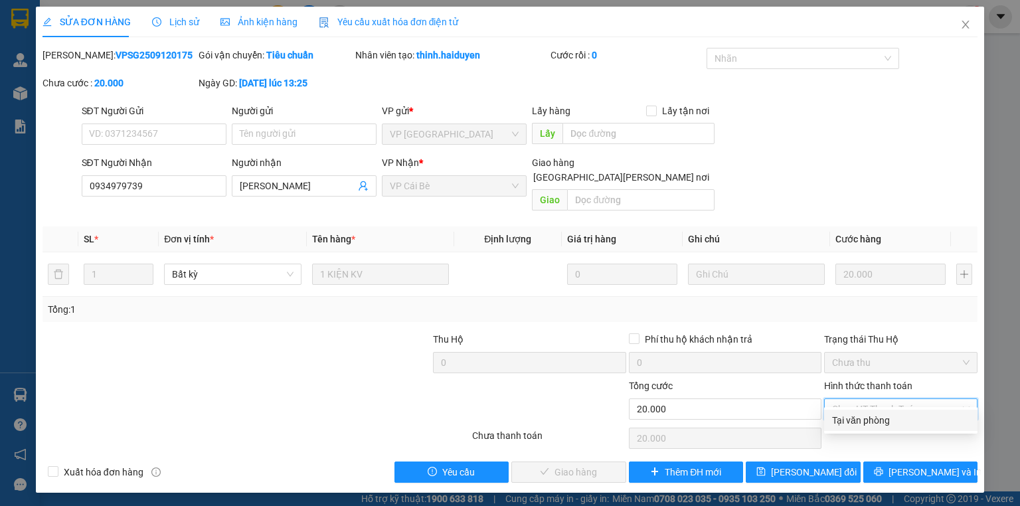
click at [870, 420] on div "Tại văn phòng" at bounding box center [900, 420] width 137 height 15
type input "0"
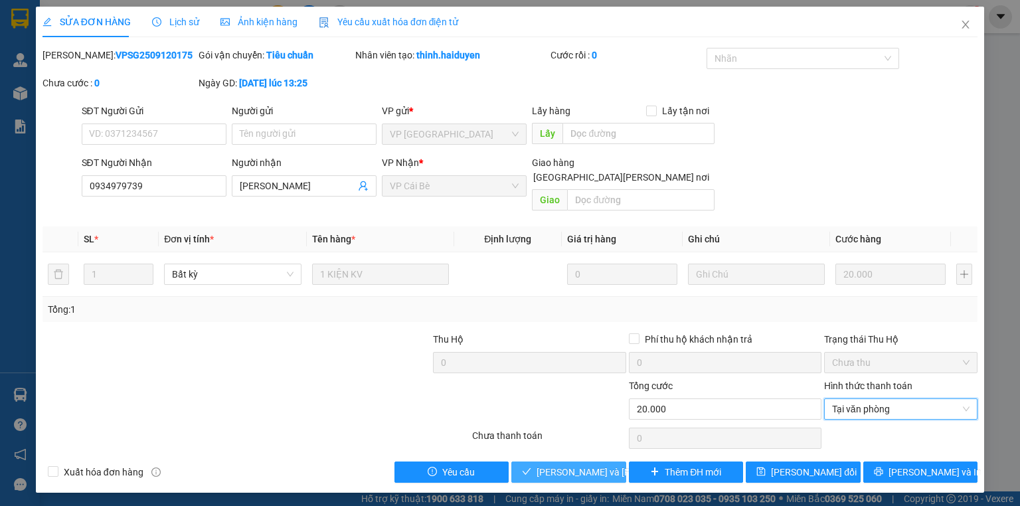
click at [551, 465] on span "[PERSON_NAME] và [PERSON_NAME] hàng" at bounding box center [626, 472] width 179 height 15
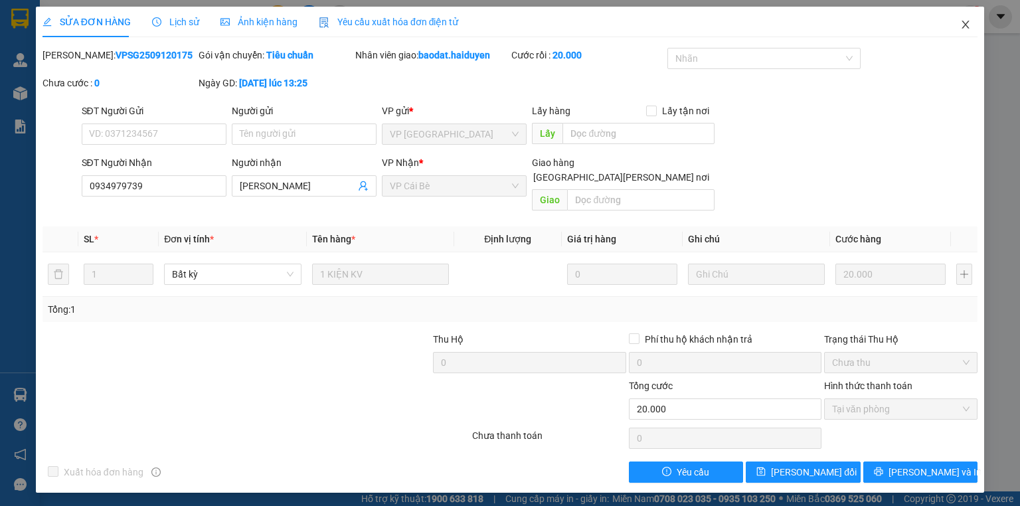
click at [964, 27] on icon "close" at bounding box center [965, 25] width 7 height 8
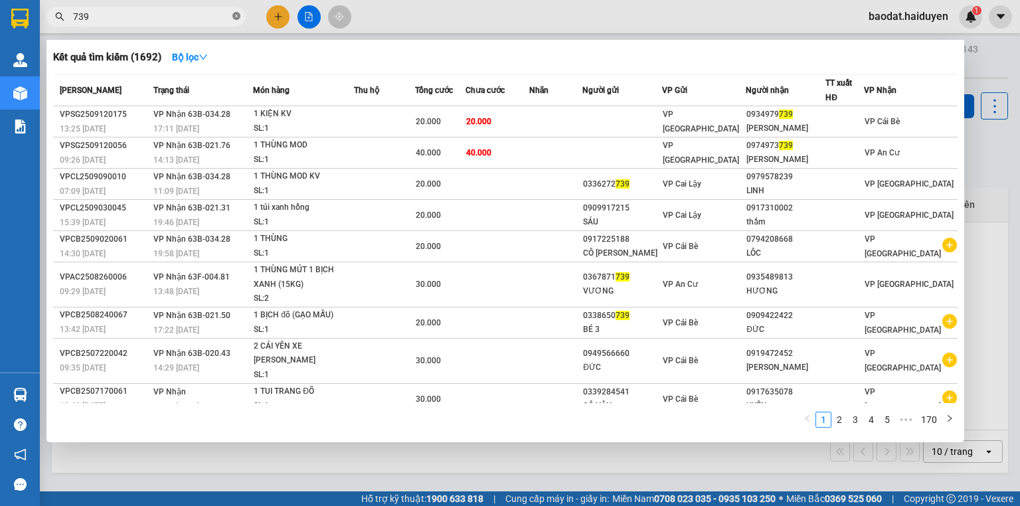
click at [236, 17] on icon "close-circle" at bounding box center [236, 16] width 8 height 8
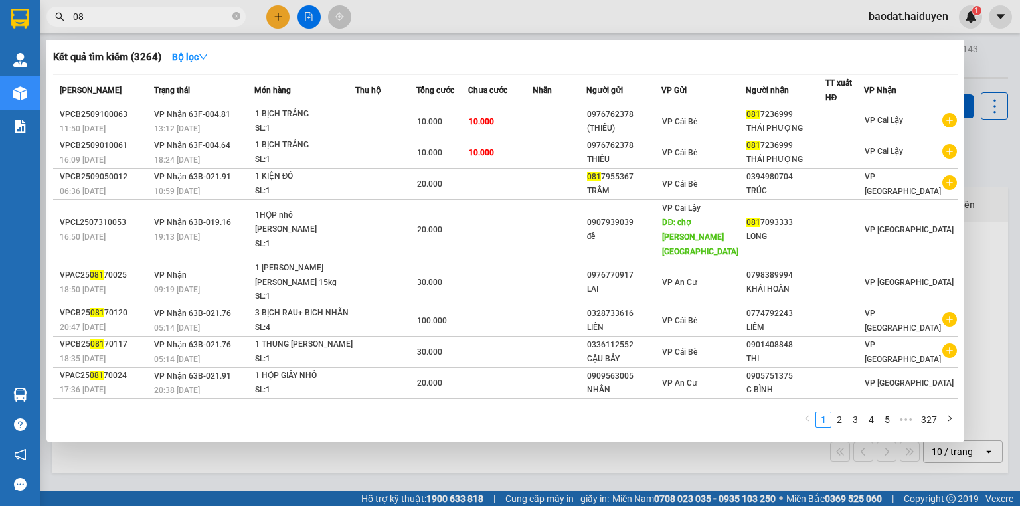
type input "0"
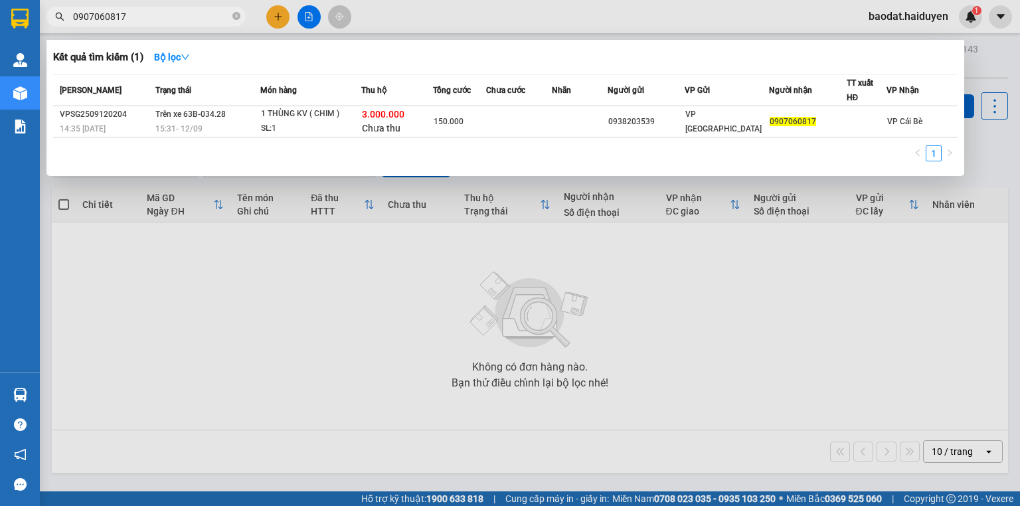
type input "0907060817"
click at [422, 33] on div at bounding box center [510, 253] width 1020 height 506
click at [234, 13] on icon "close-circle" at bounding box center [236, 16] width 8 height 8
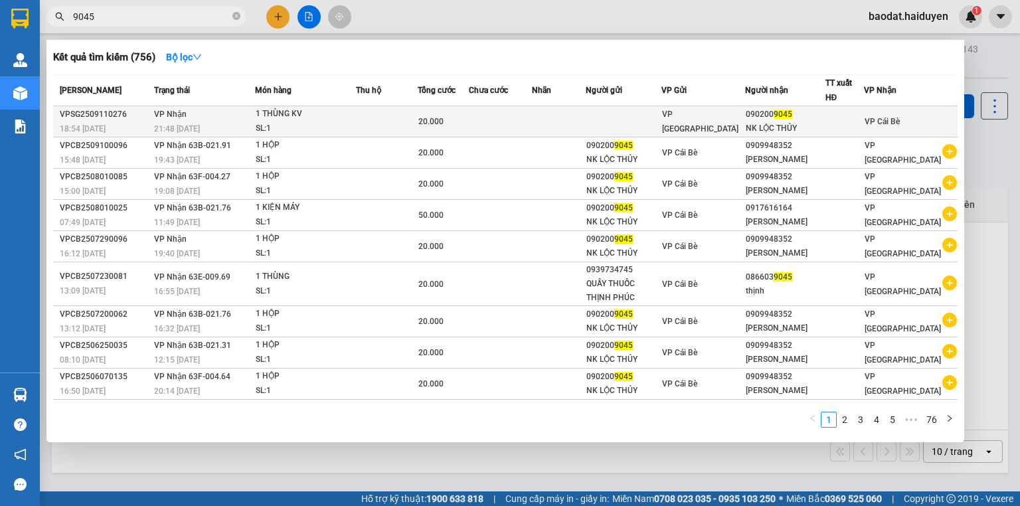
type input "9045"
click at [389, 124] on td at bounding box center [387, 121] width 62 height 31
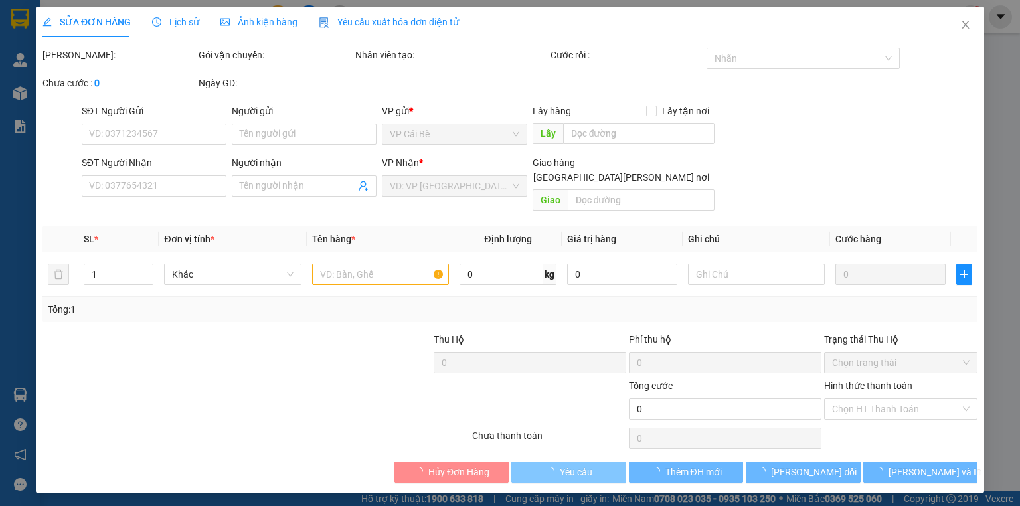
type input "0902009045"
type input "NK LỘC THỦY"
type input "20.000"
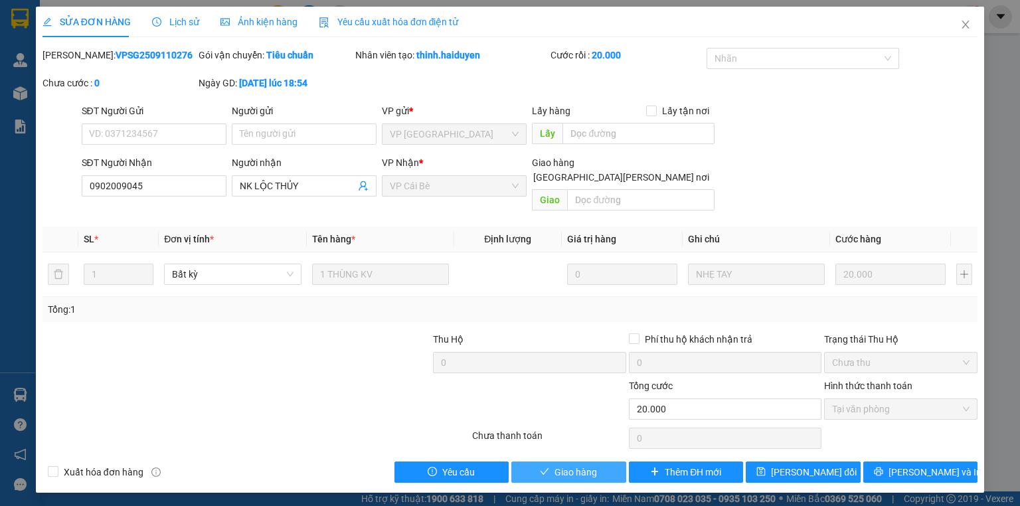
click at [570, 465] on span "Giao hàng" at bounding box center [575, 472] width 42 height 15
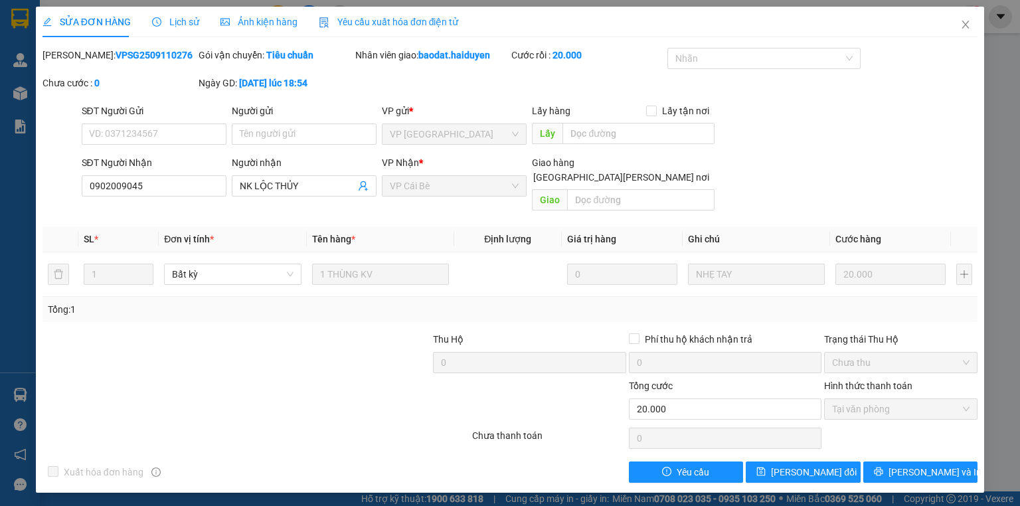
click at [948, 48] on div "[PERSON_NAME]: VPSG2509110276 Gói vận chuyển: [PERSON_NAME] [PERSON_NAME] [PERS…" at bounding box center [510, 76] width 938 height 56
click at [969, 25] on icon "close" at bounding box center [965, 24] width 11 height 11
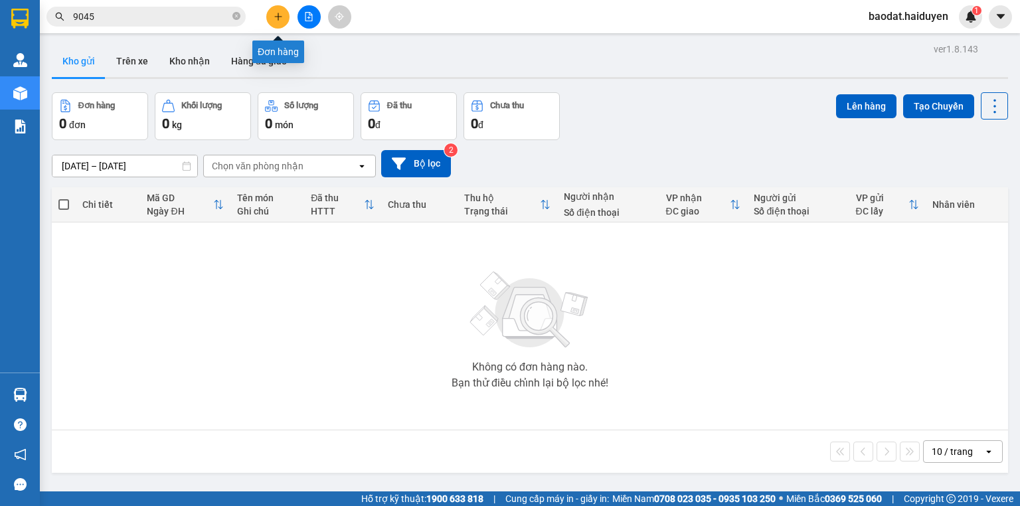
click at [278, 15] on icon "plus" at bounding box center [278, 16] width 1 height 7
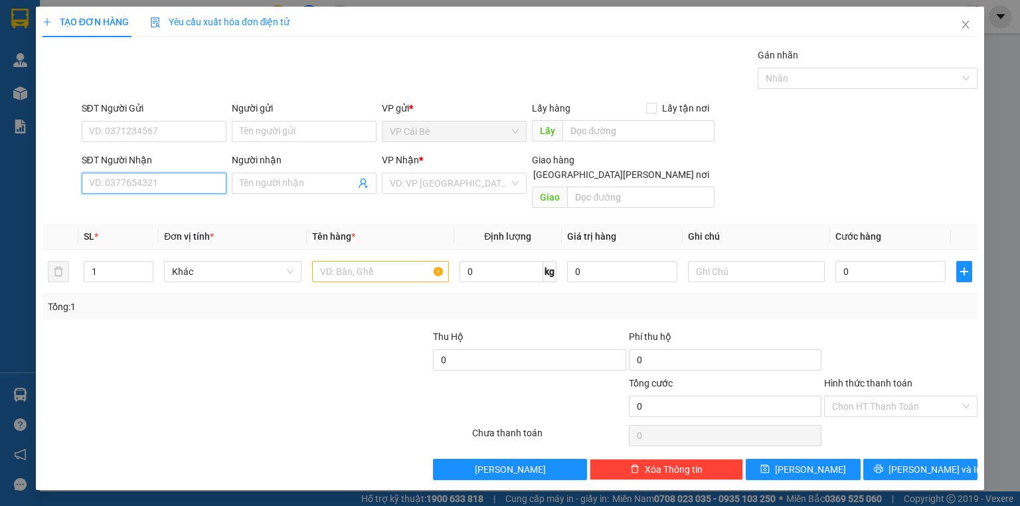
click at [154, 185] on input "SĐT Người Nhận" at bounding box center [154, 183] width 145 height 21
type input "0938592841"
click at [198, 133] on input "SĐT Người Gửi" at bounding box center [154, 131] width 145 height 21
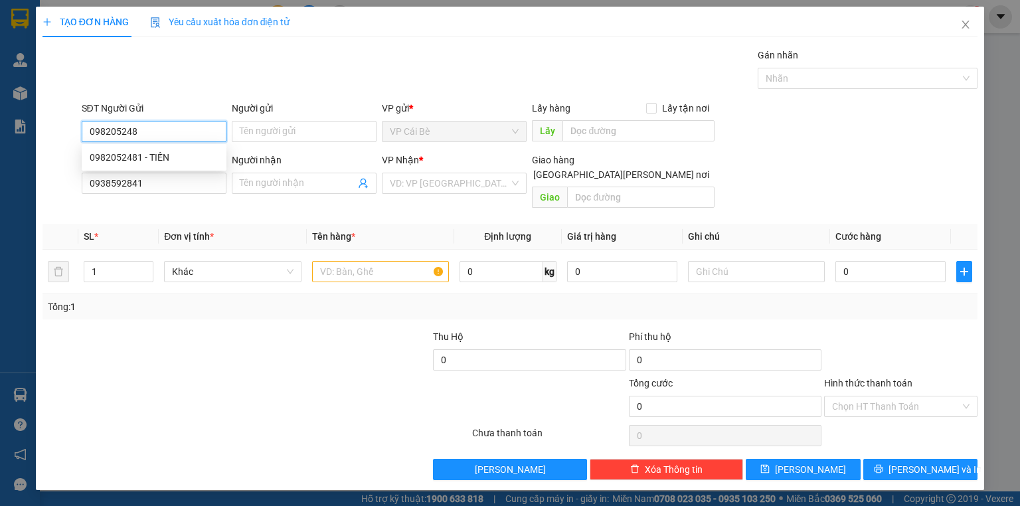
type input "0982052481"
click at [205, 152] on div "0982052481 - TIẾN" at bounding box center [154, 157] width 129 height 15
type input "TIẾN"
type input "BOT 23 CŨ"
type input "20.000"
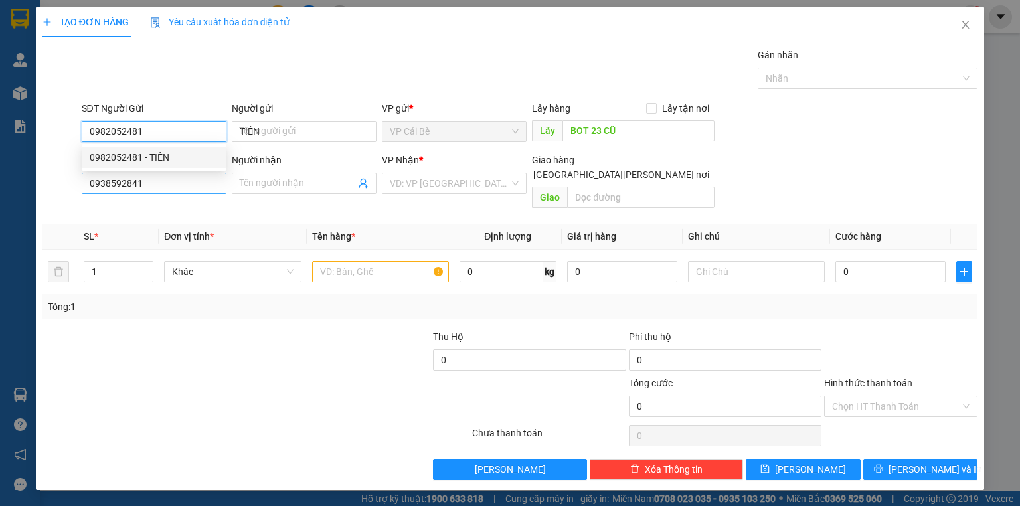
type input "20.000"
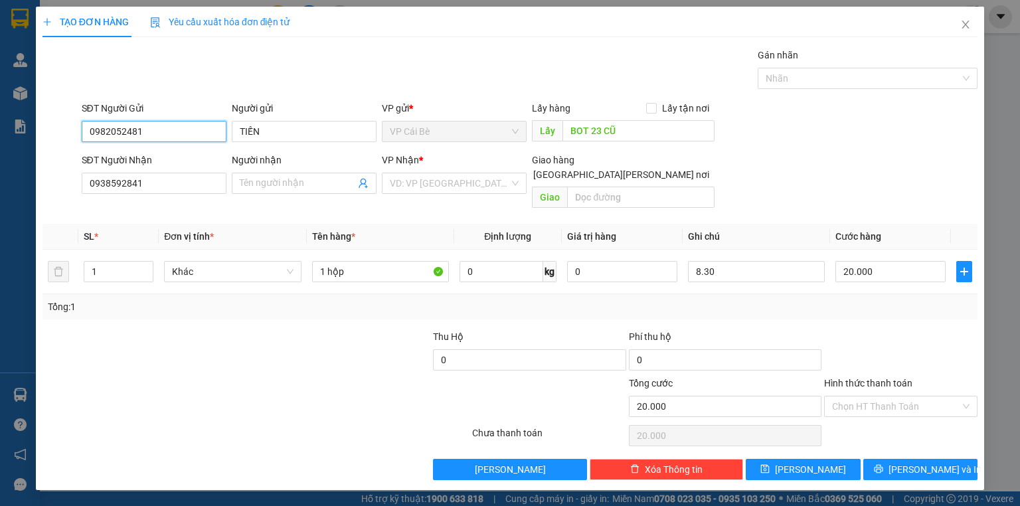
type input "0982052481"
click at [281, 194] on div "Người nhận Tên người nhận" at bounding box center [304, 176] width 145 height 46
click at [289, 179] on input "Người nhận" at bounding box center [298, 183] width 116 height 15
type input "O"
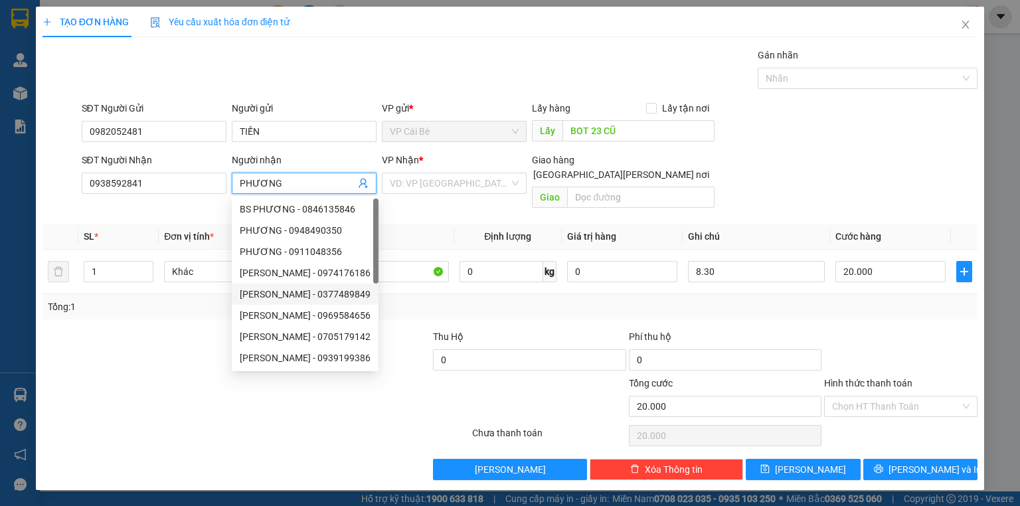
type input "PHƯƠNG"
click at [892, 299] on div "Tổng: 1" at bounding box center [510, 306] width 924 height 15
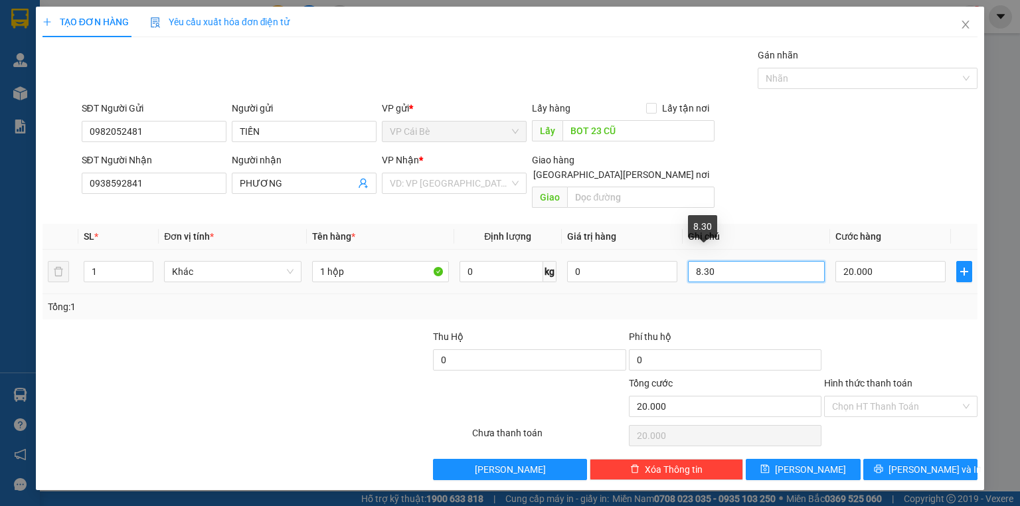
drag, startPoint x: 744, startPoint y: 256, endPoint x: 691, endPoint y: 264, distance: 53.8
click at [691, 264] on input "8.30" at bounding box center [756, 271] width 137 height 21
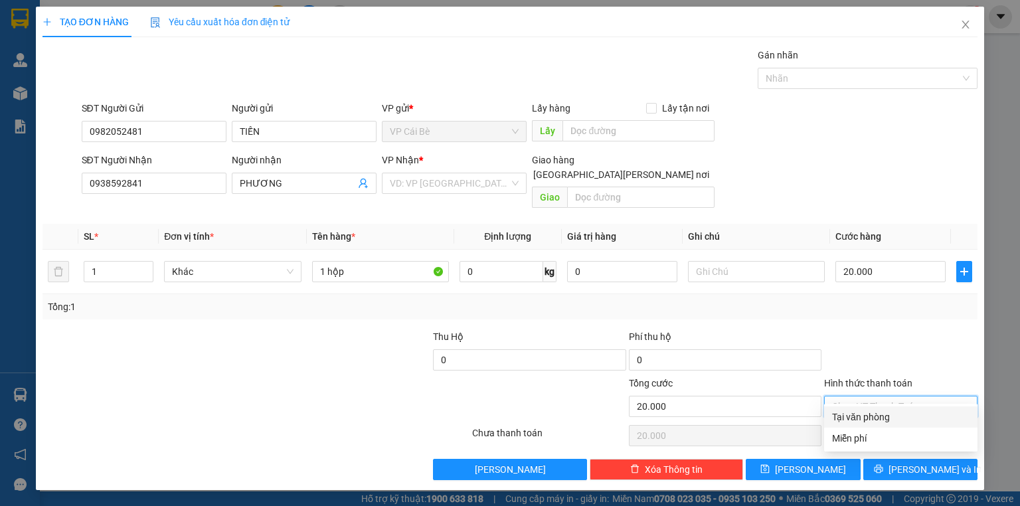
drag, startPoint x: 882, startPoint y: 390, endPoint x: 878, endPoint y: 412, distance: 21.6
click at [882, 396] on input "Hình thức thanh toán" at bounding box center [896, 406] width 128 height 20
click at [878, 412] on div "Tại văn phòng" at bounding box center [900, 417] width 137 height 15
type input "0"
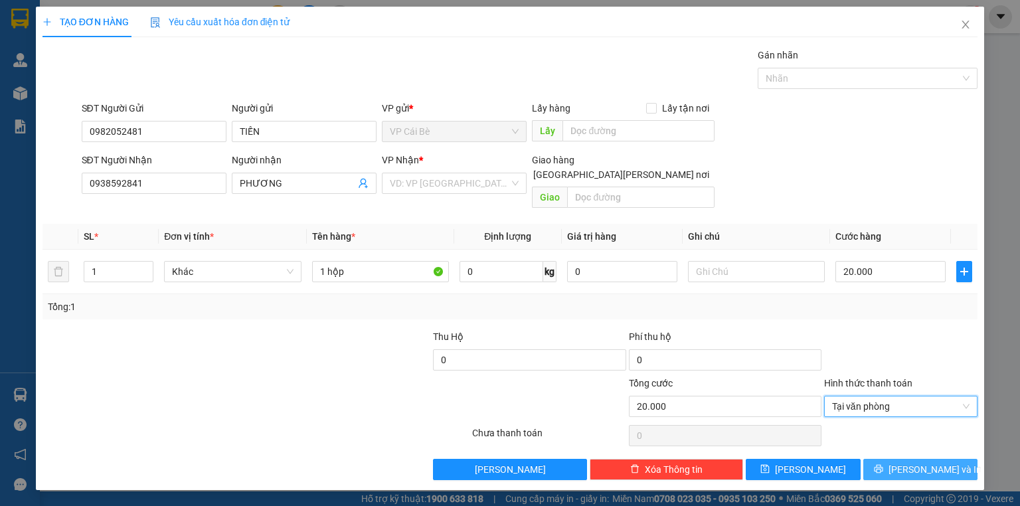
click at [914, 462] on span "[PERSON_NAME] và In" at bounding box center [934, 469] width 93 height 15
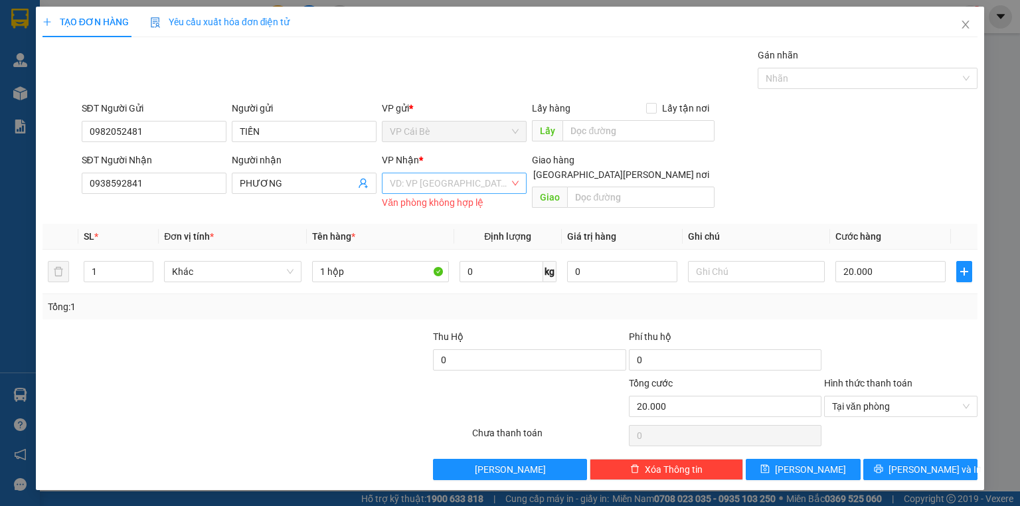
click at [424, 180] on input "search" at bounding box center [450, 183] width 120 height 20
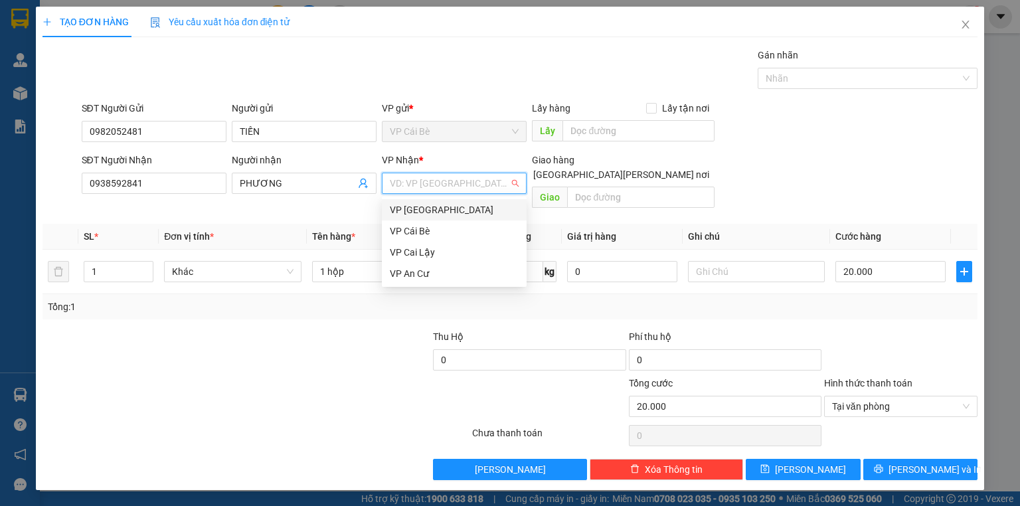
click at [424, 212] on div "VP [GEOGRAPHIC_DATA]" at bounding box center [454, 210] width 129 height 15
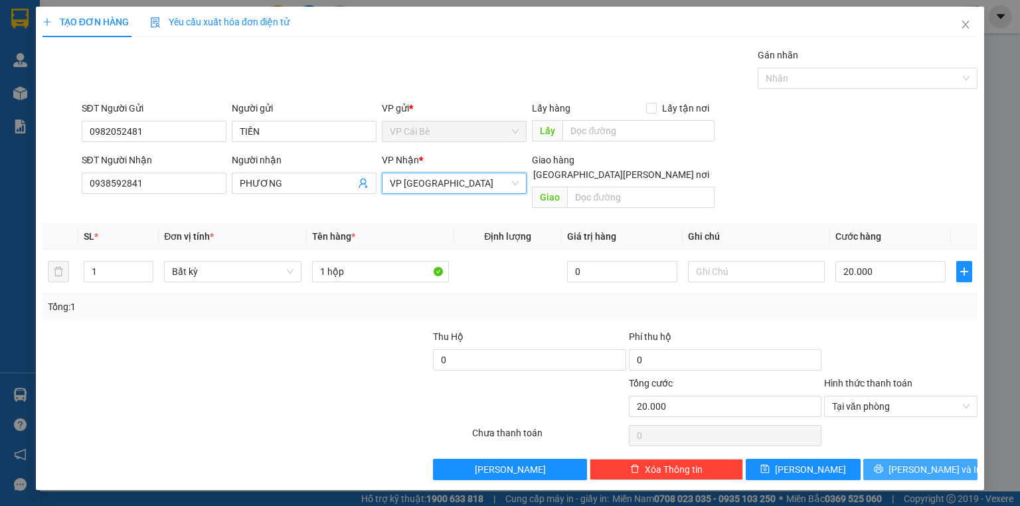
click at [940, 462] on span "[PERSON_NAME] và In" at bounding box center [934, 469] width 93 height 15
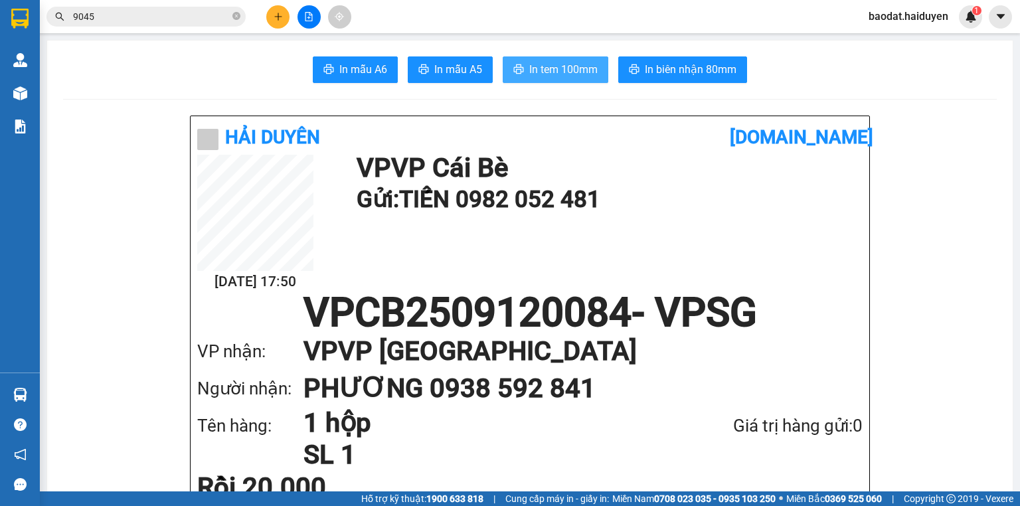
click at [562, 64] on span "In tem 100mm" at bounding box center [563, 69] width 68 height 17
click at [186, 17] on input "9045" at bounding box center [151, 16] width 157 height 15
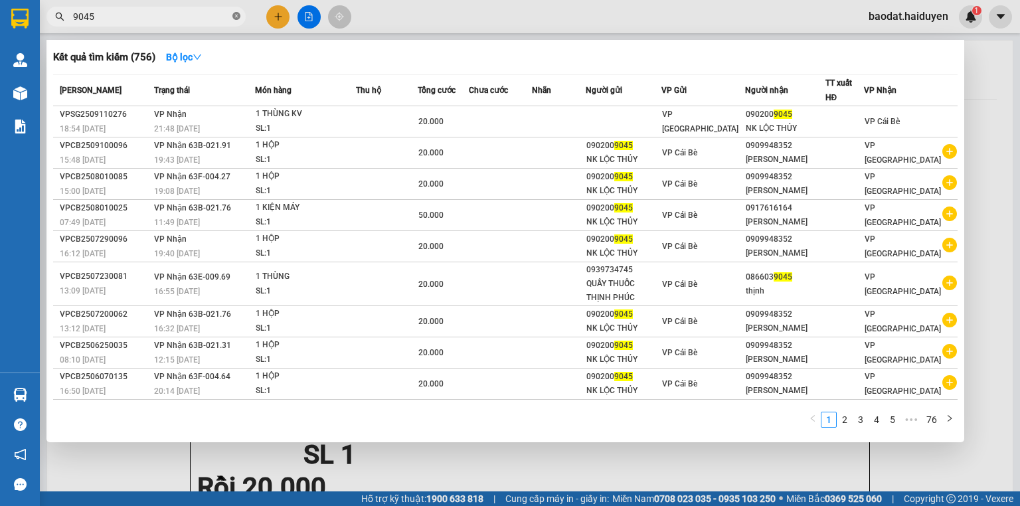
click at [234, 15] on icon "close-circle" at bounding box center [236, 16] width 8 height 8
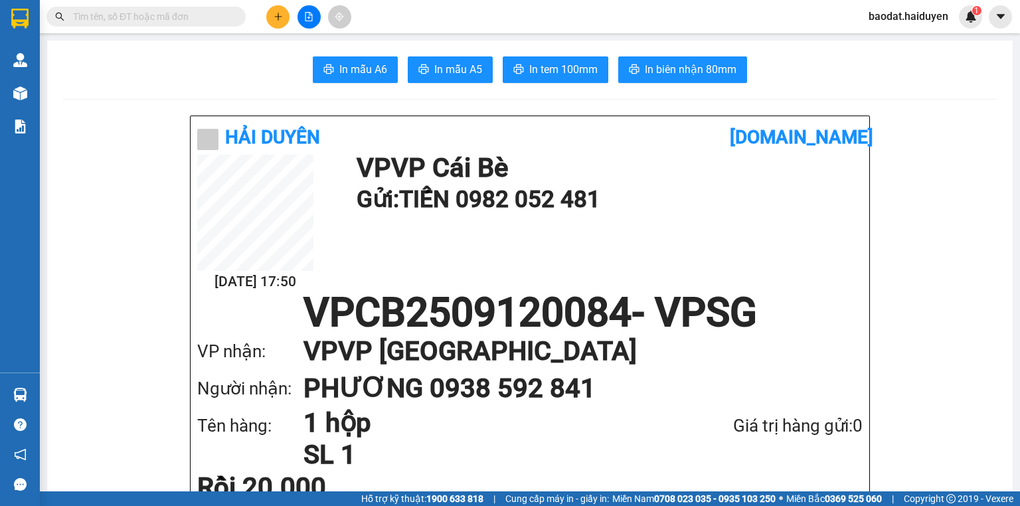
click at [199, 24] on span at bounding box center [145, 17] width 199 height 20
click at [197, 21] on input "text" at bounding box center [151, 16] width 157 height 15
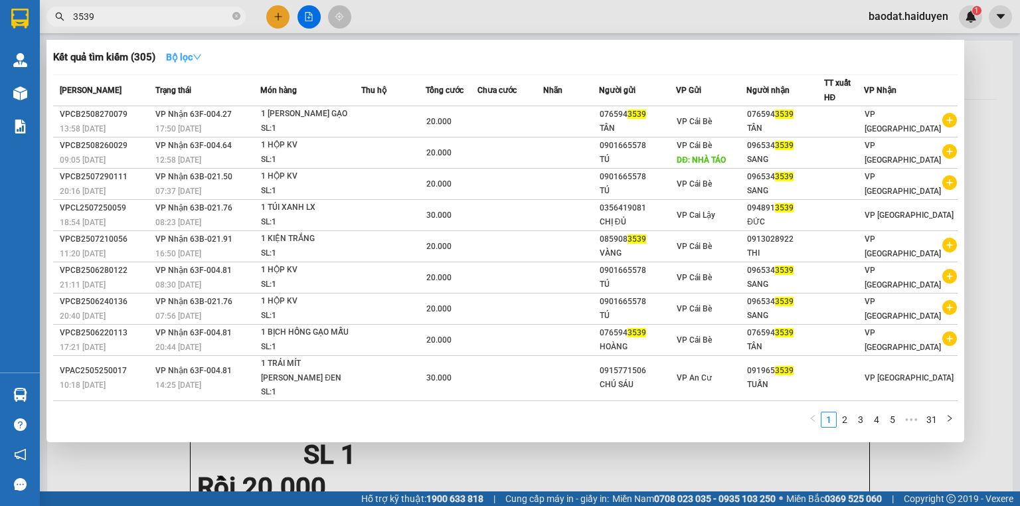
type input "3539"
click at [185, 66] on button "Bộ lọc" at bounding box center [183, 56] width 57 height 21
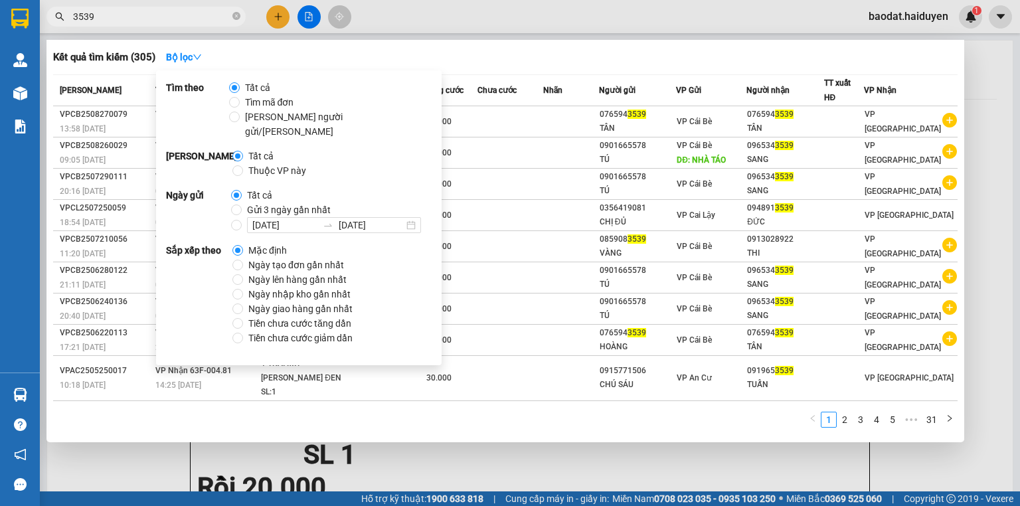
click at [449, 22] on div at bounding box center [510, 253] width 1020 height 506
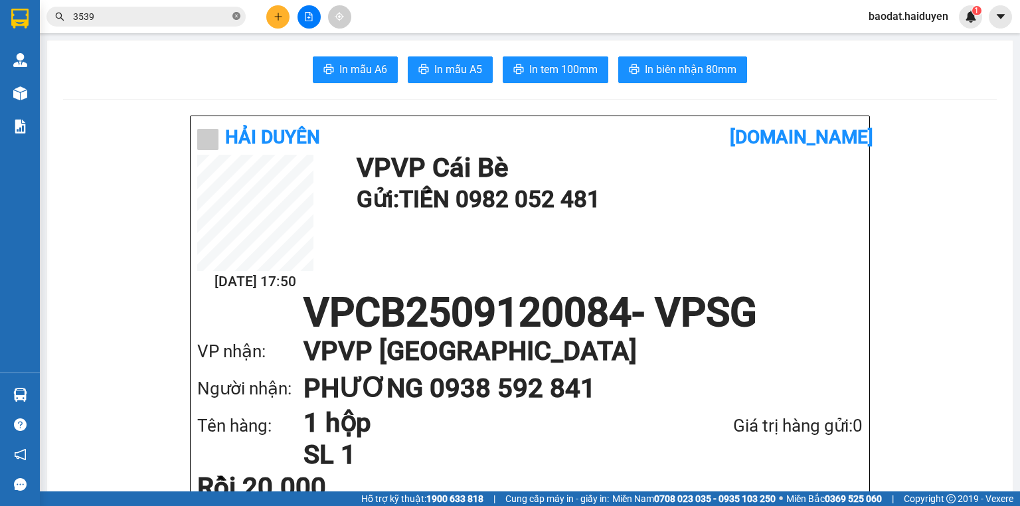
click at [233, 17] on icon "close-circle" at bounding box center [236, 16] width 8 height 8
click at [218, 15] on input "text" at bounding box center [151, 16] width 157 height 15
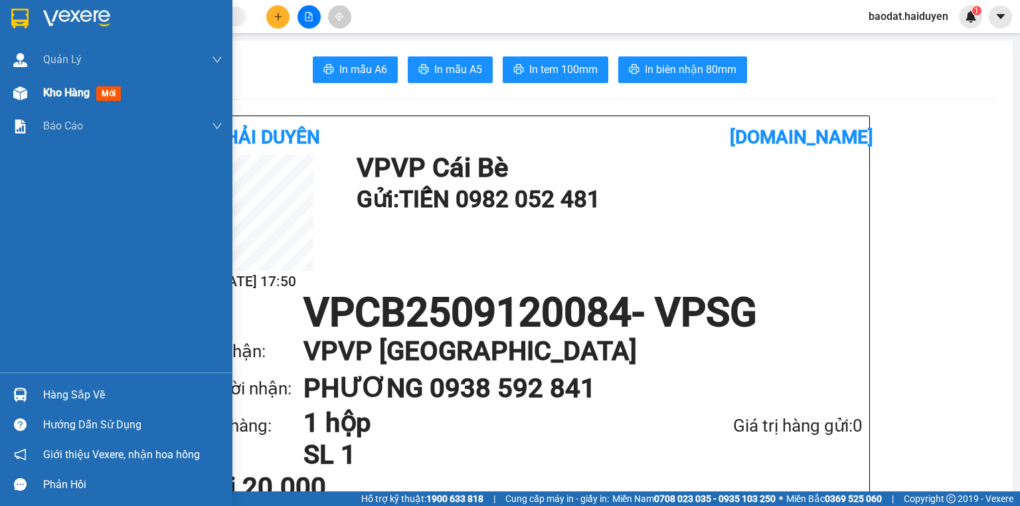
click at [42, 104] on div "Kho hàng mới" at bounding box center [116, 92] width 232 height 33
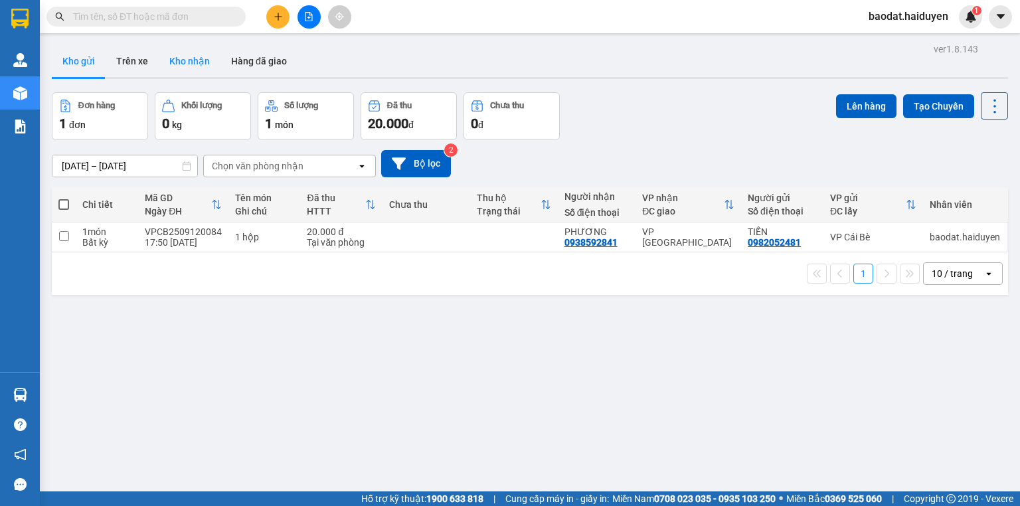
click at [174, 66] on button "Kho nhận" at bounding box center [190, 61] width 62 height 32
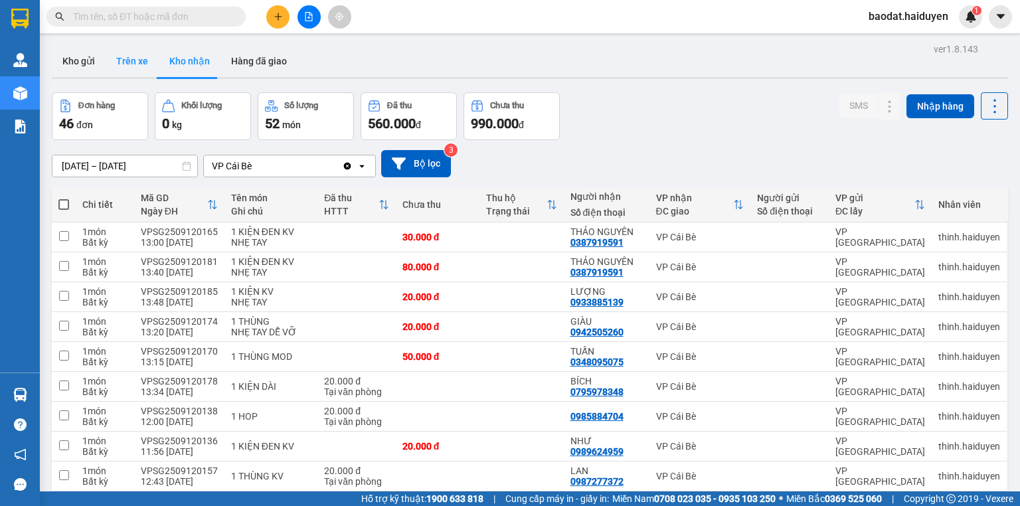
click at [121, 64] on button "Trên xe" at bounding box center [132, 61] width 53 height 32
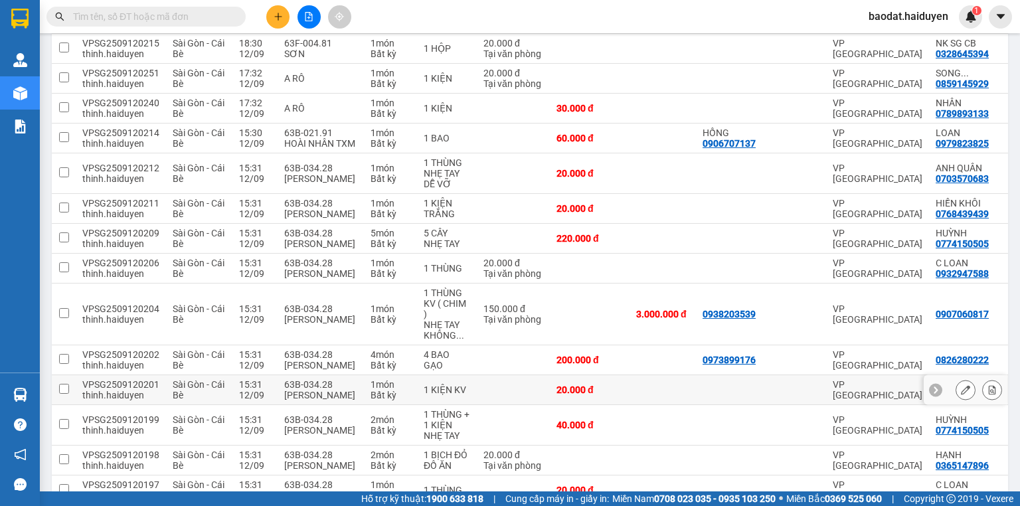
scroll to position [1070, 0]
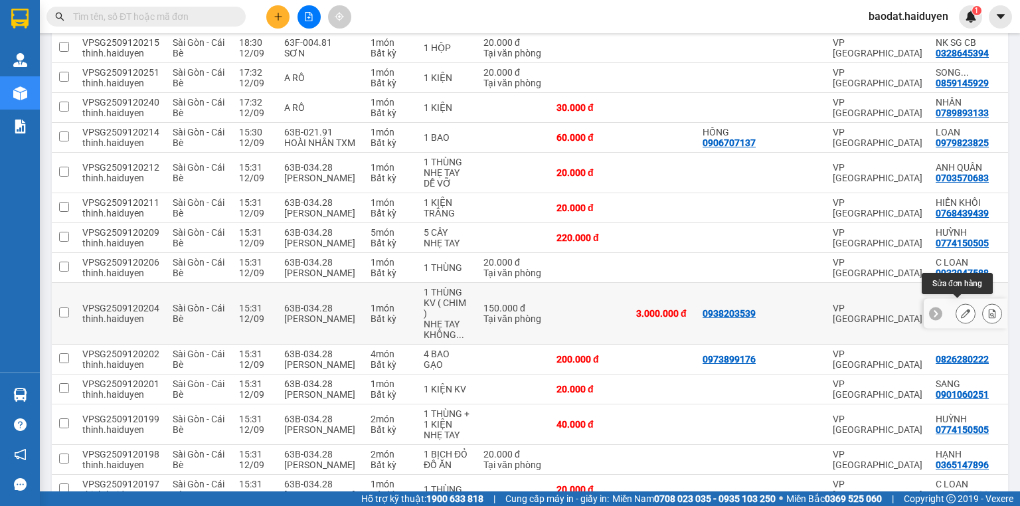
click at [963, 305] on button at bounding box center [965, 313] width 19 height 23
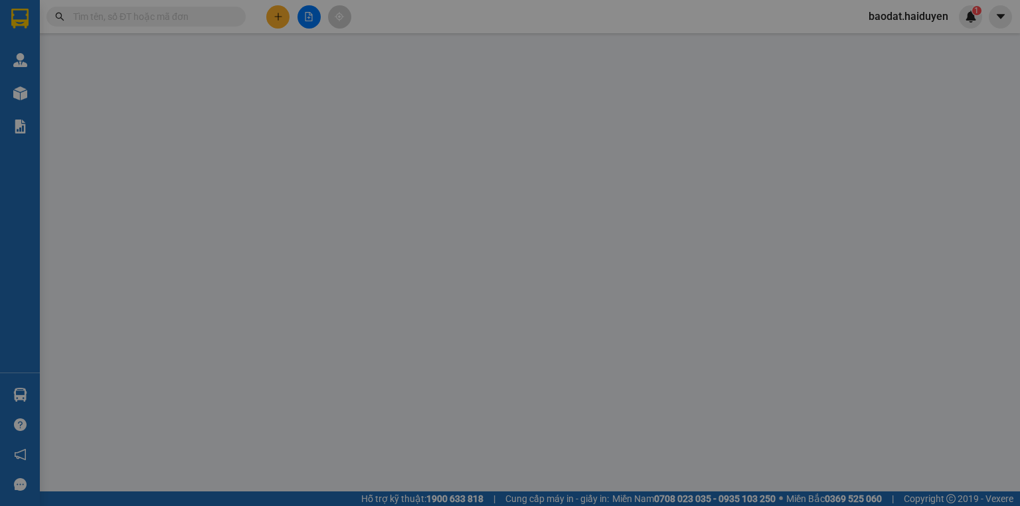
type input "0938203539"
type input "0907060817"
type input "3.000.000"
type input "150.000"
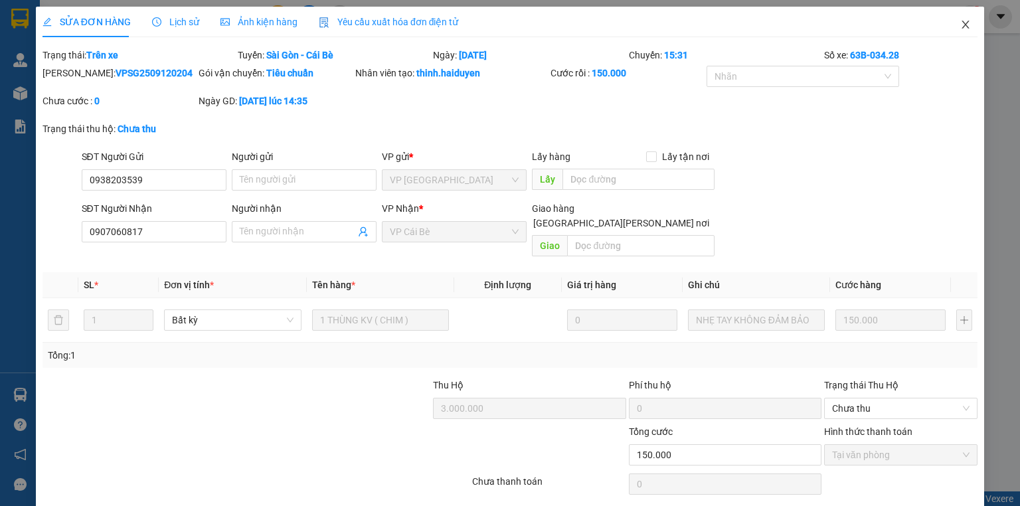
click at [960, 21] on icon "close" at bounding box center [965, 24] width 11 height 11
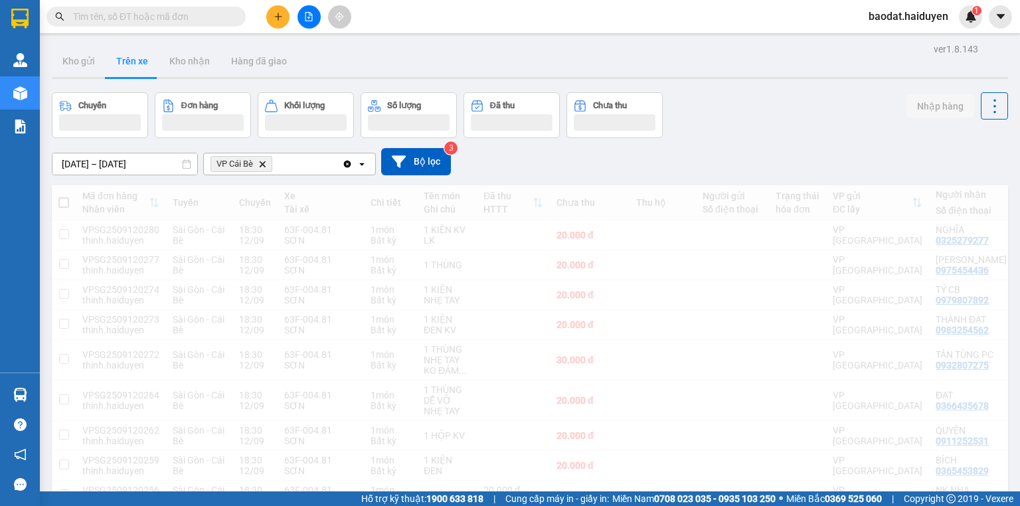
click at [211, 17] on input "text" at bounding box center [151, 16] width 157 height 15
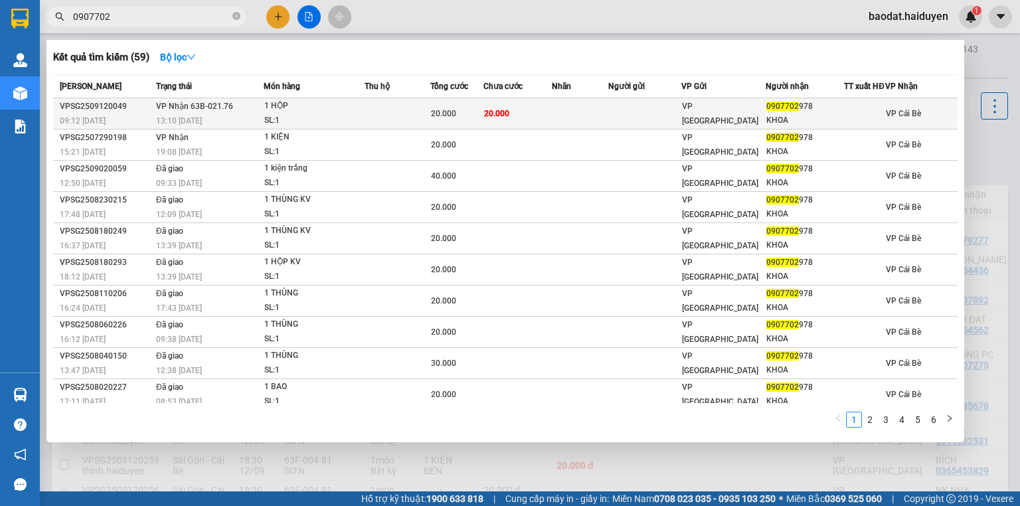
type input "0907702"
click at [574, 122] on td at bounding box center [580, 113] width 56 height 31
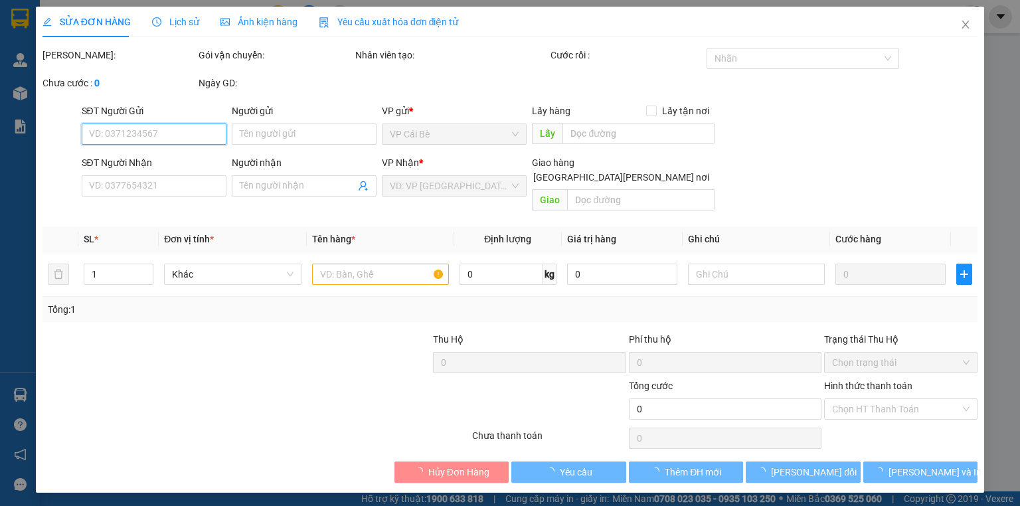
type input "0907702978"
type input "KHOA"
type input "20.000"
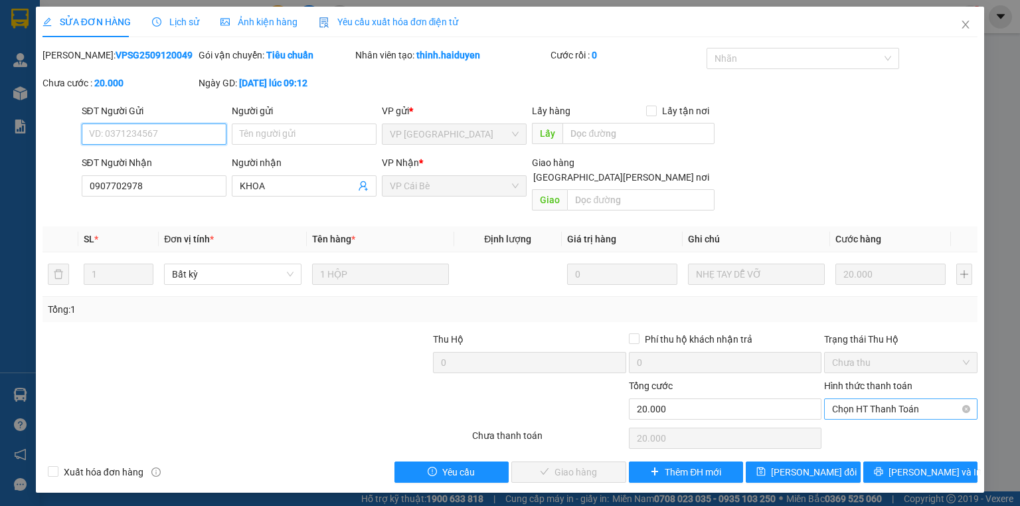
click at [892, 399] on span "Chọn HT Thanh Toán" at bounding box center [900, 409] width 137 height 20
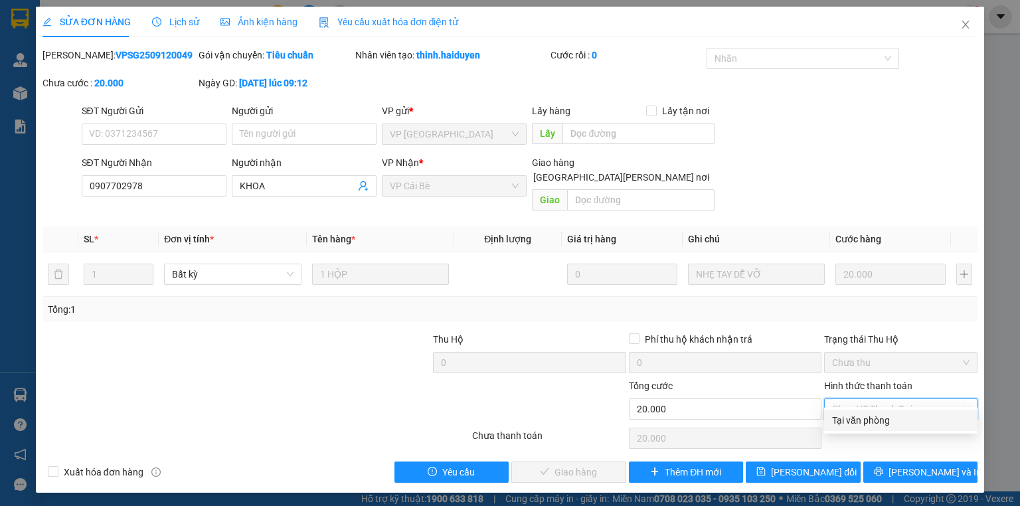
click at [871, 425] on div "Tại văn phòng" at bounding box center [900, 420] width 137 height 15
type input "0"
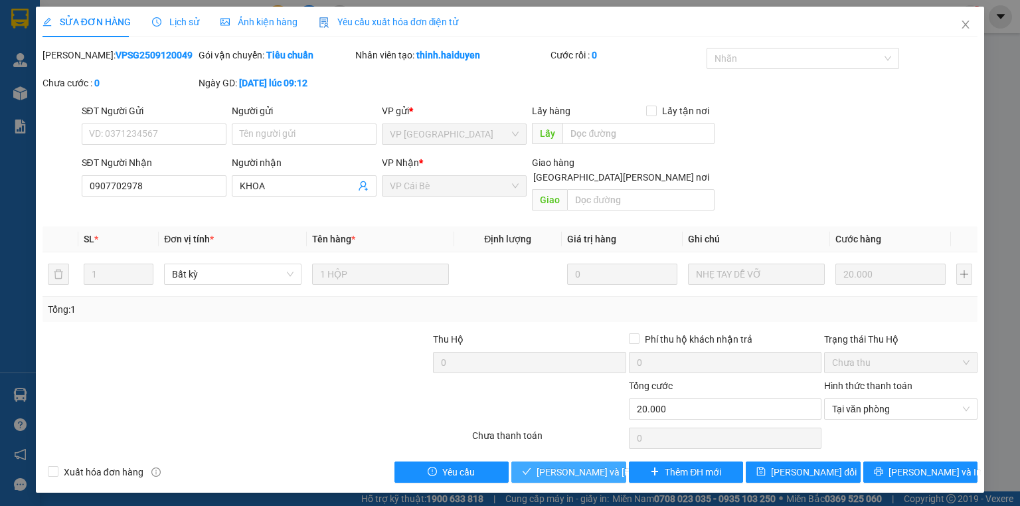
click at [593, 465] on span "[PERSON_NAME] và [PERSON_NAME] hàng" at bounding box center [626, 472] width 179 height 15
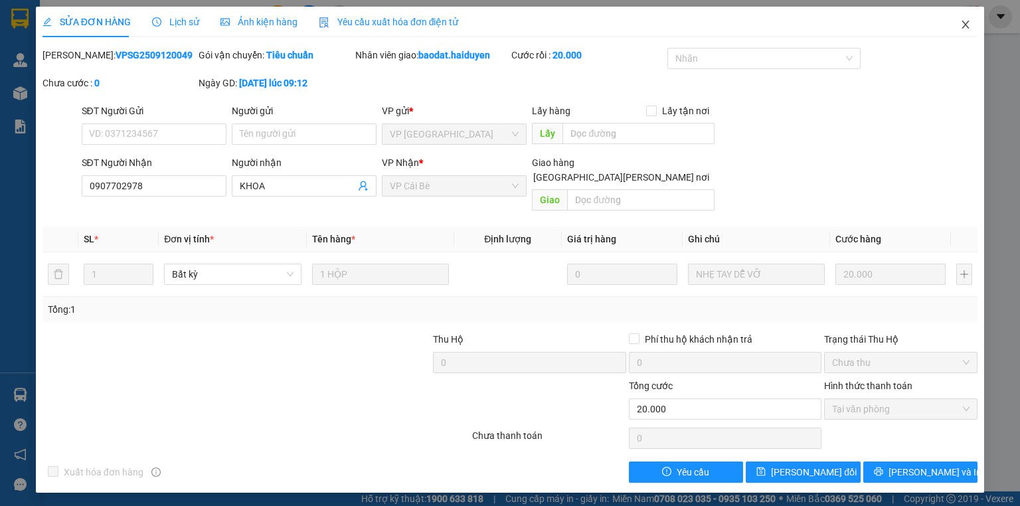
click at [962, 21] on icon "close" at bounding box center [965, 24] width 11 height 11
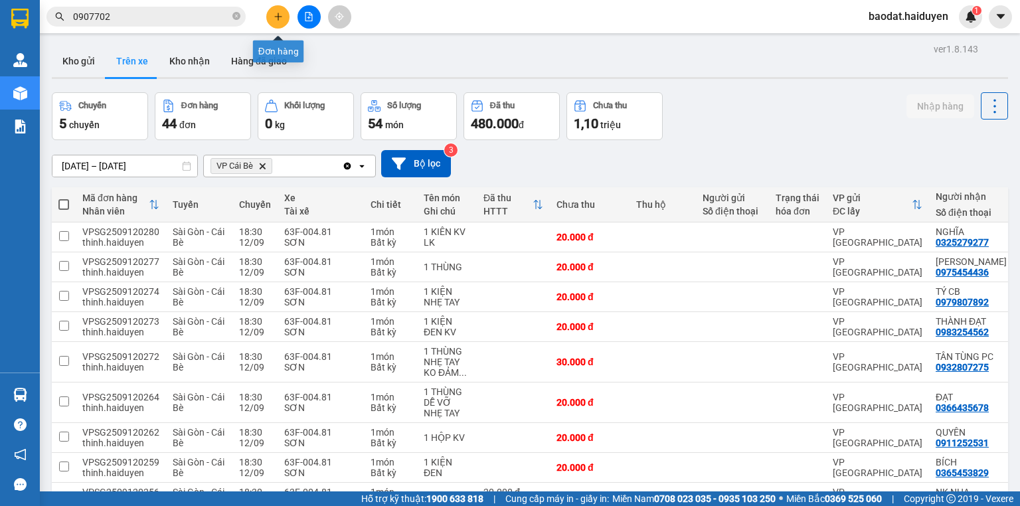
click at [278, 16] on icon "plus" at bounding box center [277, 16] width 7 height 1
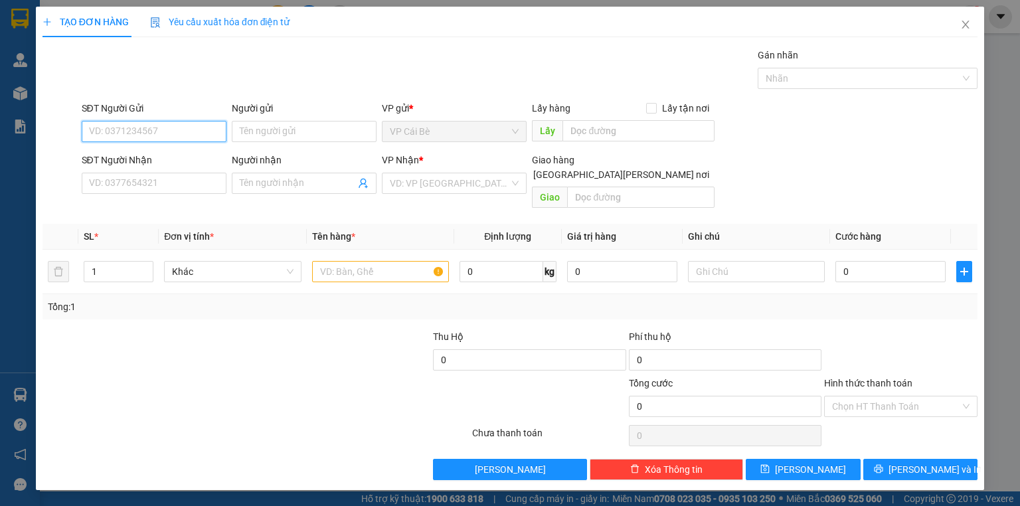
click at [197, 131] on input "SĐT Người Gửi" at bounding box center [154, 131] width 145 height 21
click at [159, 150] on div "02736297879 - NK [GEOGRAPHIC_DATA]" at bounding box center [174, 157] width 169 height 15
type input "02736297879"
type input "NK [GEOGRAPHIC_DATA]"
type input "0937040848"
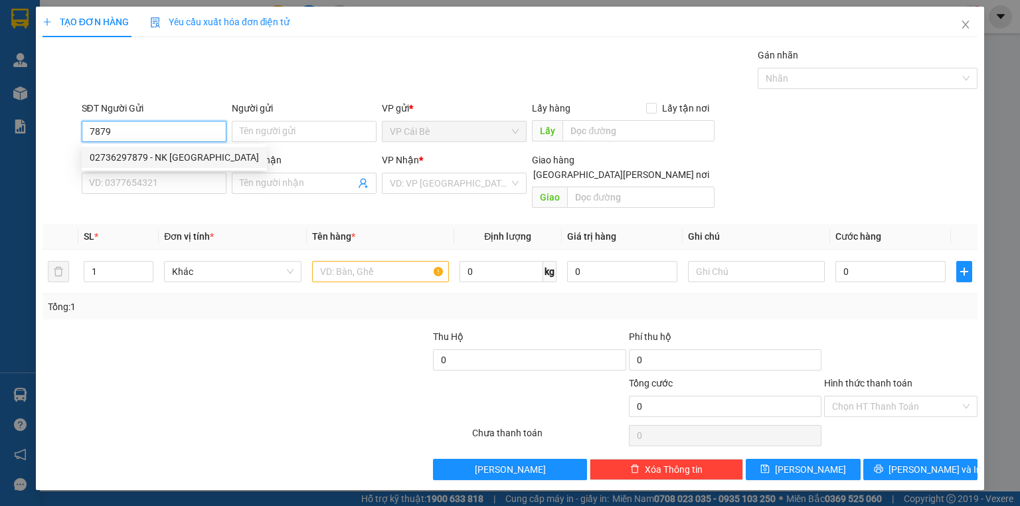
type input "LABO [GEOGRAPHIC_DATA]"
type input "20.000"
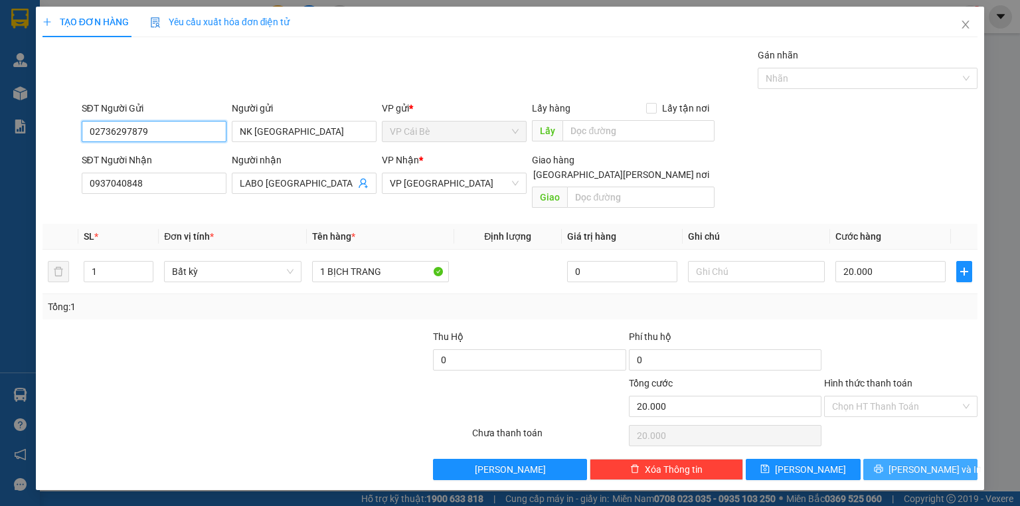
type input "02736297879"
click at [913, 462] on span "[PERSON_NAME] và In" at bounding box center [934, 469] width 93 height 15
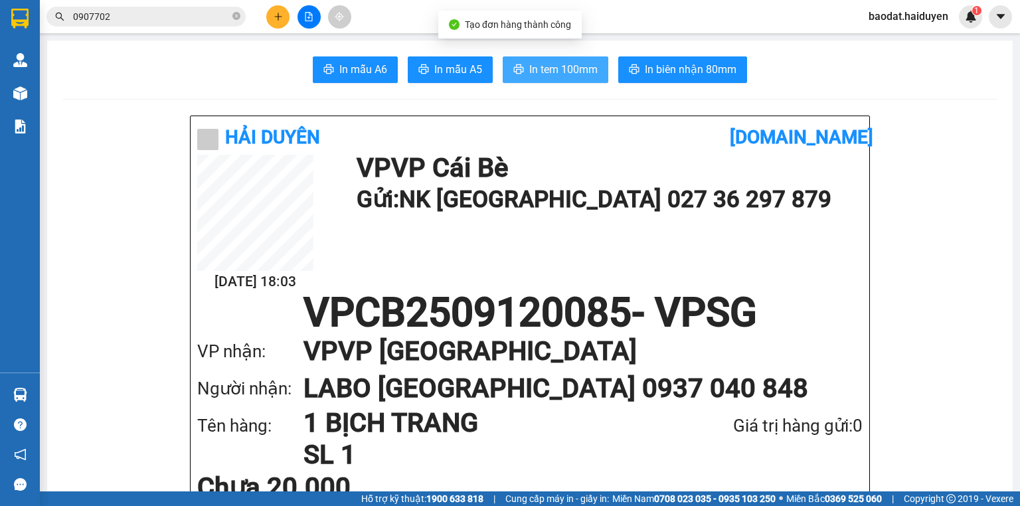
click at [521, 62] on button "In tem 100mm" at bounding box center [556, 69] width 106 height 27
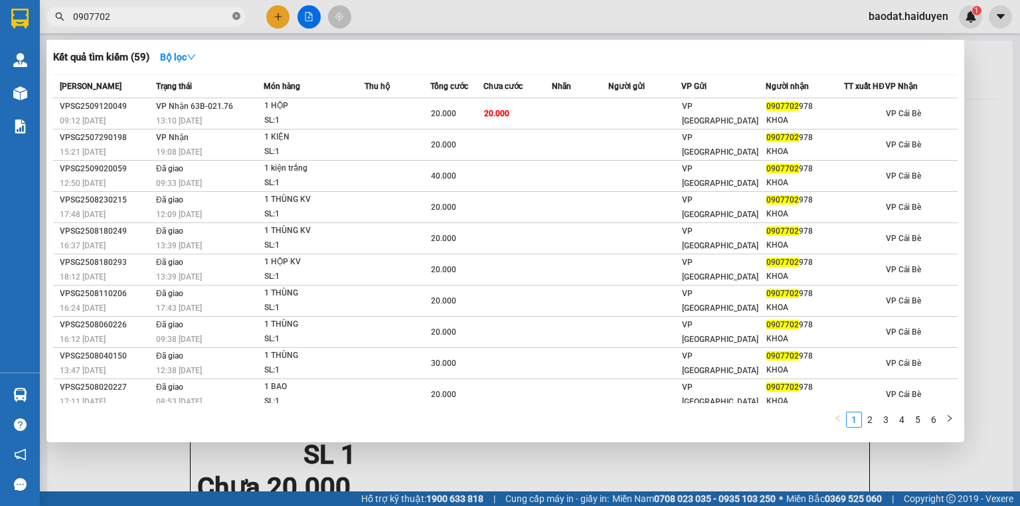
click at [238, 15] on icon "close-circle" at bounding box center [236, 16] width 8 height 8
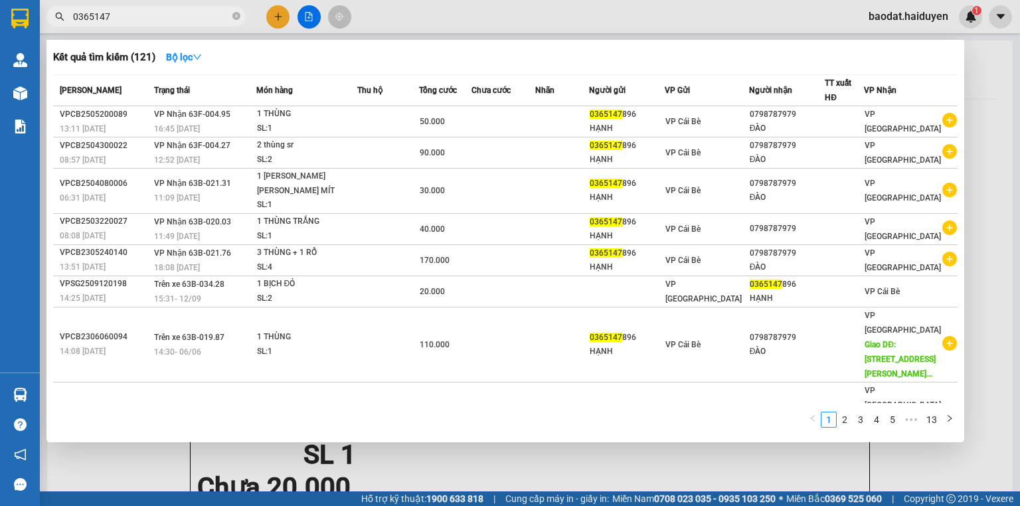
type input "0365147"
click at [415, 19] on div at bounding box center [510, 253] width 1020 height 506
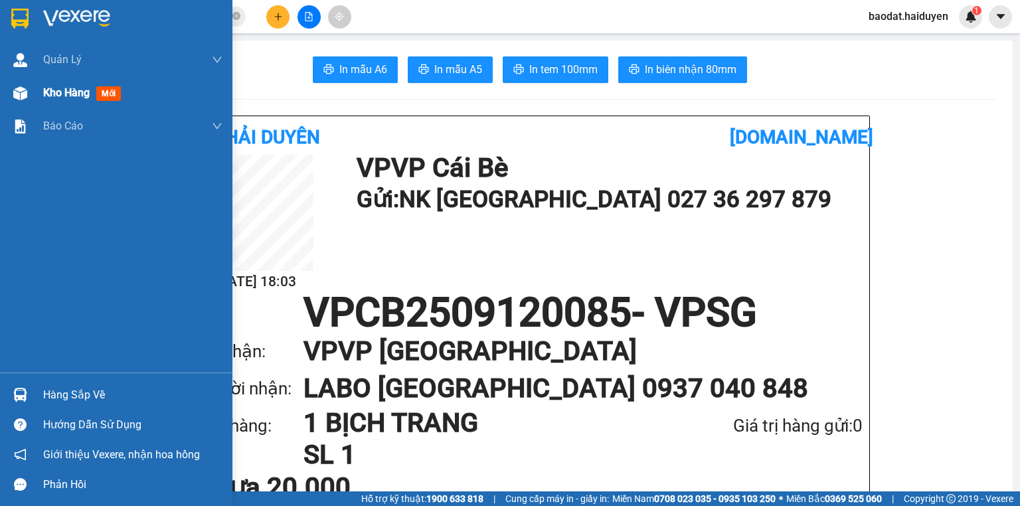
click at [27, 90] on div at bounding box center [20, 93] width 23 height 23
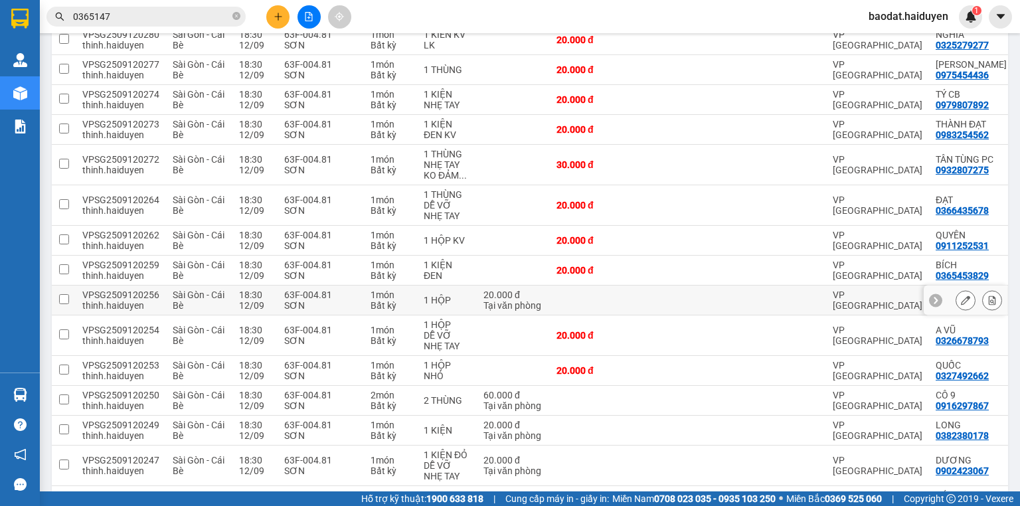
scroll to position [425, 0]
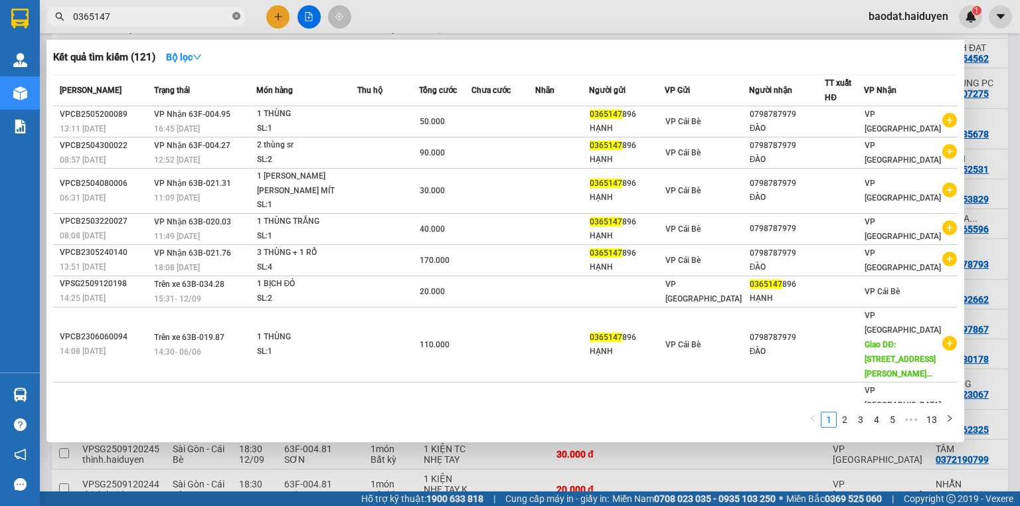
click at [237, 19] on icon "close-circle" at bounding box center [236, 16] width 8 height 8
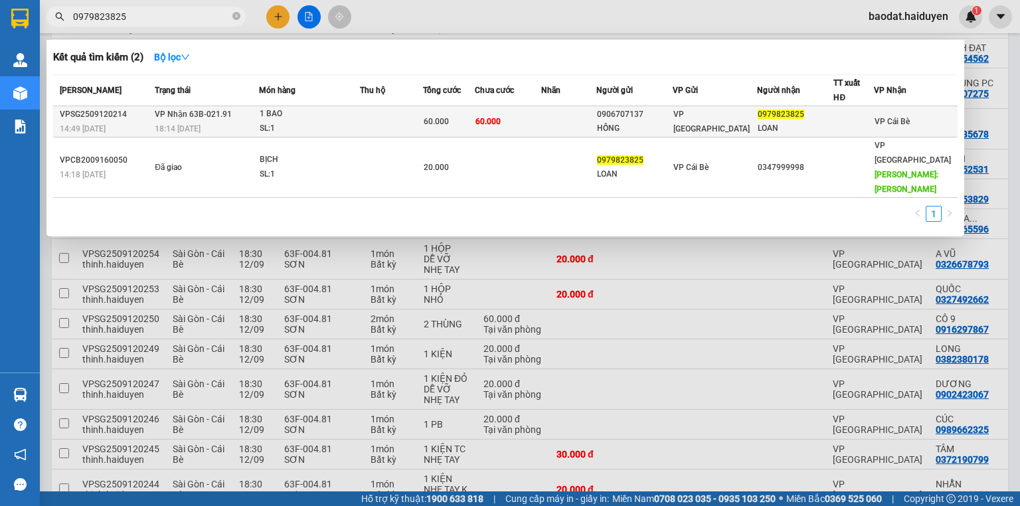
type input "0979823825"
click at [359, 125] on div "SL: 1" at bounding box center [310, 129] width 100 height 15
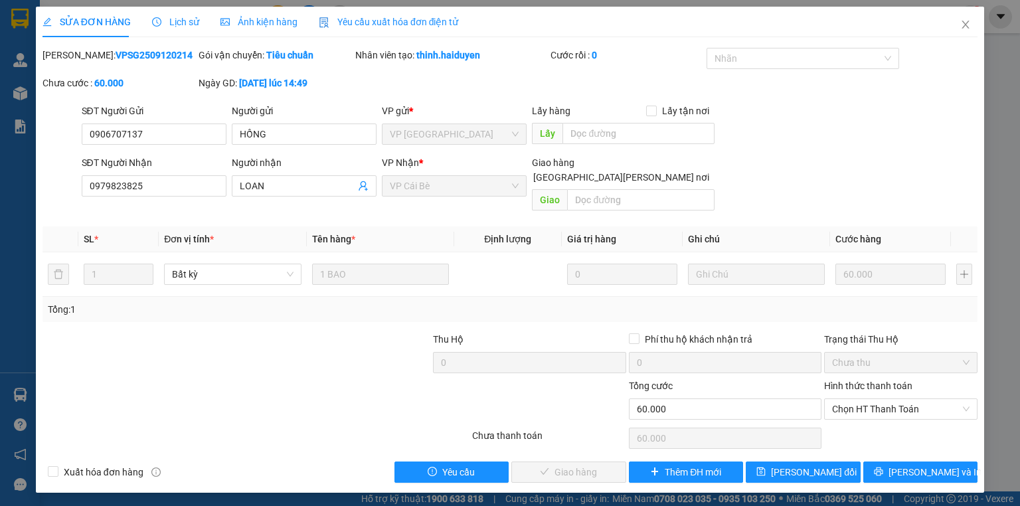
click at [895, 378] on div "Hình thức thanh toán" at bounding box center [900, 388] width 153 height 20
click at [894, 399] on span "Chọn HT Thanh Toán" at bounding box center [900, 409] width 137 height 20
click at [879, 419] on div "Tại văn phòng" at bounding box center [900, 420] width 137 height 15
type input "0"
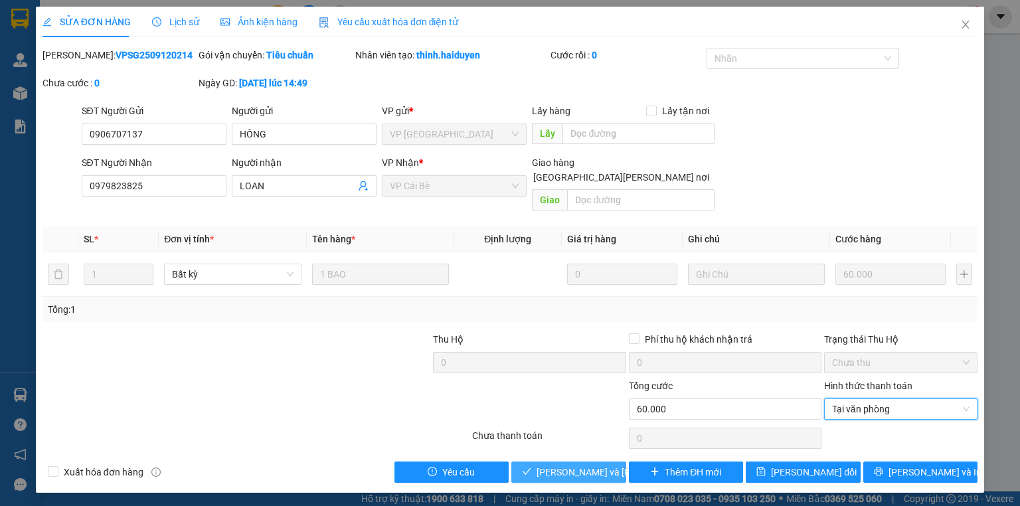
click at [557, 465] on span "[PERSON_NAME] và [PERSON_NAME] hàng" at bounding box center [626, 472] width 179 height 15
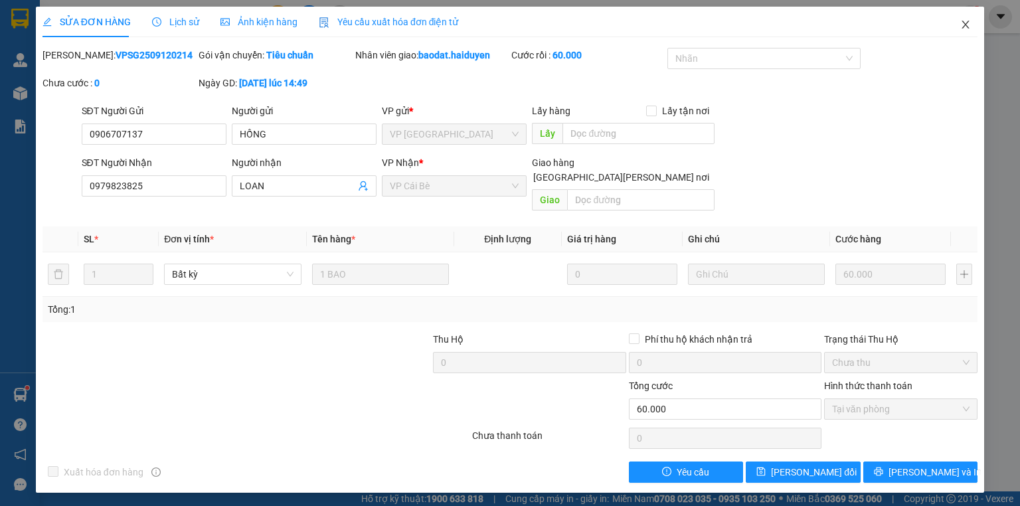
click at [967, 22] on icon "close" at bounding box center [965, 25] width 7 height 8
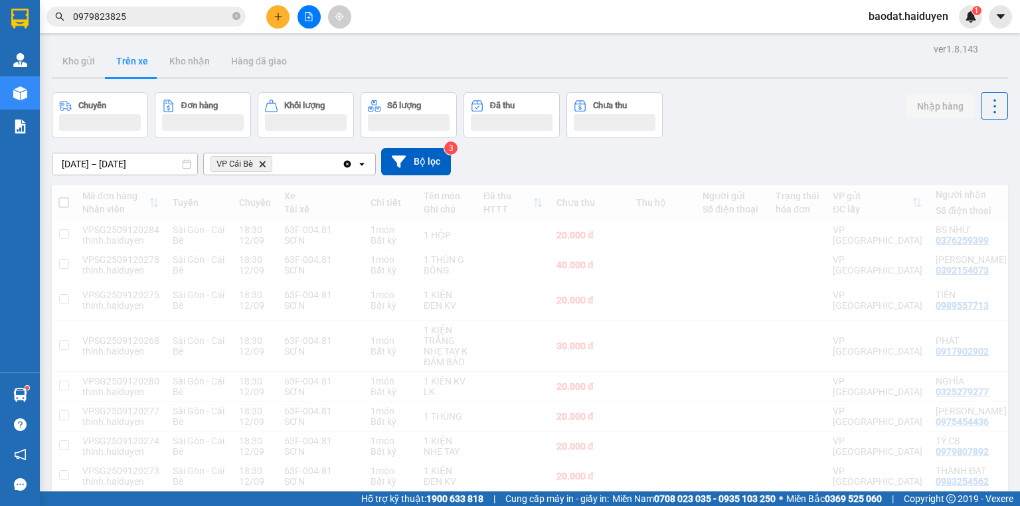
click at [244, 15] on span "0979823825" at bounding box center [145, 17] width 199 height 20
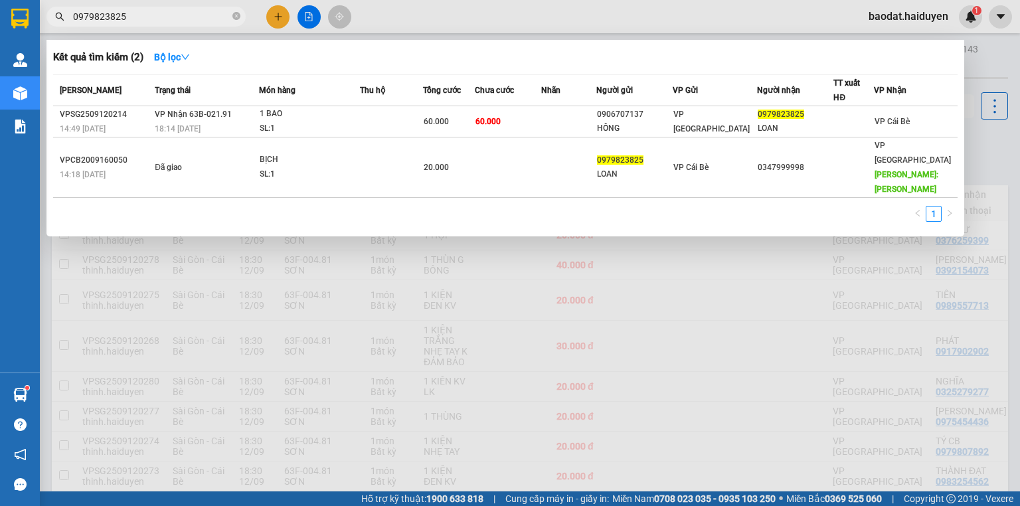
click at [240, 15] on span "0979823825" at bounding box center [145, 17] width 199 height 20
click at [236, 15] on icon "close-circle" at bounding box center [236, 16] width 8 height 8
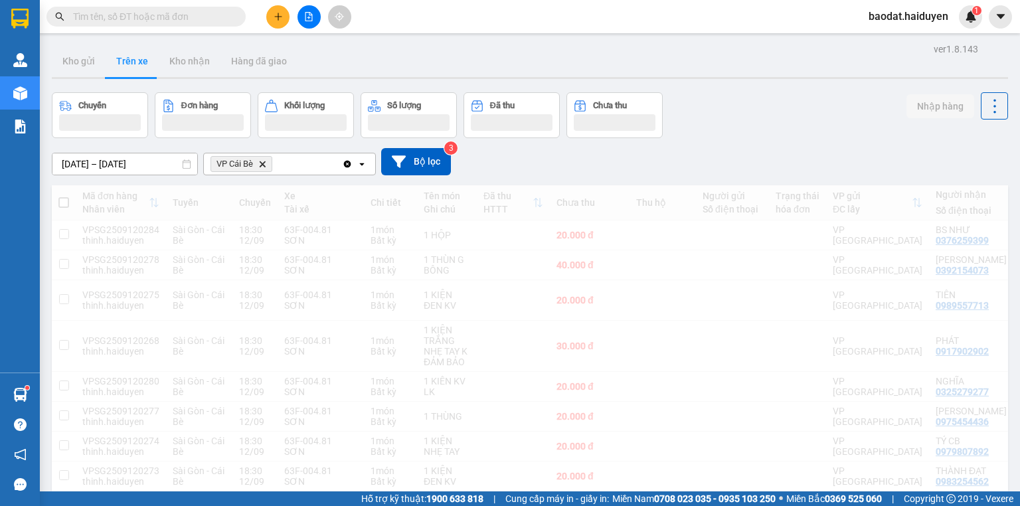
drag, startPoint x: 234, startPoint y: 19, endPoint x: 223, endPoint y: 19, distance: 10.6
click at [232, 19] on span at bounding box center [236, 16] width 8 height 15
click at [223, 19] on input "text" at bounding box center [151, 16] width 157 height 15
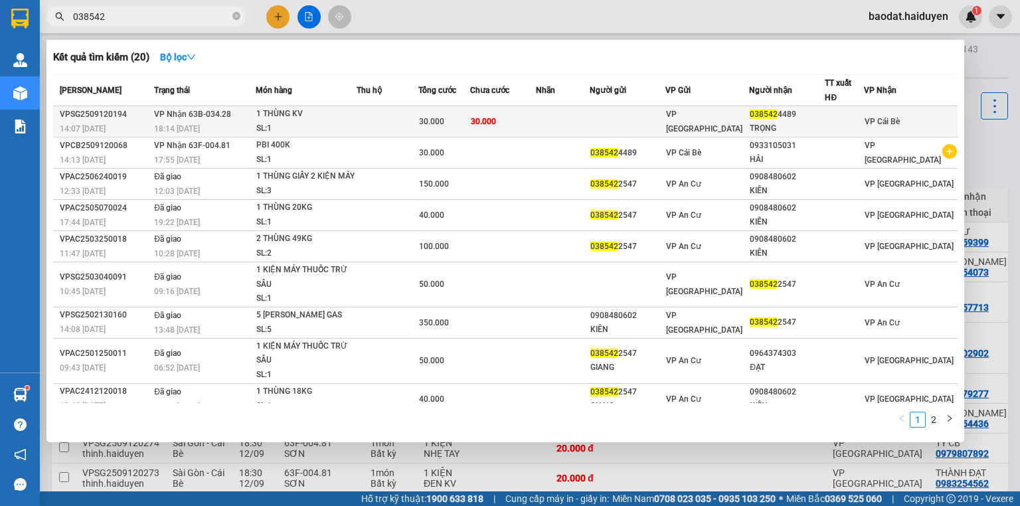
type input "038542"
click at [409, 113] on td at bounding box center [388, 121] width 62 height 31
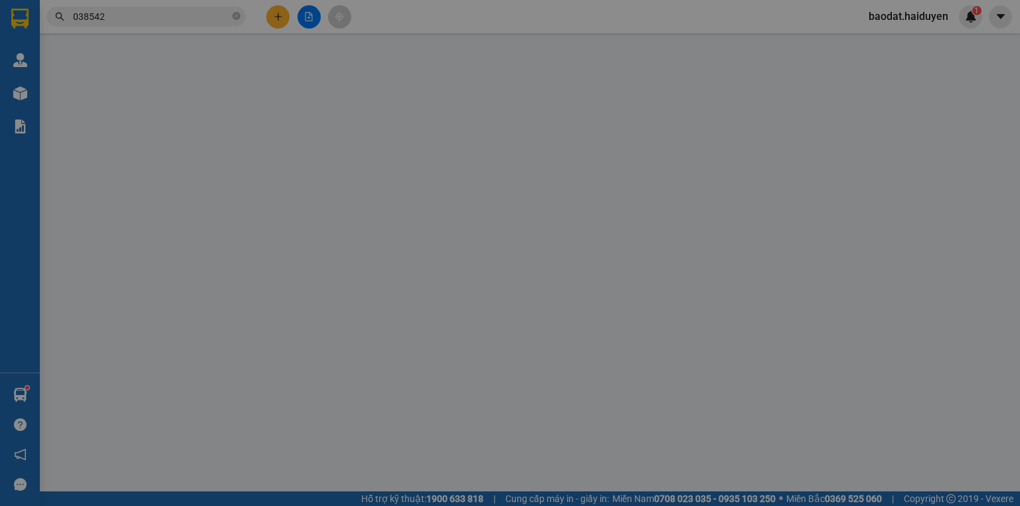
type input "0385424489"
type input "TRỌNG"
type input "30.000"
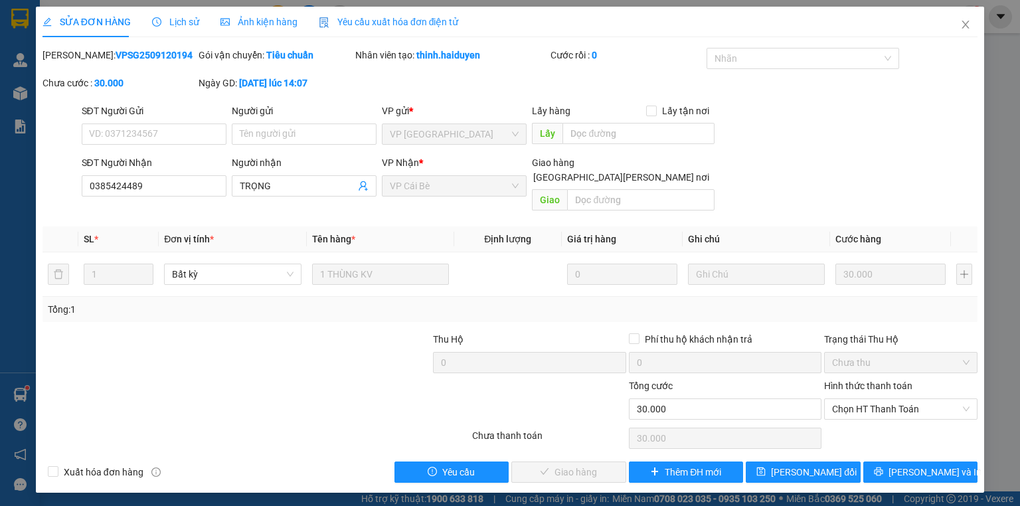
click at [849, 407] on div "Hình thức thanh toán Chọn HT Thanh Toán" at bounding box center [900, 401] width 153 height 46
click at [858, 399] on span "Chọn HT Thanh Toán" at bounding box center [900, 409] width 137 height 20
click at [858, 420] on div "Tại văn phòng" at bounding box center [900, 420] width 137 height 15
type input "0"
click at [575, 465] on span "[PERSON_NAME] và [PERSON_NAME] hàng" at bounding box center [626, 472] width 179 height 15
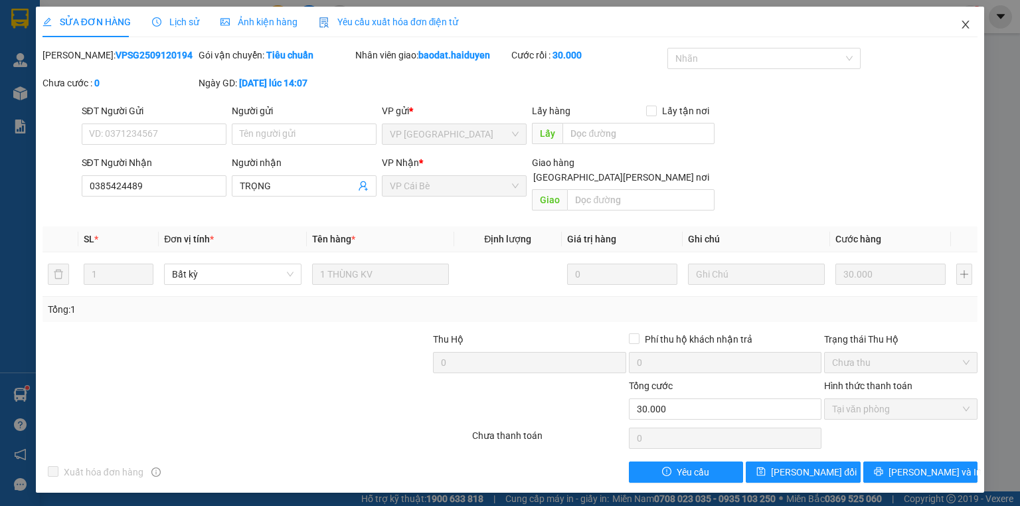
drag, startPoint x: 969, startPoint y: 29, endPoint x: 203, endPoint y: 17, distance: 766.3
click at [967, 29] on icon "close" at bounding box center [965, 24] width 11 height 11
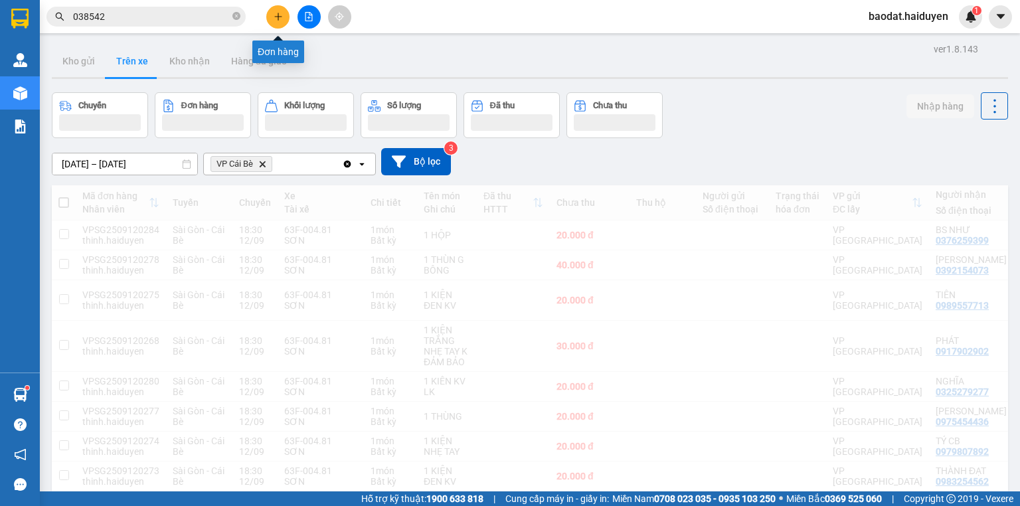
click at [280, 15] on icon "plus" at bounding box center [278, 16] width 9 height 9
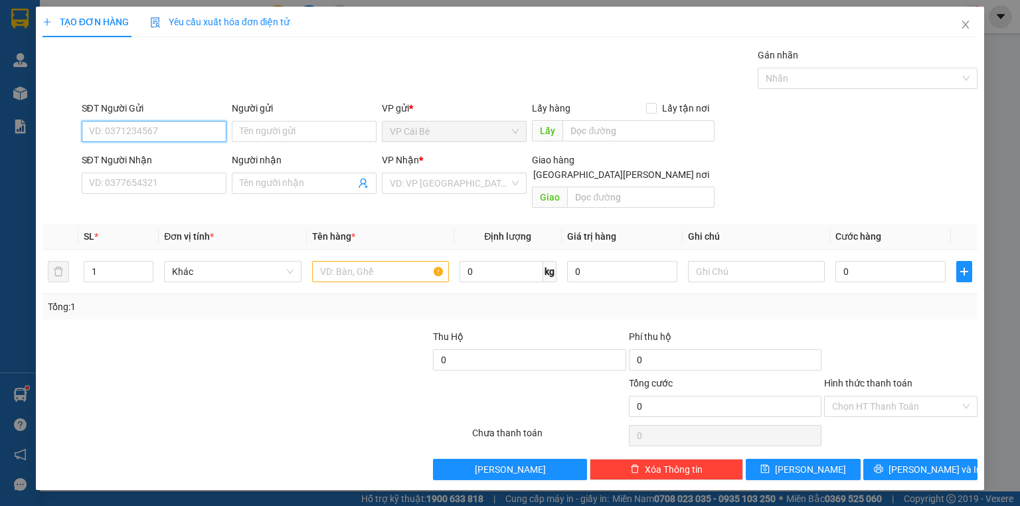
click at [125, 136] on input "SĐT Người Gửi" at bounding box center [154, 131] width 145 height 21
click at [175, 164] on div "02733824879 - NỤ CƯỜI MỚI" at bounding box center [154, 157] width 129 height 15
type input "02733824879"
type input "NỤ CƯỜI MỚI"
type input "0937040848"
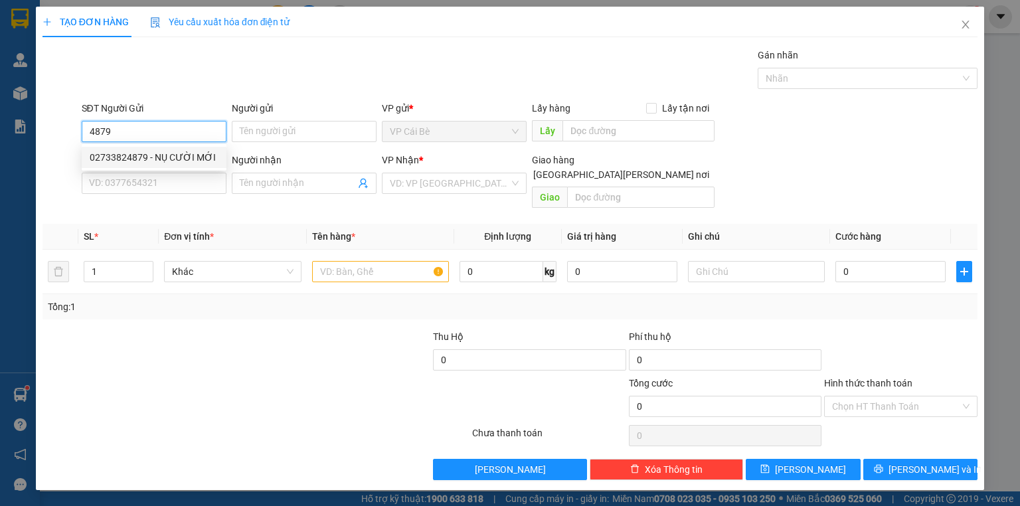
type input "LABO [GEOGRAPHIC_DATA]"
type input "20.000"
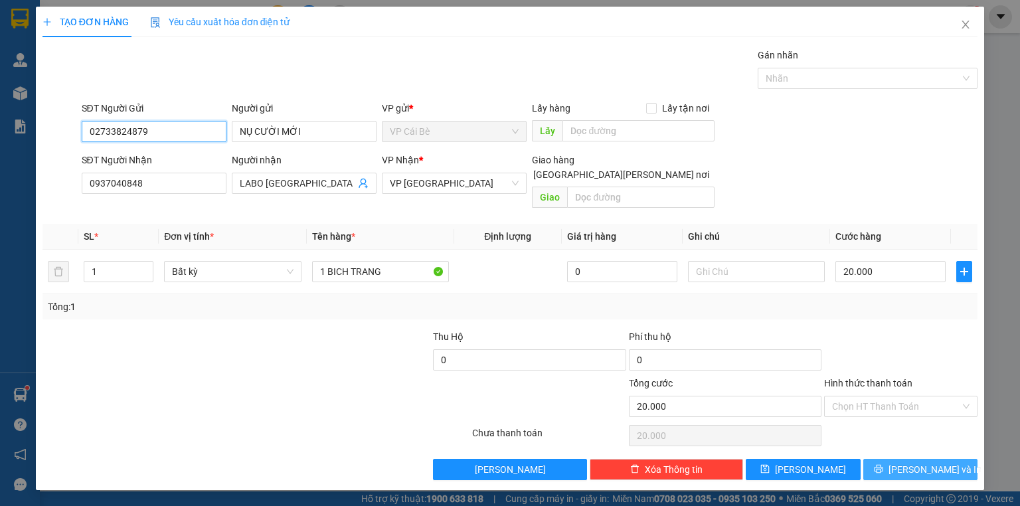
type input "02733824879"
click at [906, 459] on button "[PERSON_NAME] và In" at bounding box center [920, 469] width 115 height 21
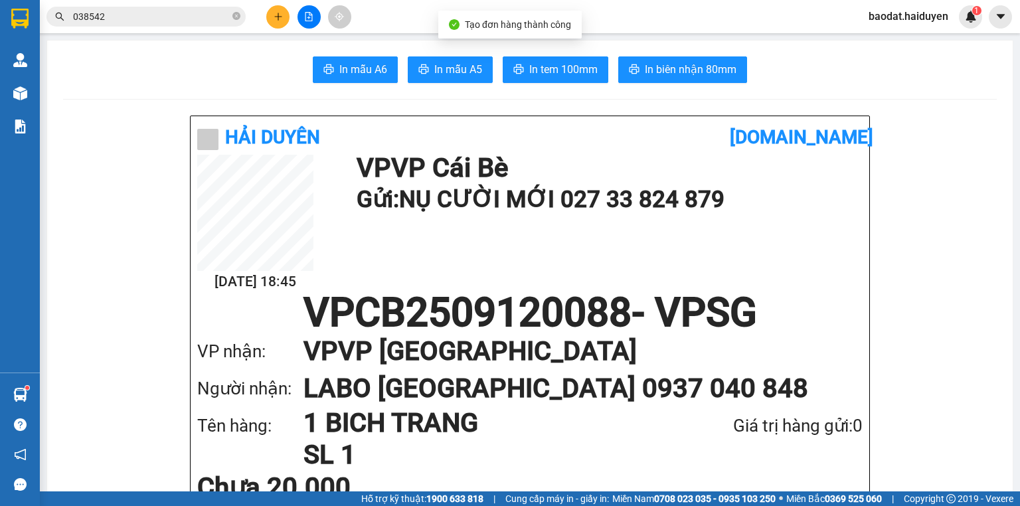
click at [552, 58] on button "In tem 100mm" at bounding box center [556, 69] width 106 height 27
